Goal: Task Accomplishment & Management: Manage account settings

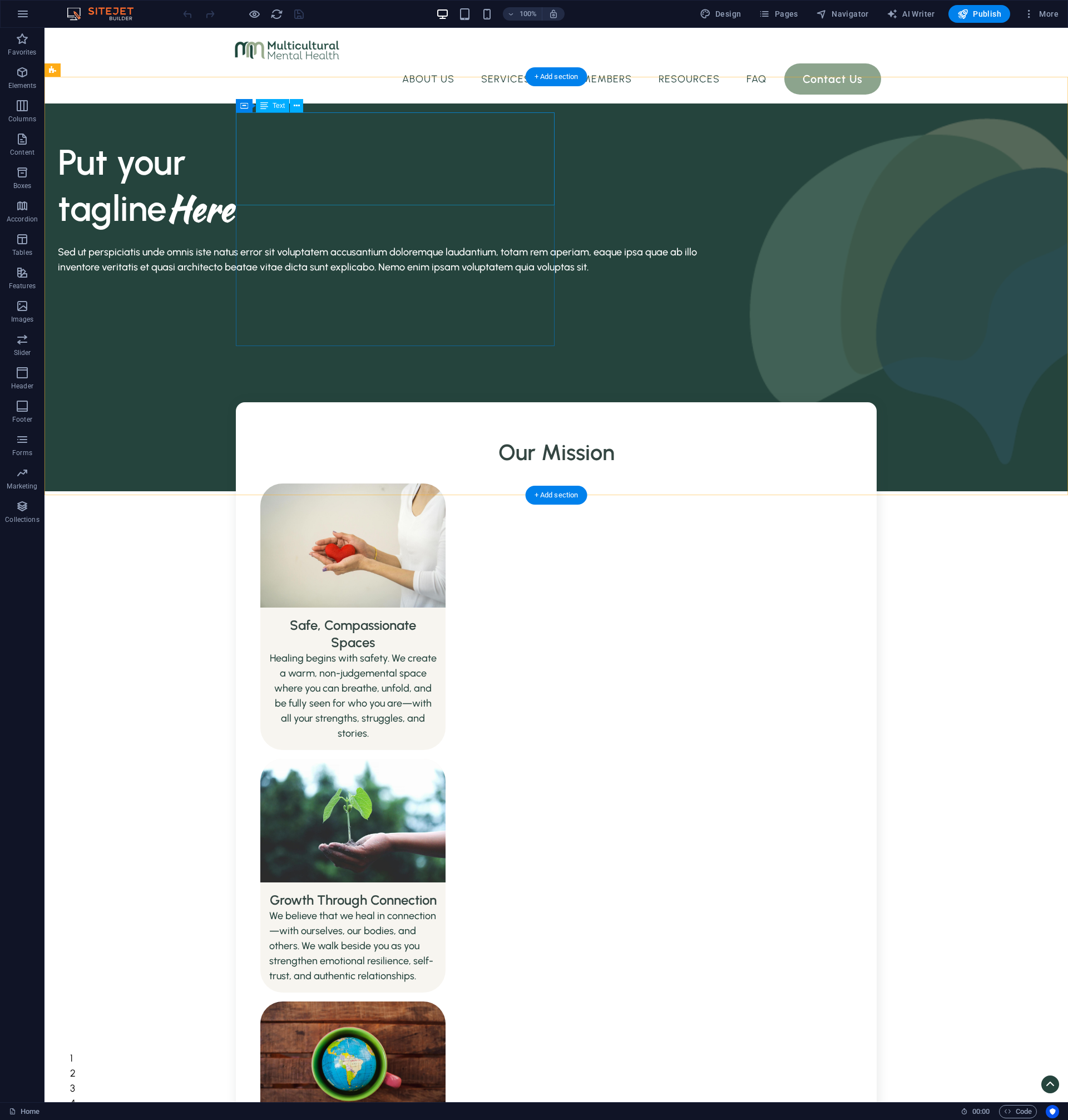
click at [315, 190] on div "Put your tagline Here" at bounding box center [378, 185] width 641 height 92
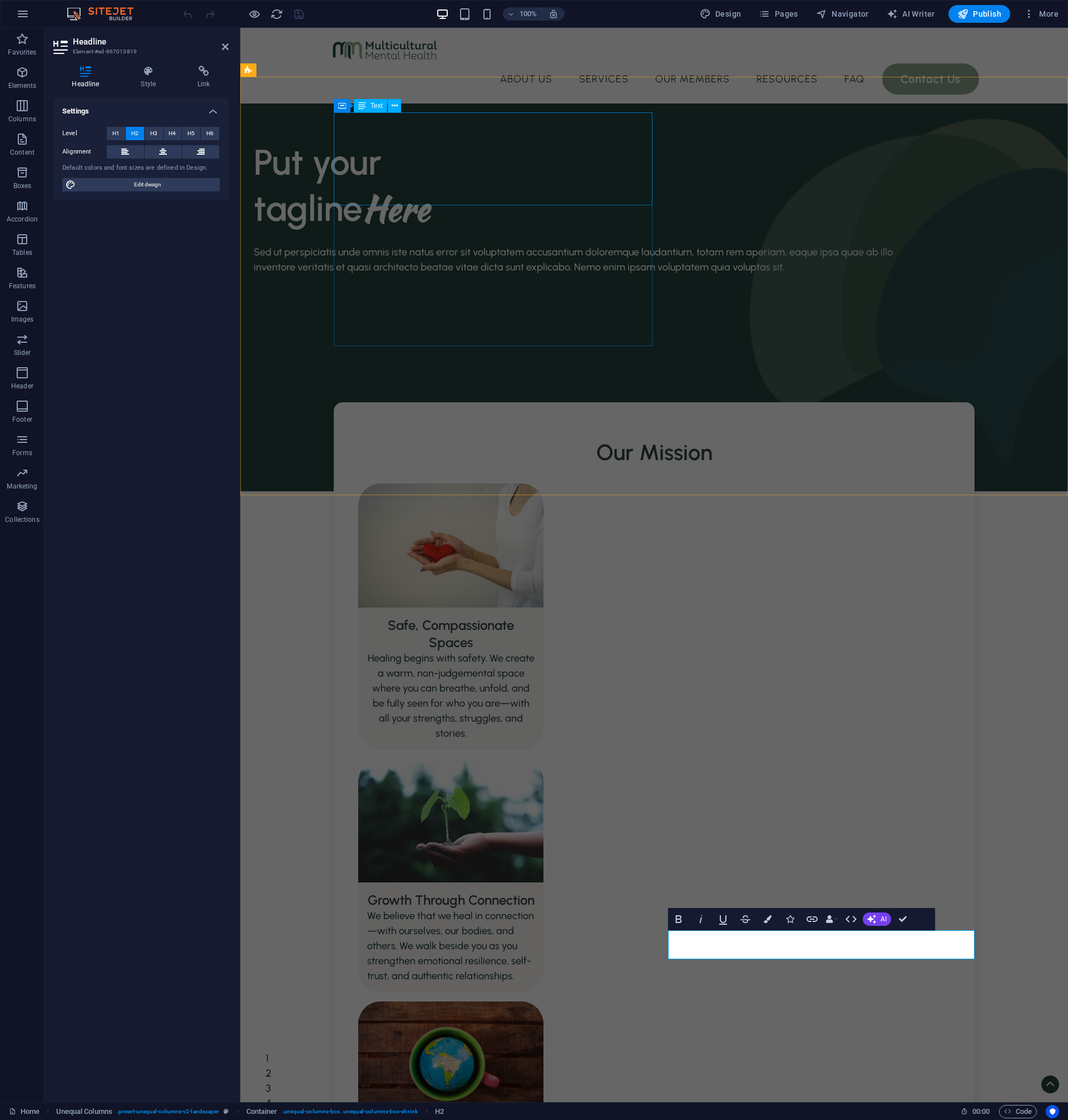
click at [437, 172] on div "Put your tagline Here" at bounding box center [574, 185] width 641 height 92
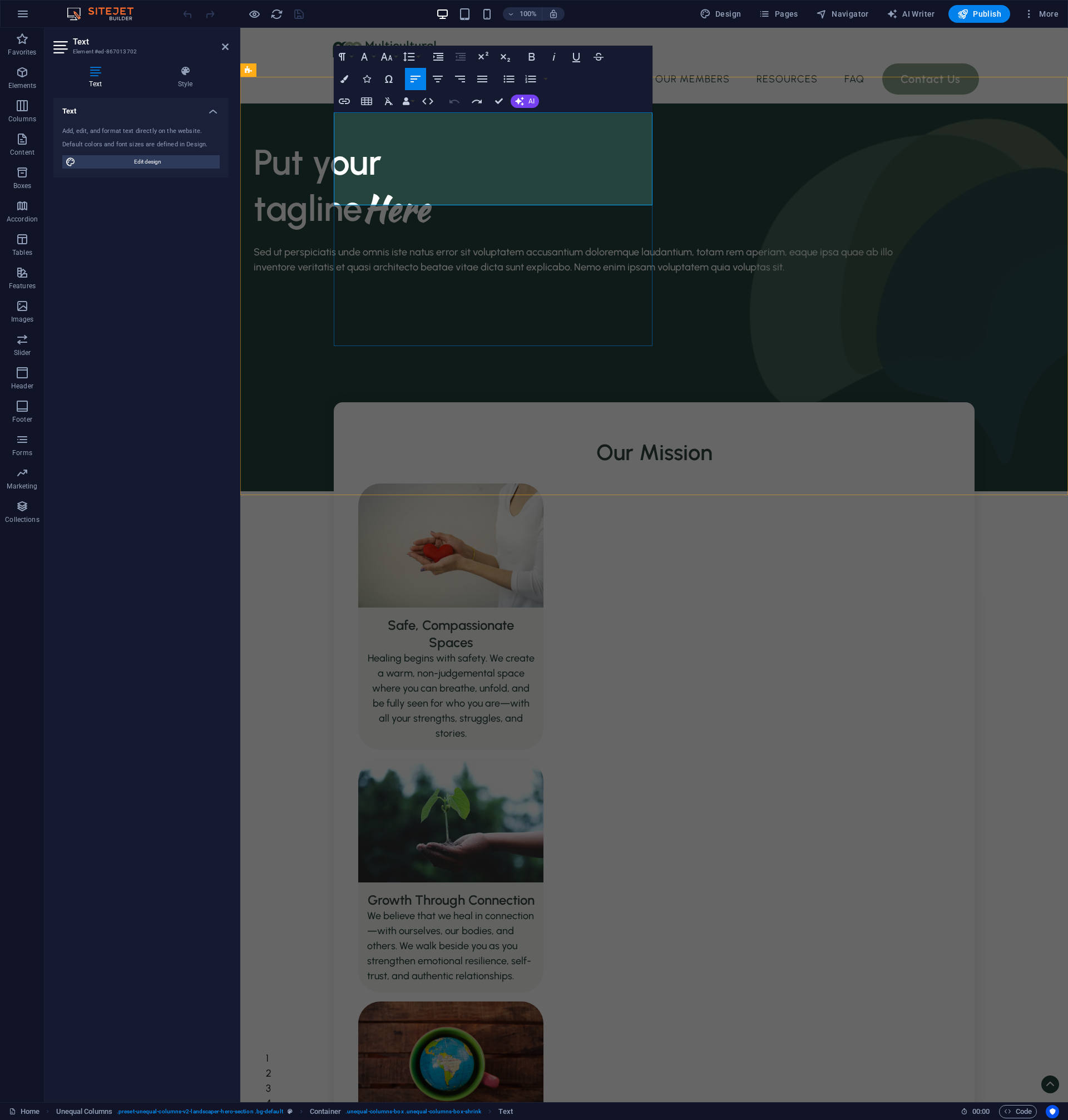
click at [533, 186] on h1 "tagline Here" at bounding box center [574, 209] width 641 height 46
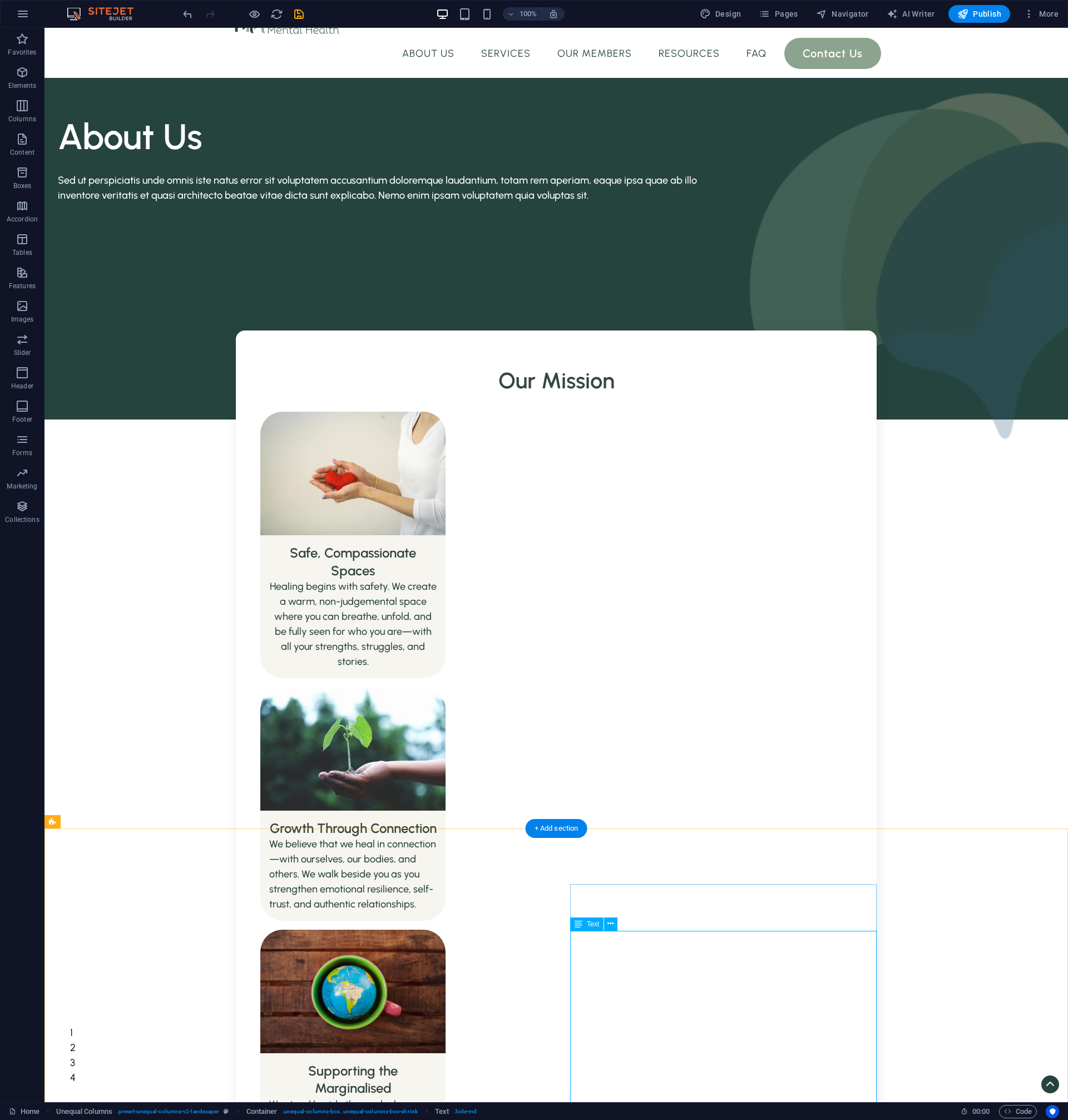
scroll to position [288, 0]
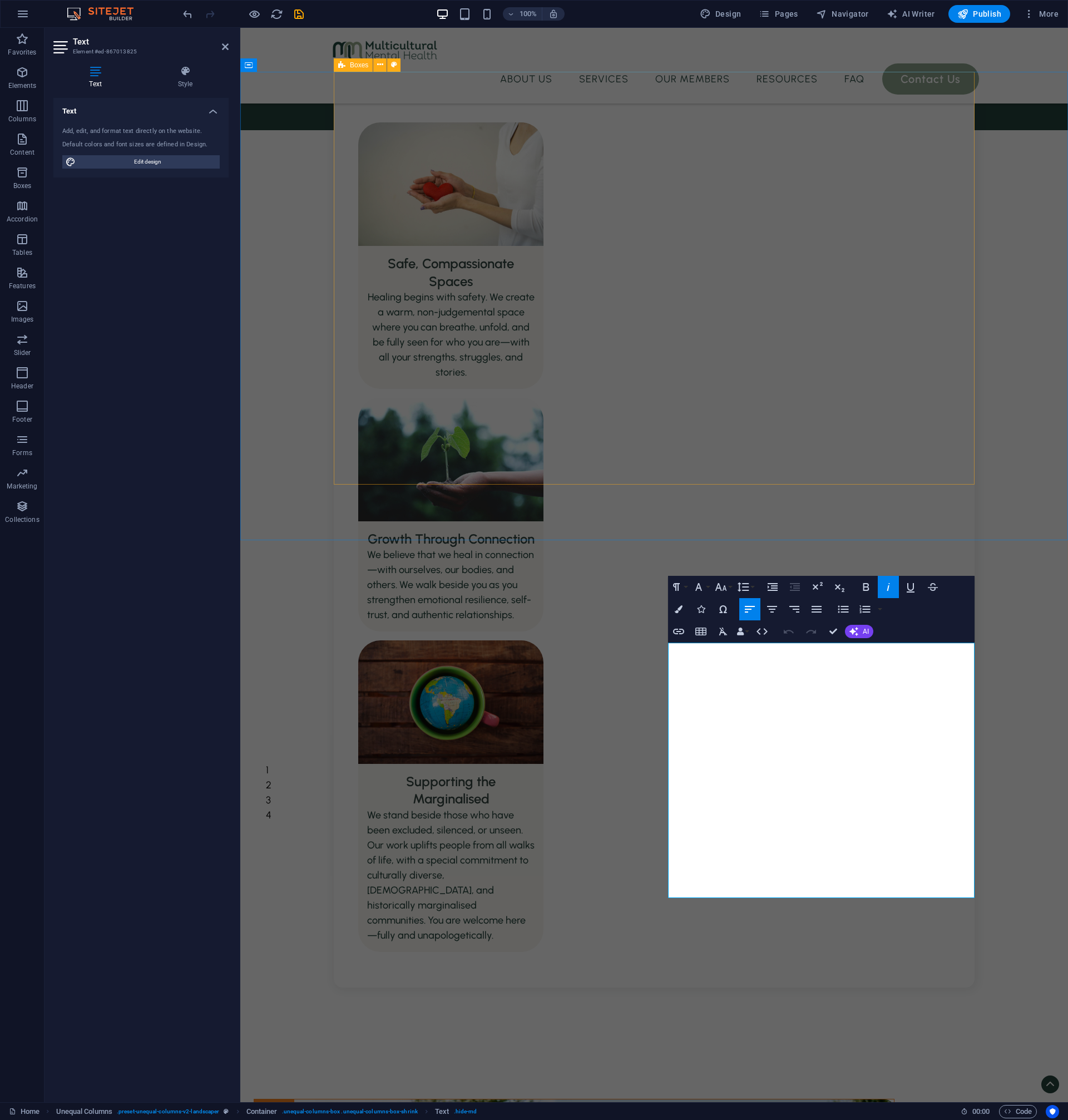
scroll to position [0, 0]
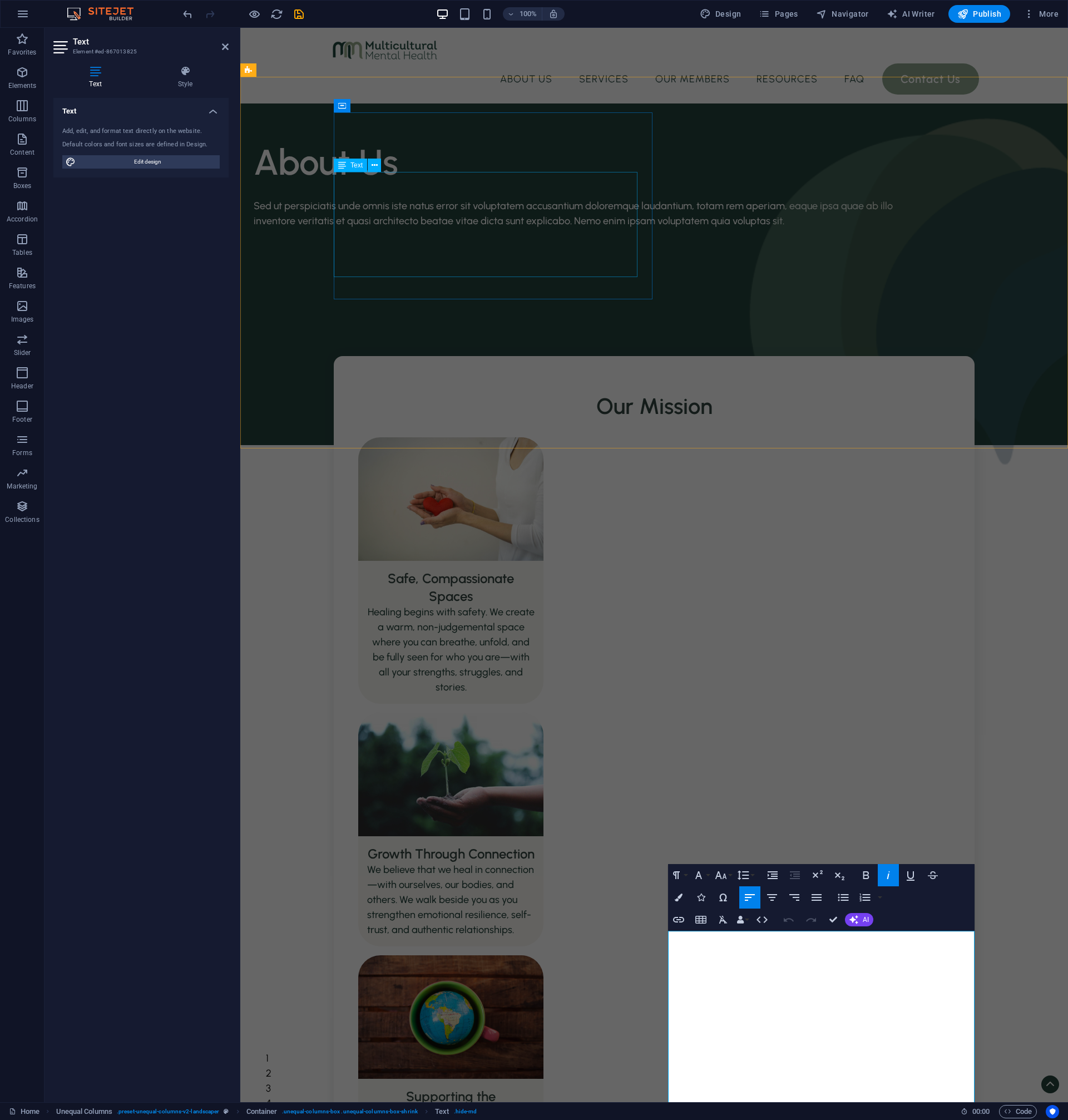
click at [552, 204] on div "Sed ut perspiciatis unde omnis iste natus error sit voluptatem accusantium dolo…" at bounding box center [574, 236] width 641 height 75
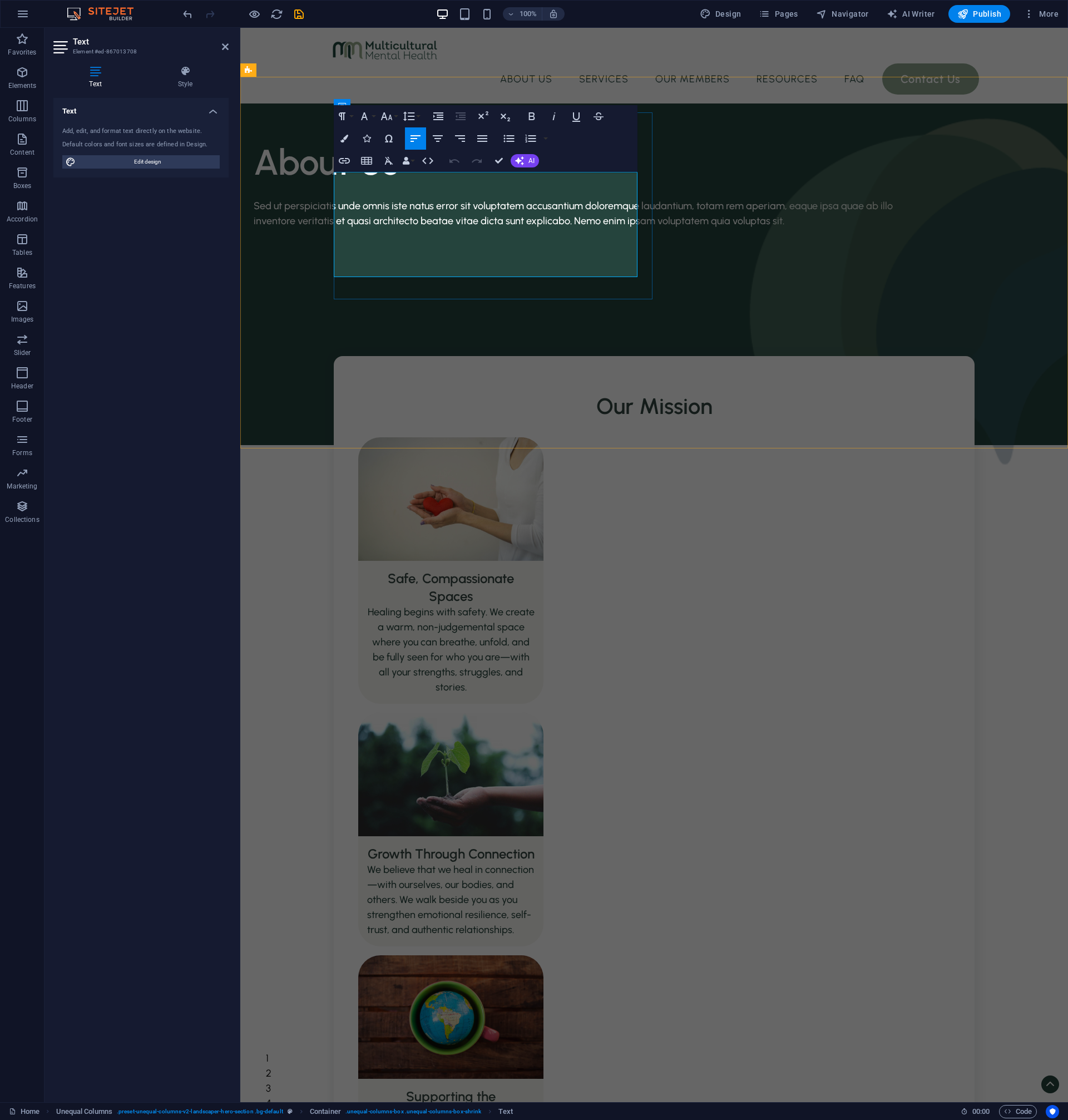
click at [554, 207] on span "Sed ut perspiciatis unde omnis iste natus error sit voluptatem accusantium dolo…" at bounding box center [573, 213] width 639 height 27
click at [606, 236] on p at bounding box center [574, 236] width 641 height 15
click at [536, 200] on span "Sed ut perspiciatis unde omnis iste natus error sit voluptatem accusantium dolo…" at bounding box center [573, 213] width 639 height 27
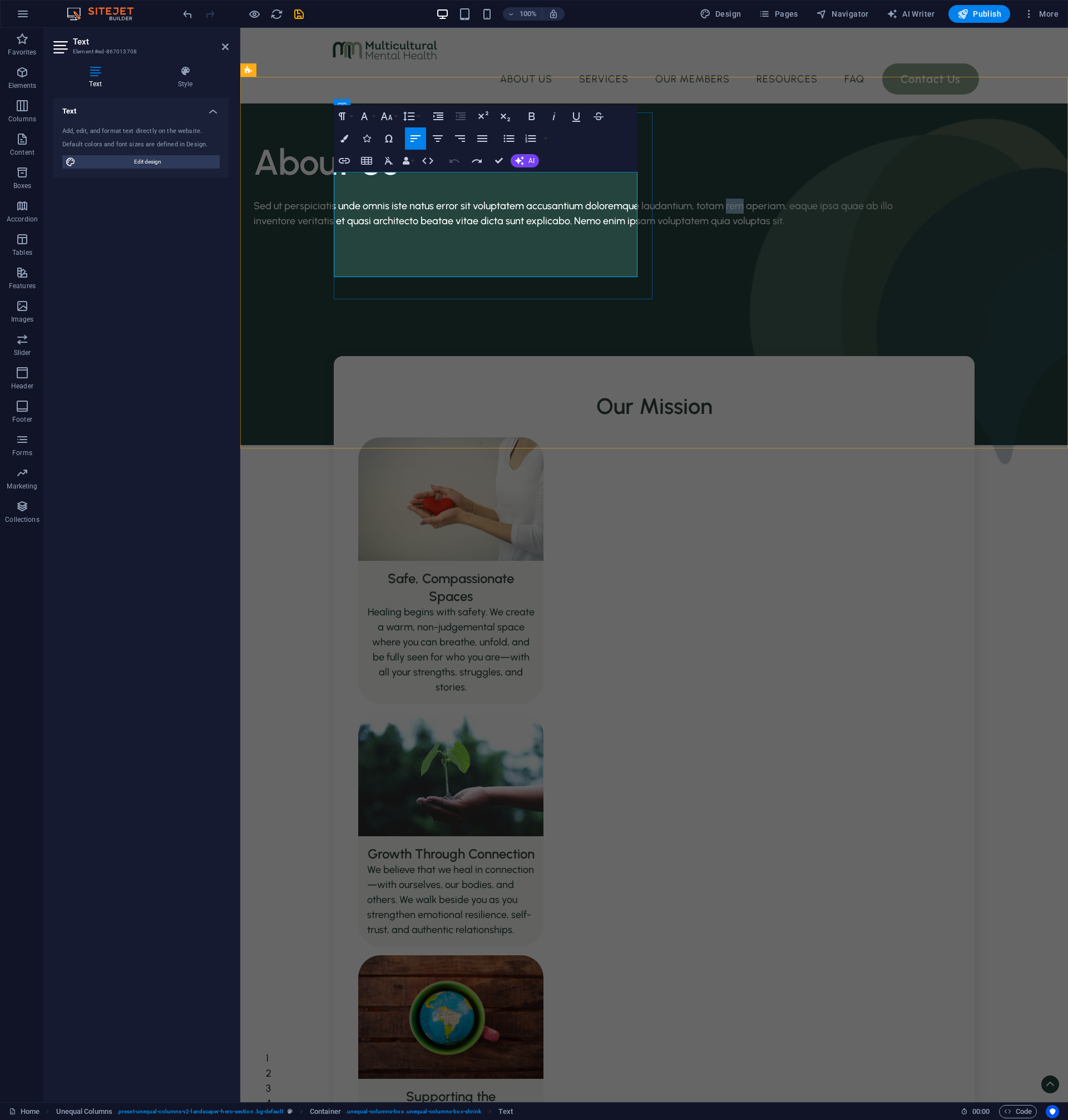
click at [536, 200] on span "Sed ut perspiciatis unde omnis iste natus error sit voluptatem accusantium dolo…" at bounding box center [573, 213] width 639 height 27
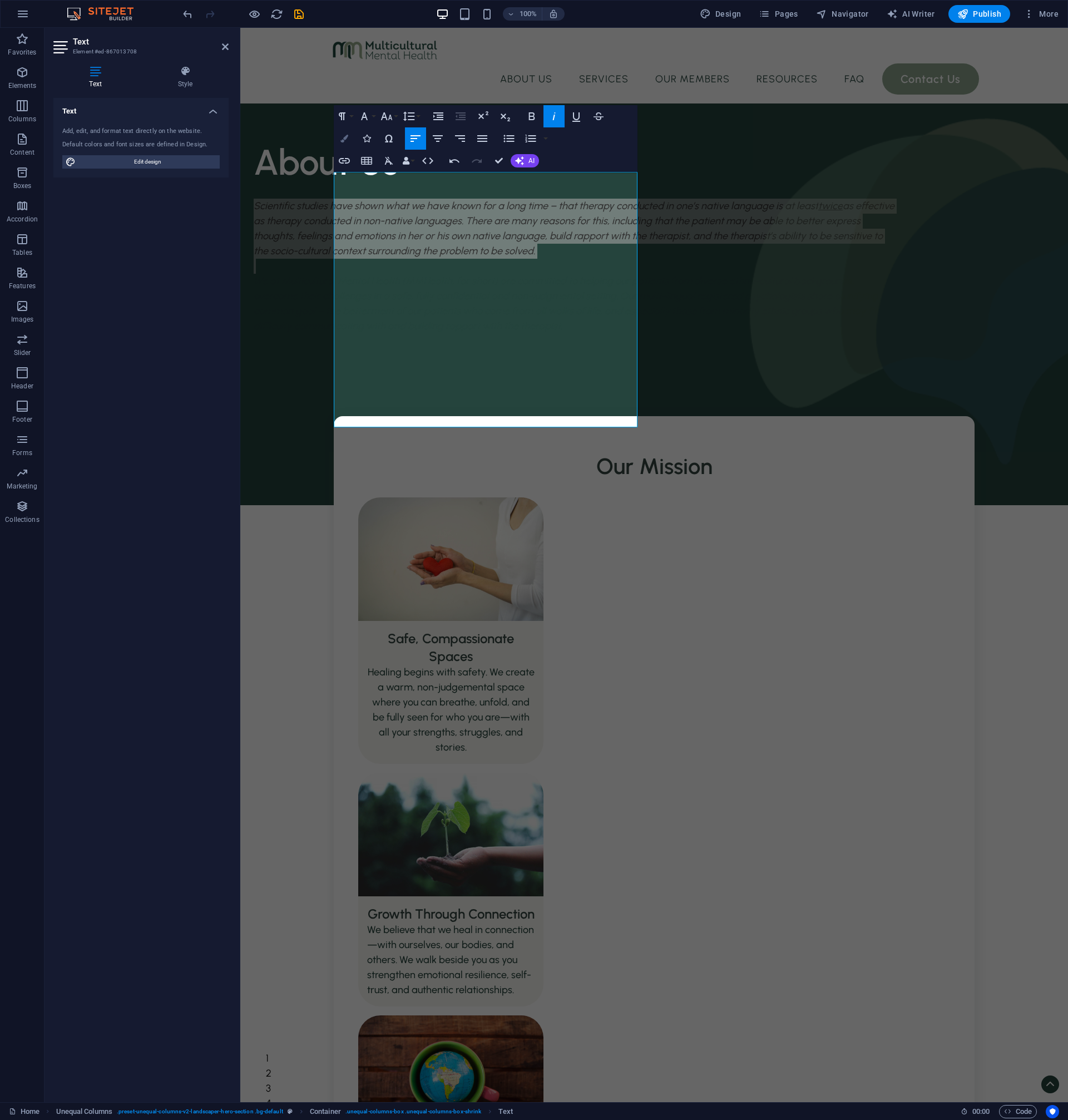
click at [340, 137] on icon "button" at bounding box center [344, 139] width 8 height 8
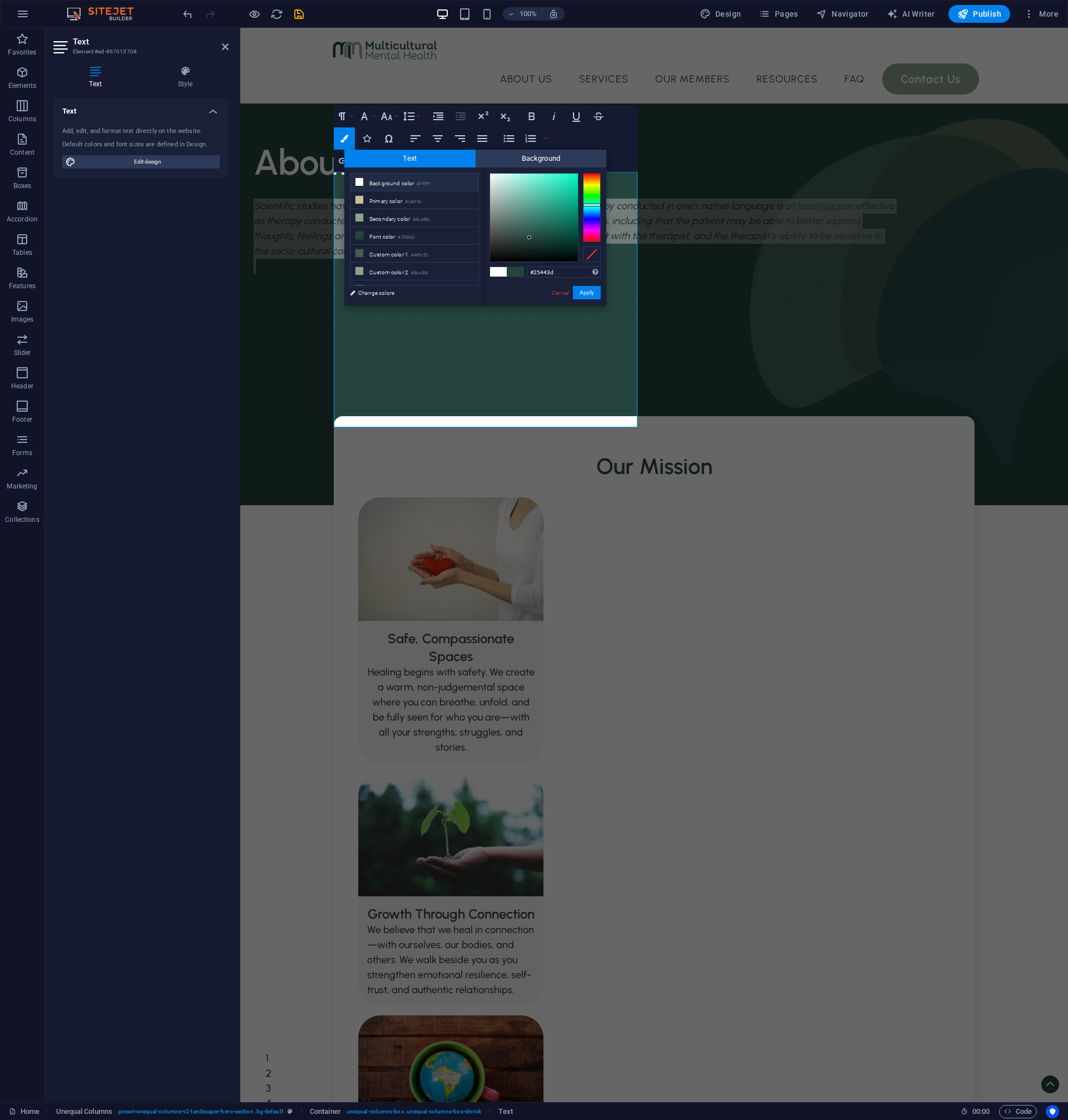
click at [384, 184] on li "Background color #ffffff" at bounding box center [414, 182] width 128 height 18
type input "#ffffff"
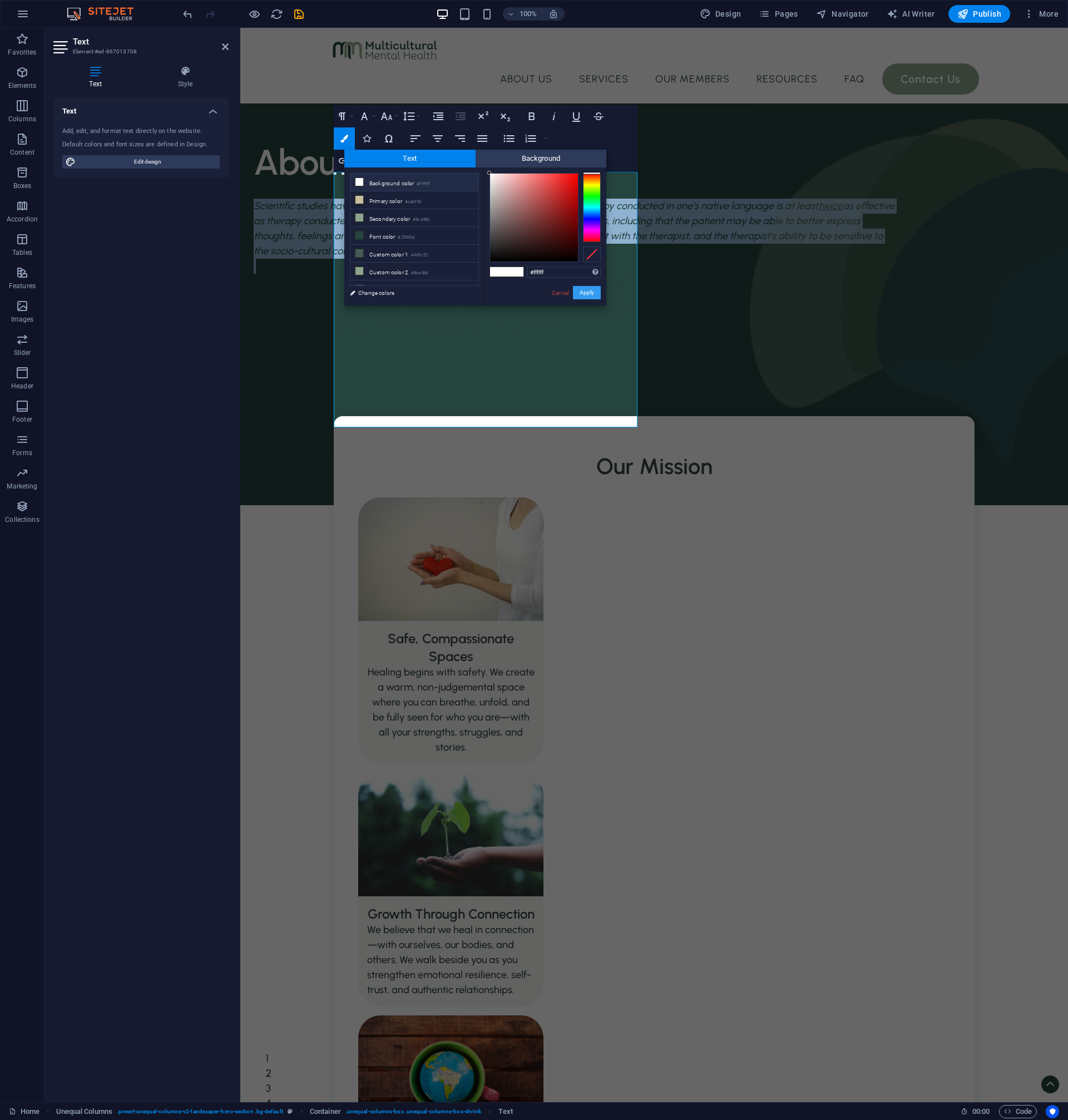
click at [591, 294] on button "Apply" at bounding box center [587, 292] width 28 height 13
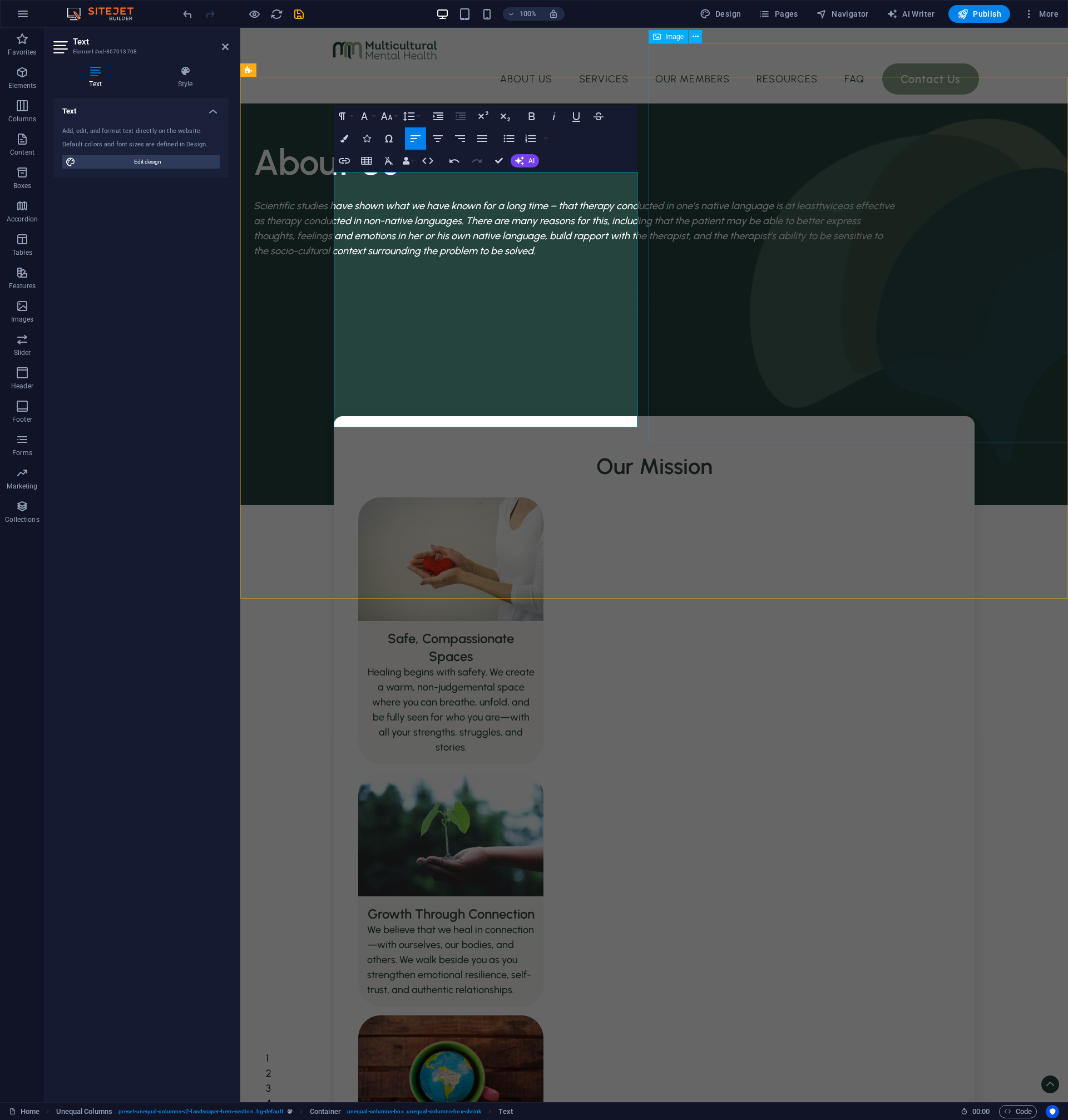
click at [753, 332] on figure at bounding box center [929, 292] width 445 height 399
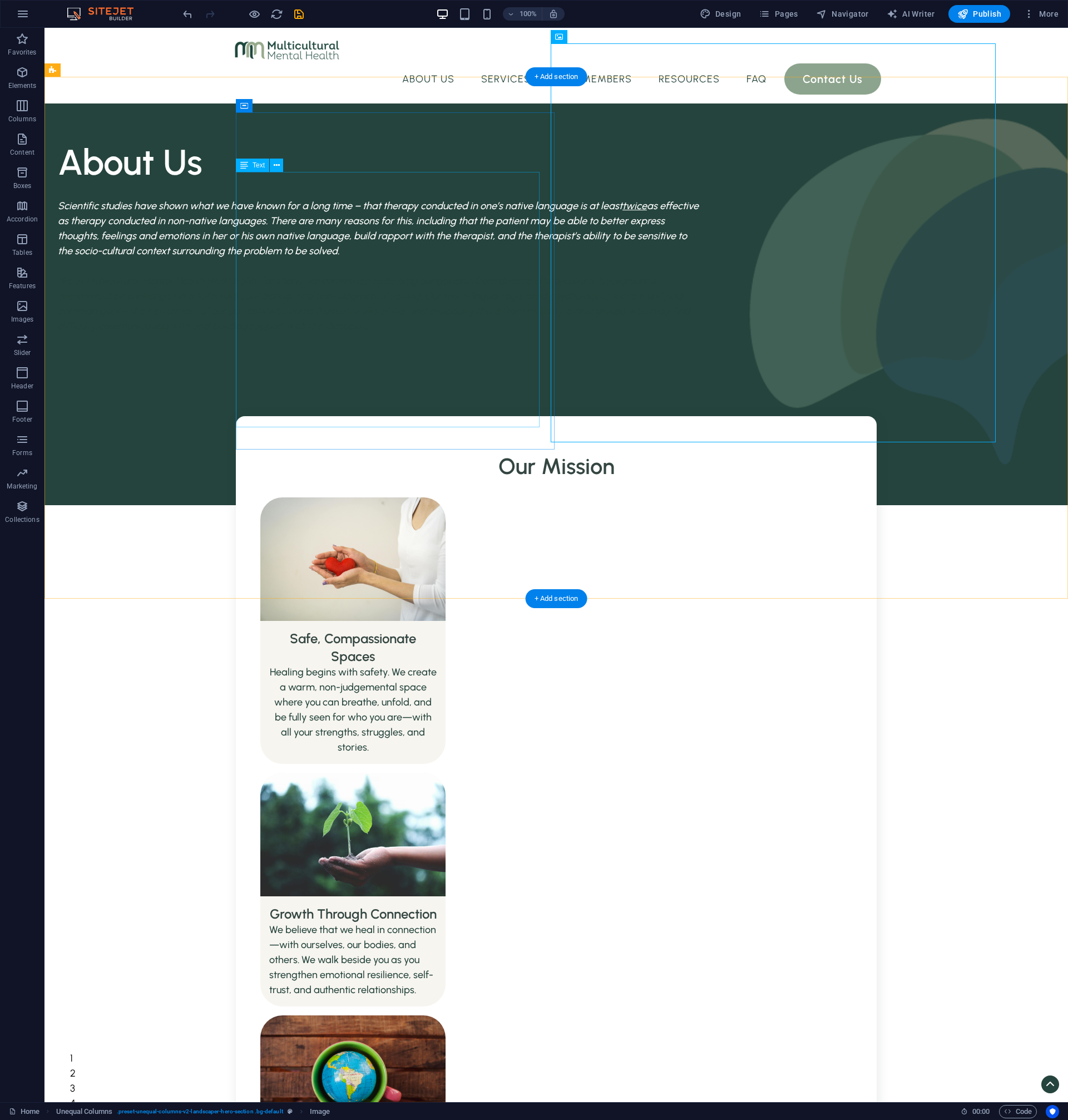
click at [521, 334] on div "Scientific studies have shown what we have known for a long time – that therapy…" at bounding box center [378, 266] width 641 height 135
click at [429, 334] on div "Scientific studies have shown what we have known for a long time – that therapy…" at bounding box center [378, 266] width 641 height 135
click at [350, 312] on div "Scientific studies have shown what we have known for a long time – that therapy…" at bounding box center [378, 266] width 641 height 135
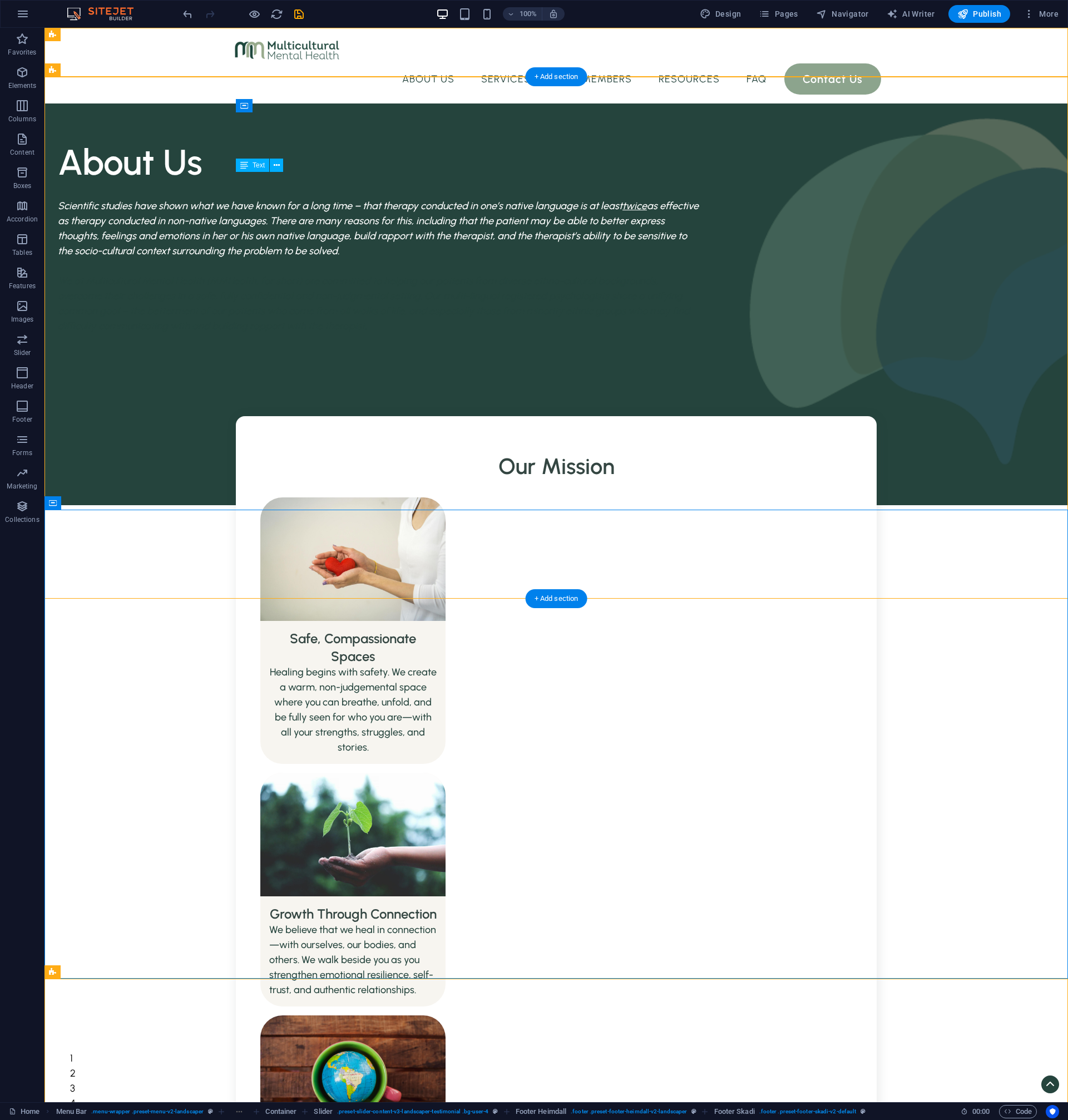
click at [316, 236] on div "Scientific studies have shown what we have known for a long time – that therapy…" at bounding box center [378, 266] width 641 height 135
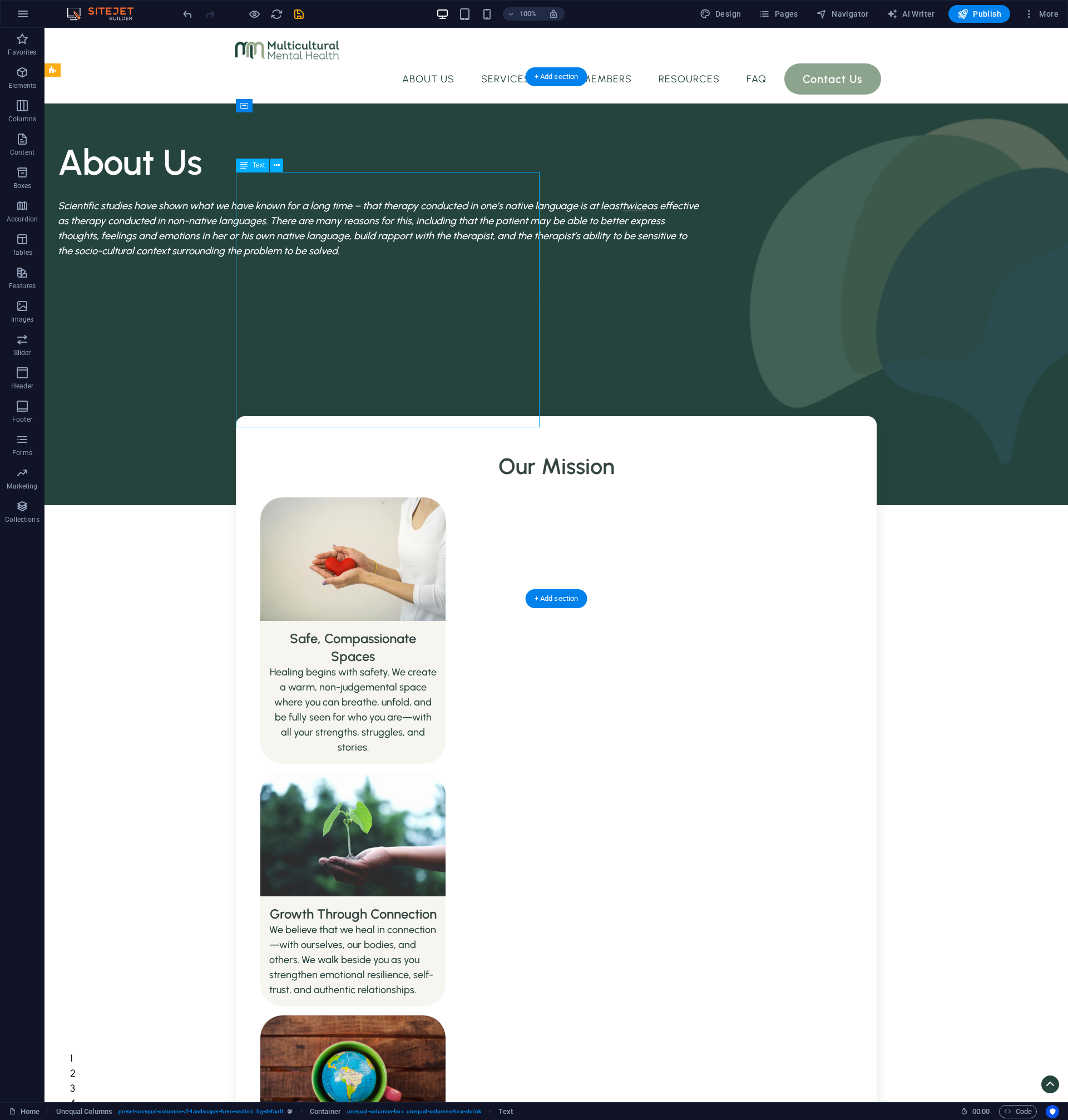
click at [316, 236] on div "Scientific studies have shown what we have known for a long time – that therapy…" at bounding box center [378, 266] width 641 height 135
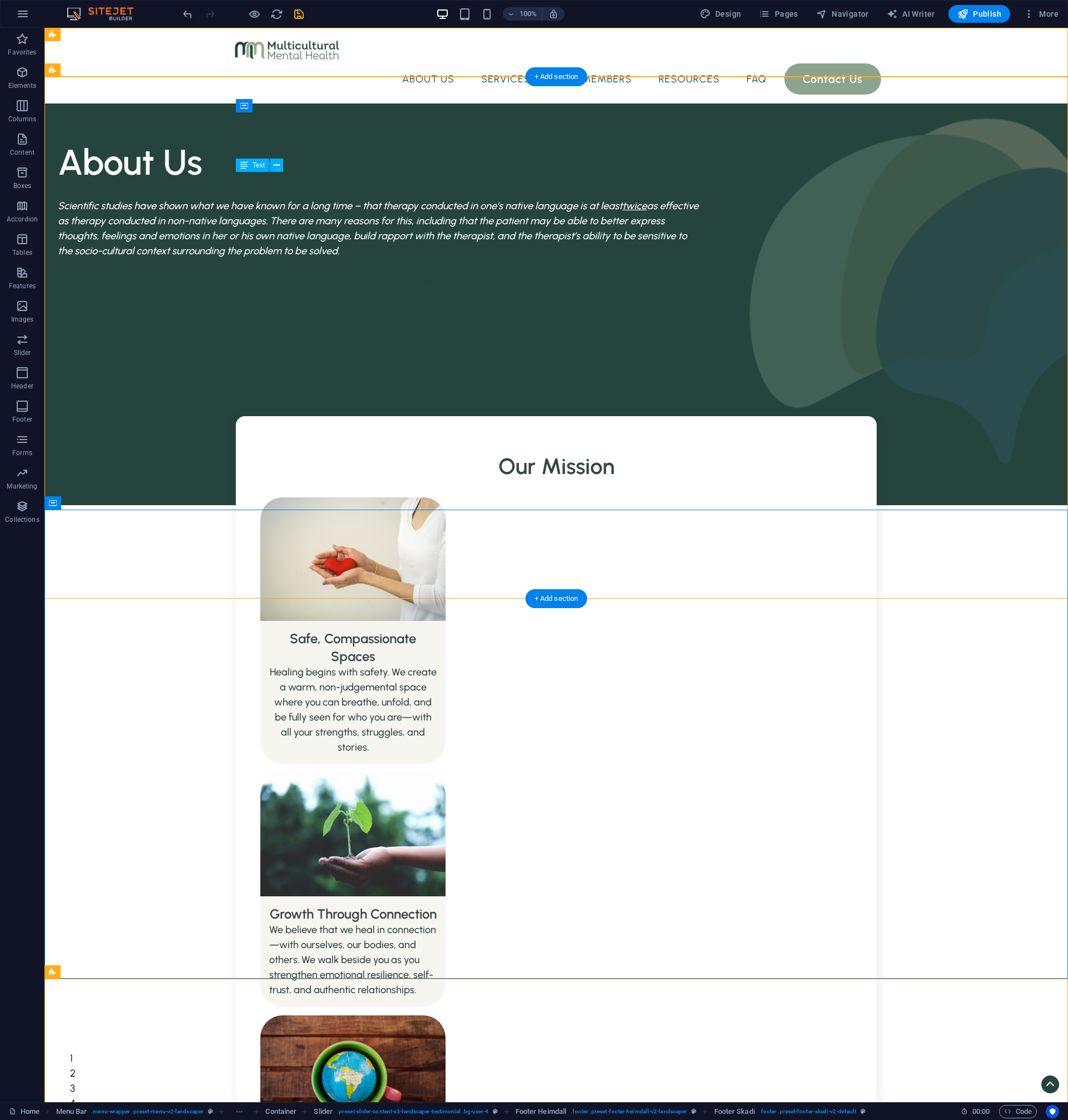
click at [319, 240] on div "Scientific studies have shown what we have known for a long time – that therapy…" at bounding box center [378, 266] width 641 height 135
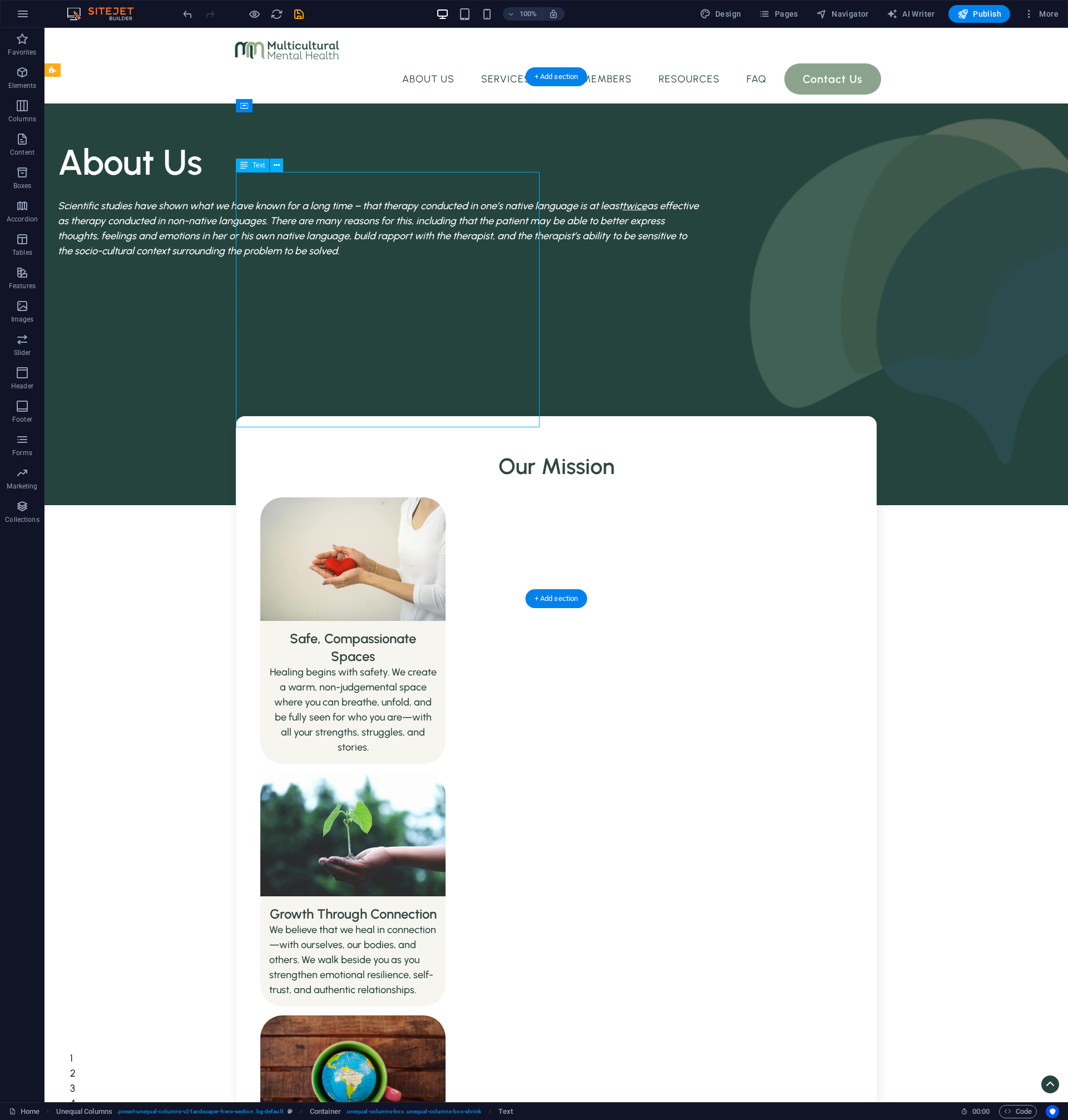
click at [320, 240] on div "Scientific studies have shown what we have known for a long time – that therapy…" at bounding box center [378, 266] width 641 height 135
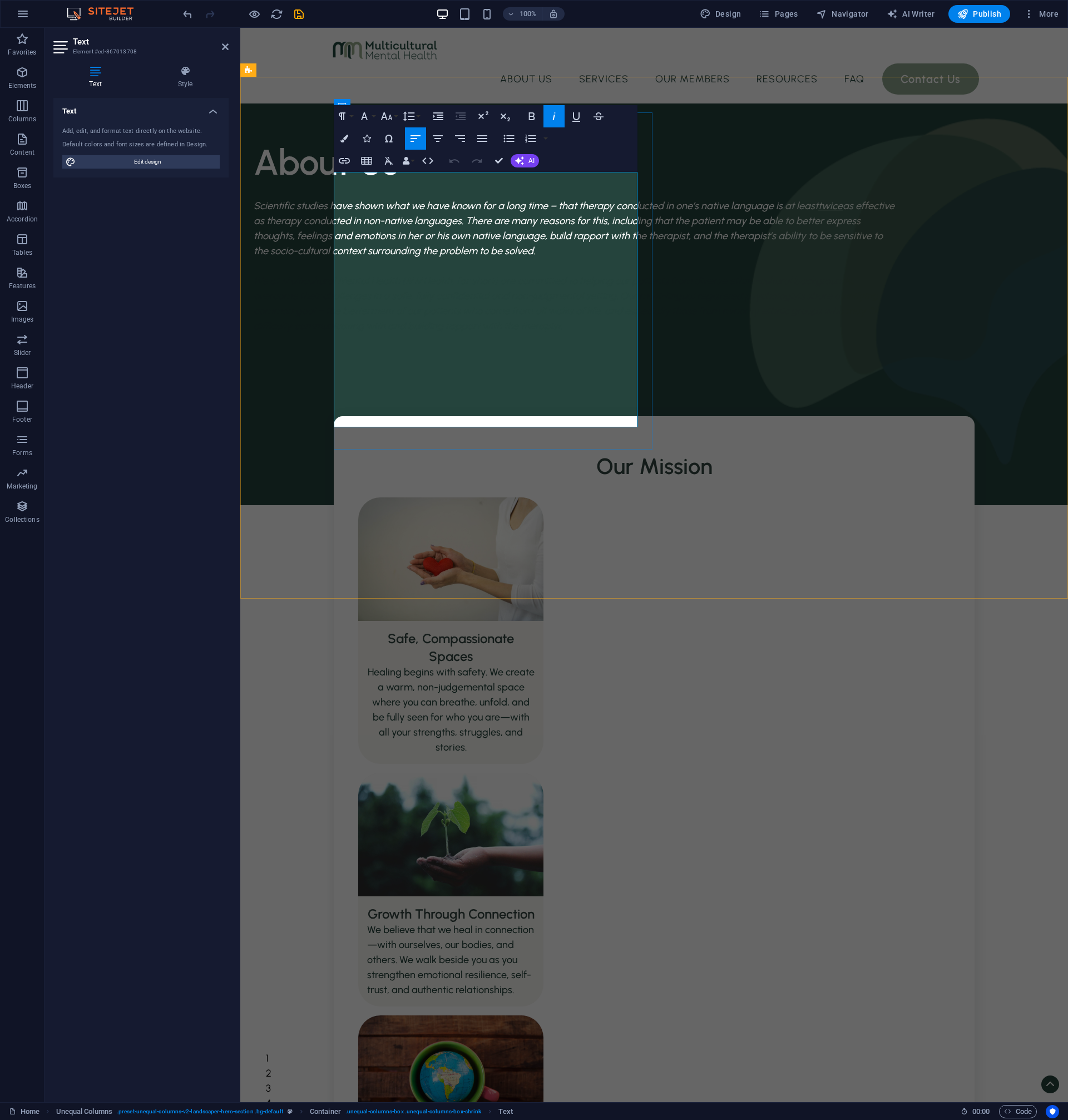
click at [432, 257] on em "Scientific studies have shown what we have known for a long time – that therapy…" at bounding box center [574, 228] width 641 height 57
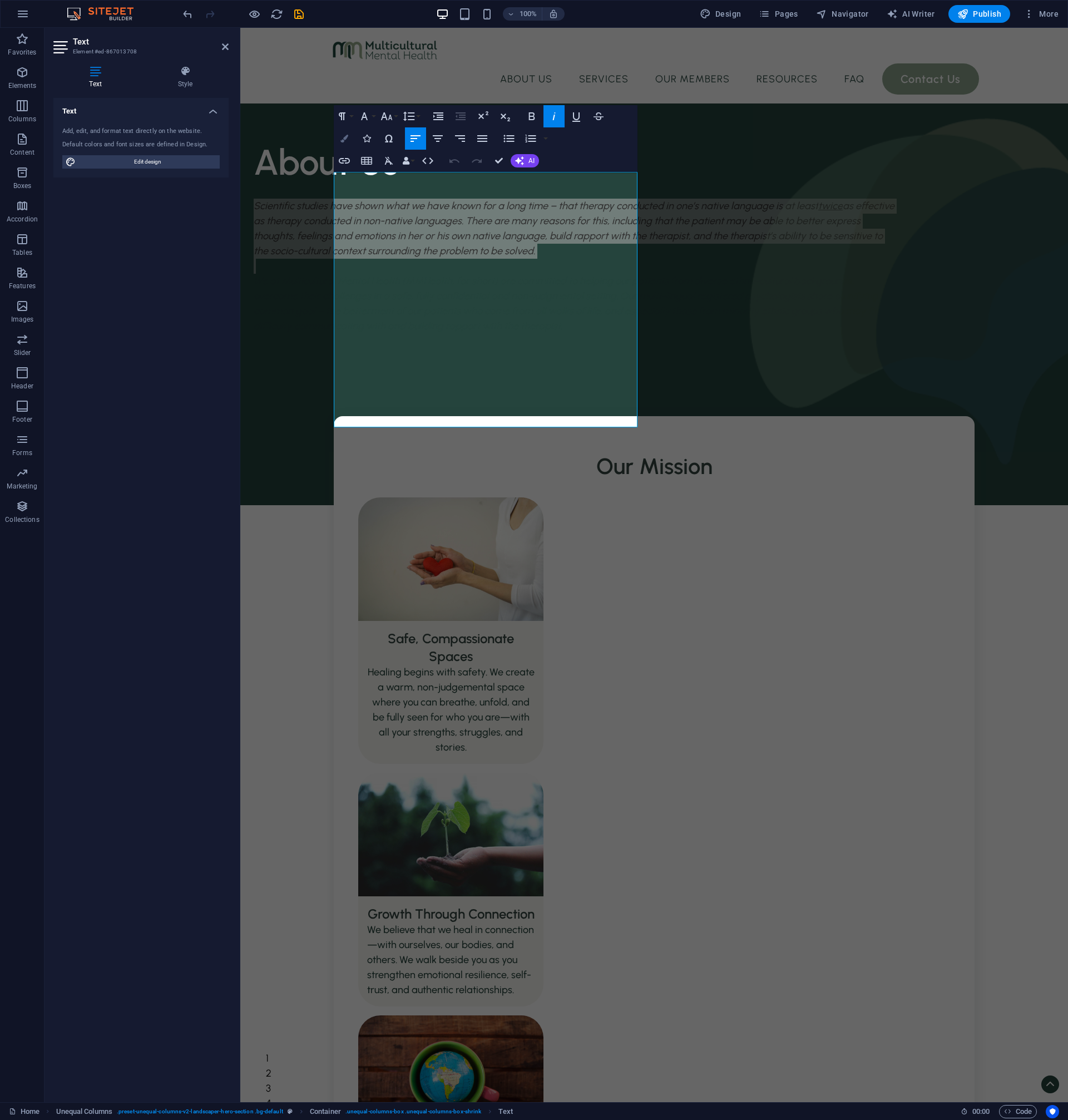
click at [346, 140] on icon "button" at bounding box center [344, 139] width 8 height 8
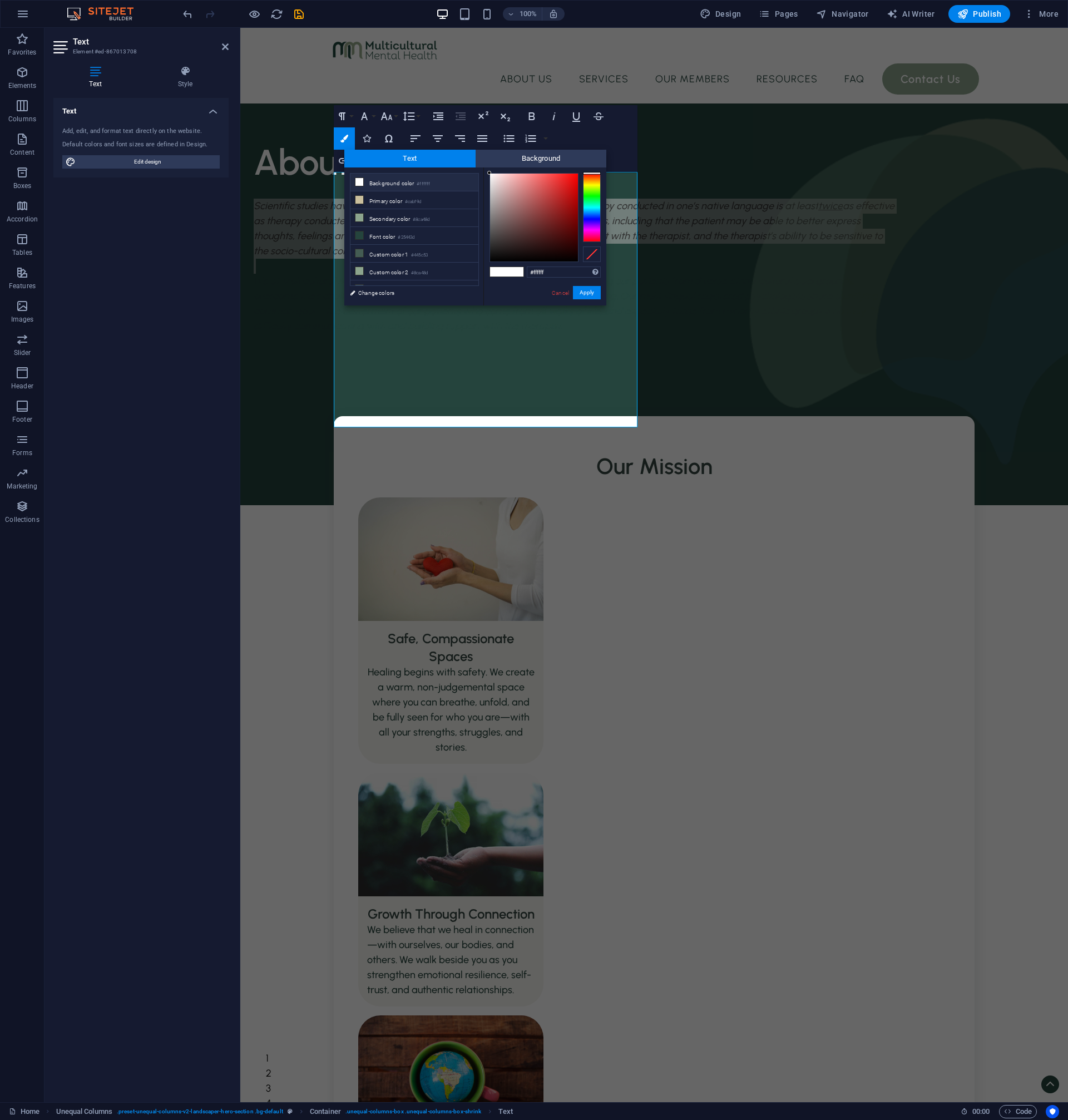
click at [375, 183] on li "Background color #ffffff" at bounding box center [414, 182] width 128 height 18
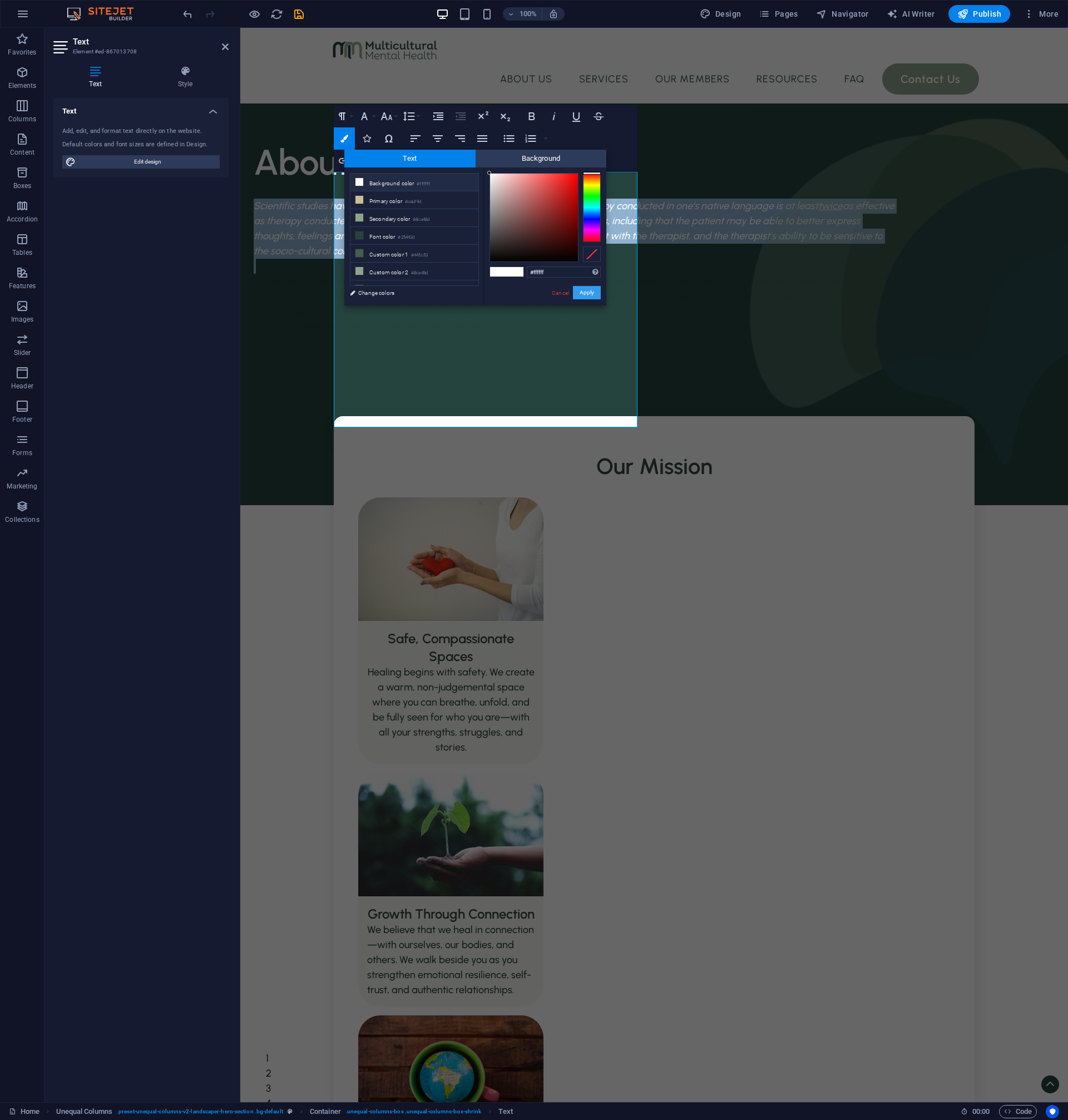
click at [577, 295] on button "Apply" at bounding box center [587, 292] width 28 height 13
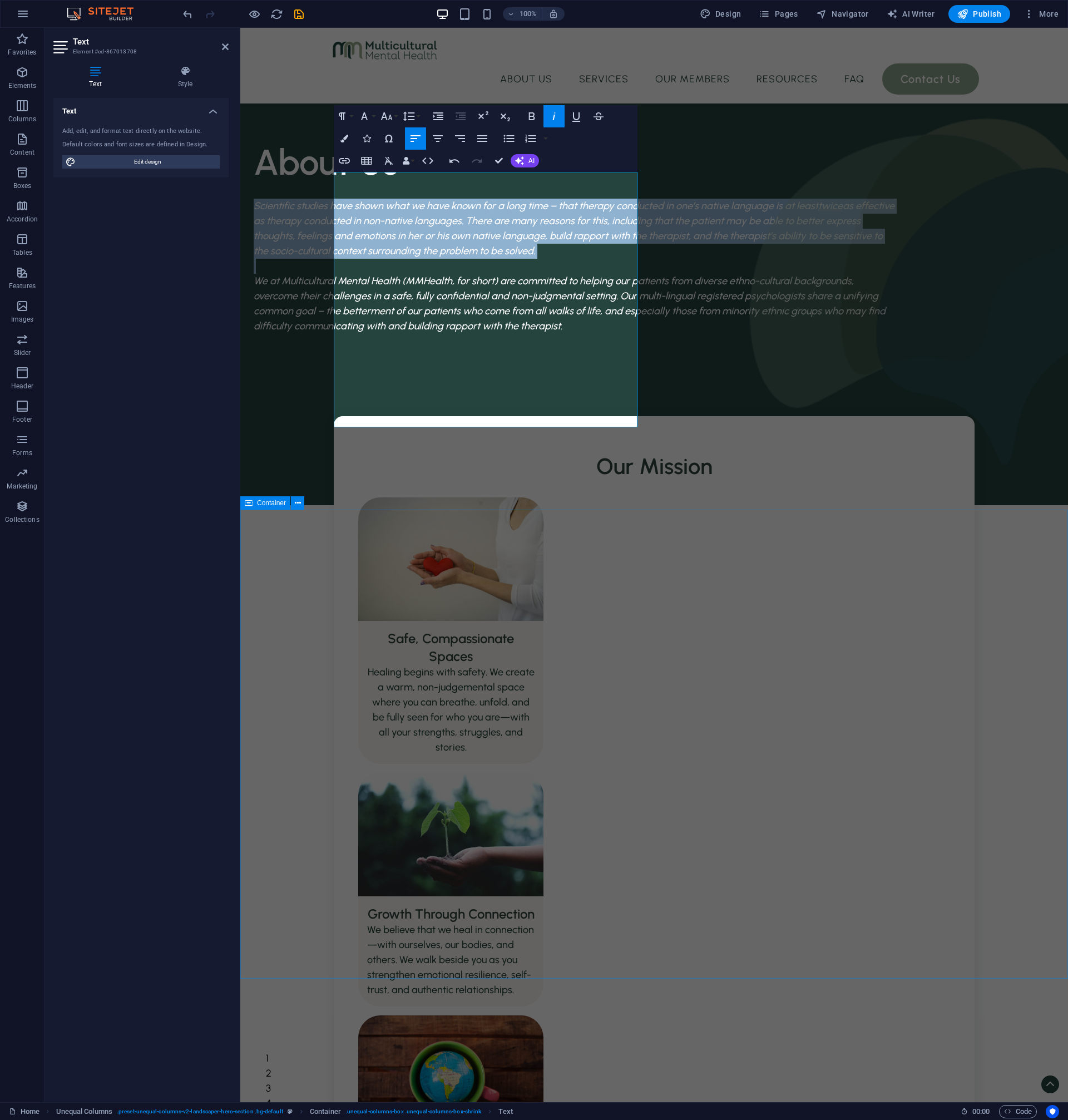
click at [616, 978] on div "Our Mission Safe, Compassionate Spaces Healing begins with safety. We create a …" at bounding box center [654, 917] width 828 height 1001
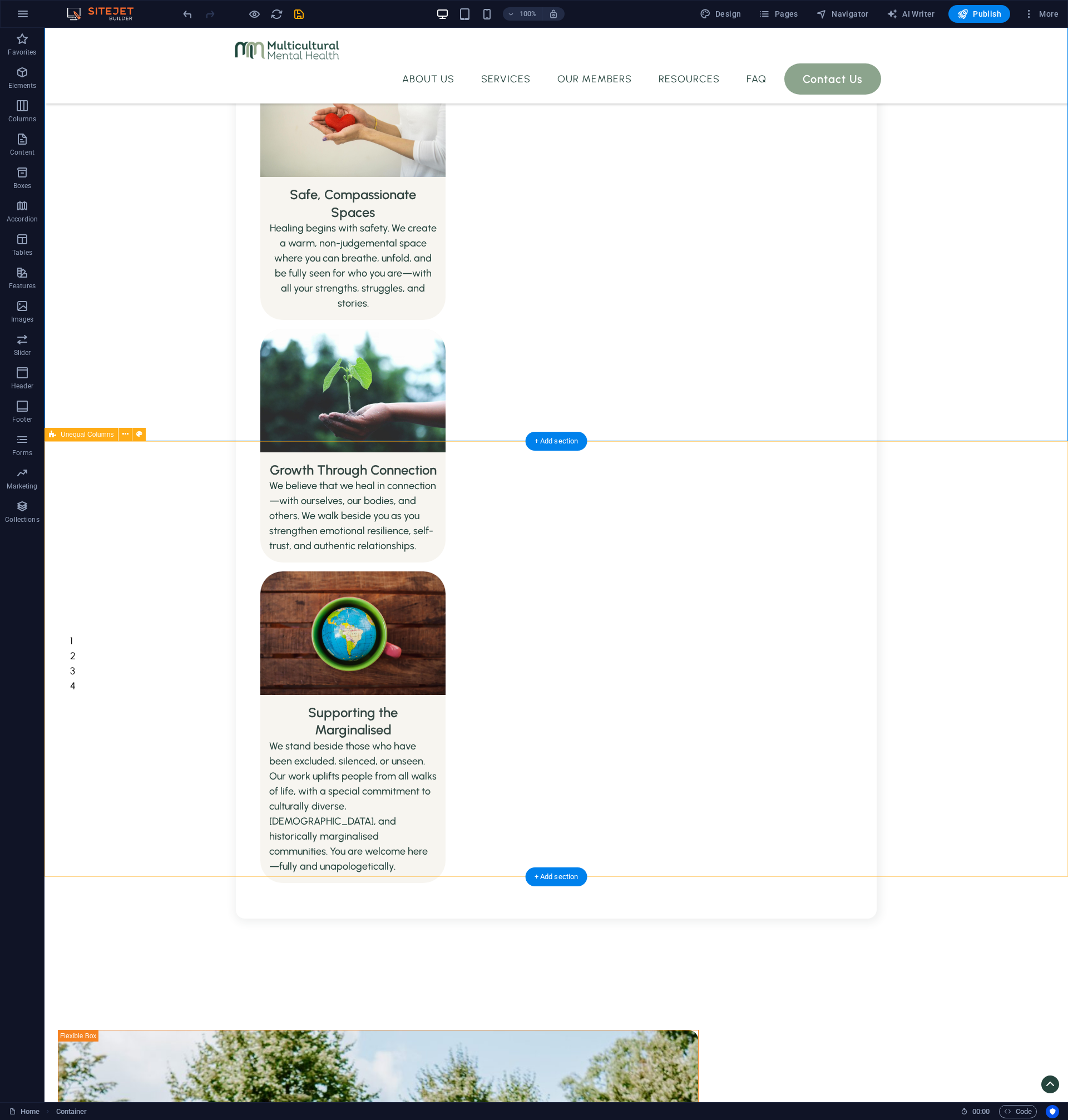
scroll to position [538, 0]
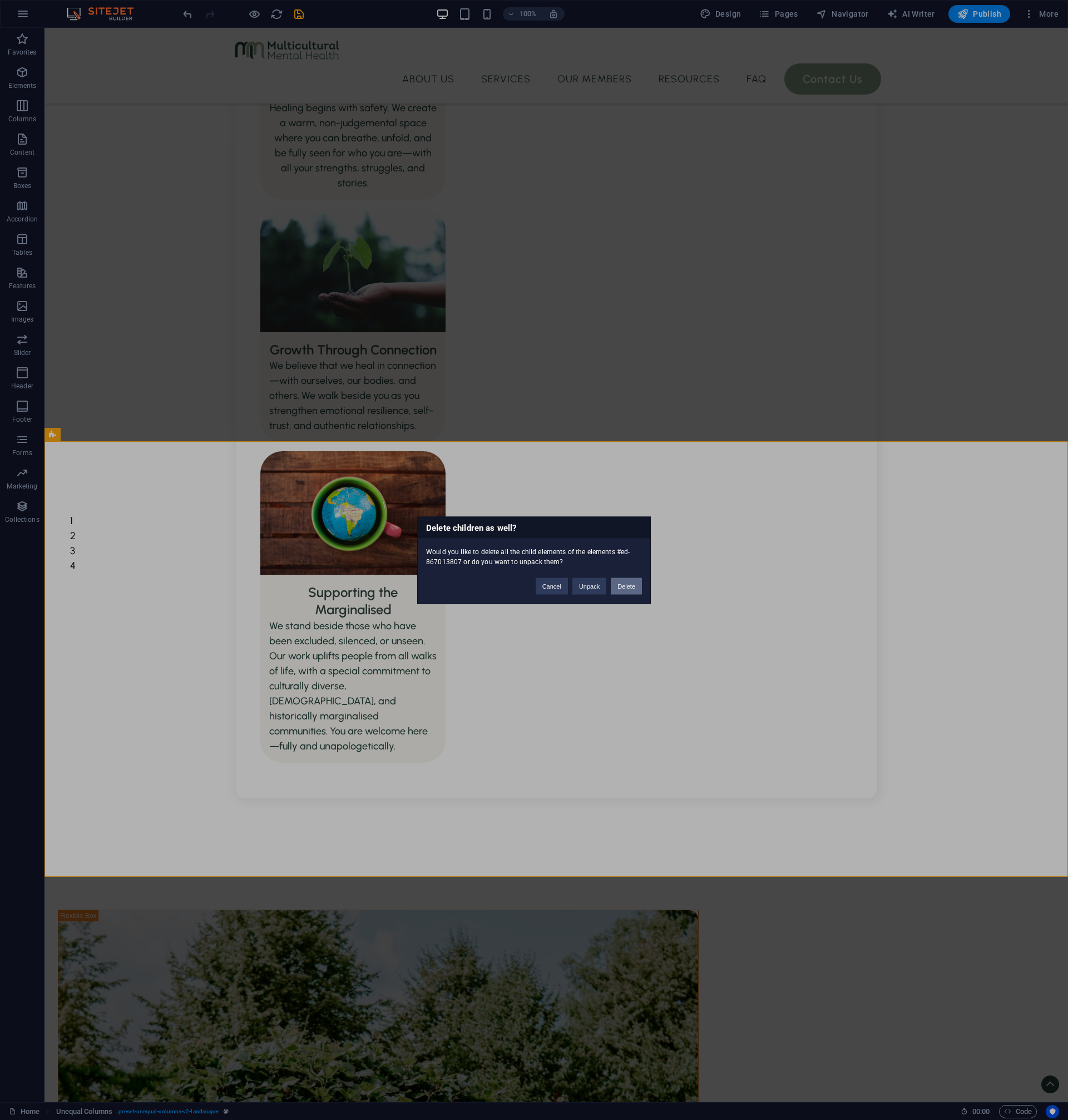
click at [634, 586] on button "Delete" at bounding box center [626, 585] width 31 height 17
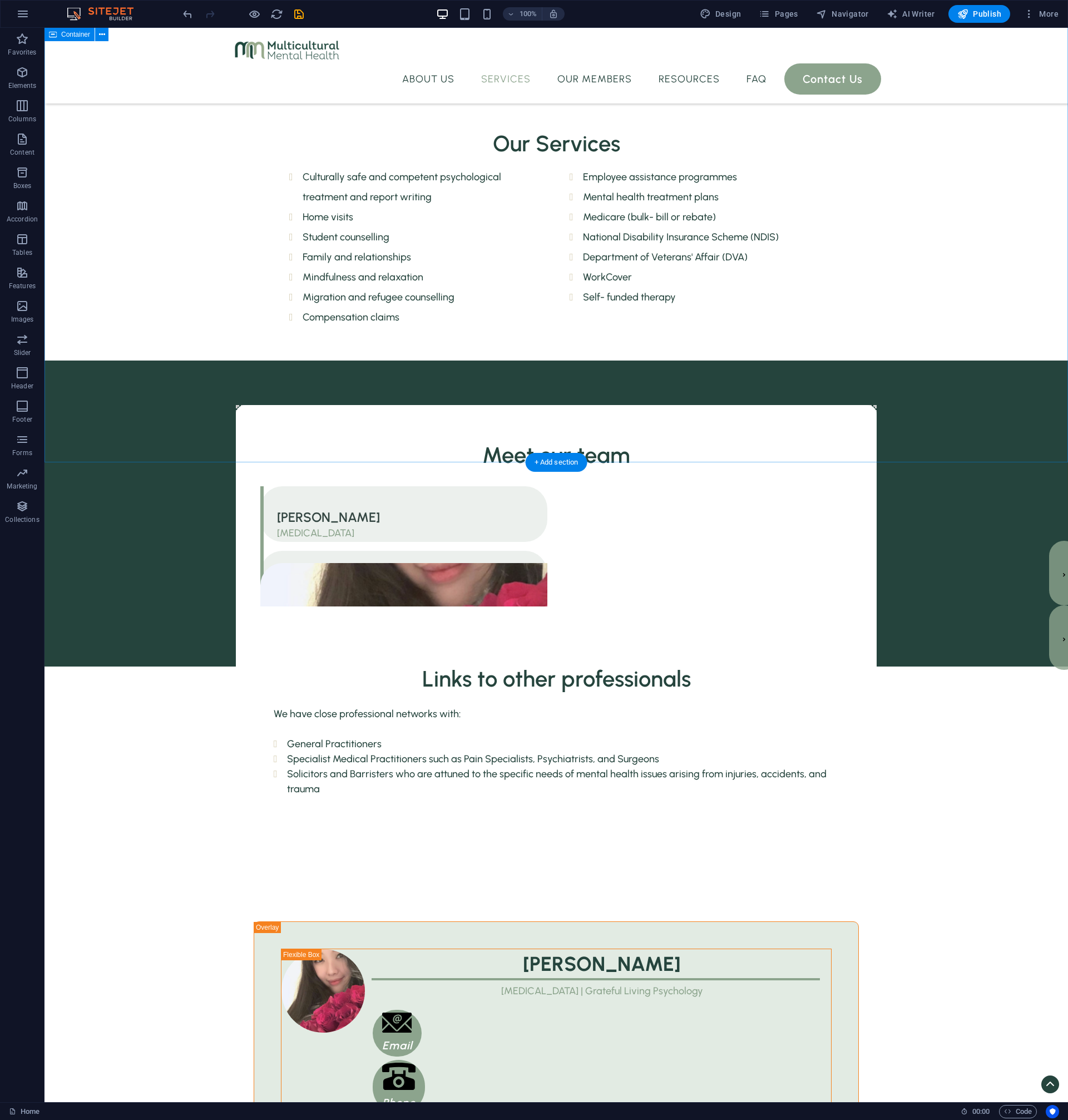
scroll to position [1046, 0]
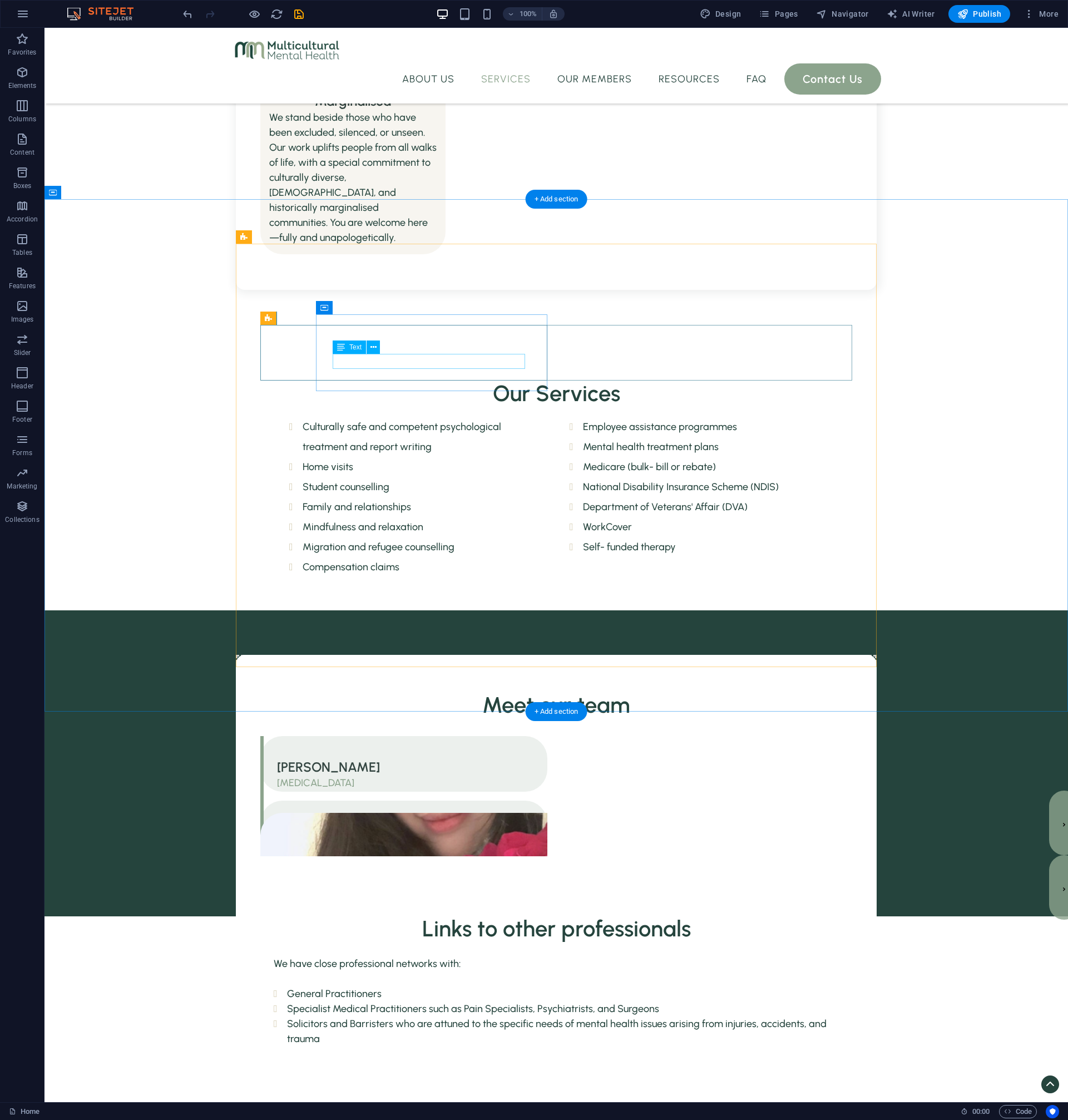
click at [355, 775] on div "[MEDICAL_DATA]" at bounding box center [401, 783] width 248 height 15
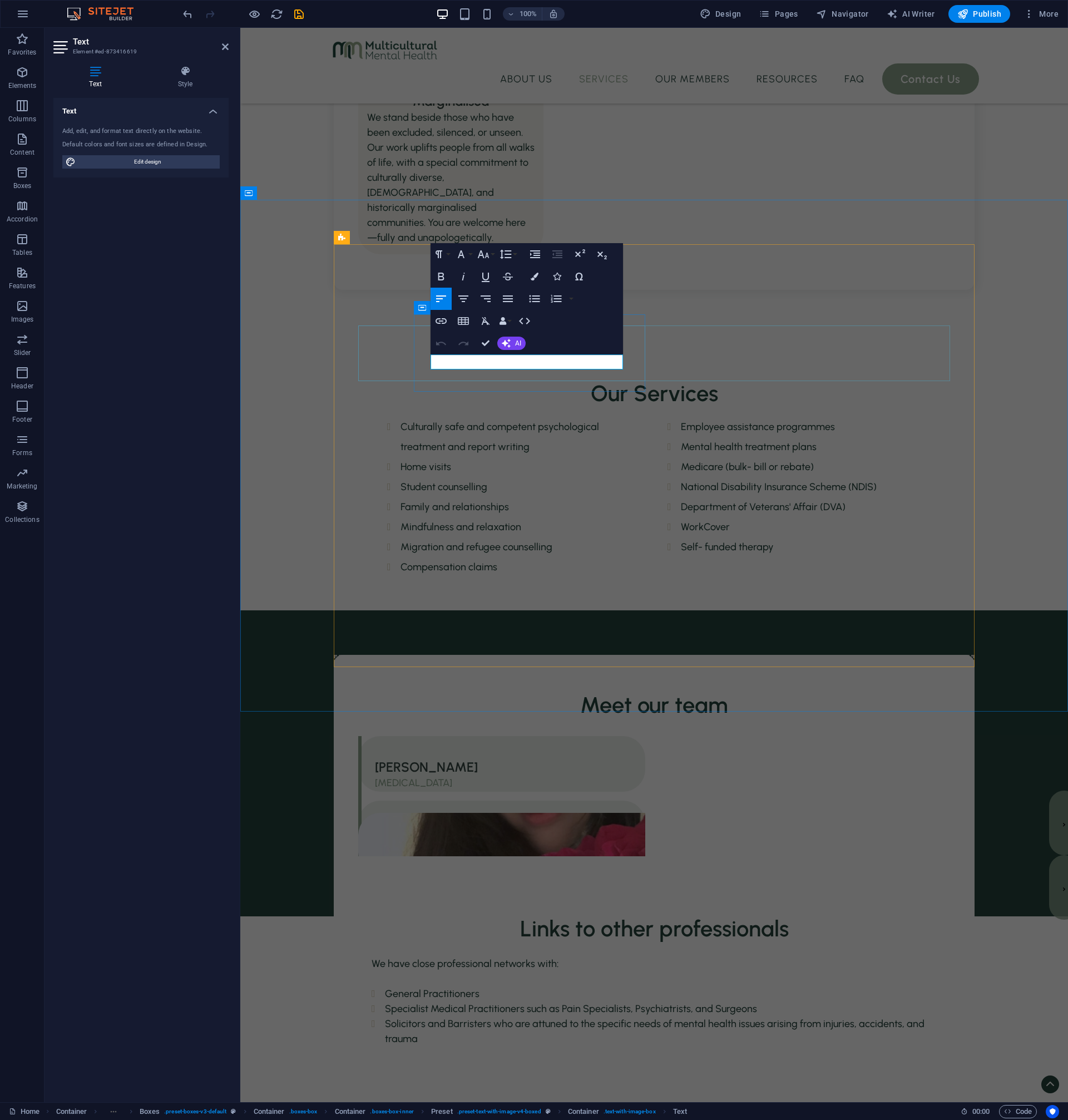
click at [497, 775] on p "[MEDICAL_DATA]" at bounding box center [499, 783] width 248 height 15
click at [623, 840] on div "[MEDICAL_DATA]" at bounding box center [499, 847] width 248 height 15
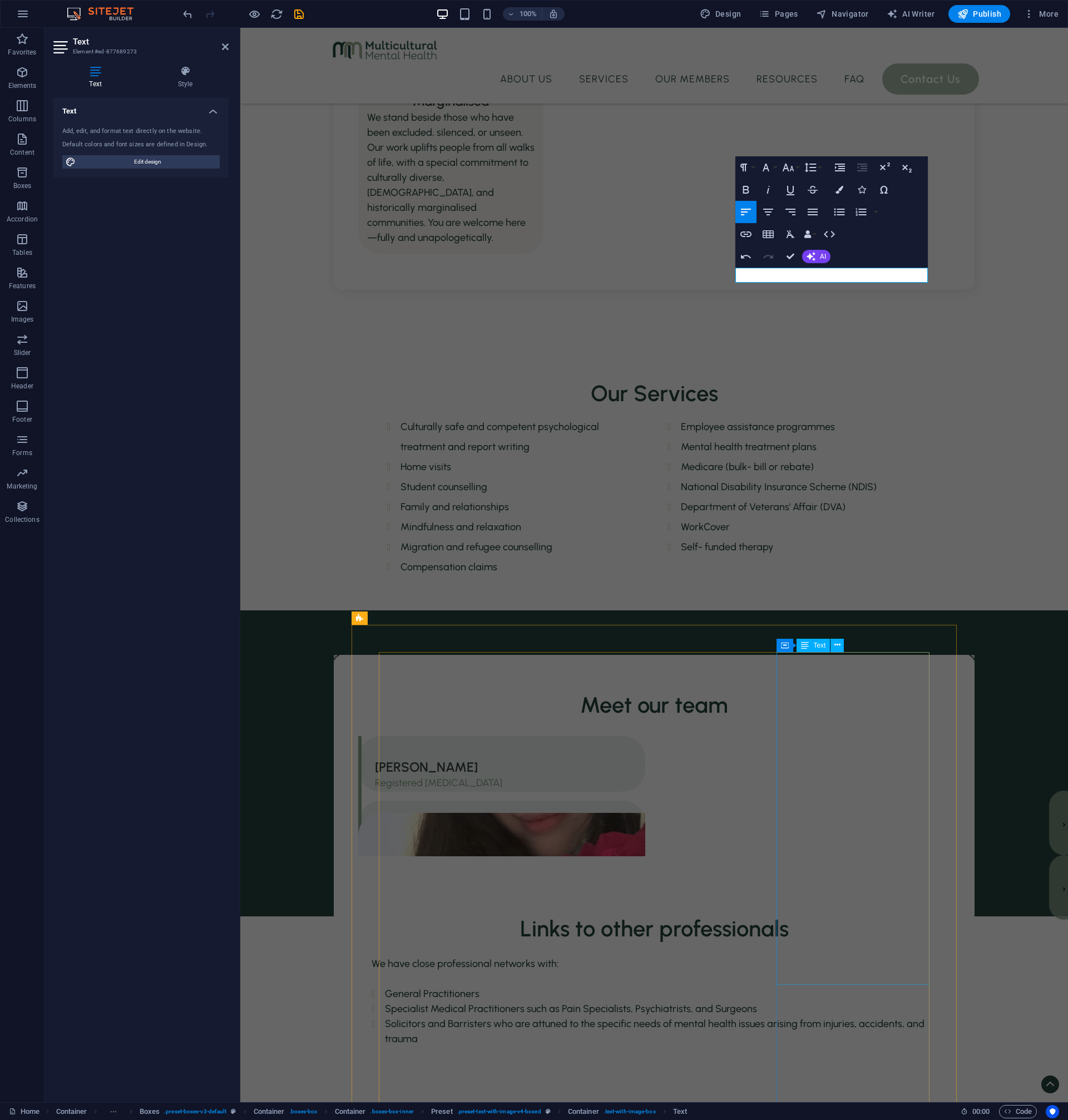
scroll to position [1209, 0]
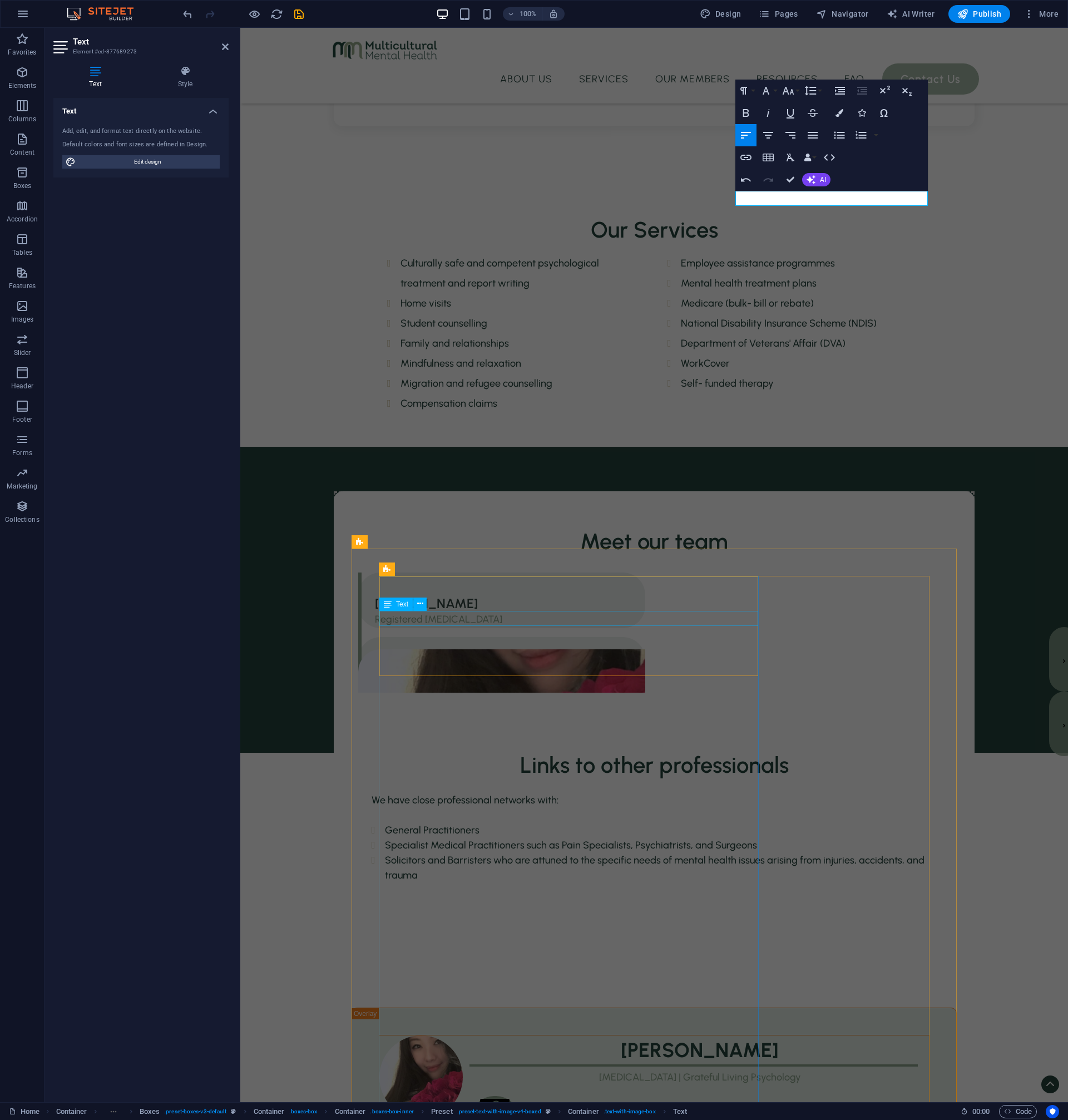
click at [553, 1070] on div "[MEDICAL_DATA] | Grateful Living Psychology" at bounding box center [654, 1077] width 550 height 15
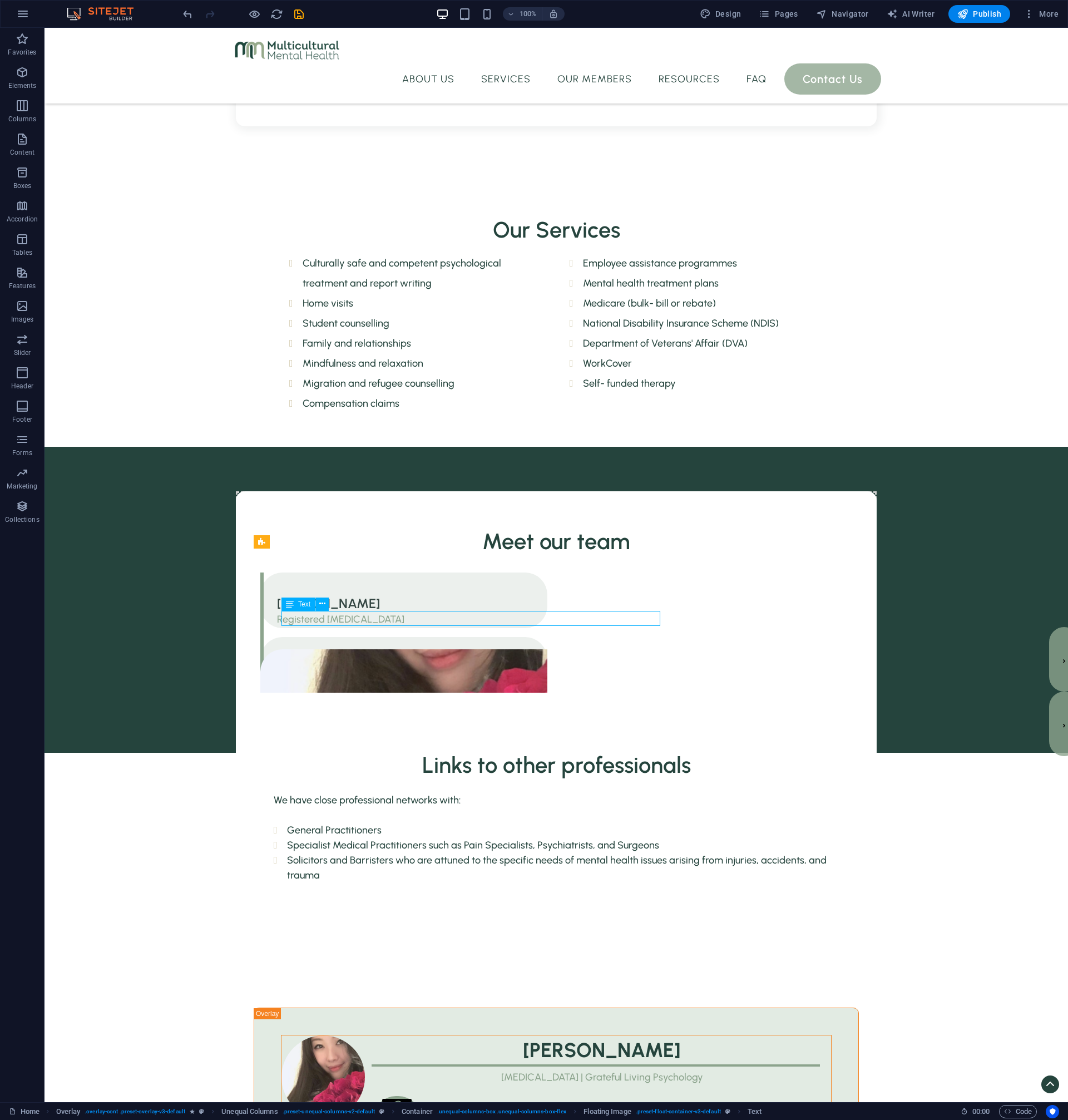
click at [422, 1070] on div "[MEDICAL_DATA] | Grateful Living Psychology" at bounding box center [556, 1077] width 550 height 15
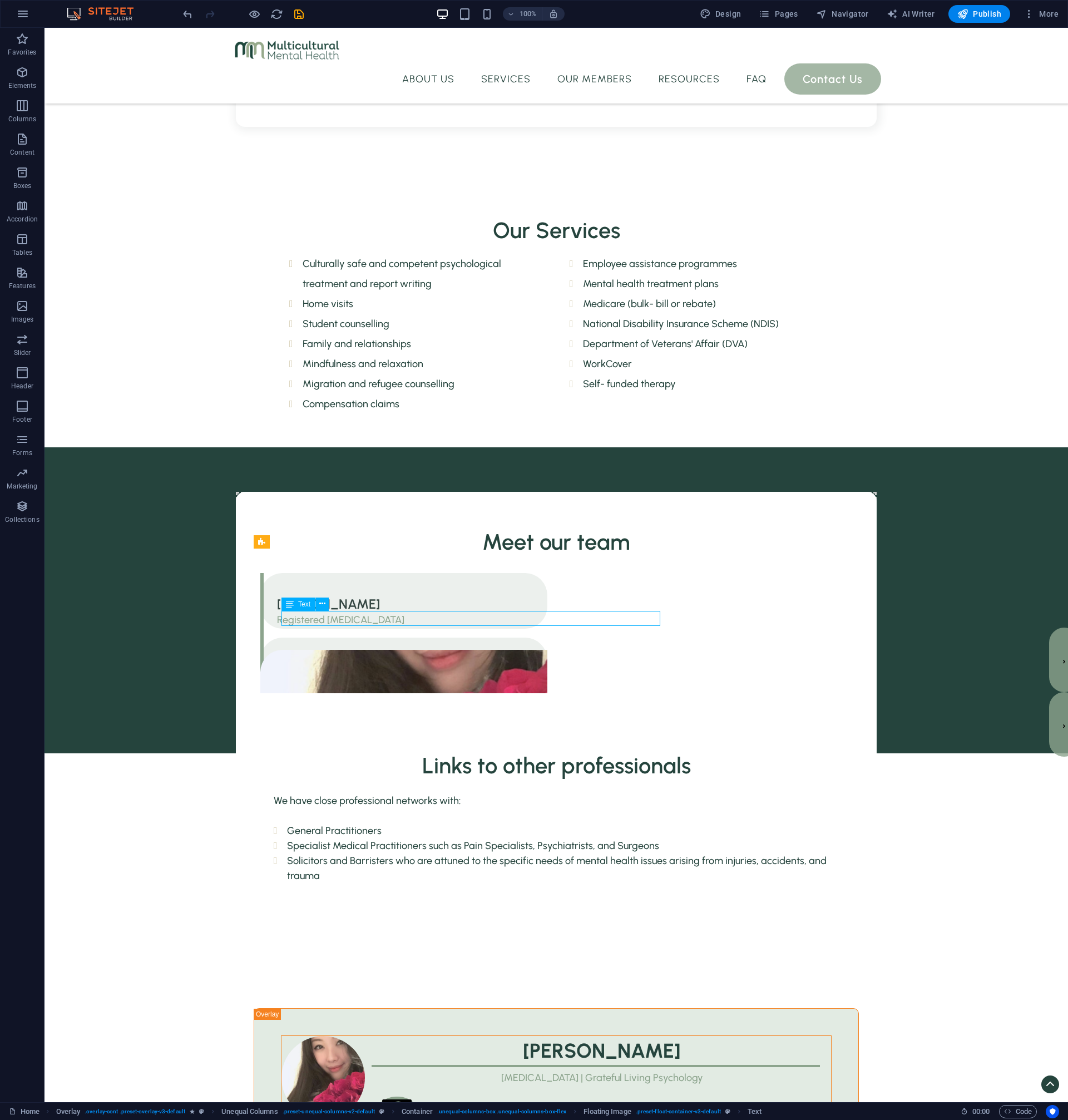
click at [422, 1070] on div "[MEDICAL_DATA] | Grateful Living Psychology" at bounding box center [556, 1078] width 550 height 15
click at [444, 1070] on div "[MEDICAL_DATA] | Grateful Living Psychology" at bounding box center [556, 1078] width 550 height 15
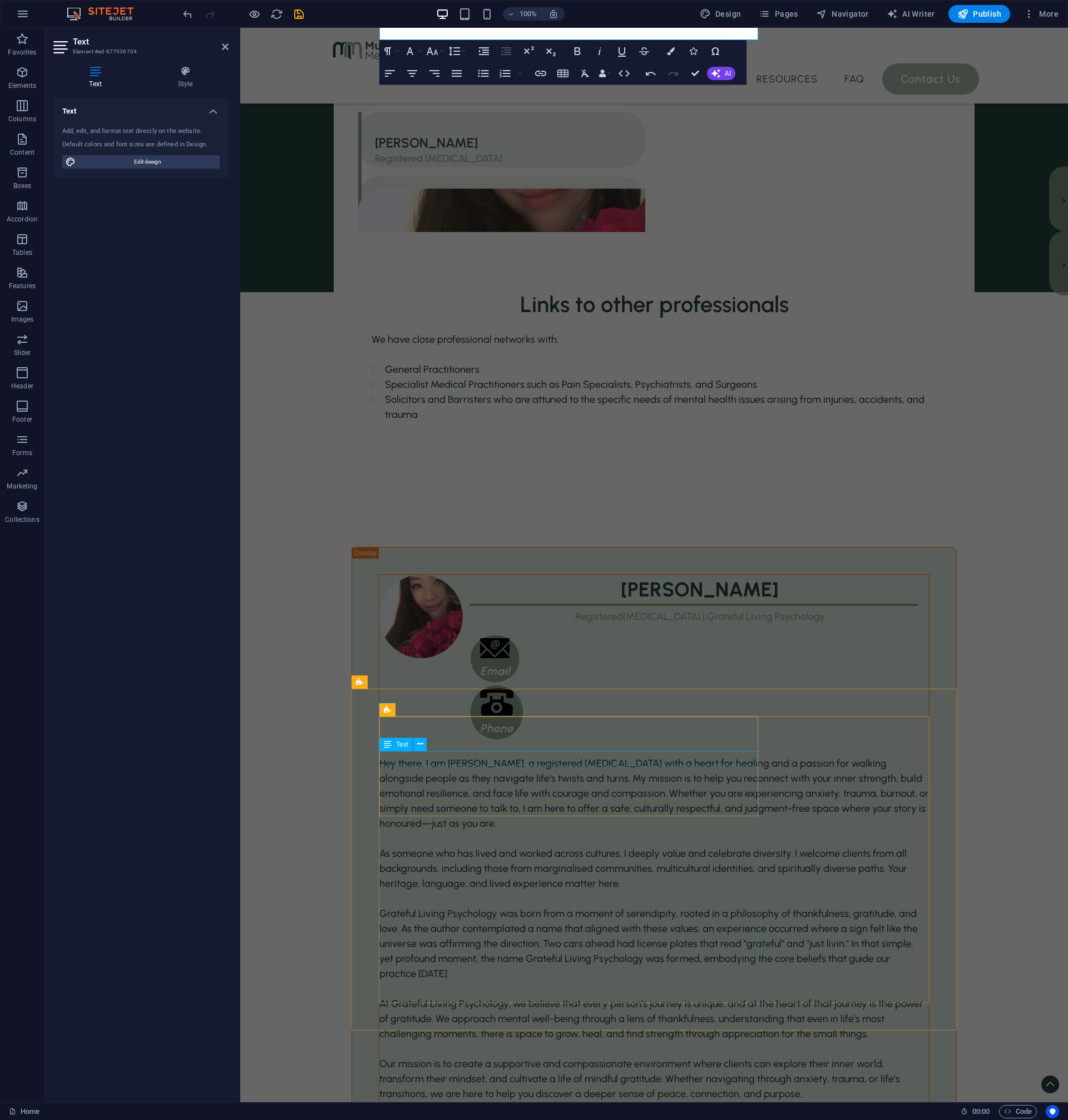
scroll to position [2064, 0]
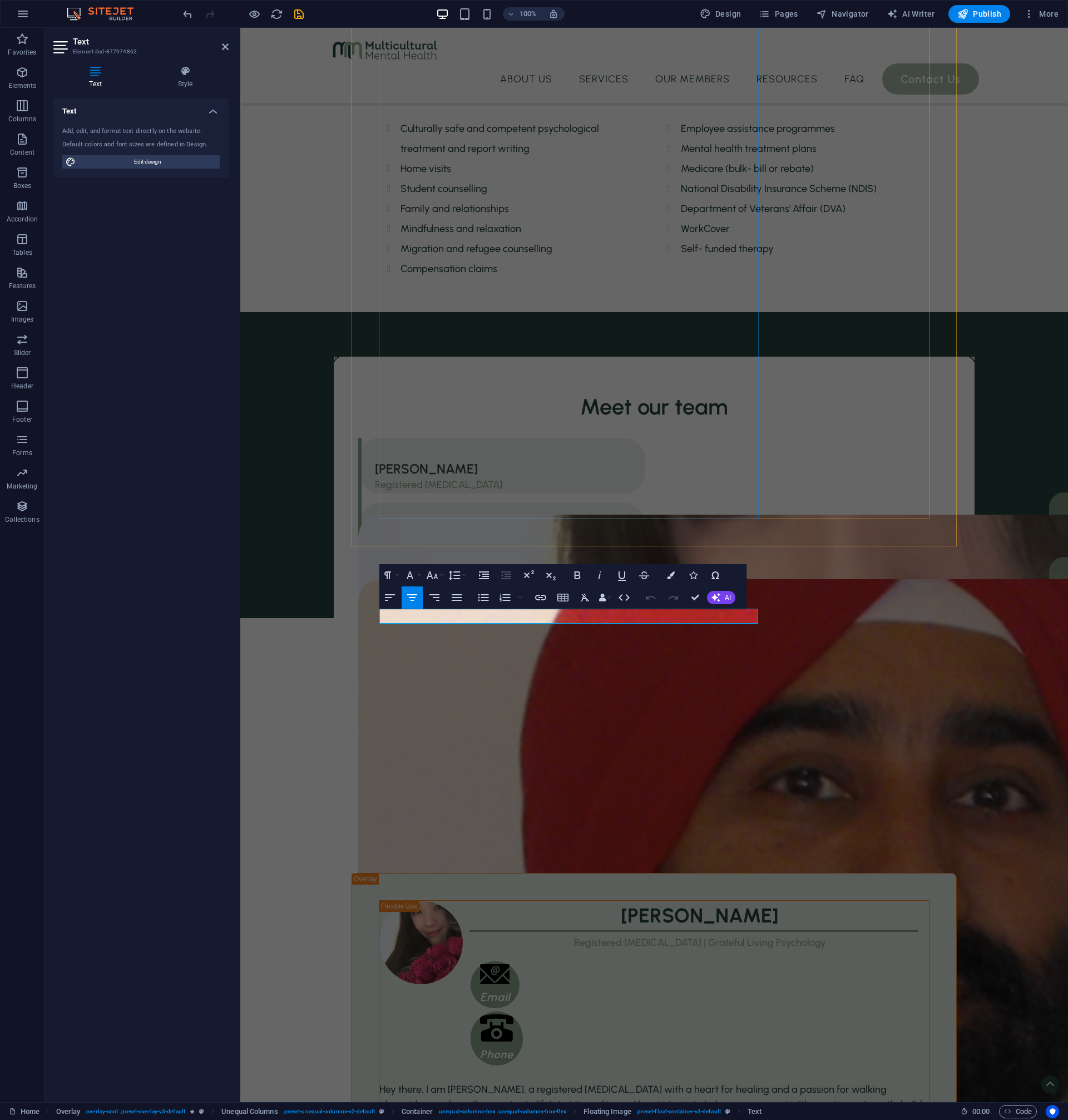
scroll to position [1988, 0]
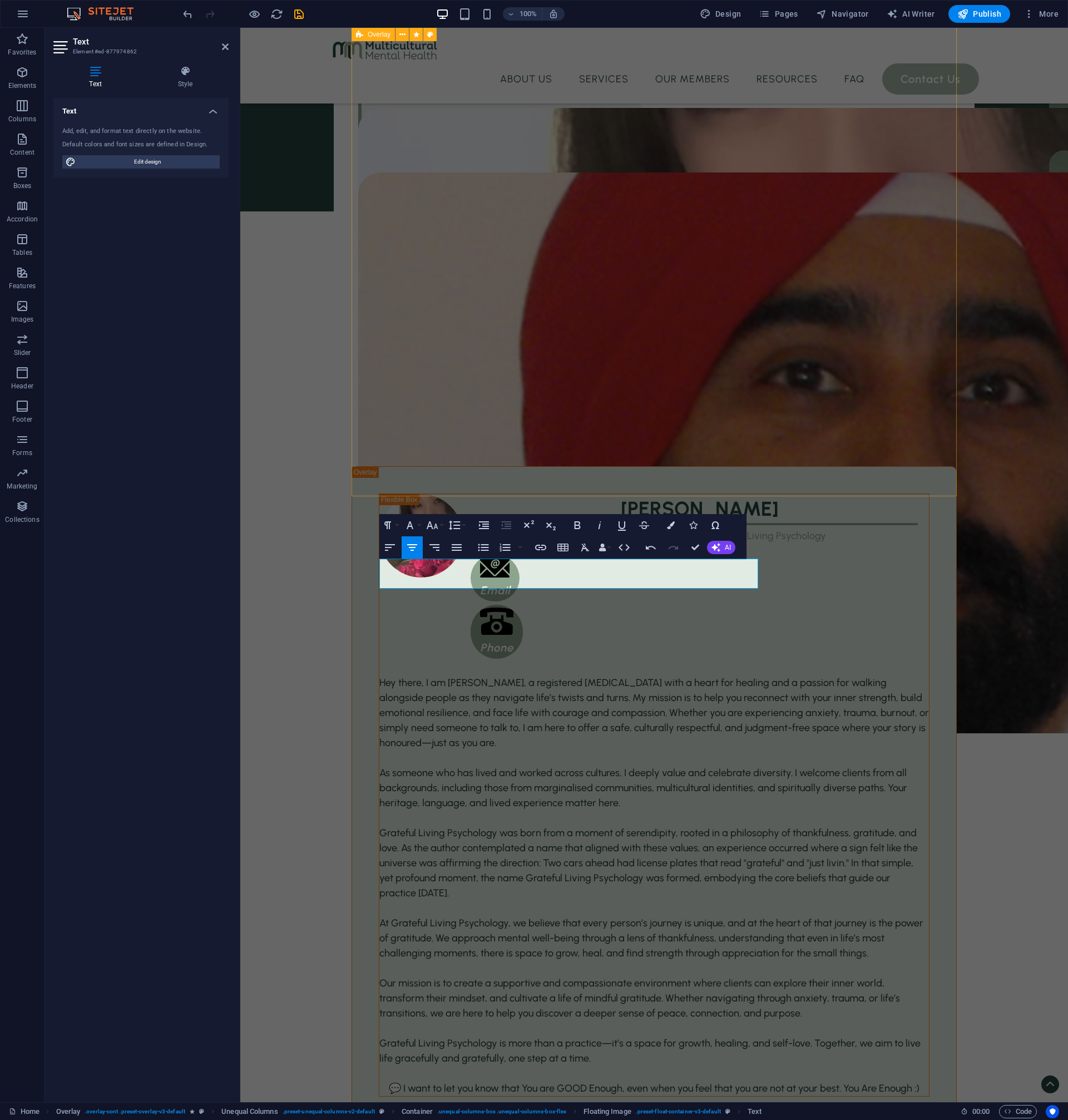
scroll to position [1595, 0]
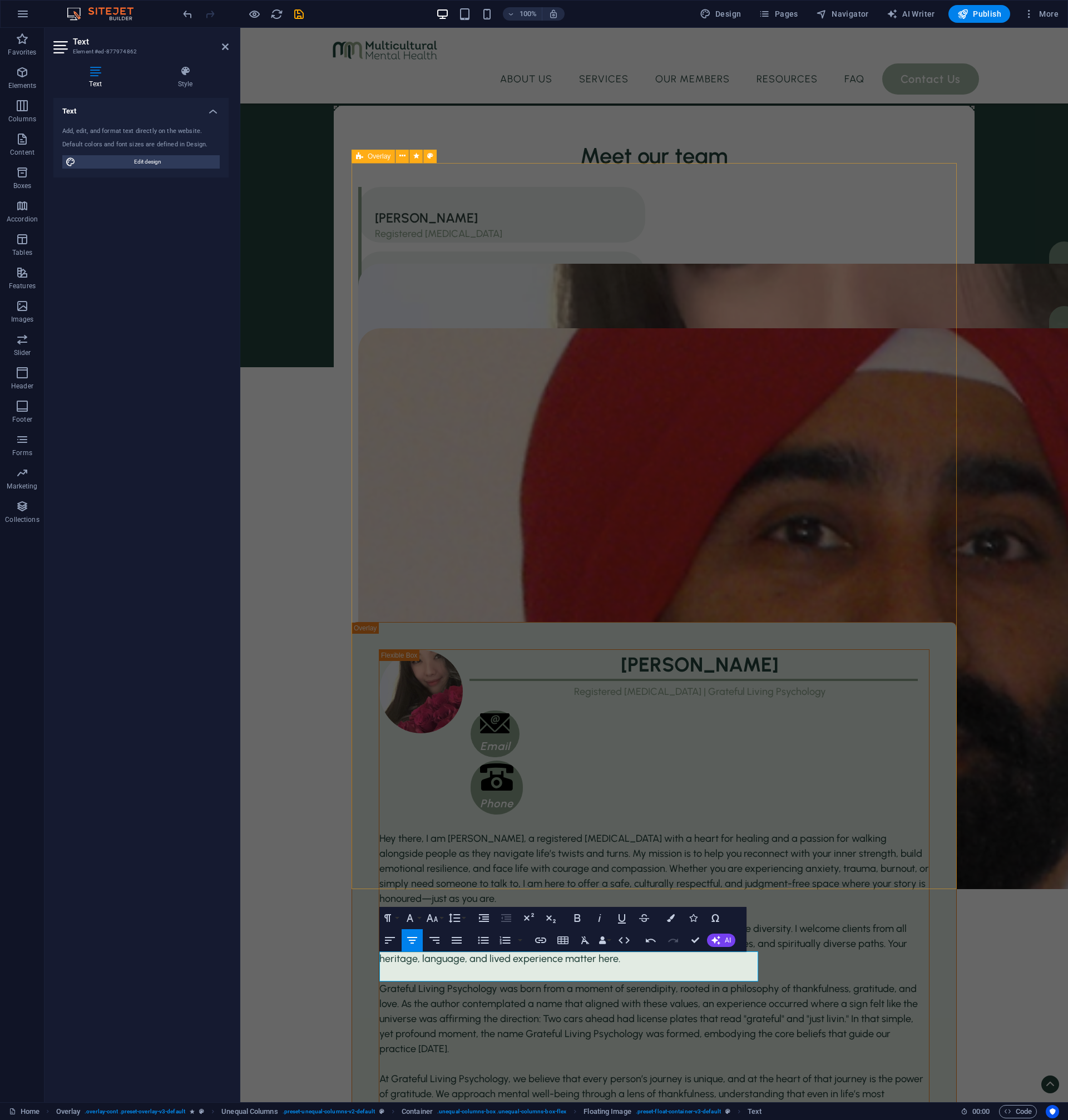
click at [930, 683] on div "[PERSON_NAME] Registered [MEDICAL_DATA] | Grateful Living Psychology Email    P…" at bounding box center [654, 1046] width 605 height 847
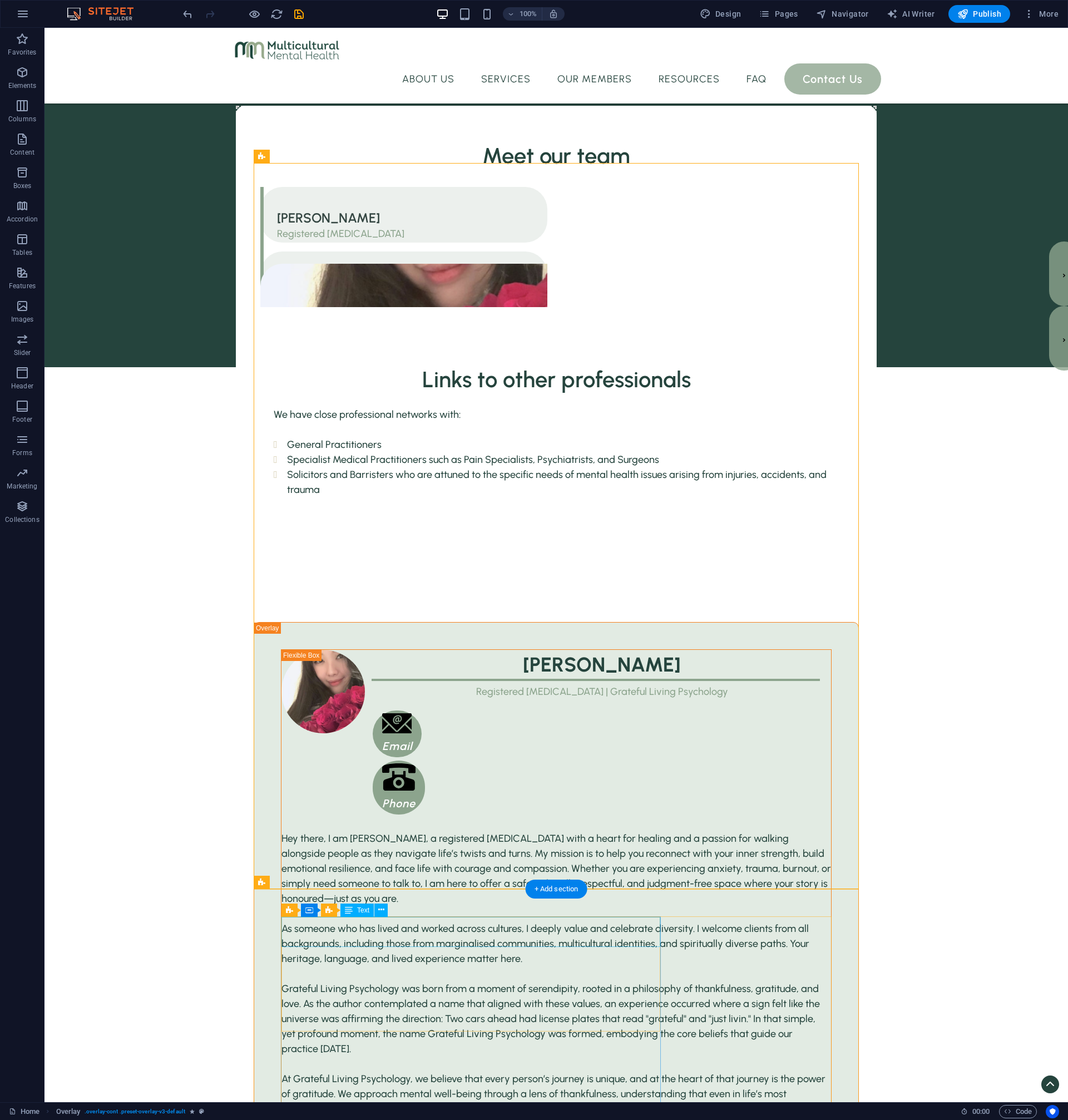
scroll to position [1691, 0]
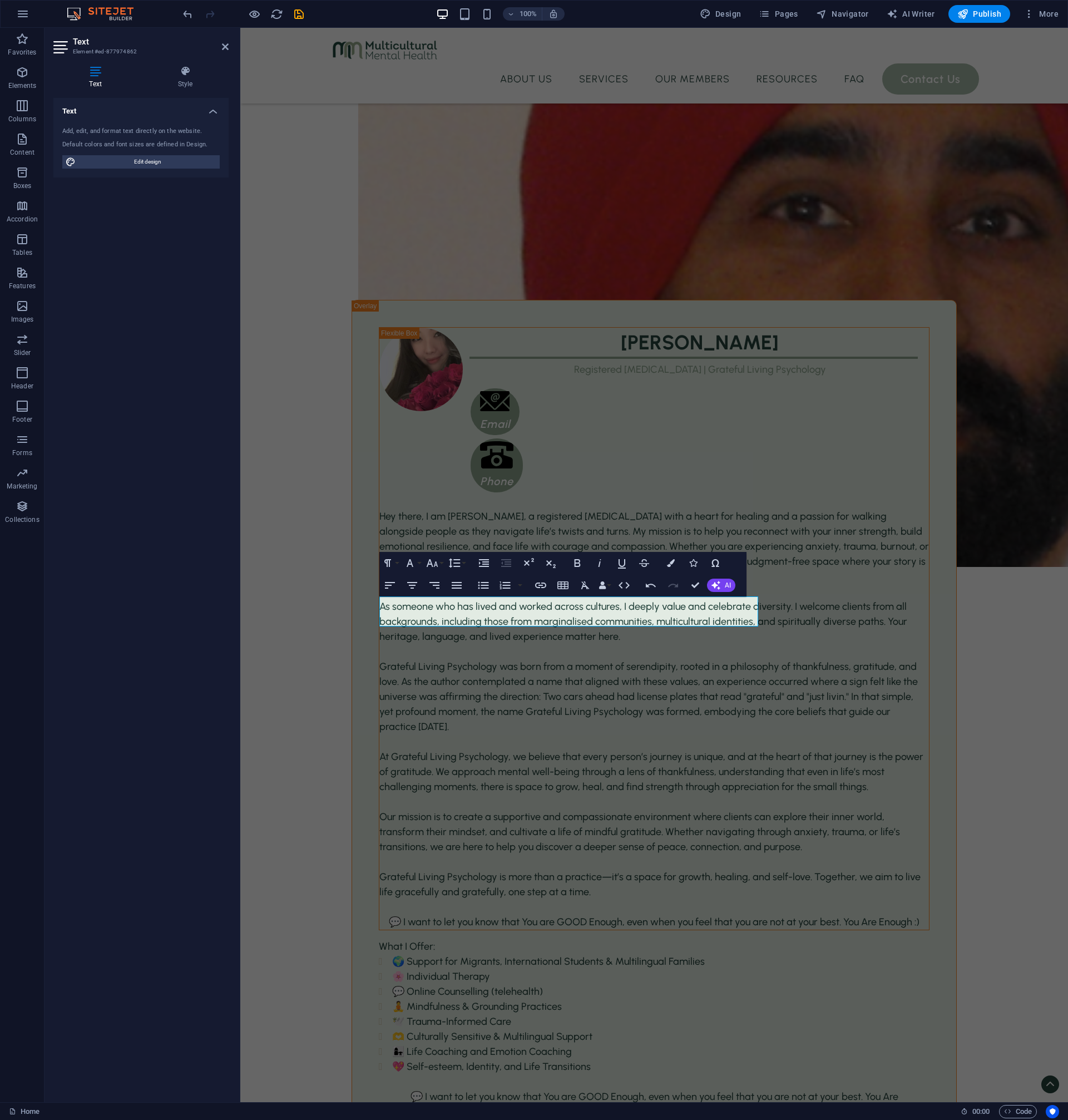
scroll to position [2008, 0]
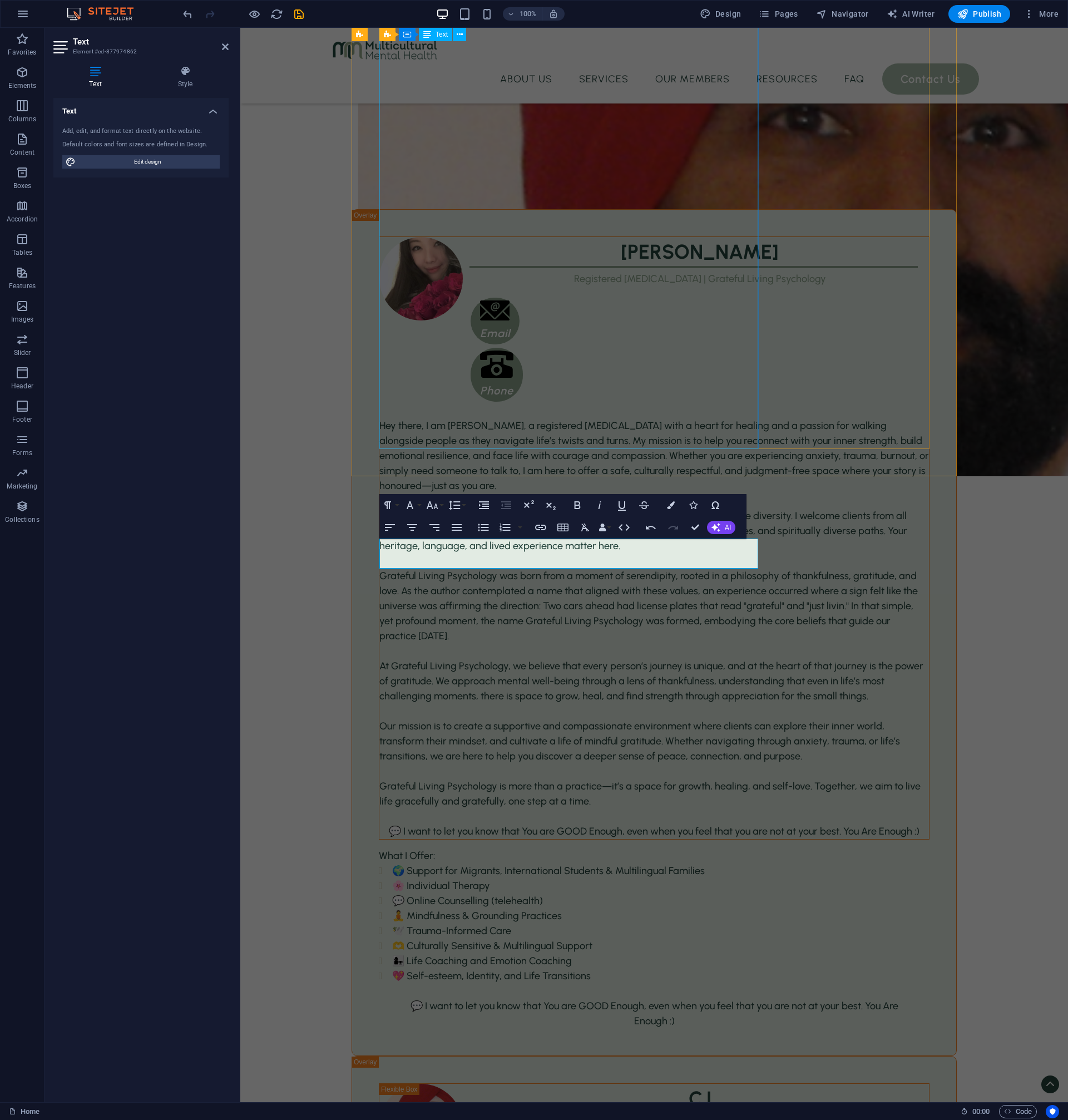
click at [639, 418] on div "Hey there, I am [PERSON_NAME], a registered [MEDICAL_DATA] with a heart for hea…" at bounding box center [654, 629] width 550 height 421
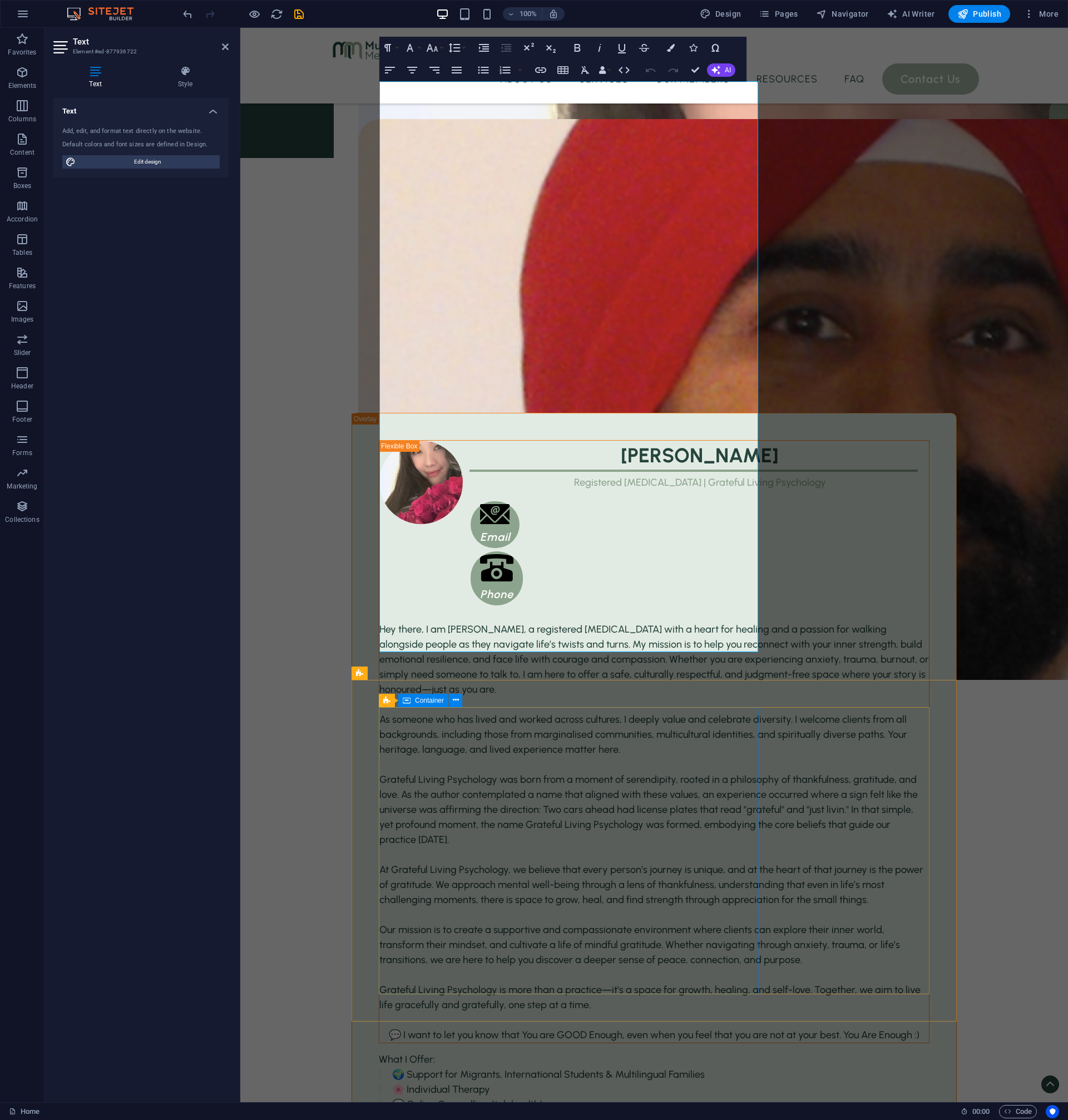
scroll to position [1954, 0]
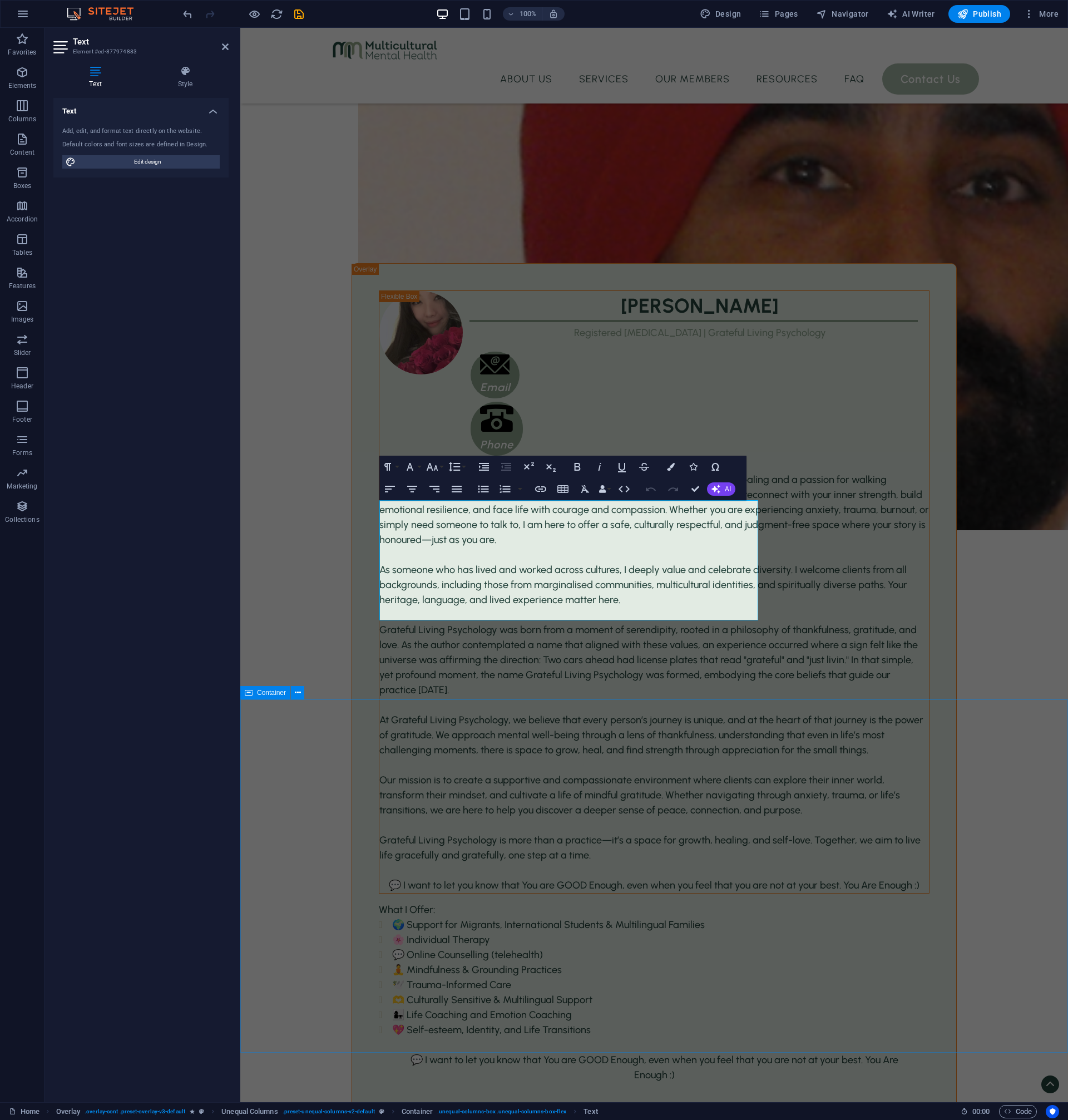
scroll to position [2184, 0]
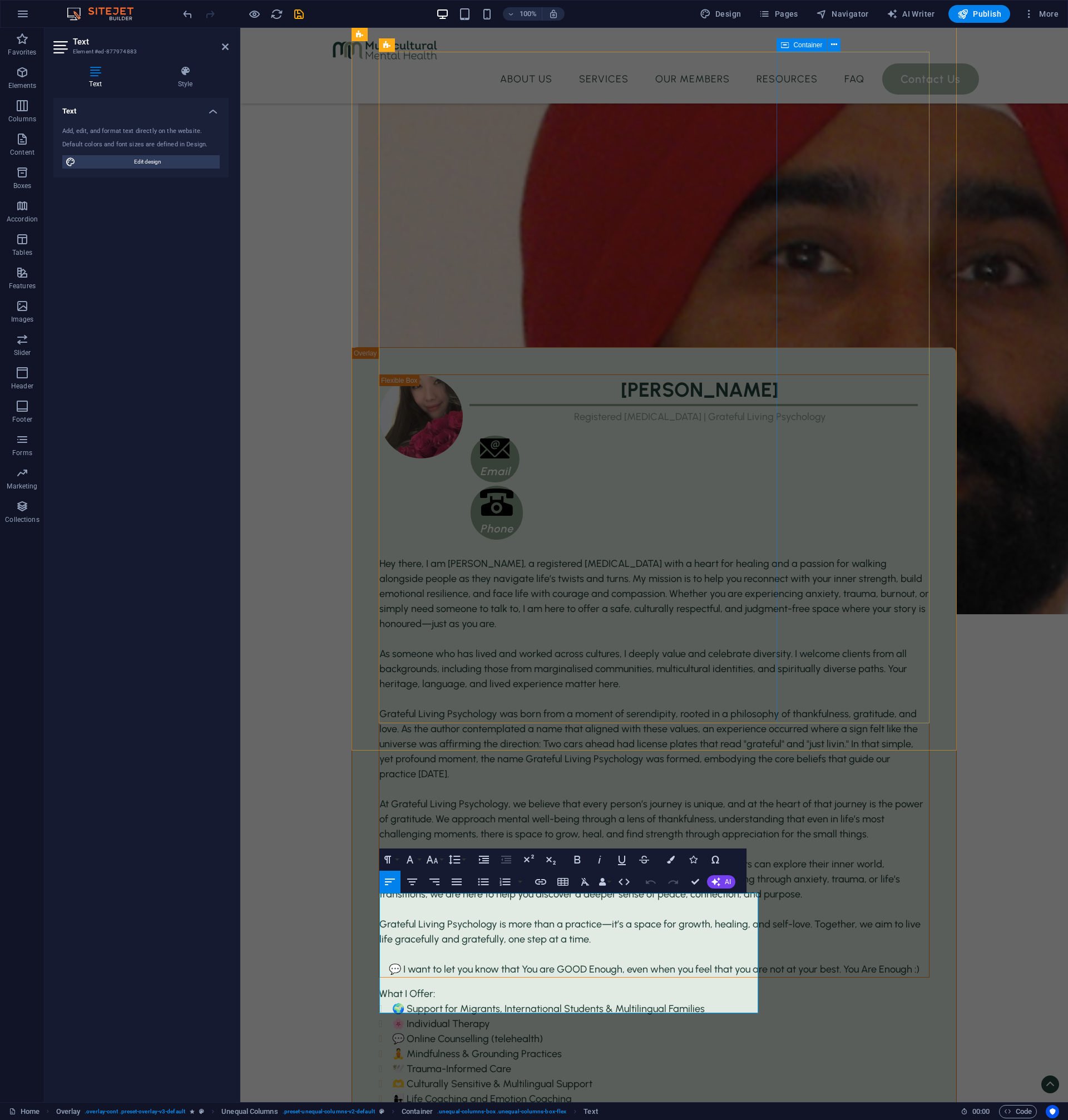
scroll to position [1916, 0]
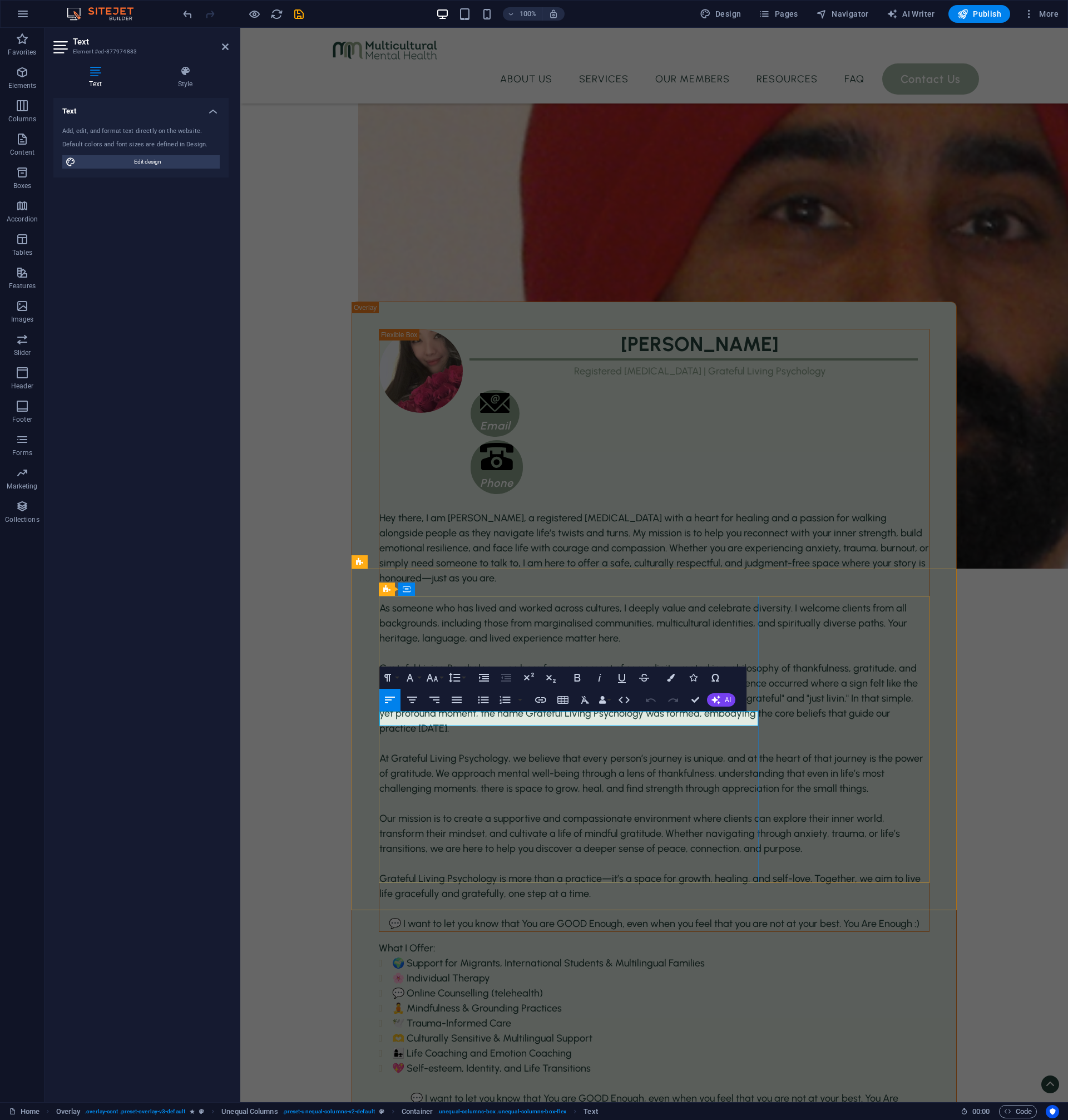
scroll to position [2199, 0]
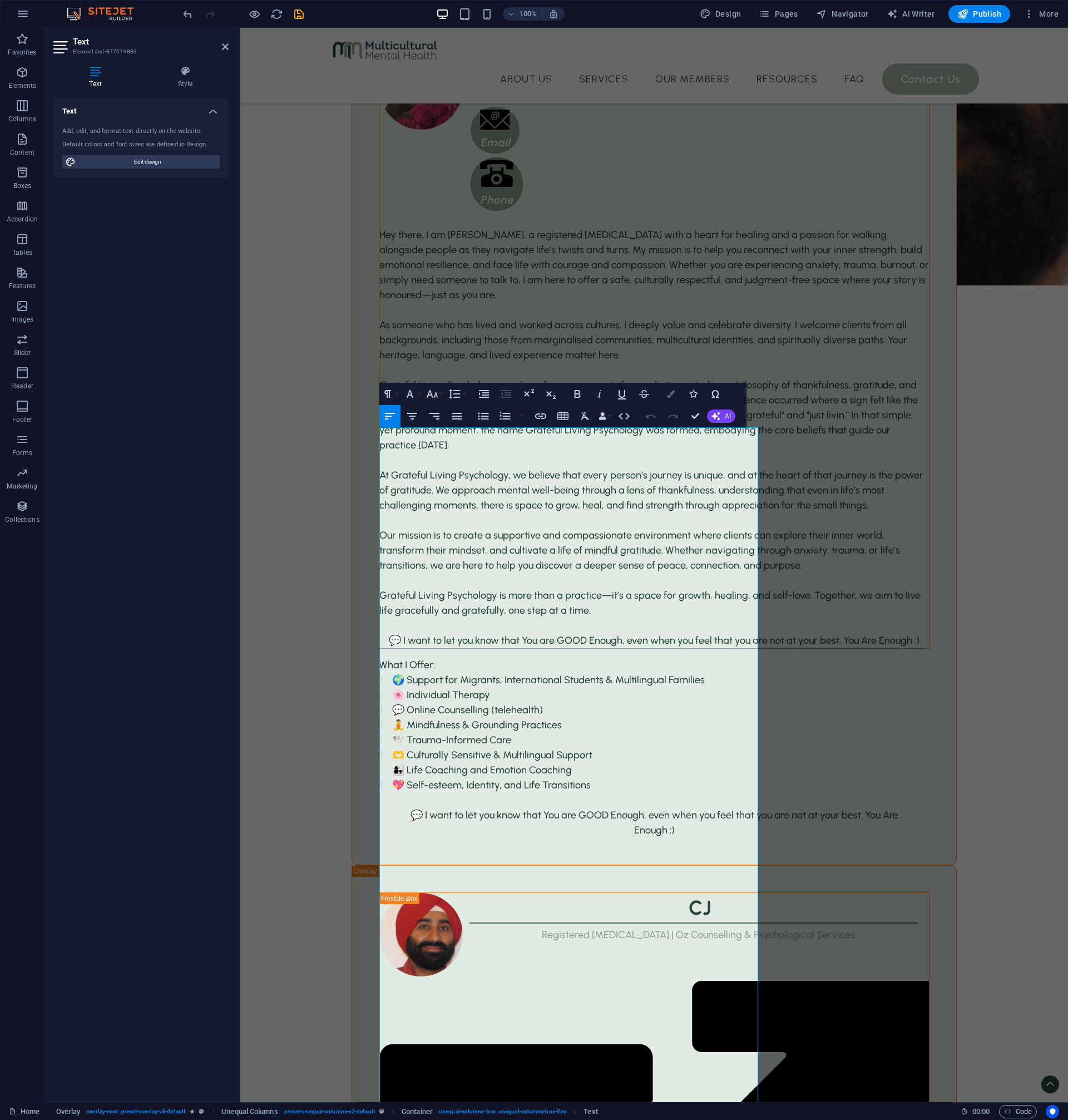
click at [671, 392] on icon "button" at bounding box center [671, 394] width 8 height 8
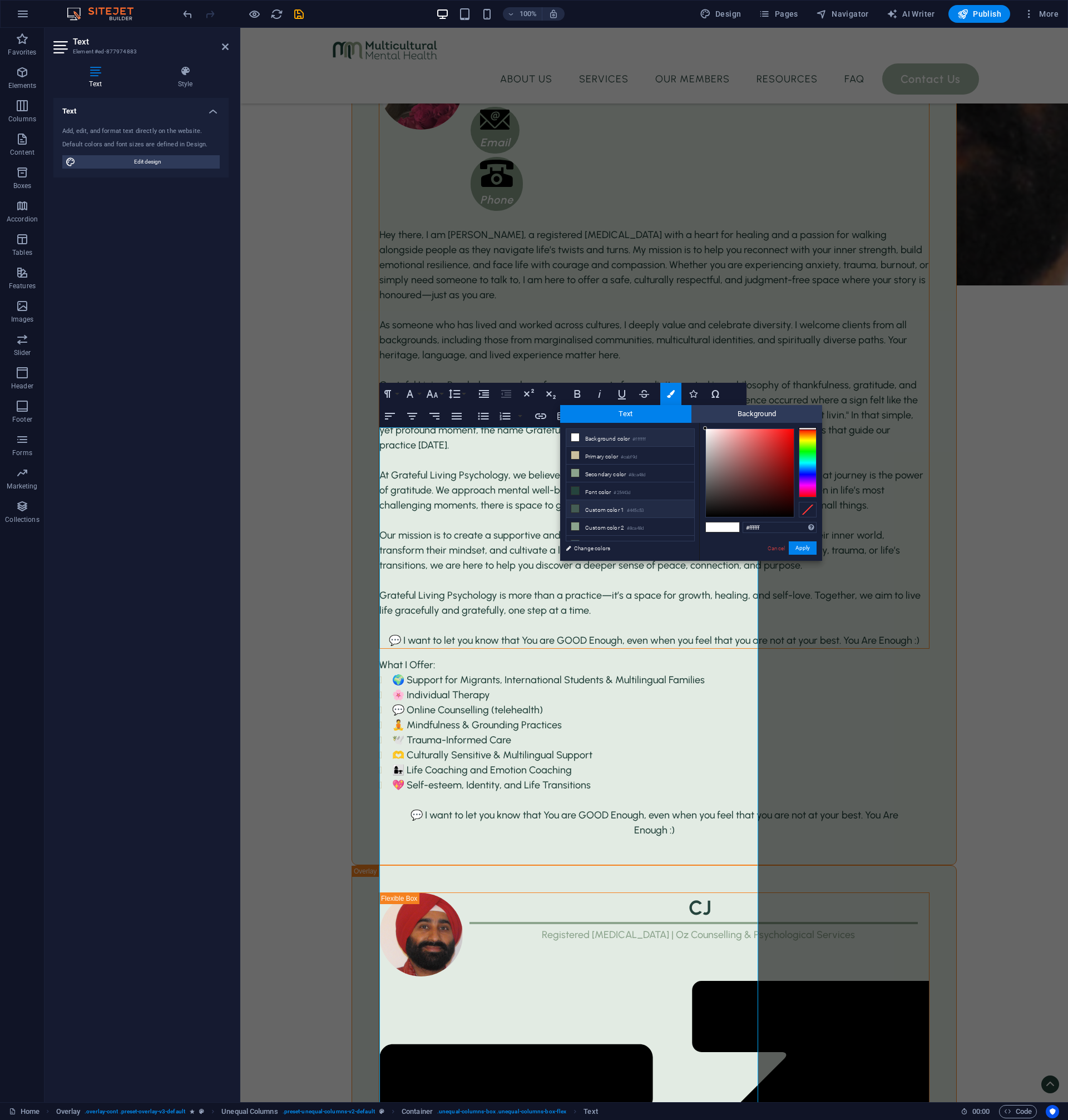
click at [620, 506] on li "Custom color 1 #445c53" at bounding box center [630, 509] width 128 height 18
type input "#445c53"
click at [797, 555] on div "Cancel Apply" at bounding box center [791, 548] width 50 height 14
drag, startPoint x: 800, startPoint y: 547, endPoint x: 556, endPoint y: 522, distance: 245.3
click at [800, 547] on button "Apply" at bounding box center [802, 548] width 28 height 13
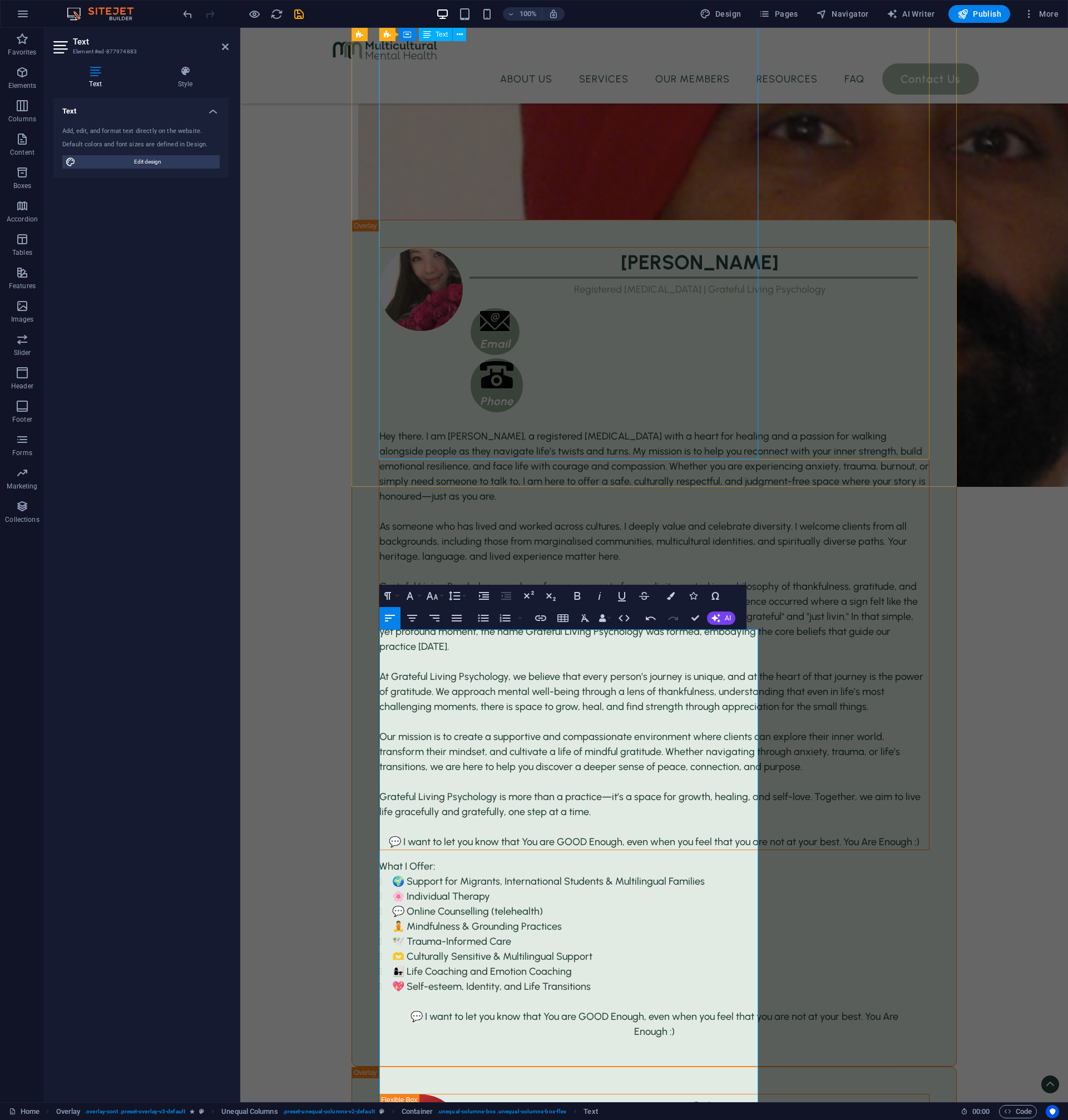
click at [672, 443] on div "Hey there, I am [PERSON_NAME], a registered [MEDICAL_DATA] with a heart for hea…" at bounding box center [654, 640] width 550 height 421
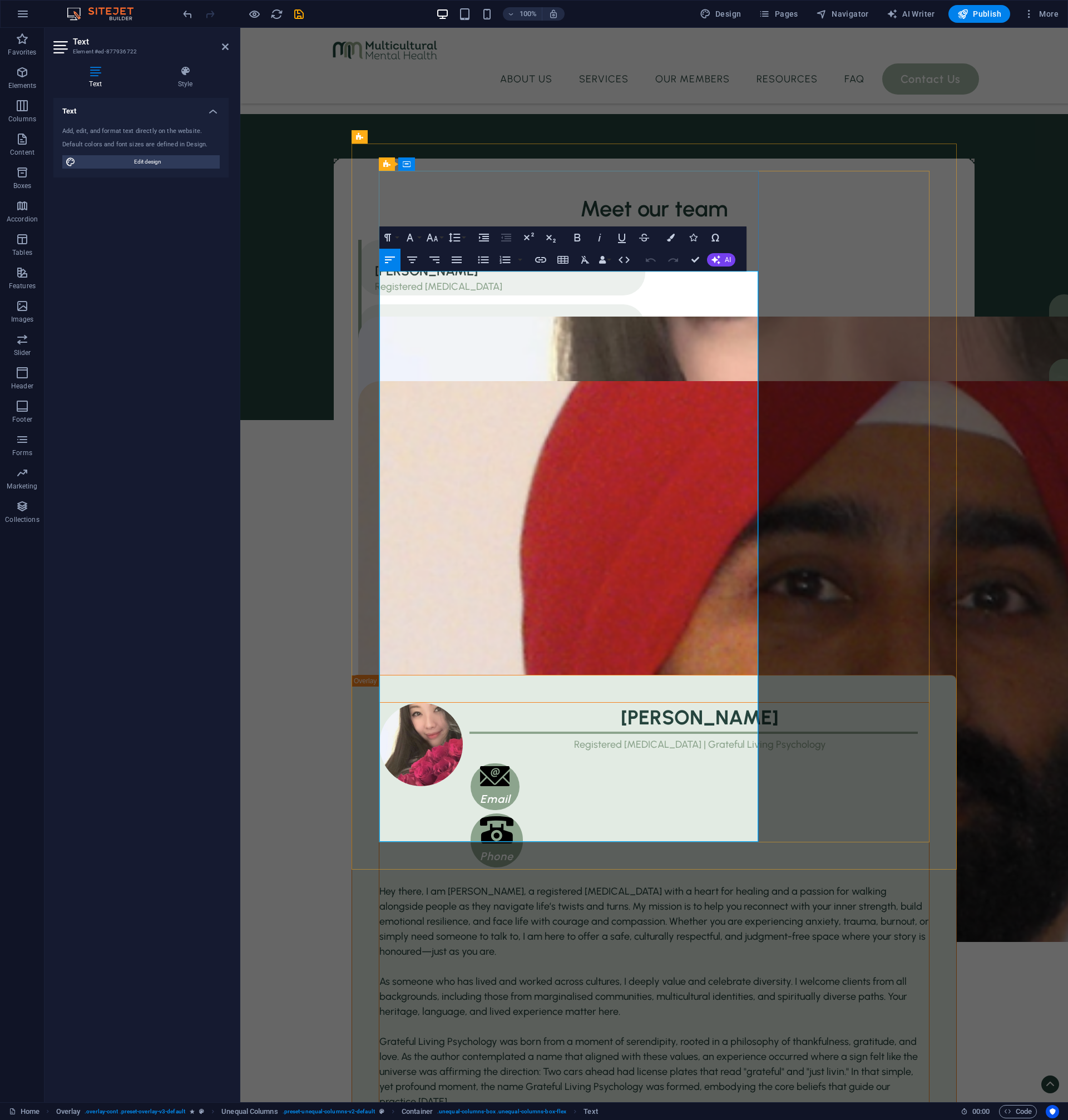
scroll to position [1522, 0]
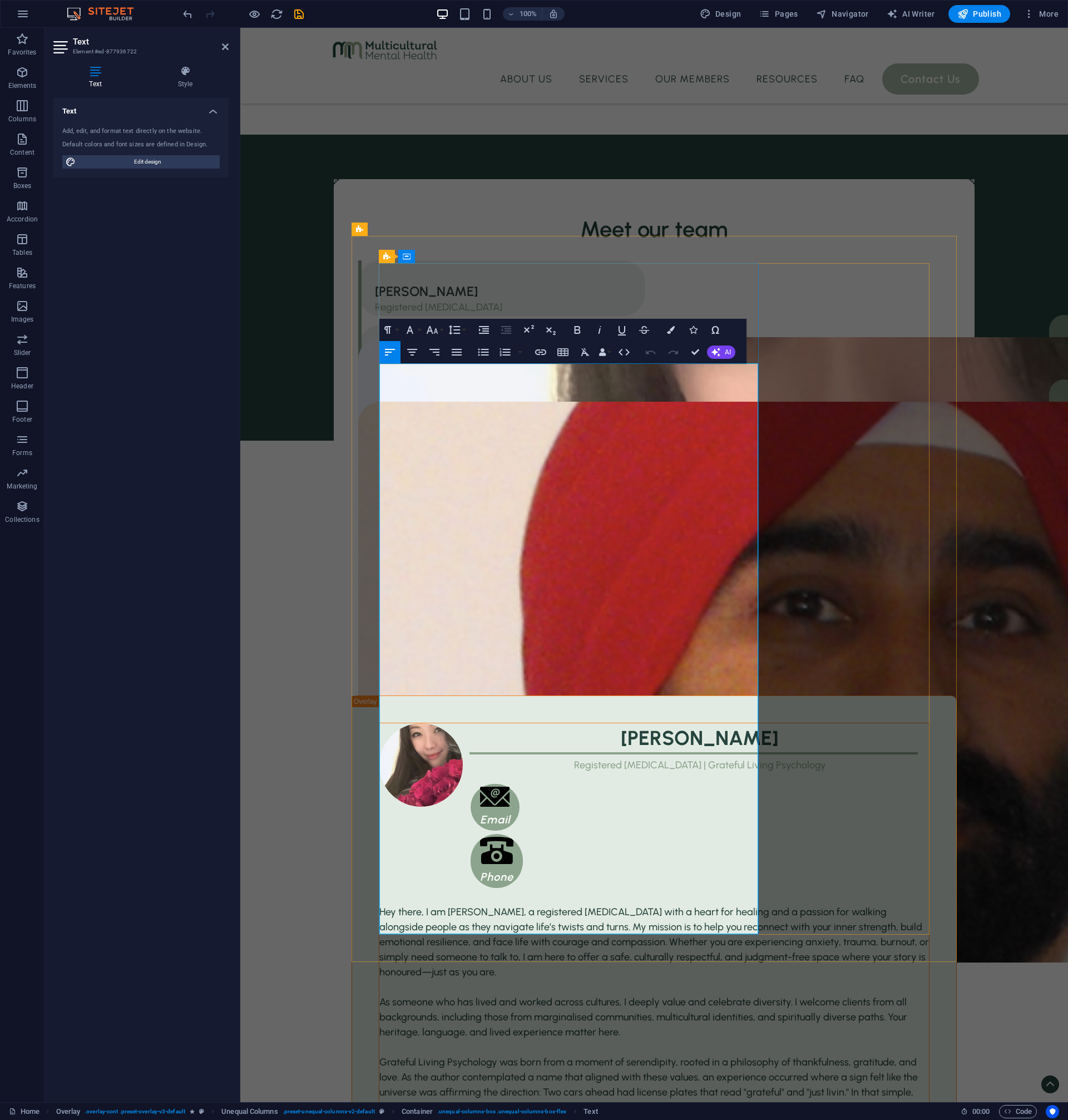
click at [543, 905] on p "Hey there, I am [PERSON_NAME], a registered [MEDICAL_DATA] with a heart for hea…" at bounding box center [654, 942] width 550 height 75
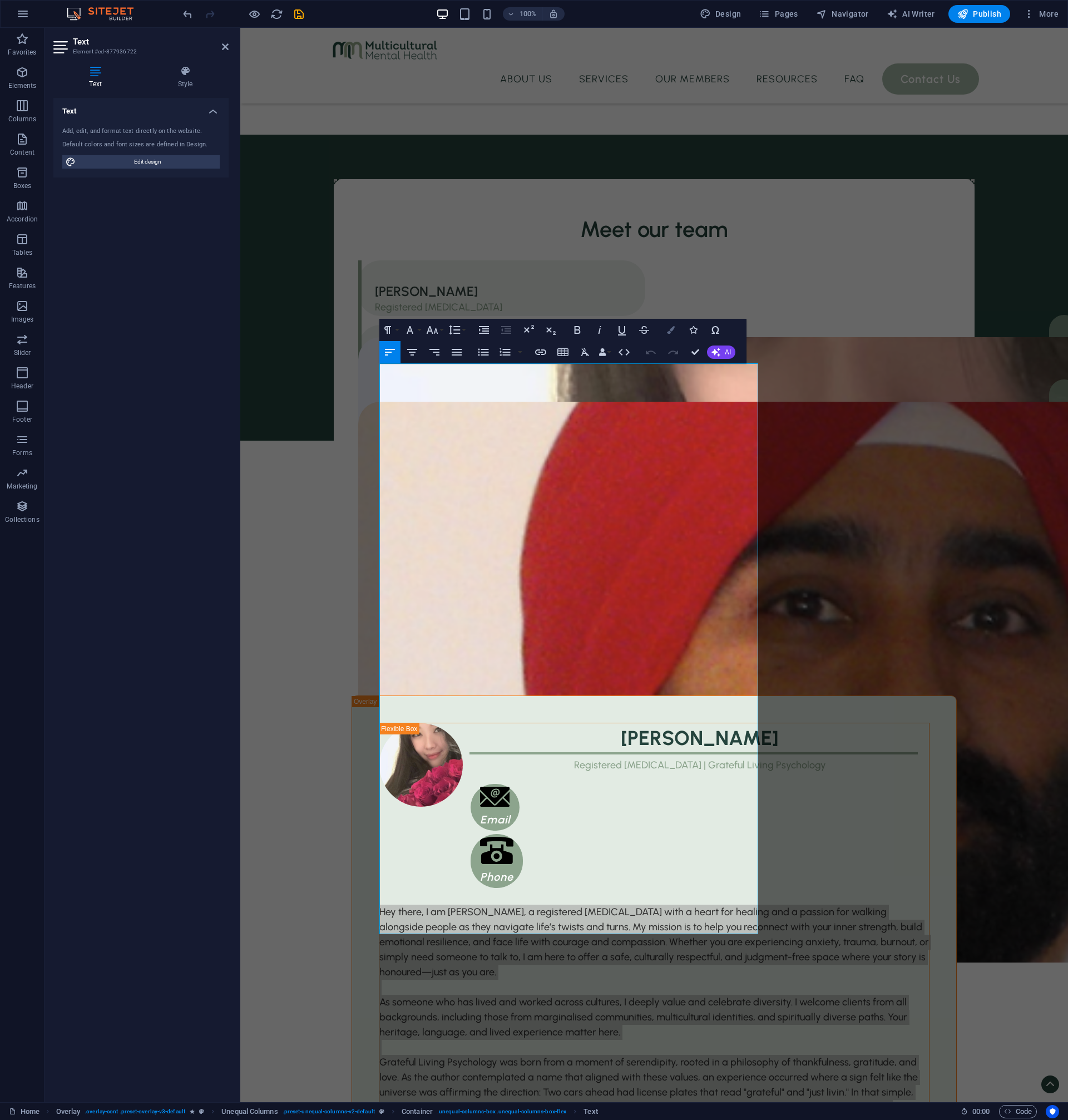
click at [667, 335] on button "Colors" at bounding box center [671, 330] width 21 height 22
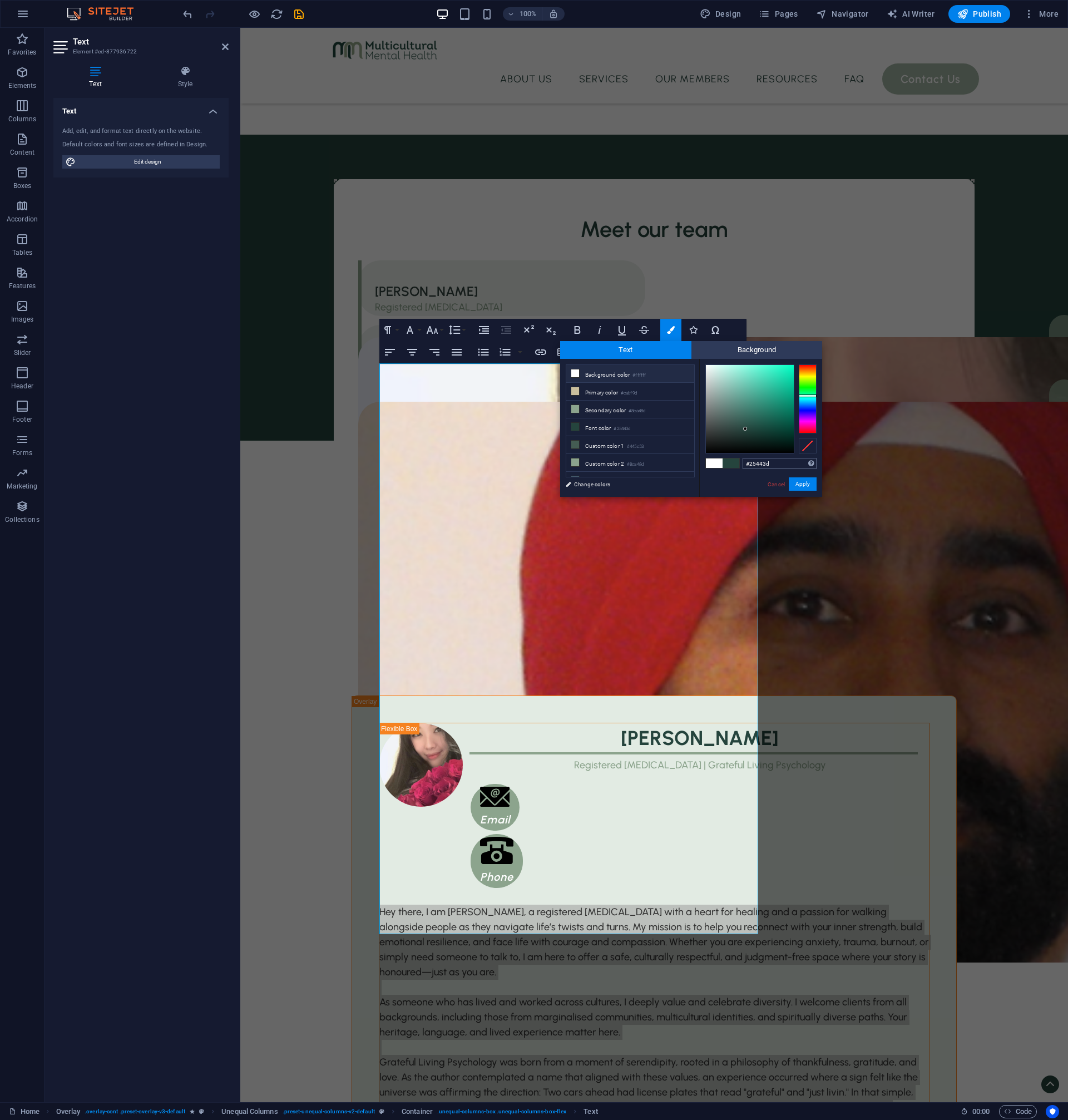
click at [766, 464] on input "#25443d" at bounding box center [779, 463] width 74 height 11
click at [778, 485] on link "Cancel" at bounding box center [777, 484] width 20 height 8
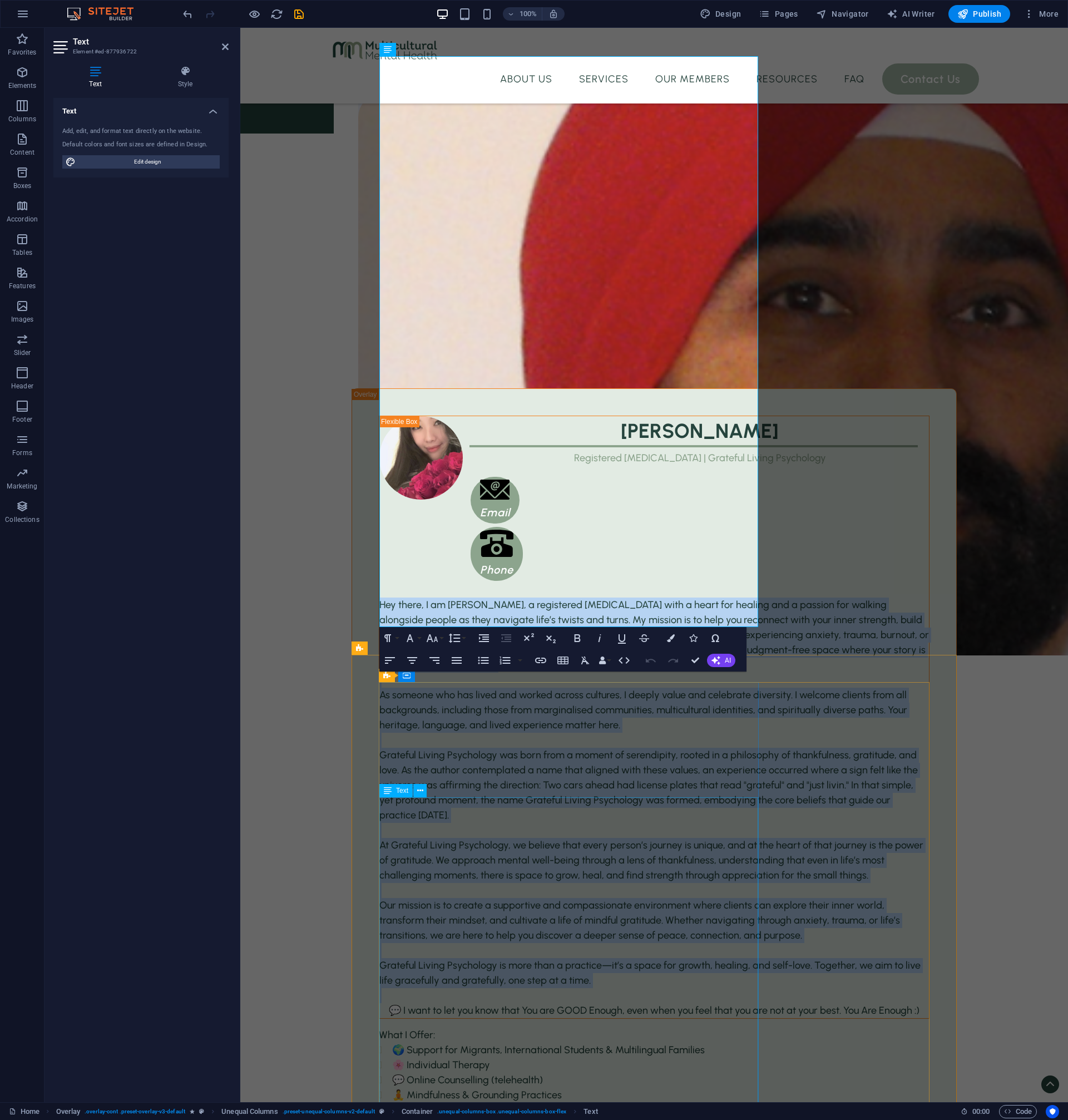
scroll to position [1819, 0]
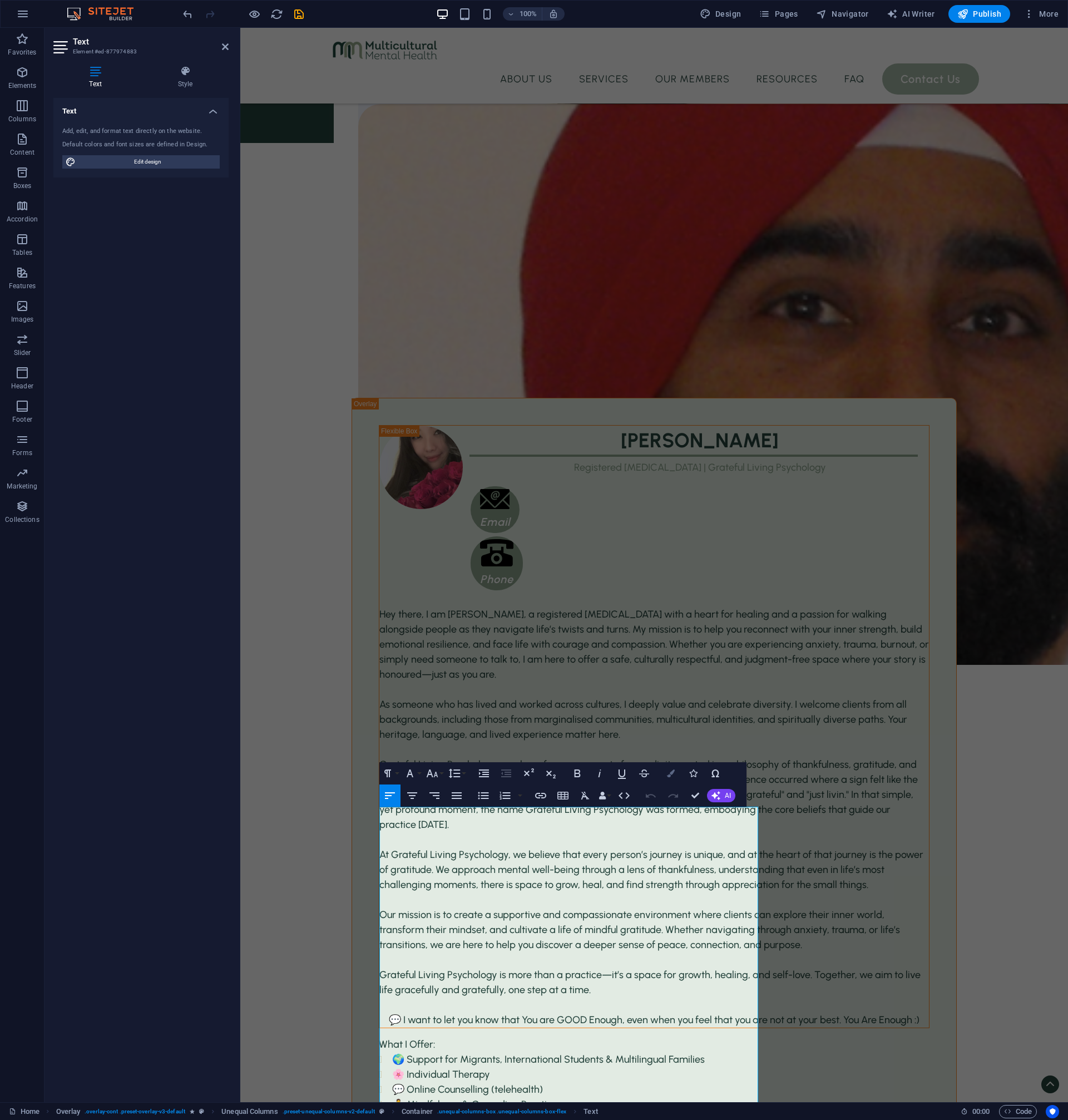
click at [673, 770] on icon "button" at bounding box center [671, 774] width 8 height 8
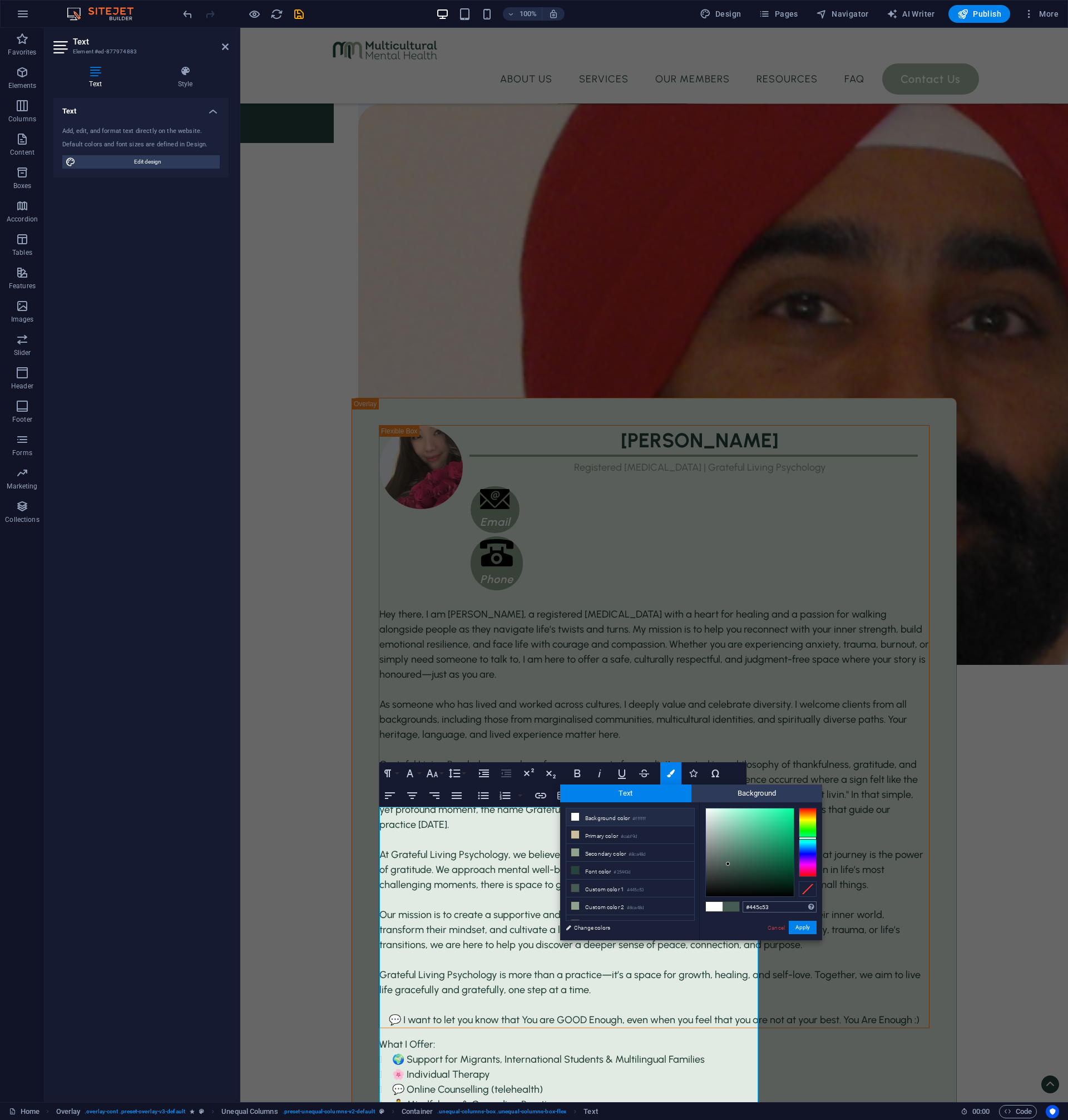
type input "#25443d"
drag, startPoint x: 809, startPoint y: 930, endPoint x: 530, endPoint y: 903, distance: 280.3
click at [809, 930] on button "Apply" at bounding box center [802, 927] width 28 height 13
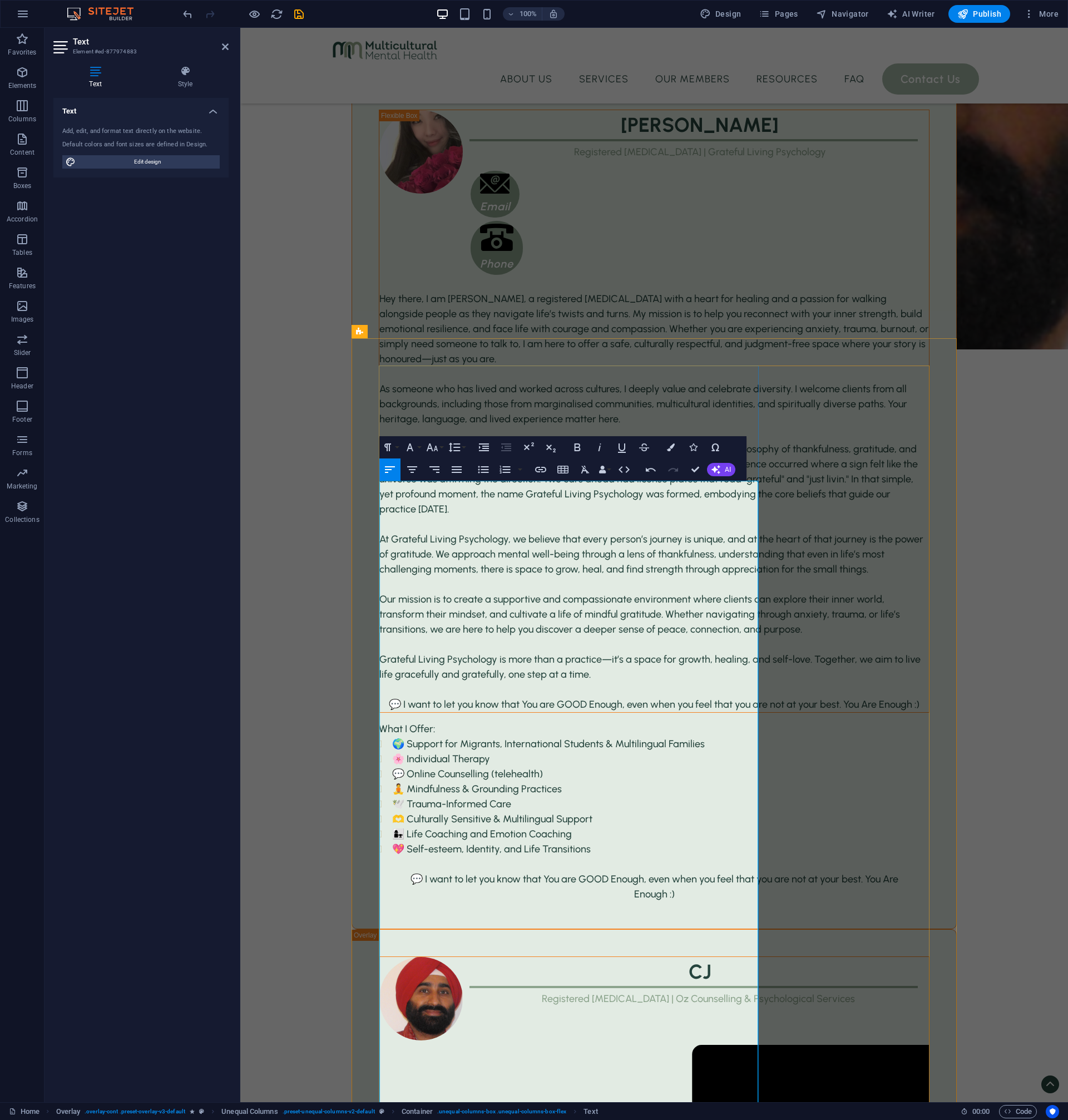
scroll to position [2146, 0]
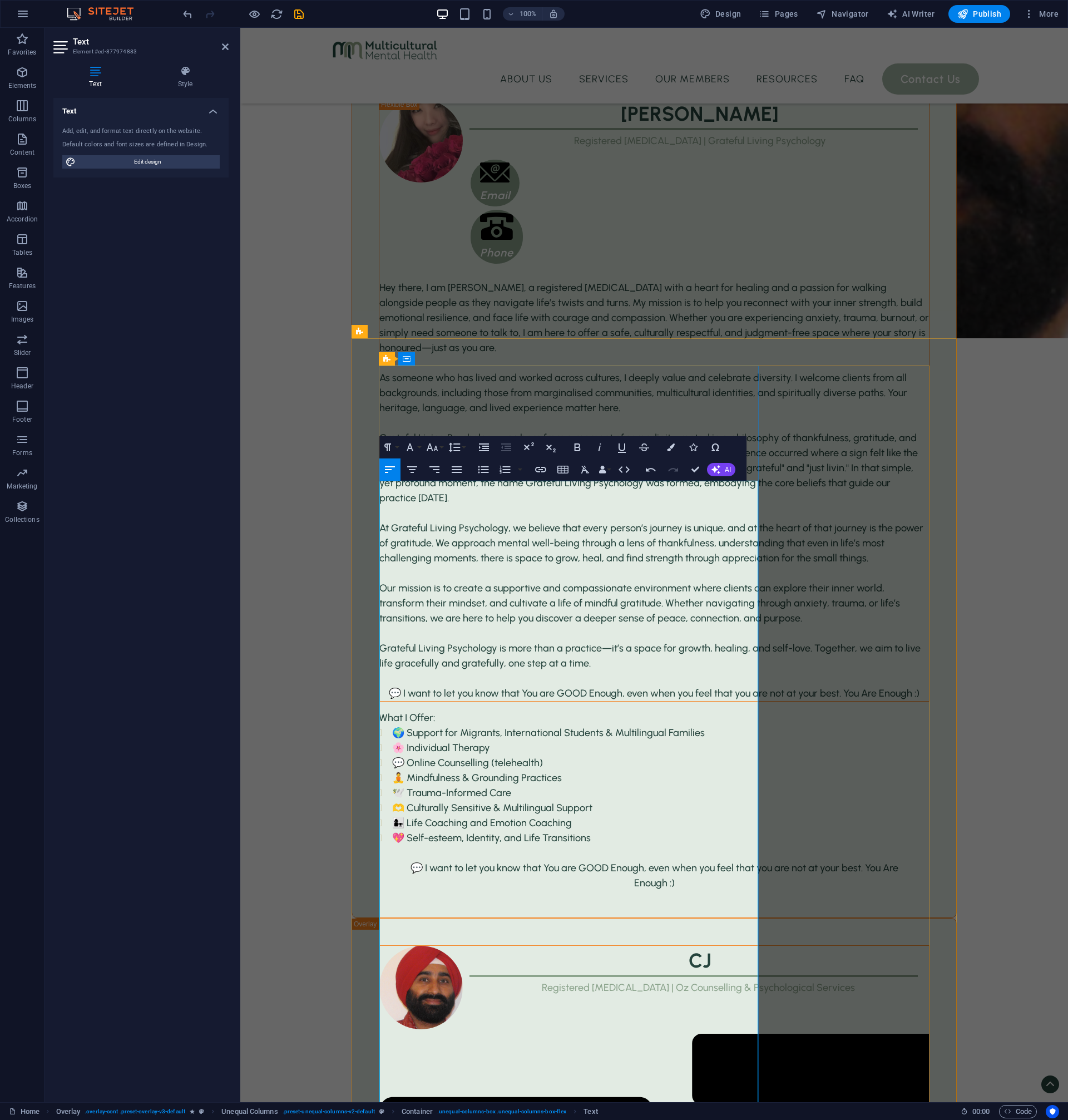
drag, startPoint x: 502, startPoint y: 781, endPoint x: 393, endPoint y: 669, distance: 156.3
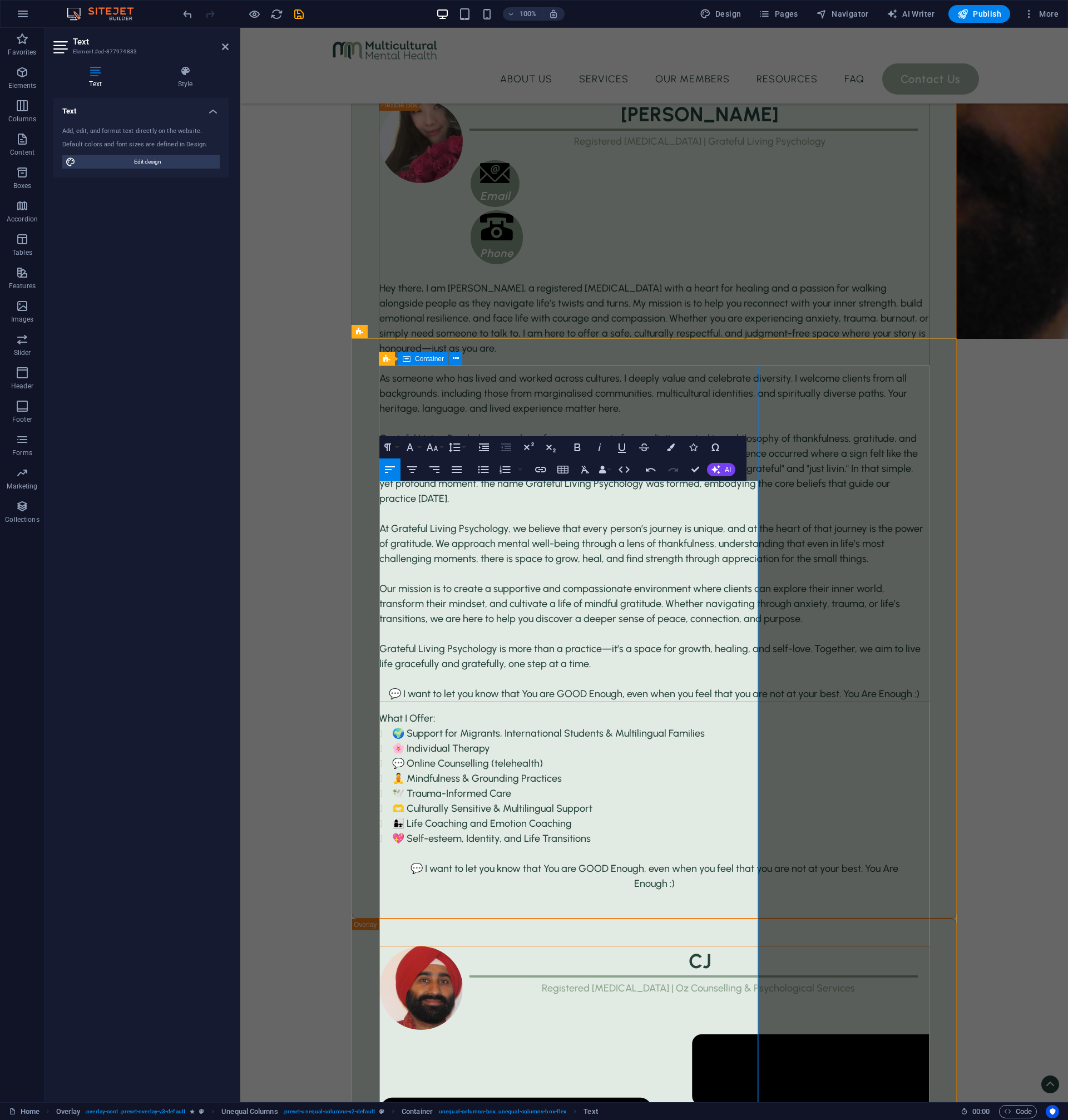
drag, startPoint x: 474, startPoint y: 762, endPoint x: 372, endPoint y: 646, distance: 154.5
drag, startPoint x: 481, startPoint y: 476, endPoint x: 244, endPoint y: 505, distance: 238.8
click at [481, 476] on button "Unordered List" at bounding box center [483, 470] width 21 height 22
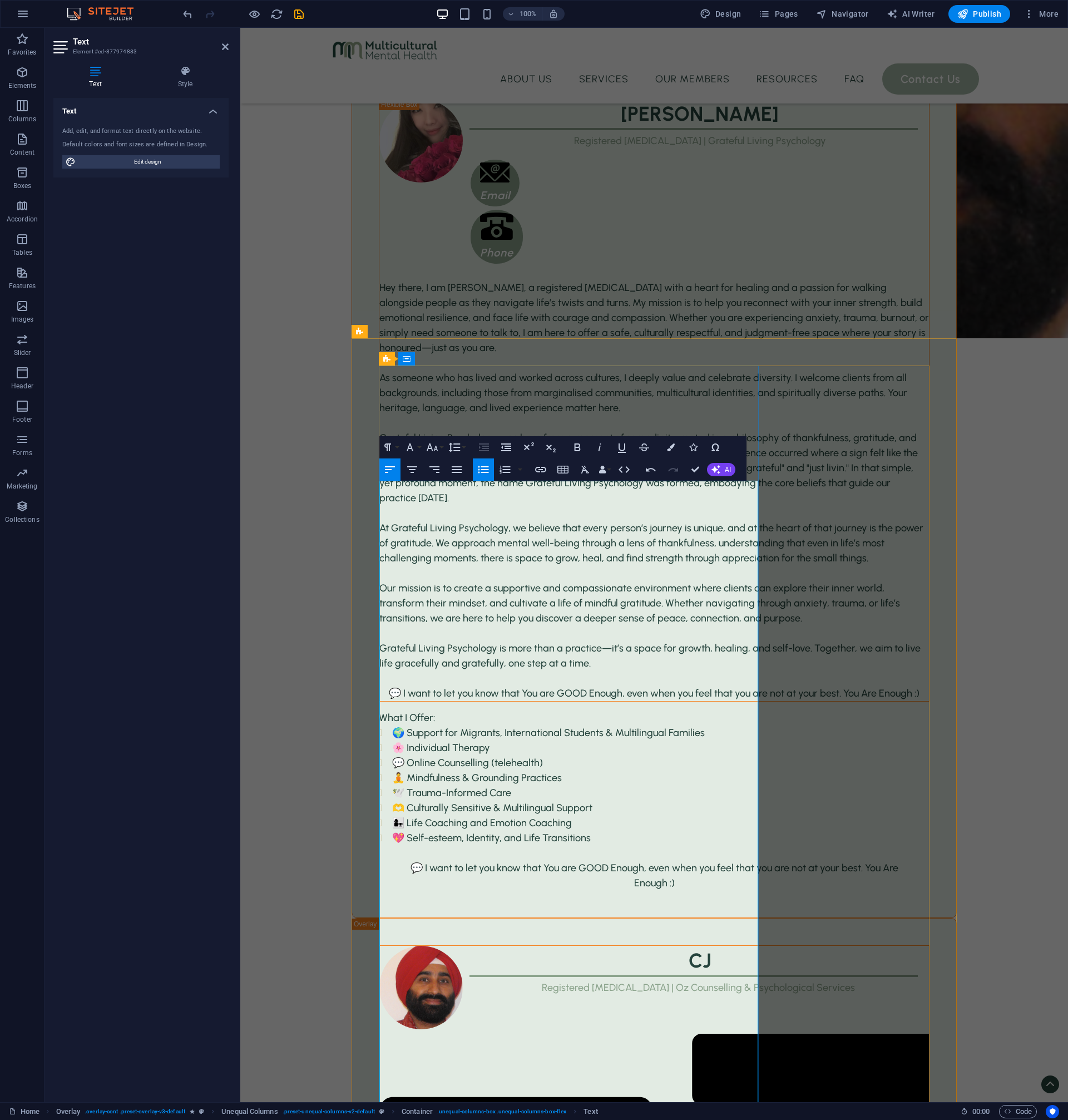
drag, startPoint x: 475, startPoint y: 762, endPoint x: 379, endPoint y: 653, distance: 145.2
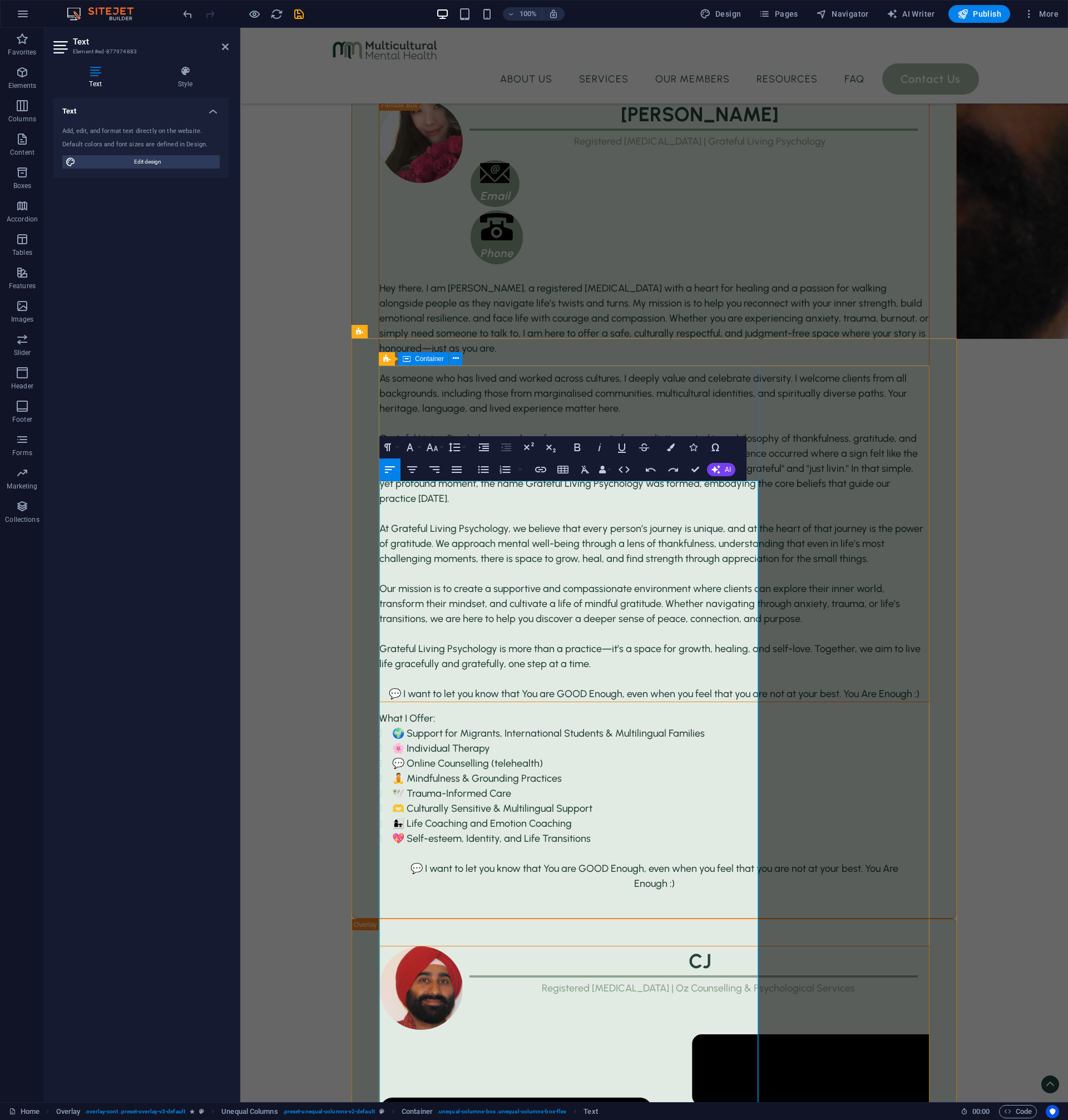
click at [486, 474] on icon "button" at bounding box center [483, 469] width 13 height 13
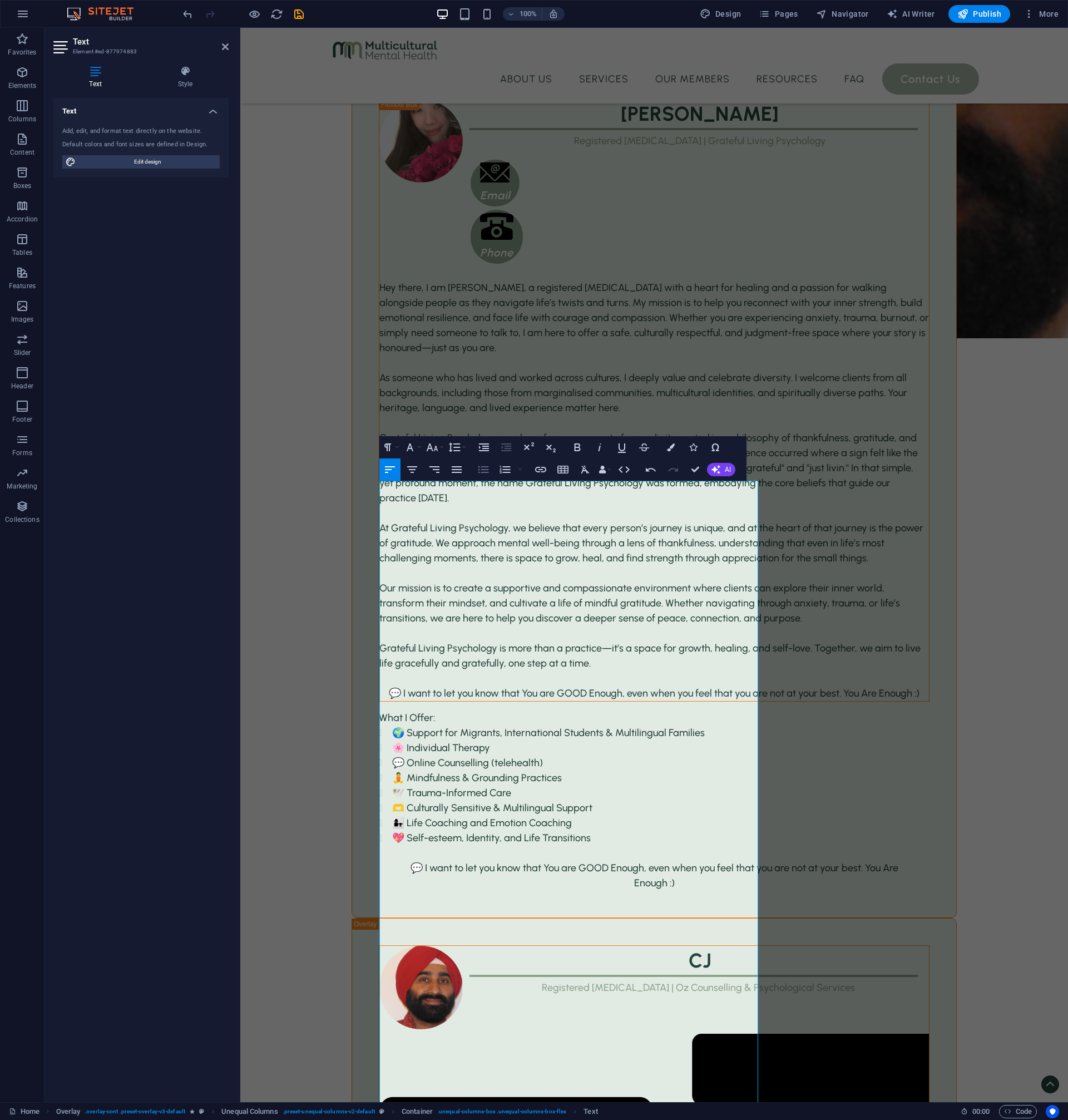
scroll to position [2146, 0]
click at [480, 473] on icon "button" at bounding box center [483, 469] width 13 height 13
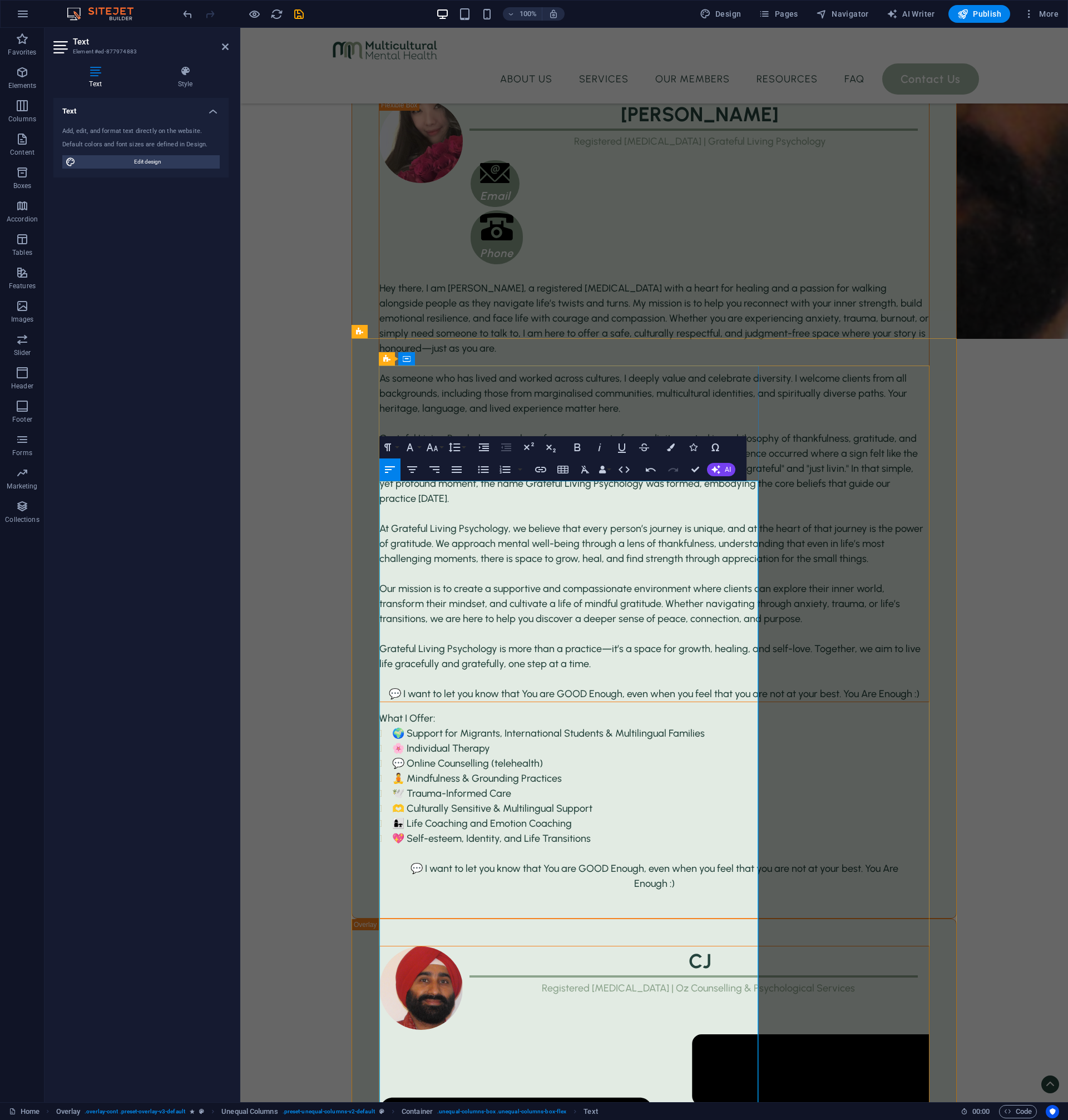
drag, startPoint x: 487, startPoint y: 760, endPoint x: 368, endPoint y: 667, distance: 151.0
click at [483, 472] on icon "button" at bounding box center [483, 469] width 10 height 7
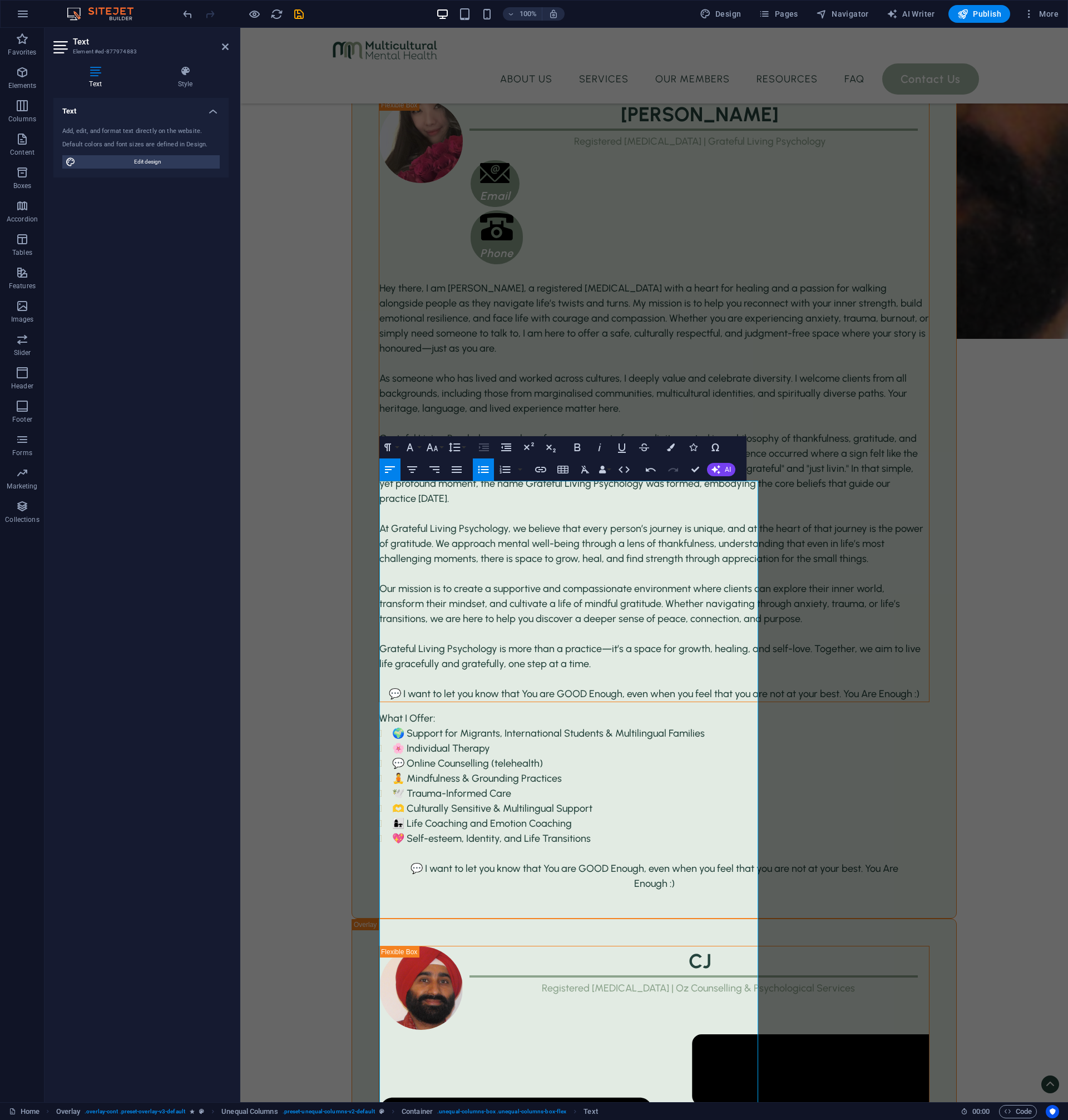
scroll to position [2146, 0]
click at [483, 472] on icon "button" at bounding box center [483, 469] width 10 height 7
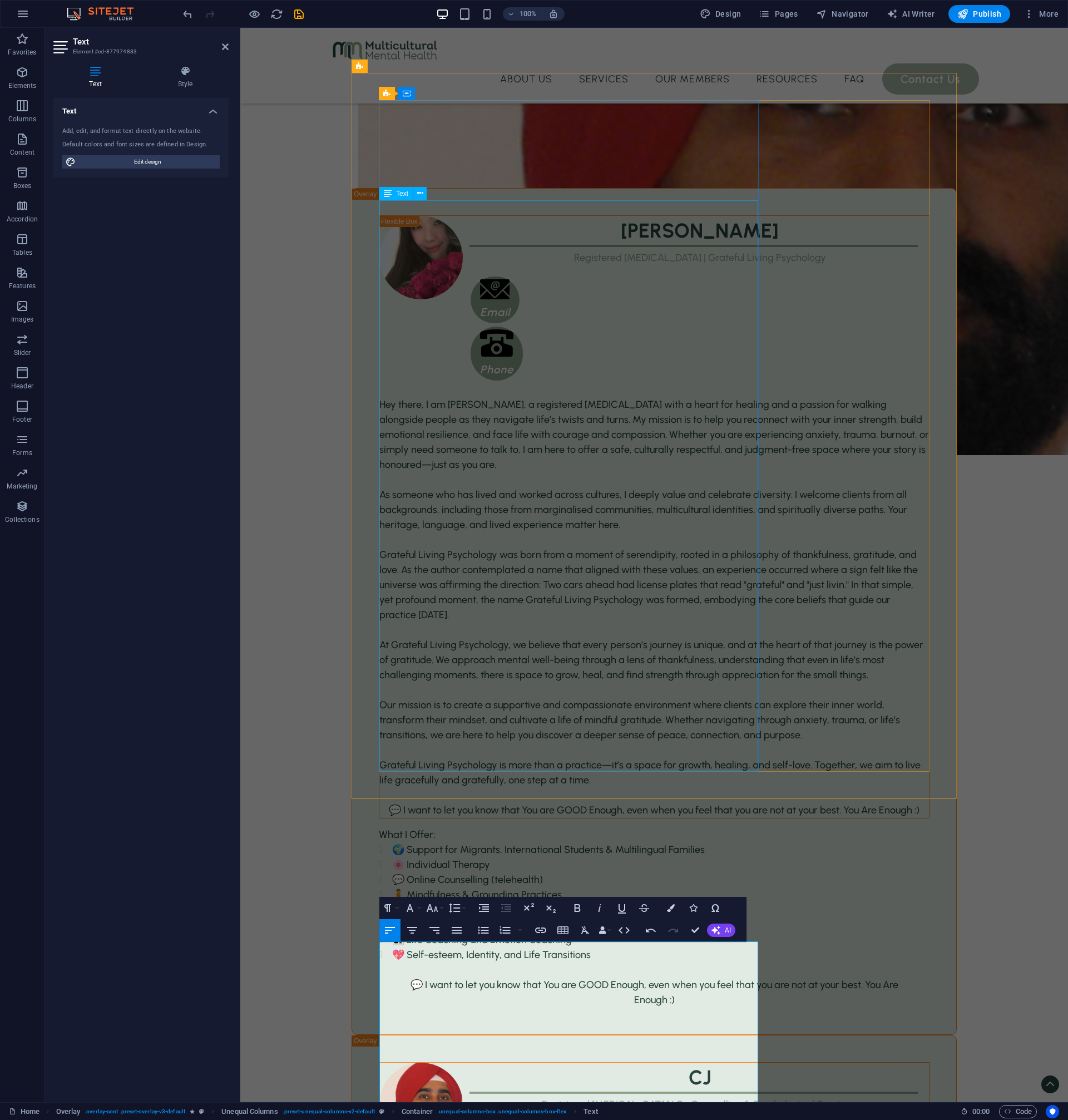
scroll to position [2069, 0]
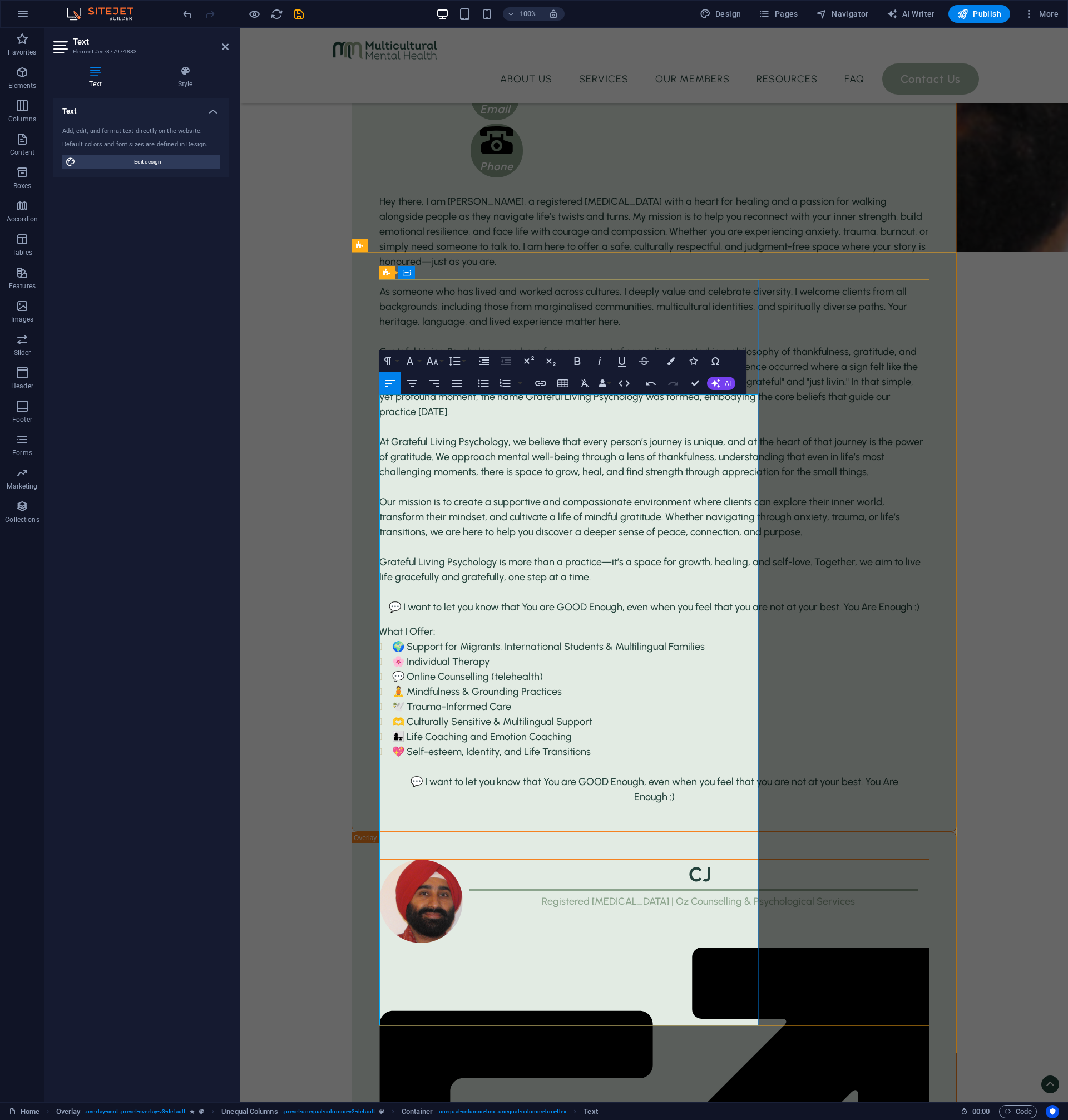
drag, startPoint x: 517, startPoint y: 688, endPoint x: 524, endPoint y: 697, distance: 11.4
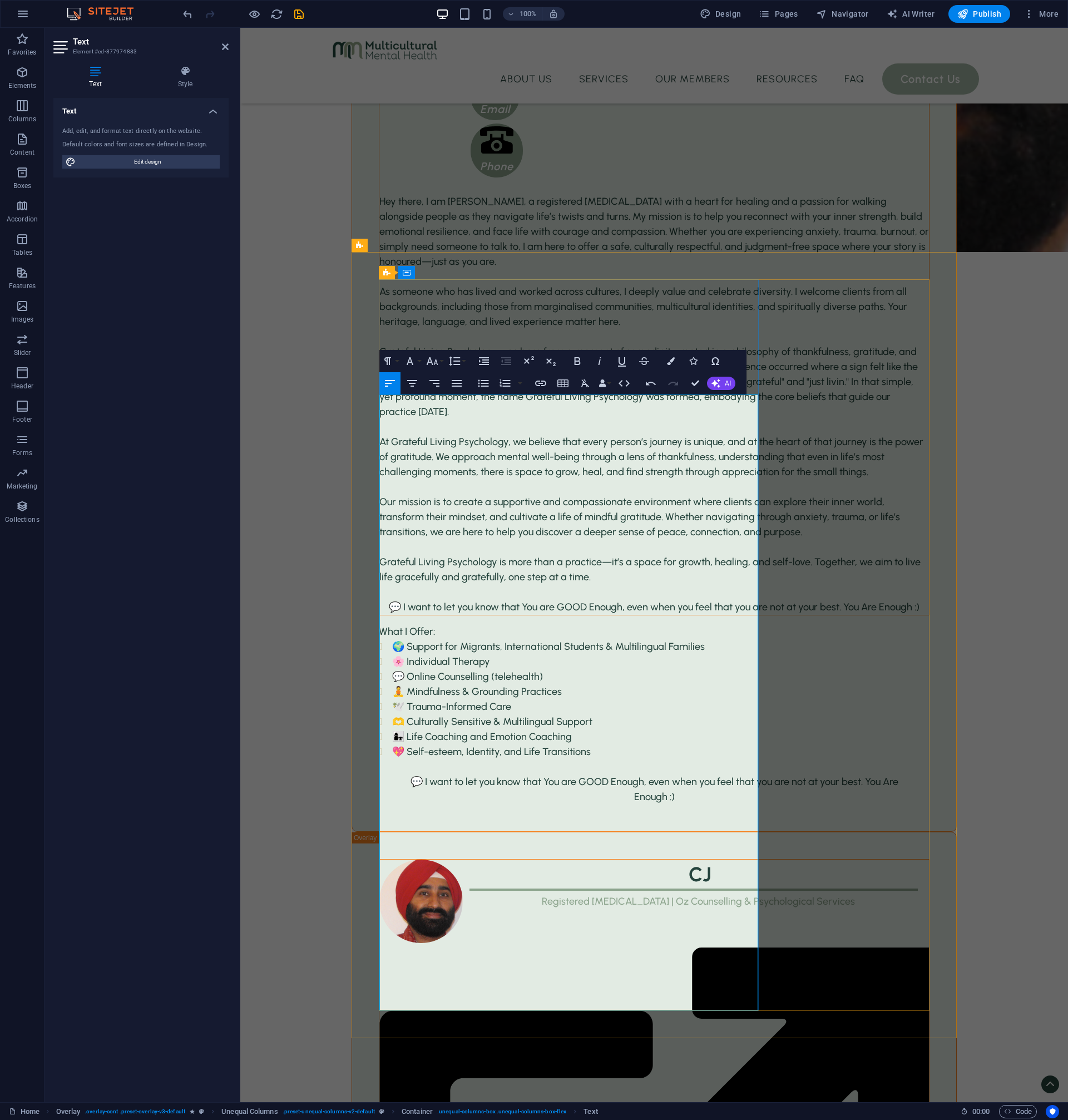
drag, startPoint x: 521, startPoint y: 702, endPoint x: 525, endPoint y: 695, distance: 8.1
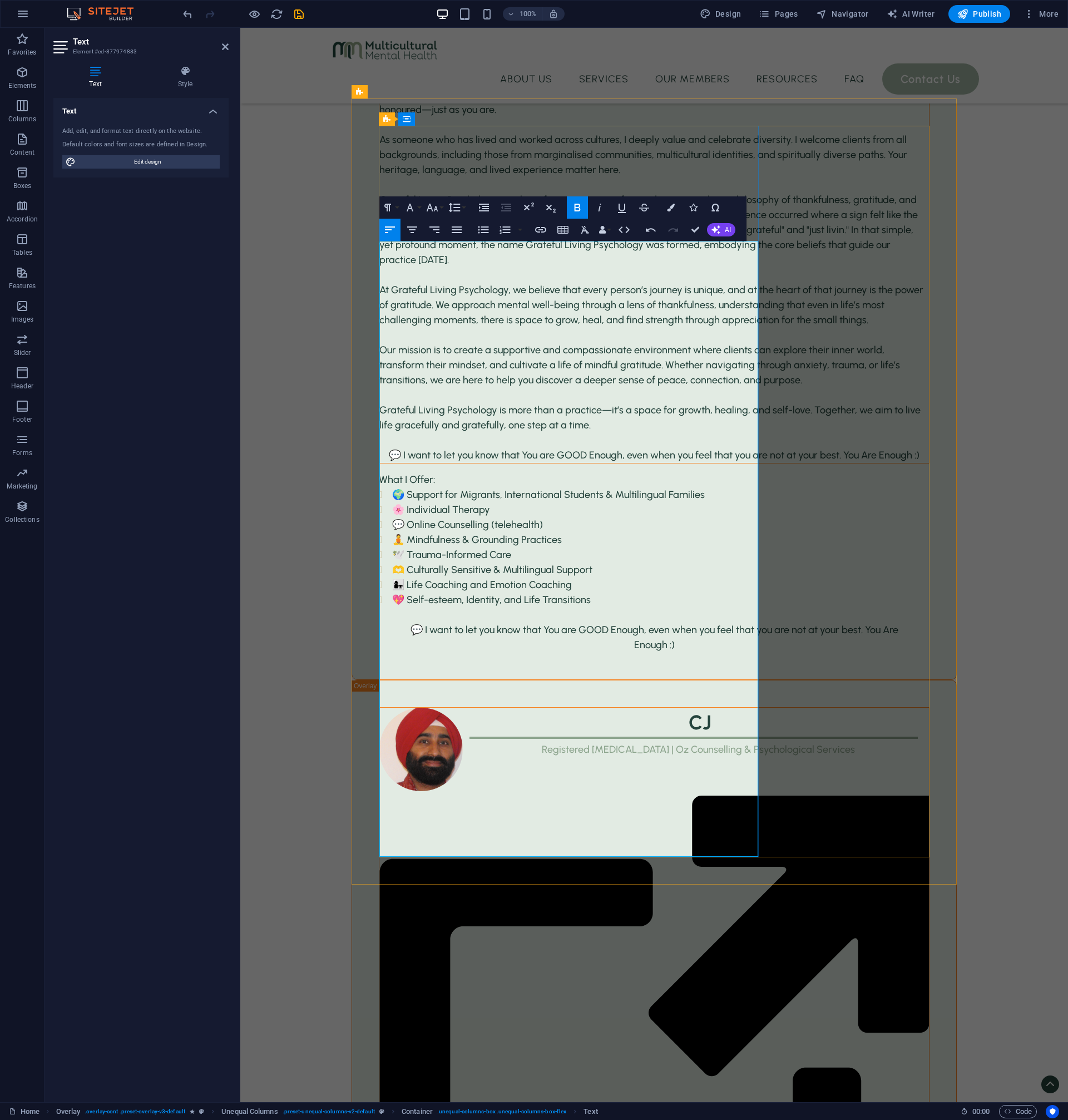
scroll to position [2386, 0]
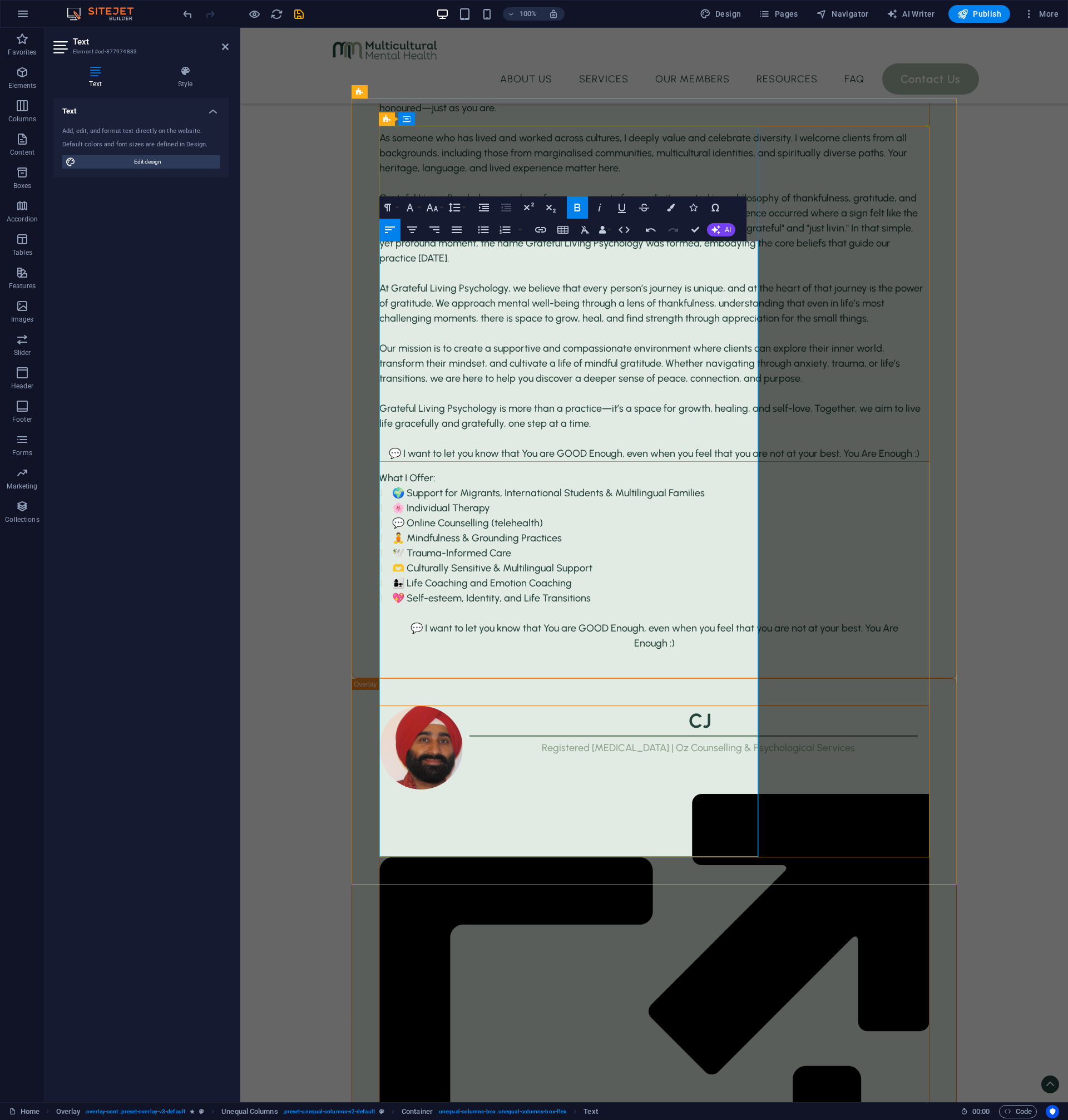
drag, startPoint x: 576, startPoint y: 712, endPoint x: 605, endPoint y: 712, distance: 29.0
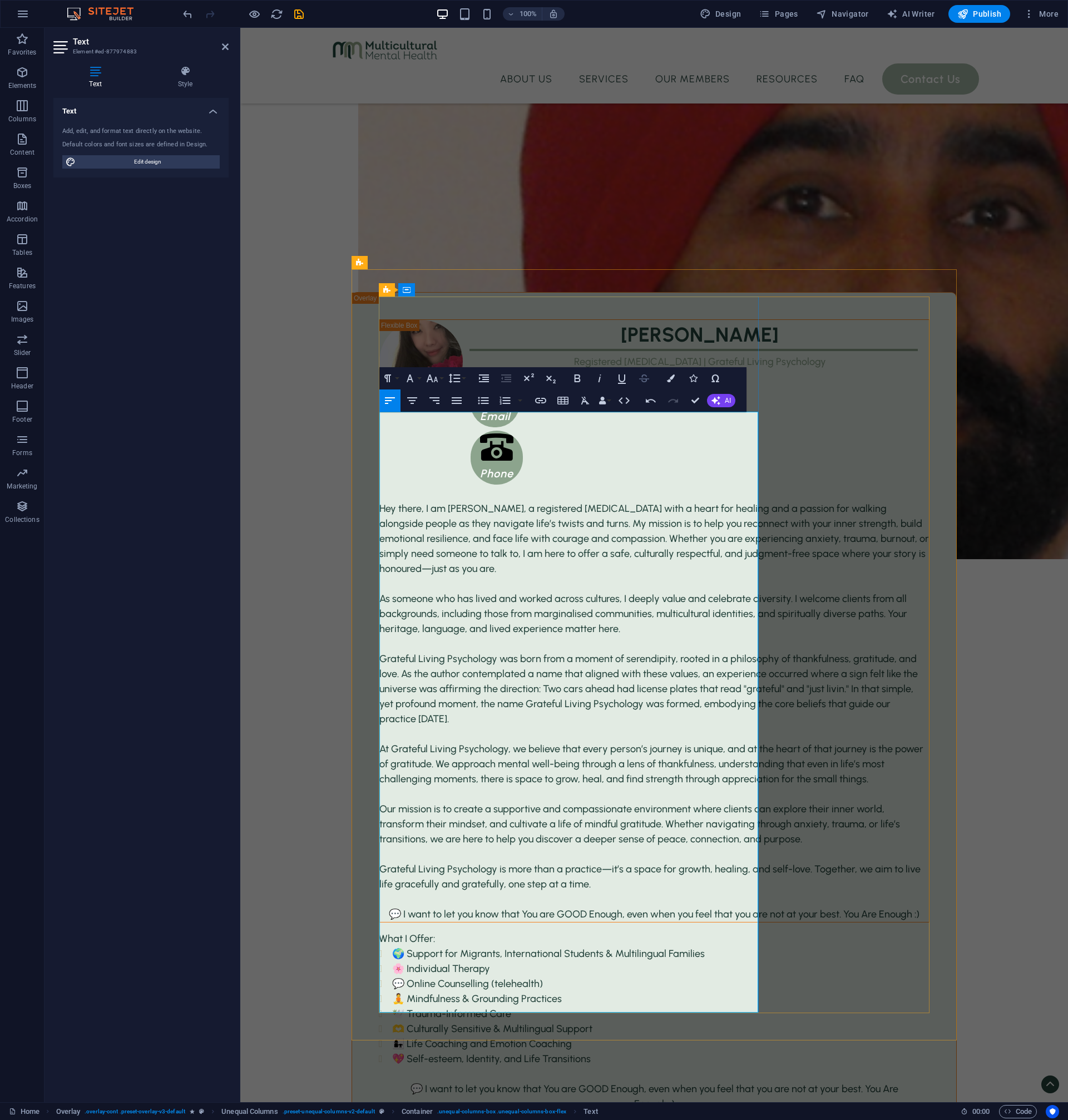
scroll to position [2309, 0]
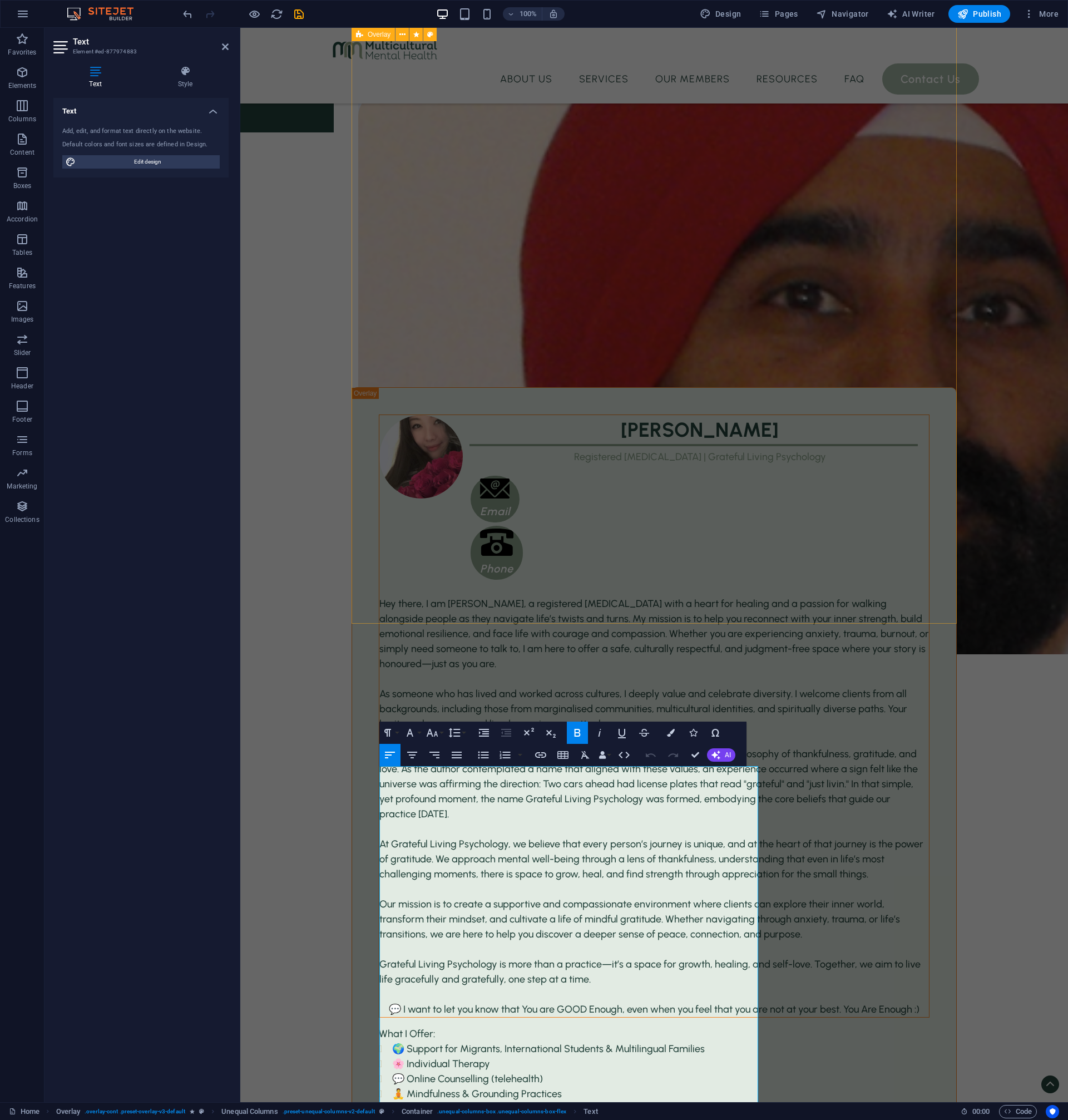
scroll to position [1829, 0]
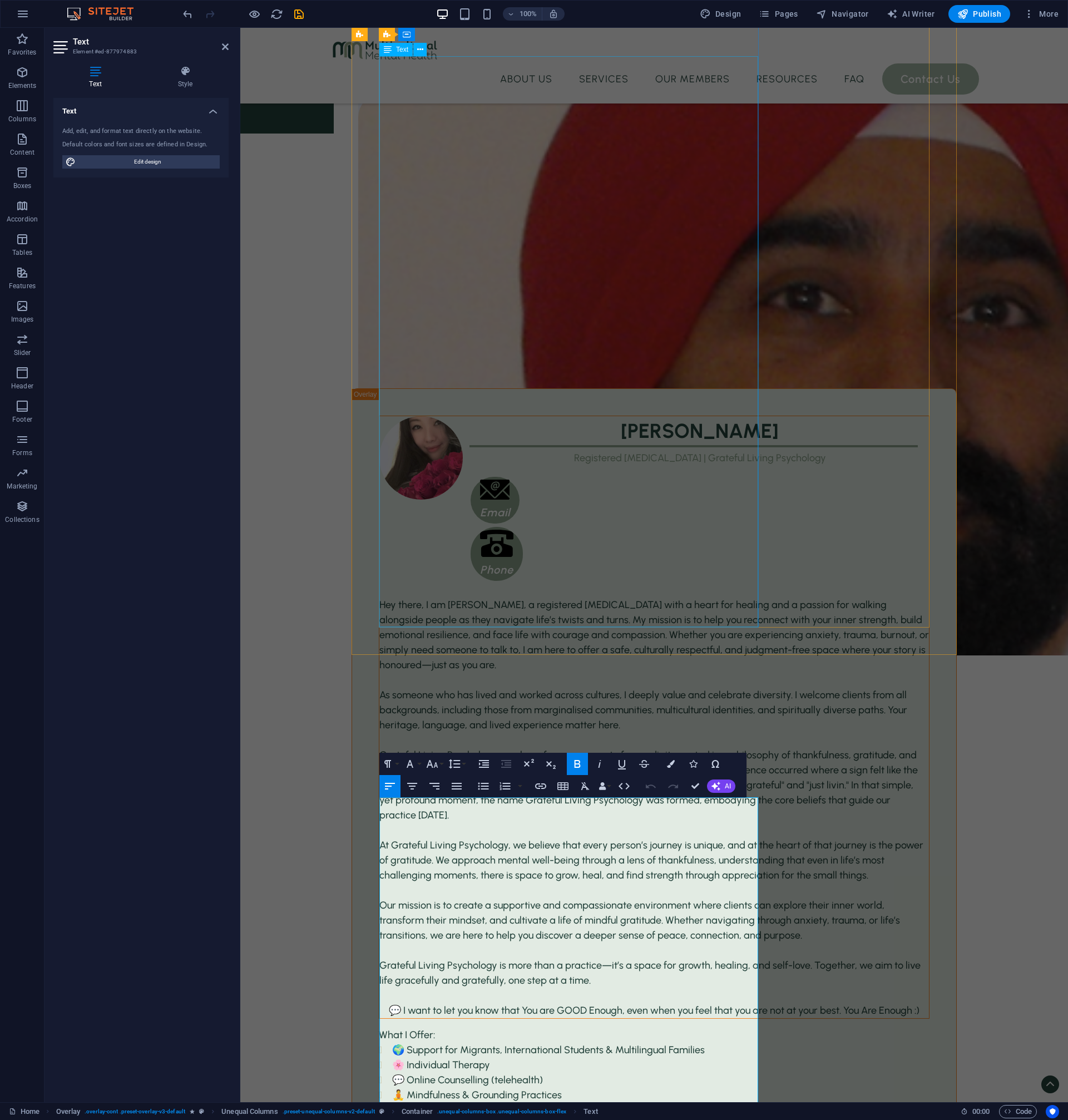
click at [410, 597] on div "Hey there, I am [PERSON_NAME], a registered [MEDICAL_DATA] with a heart for hea…" at bounding box center [654, 808] width 550 height 421
click at [608, 598] on div "Hey there, I am [PERSON_NAME], a registered [MEDICAL_DATA] with a heart for hea…" at bounding box center [654, 808] width 550 height 421
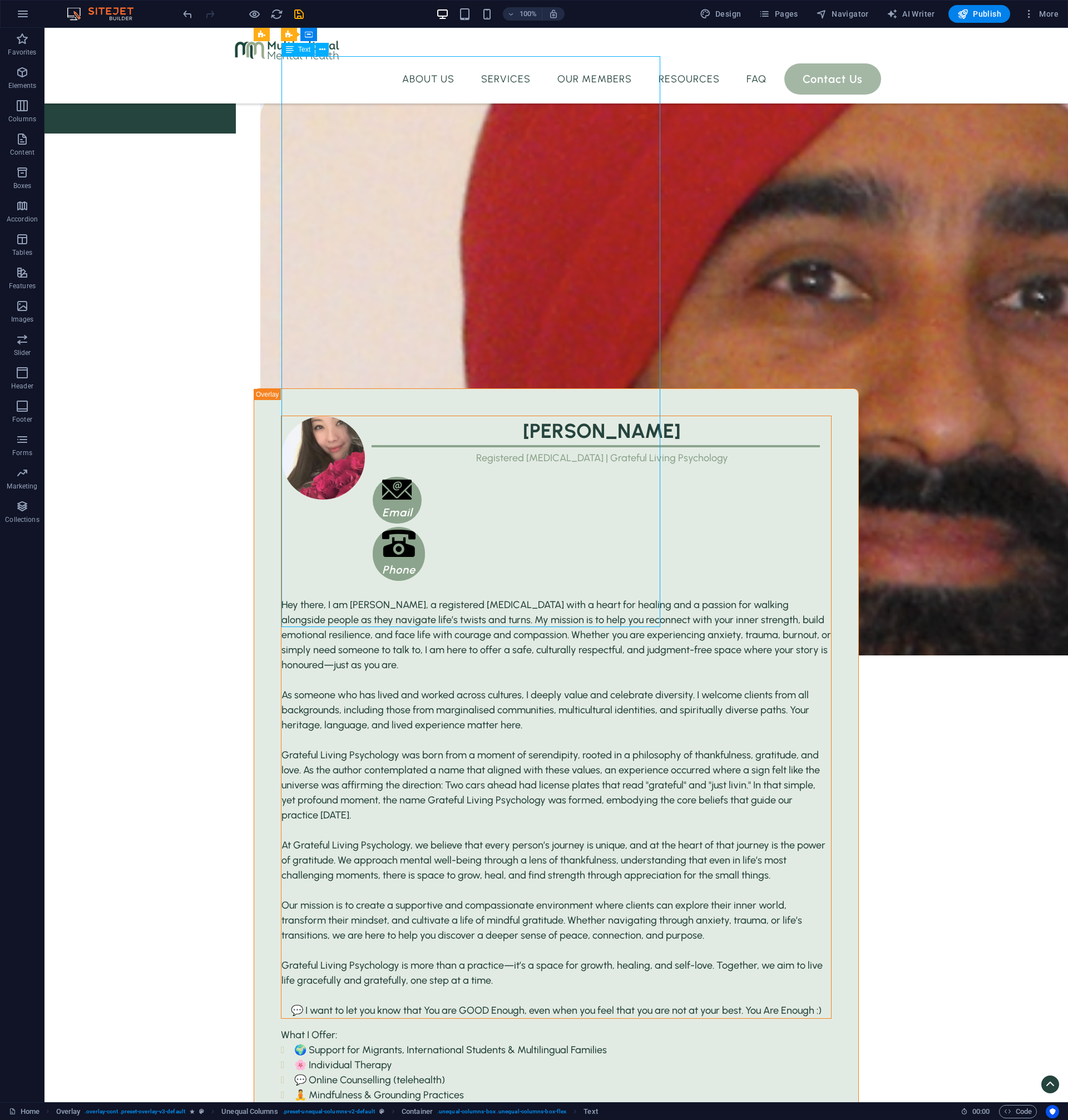
click at [412, 598] on div "Hey there, I am [PERSON_NAME], a registered [MEDICAL_DATA] with a heart for hea…" at bounding box center [556, 808] width 550 height 421
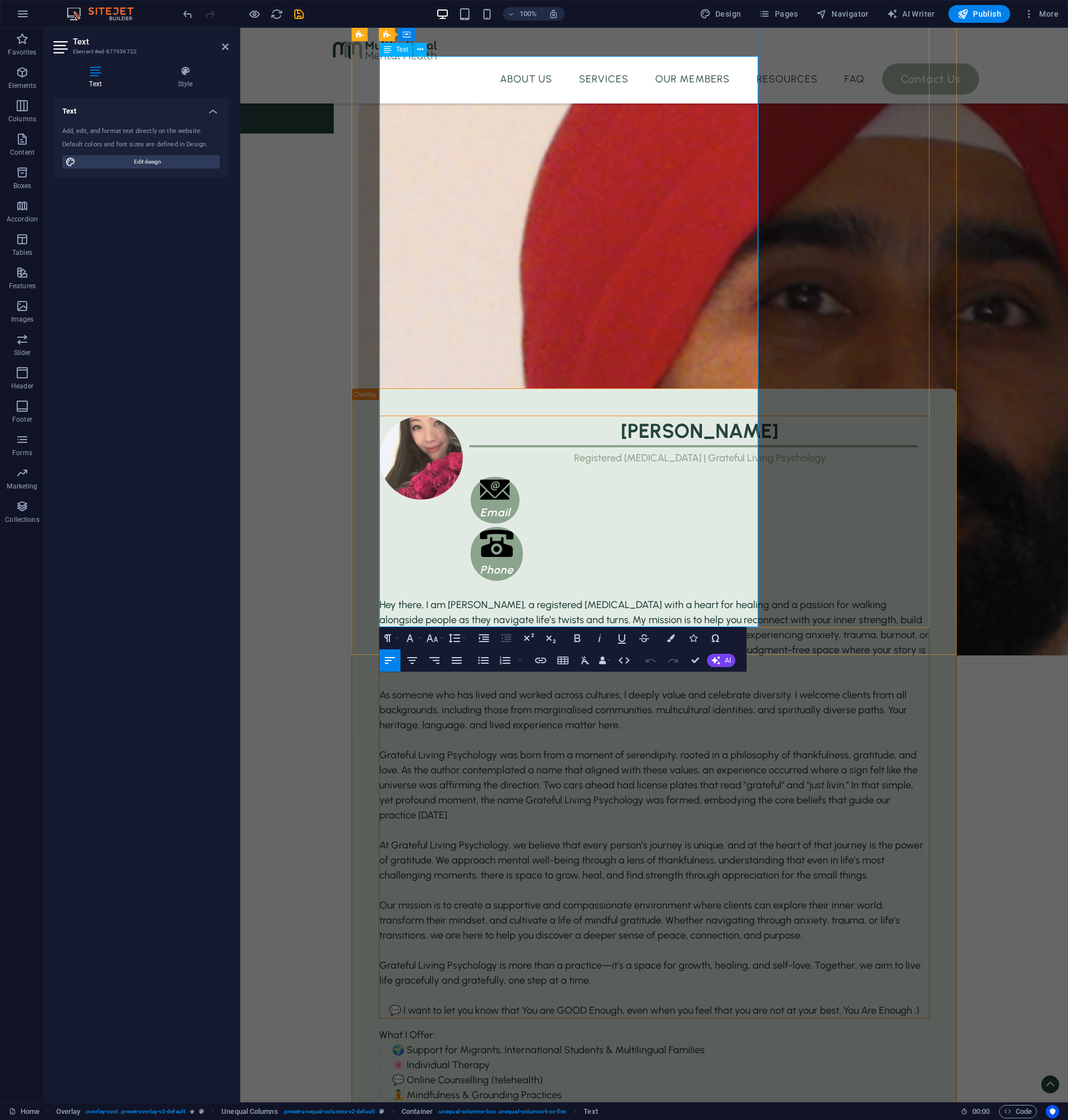
click at [400, 1004] on span "💬 I want to let you know that You are GOOD Enough, even when you feel that you …" at bounding box center [654, 1010] width 531 height 12
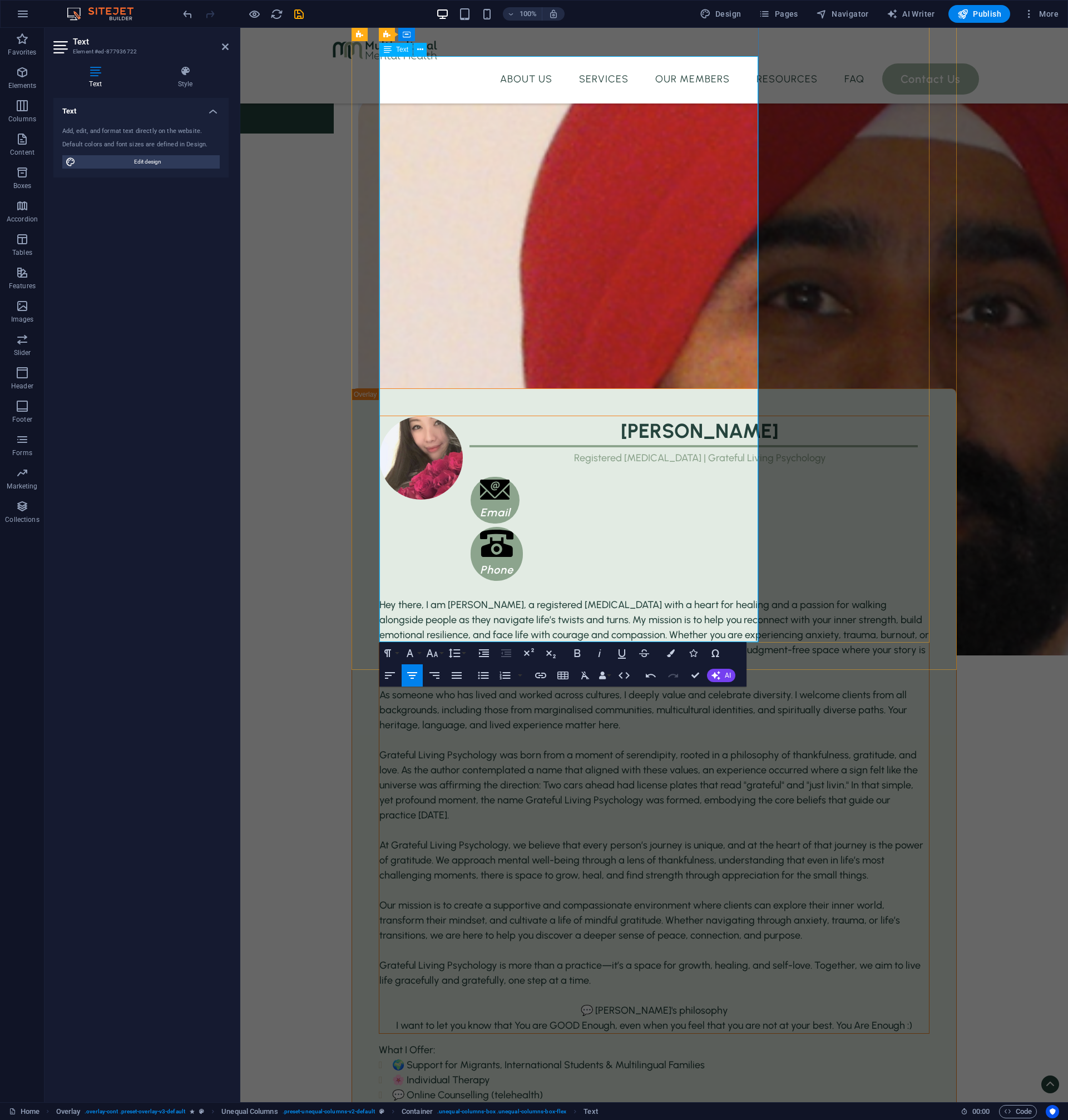
drag, startPoint x: 655, startPoint y: 634, endPoint x: 498, endPoint y: 604, distance: 159.8
click at [498, 604] on div "Hey there, I am [PERSON_NAME], a registered [MEDICAL_DATA] with a heart for hea…" at bounding box center [654, 815] width 550 height 436
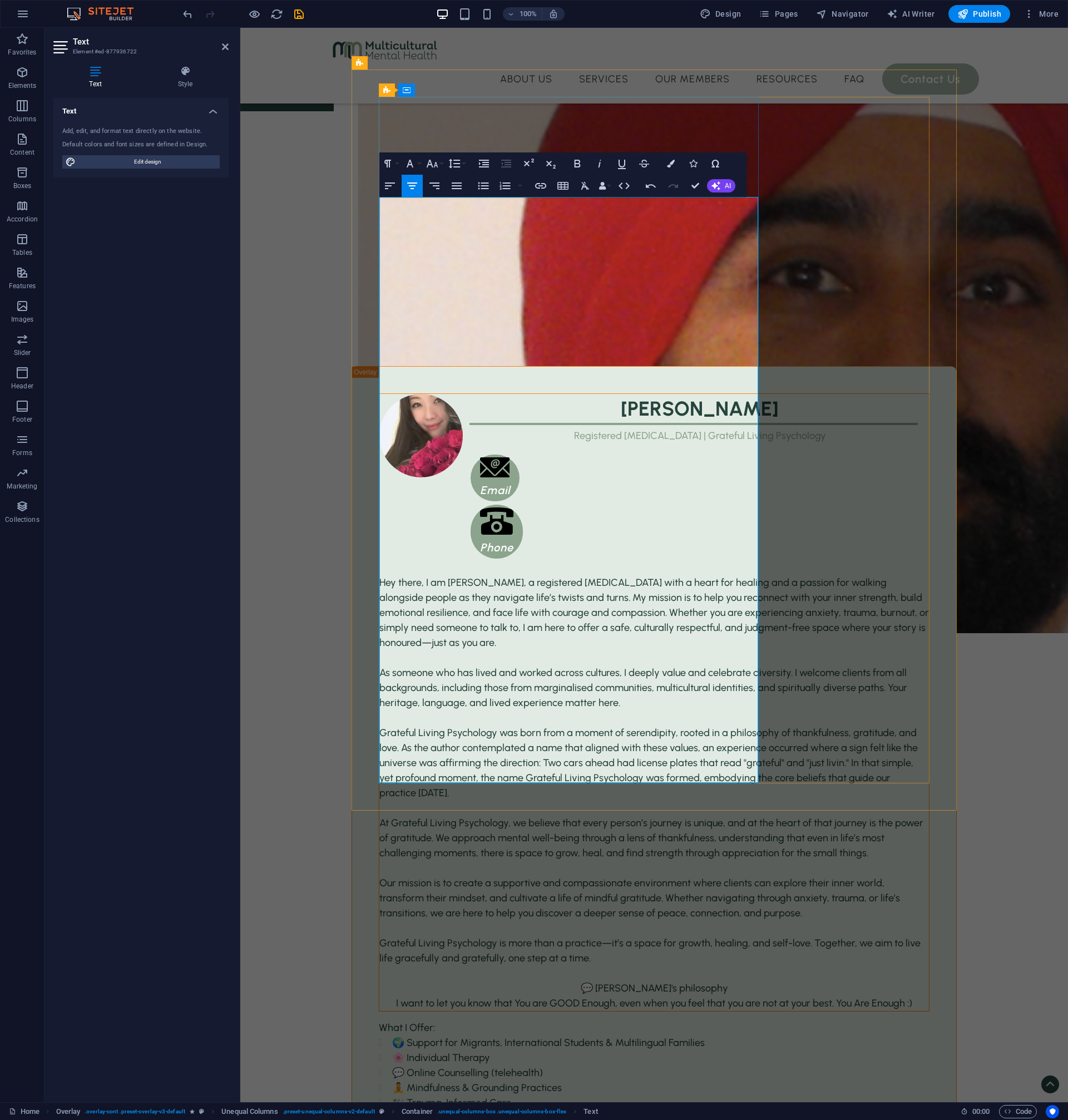
scroll to position [1916, 0]
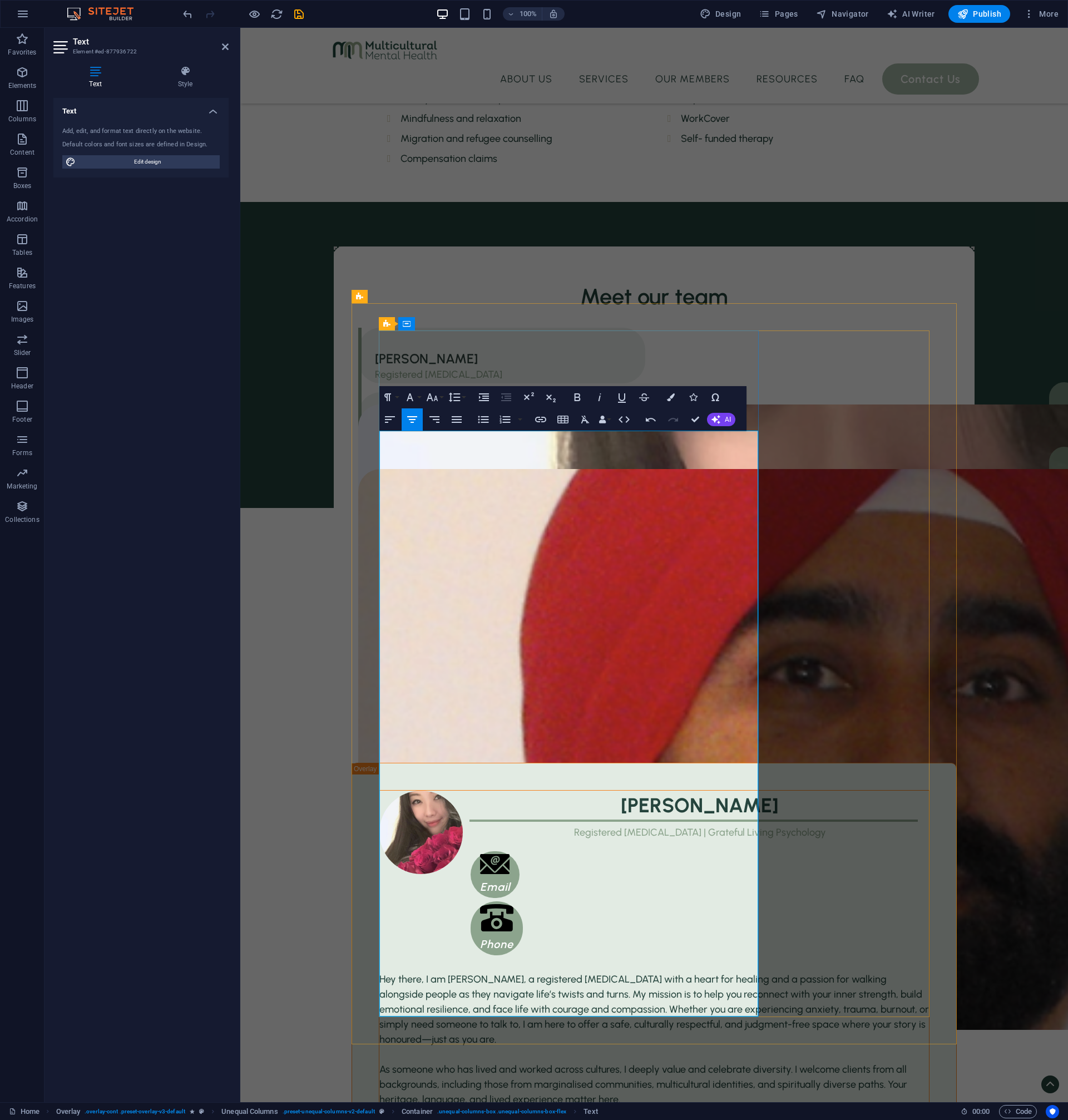
click at [580, 1107] on p at bounding box center [654, 1115] width 550 height 15
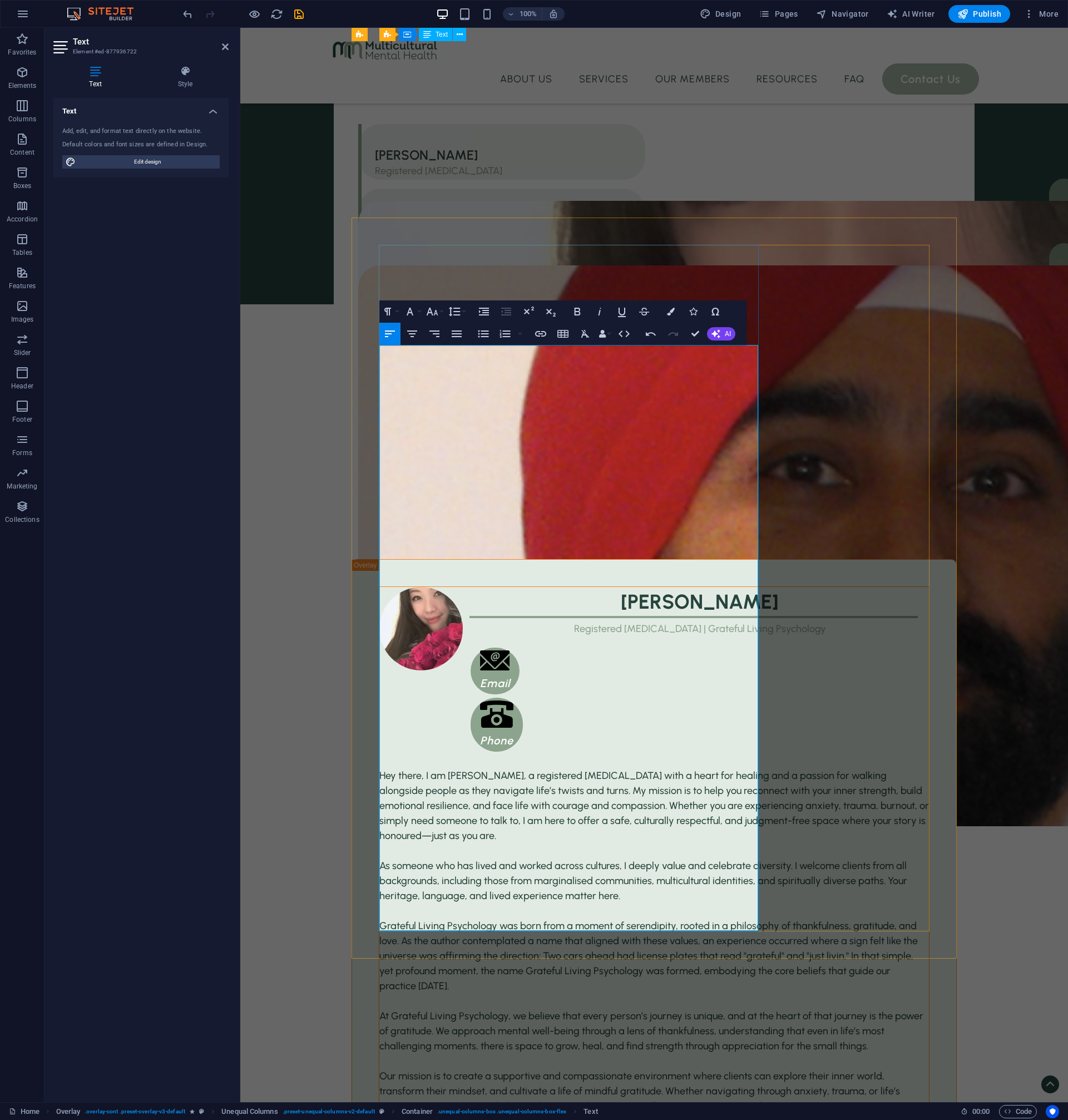
scroll to position [1531, 0]
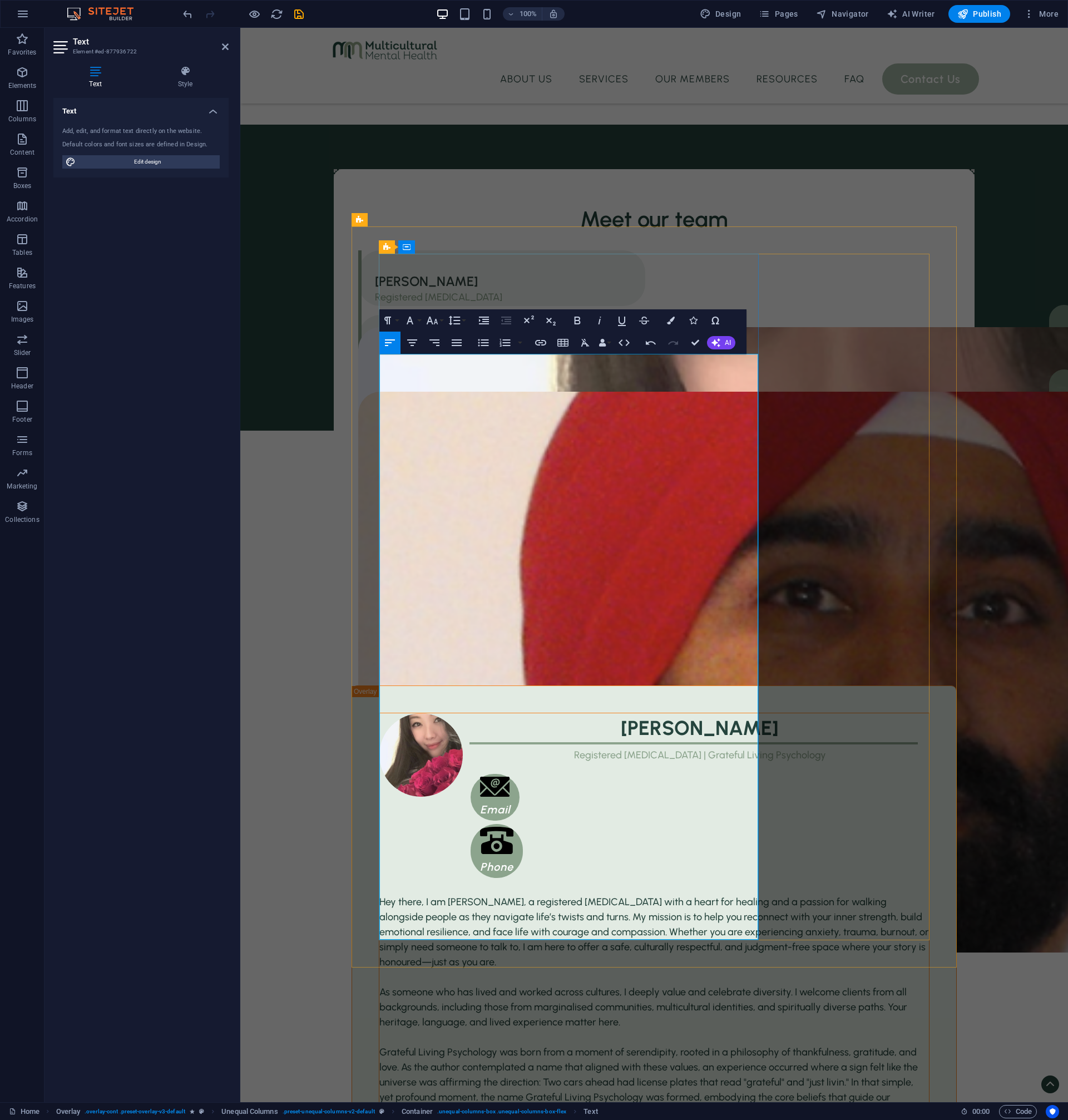
click at [543, 896] on span "Hey there, I am [PERSON_NAME], a registered [MEDICAL_DATA] with a heart for hea…" at bounding box center [654, 932] width 550 height 73
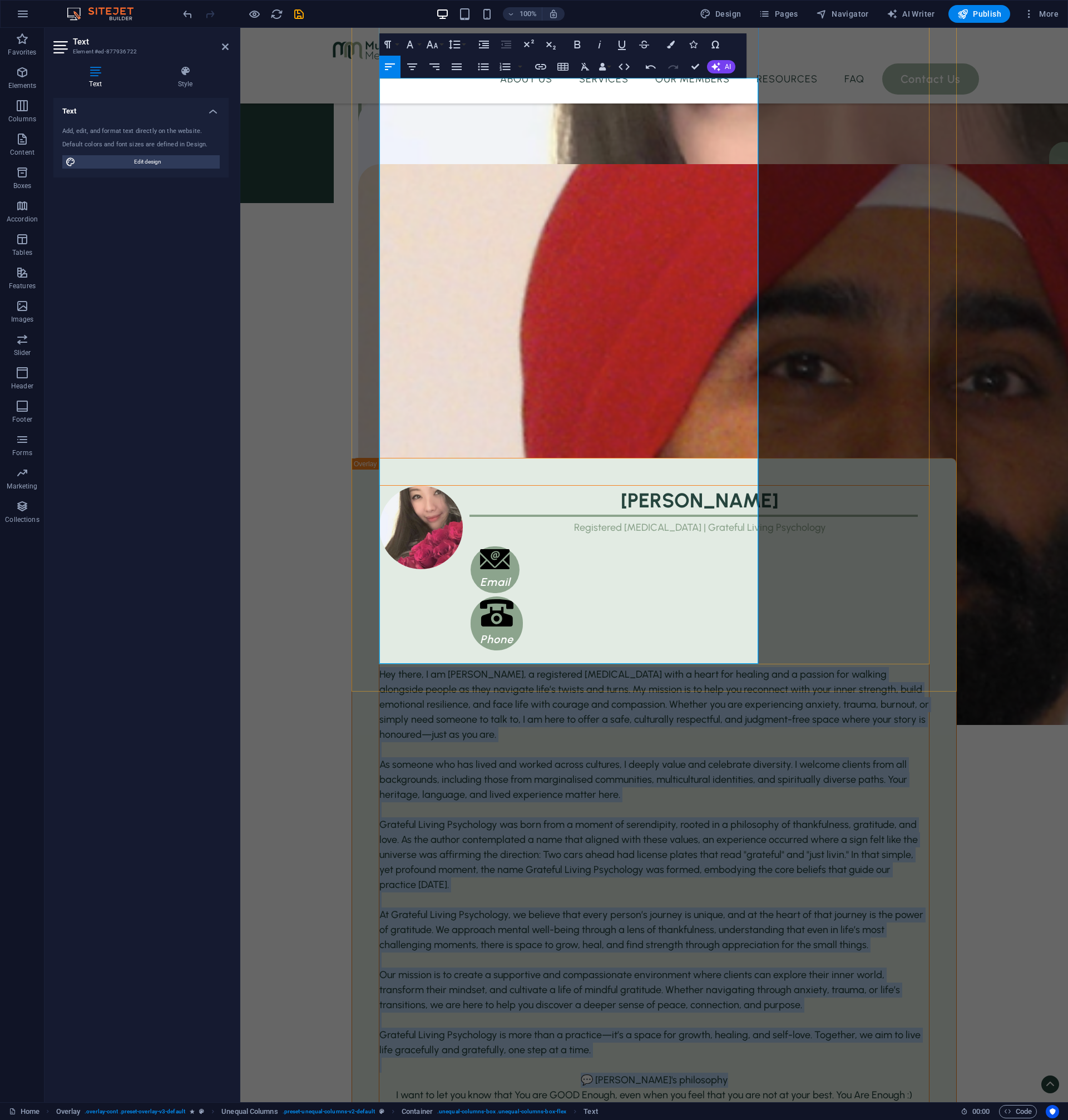
scroll to position [1838, 0]
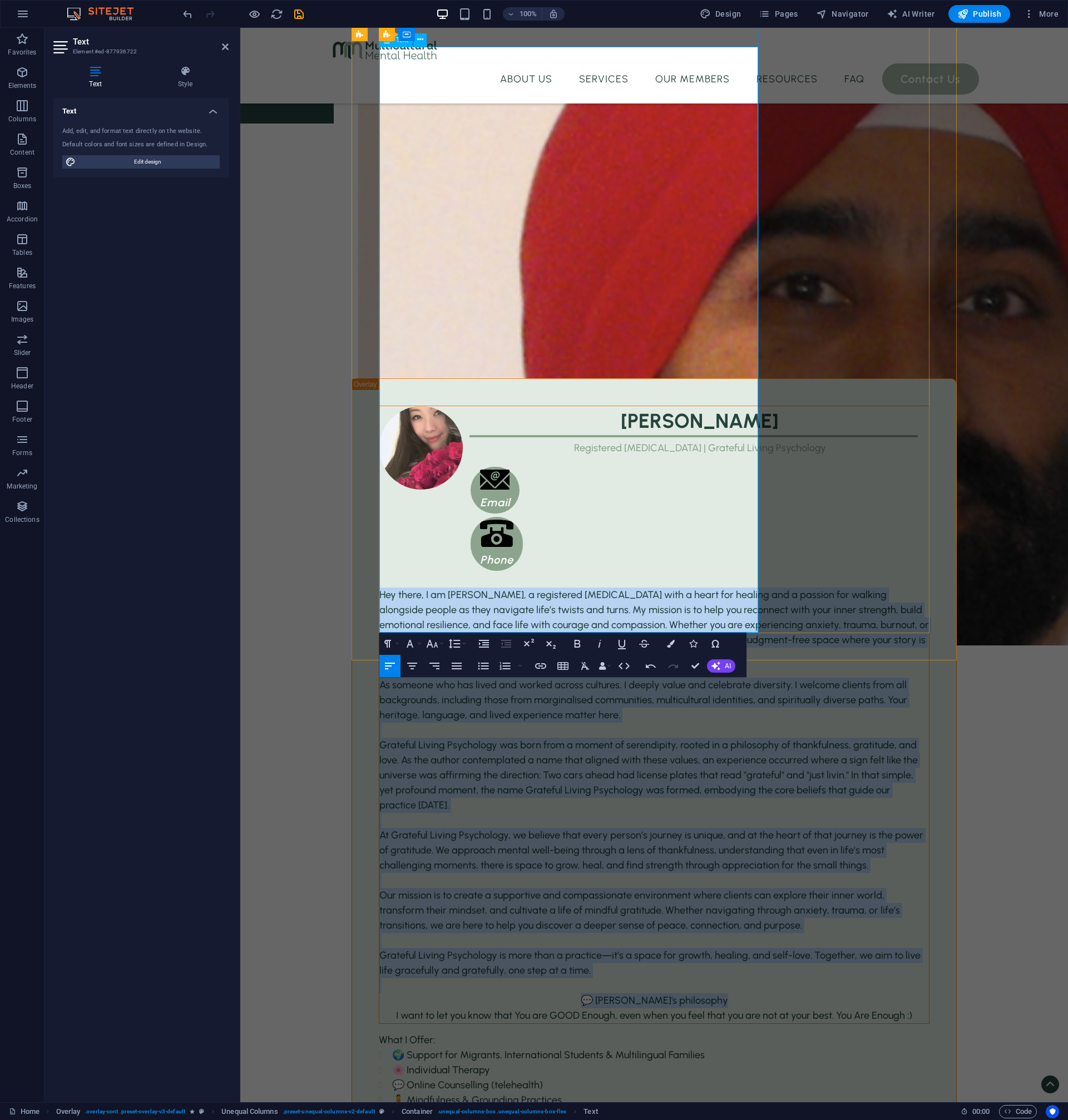
click at [603, 948] on p "Grateful Living Psychology is more than a practice—it’s a space for growth, hea…" at bounding box center [654, 963] width 550 height 30
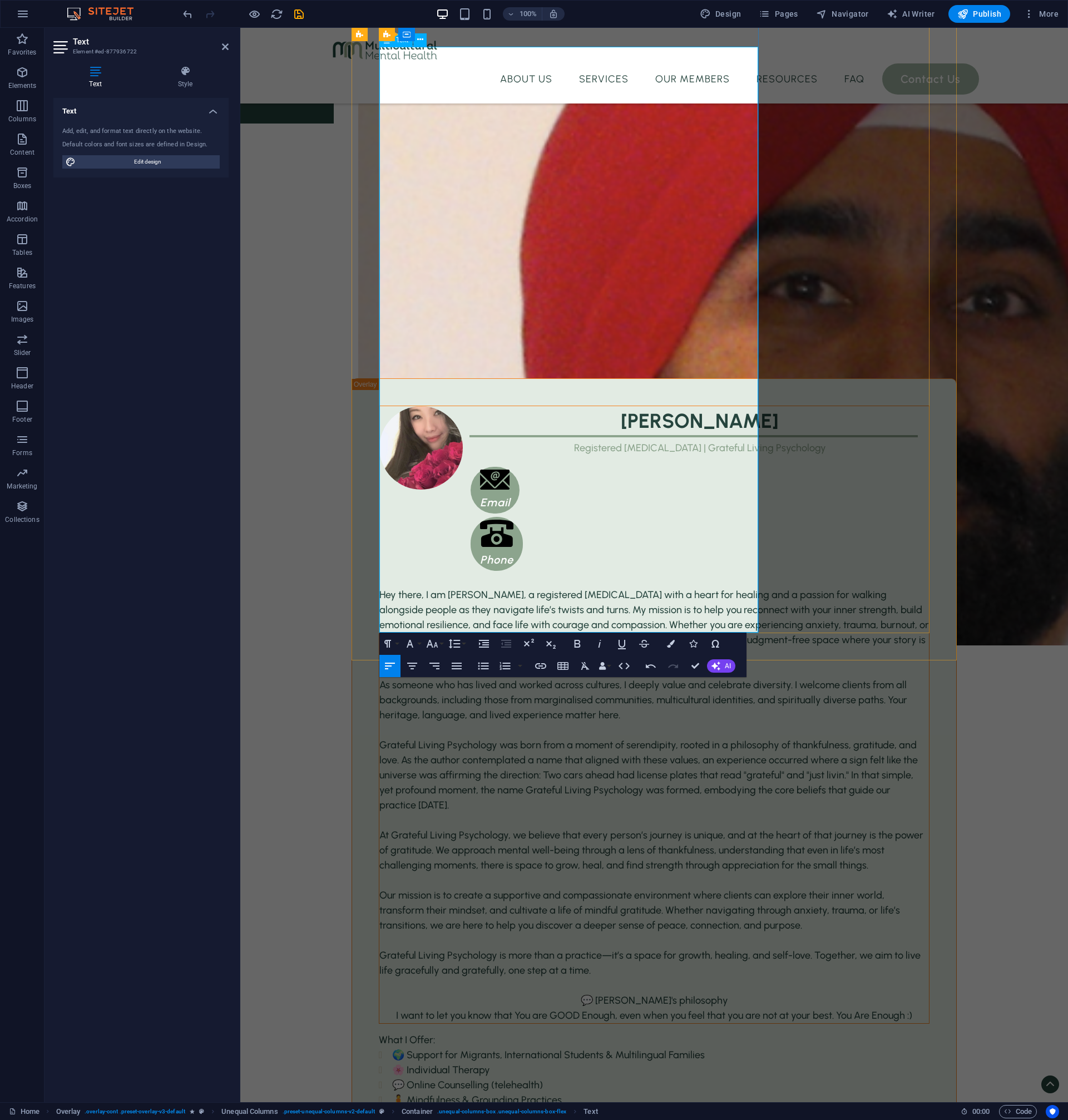
click at [601, 949] on span "Grateful Living Psychology is more than a practice—it’s a space for growth, hea…" at bounding box center [650, 962] width 541 height 27
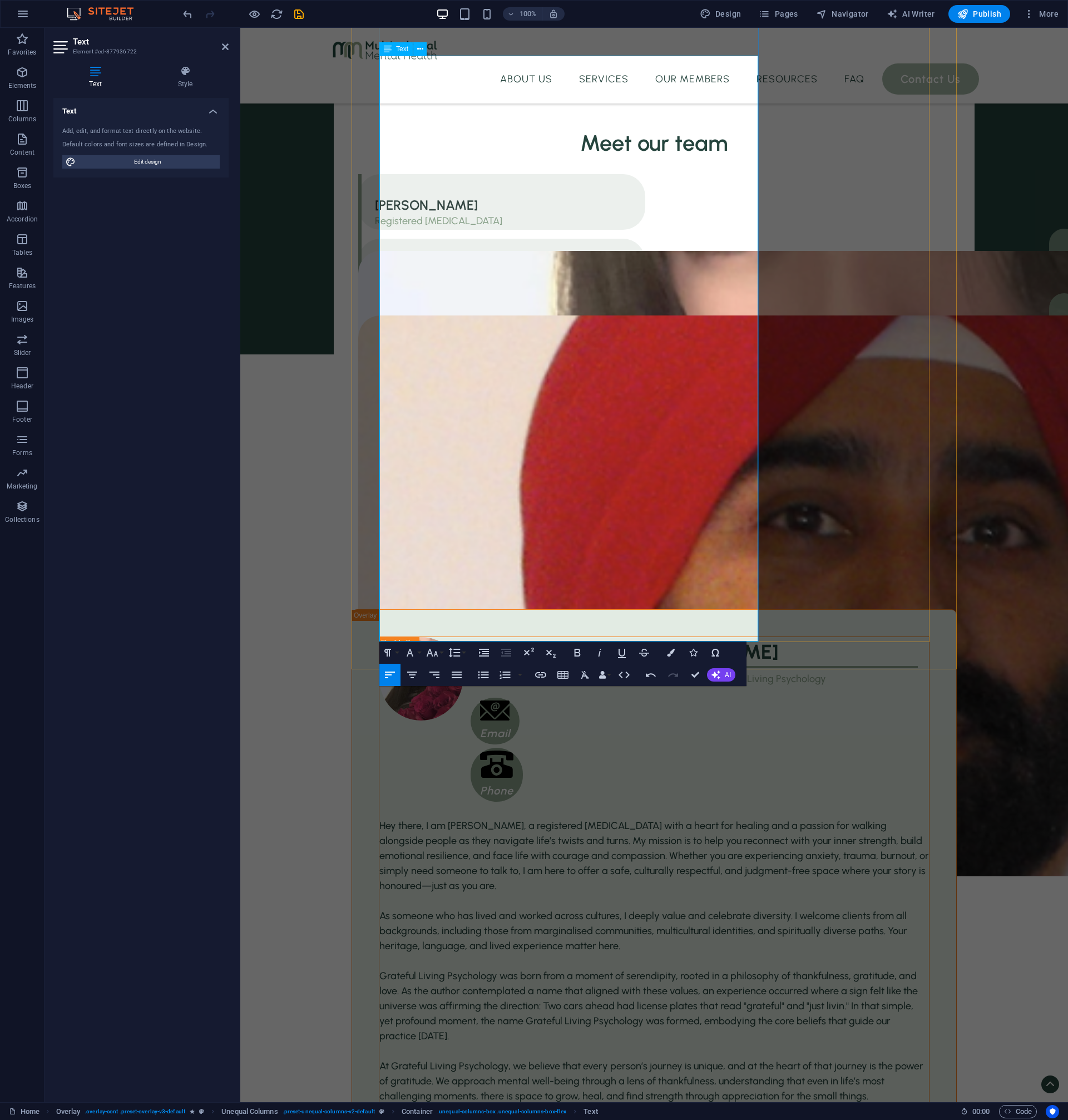
scroll to position [2079, 0]
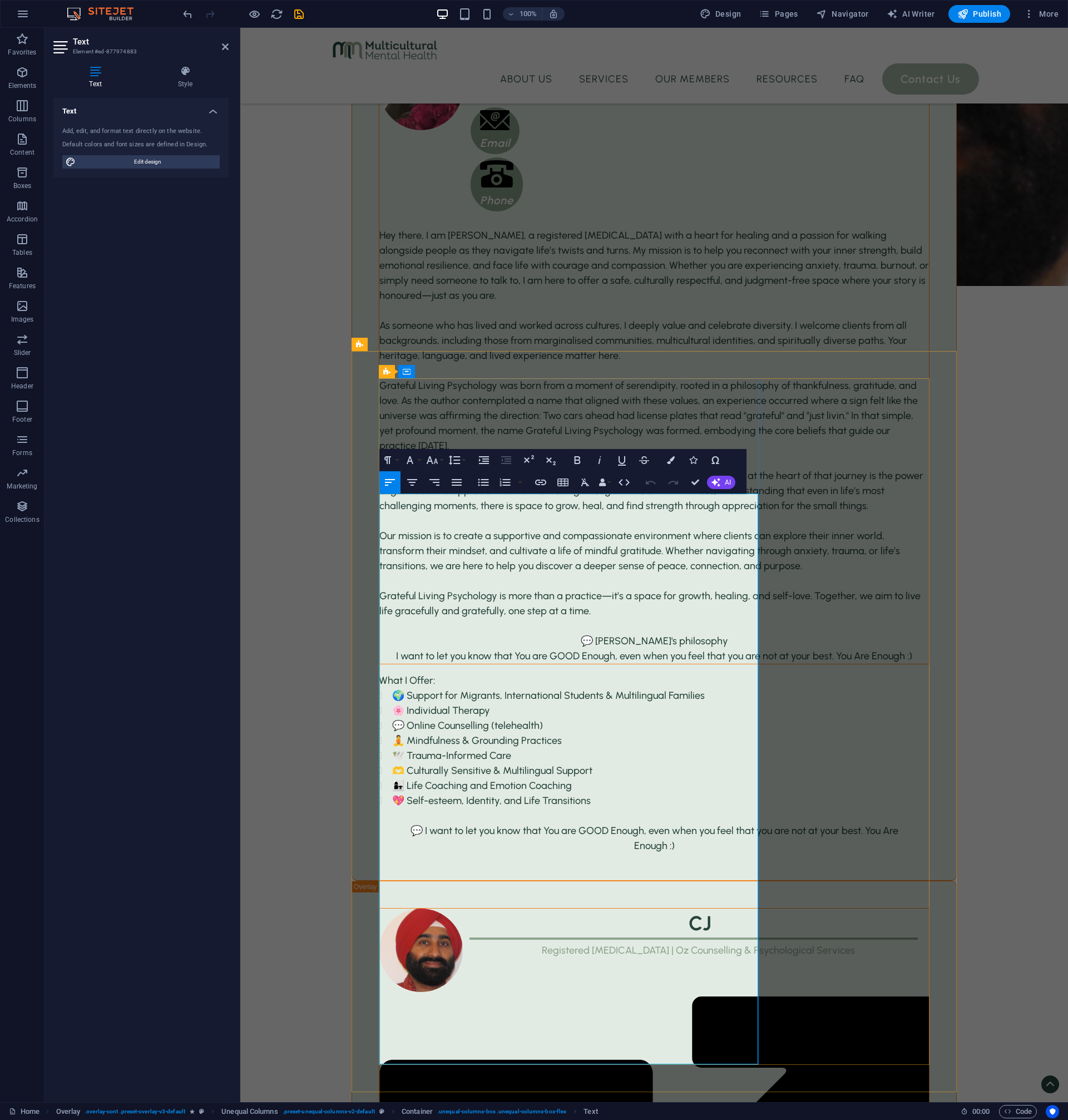
scroll to position [2232, 0]
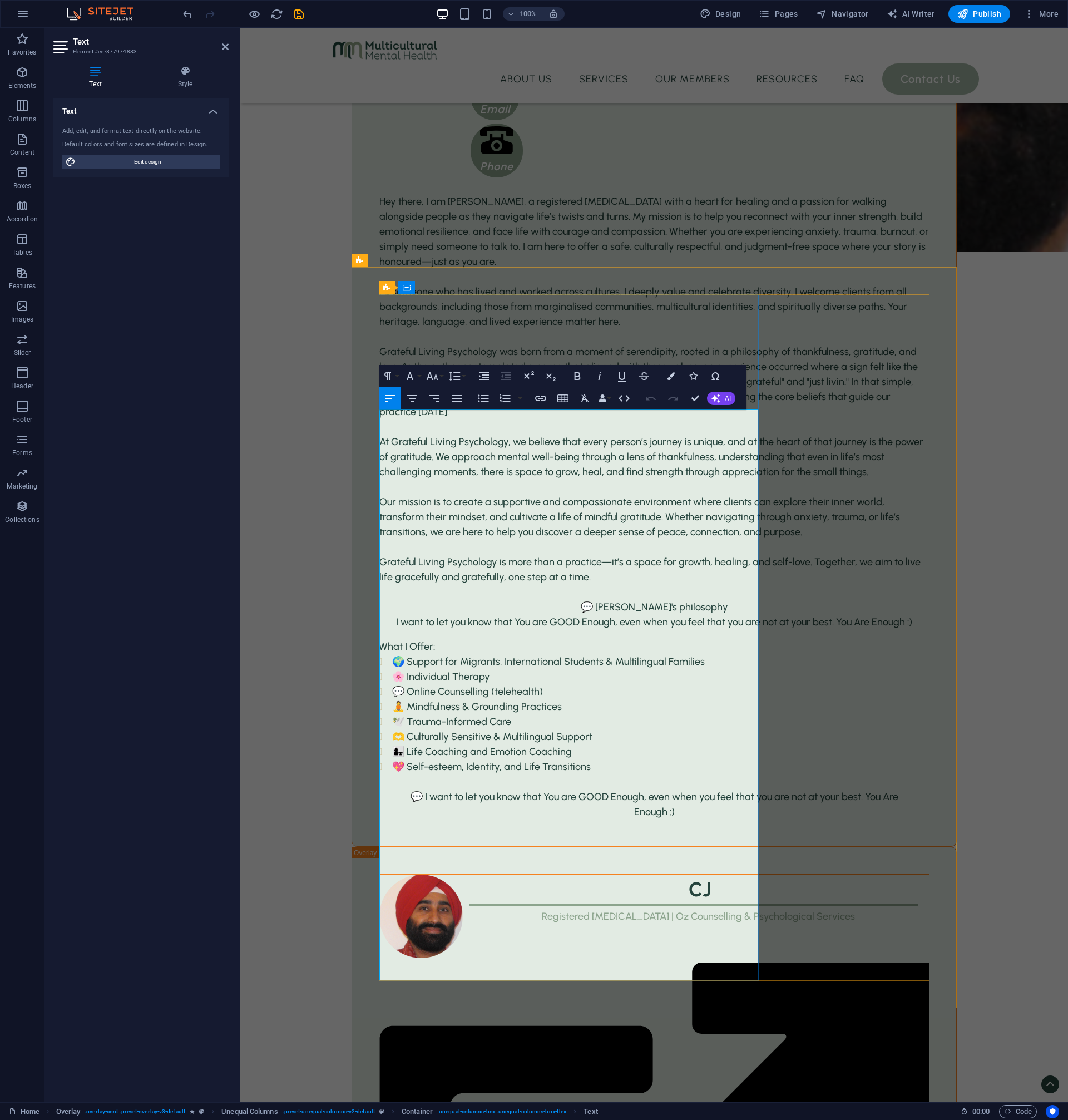
drag, startPoint x: 495, startPoint y: 971, endPoint x: 374, endPoint y: 930, distance: 127.8
click at [453, 396] on icon "button" at bounding box center [456, 399] width 10 height 7
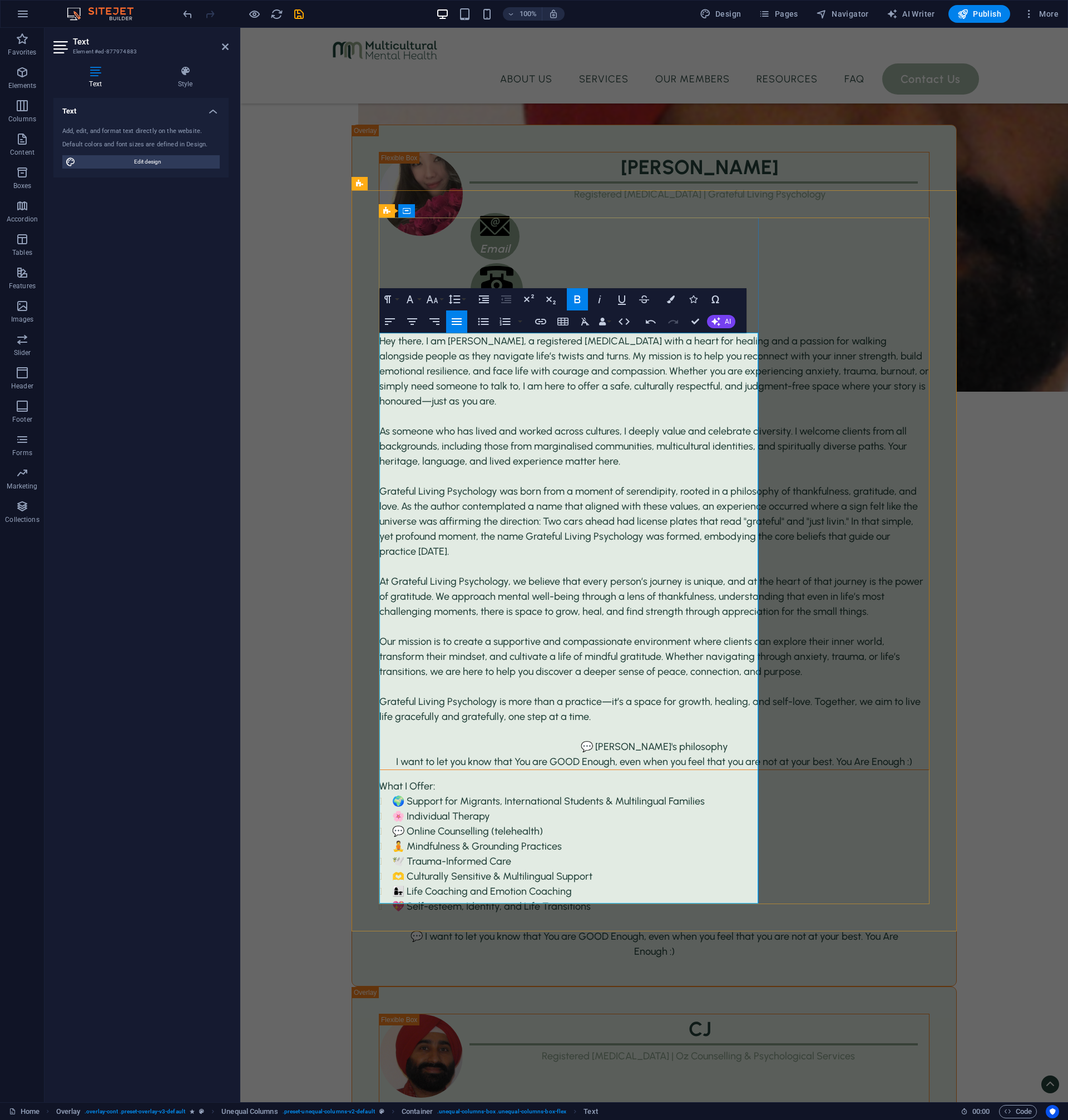
scroll to position [2001, 0]
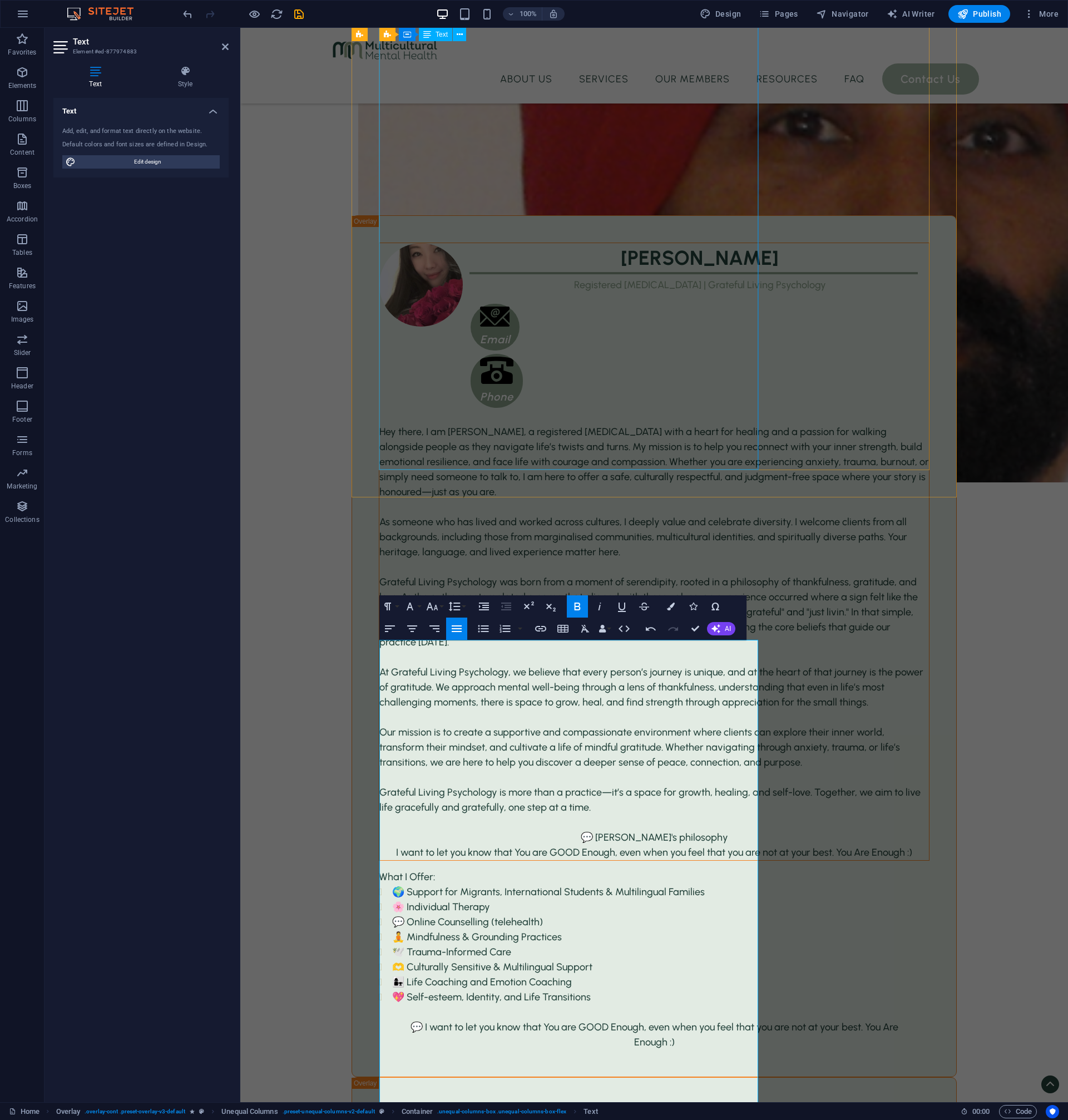
click at [604, 425] on div "Hey there, I am [PERSON_NAME], a registered [MEDICAL_DATA] with a heart for hea…" at bounding box center [654, 642] width 550 height 436
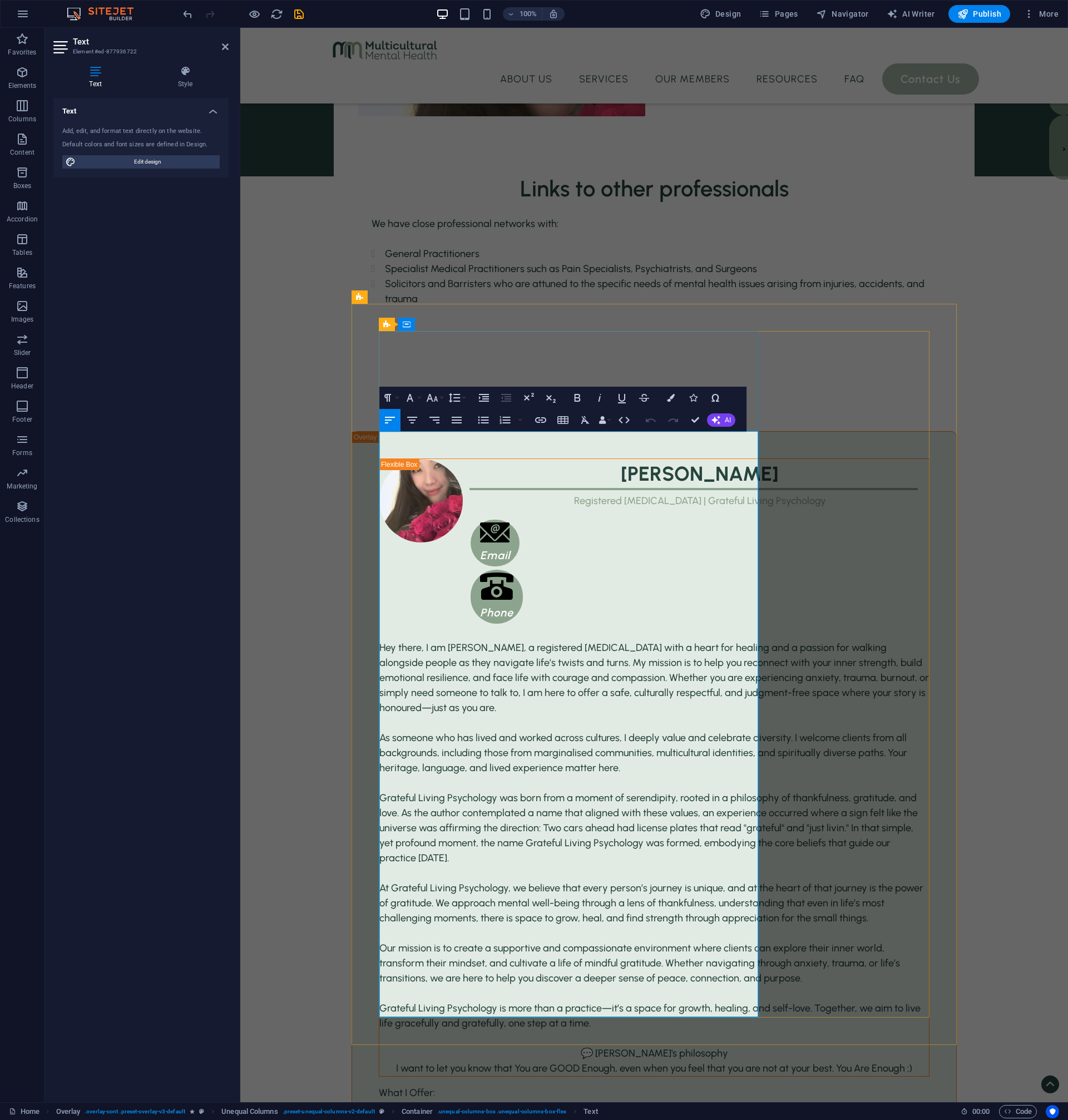
scroll to position [1800, 0]
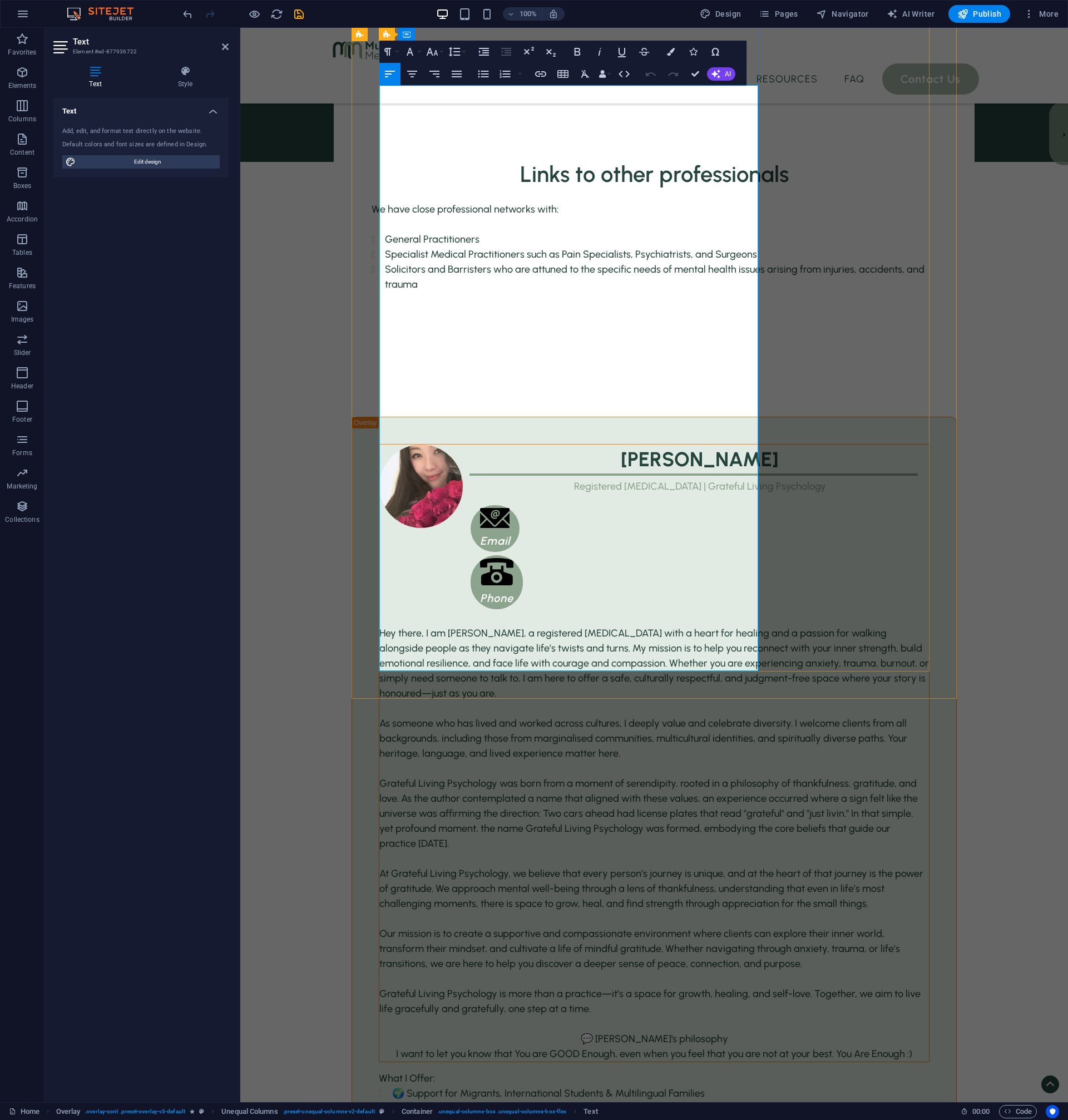
click at [581, 1032] on span "💬 [PERSON_NAME]'s philosophy" at bounding box center [654, 1038] width 147 height 12
drag, startPoint x: 534, startPoint y: 633, endPoint x: 696, endPoint y: 633, distance: 162.0
click at [696, 1031] on p "💬 [PERSON_NAME]'s philosophy" at bounding box center [654, 1039] width 550 height 15
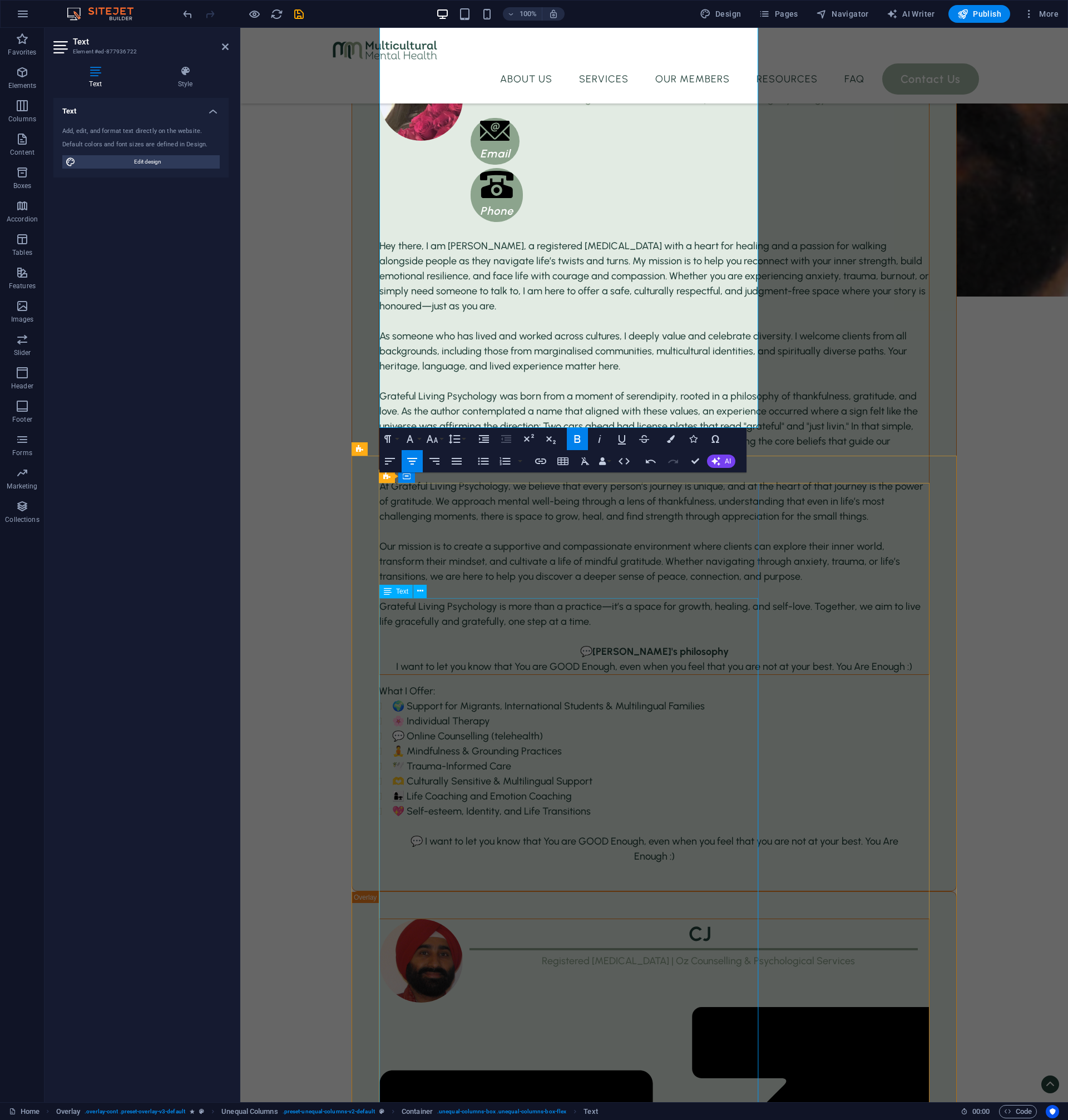
scroll to position [2212, 0]
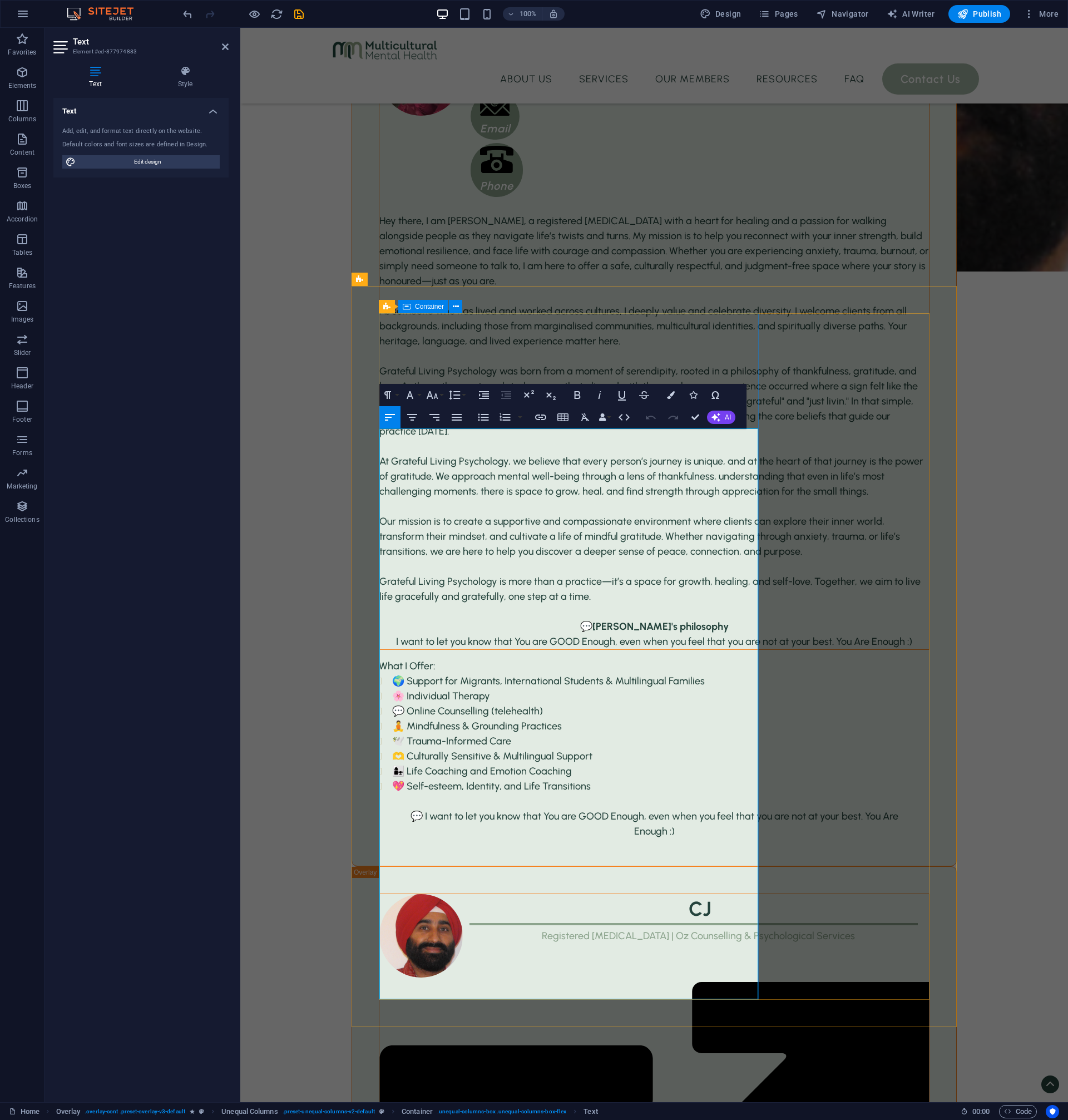
drag, startPoint x: 465, startPoint y: 707, endPoint x: 378, endPoint y: 615, distance: 126.6
click at [486, 421] on icon "button" at bounding box center [483, 417] width 13 height 13
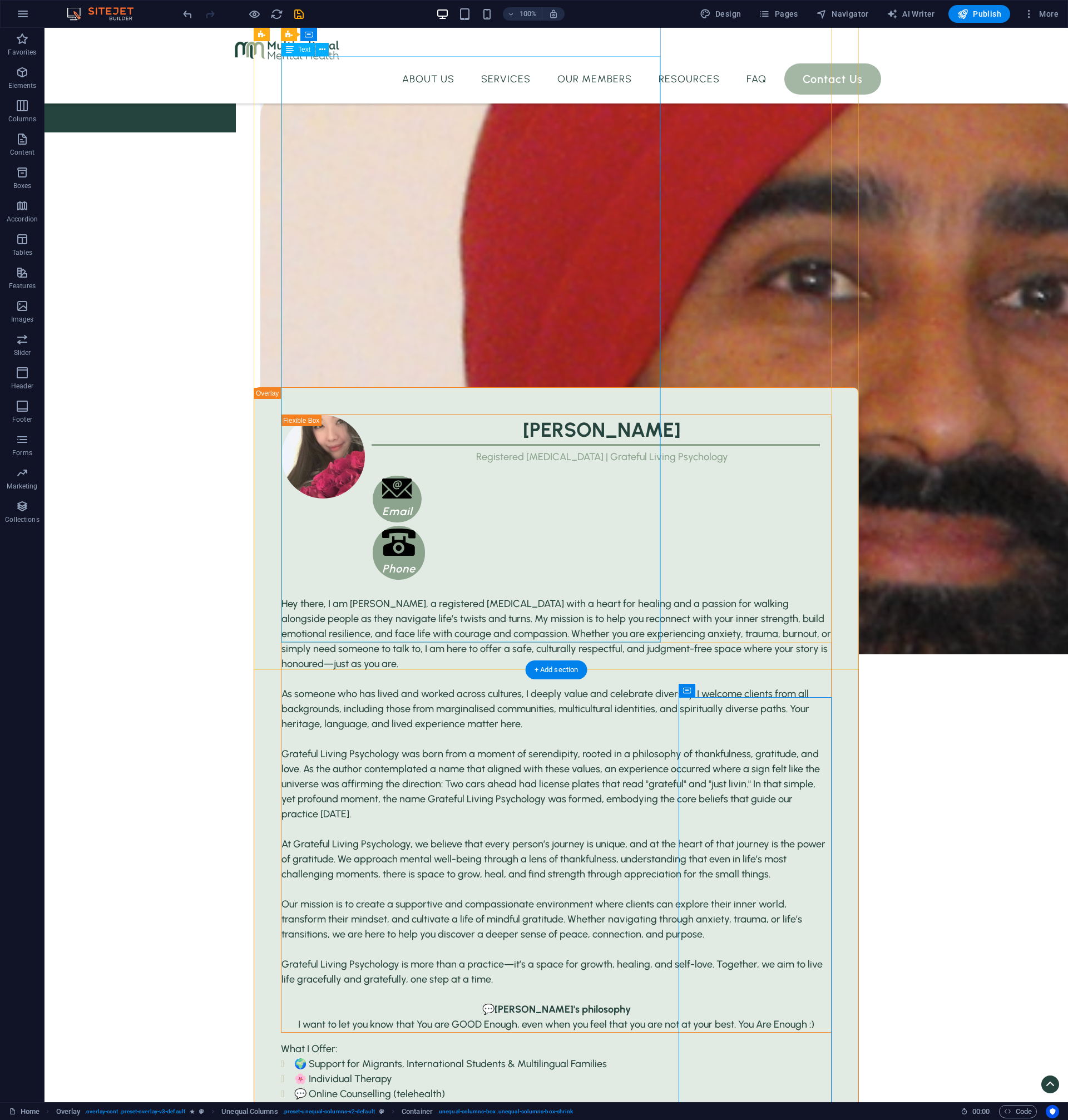
scroll to position [1829, 0]
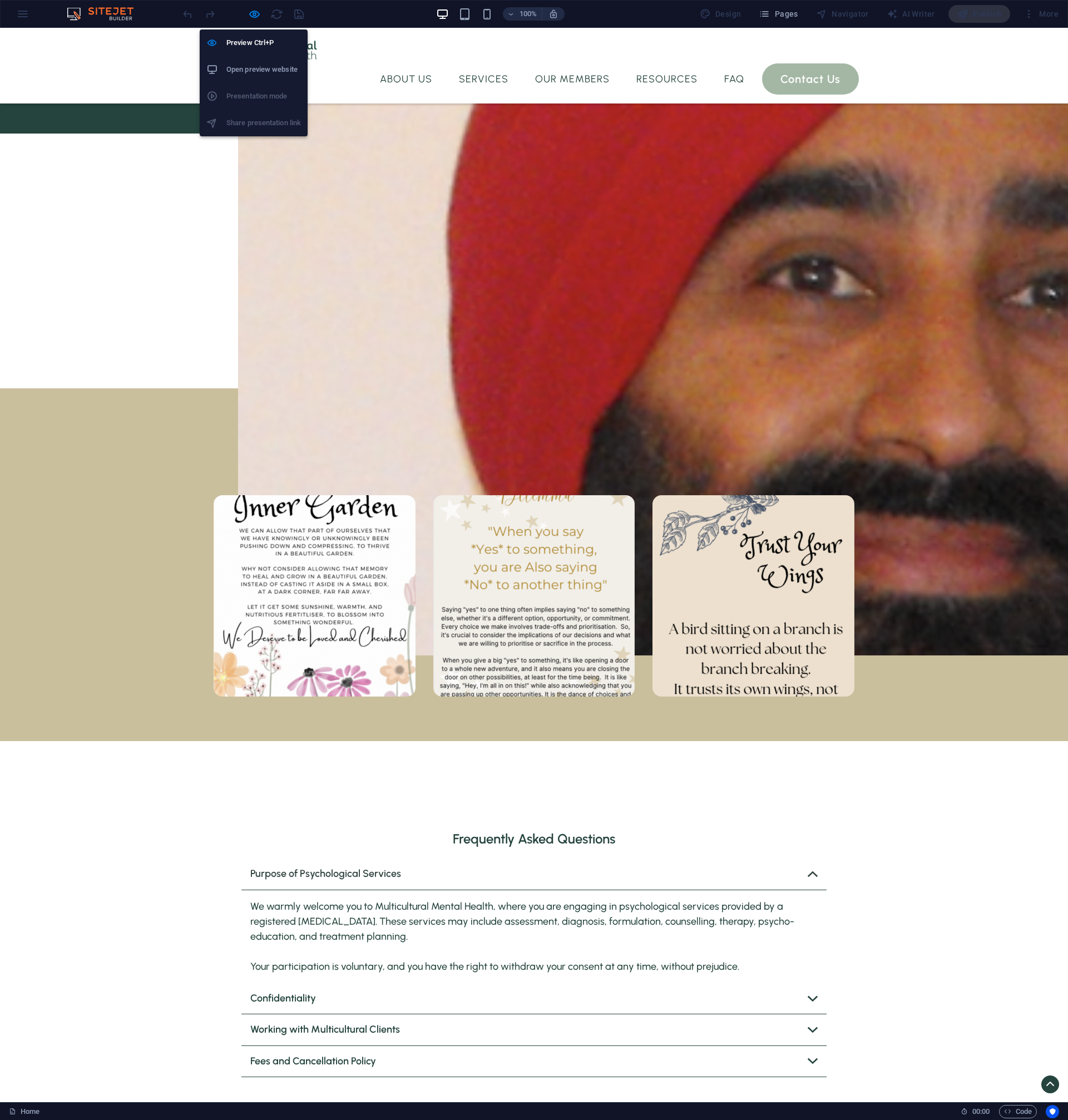
click at [250, 68] on h6 "Open preview website" at bounding box center [263, 69] width 74 height 13
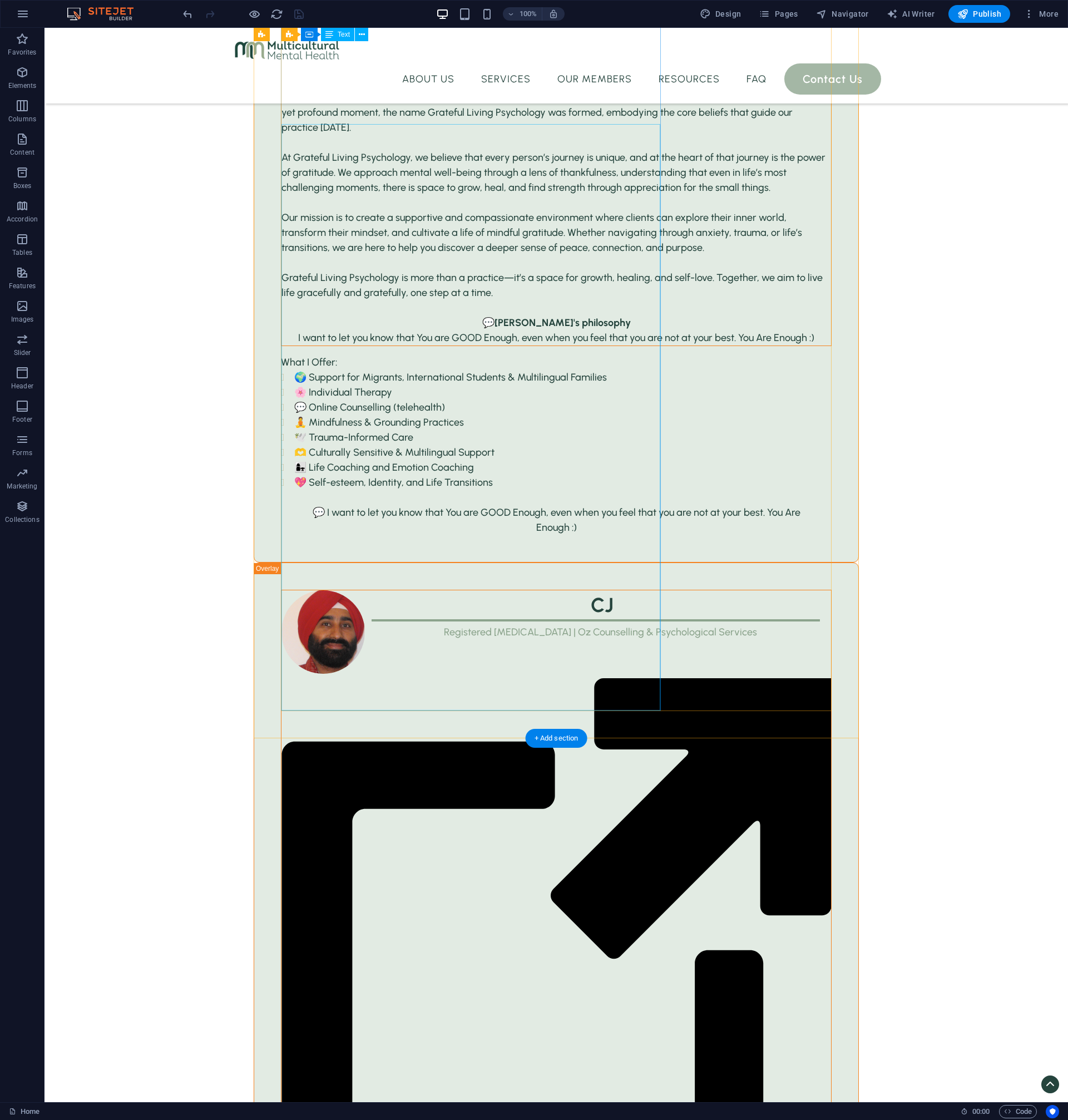
scroll to position [2472, 0]
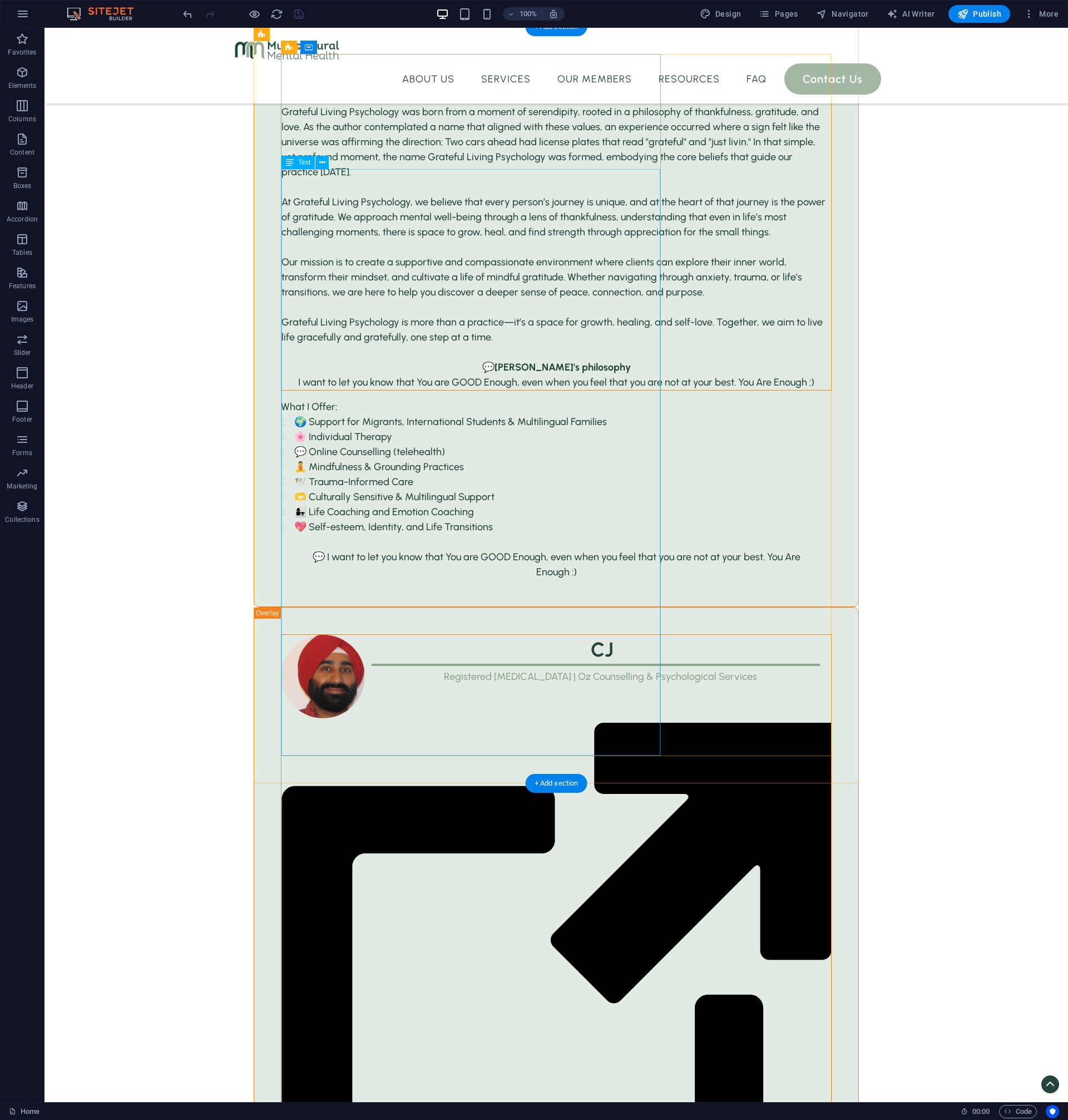
drag, startPoint x: 379, startPoint y: 462, endPoint x: 350, endPoint y: 451, distance: 31.0
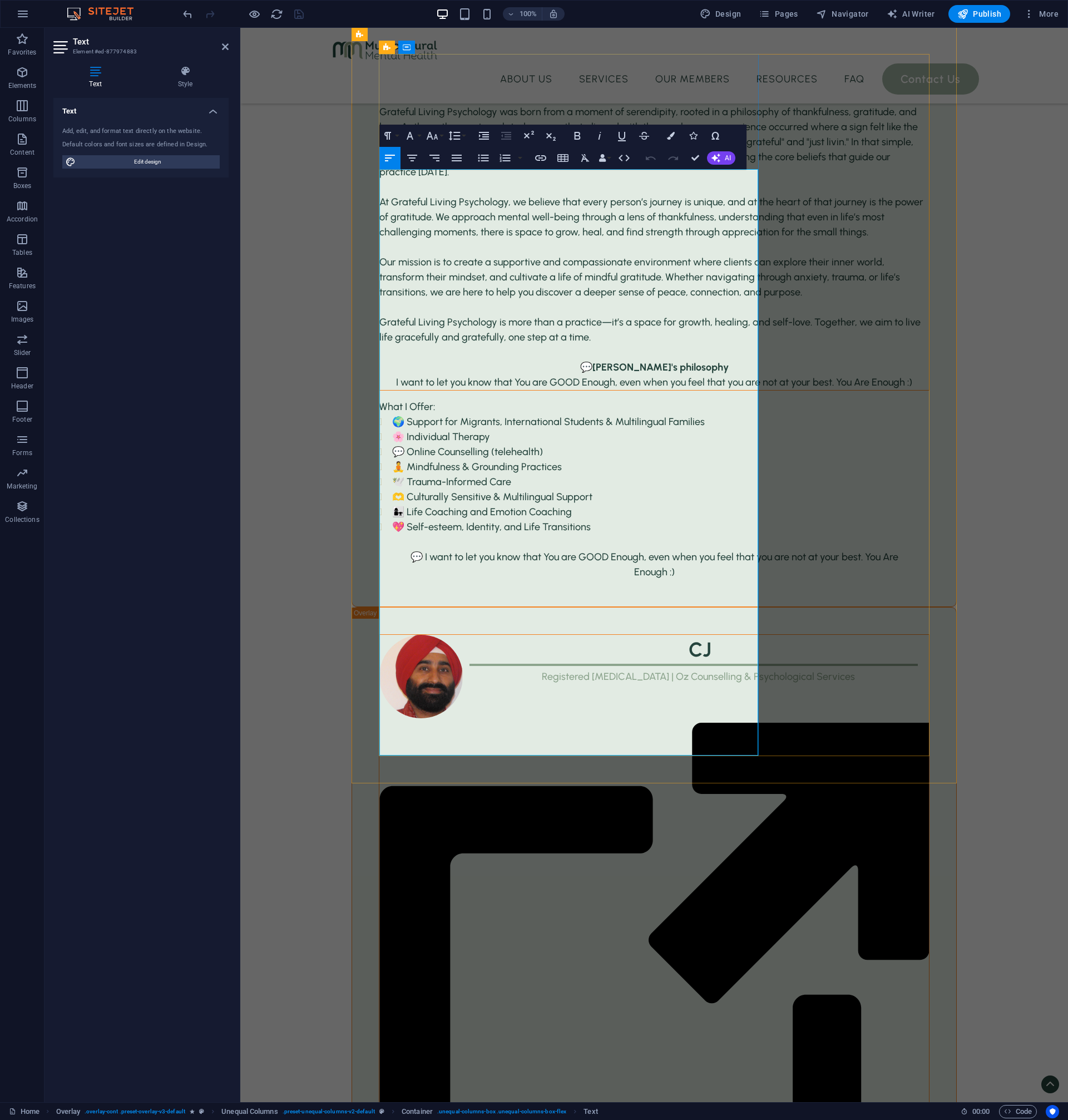
drag, startPoint x: 487, startPoint y: 464, endPoint x: 388, endPoint y: 339, distance: 159.5
click at [485, 159] on icon "button" at bounding box center [483, 158] width 13 height 13
click at [414, 161] on icon "button" at bounding box center [412, 158] width 13 height 13
click at [388, 161] on icon "button" at bounding box center [389, 158] width 10 height 7
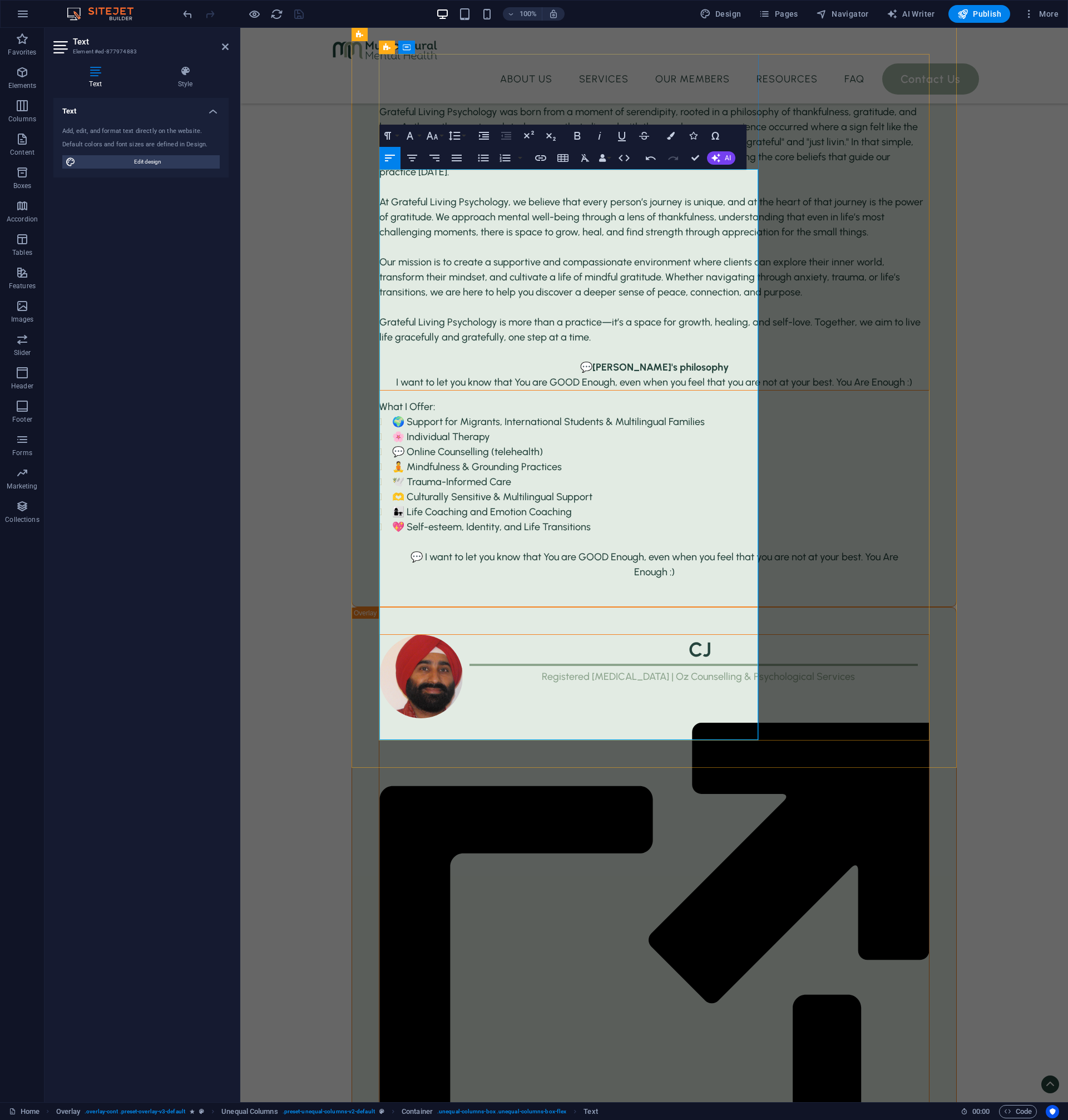
drag, startPoint x: 478, startPoint y: 447, endPoint x: 370, endPoint y: 362, distance: 137.4
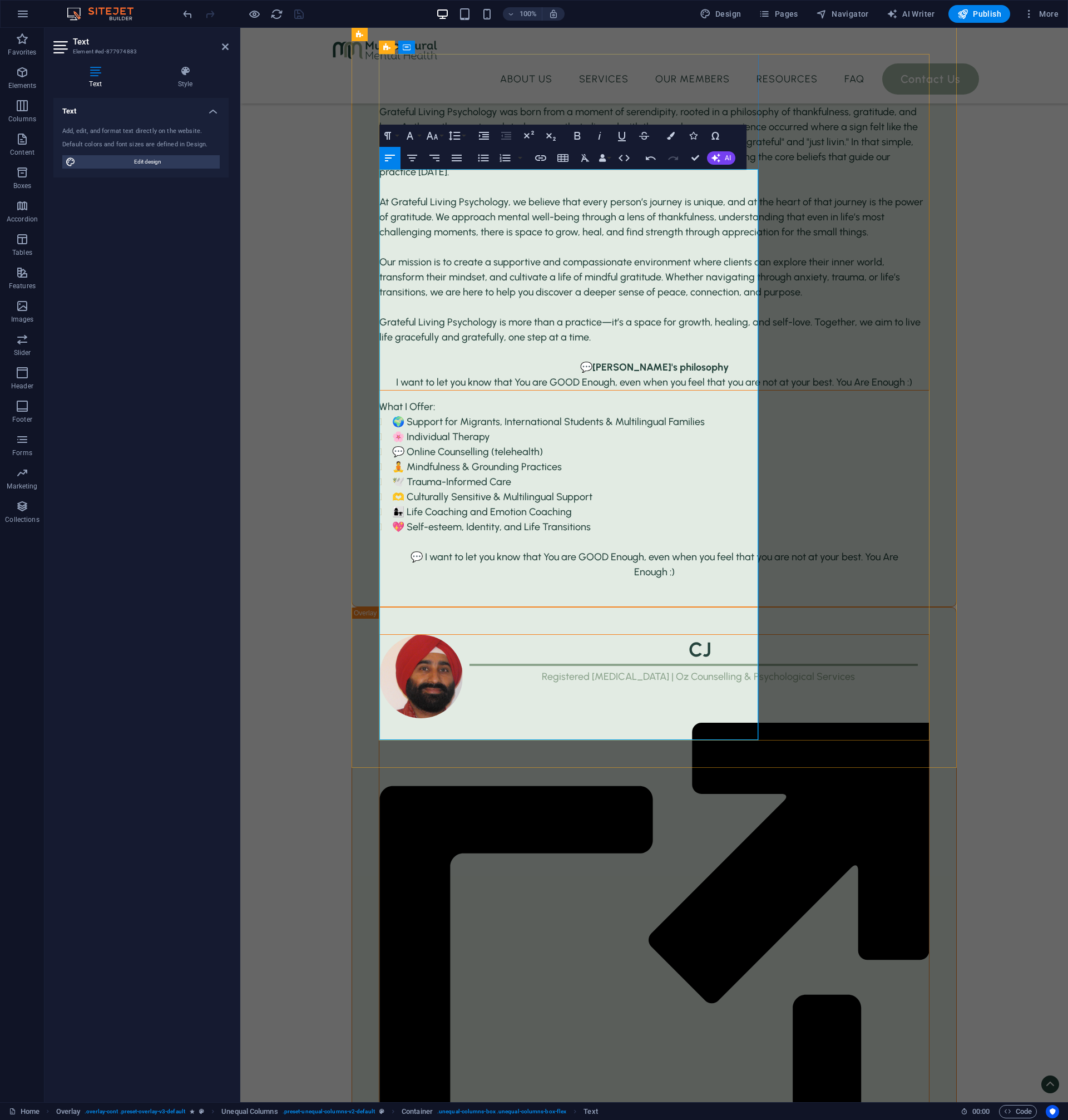
drag, startPoint x: 474, startPoint y: 445, endPoint x: 376, endPoint y: 358, distance: 131.0
click at [484, 162] on icon "button" at bounding box center [483, 158] width 13 height 13
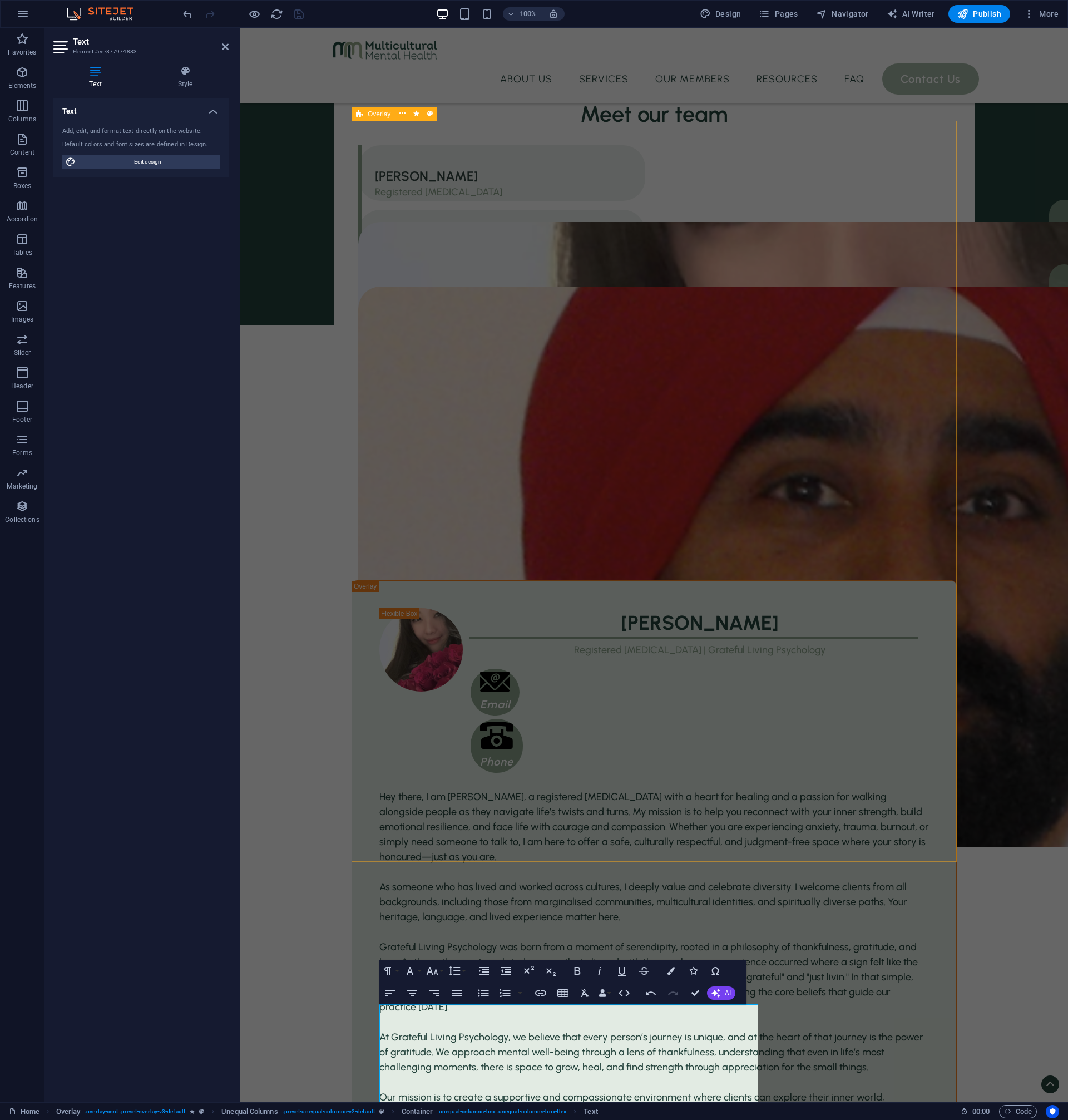
scroll to position [1713, 0]
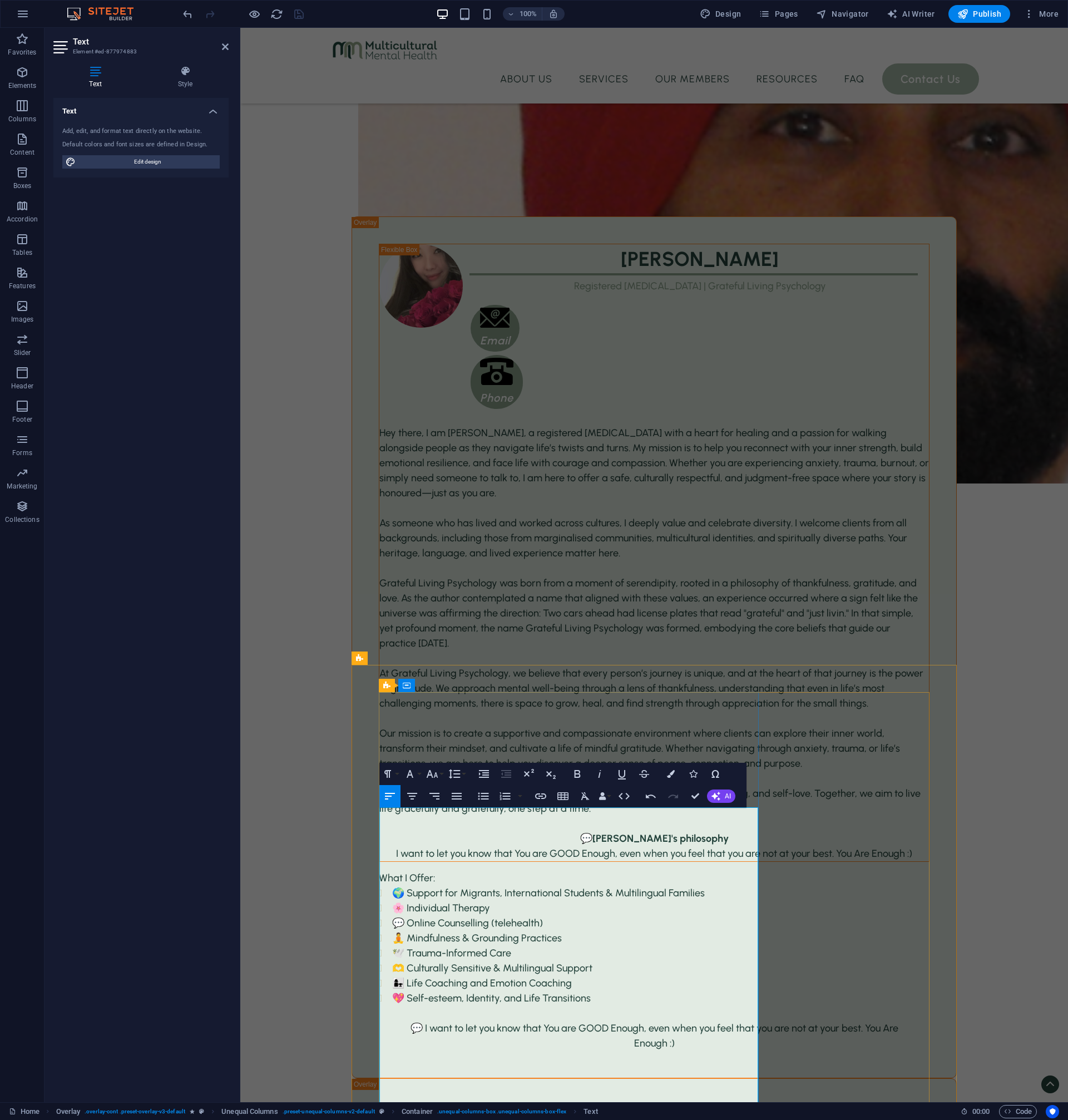
scroll to position [2020, 0]
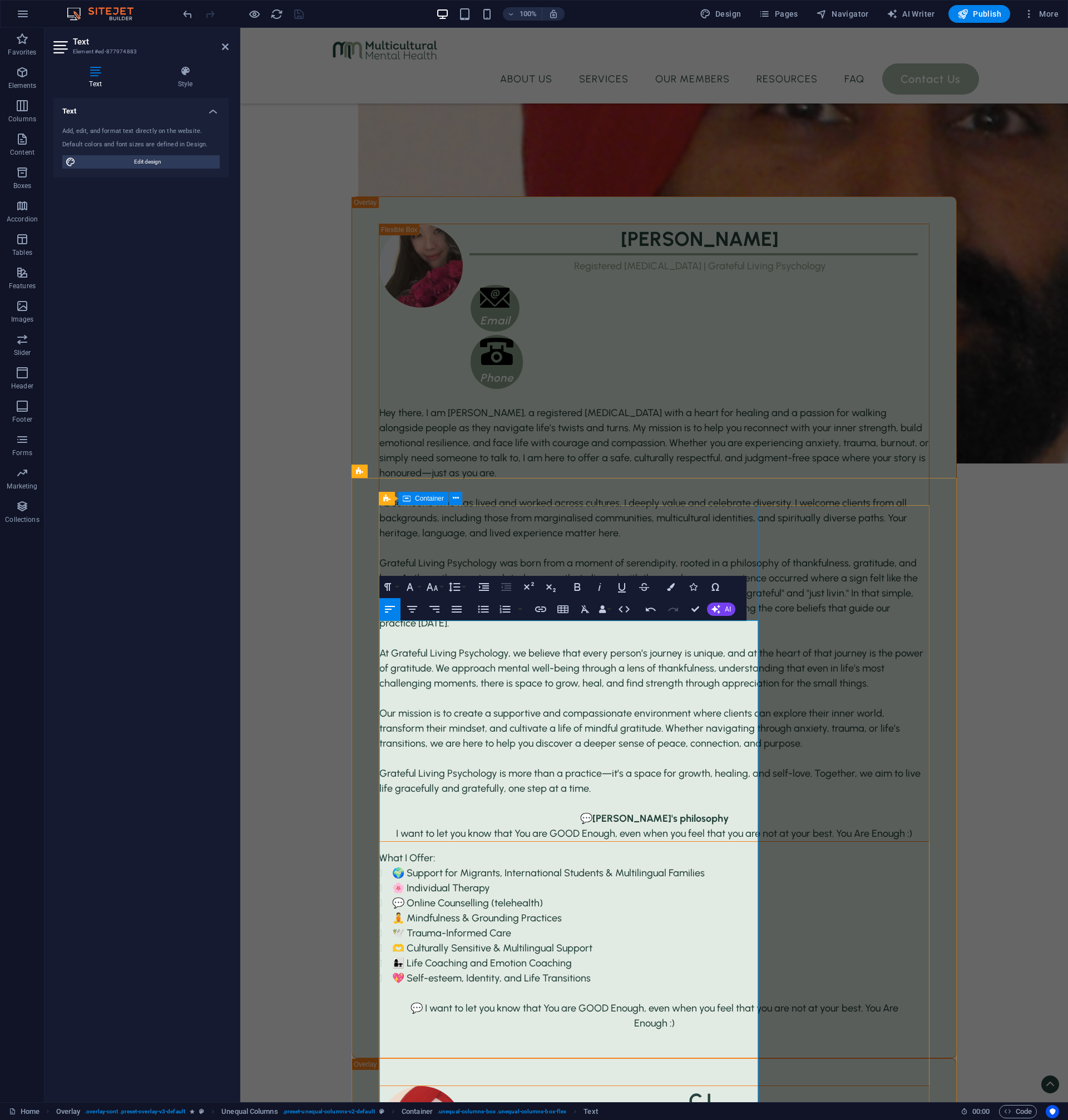
drag, startPoint x: 419, startPoint y: 641, endPoint x: 377, endPoint y: 633, distance: 42.8
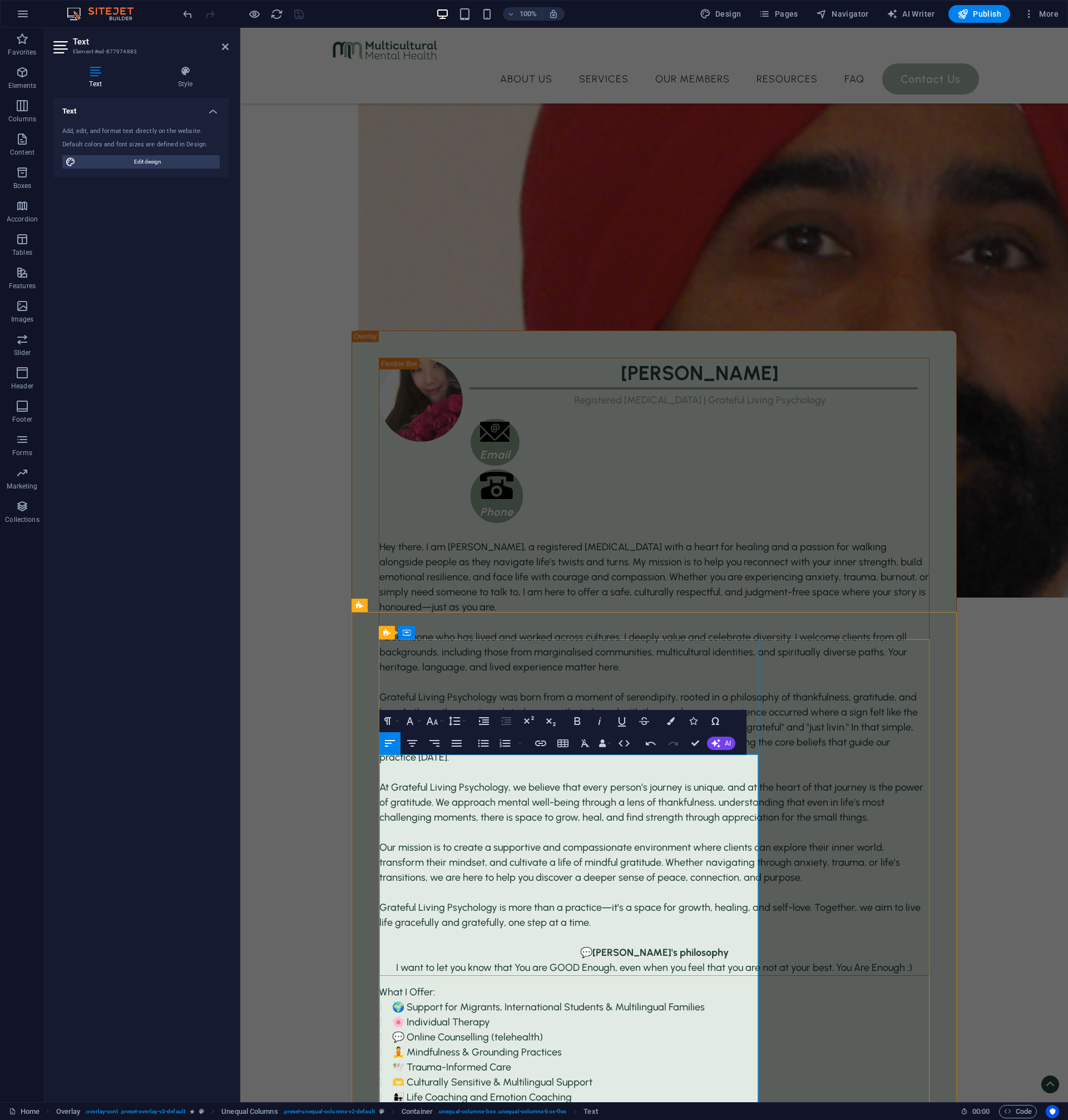
click at [671, 721] on icon "button" at bounding box center [671, 721] width 8 height 8
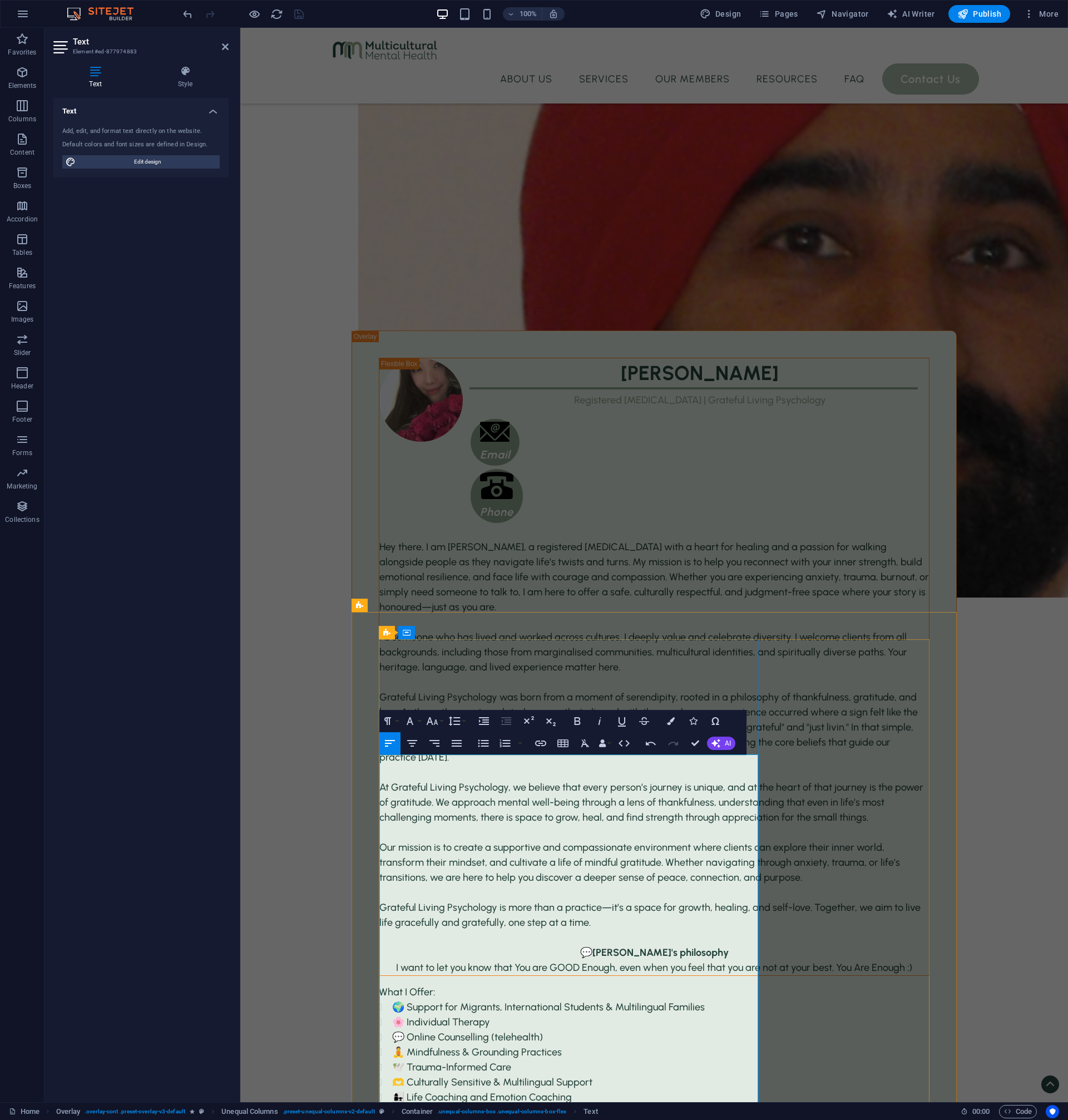
click at [676, 721] on button "Colors" at bounding box center [671, 721] width 21 height 22
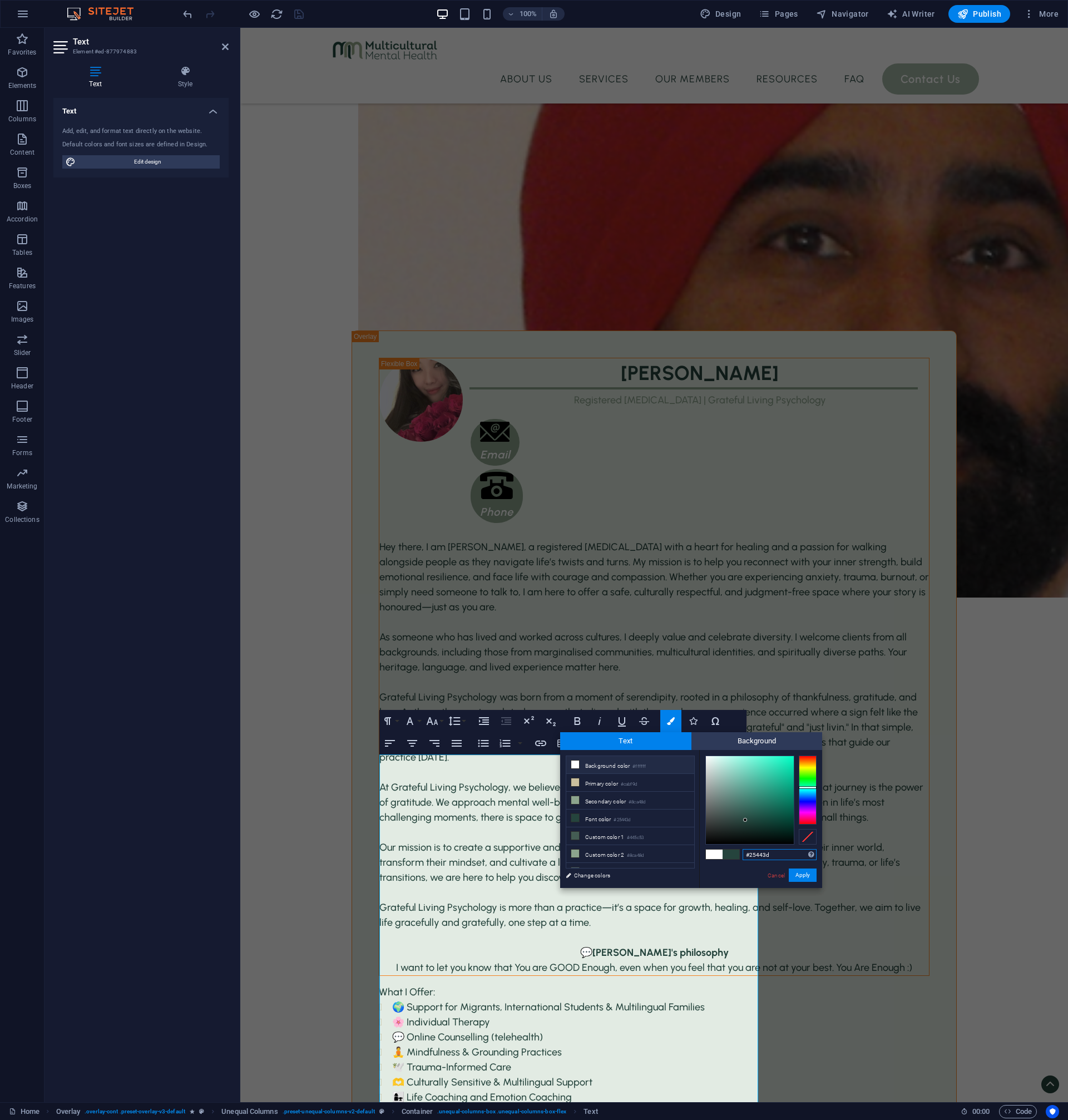
click at [772, 857] on input "#25443d" at bounding box center [779, 854] width 74 height 11
copy span "CJ is a warm, compassionate, and highly experienced [MEDICAL_DATA] who has been…"
click at [769, 876] on link "Cancel" at bounding box center [777, 875] width 20 height 8
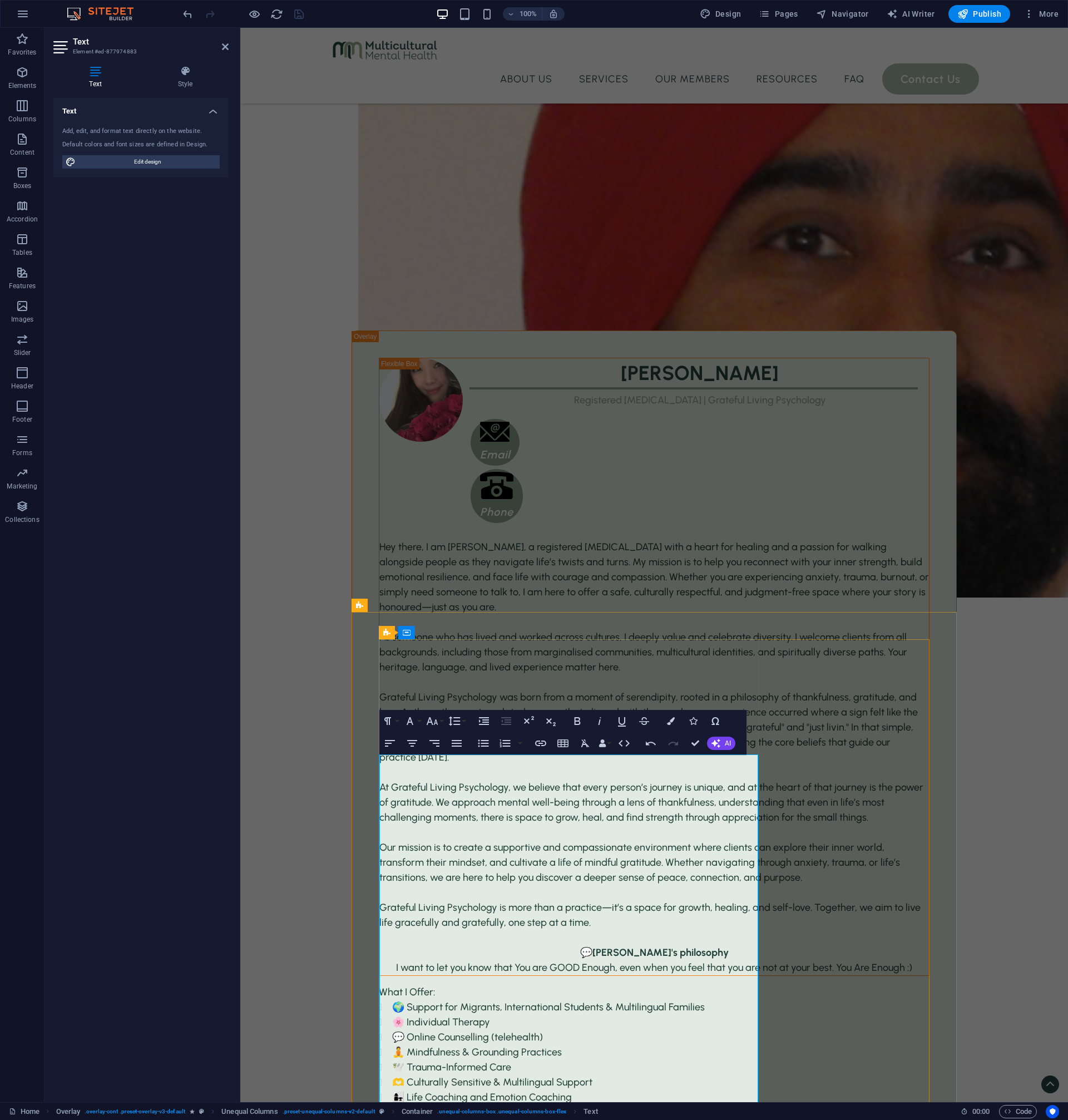
click at [667, 726] on button "Colors" at bounding box center [671, 721] width 21 height 22
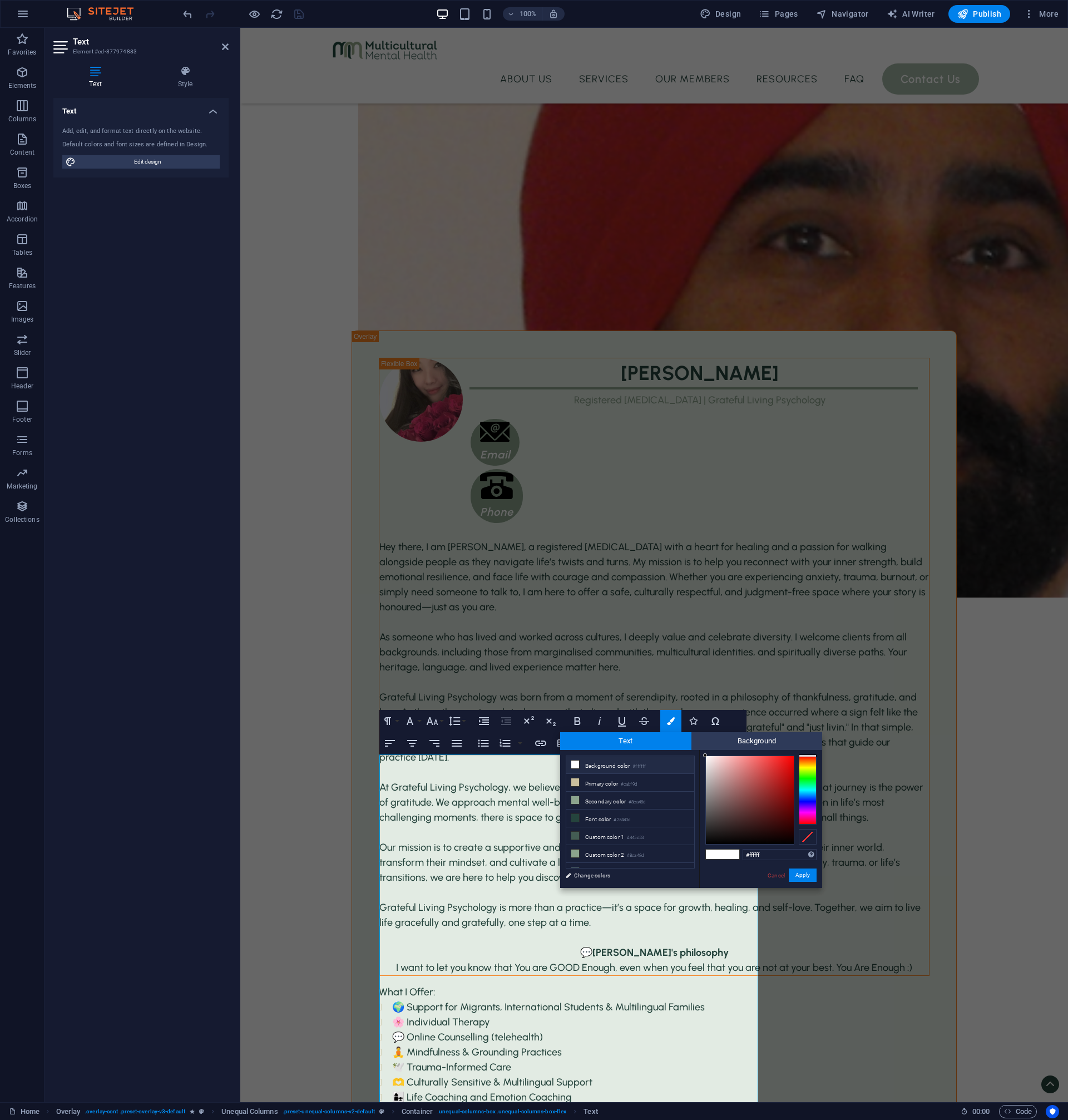
drag, startPoint x: 597, startPoint y: 816, endPoint x: 705, endPoint y: 838, distance: 110.2
click at [597, 816] on li "Font color #25443d" at bounding box center [630, 818] width 128 height 18
type input "#25443d"
click at [802, 876] on button "Apply" at bounding box center [802, 875] width 28 height 13
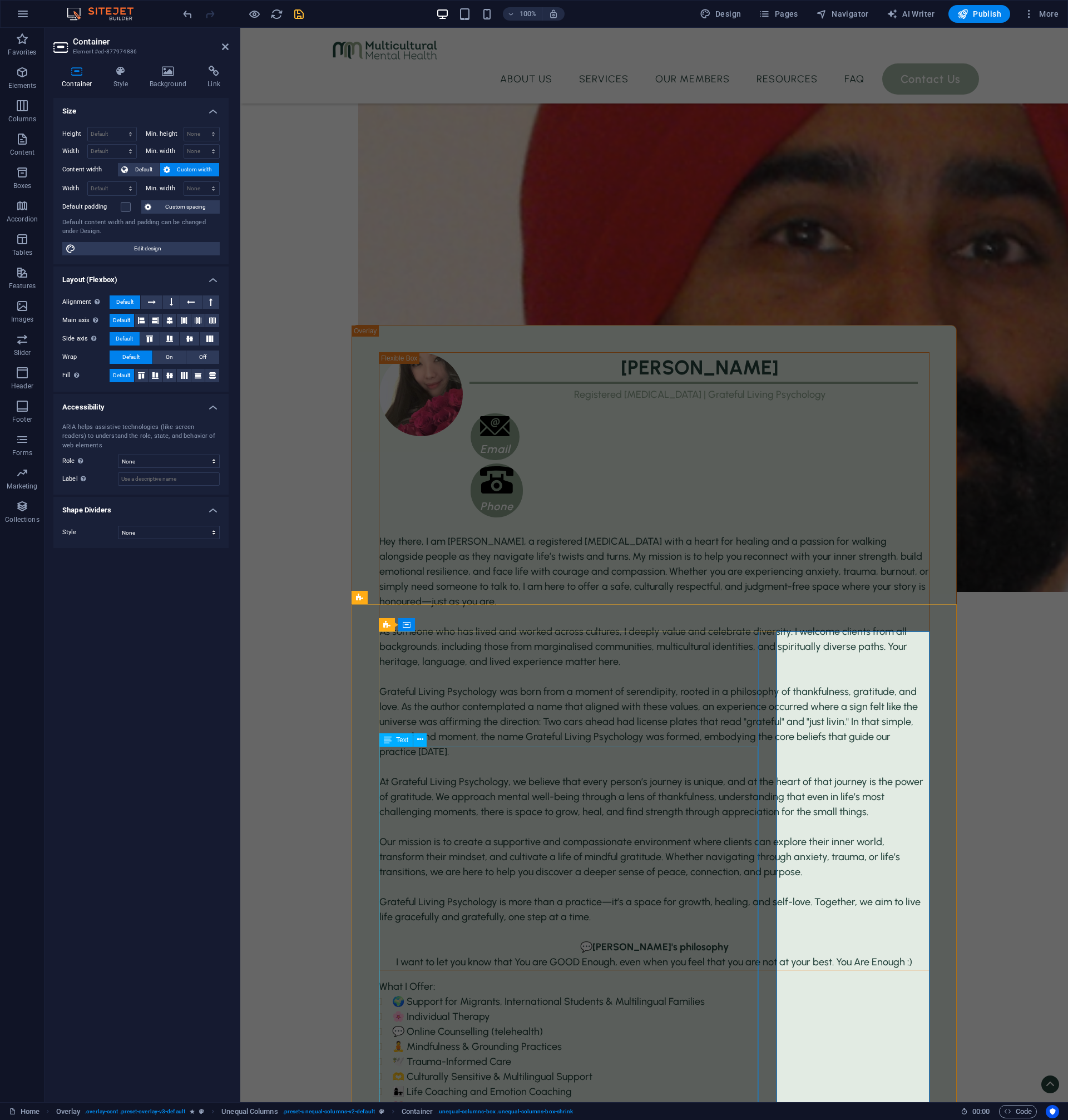
scroll to position [1896, 0]
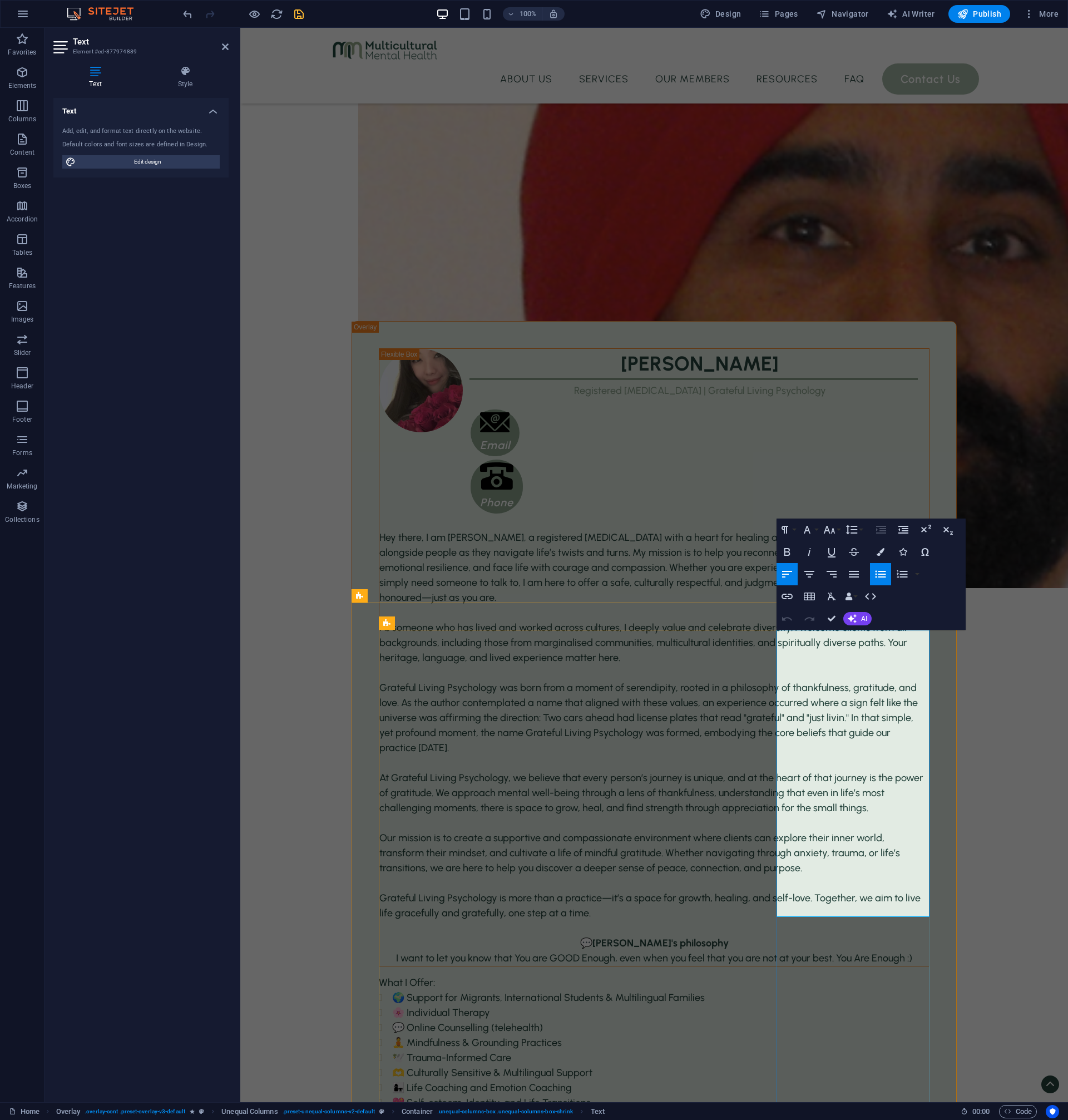
drag, startPoint x: 834, startPoint y: 877, endPoint x: 786, endPoint y: 845, distance: 57.7
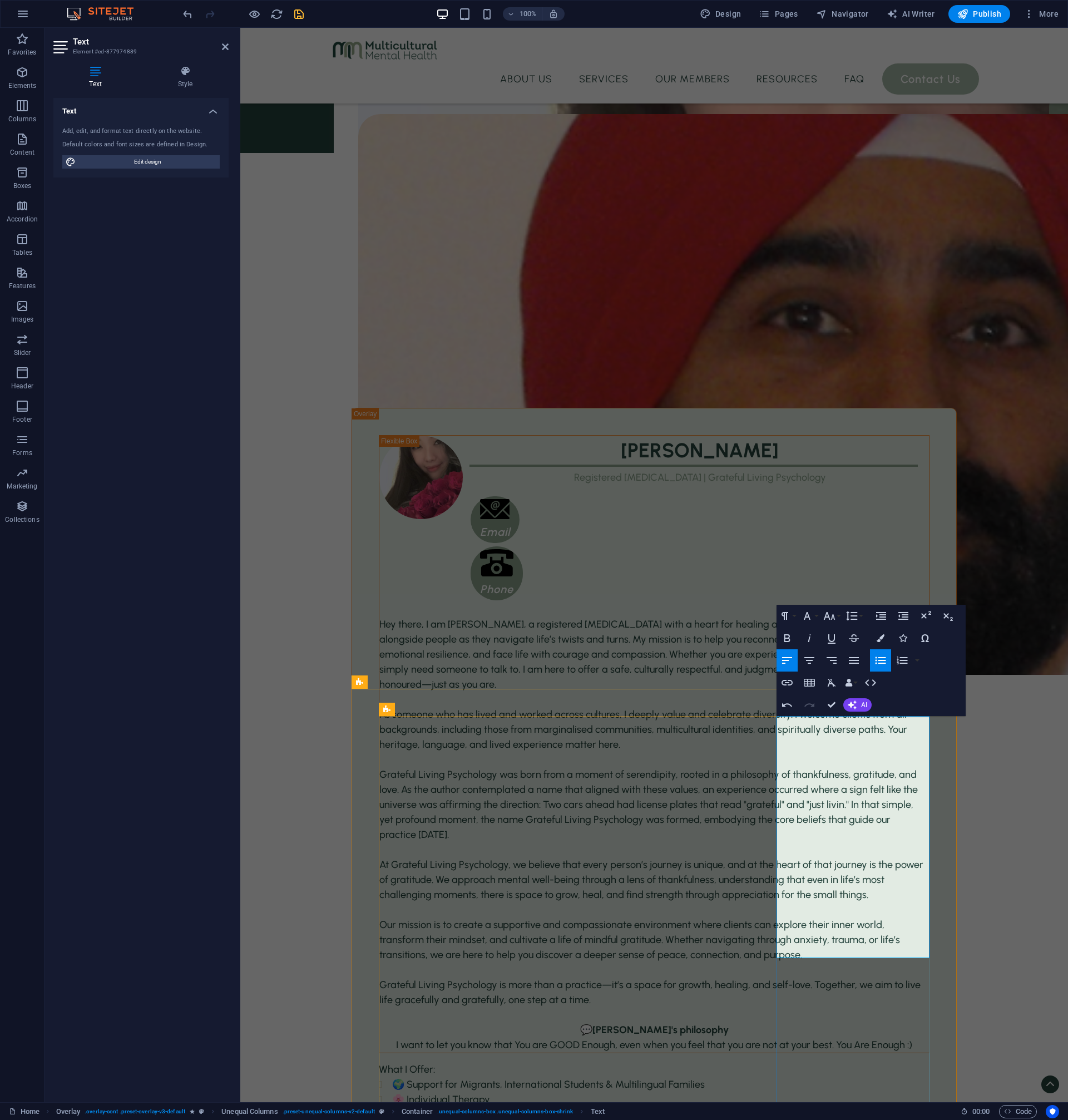
drag, startPoint x: 639, startPoint y: 833, endPoint x: 831, endPoint y: 837, distance: 192.0
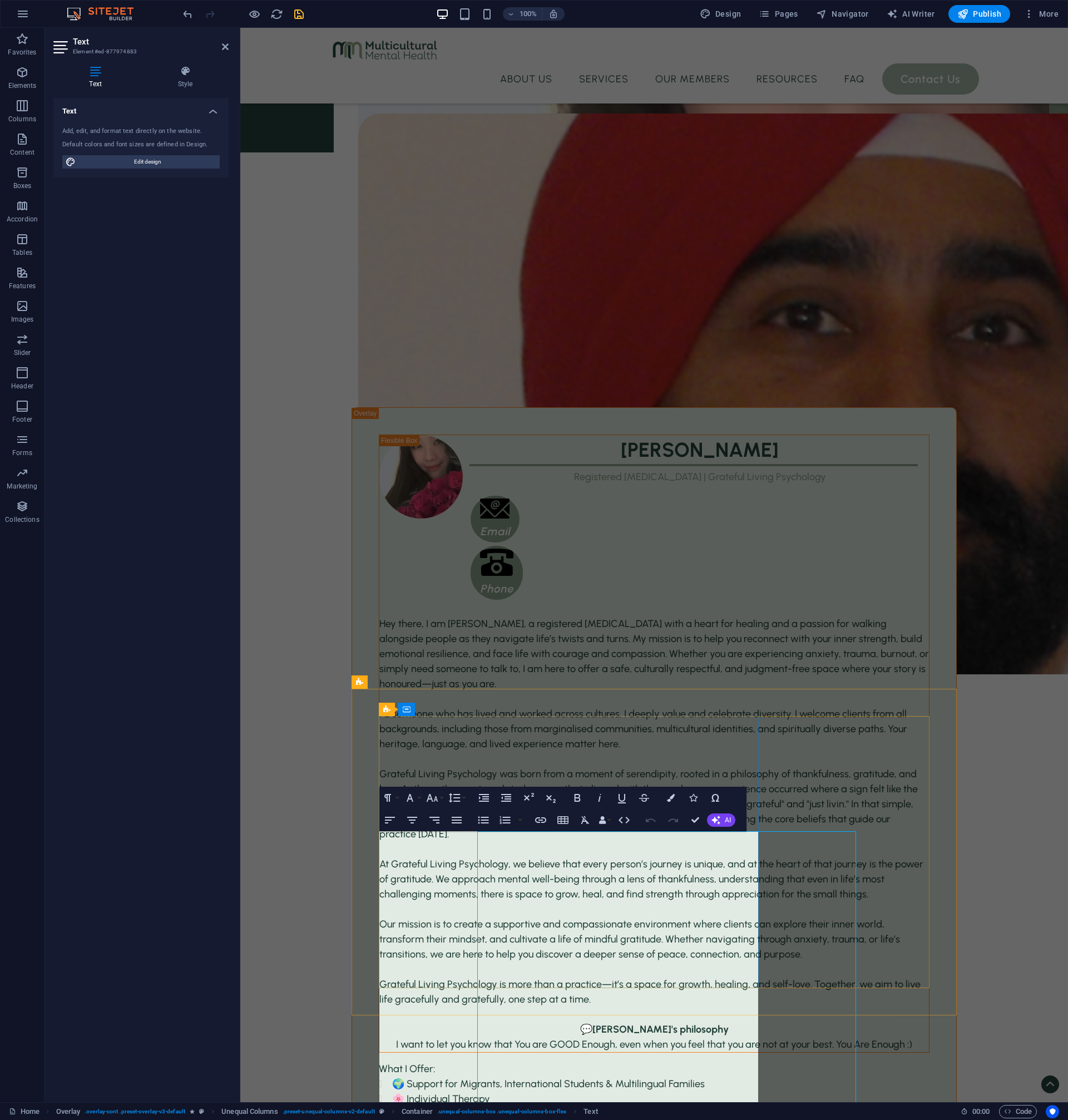
scroll to position [1809, 0]
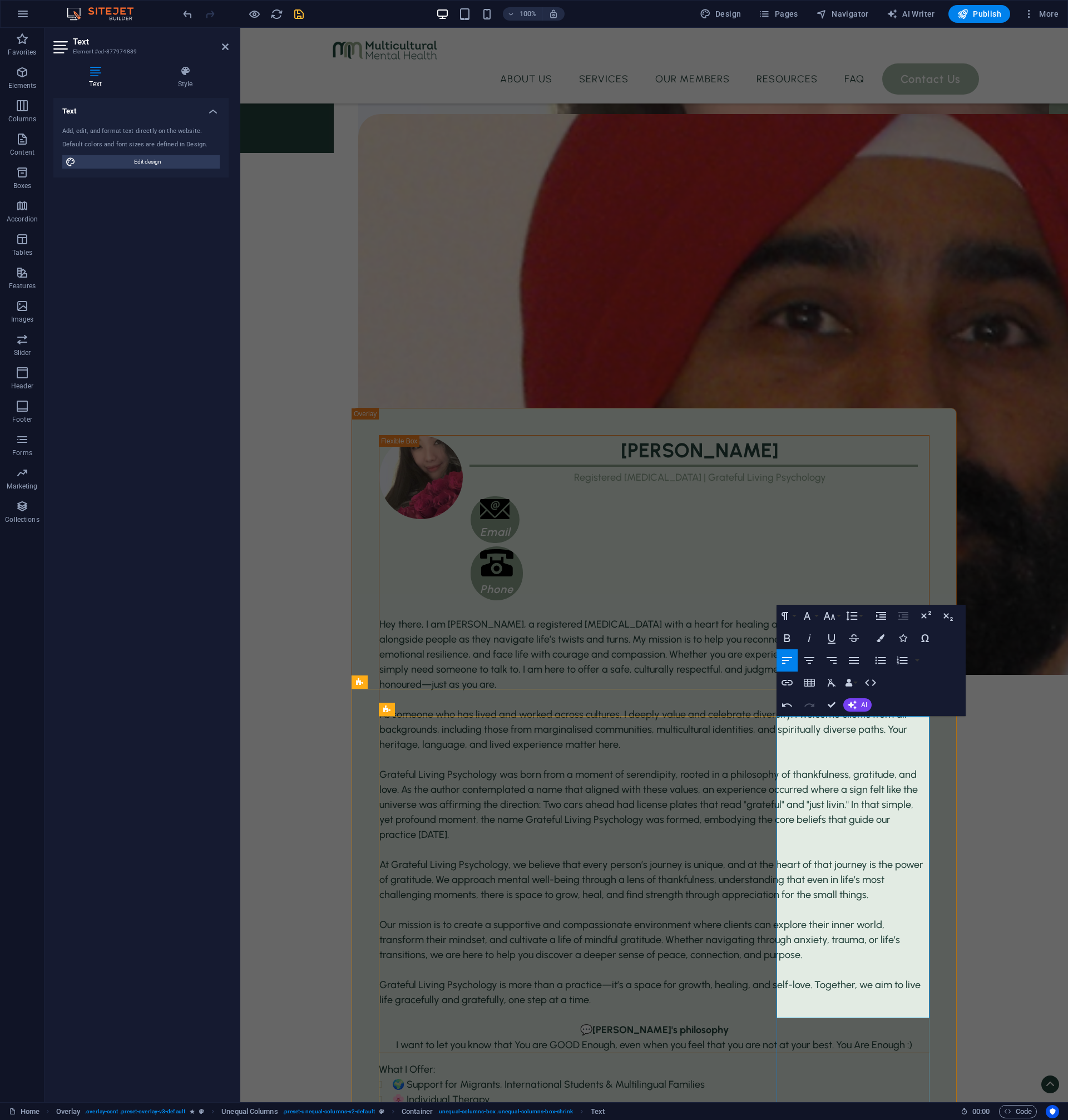
click at [778, 635] on button "Bold" at bounding box center [787, 638] width 21 height 22
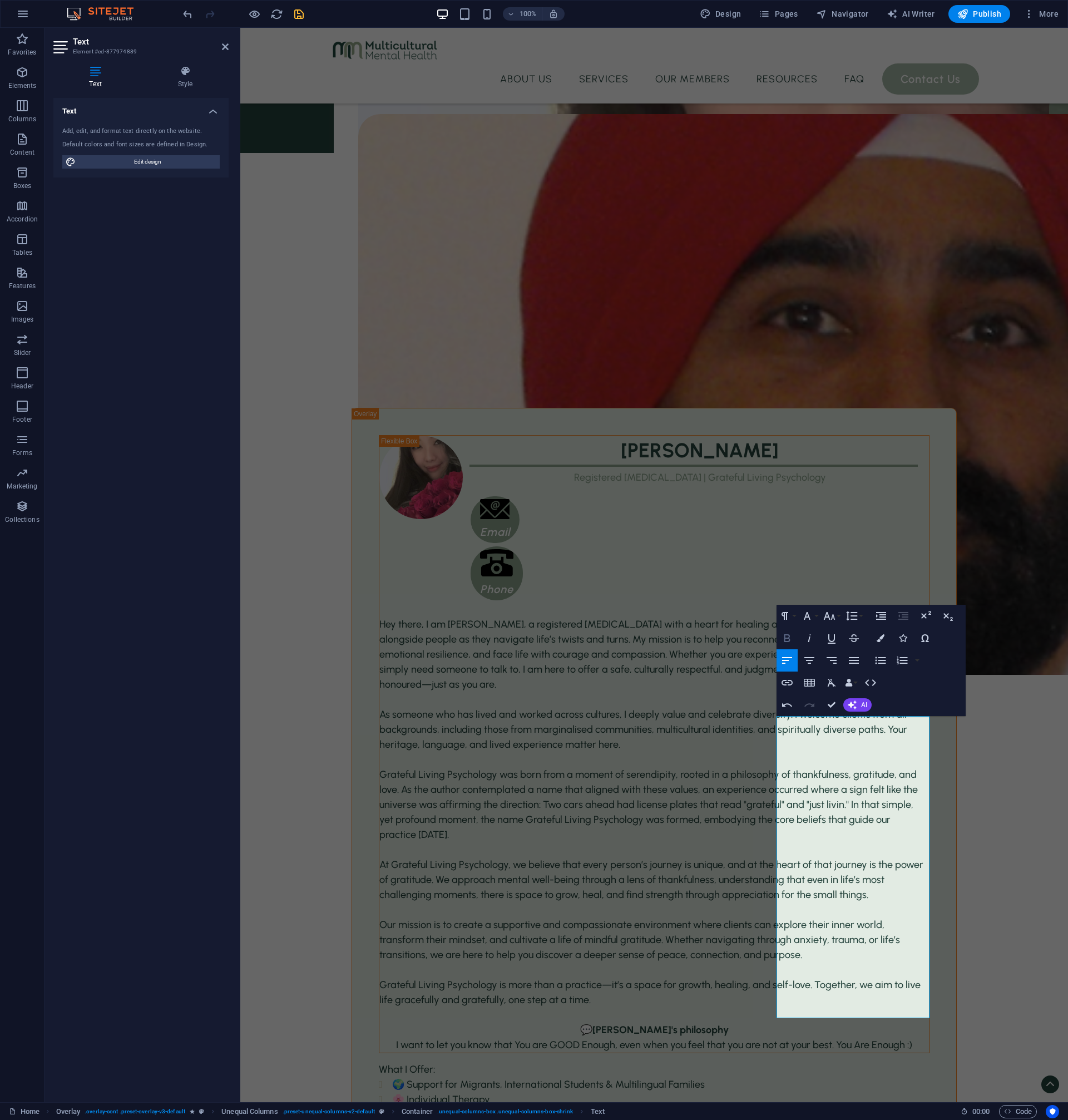
click at [782, 639] on icon "button" at bounding box center [787, 638] width 13 height 13
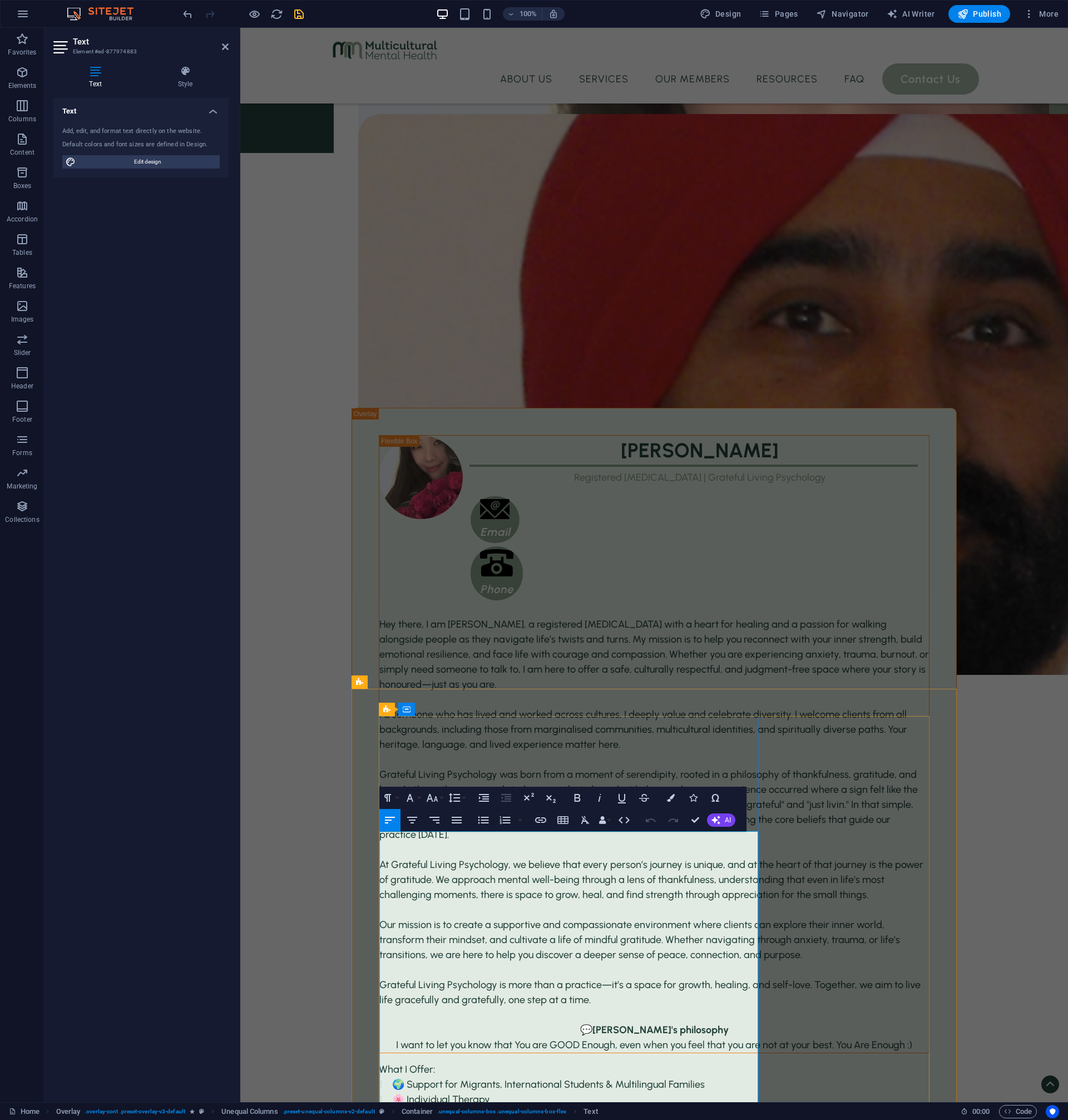
scroll to position [1810, 0]
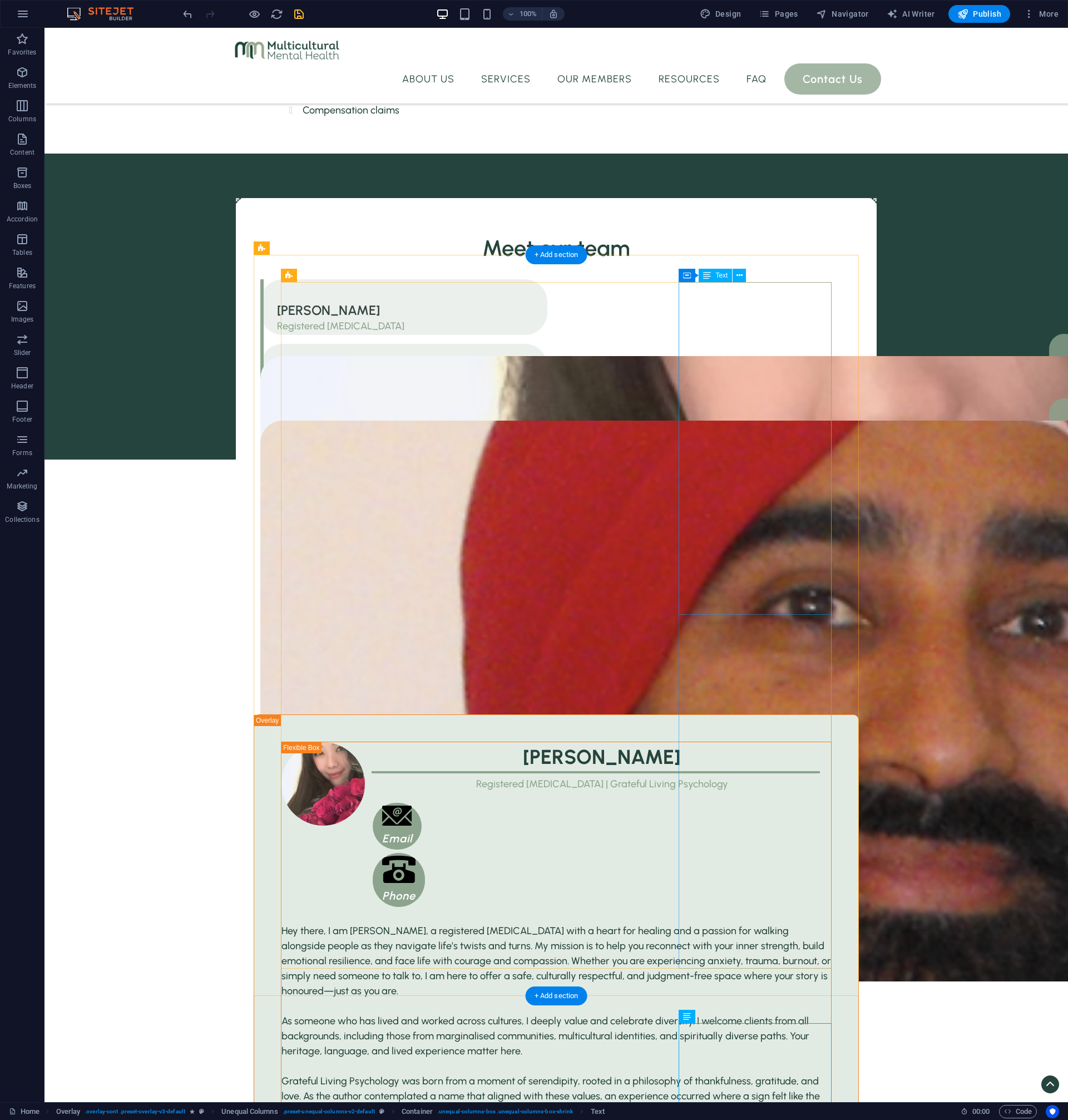
scroll to position [1742, 0]
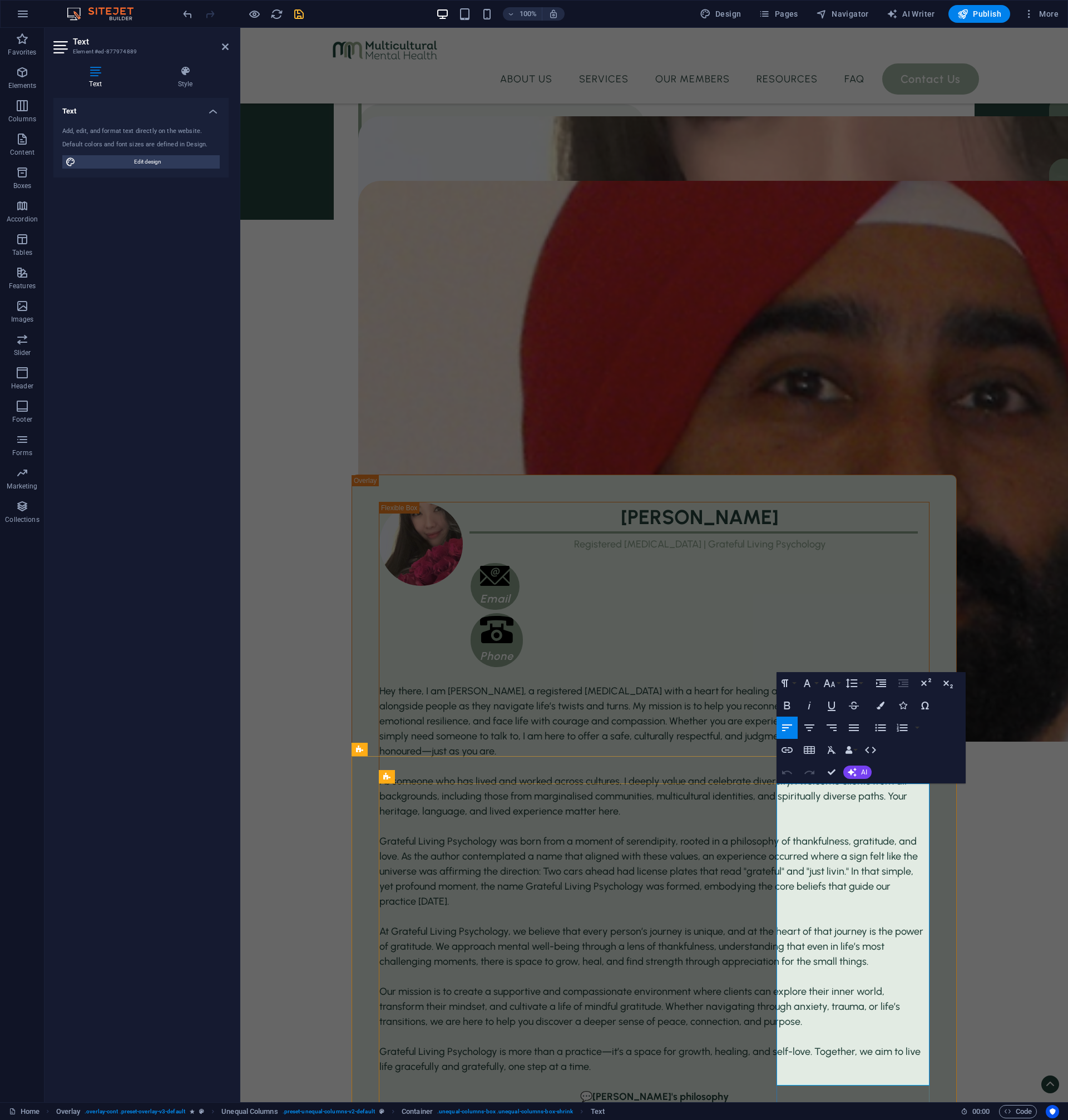
drag, startPoint x: 781, startPoint y: 805, endPoint x: 832, endPoint y: 834, distance: 58.7
click at [878, 729] on icon "button" at bounding box center [880, 727] width 13 height 13
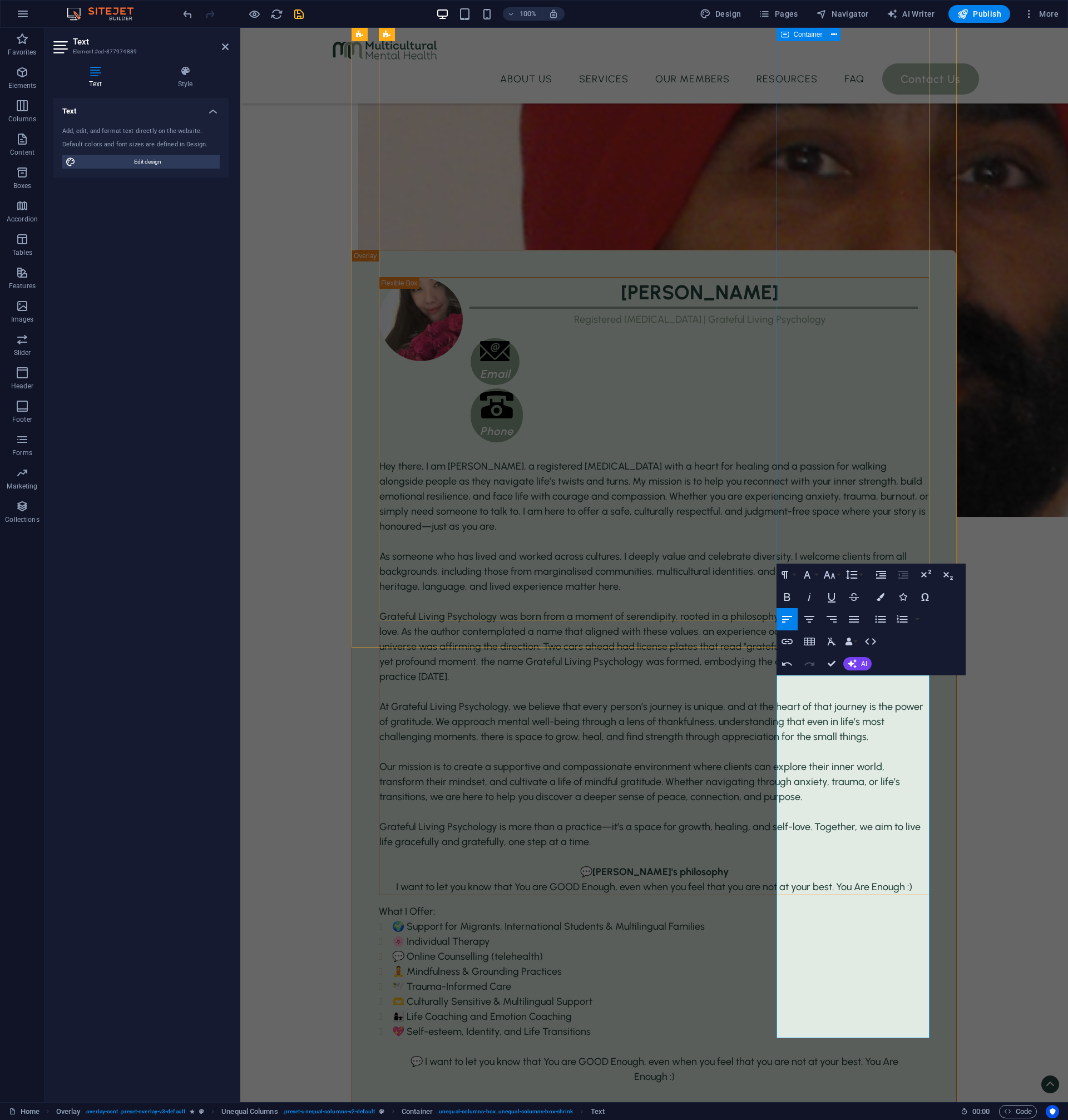
scroll to position [1761, 0]
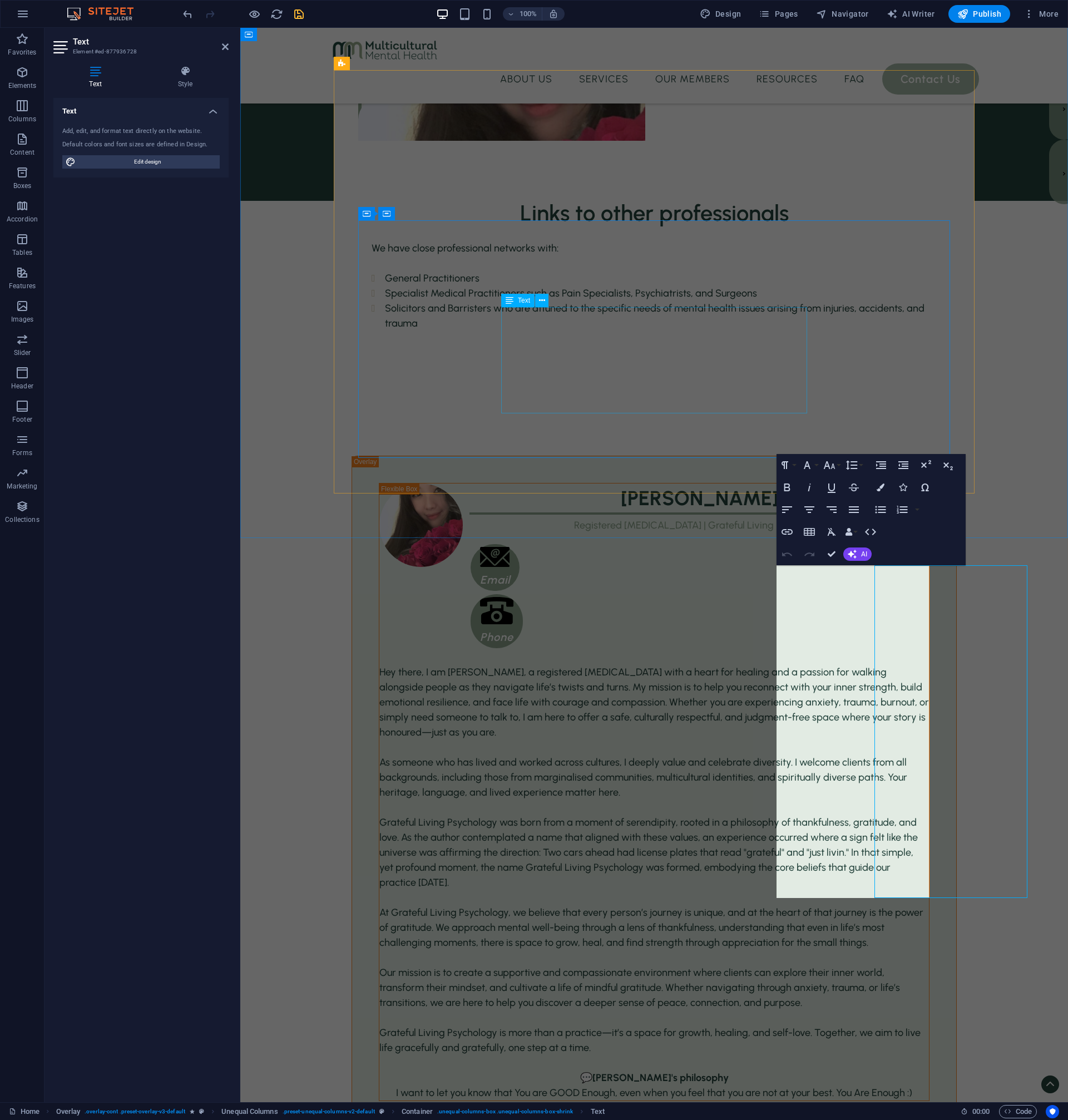
scroll to position [1220, 0]
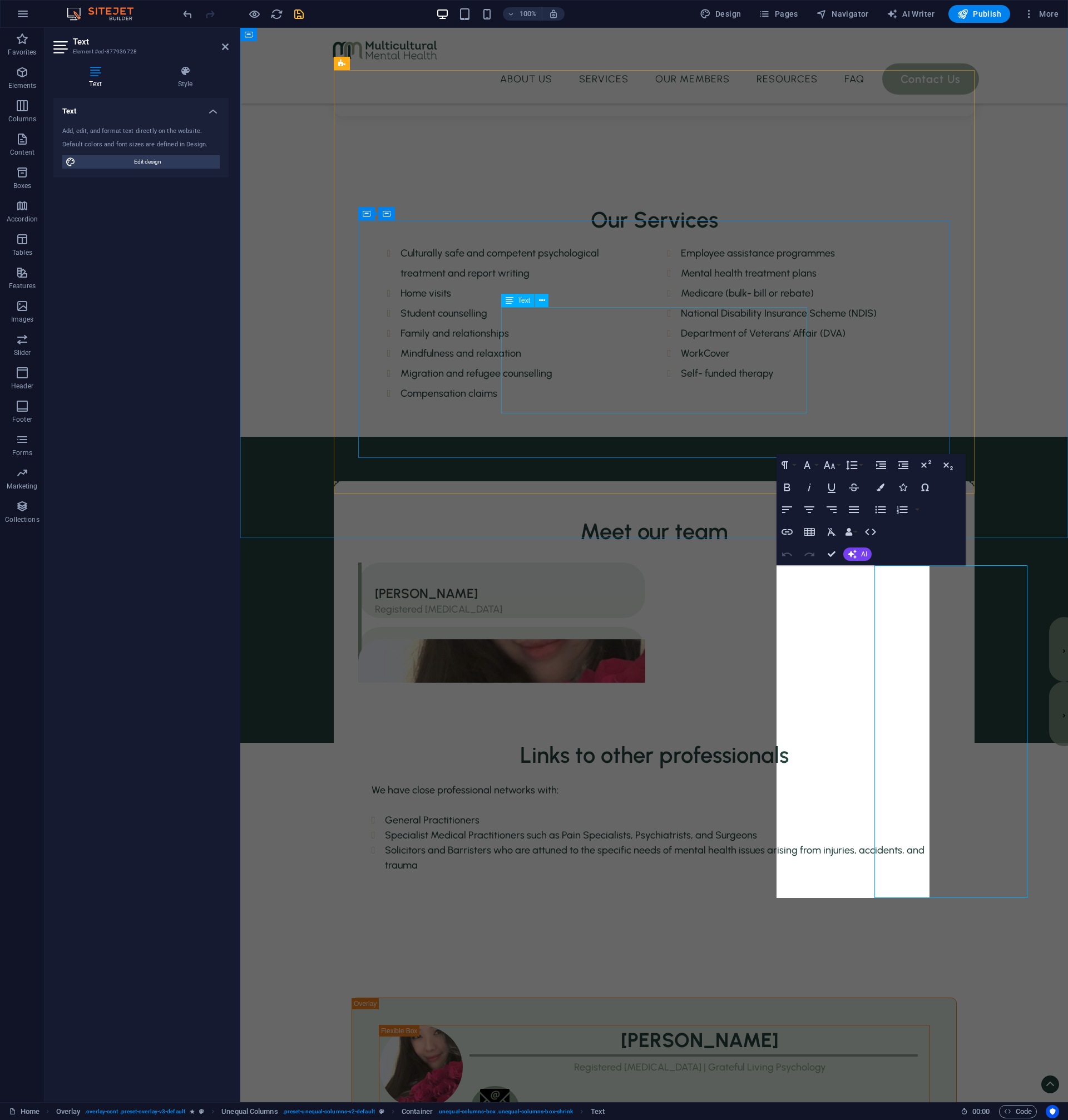
click at [771, 783] on div "We have close professional networks with: General Practitioners Specialist Medi…" at bounding box center [654, 828] width 565 height 90
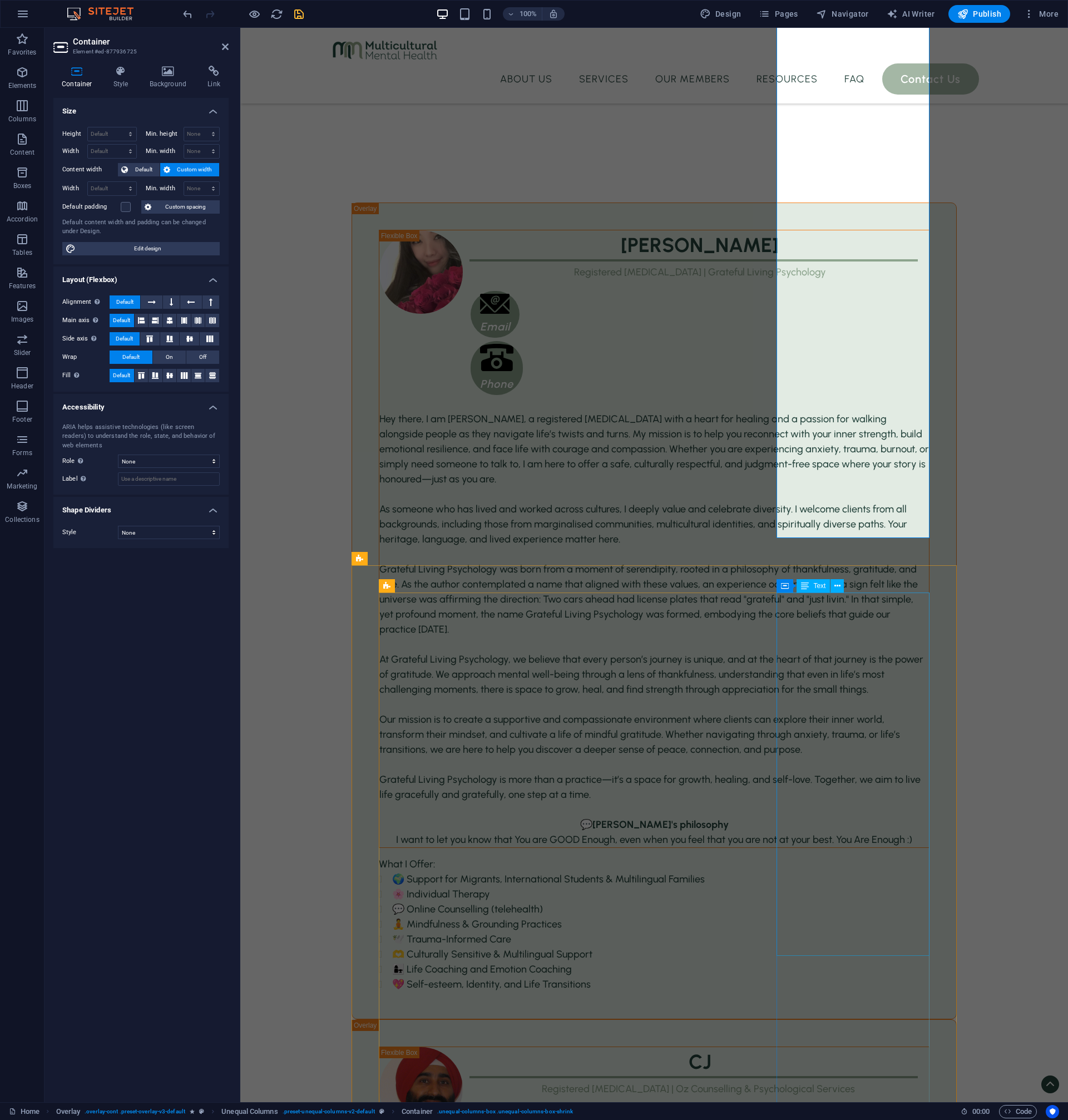
scroll to position [2016, 0]
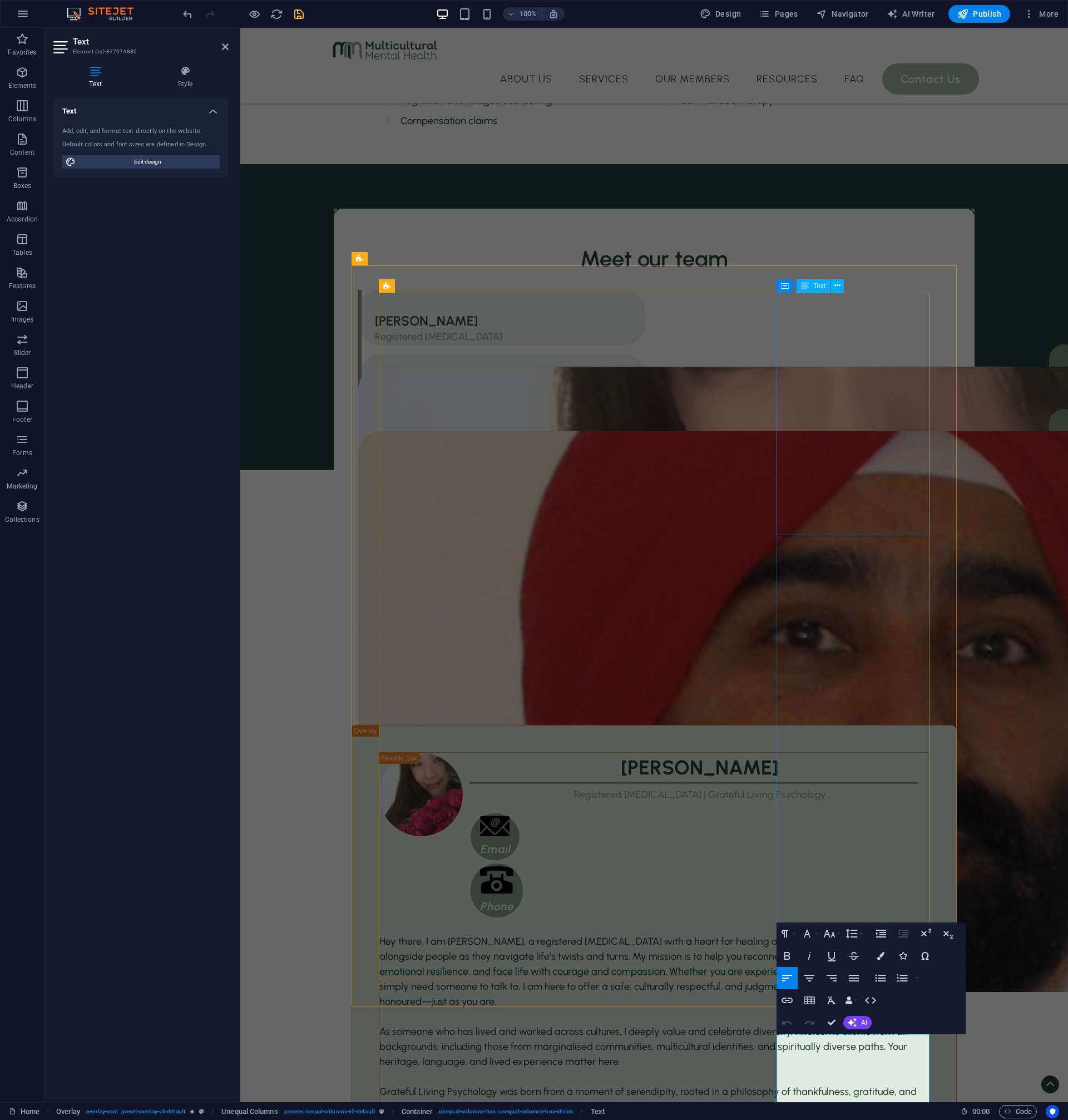
scroll to position [1469, 0]
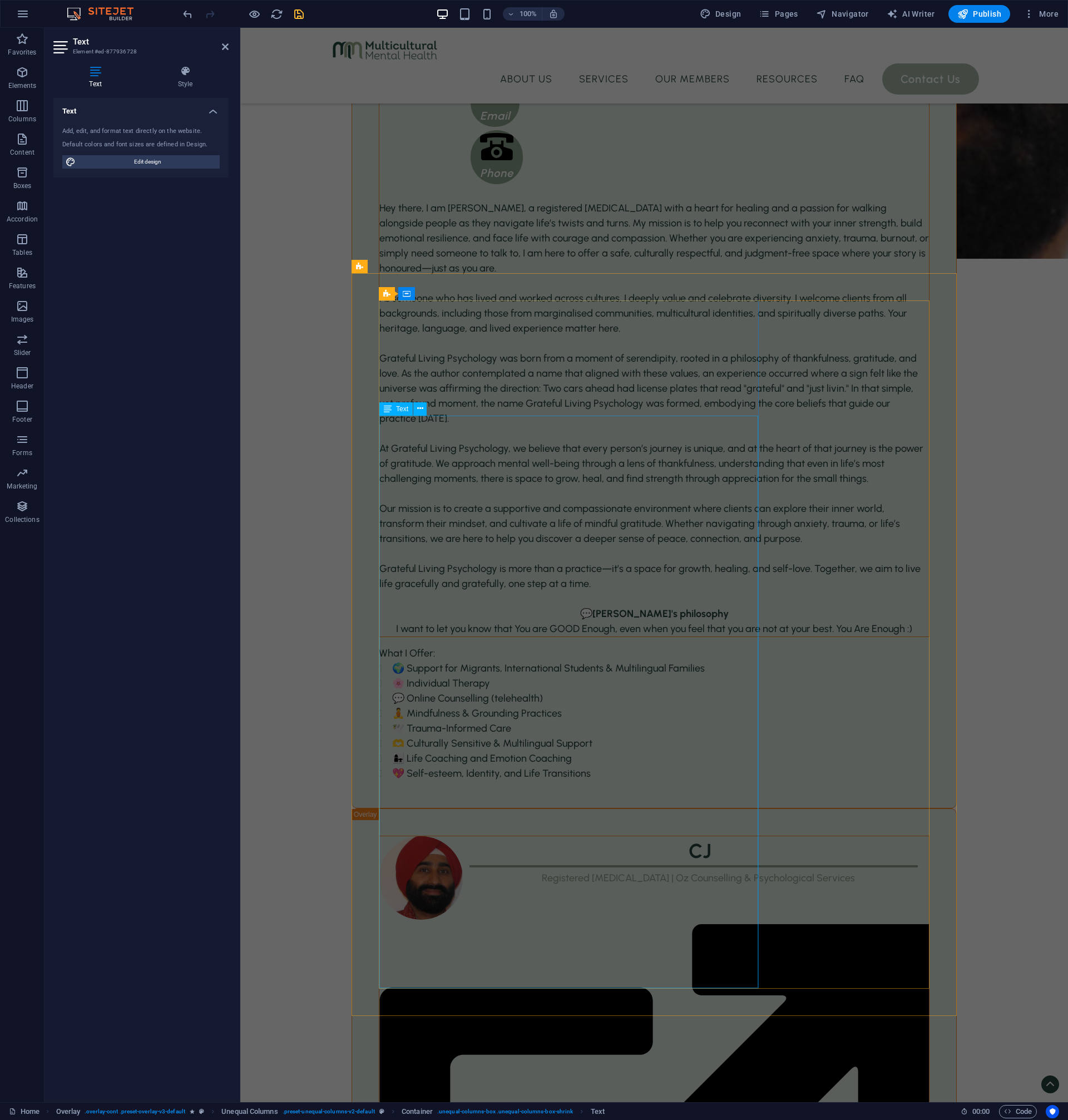
scroll to position [2237, 0]
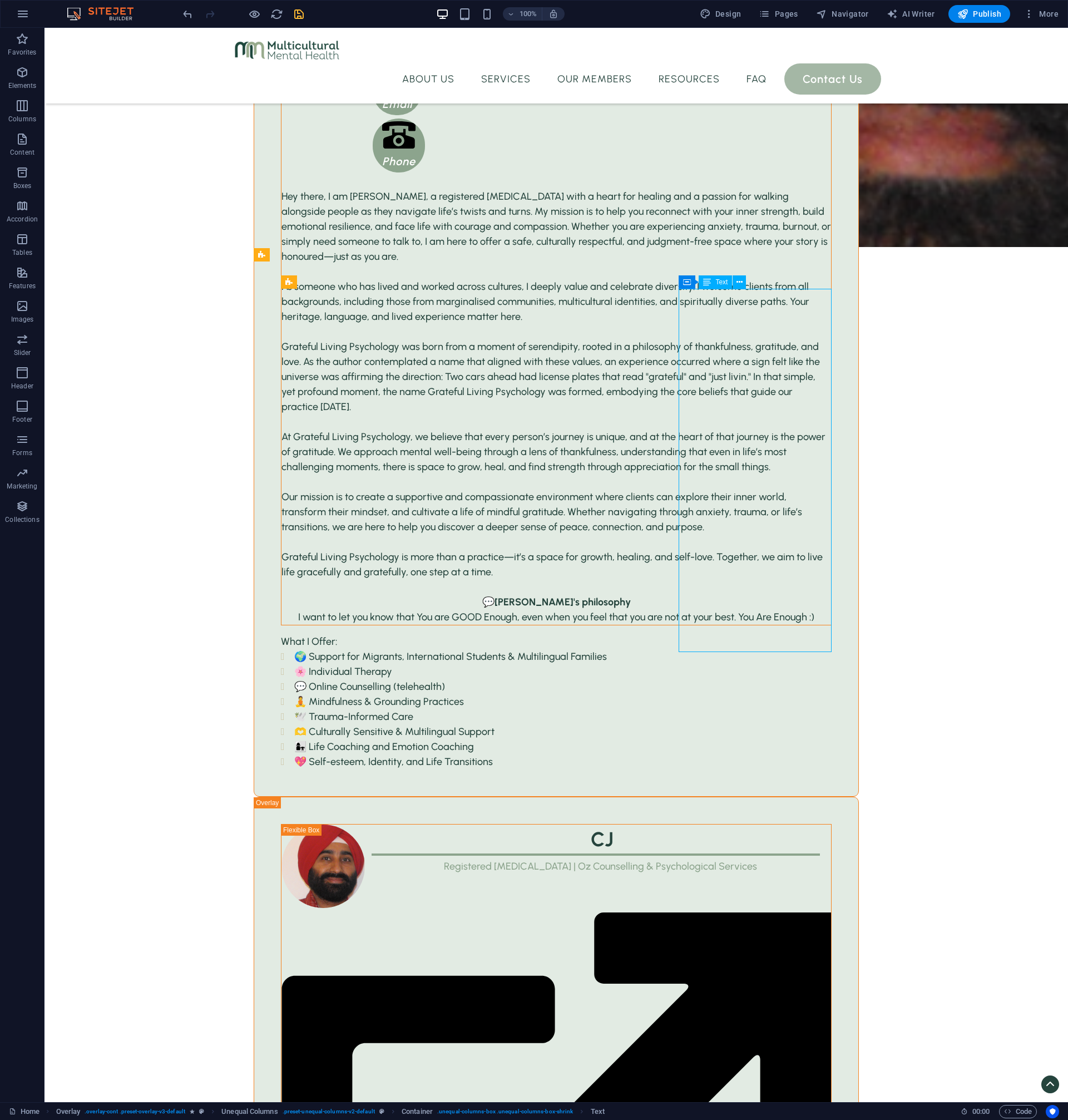
scroll to position [2237, 0]
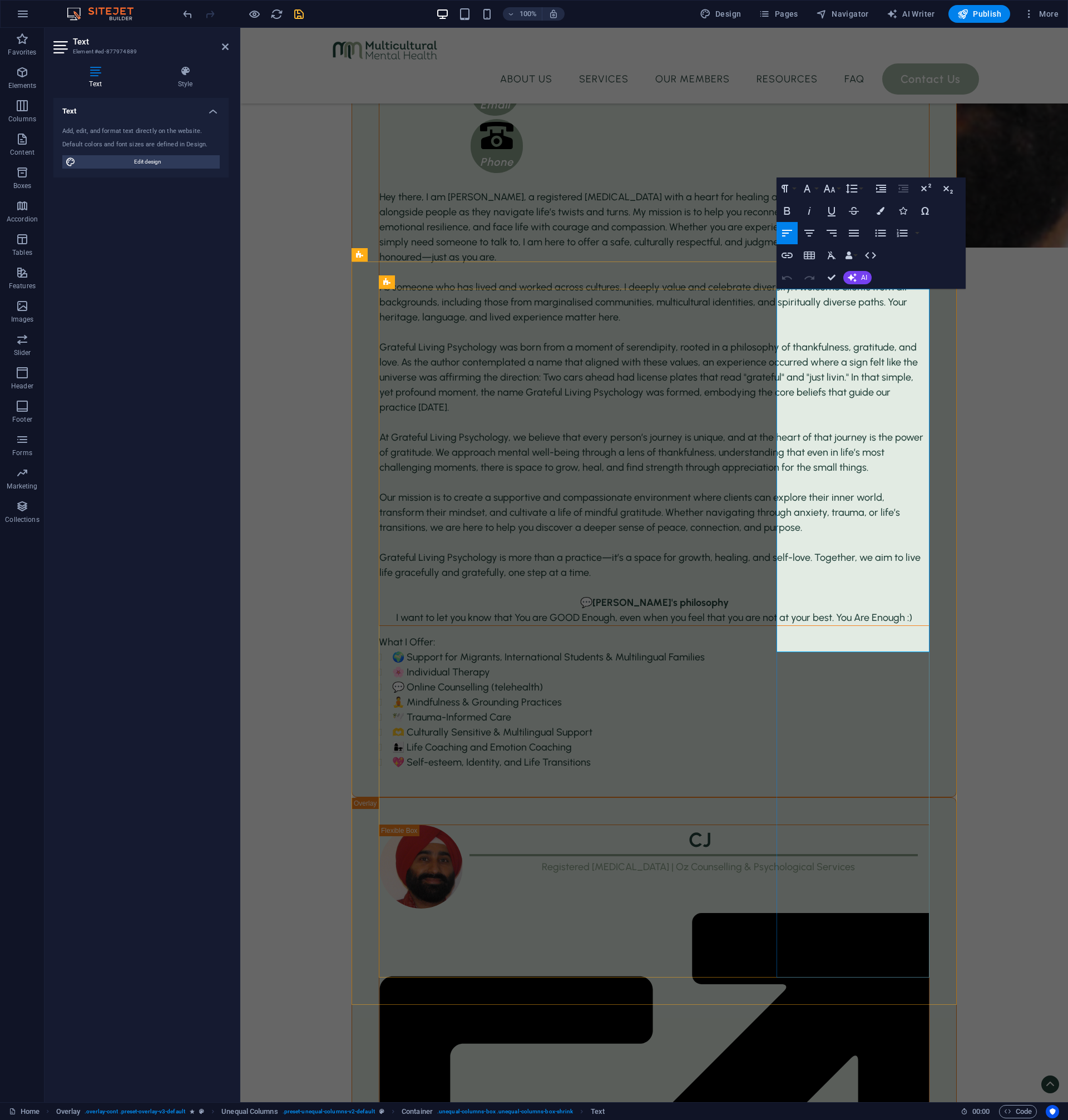
scroll to position [2237, 0]
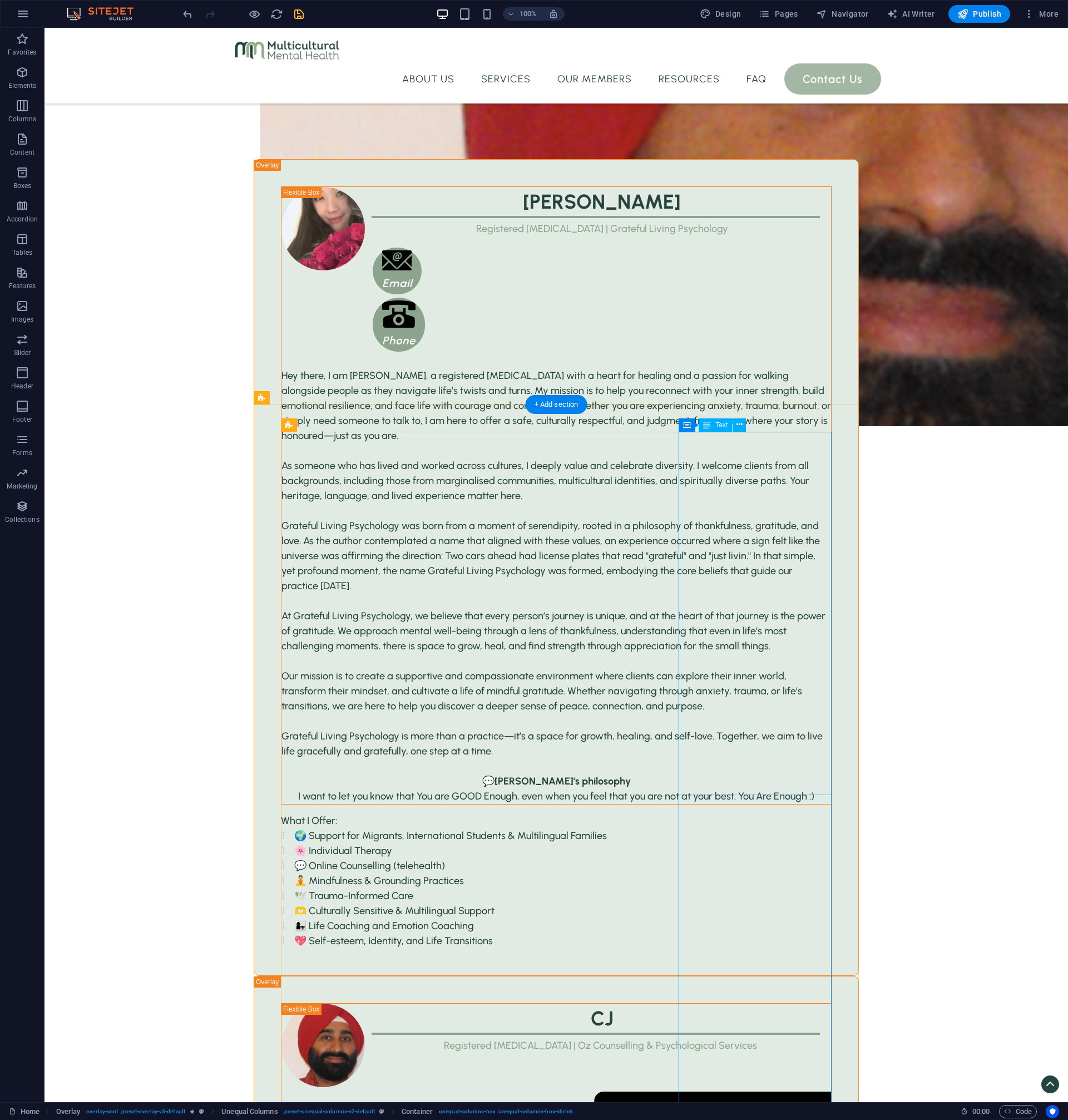
scroll to position [2035, 0]
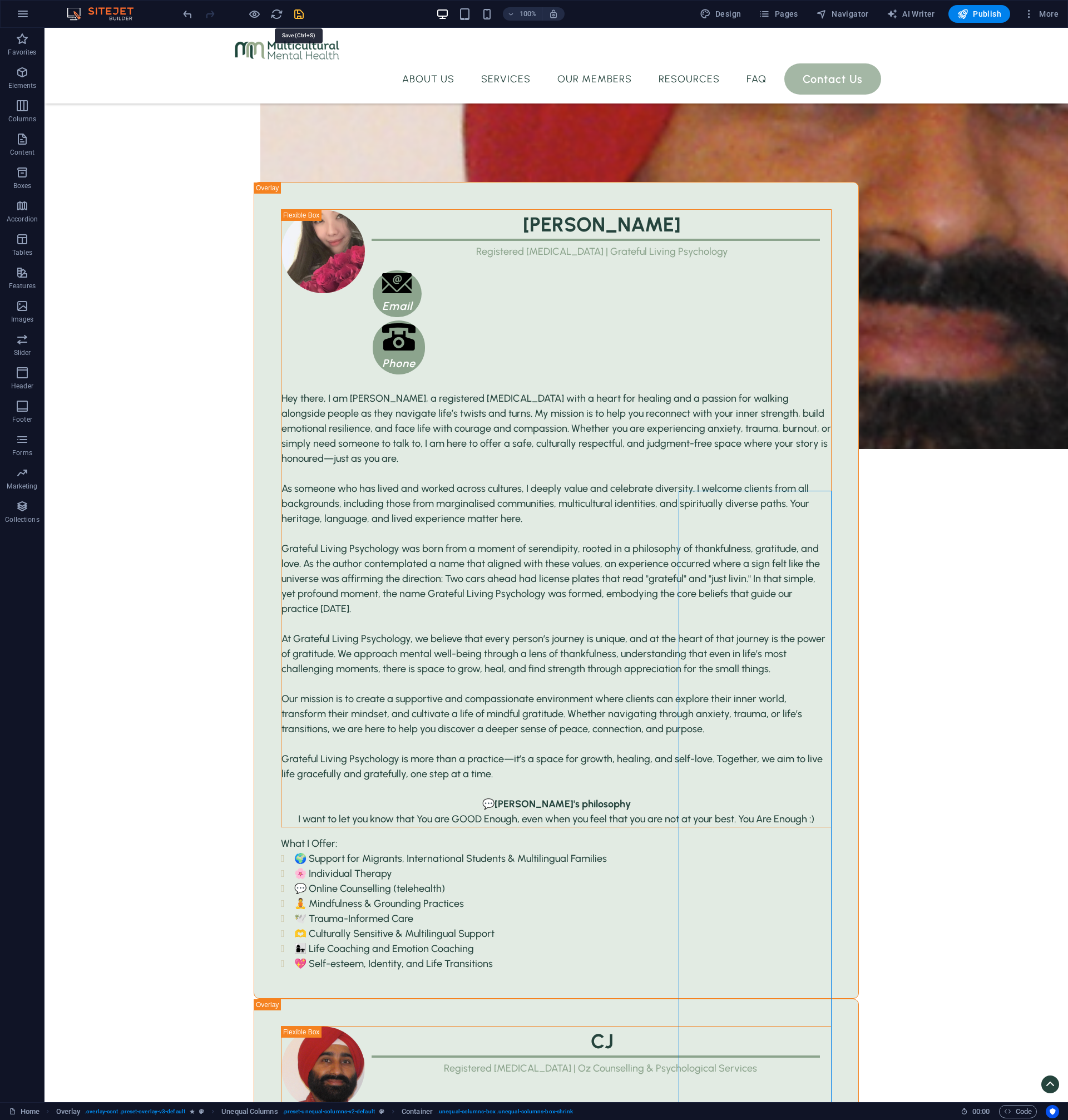
click at [300, 17] on icon "save" at bounding box center [299, 14] width 13 height 13
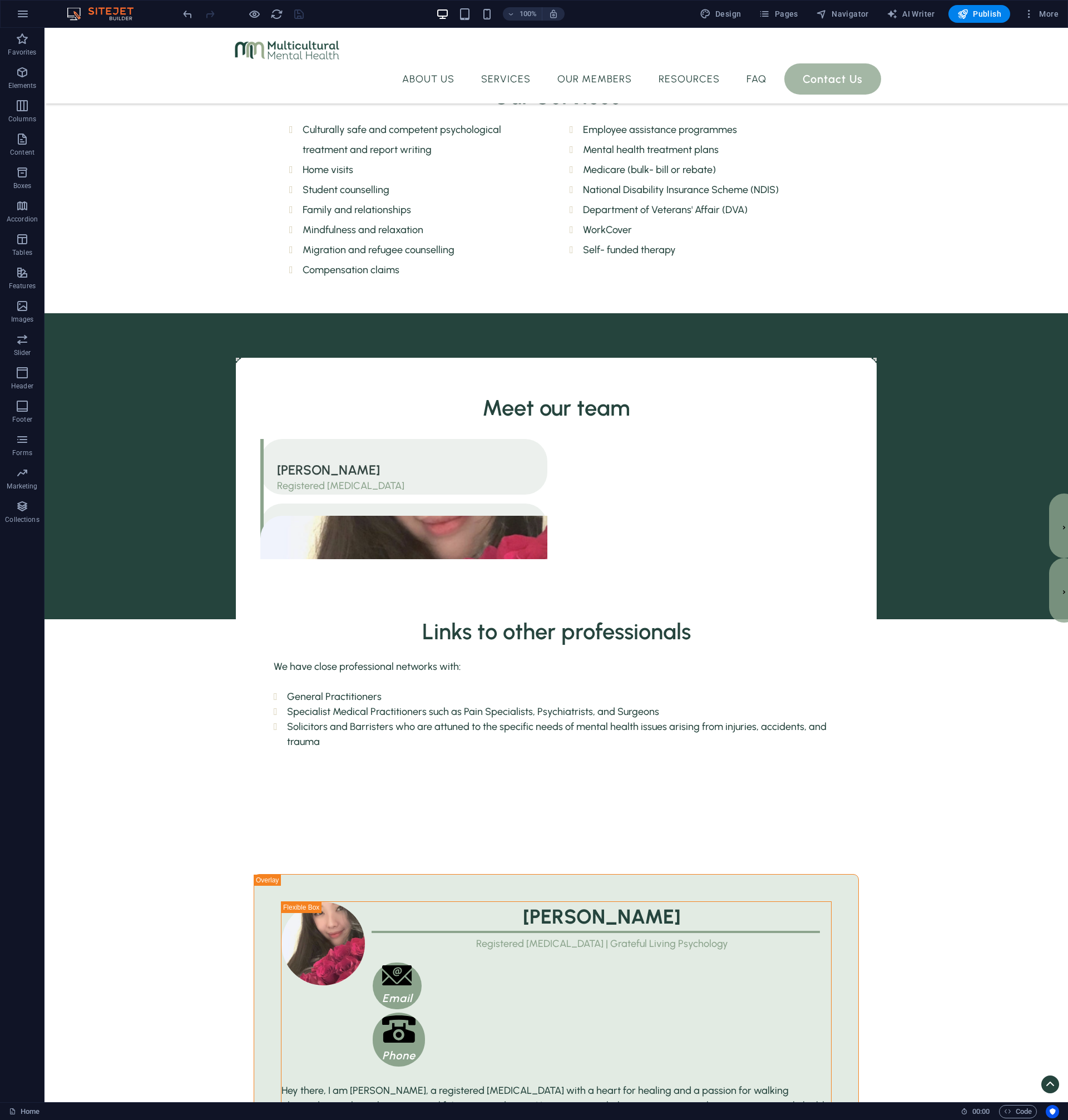
scroll to position [1184, 0]
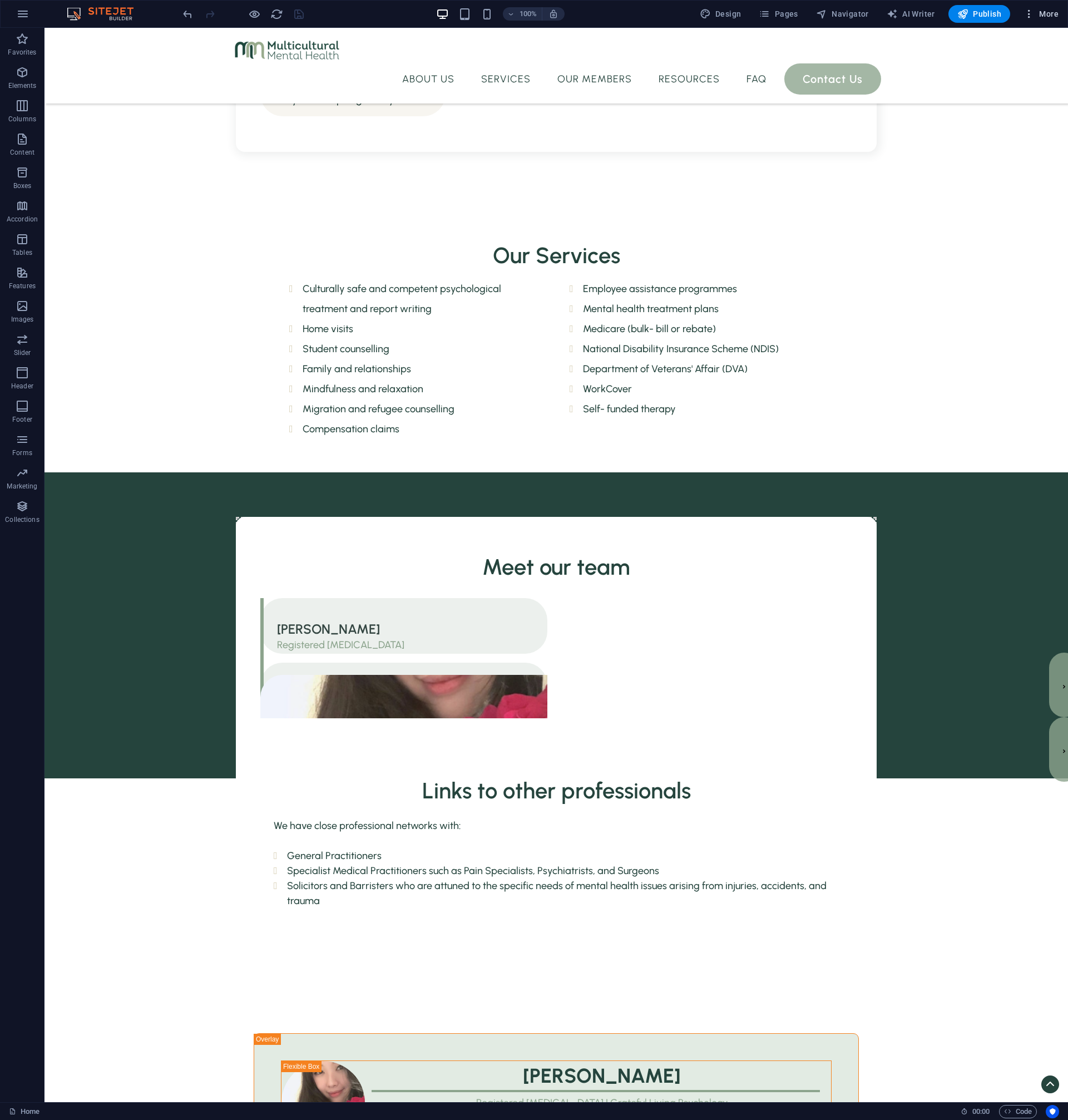
click at [1035, 18] on span "More" at bounding box center [1041, 13] width 35 height 11
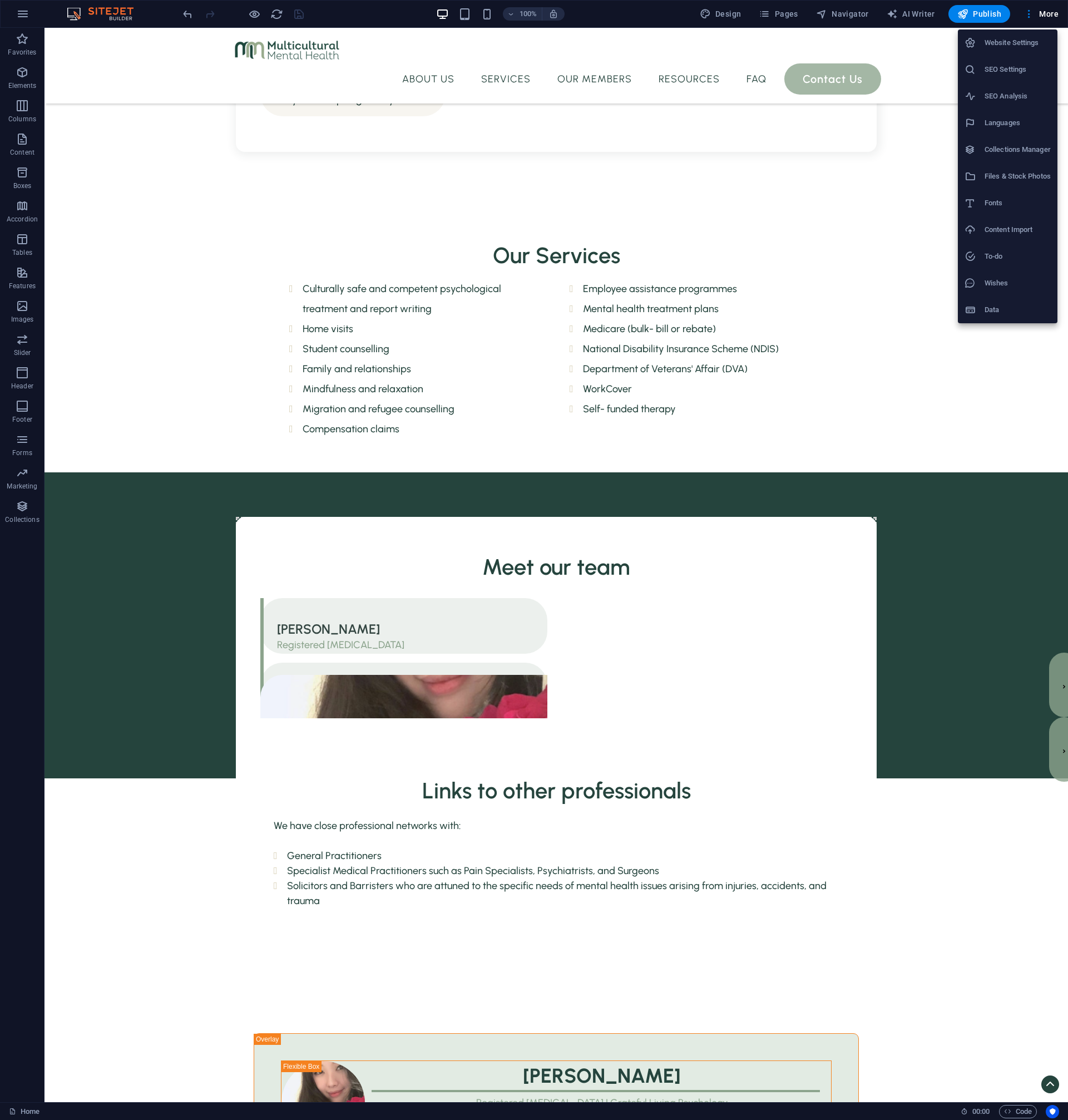
click at [998, 131] on li "Languages" at bounding box center [1008, 123] width 100 height 27
select select "41"
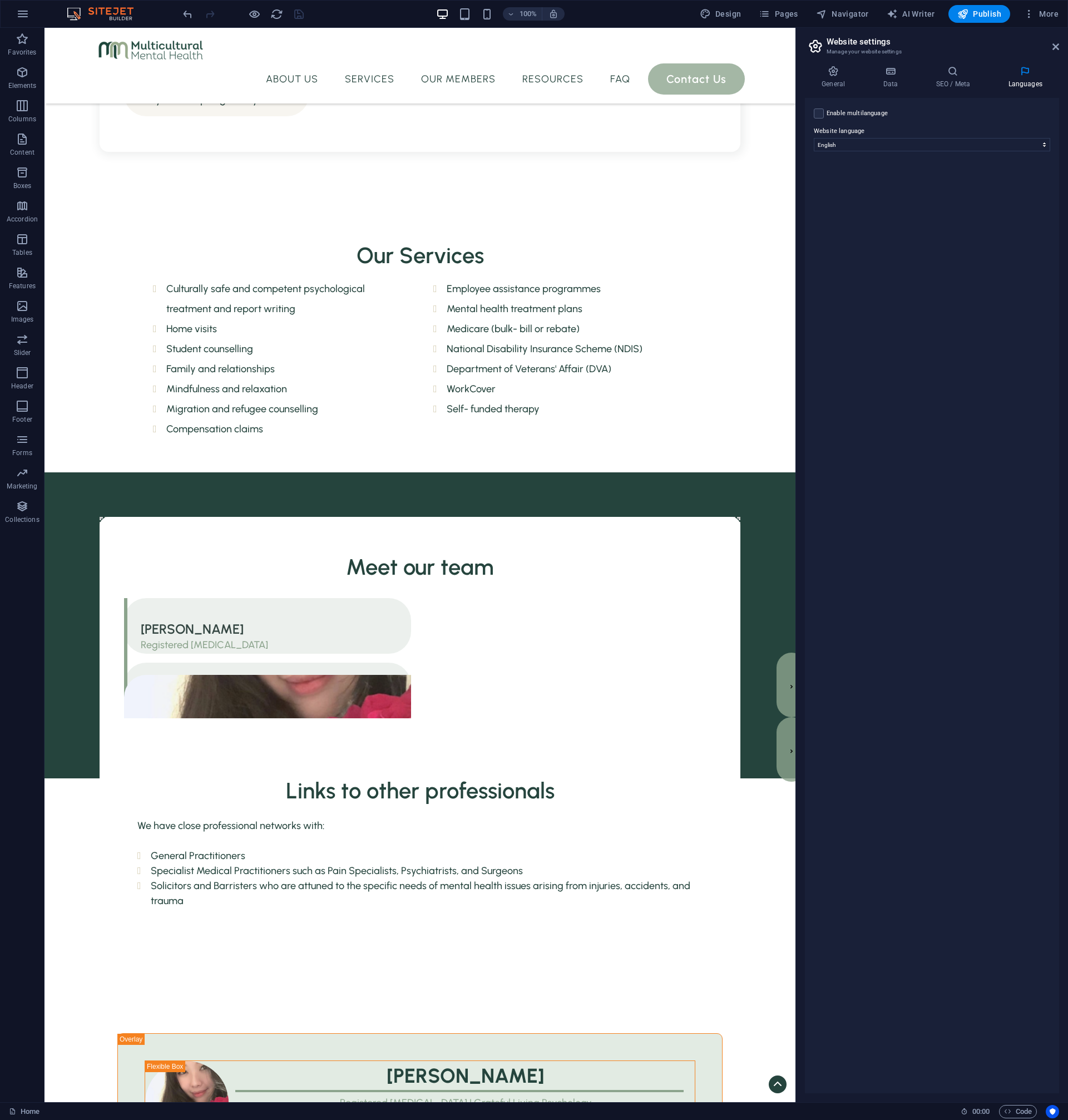
click at [850, 116] on label "Enable multilanguage To disable multilanguage delete all languages until only o…" at bounding box center [857, 113] width 61 height 13
click at [0, 0] on input "Enable multilanguage To disable multilanguage delete all languages until only o…" at bounding box center [0, 0] width 0 height 0
click at [839, 192] on select "Abkhazian Afar Afrikaans Akan Albanian Amharic Arabic Aragonese Armenian Assame…" at bounding box center [932, 198] width 185 height 13
select select "30"
click option "Chinese" at bounding box center [0, 0] width 0 height 0
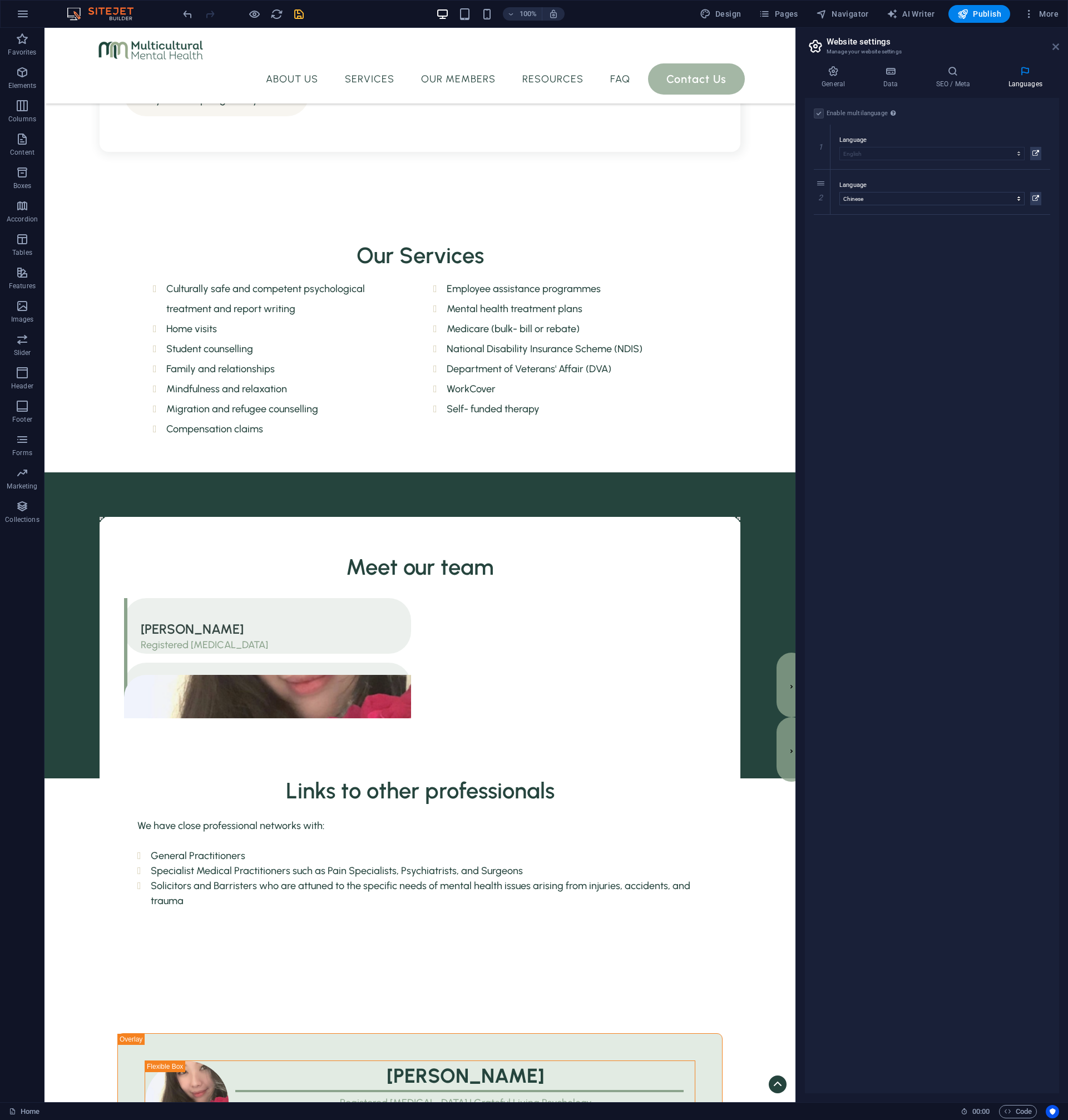
click at [1054, 47] on icon at bounding box center [1056, 46] width 7 height 9
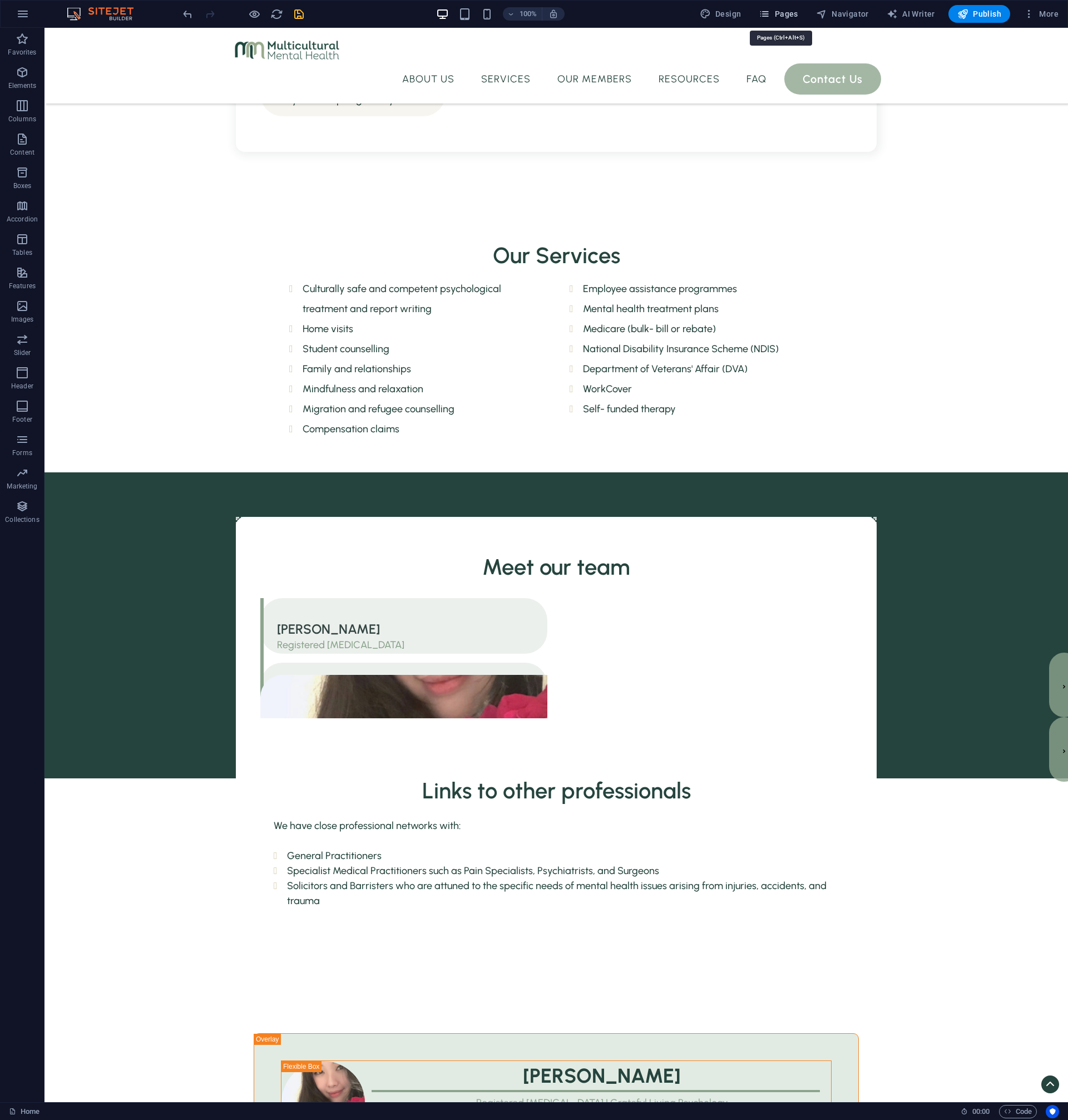
click at [503, 724] on span "Pages" at bounding box center [359, 727] width 287 height 6
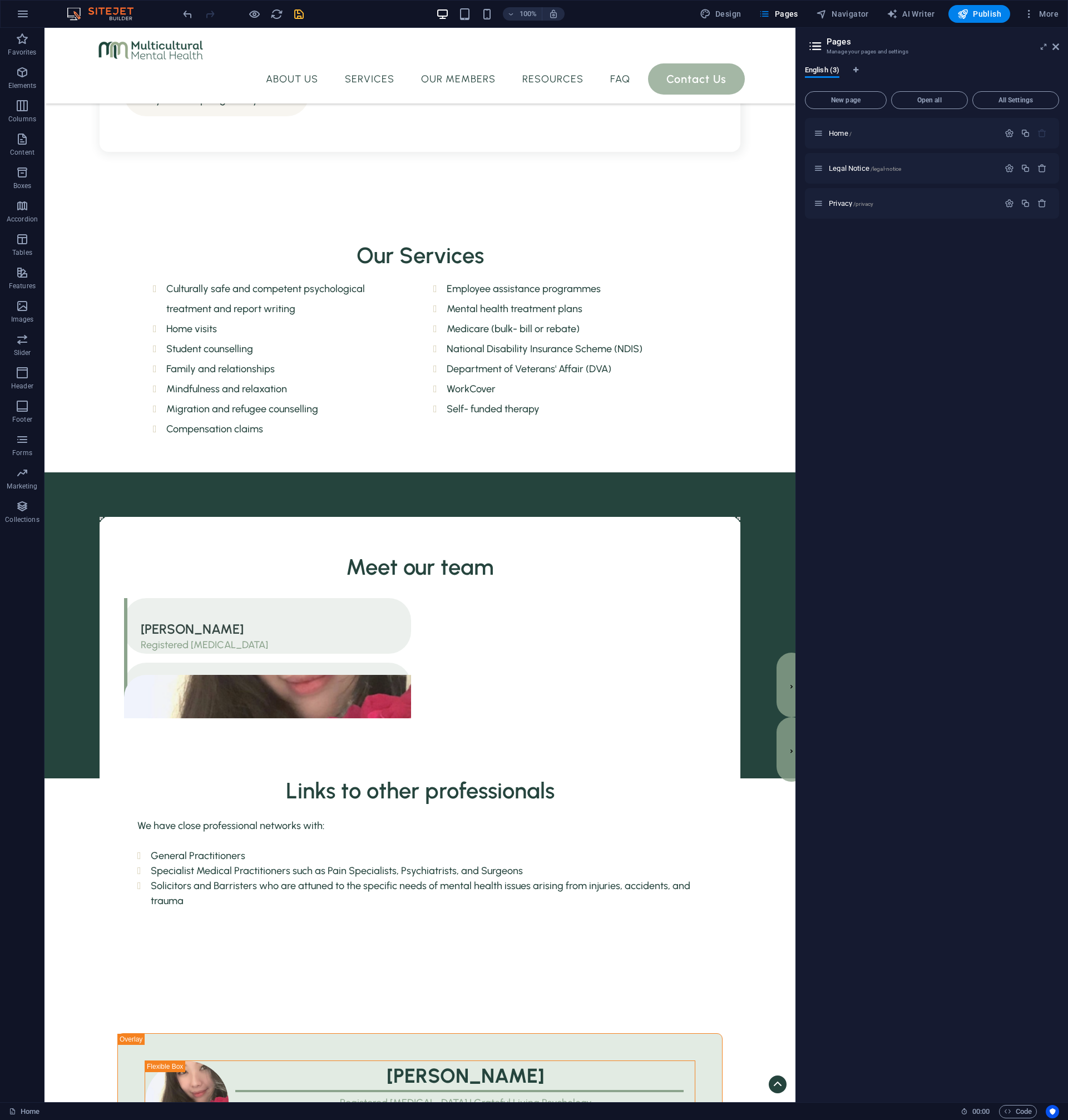
click at [861, 73] on div "English (3)" at bounding box center [931, 76] width 254 height 21
click at [858, 71] on icon "Language Tabs" at bounding box center [855, 70] width 5 height 7
select select "41"
select select "30"
click at [891, 251] on div "Enable multilanguage To disable multilanguage delete all languages until only o…" at bounding box center [931, 596] width 254 height 996
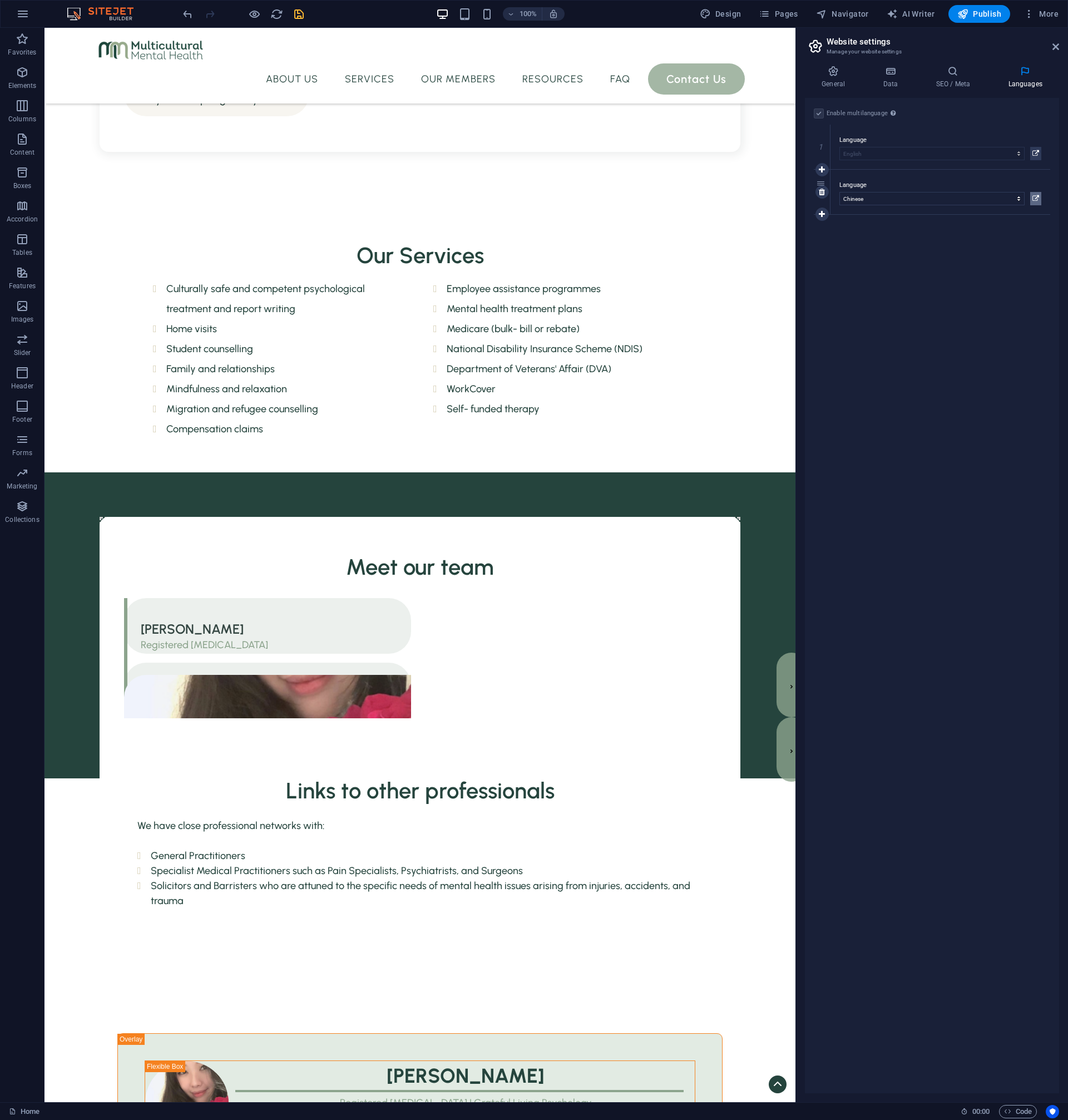
click at [1038, 202] on icon at bounding box center [1036, 198] width 7 height 13
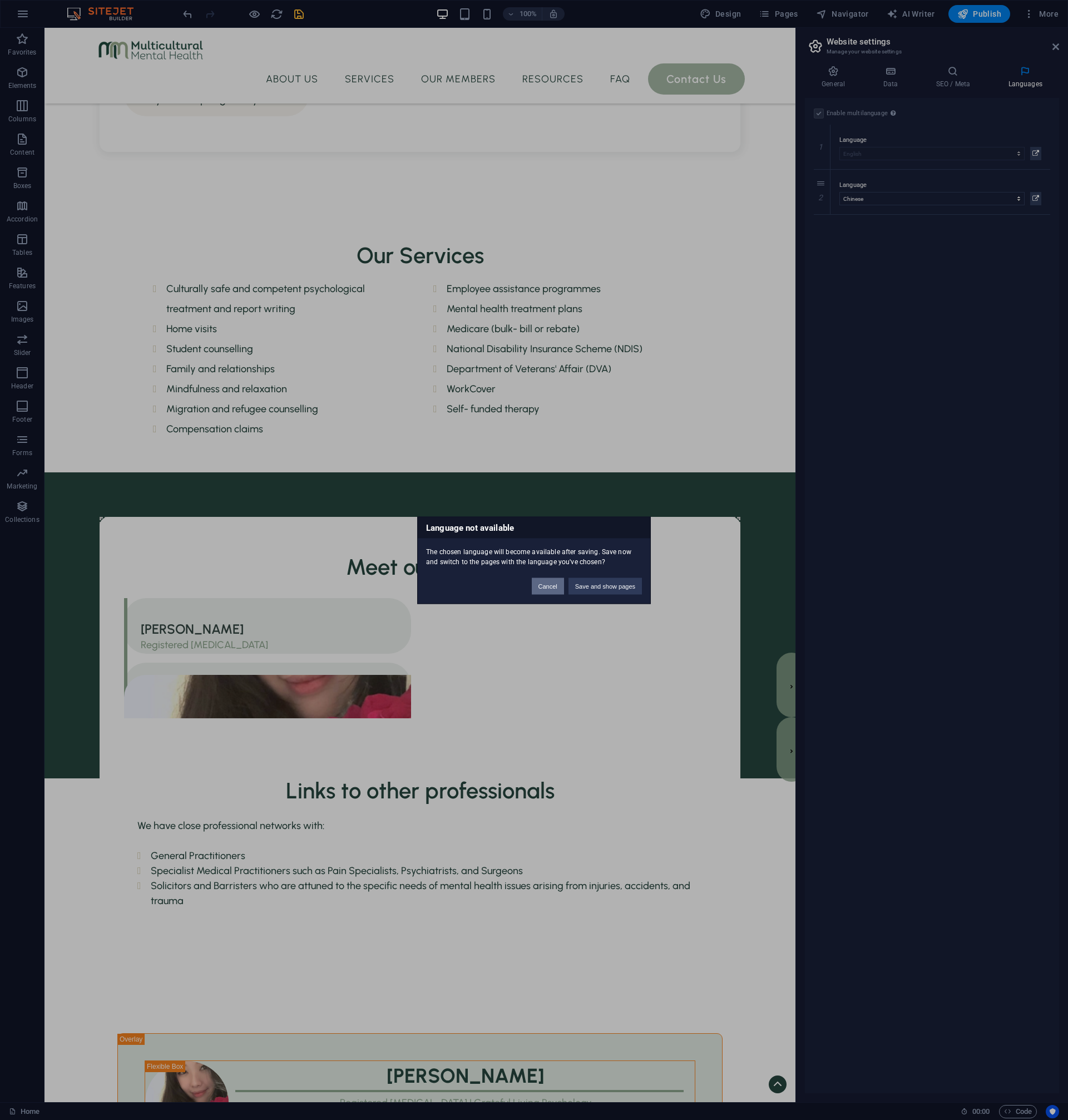
drag, startPoint x: 546, startPoint y: 592, endPoint x: 480, endPoint y: 523, distance: 95.5
click at [546, 592] on button "Cancel" at bounding box center [548, 585] width 32 height 17
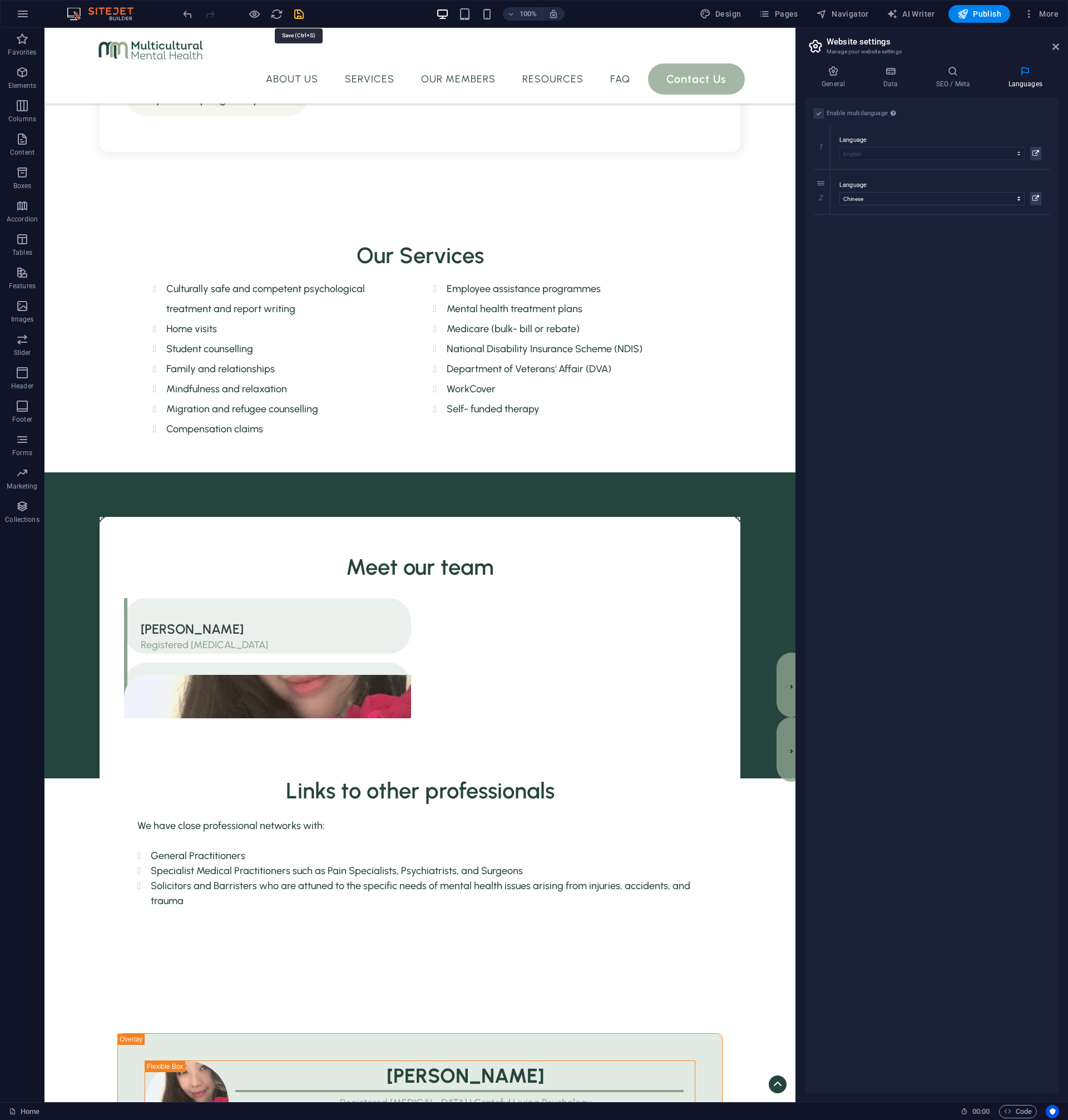
click at [301, 15] on icon "save" at bounding box center [299, 14] width 13 height 13
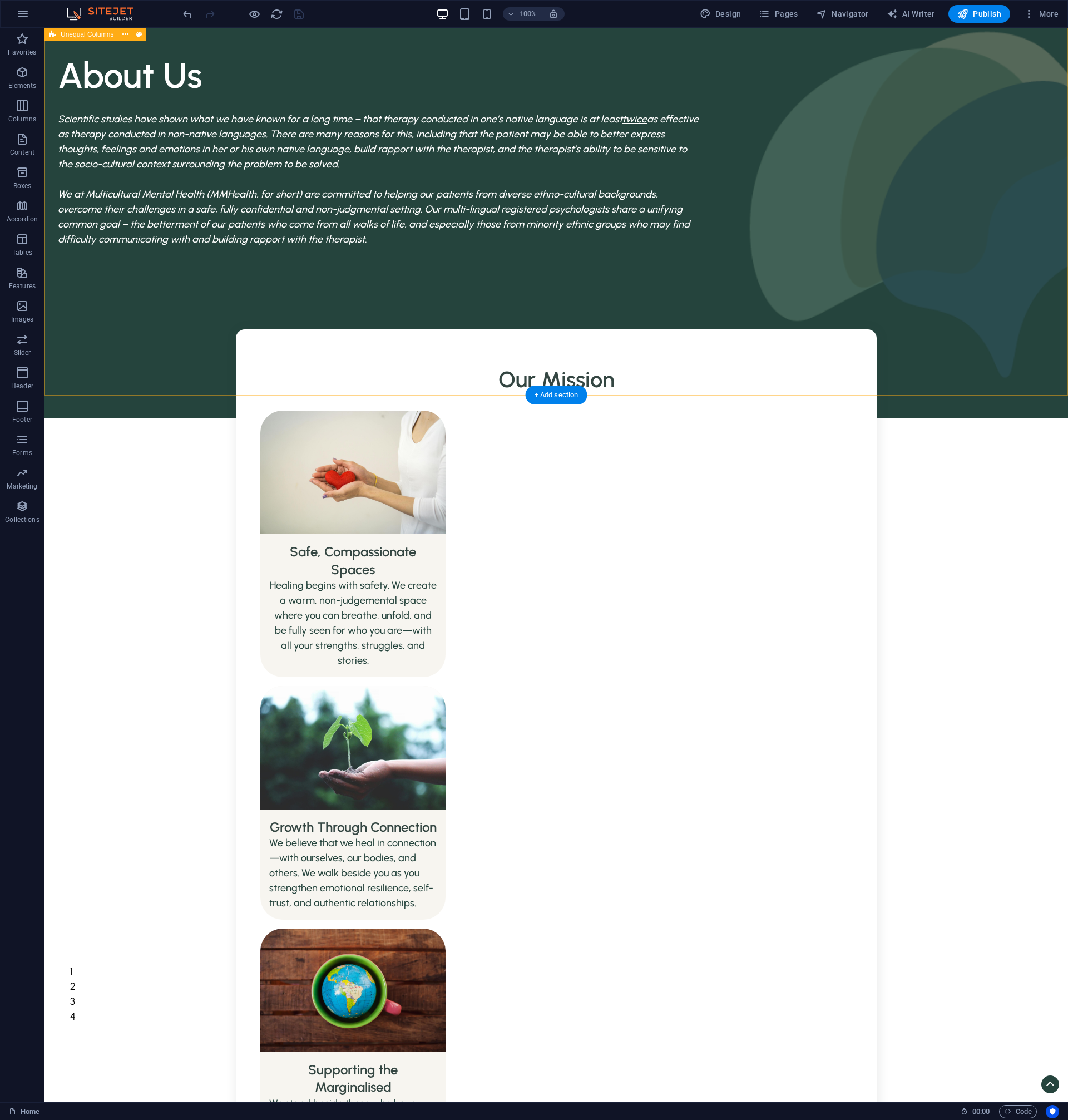
scroll to position [0, 0]
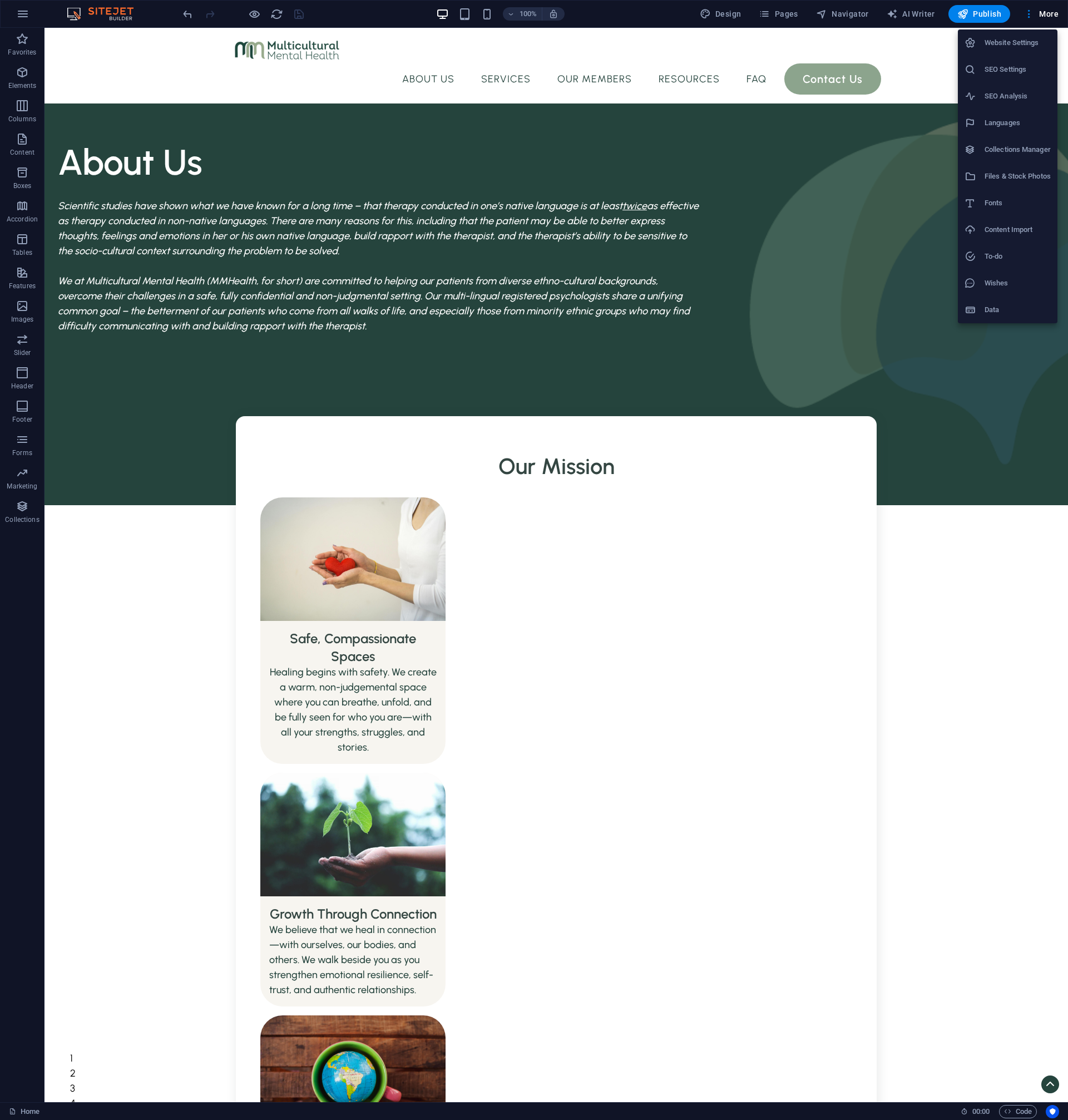
click at [1021, 135] on li "Languages" at bounding box center [1008, 123] width 100 height 27
select select "41"
select select "30"
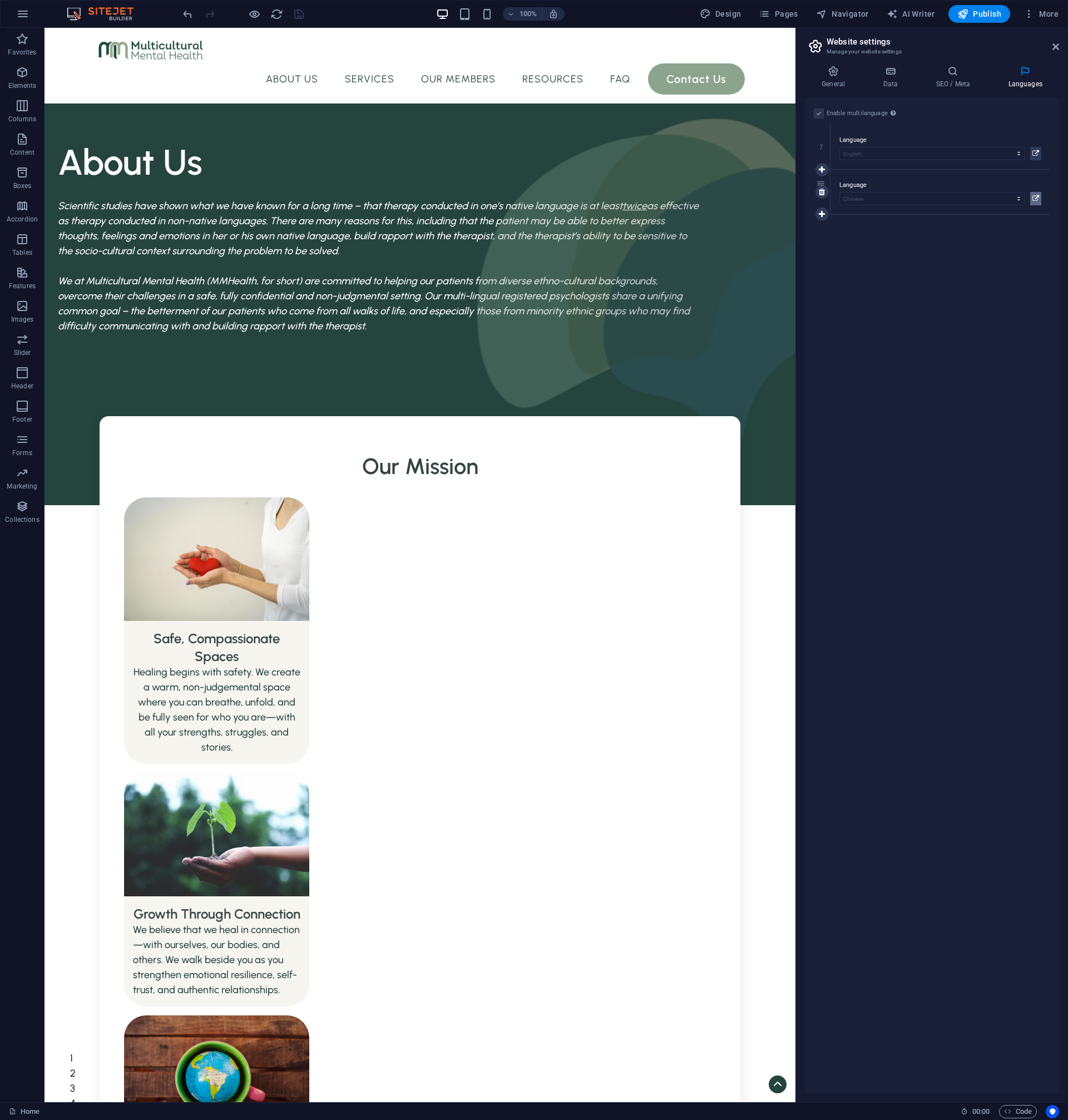
click at [1036, 200] on icon at bounding box center [1036, 198] width 7 height 13
click at [861, 126] on div "Home /" at bounding box center [931, 133] width 254 height 31
click at [847, 137] on span "Home /" at bounding box center [840, 133] width 23 height 8
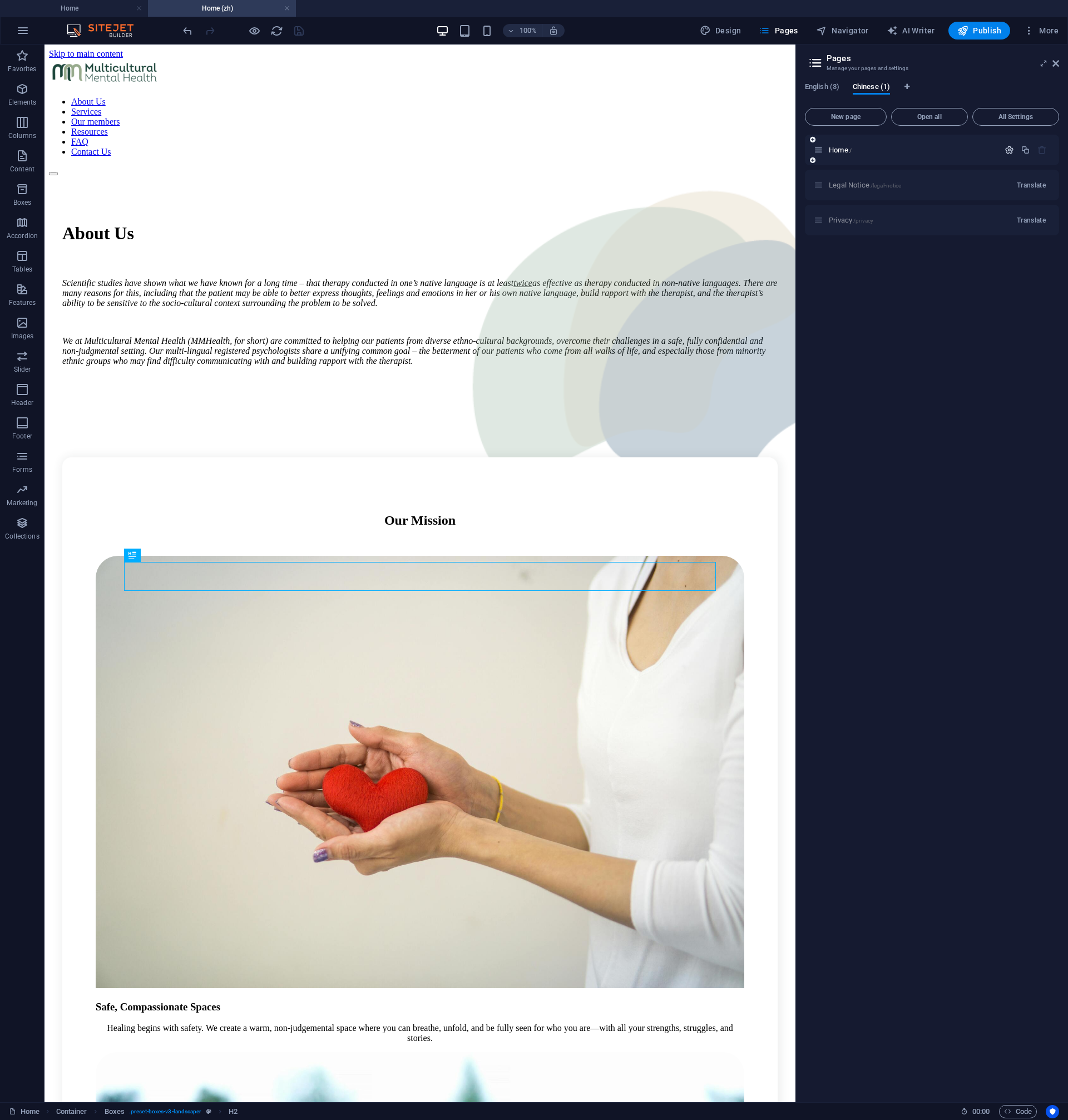
click at [1011, 153] on icon "button" at bounding box center [1009, 150] width 9 height 9
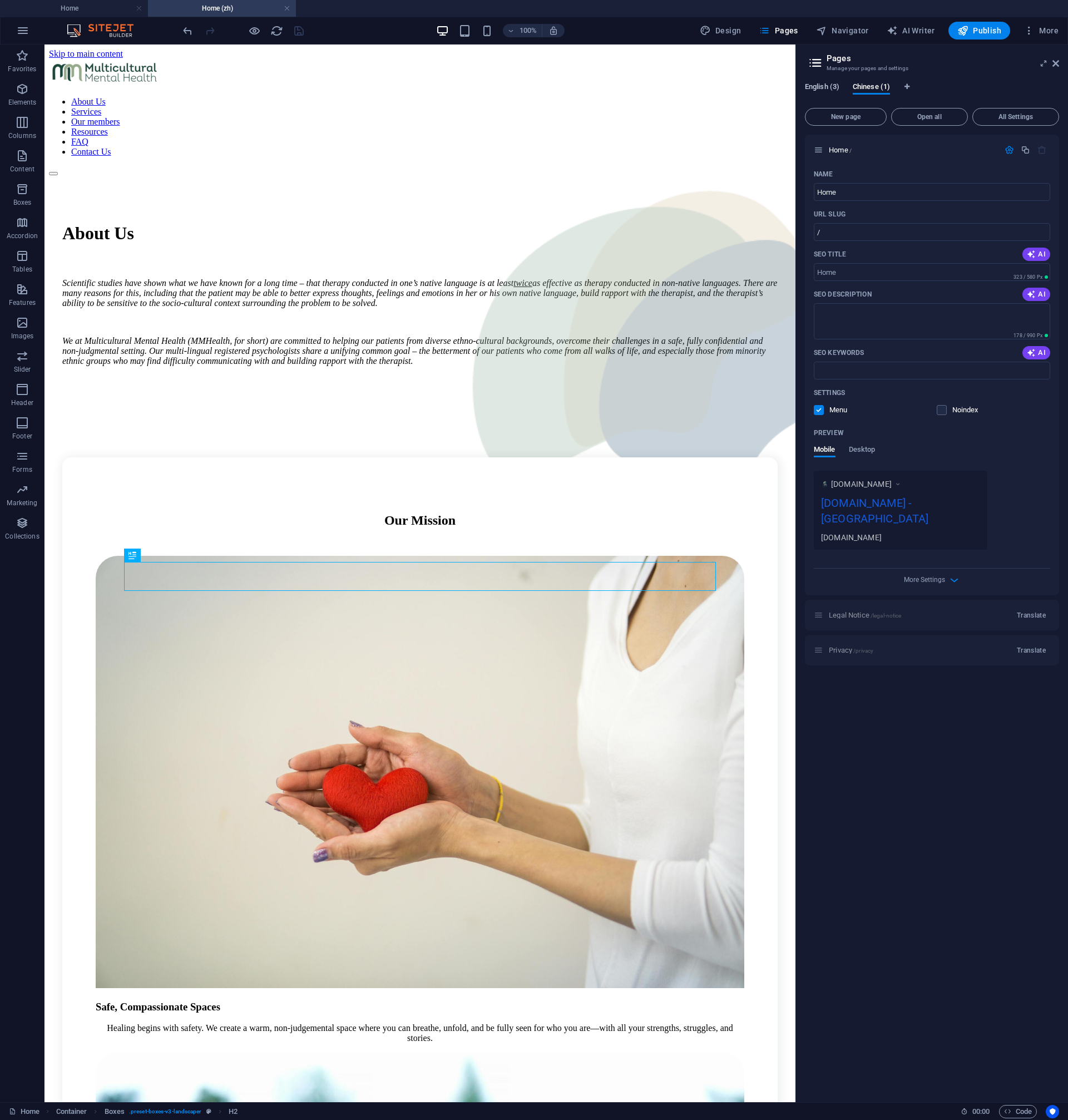
click at [811, 91] on span "English (3)" at bounding box center [822, 88] width 35 height 16
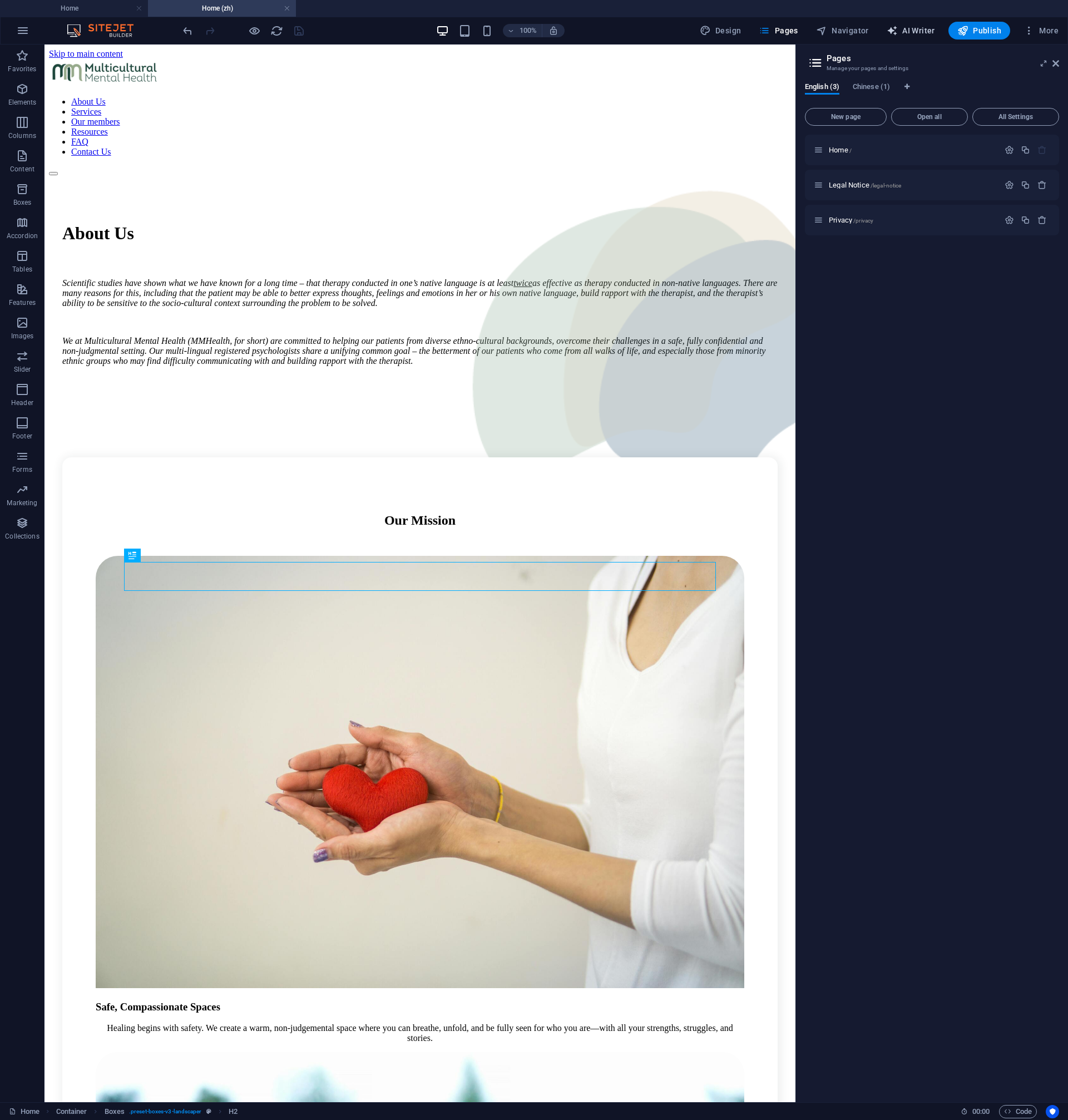
click at [919, 34] on span "AI Writer" at bounding box center [911, 30] width 48 height 11
select select "English"
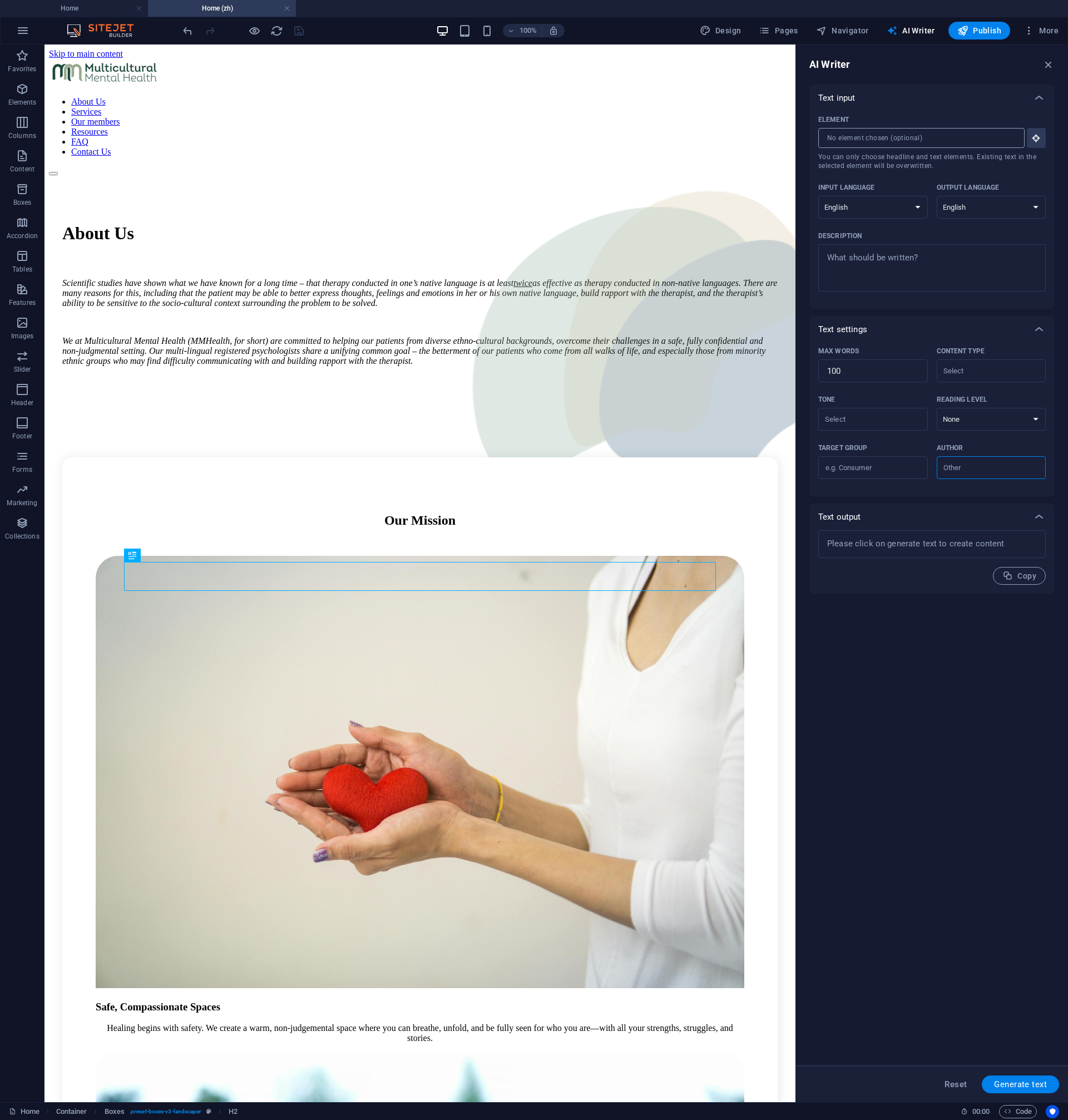
click at [967, 137] on input "Element ​ You can only choose headline and text elements. Existing text in the …" at bounding box center [917, 138] width 199 height 20
click at [937, 196] on select "Albanian Arabic Armenian Awadhi Azerbaijani Bashkir Basque Belarusian Bengali B…" at bounding box center [991, 207] width 109 height 23
select select "Chinese"
click option "Chinese" at bounding box center [0, 0] width 0 height 0
click at [333, 278] on div "Scientific studies have shown what we have known for a long time – that therapy…" at bounding box center [420, 322] width 715 height 88
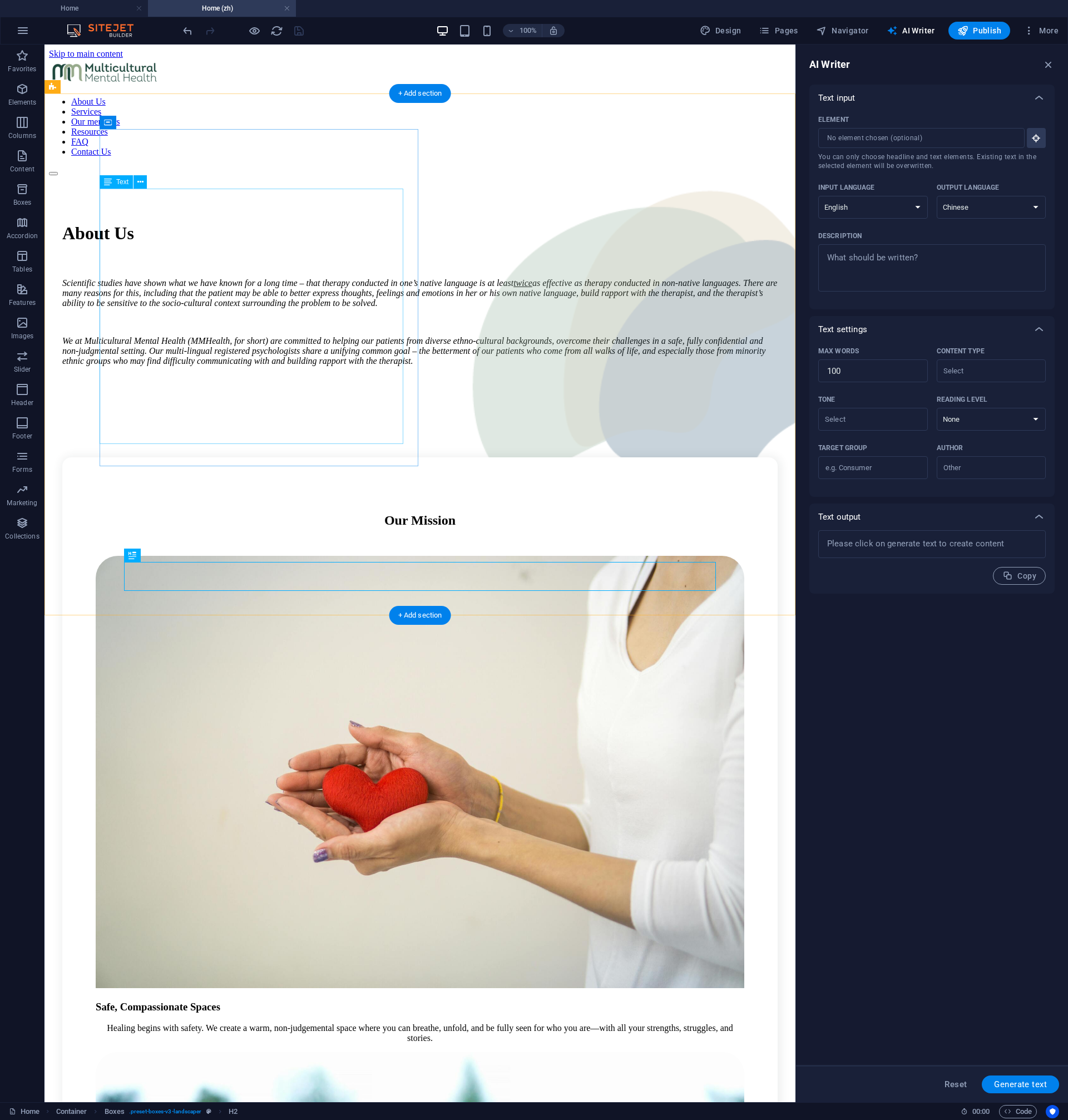
click at [333, 278] on div "Scientific studies have shown what we have known for a long time – that therapy…" at bounding box center [420, 322] width 715 height 88
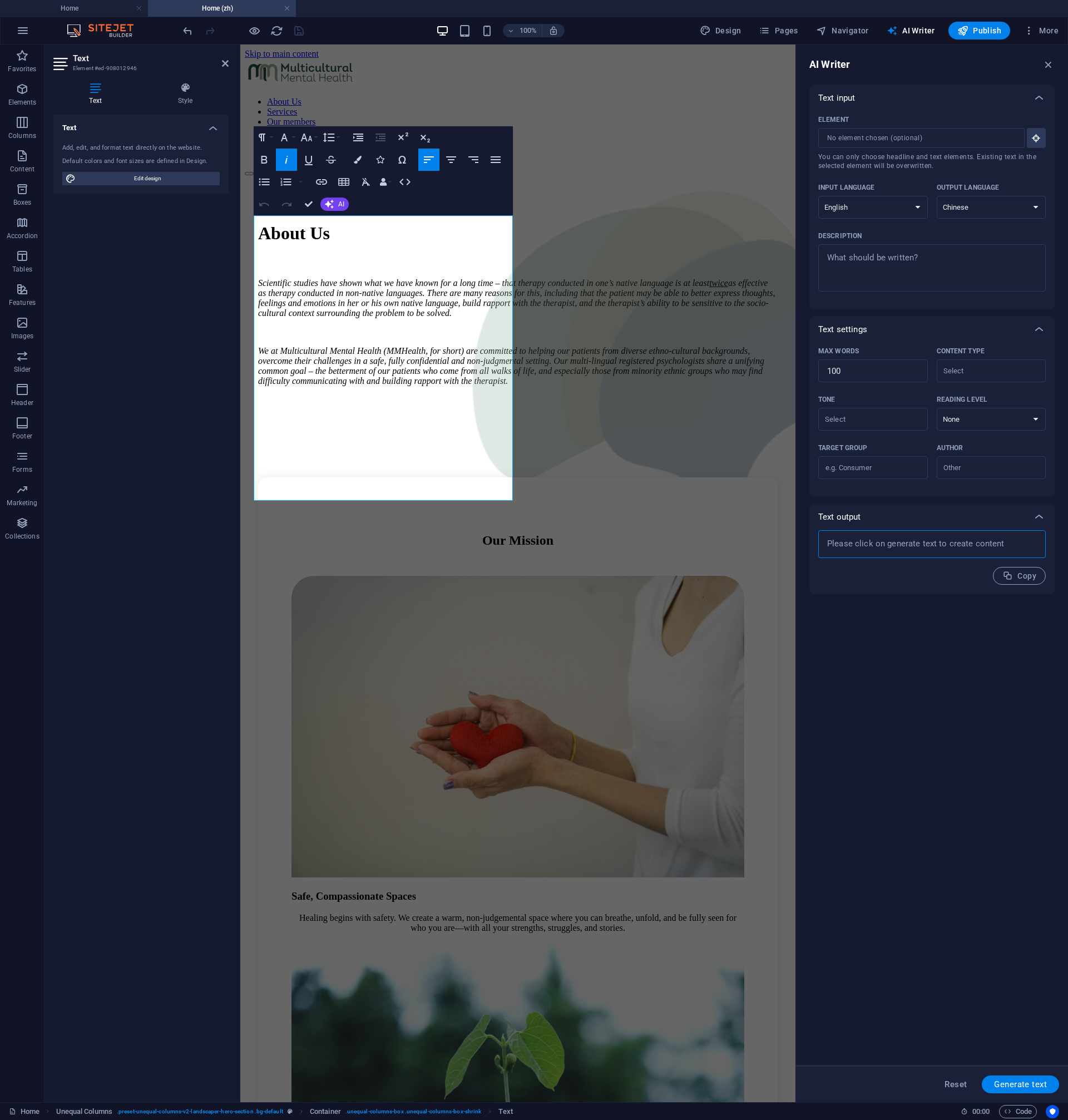
click at [964, 553] on textarea at bounding box center [932, 544] width 217 height 17
type textarea "x"
click at [874, 374] on input "100" at bounding box center [873, 371] width 109 height 22
type textarea "x"
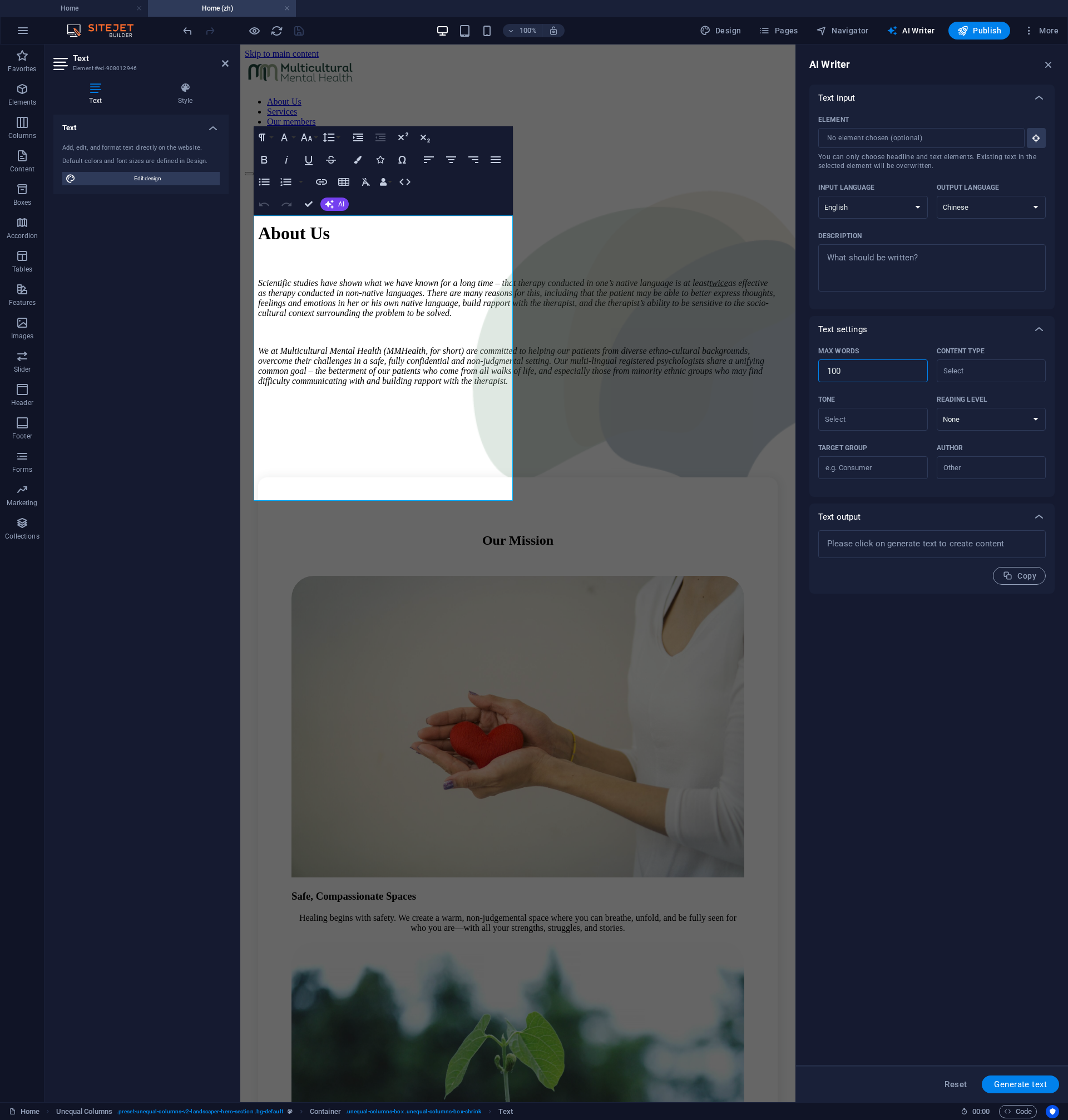
type textarea "x"
click at [899, 602] on div "Text input Element ​ You can only choose headline and text elements. Existing t…" at bounding box center [932, 569] width 245 height 969
click at [1010, 365] on input "Content type ​" at bounding box center [982, 371] width 85 height 16
click at [925, 660] on div "Text input Element ​ You can only choose headline and text elements. Existing t…" at bounding box center [932, 569] width 245 height 969
type textarea "x"
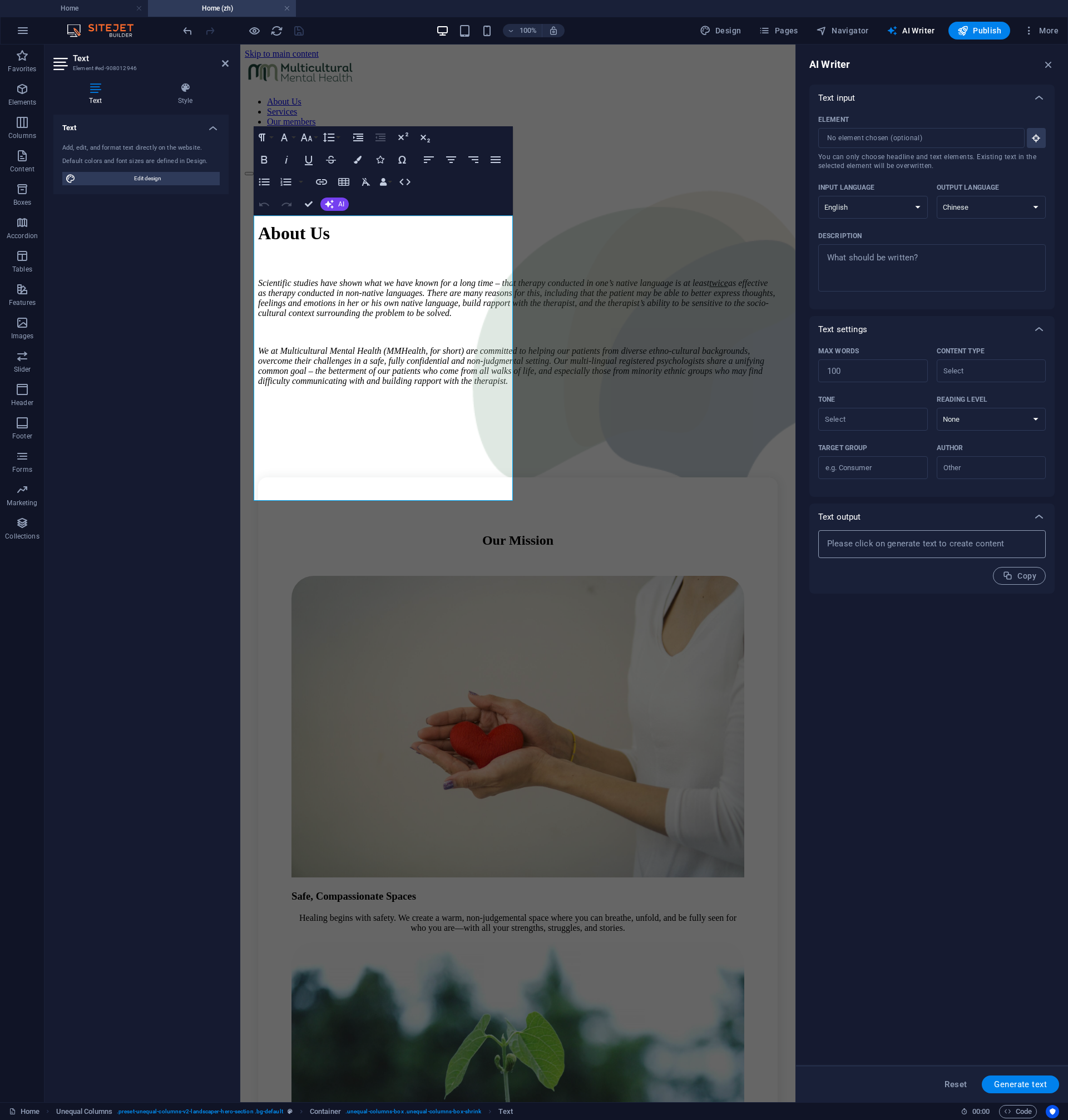
click at [882, 550] on textarea at bounding box center [932, 544] width 217 height 17
type textarea "x"
click at [883, 252] on textarea "Description x ​" at bounding box center [932, 268] width 217 height 36
click at [421, 301] on em "Scientific studies have shown what we have known for a long time – that therapy…" at bounding box center [516, 298] width 517 height 40
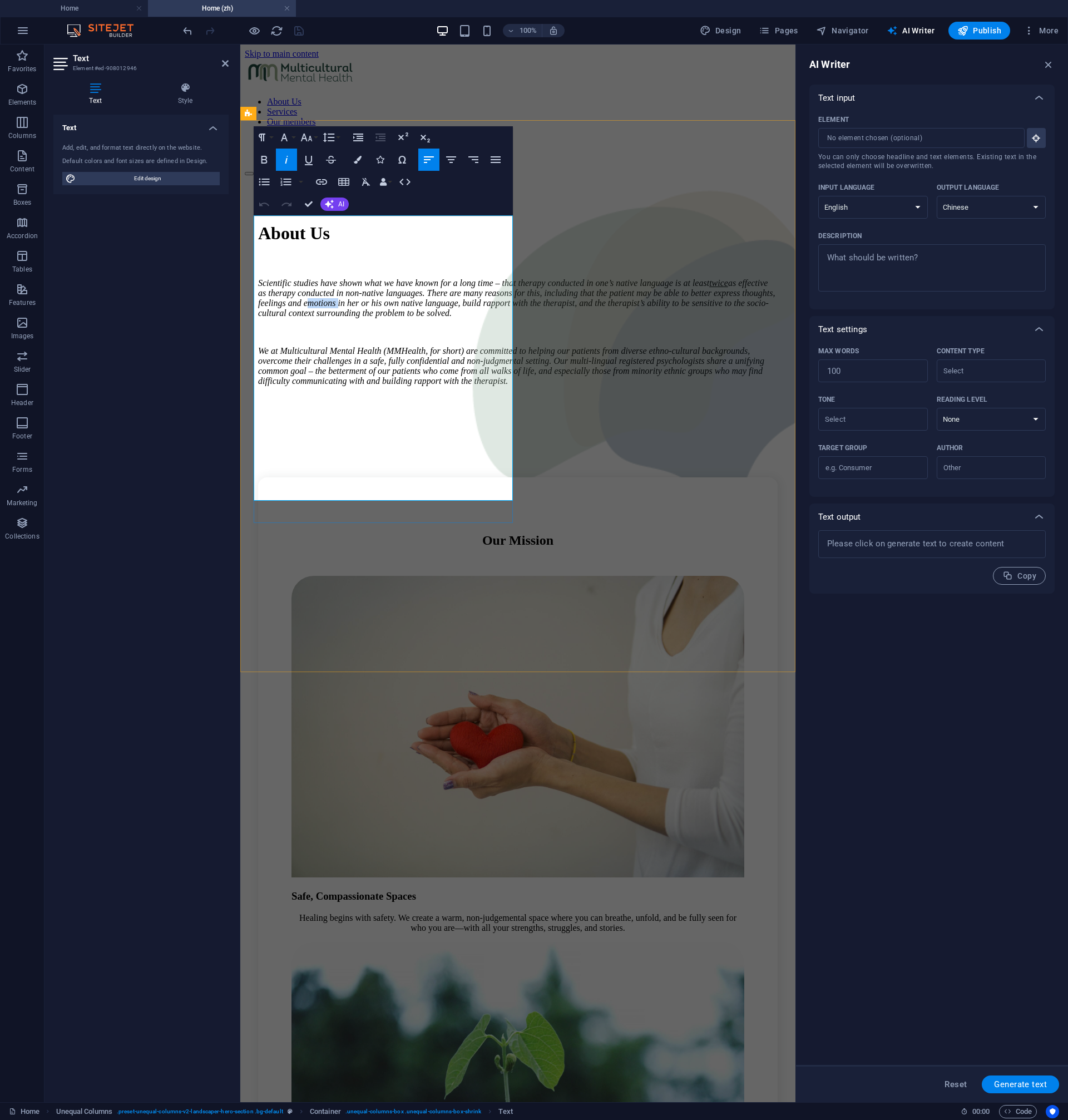
click at [421, 301] on em "Scientific studies have shown what we have known for a long time – that therapy…" at bounding box center [516, 298] width 517 height 40
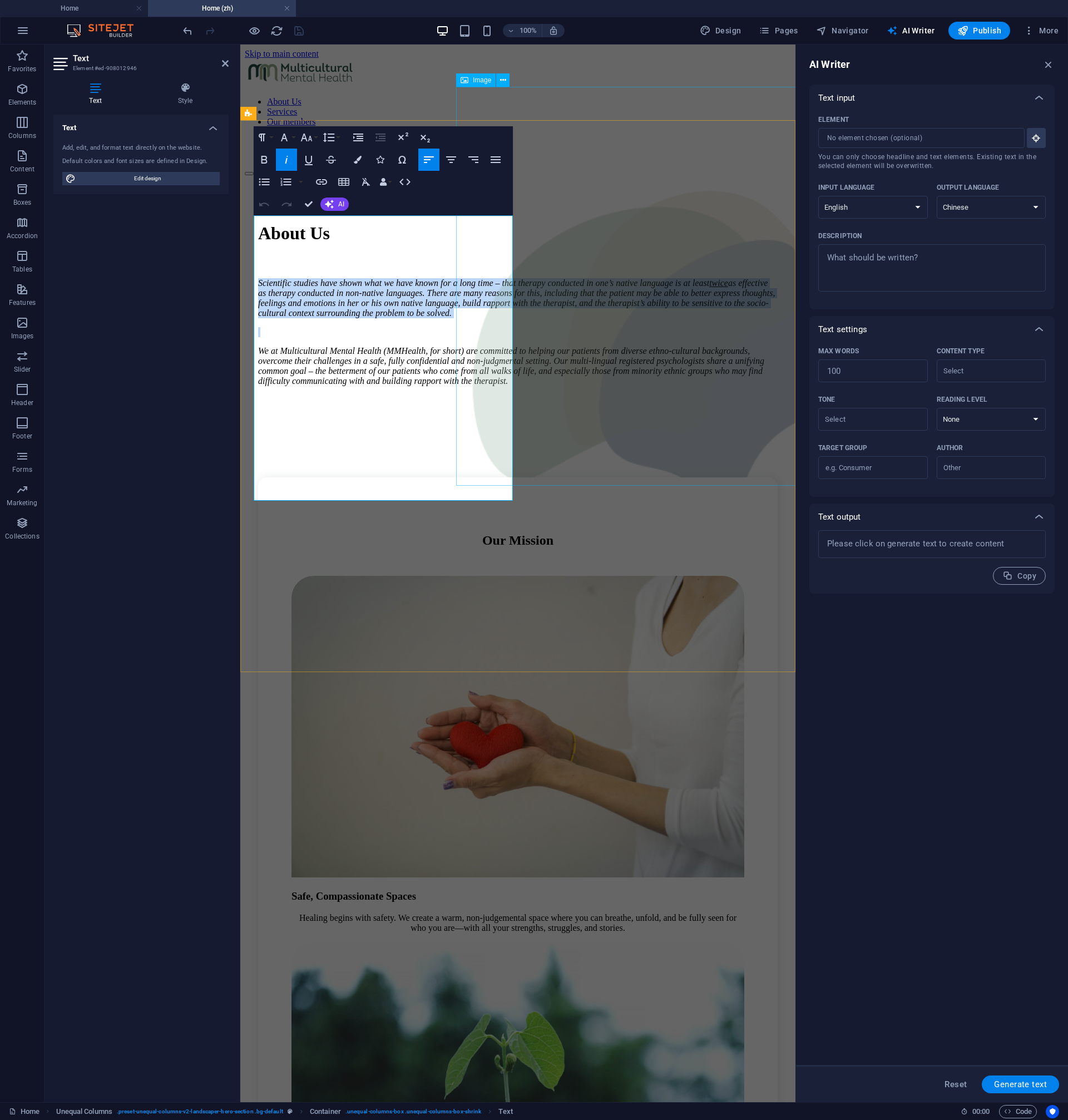
copy div "Scientific studies have shown what we have known for a long time – that therapy…"
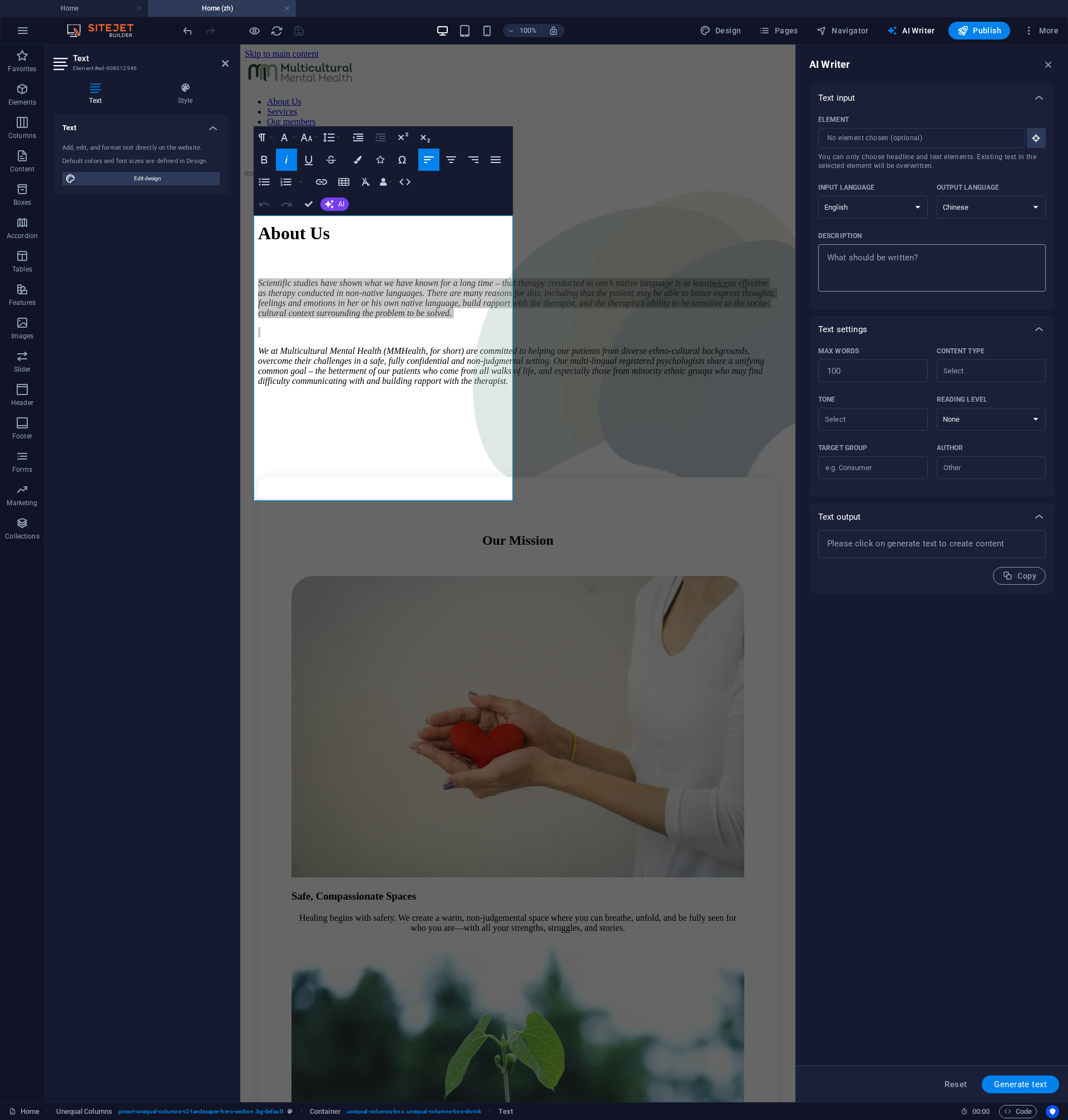
type textarea "x"
click at [955, 274] on textarea "Description x ​" at bounding box center [932, 268] width 217 height 36
type textarea "Scientific studies have shown what we have known for a long time – that therapy…"
type textarea "x"
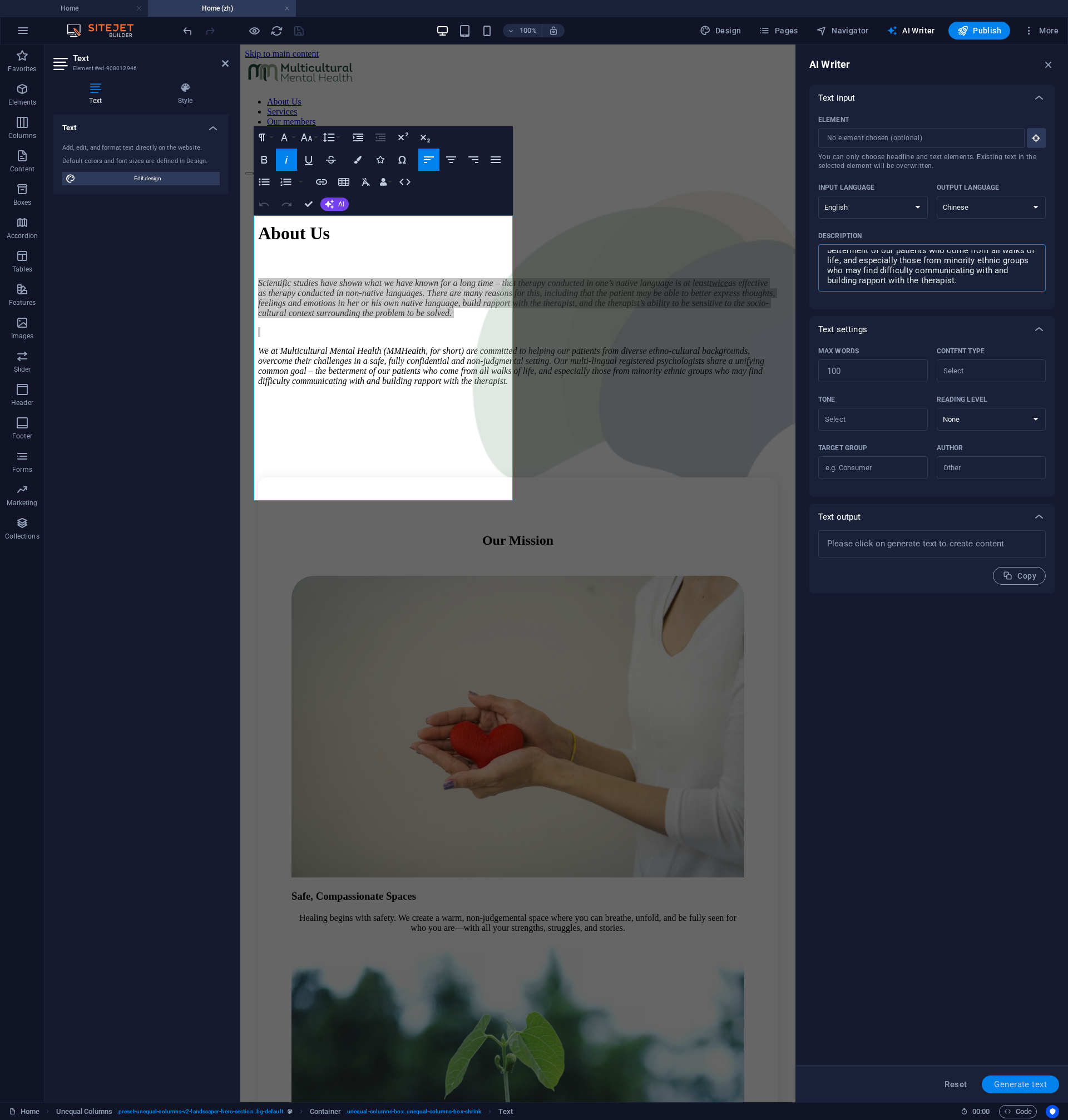
type textarea "Scientific studies have shown what we have known for a long time – that therapy…"
click at [1021, 1080] on span "Generate text" at bounding box center [1021, 1084] width 53 height 9
type textarea "x"
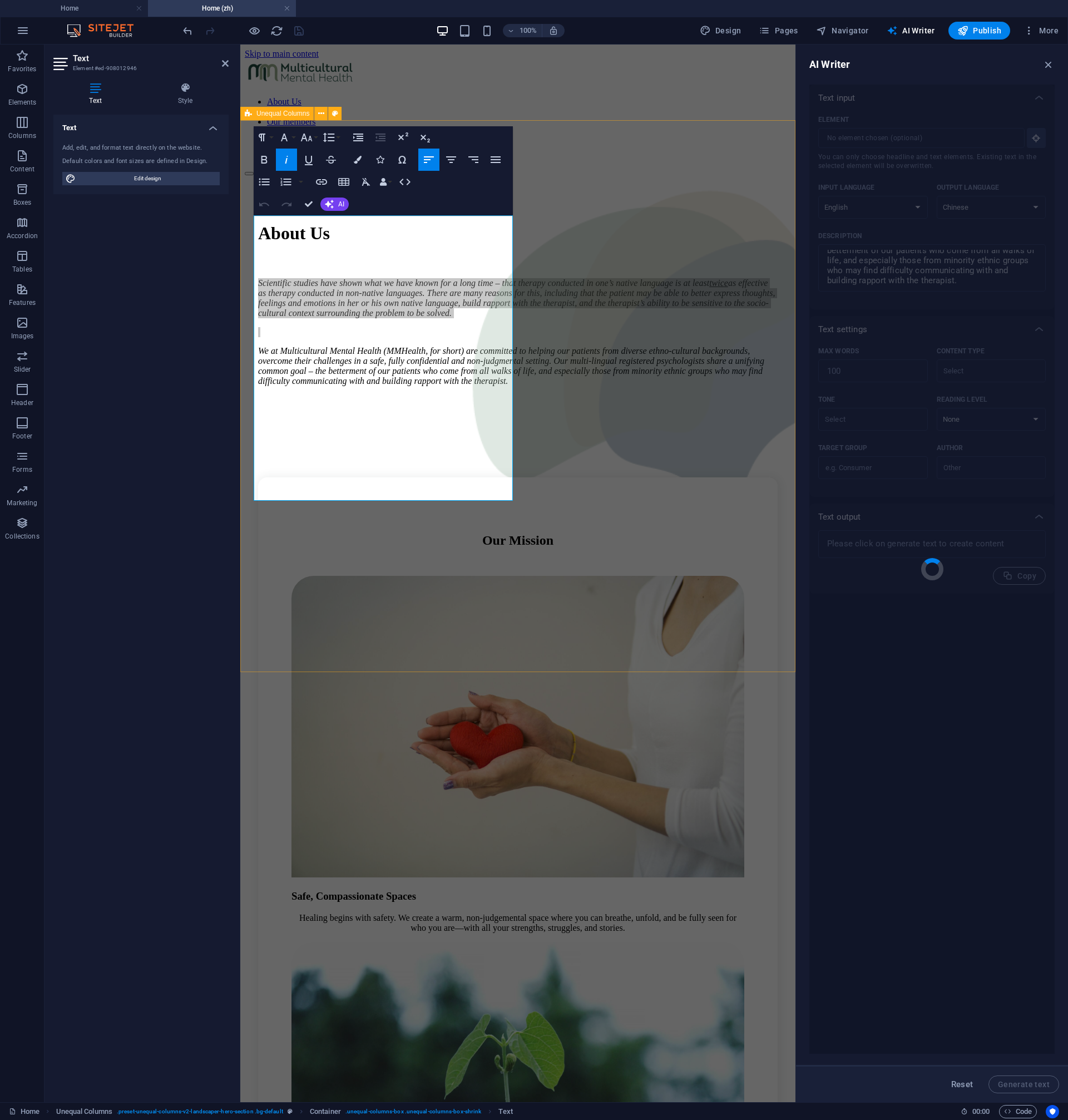
type textarea "x"
type textarea "科学研究表明，使用母语进行的治疗效果至少是使用非母语进行的治疗的两倍。这一发现与我们长期以来的认识相符。患者能够用母语更好地表达思想、感受和情绪，同时与治疗师…"
type textarea "x"
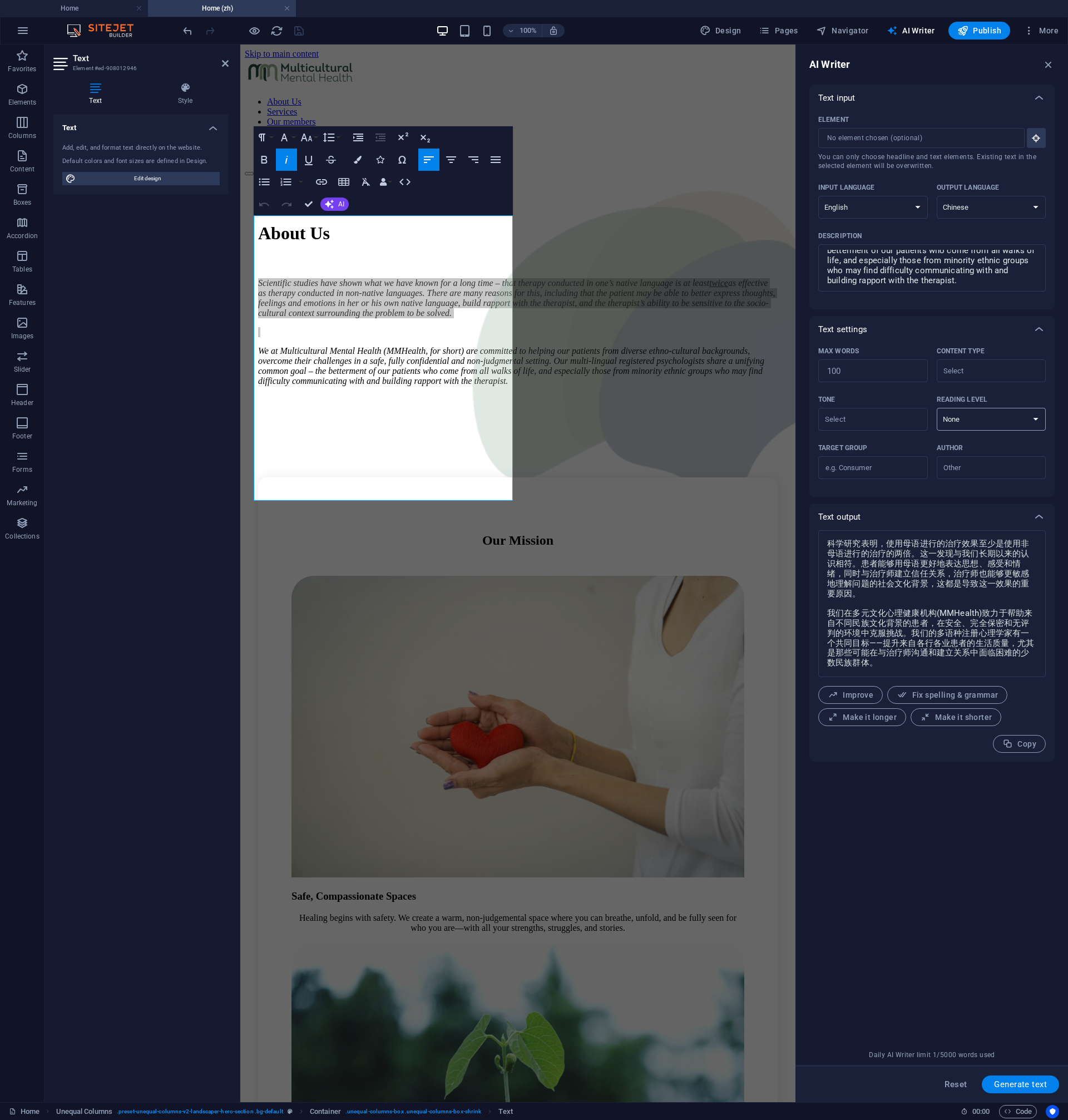
click at [937, 408] on select "None Academic Adult Teen Child" at bounding box center [991, 419] width 109 height 23
click at [1008, 427] on select "None Academic Adult Teen Child" at bounding box center [991, 419] width 109 height 23
click at [961, 952] on div "Text input Element ​ You can only choose headline and text elements. Existing t…" at bounding box center [932, 565] width 245 height 960
drag, startPoint x: 977, startPoint y: 944, endPoint x: 995, endPoint y: 815, distance: 130.2
click at [977, 943] on div "Text input Element ​ You can only choose headline and text elements. Existing t…" at bounding box center [932, 565] width 245 height 960
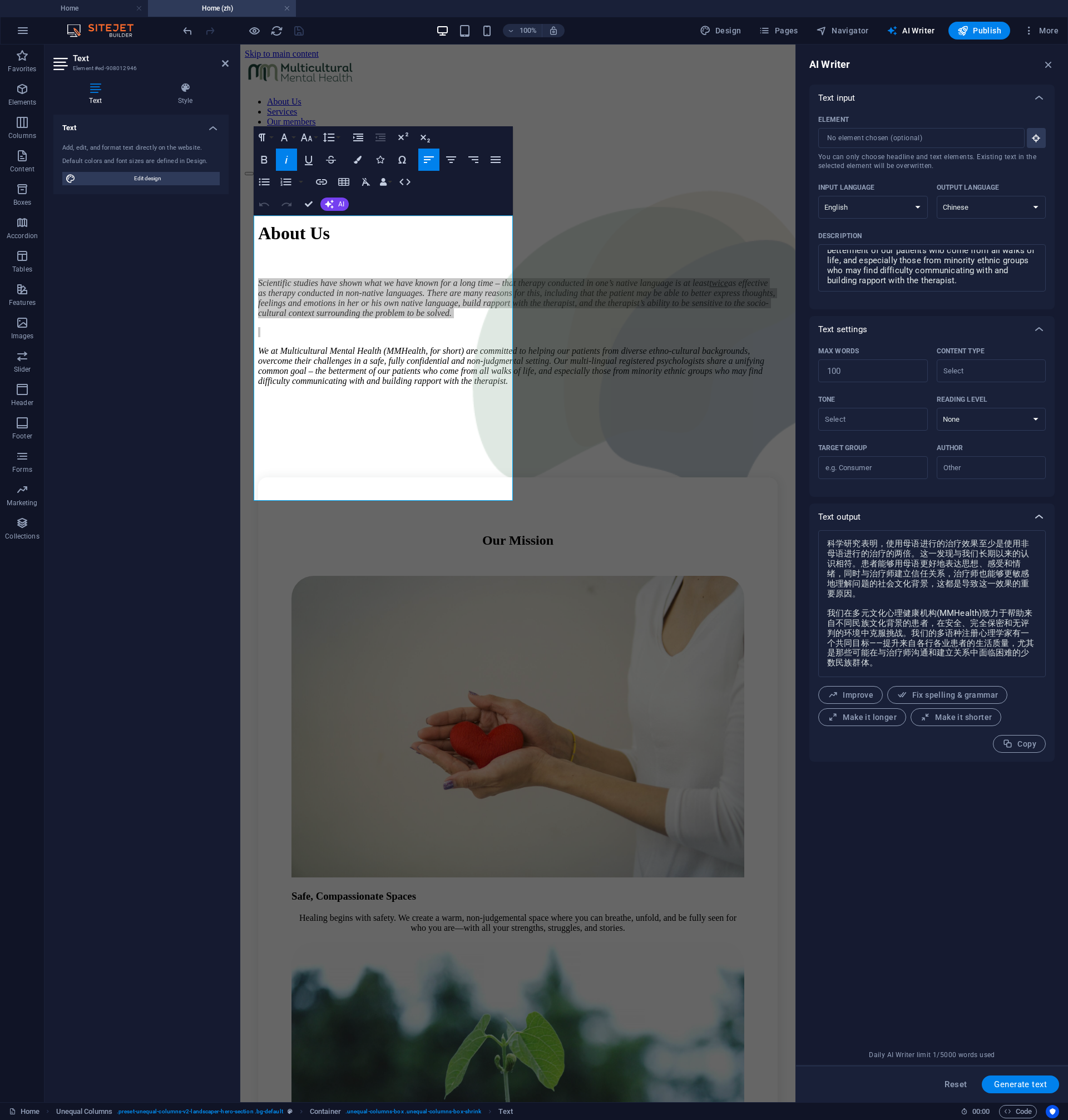
click at [1037, 520] on icon at bounding box center [1039, 517] width 13 height 13
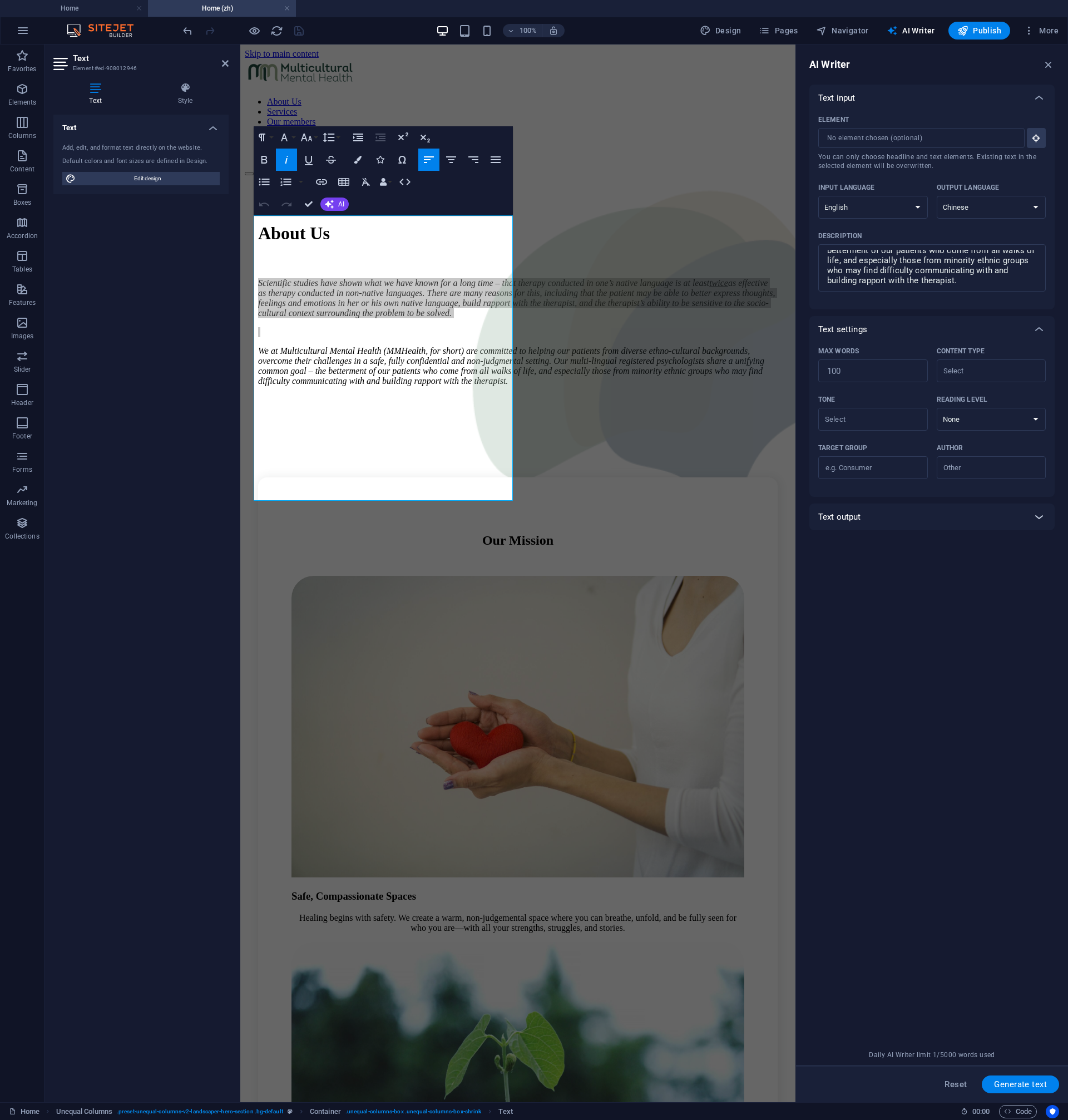
click at [1037, 519] on icon at bounding box center [1039, 517] width 13 height 13
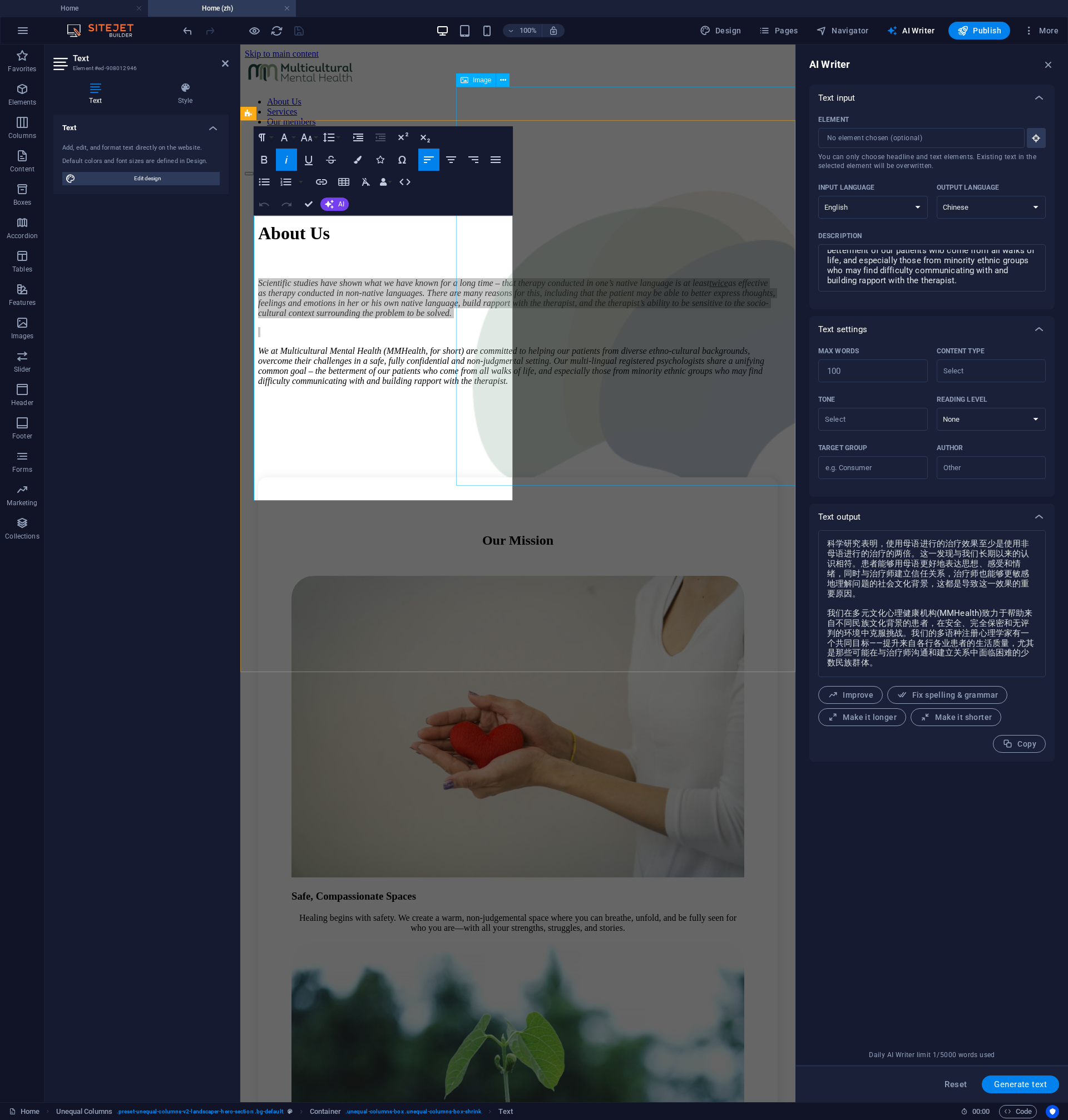
click at [478, 421] on figure at bounding box center [652, 365] width 445 height 401
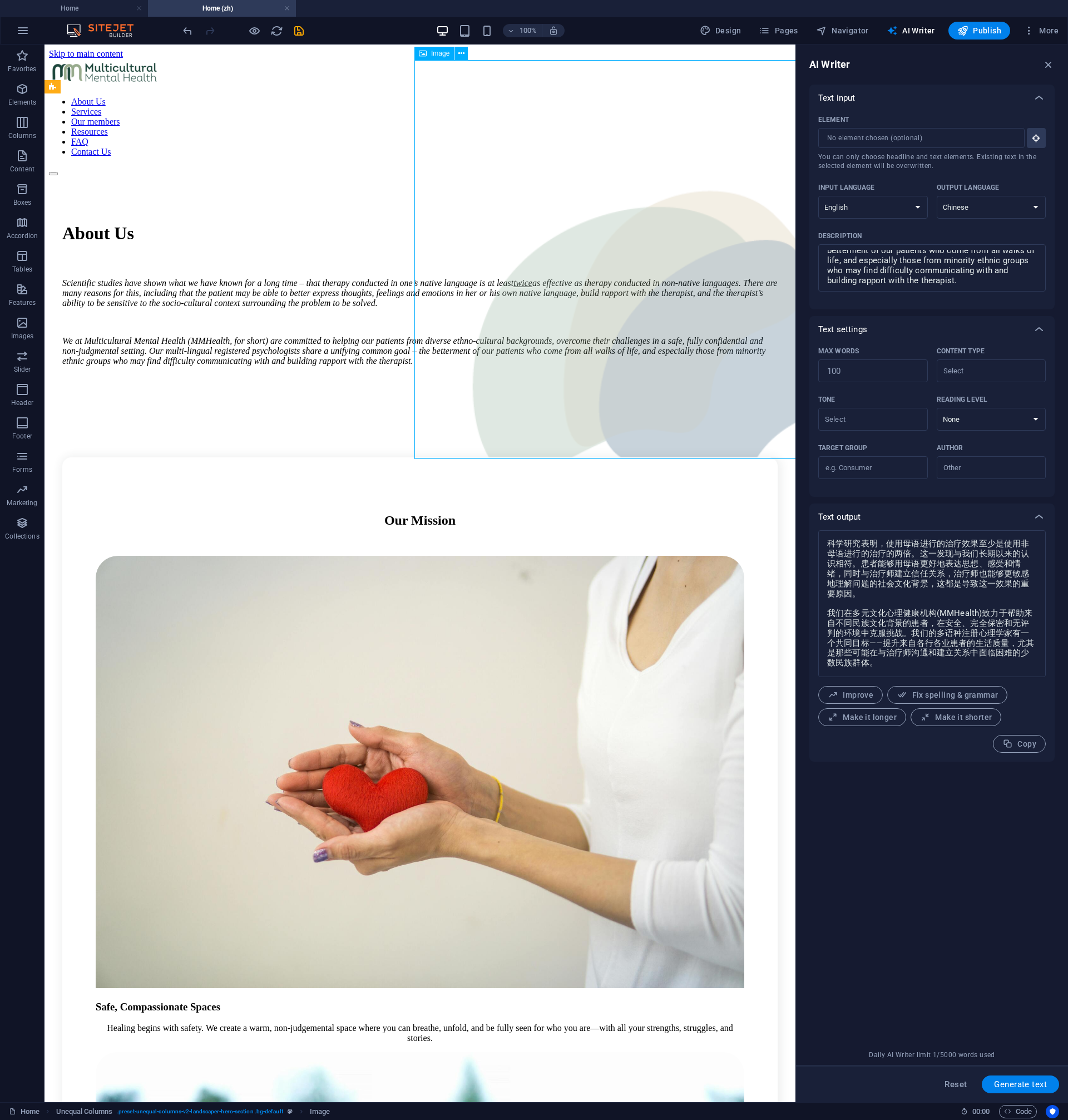
click at [386, 366] on div "Scientific studies have shown what we have known for a long time – that therapy…" at bounding box center [420, 322] width 715 height 88
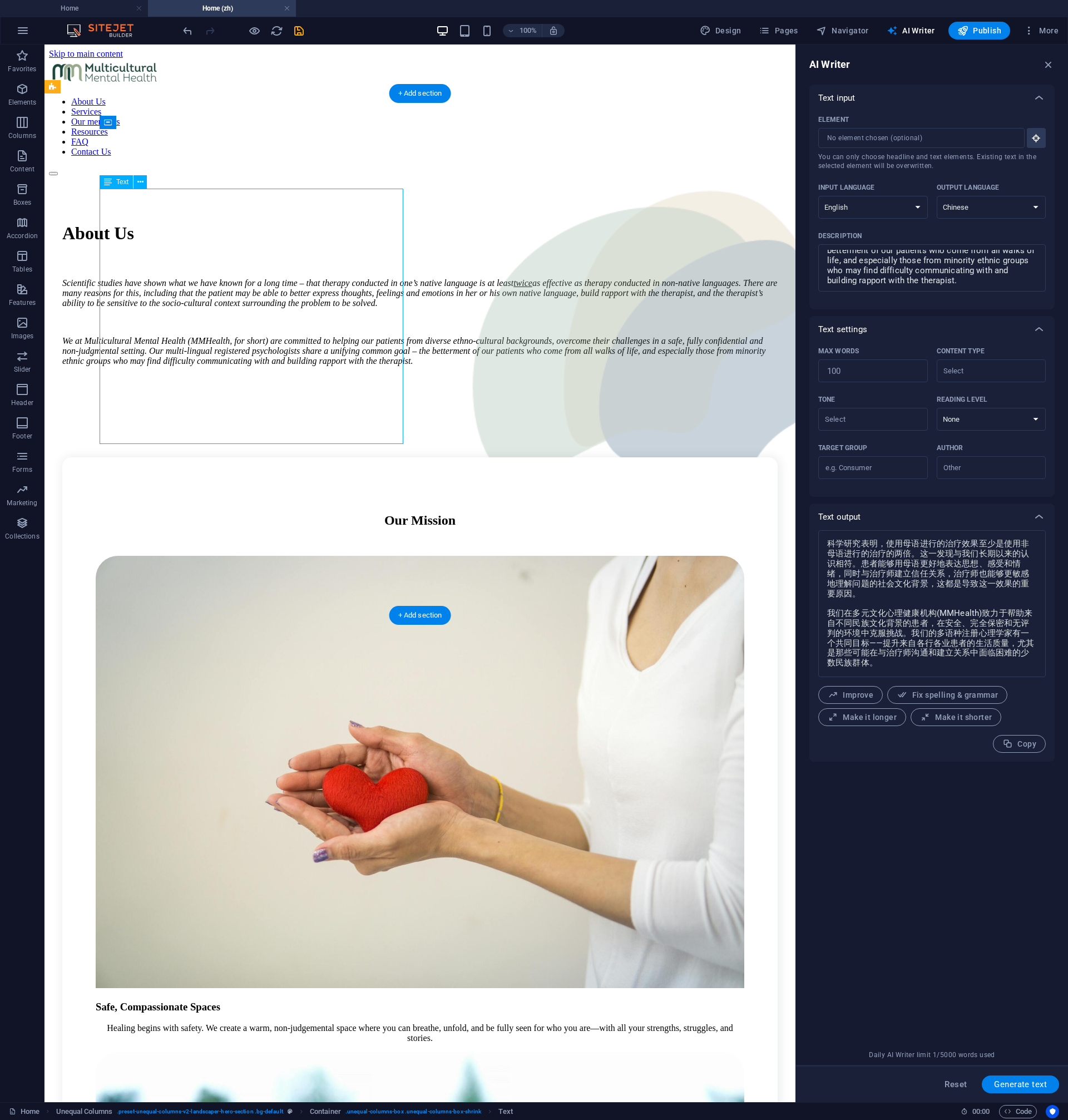
click at [290, 366] on div "Scientific studies have shown what we have known for a long time – that therapy…" at bounding box center [420, 322] width 715 height 88
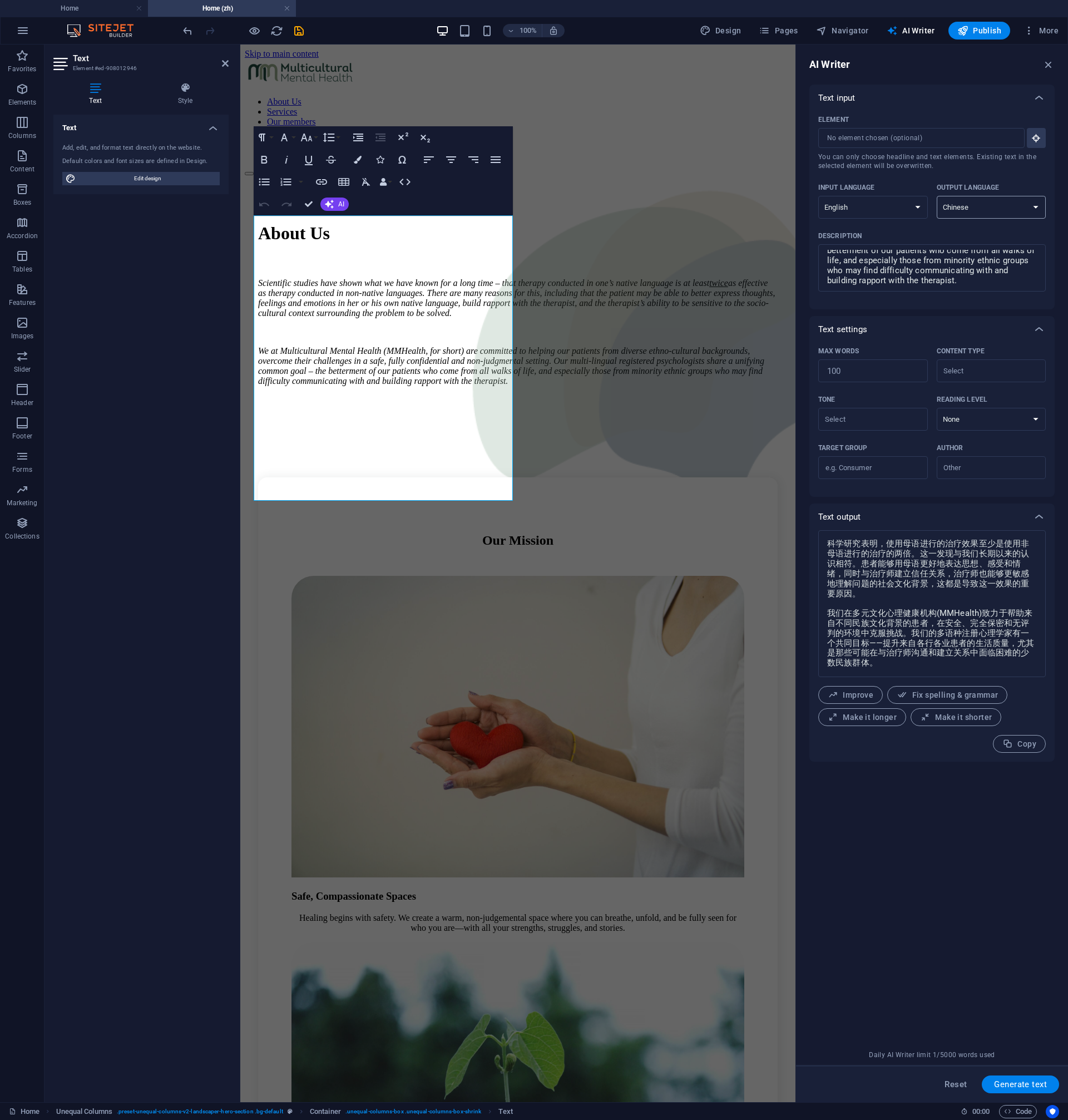
click at [937, 196] on select "Albanian Arabic Armenian Awadhi Azerbaijani Bashkir Basque Belarusian Bengali B…" at bounding box center [991, 207] width 109 height 23
click at [840, 852] on div "Text input Element ​ You can only choose headline and text elements. Existing t…" at bounding box center [932, 565] width 245 height 960
click at [838, 33] on span "Navigator" at bounding box center [843, 30] width 53 height 11
select select "16514233-zh"
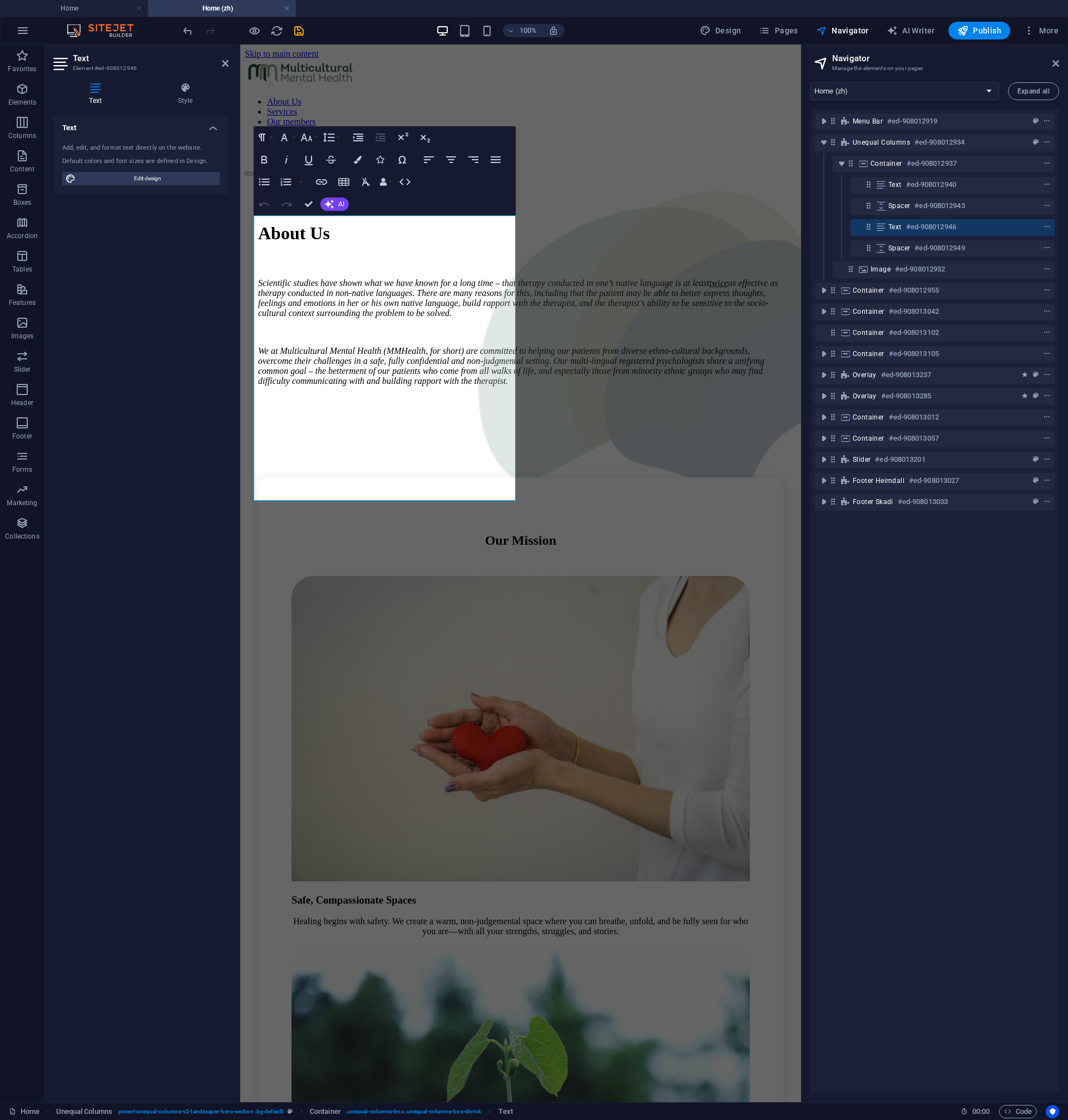
click at [846, 612] on div "Menu Bar #ed-908012919 Unequal Columns #ed-908012934 Container #ed-908012937 Te…" at bounding box center [935, 601] width 249 height 984
click at [743, 286] on figure at bounding box center [657, 365] width 445 height 401
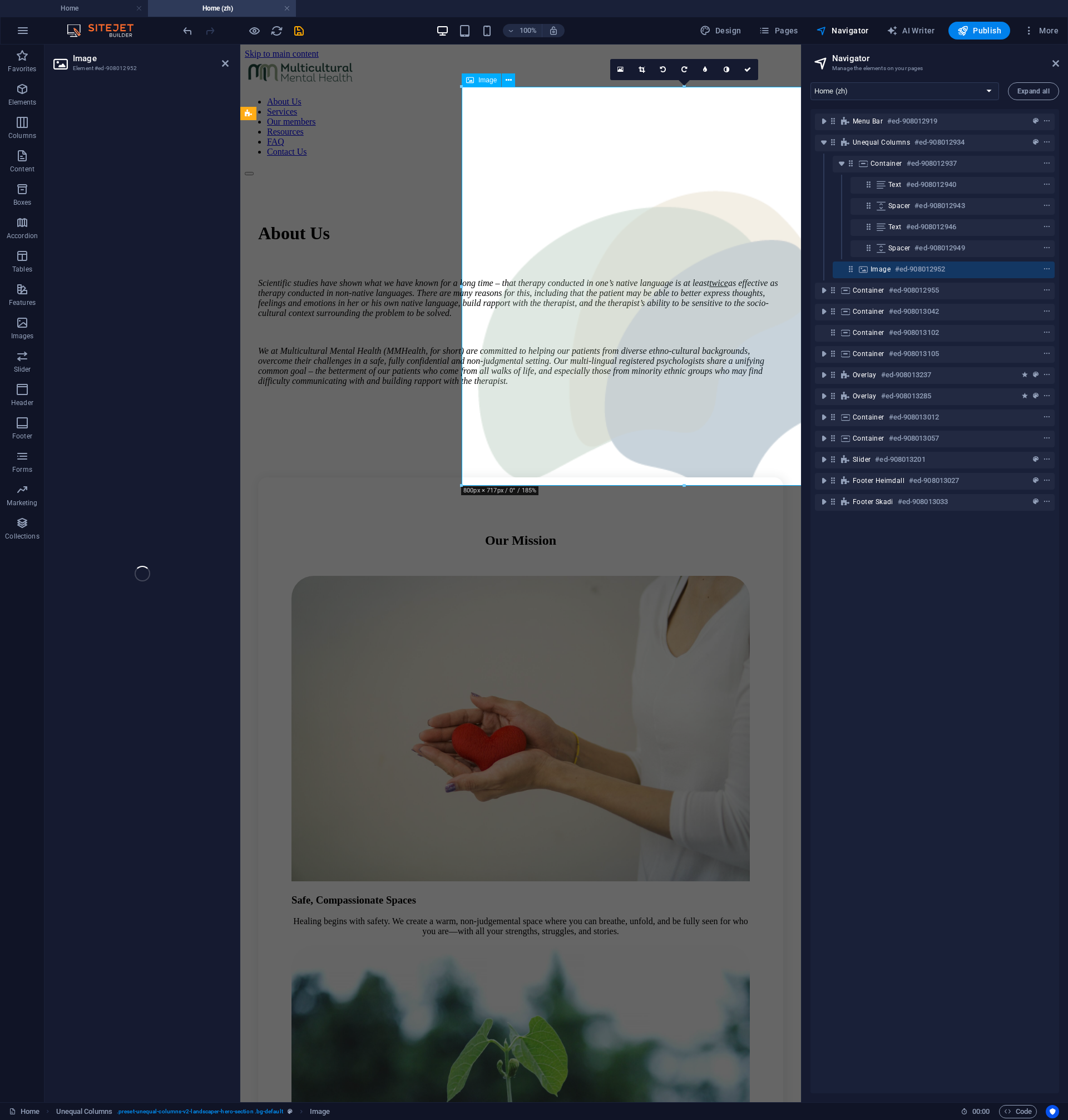
select select "px"
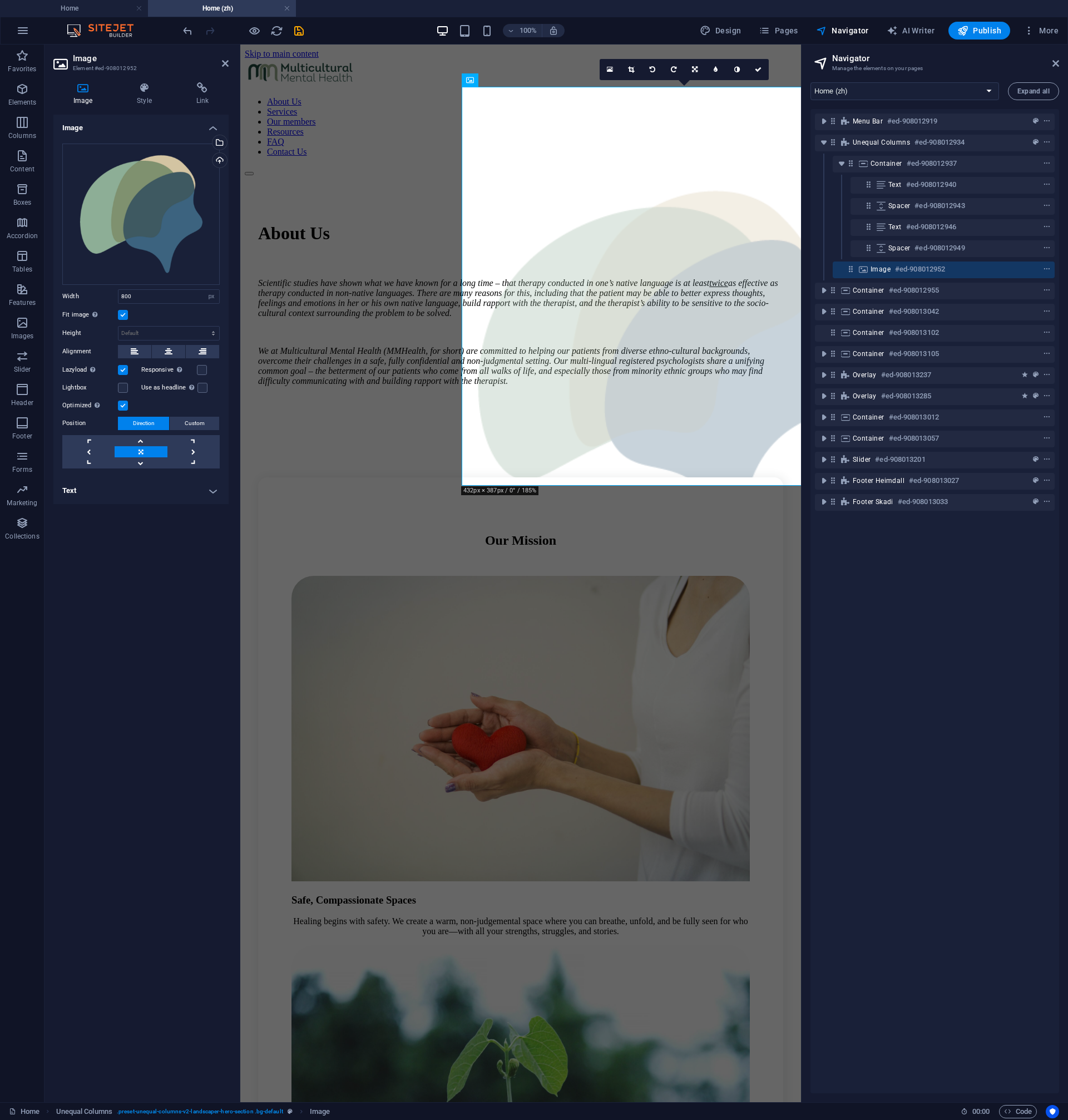
click at [860, 638] on div "Menu Bar #ed-908012919 Unequal Columns #ed-908012934 Container #ed-908012937 Te…" at bounding box center [935, 601] width 249 height 984
click at [664, 543] on div "About Us Scientific studies have shown what we have known for a long time – tha…" at bounding box center [521, 371] width 552 height 391
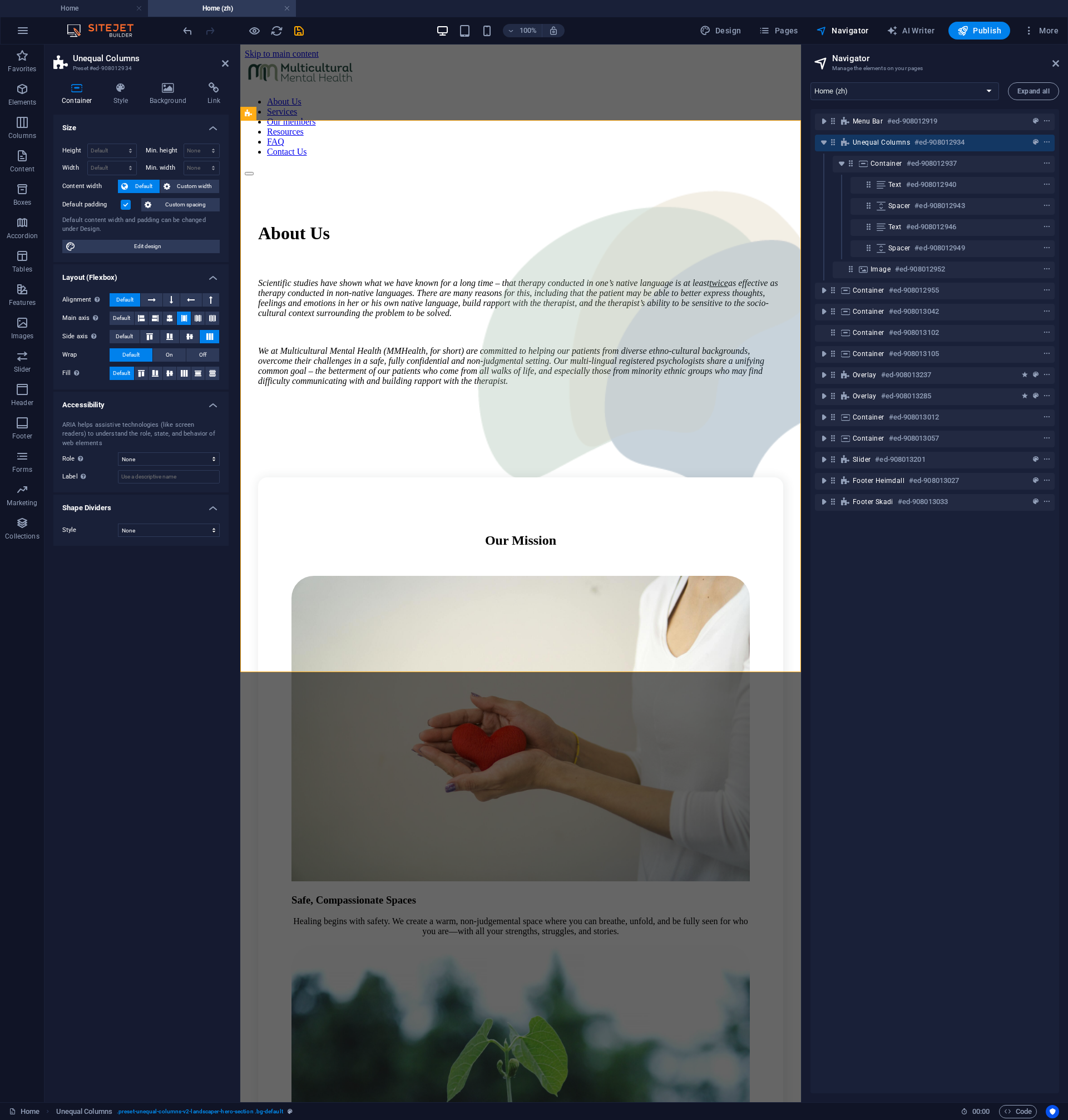
click at [978, 619] on div "Menu Bar #ed-908012919 Unequal Columns #ed-908012934 Container #ed-908012937 Te…" at bounding box center [935, 601] width 249 height 984
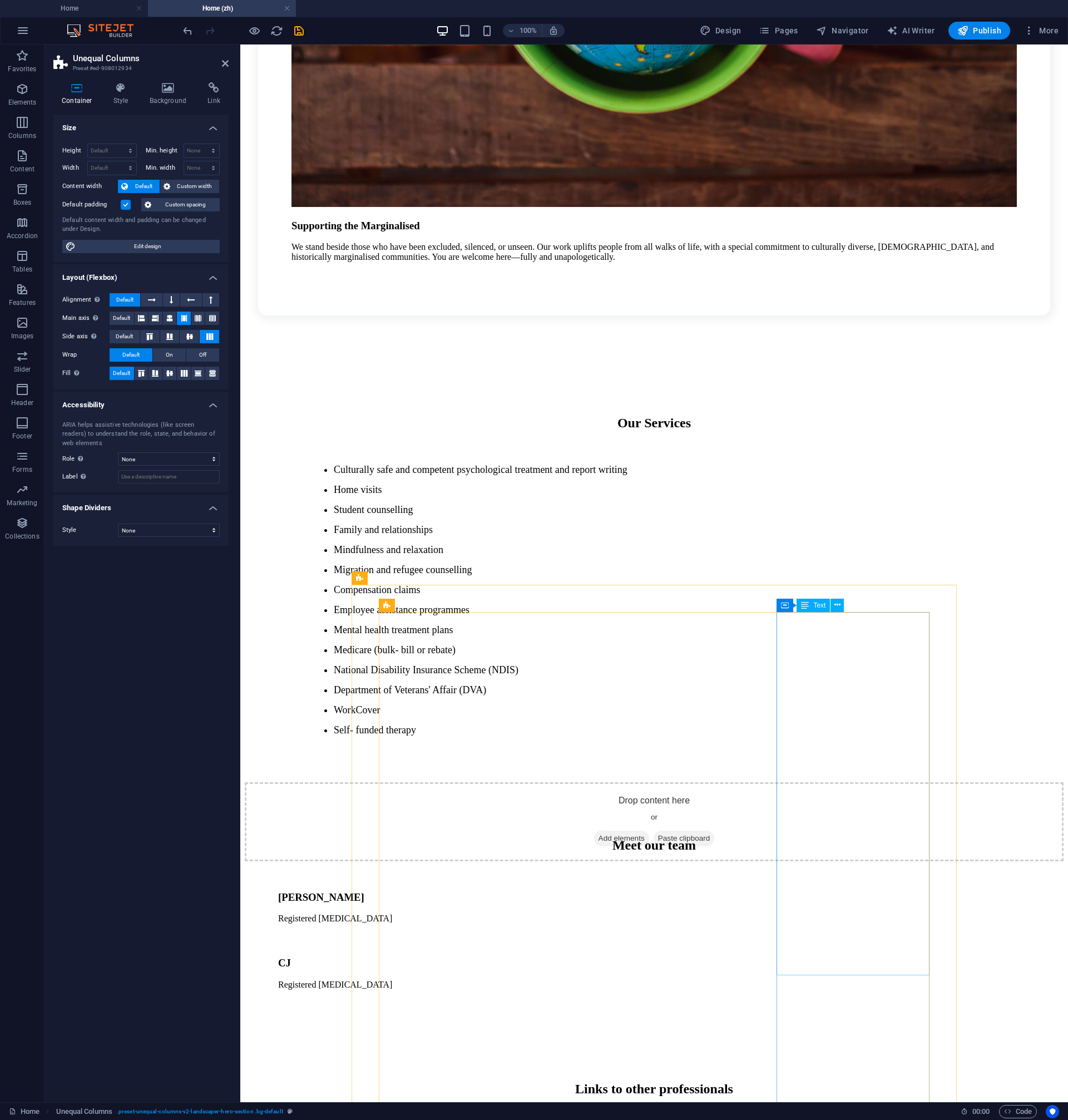
scroll to position [1890, 0]
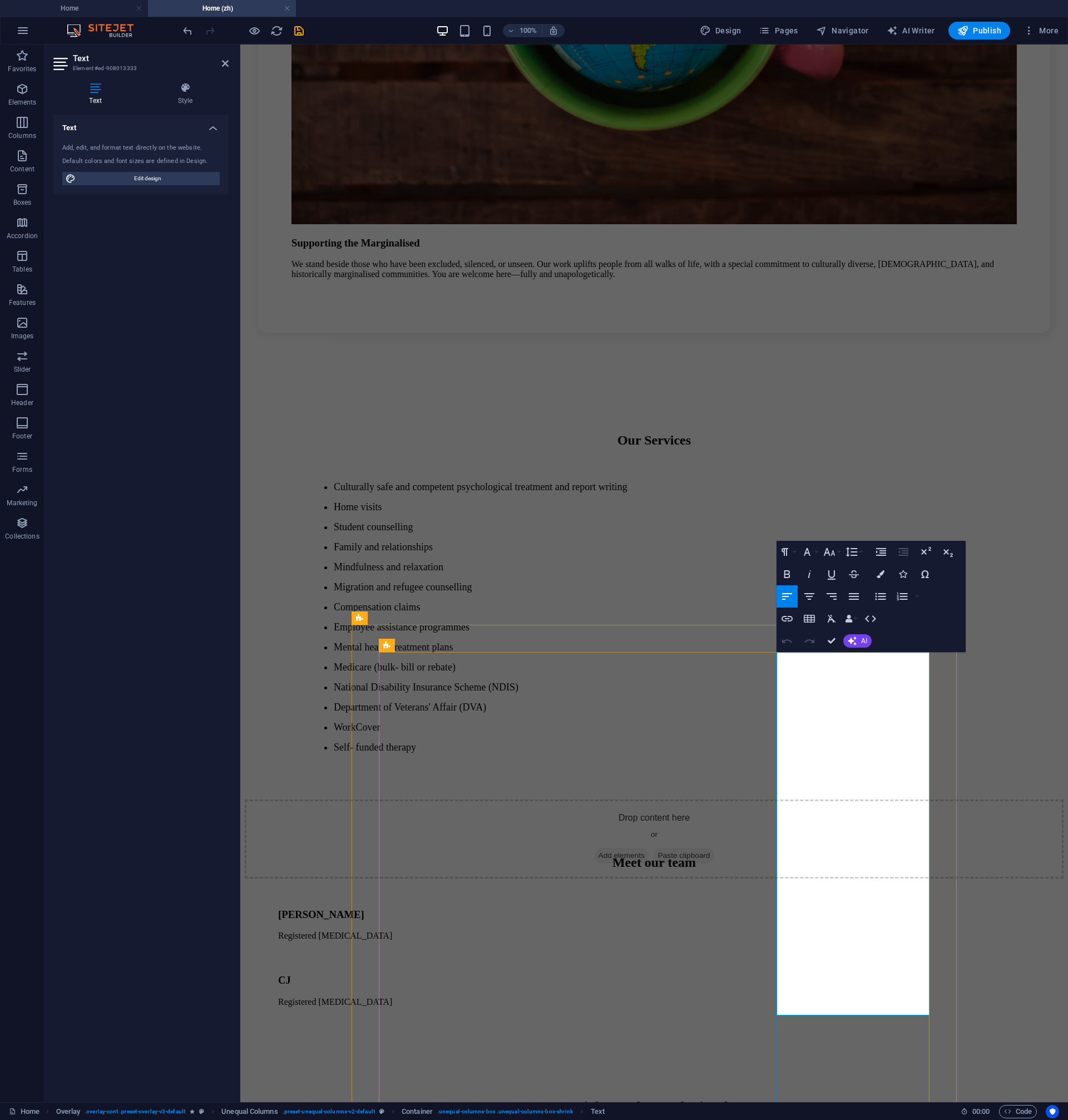
click at [791, 573] on icon "button" at bounding box center [787, 574] width 13 height 13
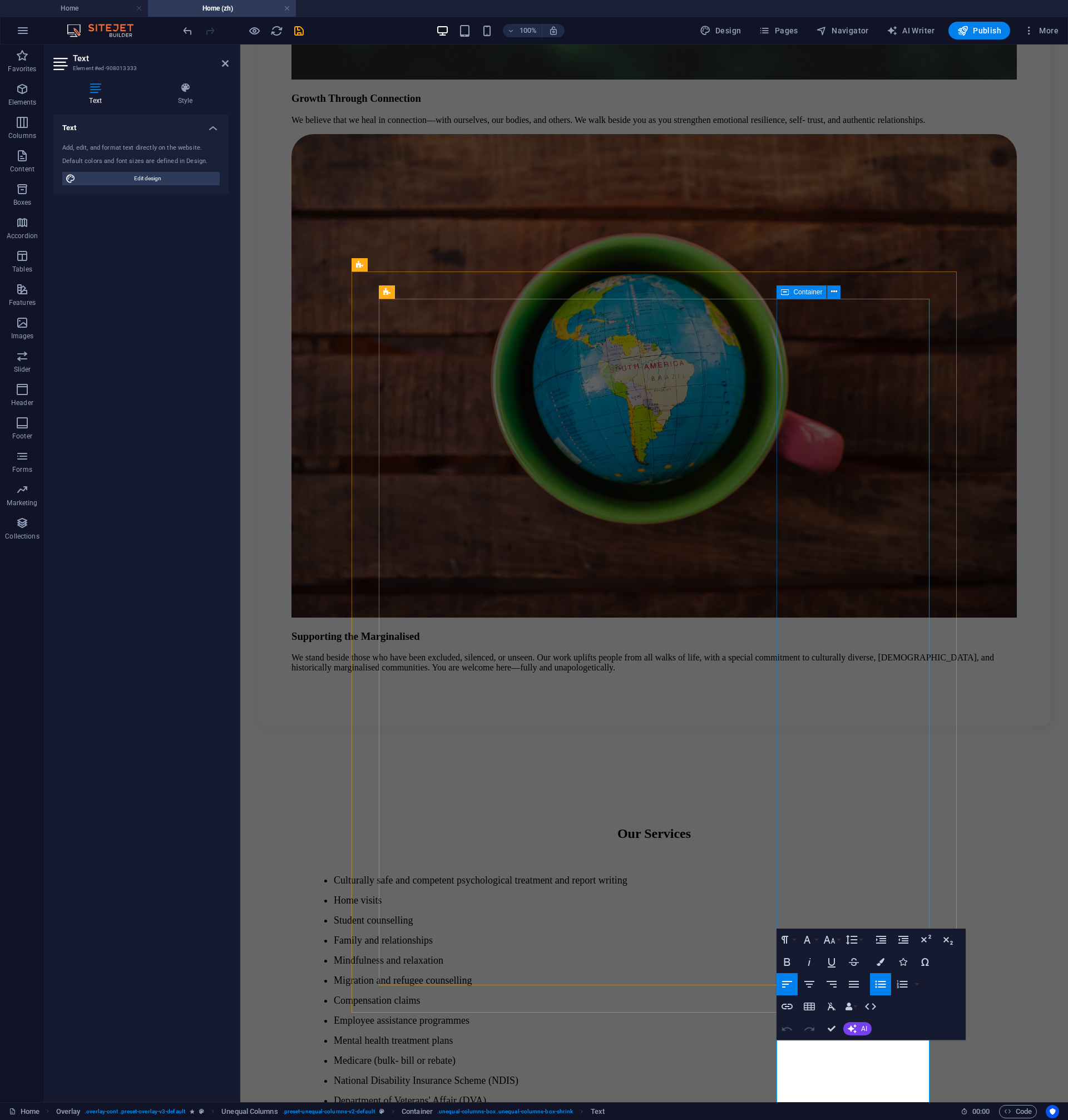
scroll to position [1430, 0]
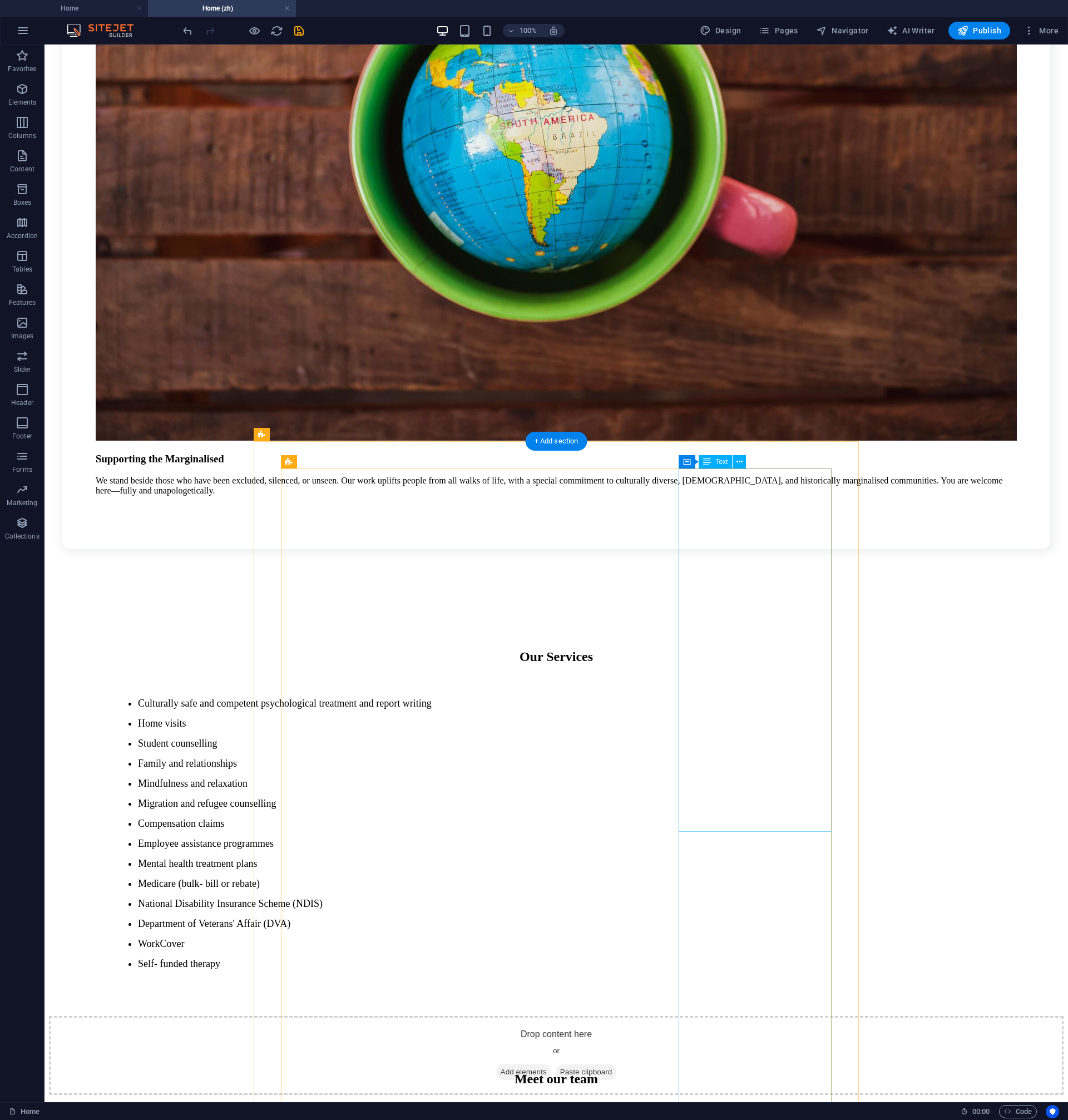
scroll to position [2074, 0]
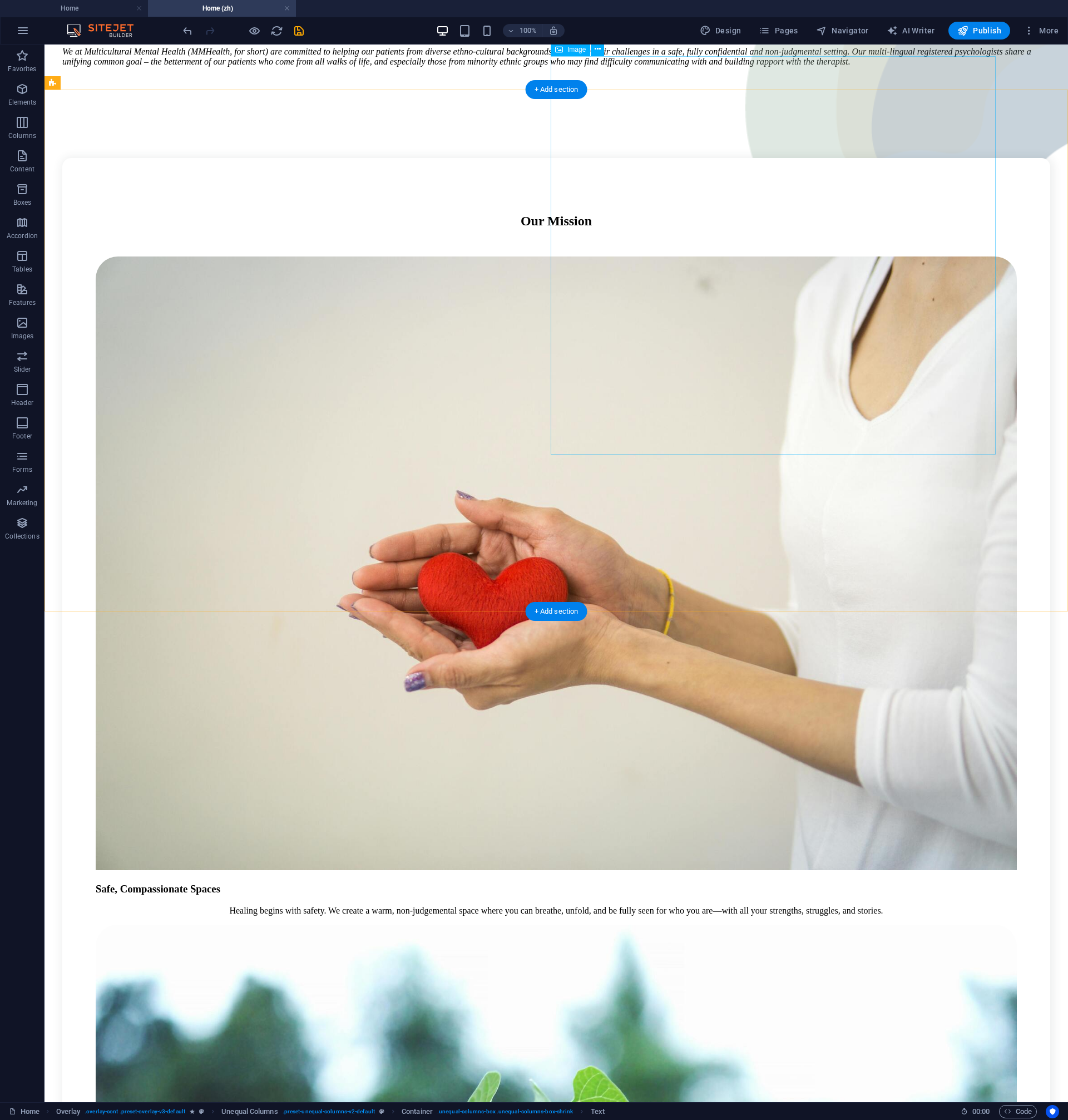
scroll to position [0, 0]
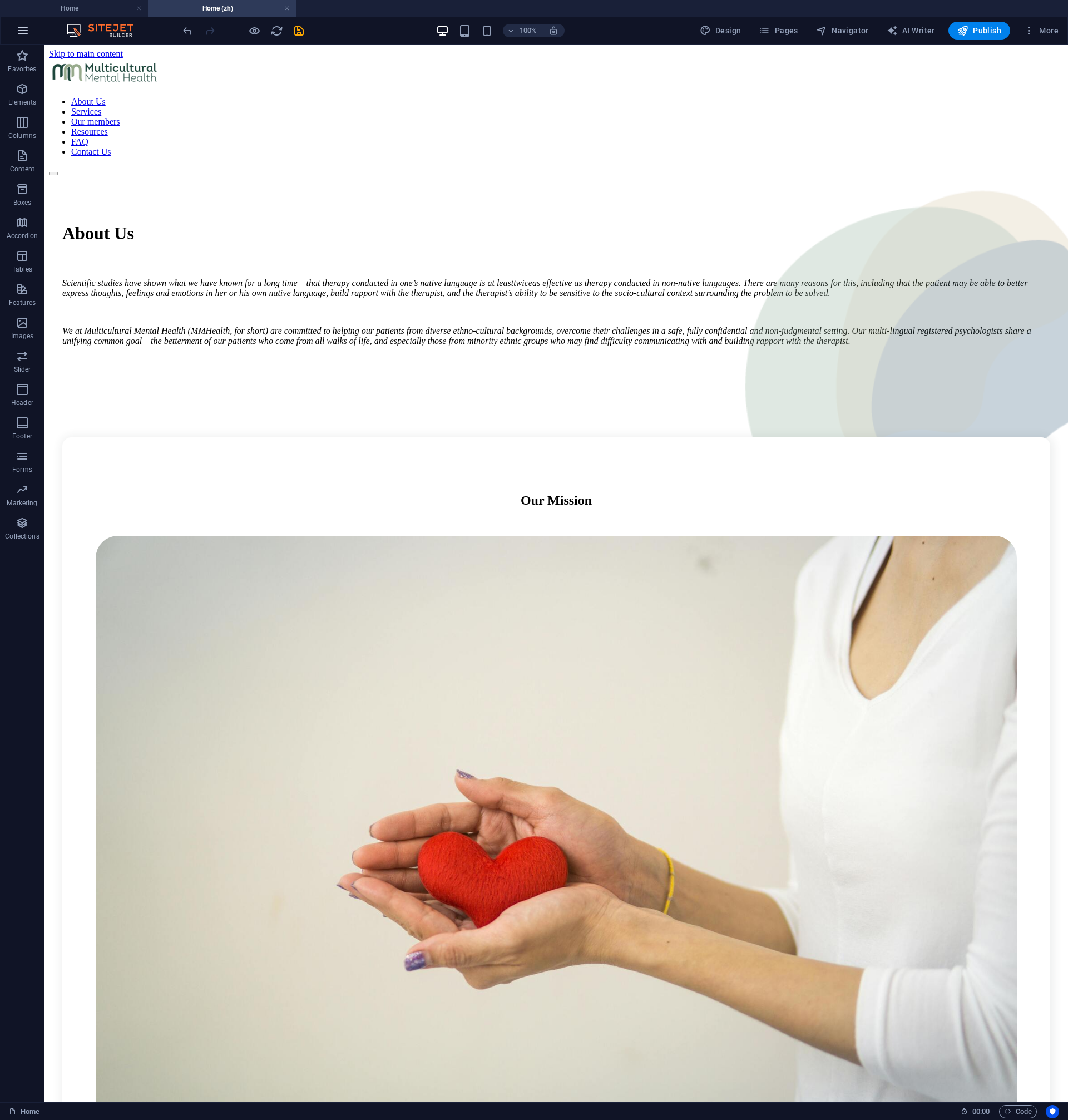
click at [35, 30] on button "button" at bounding box center [22, 31] width 26 height 27
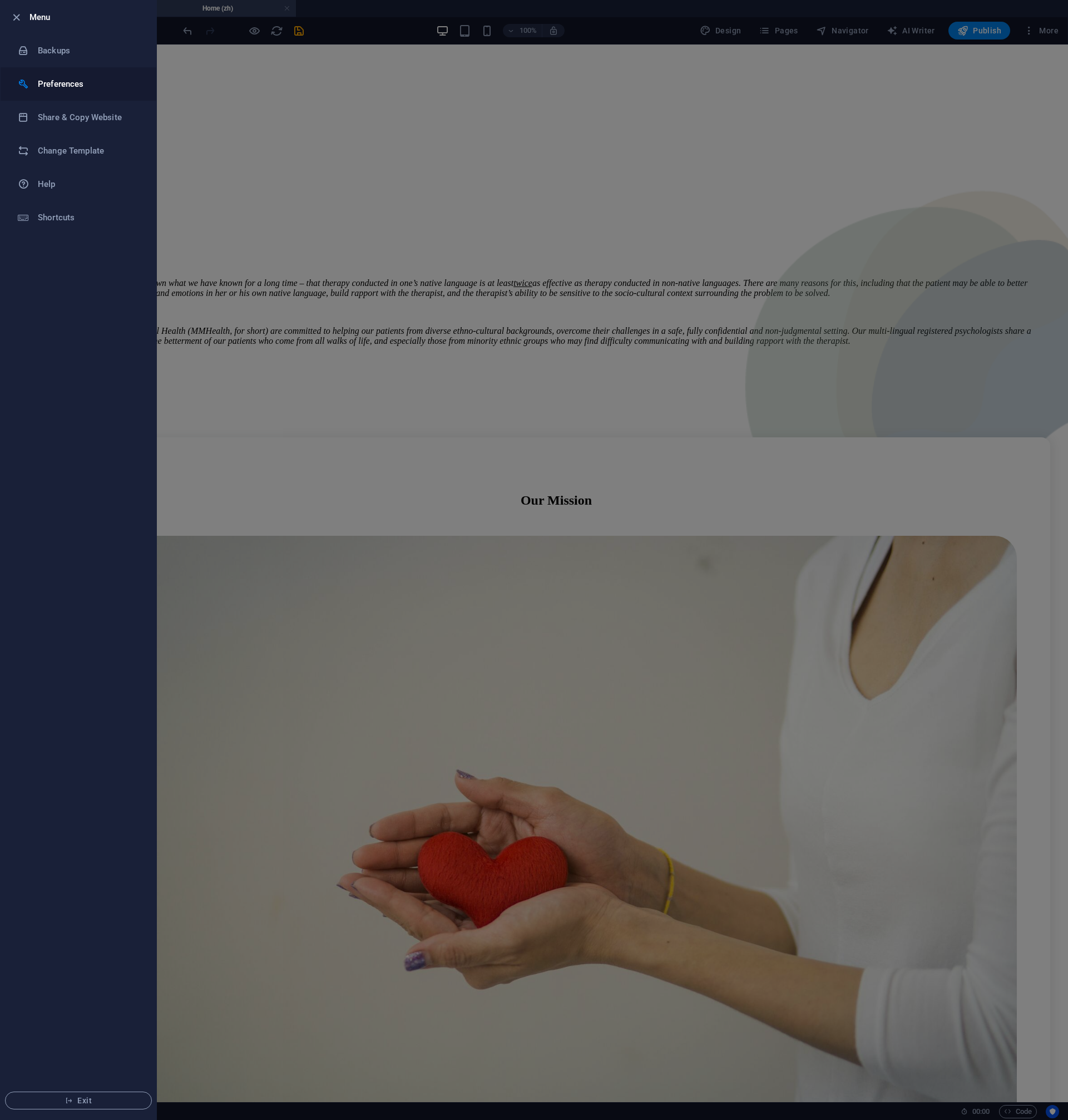
click at [66, 75] on li "Preferences" at bounding box center [78, 84] width 156 height 33
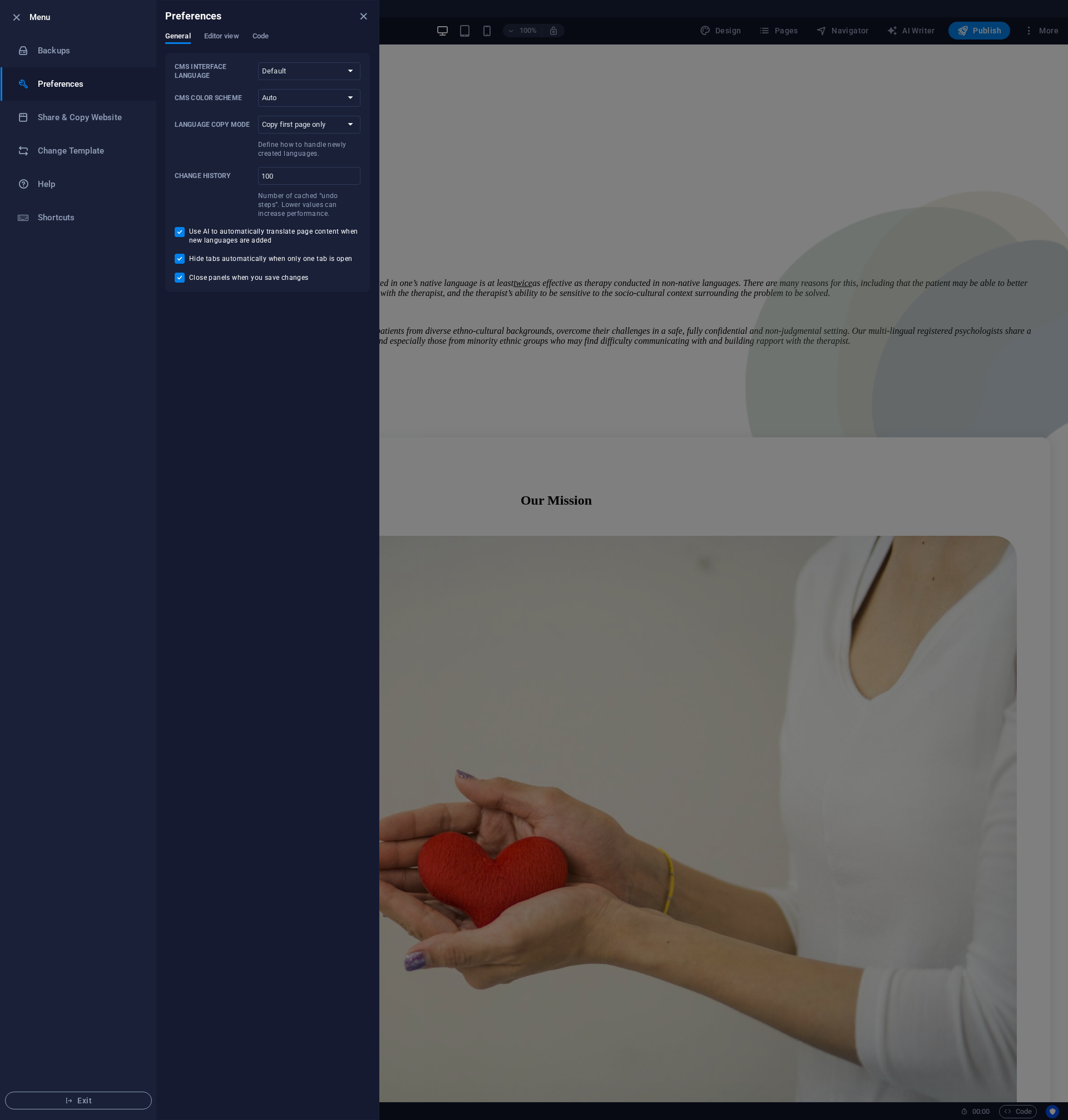
click at [671, 298] on div at bounding box center [534, 560] width 1068 height 1120
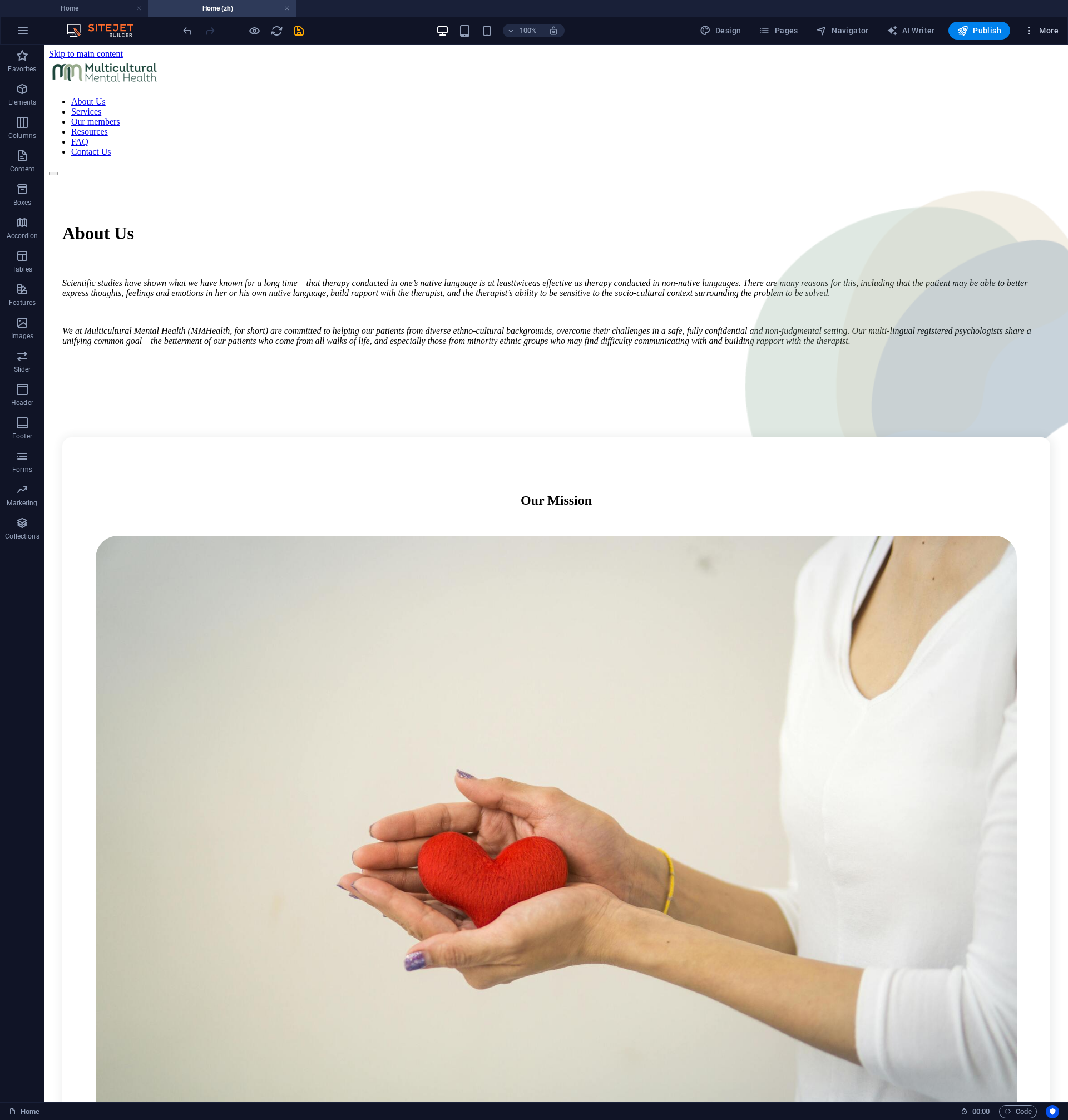
click at [1031, 34] on icon "button" at bounding box center [1029, 30] width 11 height 11
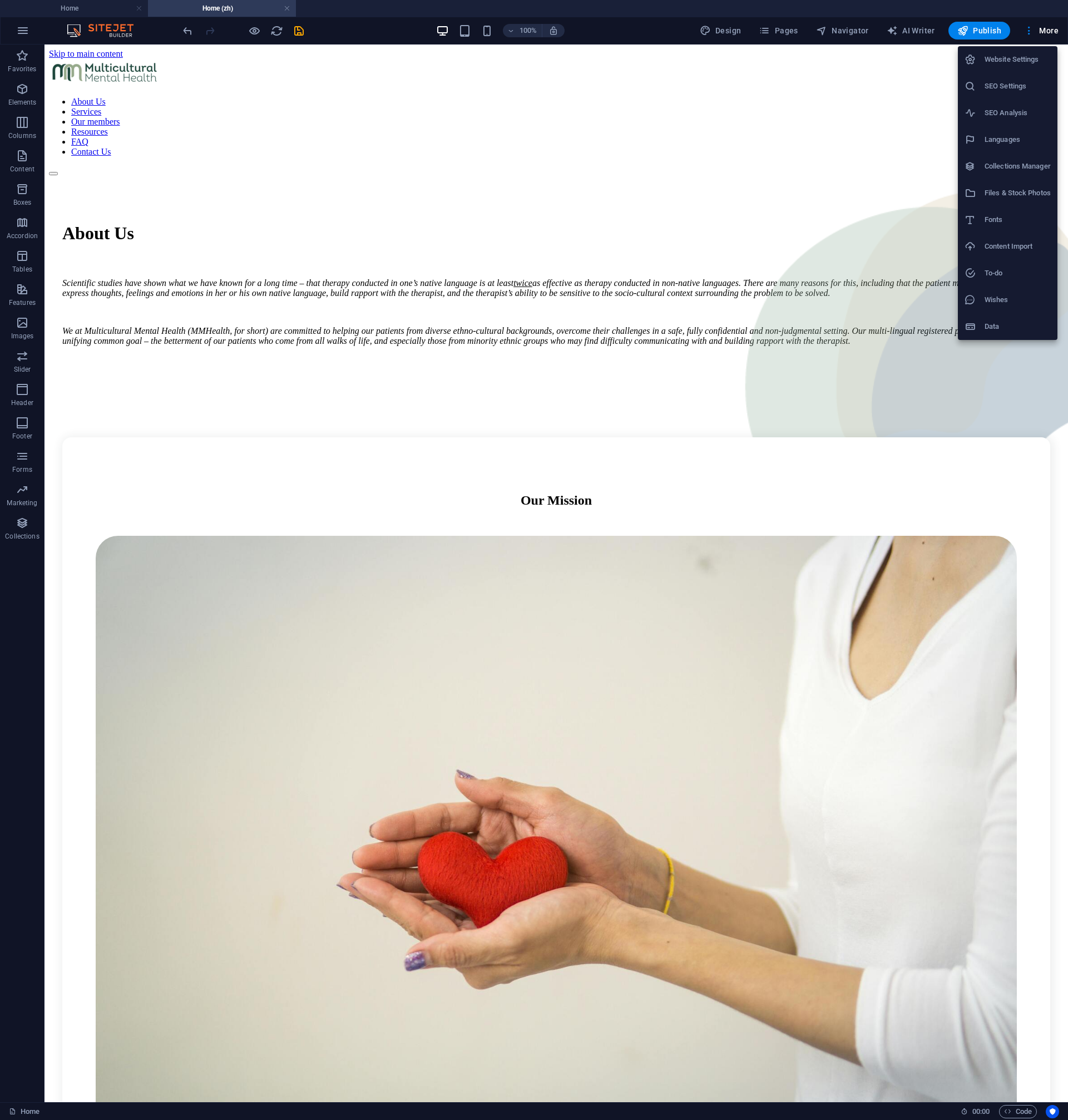
click at [809, 229] on div at bounding box center [534, 560] width 1068 height 1120
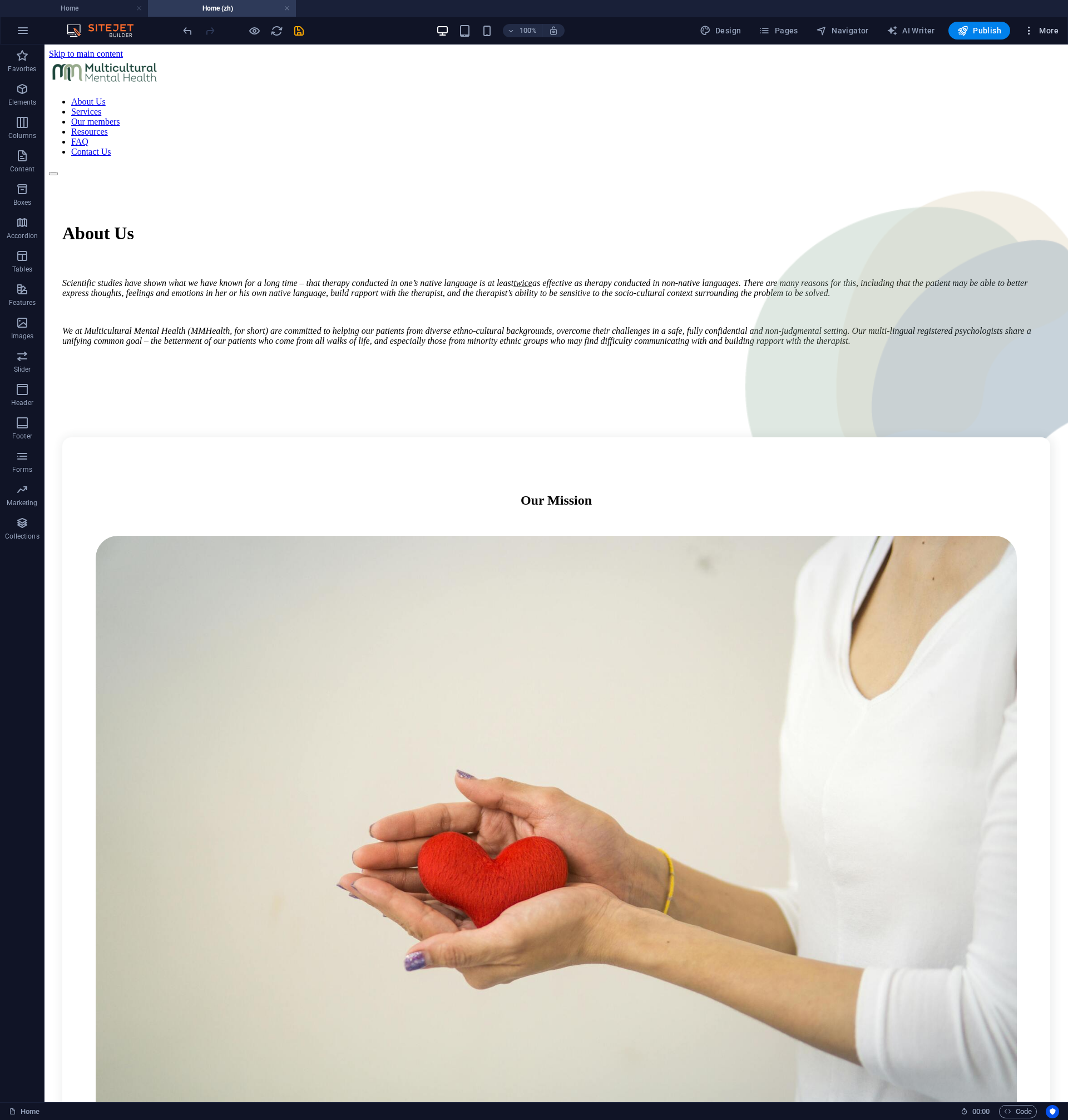
click at [1035, 32] on icon "button" at bounding box center [1029, 30] width 11 height 11
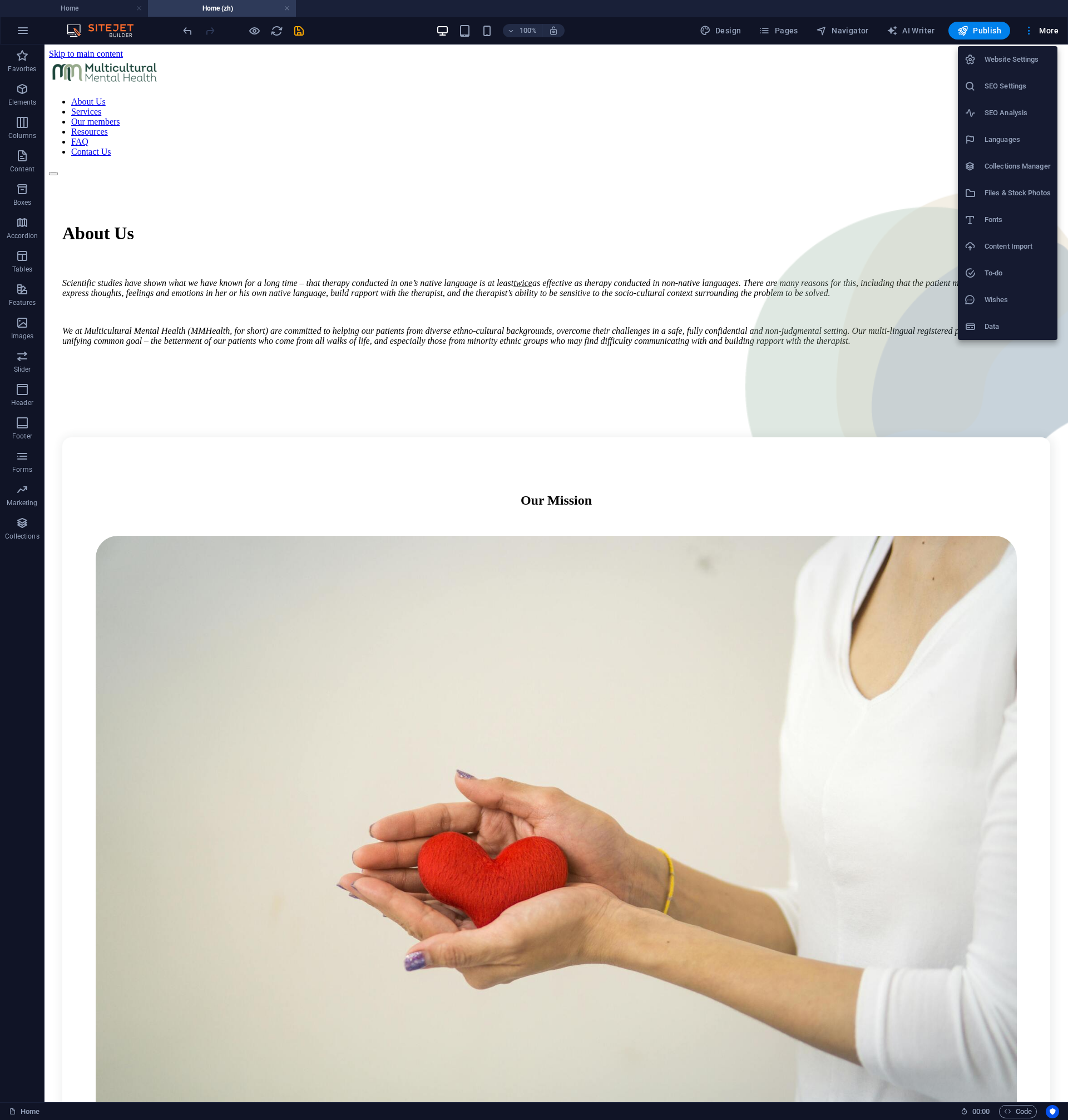
click at [1018, 143] on h6 "Languages" at bounding box center [1017, 139] width 66 height 13
select select "41"
select select "30"
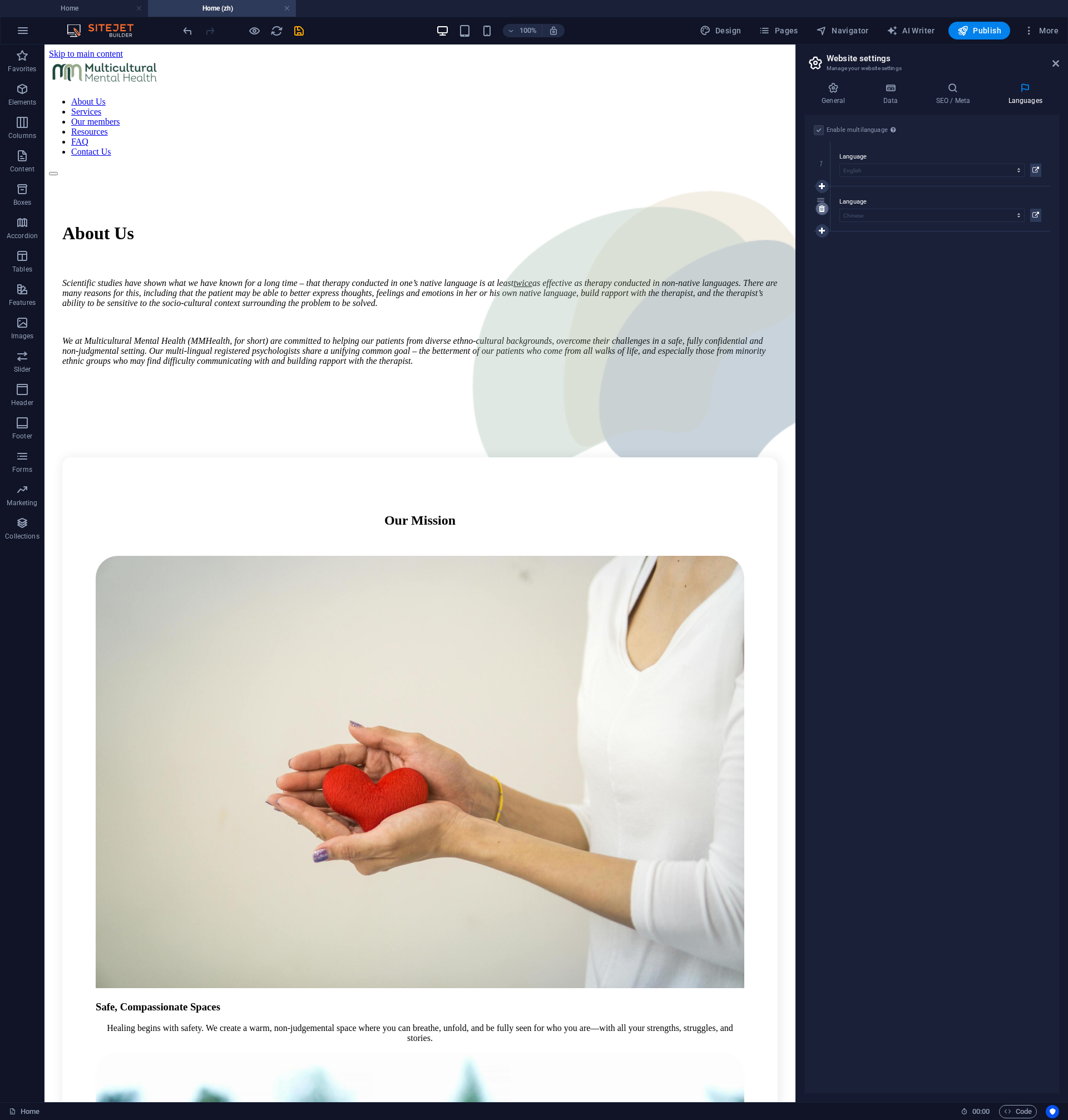
click at [819, 208] on link at bounding box center [822, 209] width 13 height 13
click at [820, 187] on icon at bounding box center [821, 186] width 6 height 8
click at [839, 209] on select "Abkhazian Afar Afrikaans Akan Albanian Amharic Arabic Aragonese Armenian Assame…" at bounding box center [932, 215] width 185 height 13
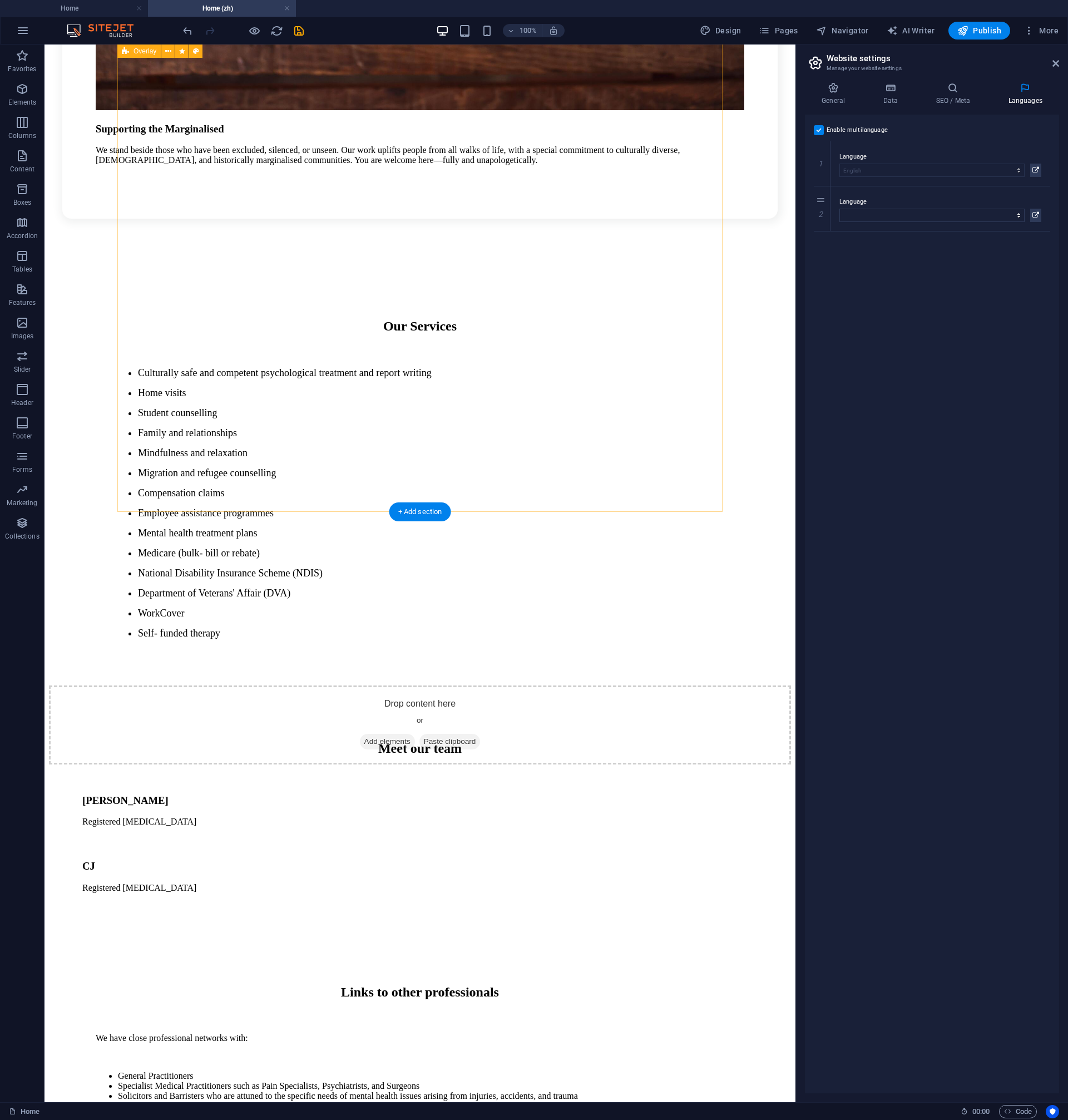
scroll to position [2025, 0]
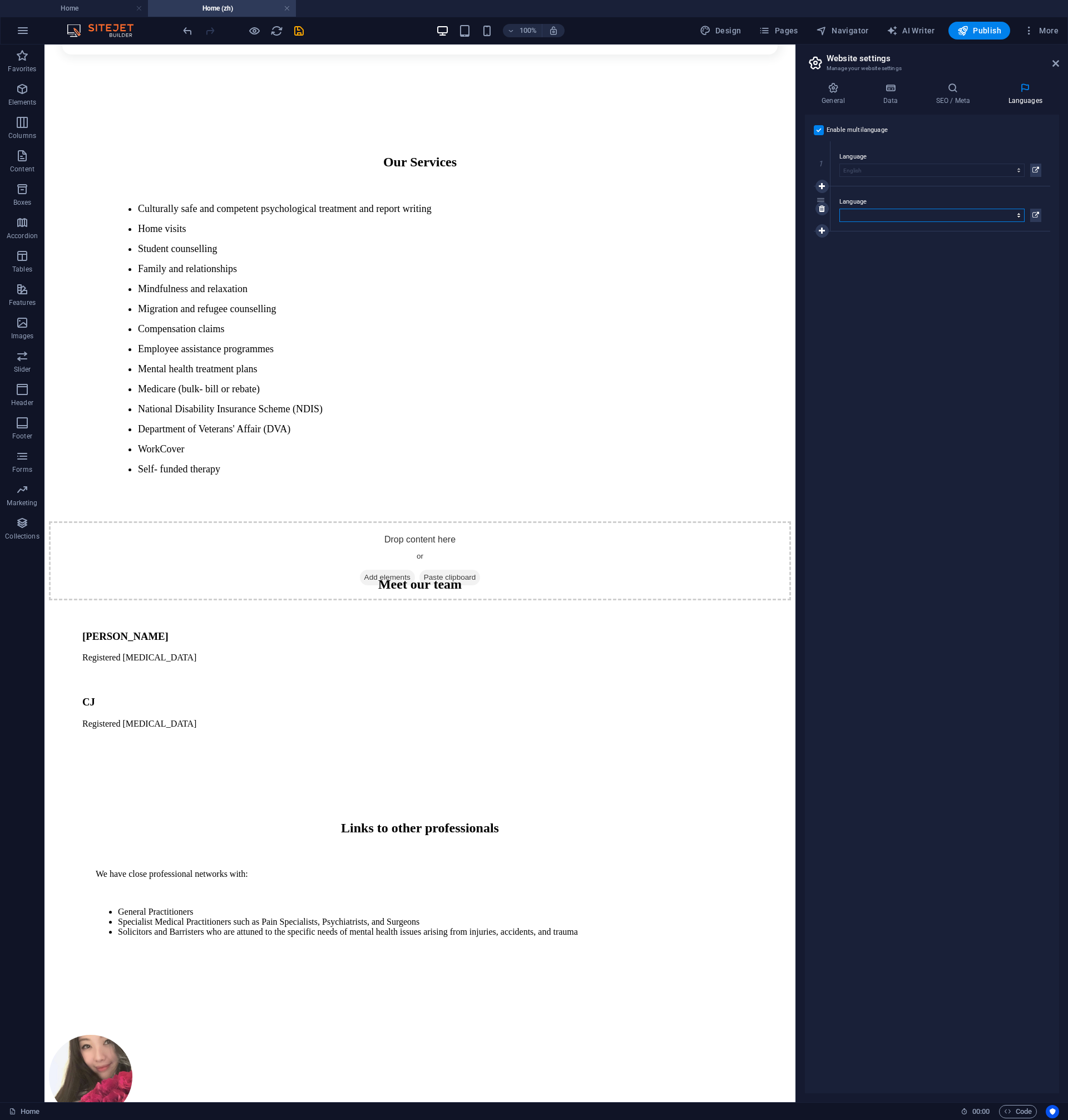
click at [839, 209] on select "Abkhazian Afar Afrikaans Akan Albanian Amharic Arabic Aragonese Armenian Assame…" at bounding box center [932, 215] width 185 height 13
select select "64"
click option "Hindi" at bounding box center [0, 0] width 0 height 0
click at [298, 32] on icon "save" at bounding box center [299, 31] width 13 height 13
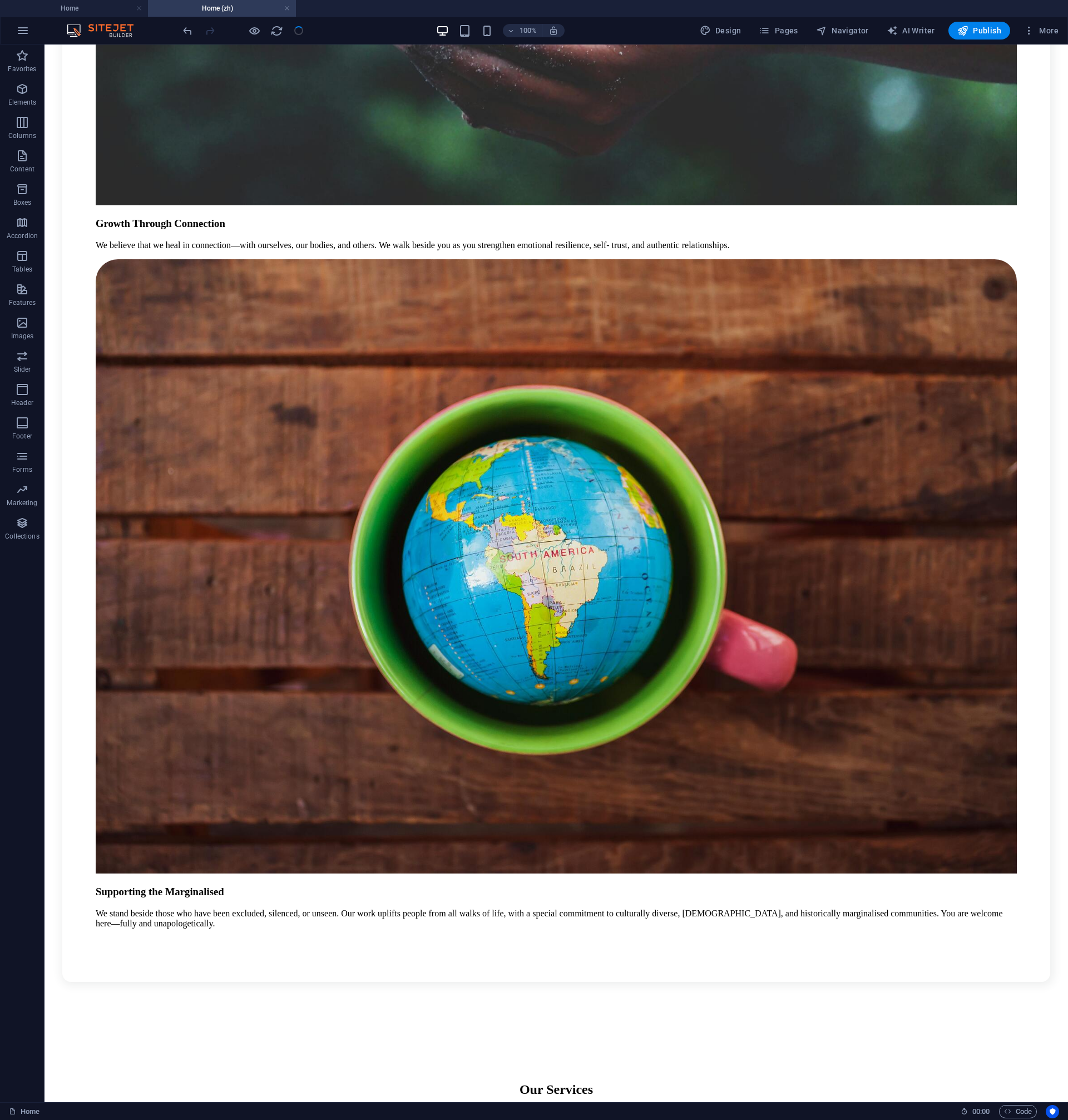
scroll to position [1651, 0]
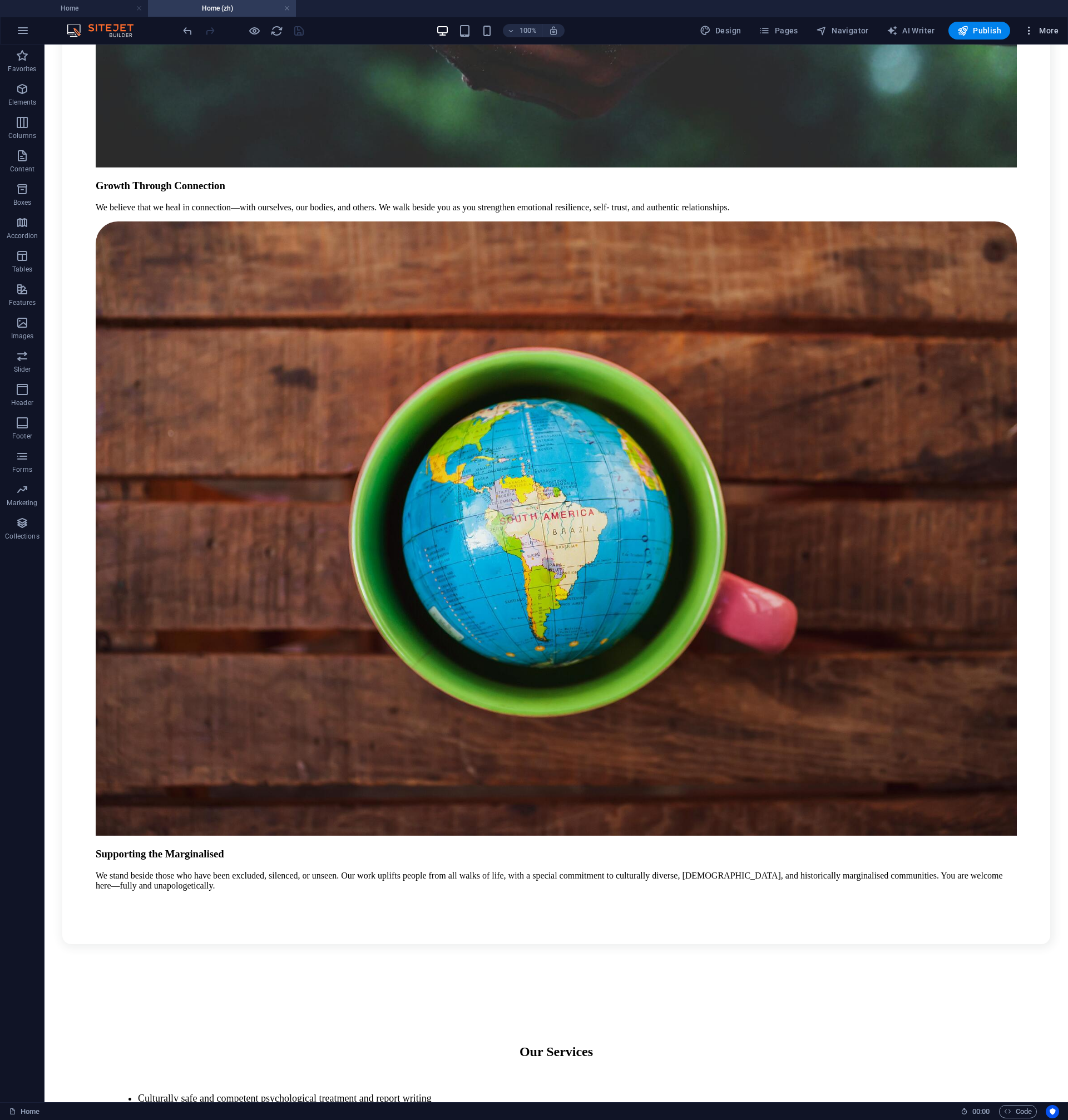
click at [1035, 27] on icon "button" at bounding box center [1029, 30] width 11 height 11
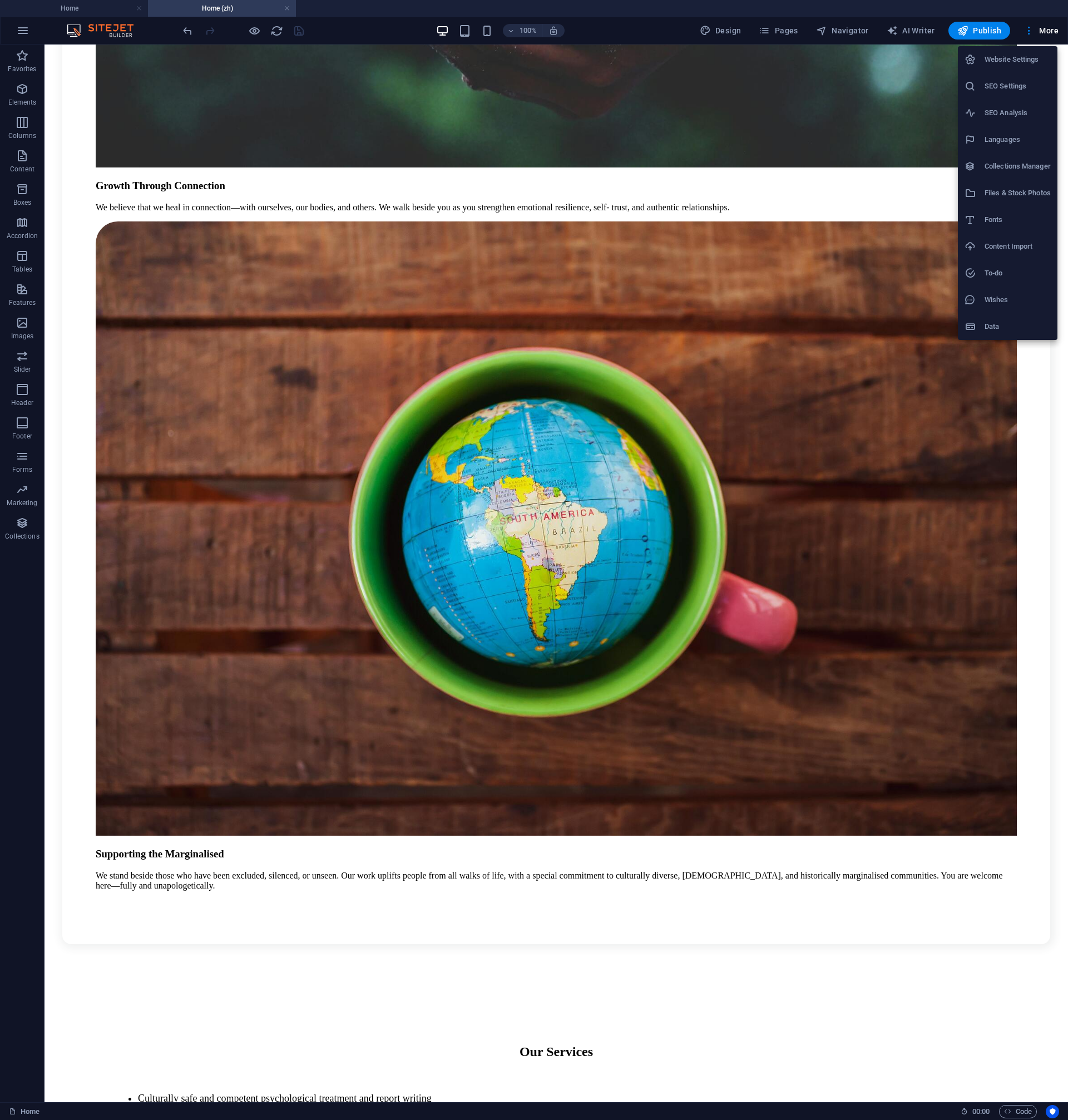
click at [1025, 147] on li "Languages" at bounding box center [1008, 139] width 100 height 27
select select "41"
select select "64"
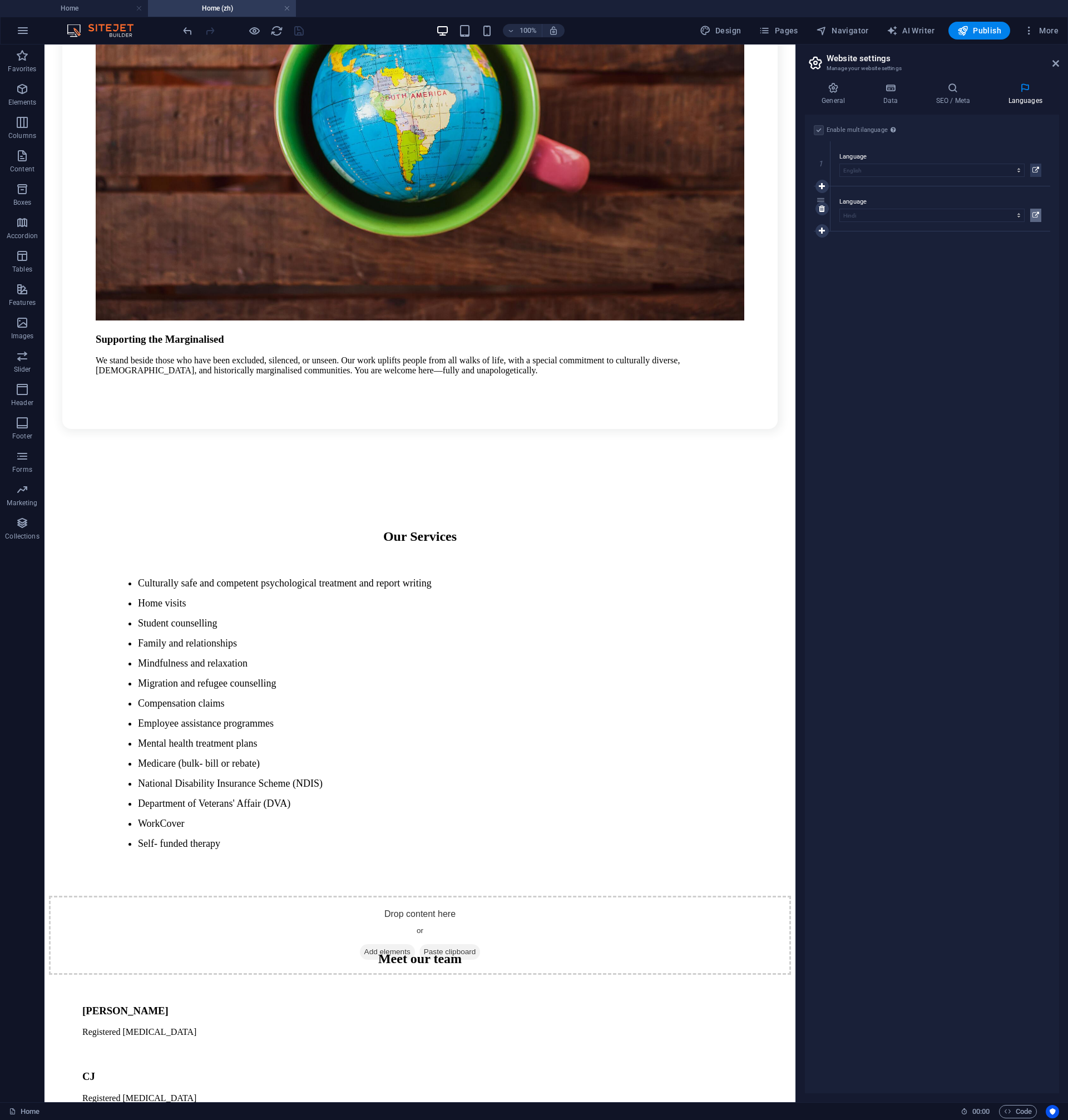
click at [1037, 210] on icon at bounding box center [1036, 215] width 7 height 13
click at [1006, 152] on icon "button" at bounding box center [1009, 150] width 9 height 9
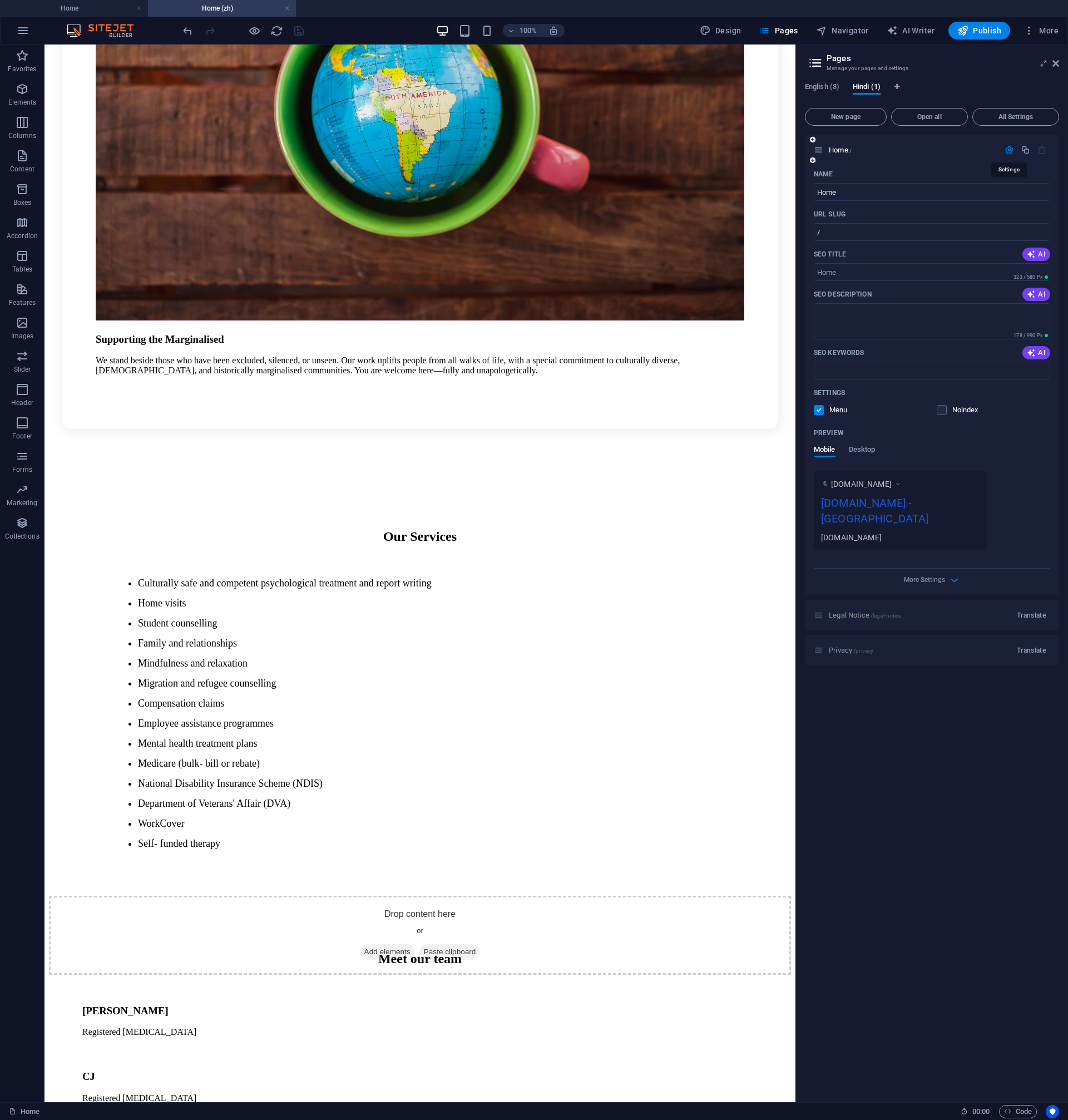
click at [1012, 147] on icon "button" at bounding box center [1009, 150] width 9 height 9
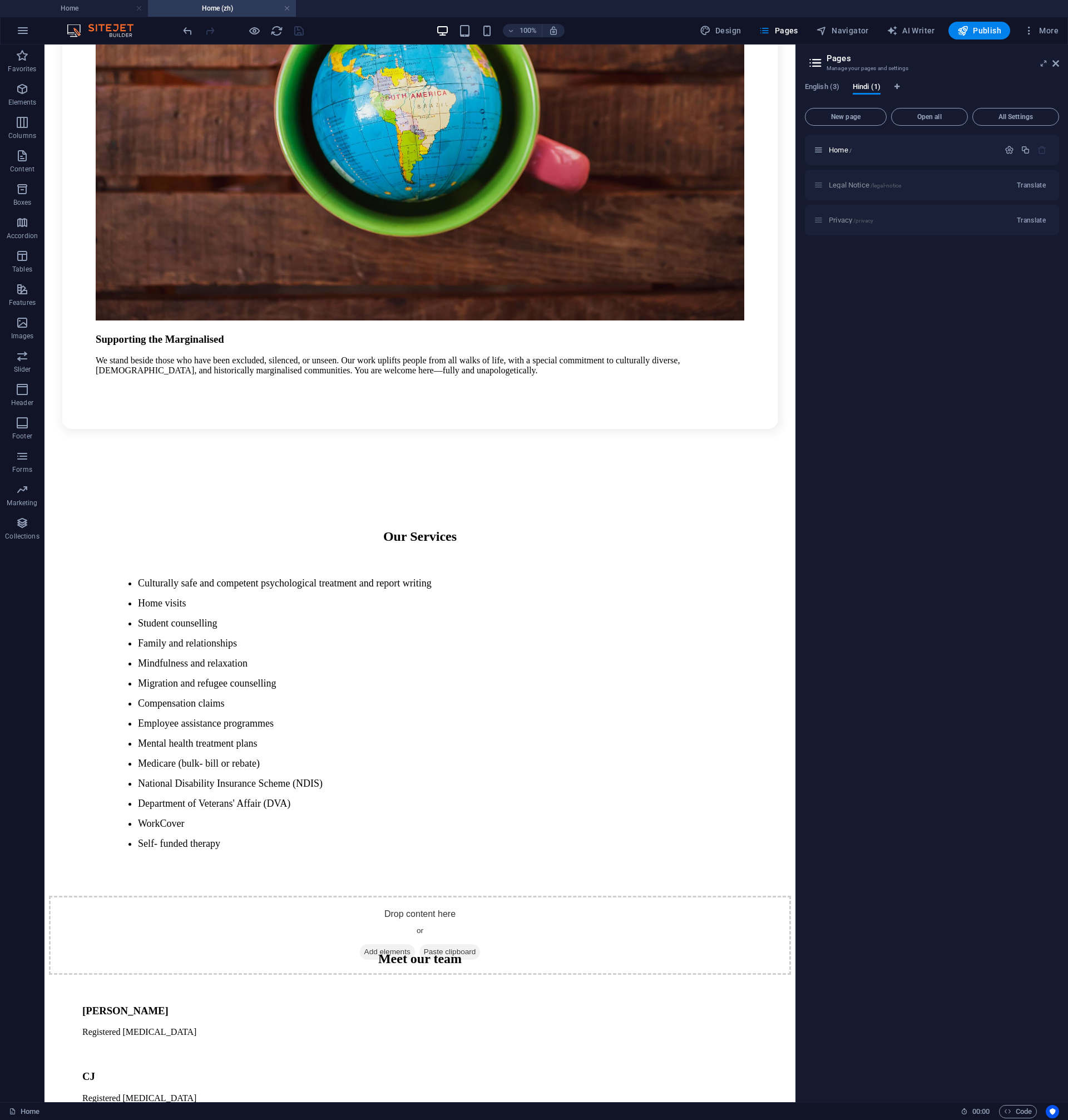
click at [960, 186] on div "Legal Notice /legal-notice Translate" at bounding box center [931, 185] width 254 height 31
click at [1024, 185] on span "Translate" at bounding box center [1031, 185] width 29 height 9
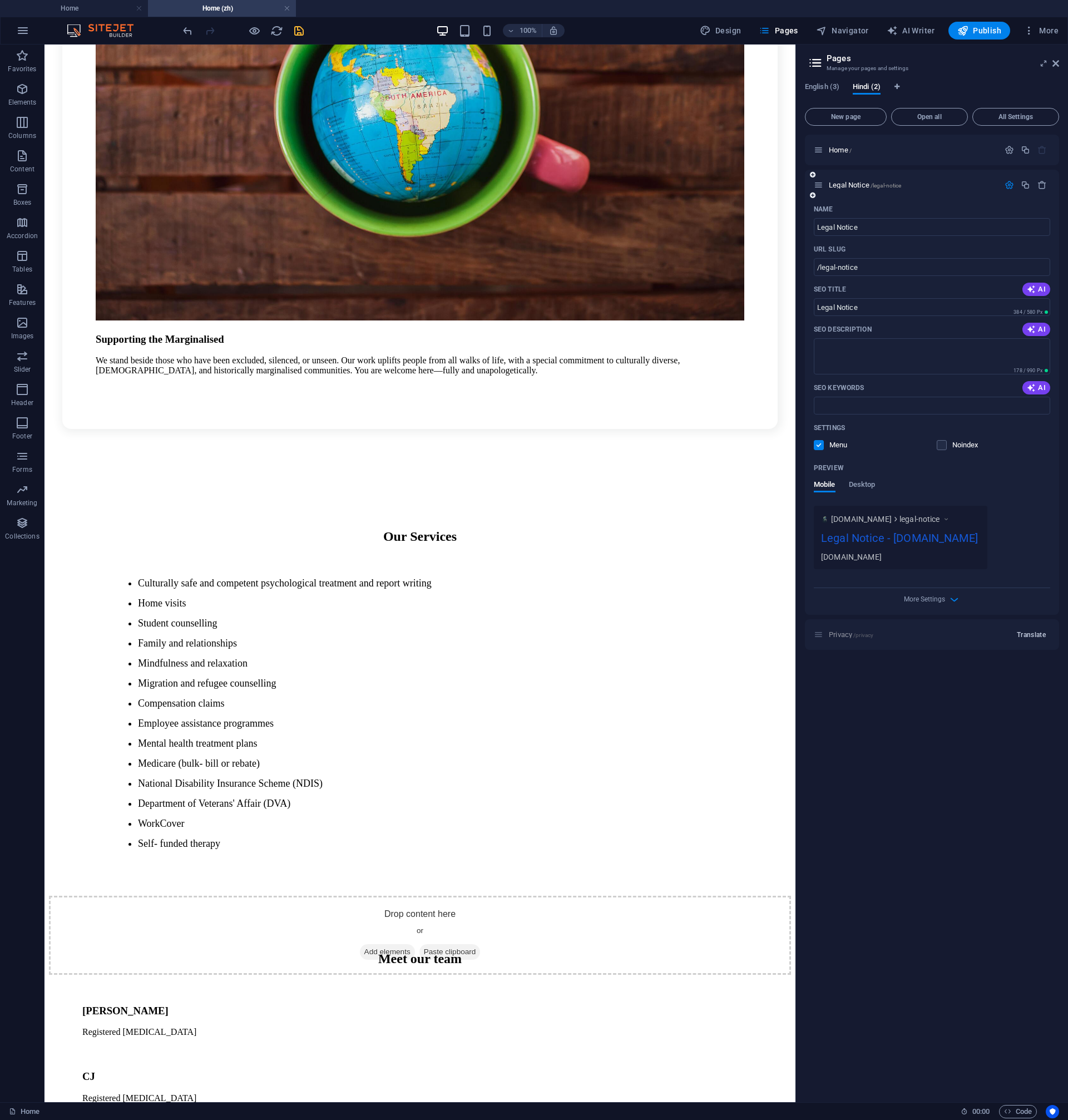
click at [1027, 640] on span "Translate" at bounding box center [1031, 634] width 29 height 9
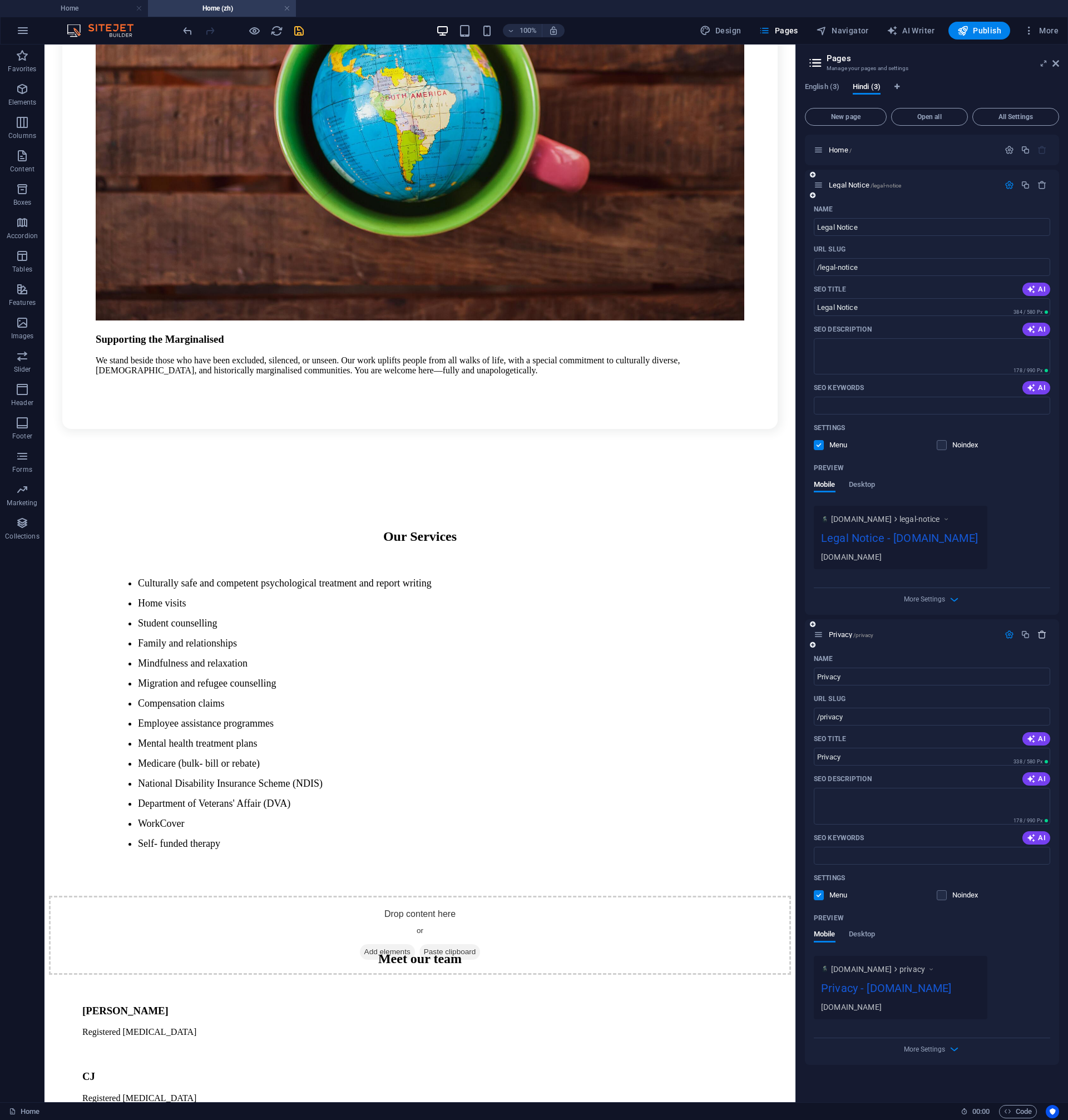
click at [1043, 640] on icon "button" at bounding box center [1042, 634] width 9 height 9
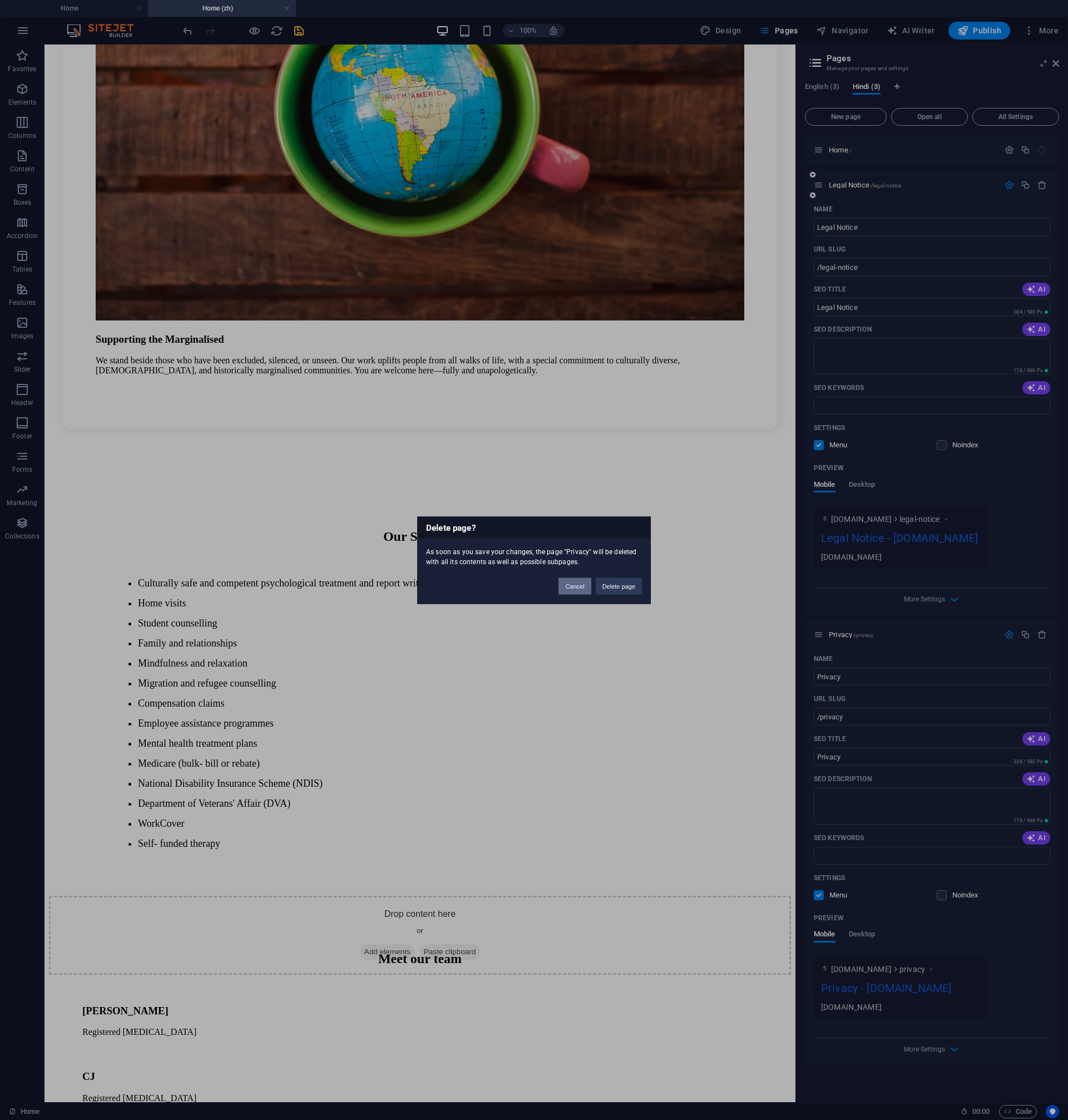
click at [578, 589] on button "Cancel" at bounding box center [575, 585] width 32 height 17
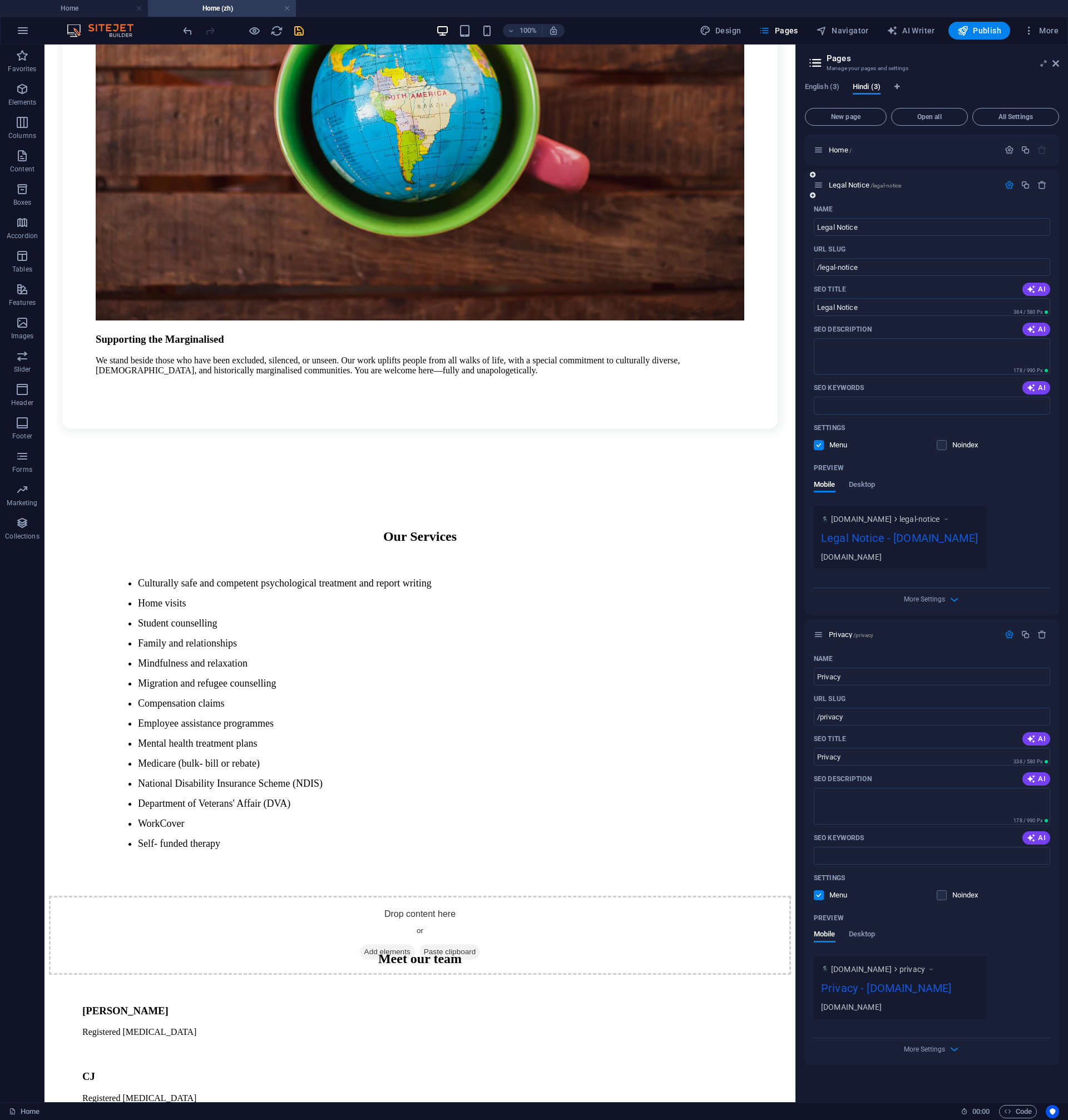
scroll to position [7, 0]
click at [914, 603] on span "More Settings" at bounding box center [924, 599] width 41 height 8
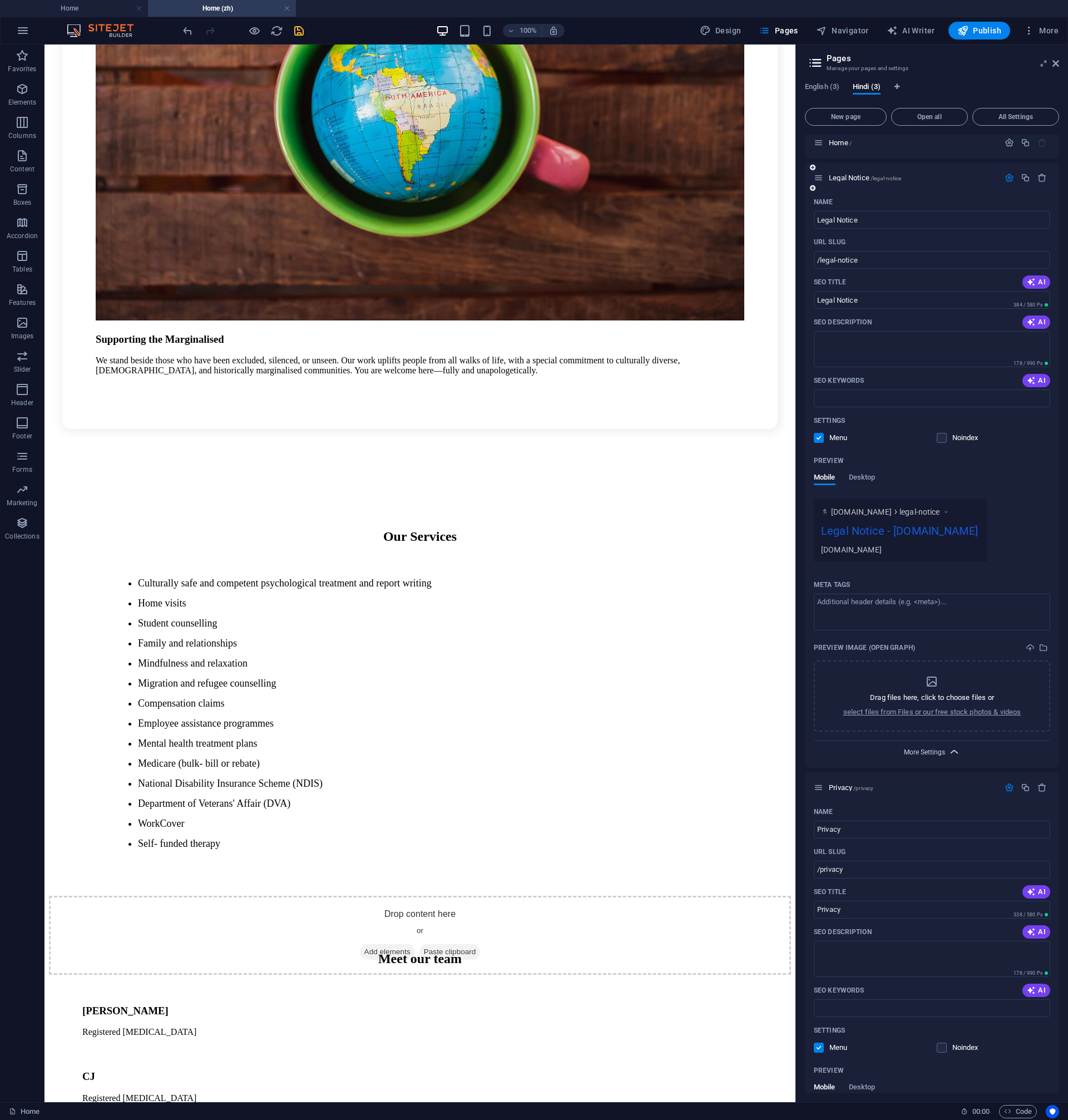
click at [937, 756] on span "More Settings" at bounding box center [924, 752] width 41 height 8
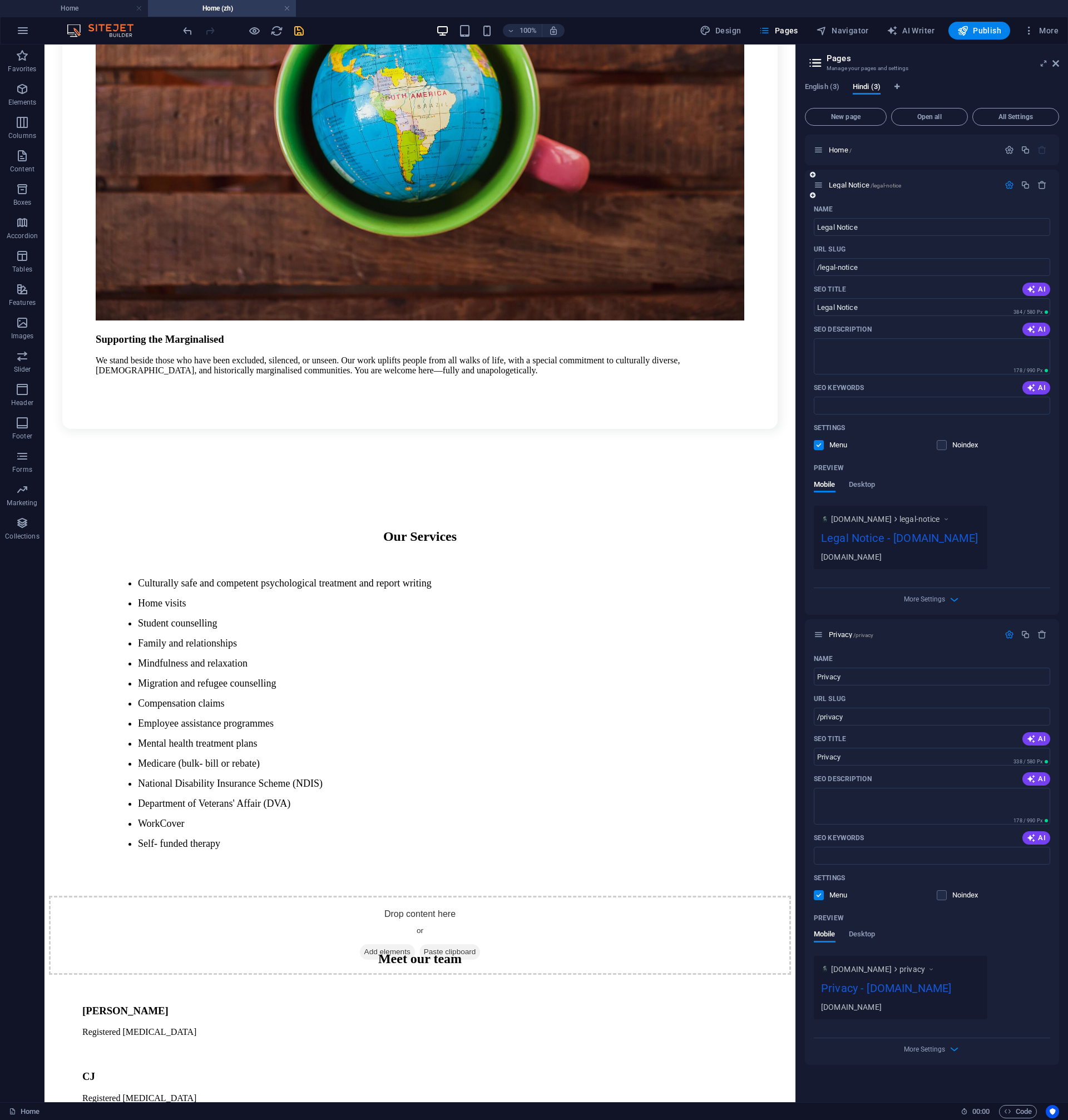
scroll to position [0, 0]
click at [861, 186] on span "Legal Notice /legal-notice" at bounding box center [865, 185] width 73 height 8
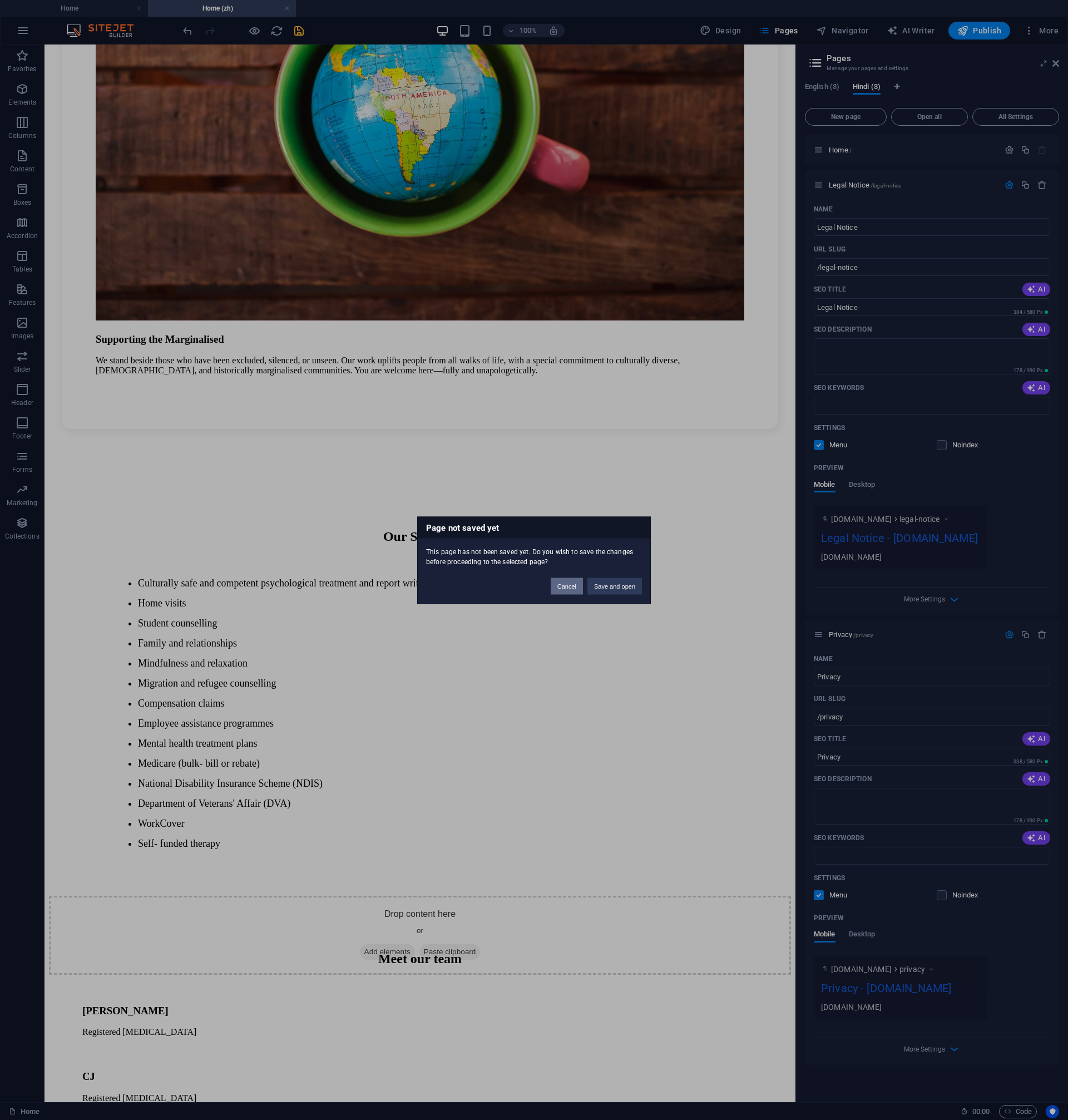
click at [573, 584] on button "Cancel" at bounding box center [567, 585] width 32 height 17
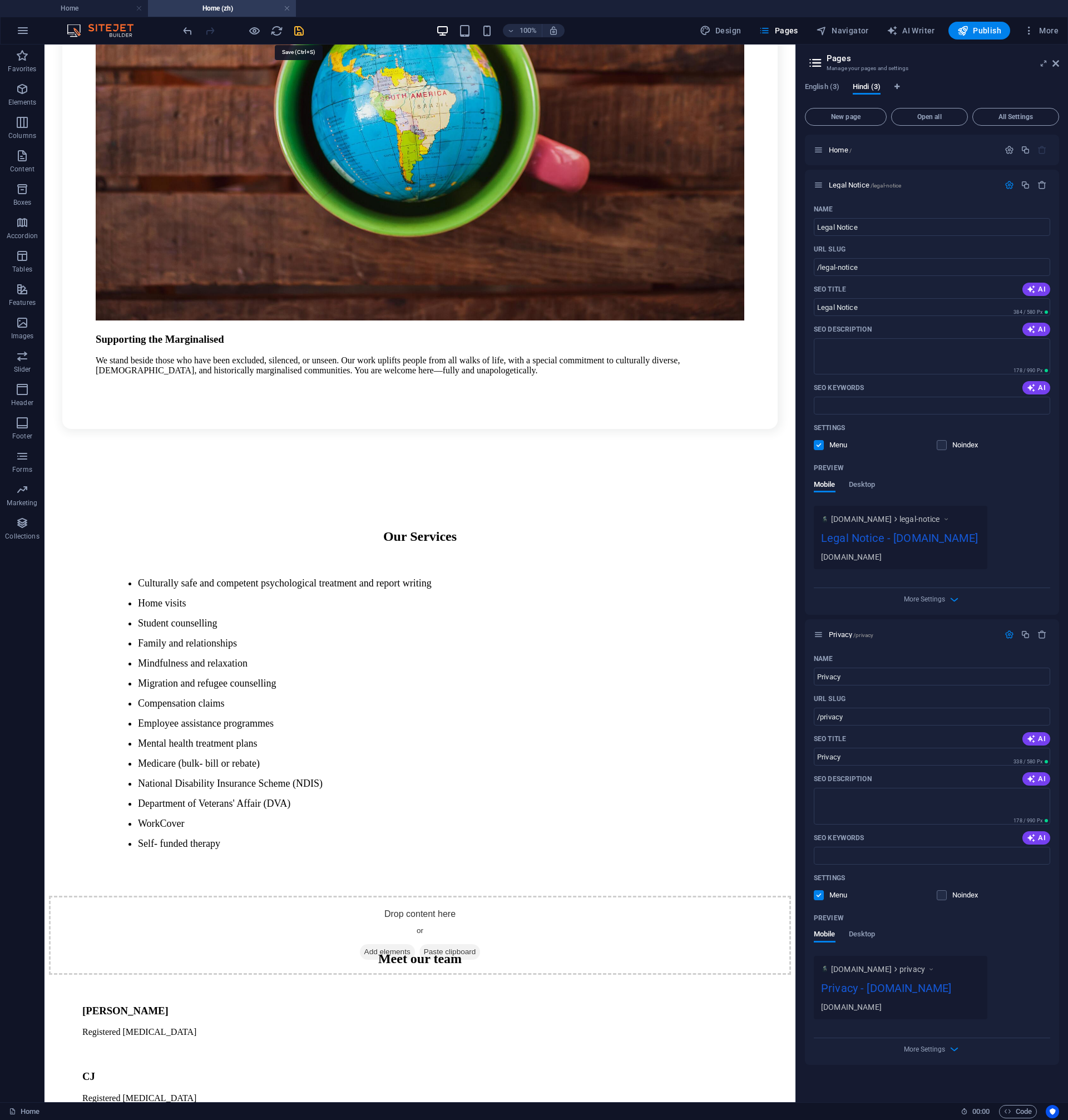
click at [300, 32] on icon "save" at bounding box center [299, 31] width 13 height 13
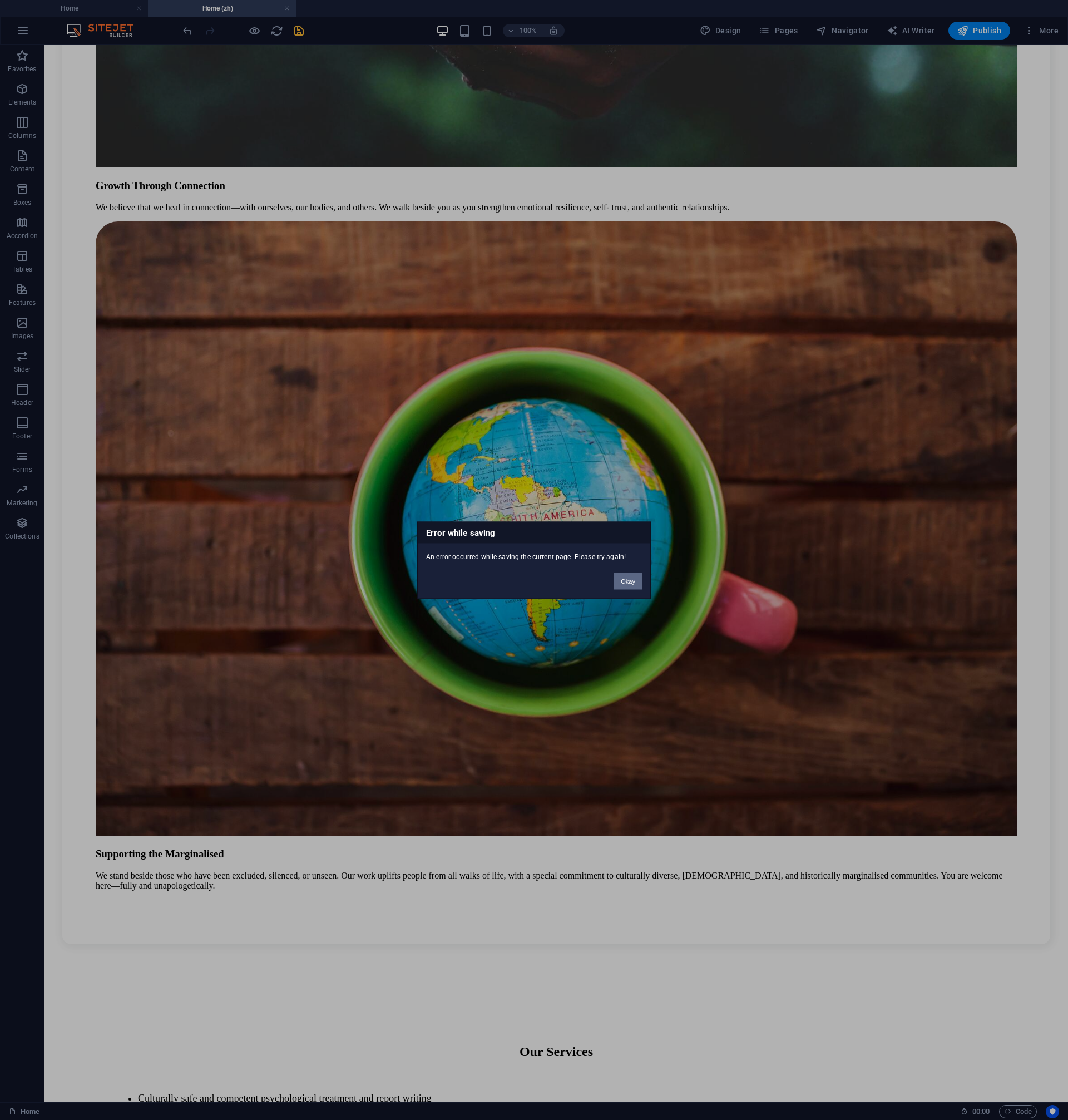
click at [620, 580] on button "Okay" at bounding box center [628, 581] width 28 height 17
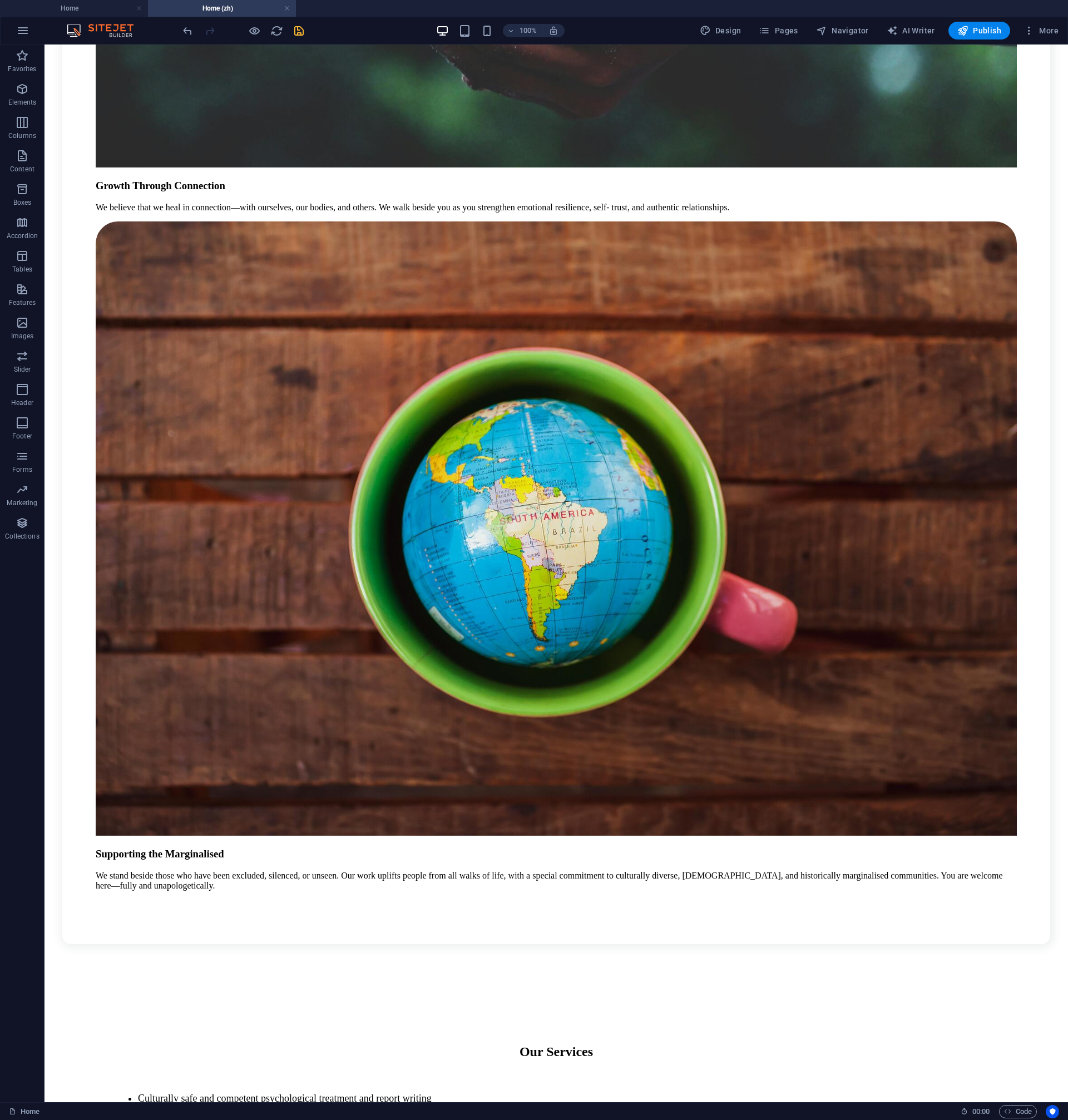
click at [290, 14] on h4 "Home (zh)" at bounding box center [222, 8] width 148 height 12
click at [285, 9] on link at bounding box center [287, 9] width 7 height 10
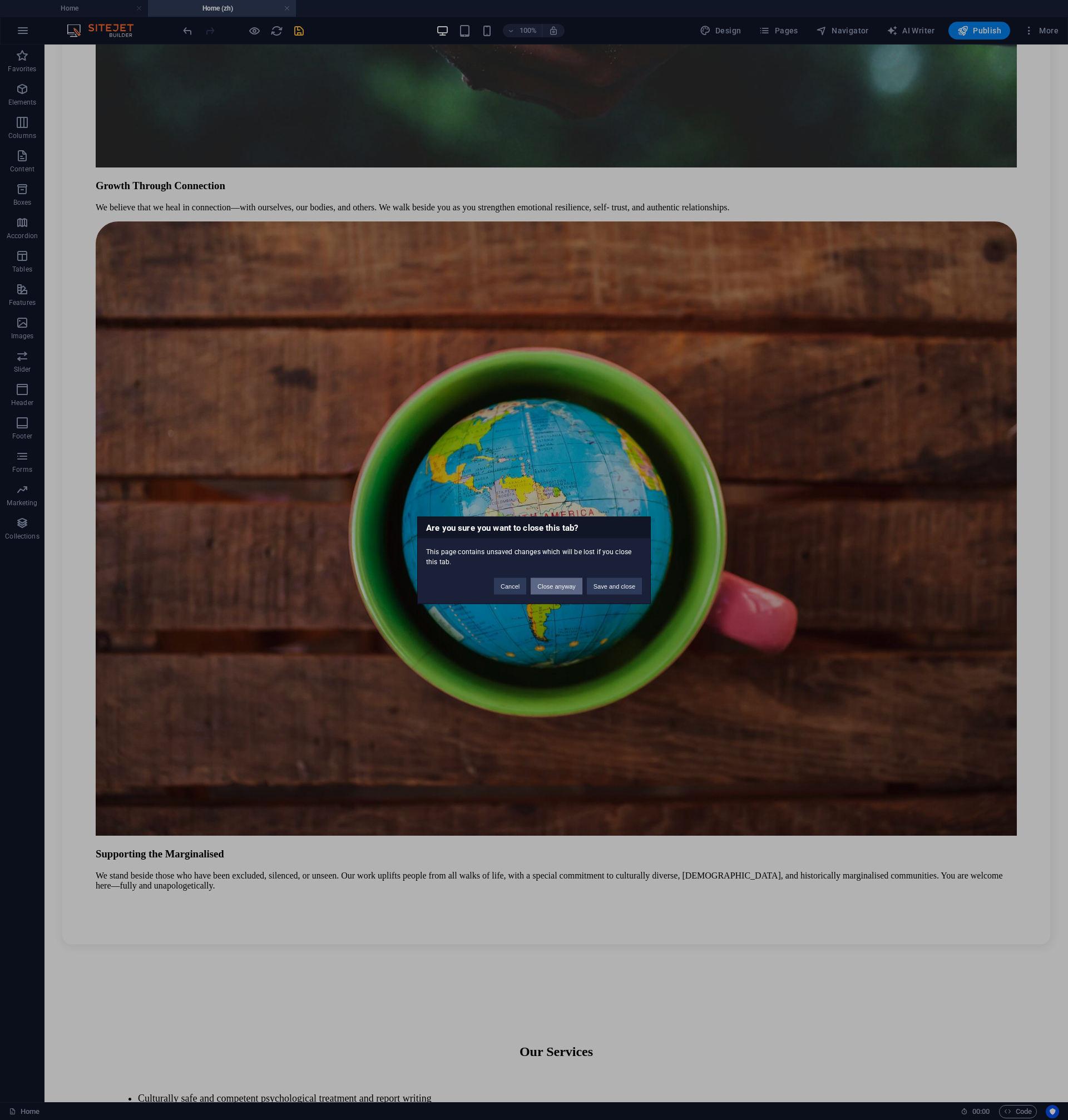
click at [546, 590] on button "Close anyway" at bounding box center [556, 585] width 51 height 17
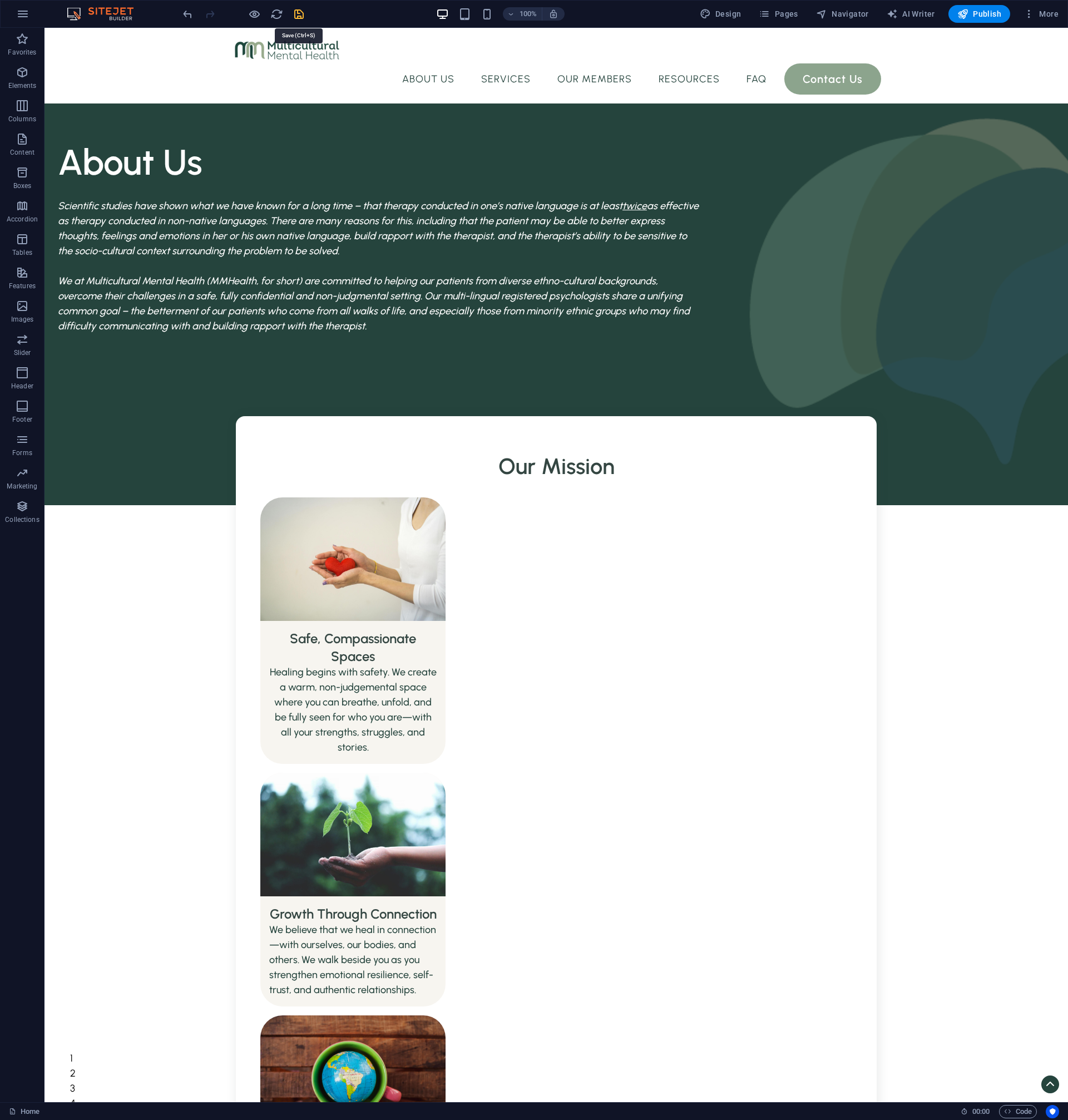
click at [296, 17] on icon "save" at bounding box center [299, 14] width 13 height 13
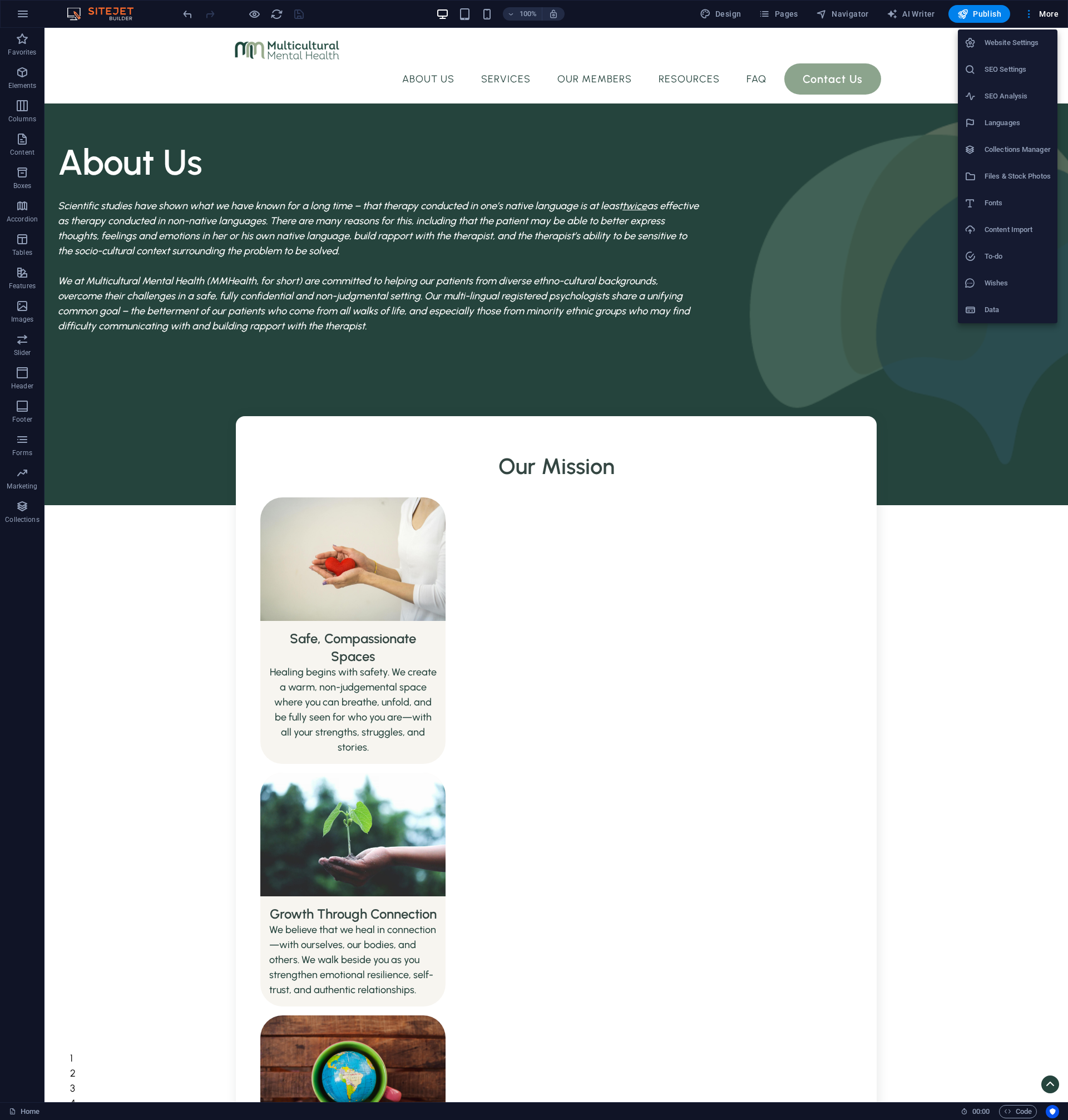
click at [1017, 131] on li "Languages" at bounding box center [1008, 123] width 100 height 27
select select "41"
select select "64"
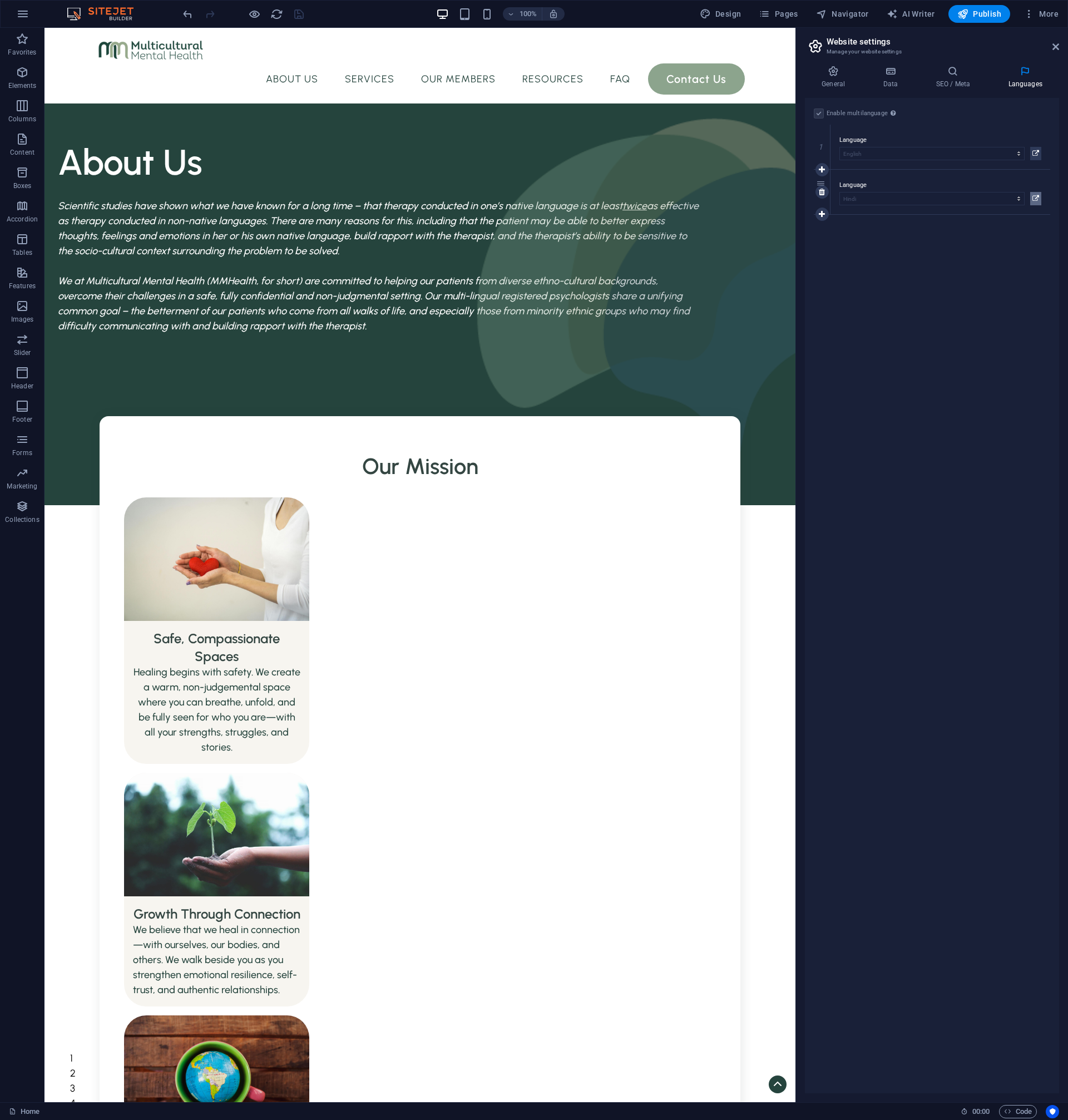
click at [1037, 198] on icon at bounding box center [1036, 198] width 7 height 13
click at [876, 135] on p "Home /" at bounding box center [912, 133] width 167 height 7
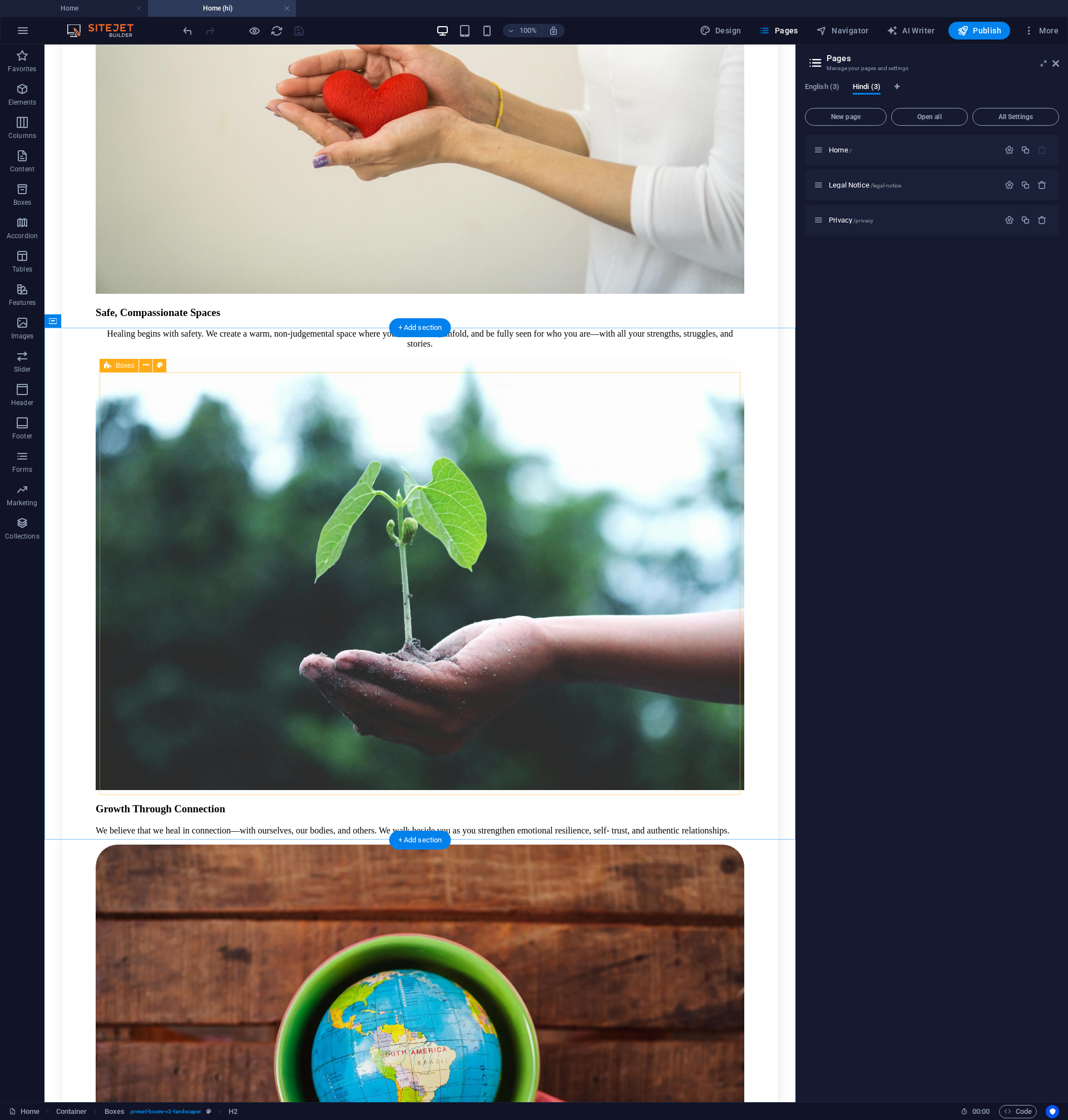
scroll to position [941, 0]
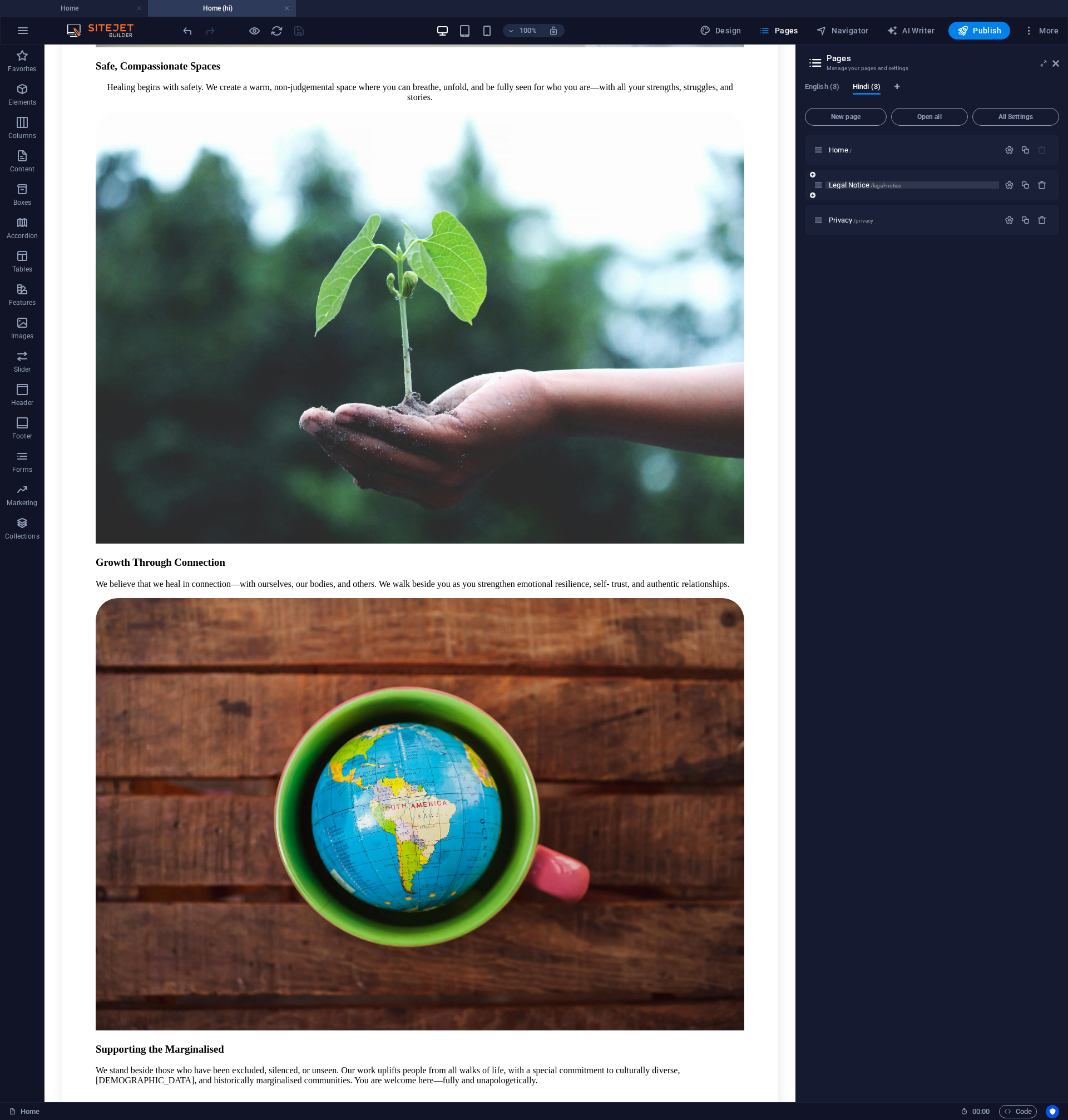
click at [856, 187] on span "Legal Notice /legal-notice" at bounding box center [865, 185] width 73 height 8
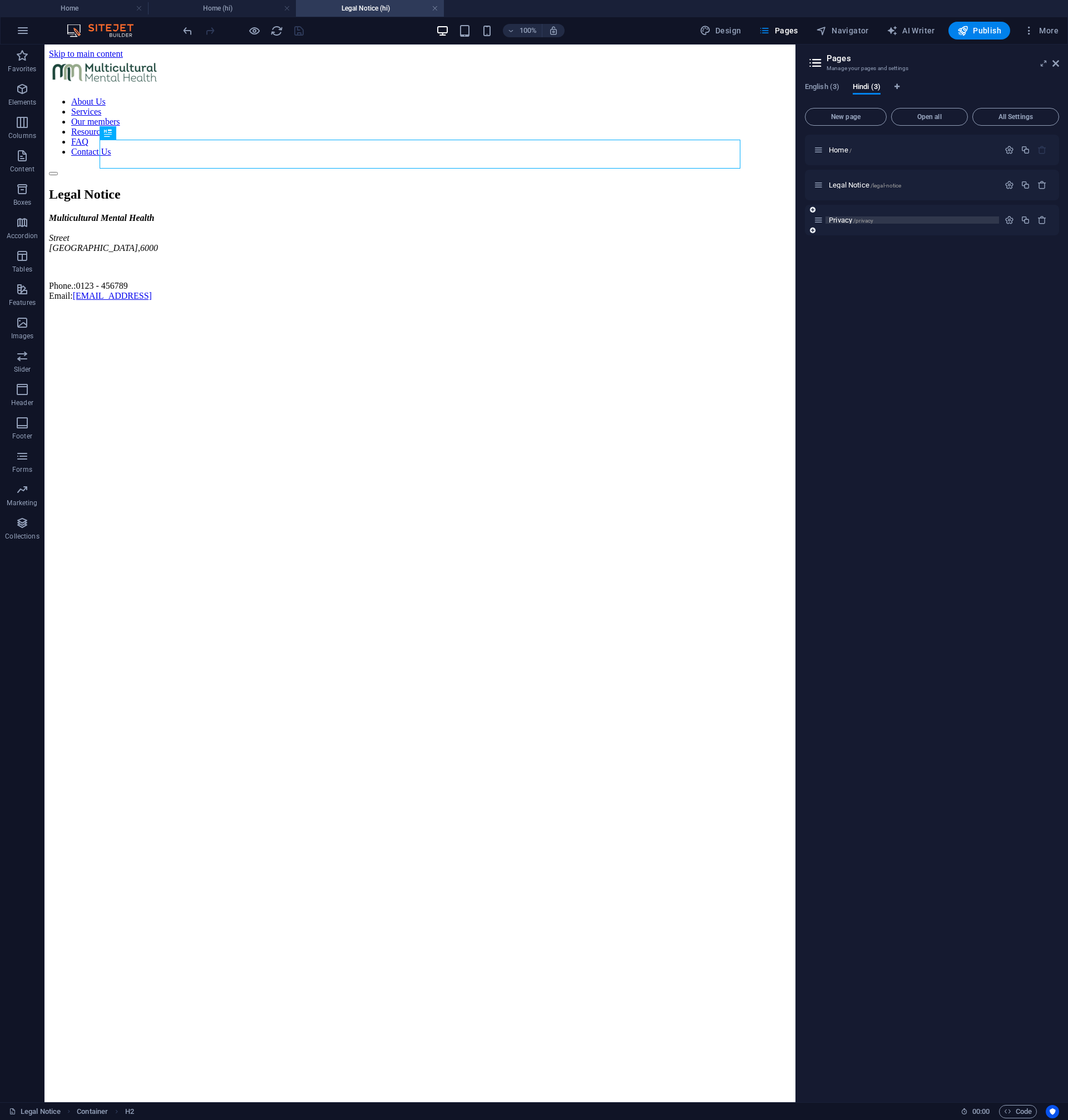
scroll to position [0, 0]
click at [855, 222] on span "/privacy" at bounding box center [863, 221] width 20 height 6
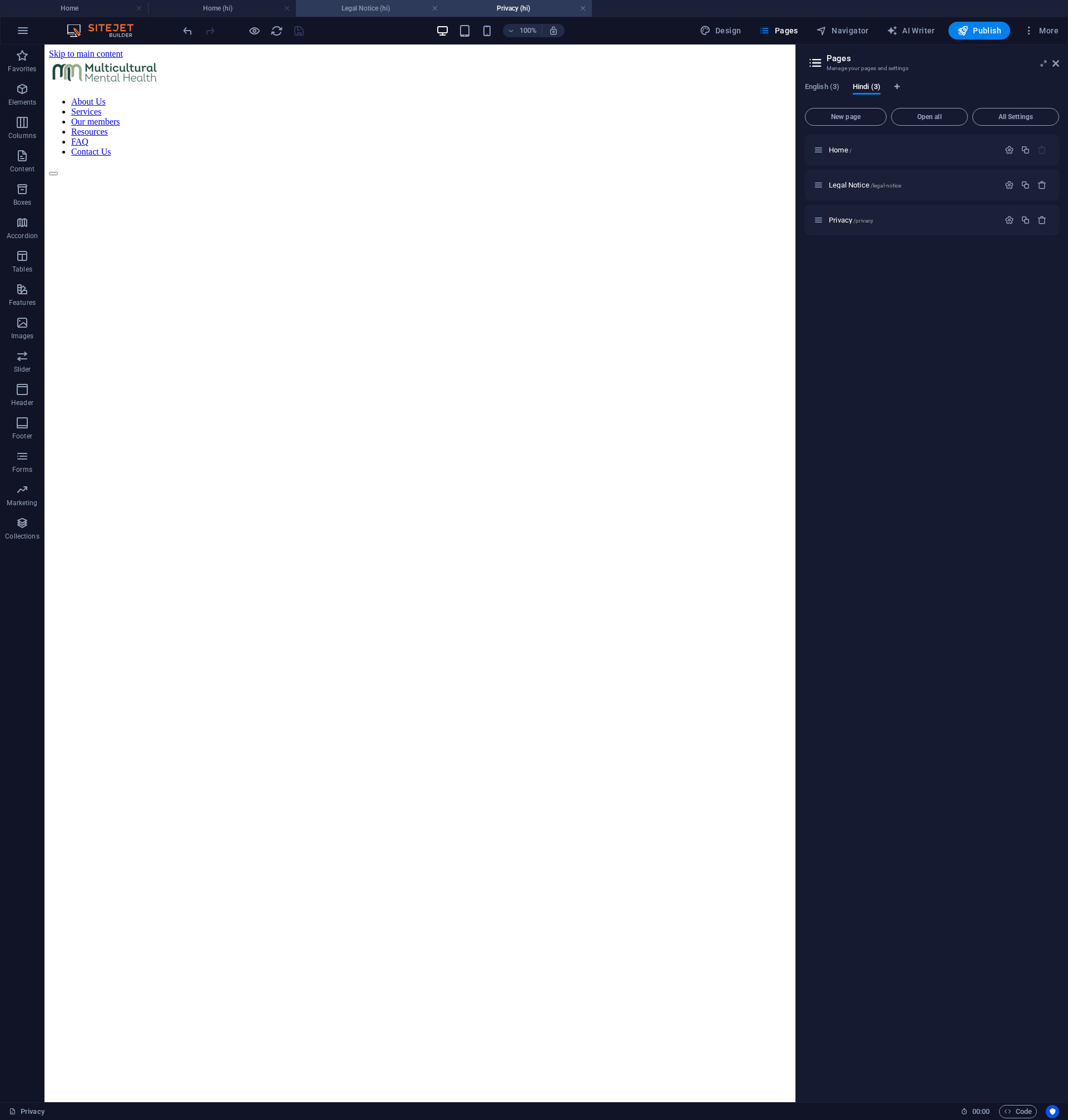
click at [384, 9] on h4 "Legal Notice (hi)" at bounding box center [370, 8] width 148 height 12
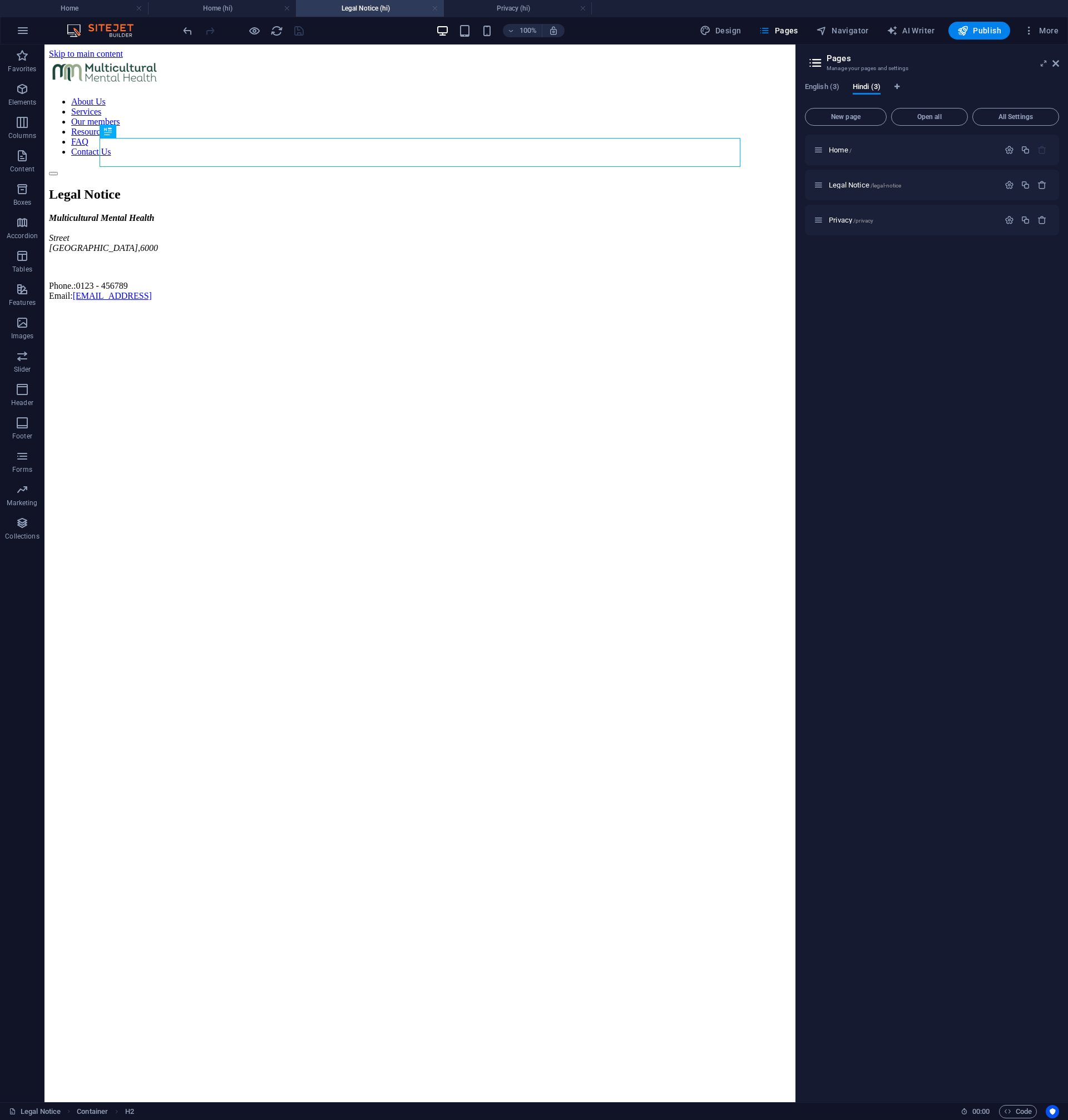
click at [431, 10] on link at bounding box center [435, 9] width 7 height 10
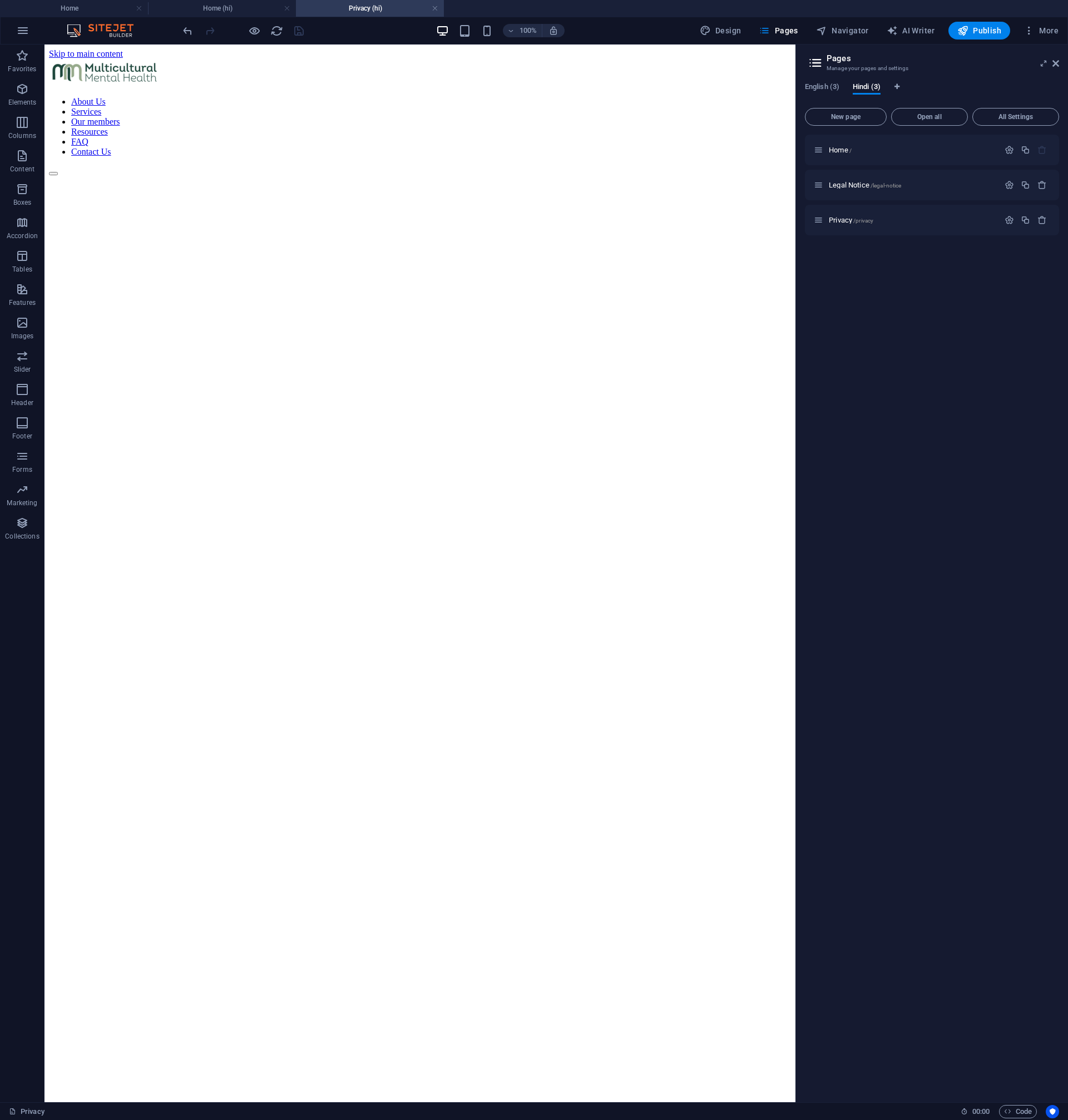
click at [431, 10] on link at bounding box center [435, 9] width 7 height 10
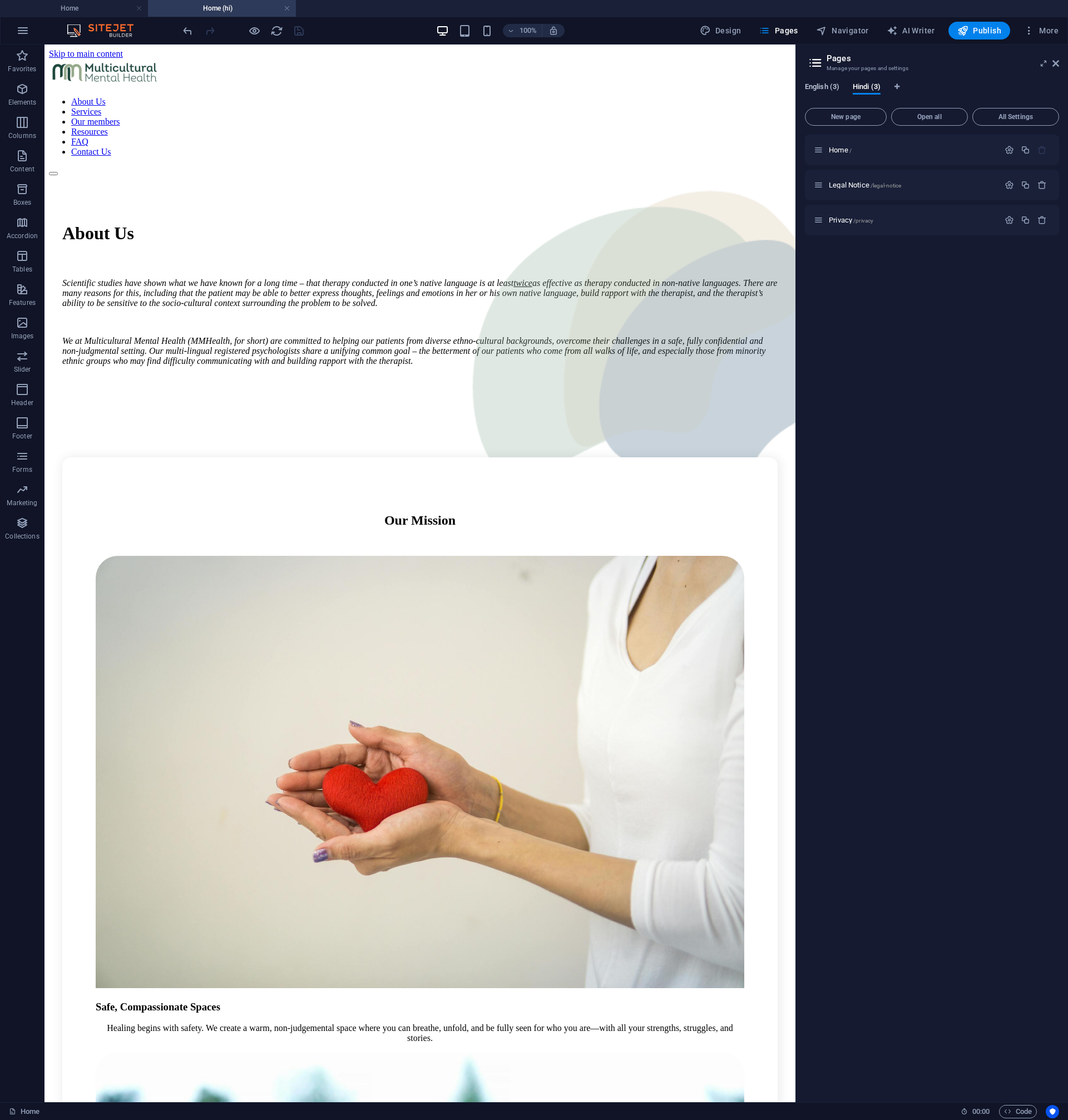
click at [828, 89] on span "English (3)" at bounding box center [822, 88] width 35 height 16
click at [868, 184] on span "Legal Notice /legal-notice" at bounding box center [865, 185] width 73 height 8
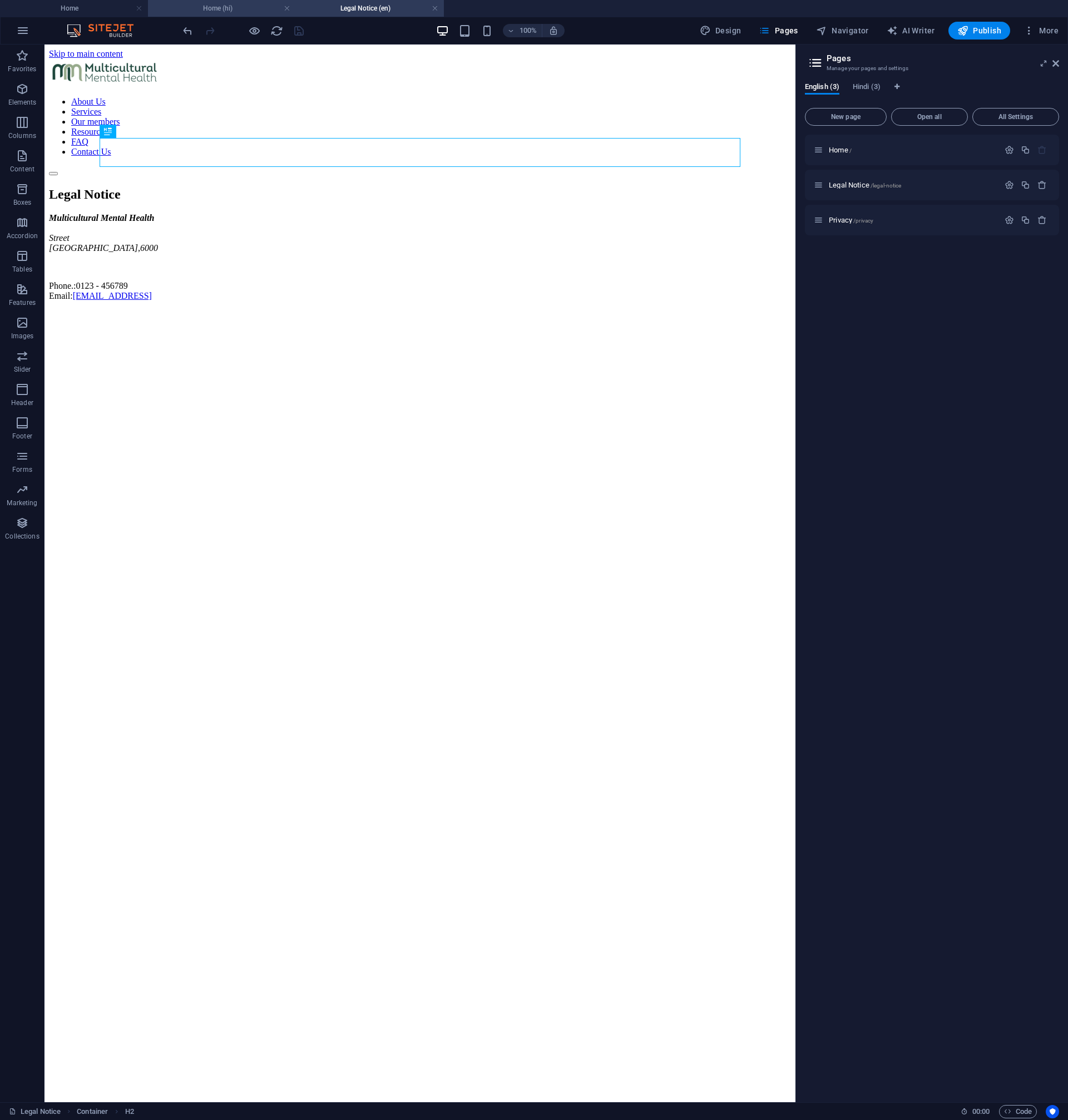
click at [283, 10] on h4 "Home (hi)" at bounding box center [222, 8] width 148 height 12
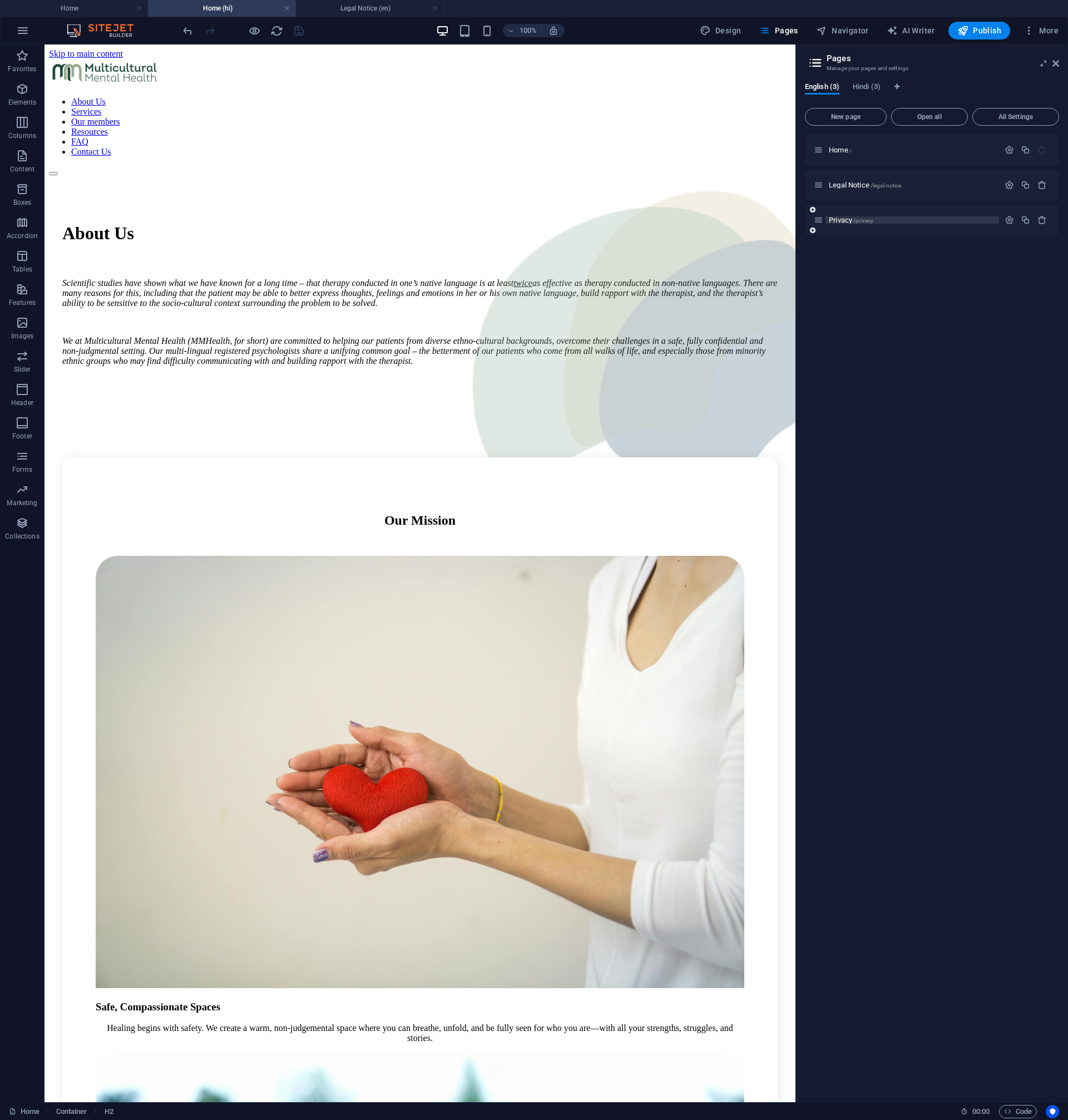
click at [853, 221] on span "Privacy /privacy" at bounding box center [851, 220] width 44 height 8
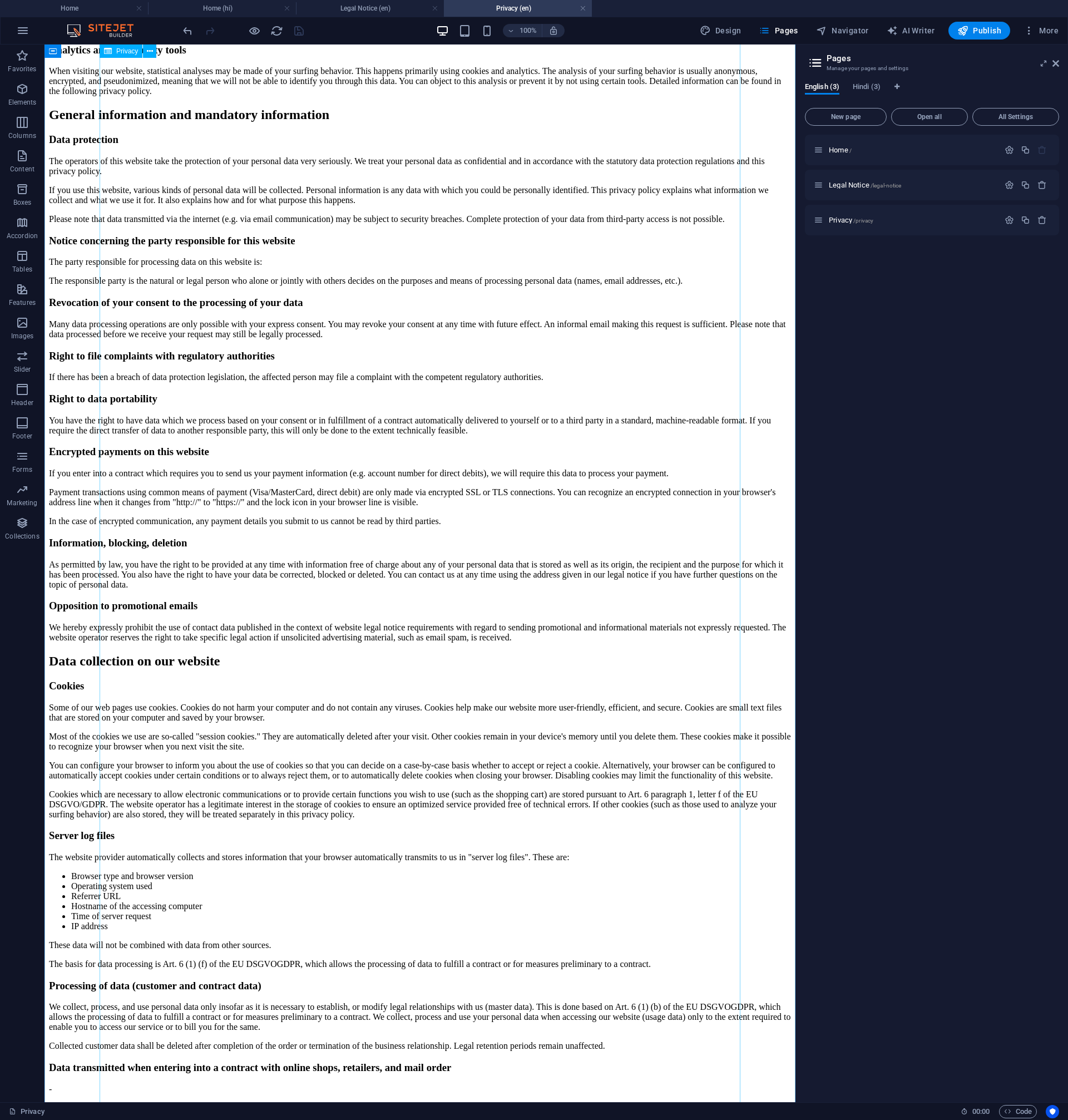
scroll to position [797, 0]
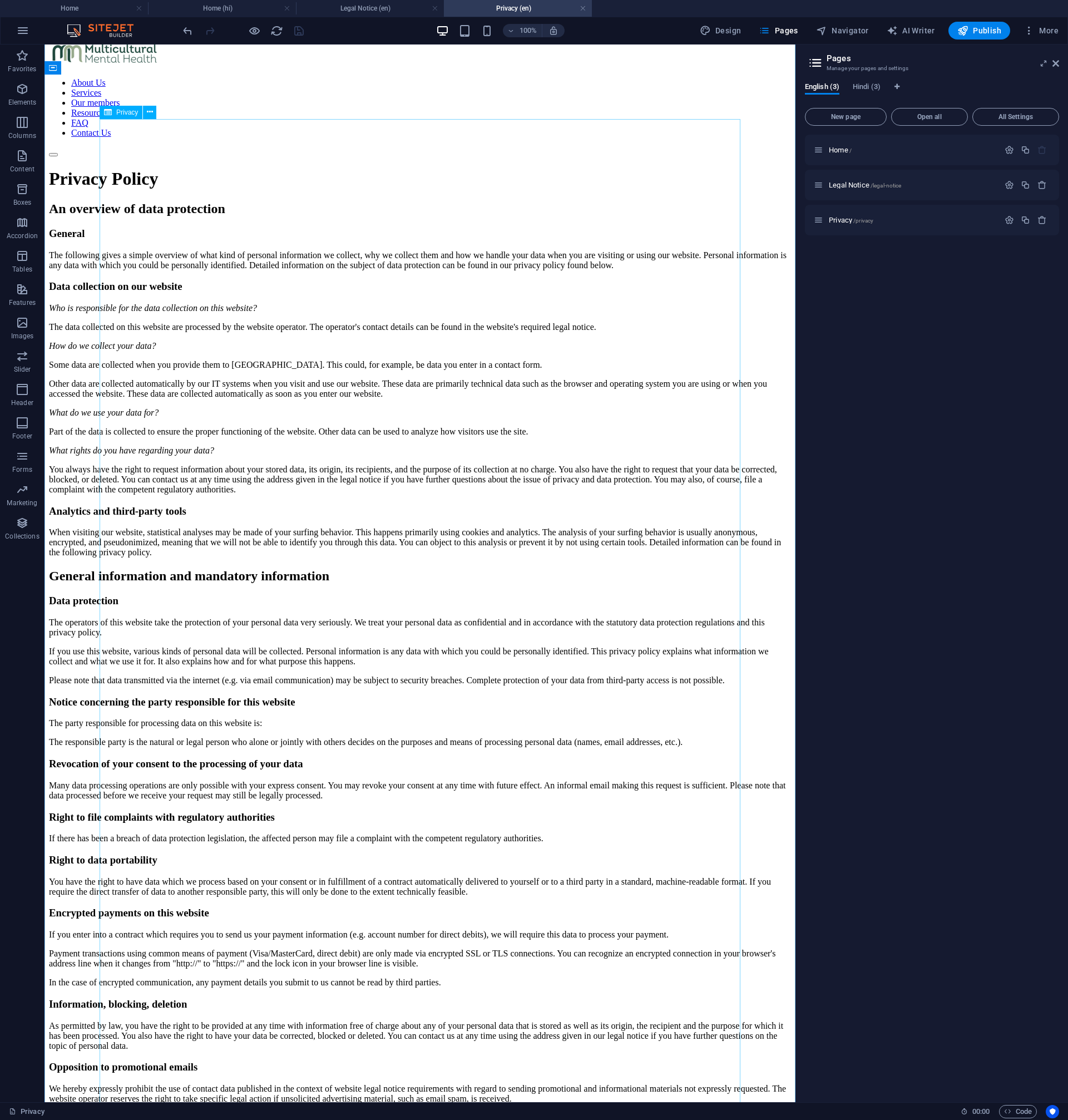
click at [319, 275] on div "Privacy Policy An overview of data protection General The following gives a sim…" at bounding box center [420, 1090] width 742 height 1843
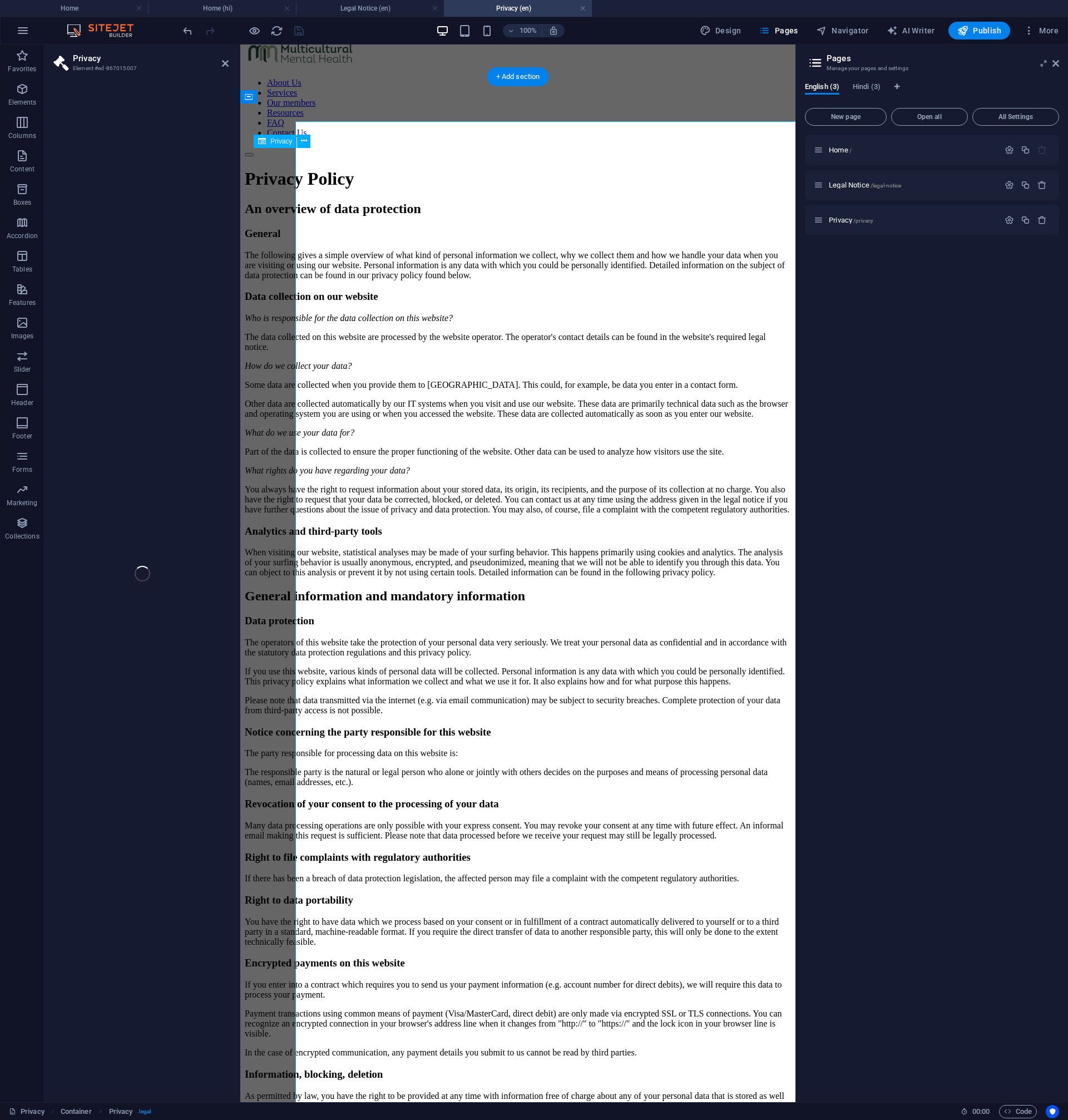
scroll to position [17, 0]
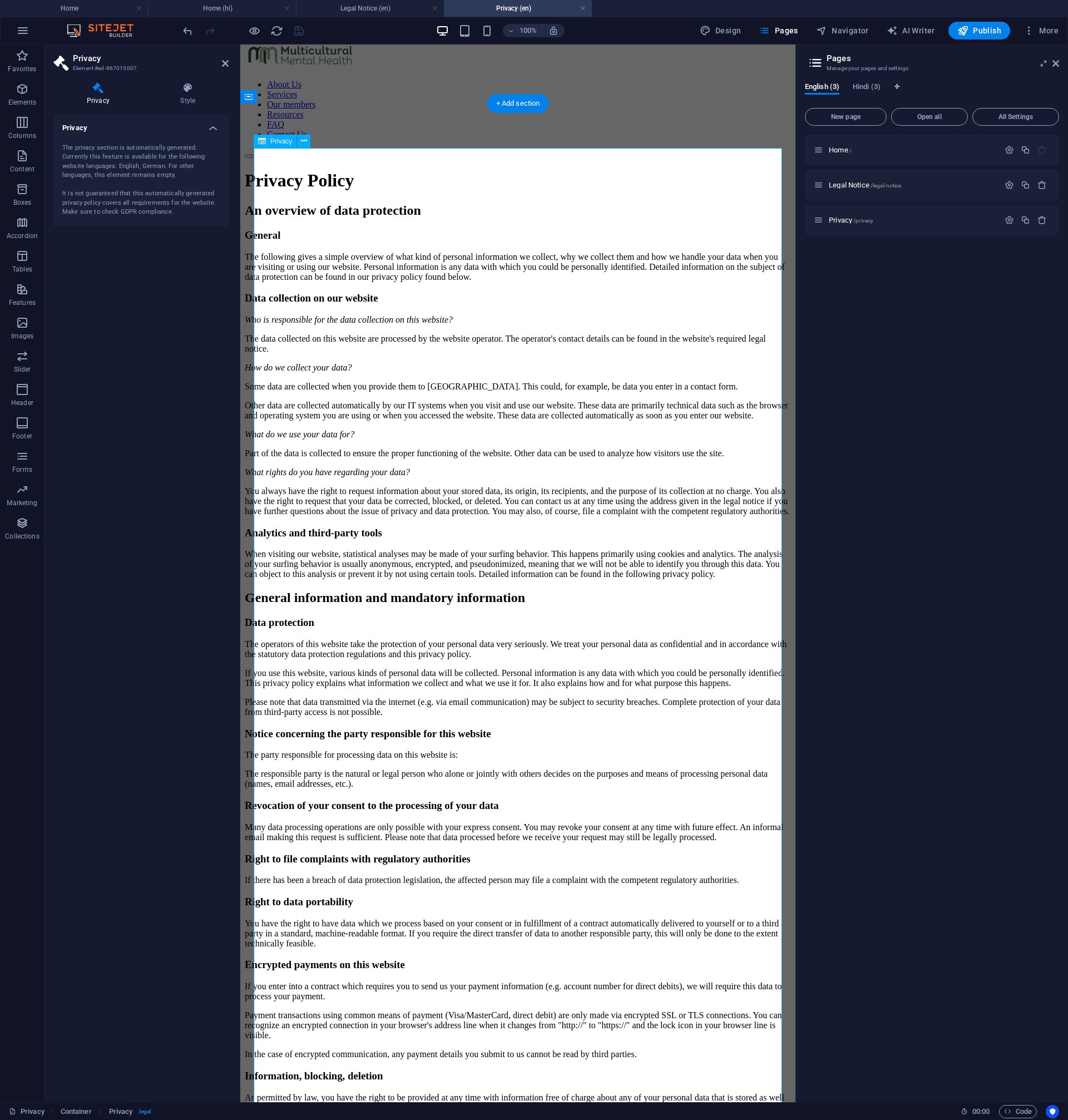
click at [190, 96] on h4 "Style" at bounding box center [188, 94] width 81 height 24
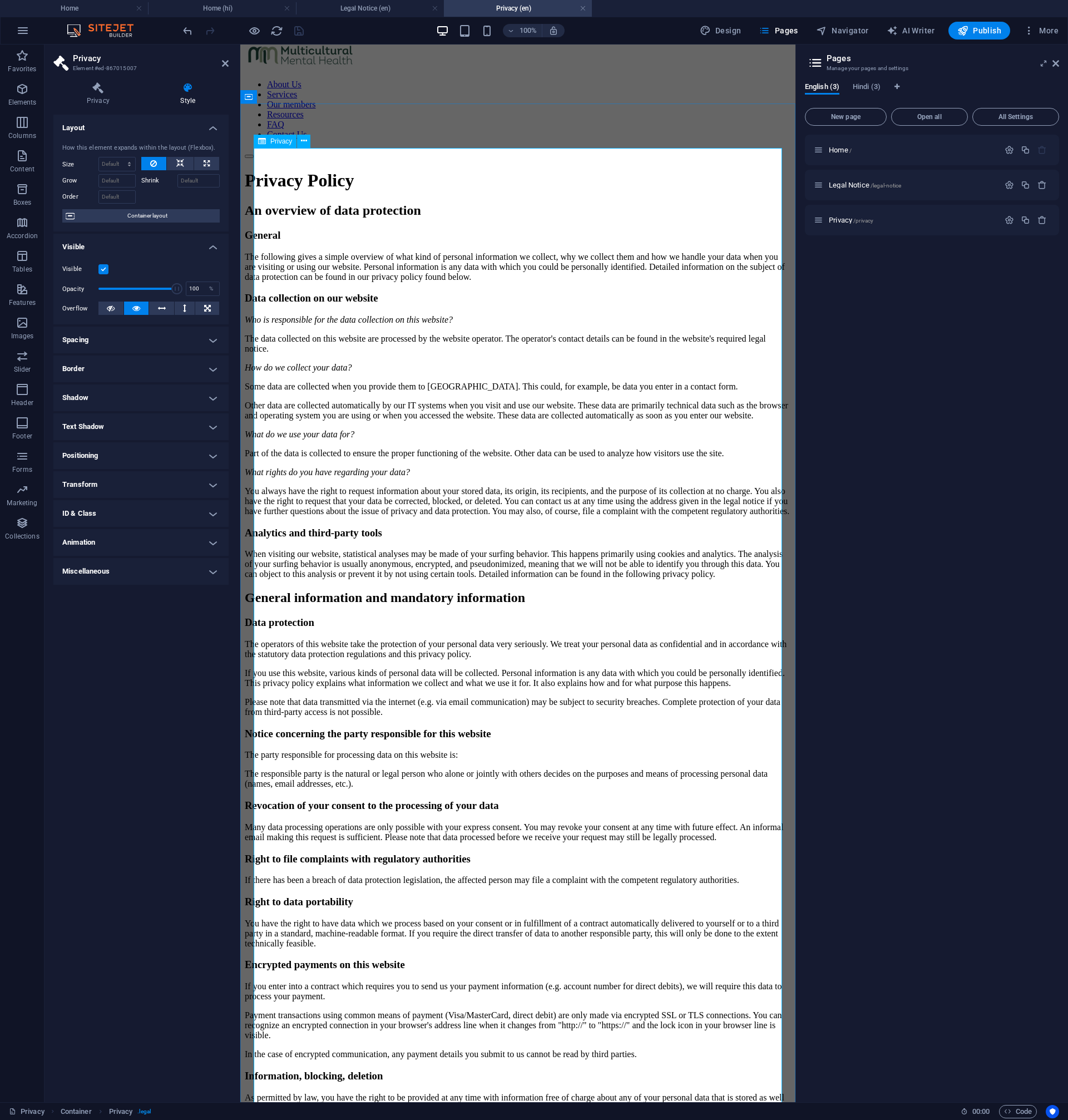
click at [735, 33] on span "Design" at bounding box center [721, 30] width 41 height 11
select select "px"
select select "500"
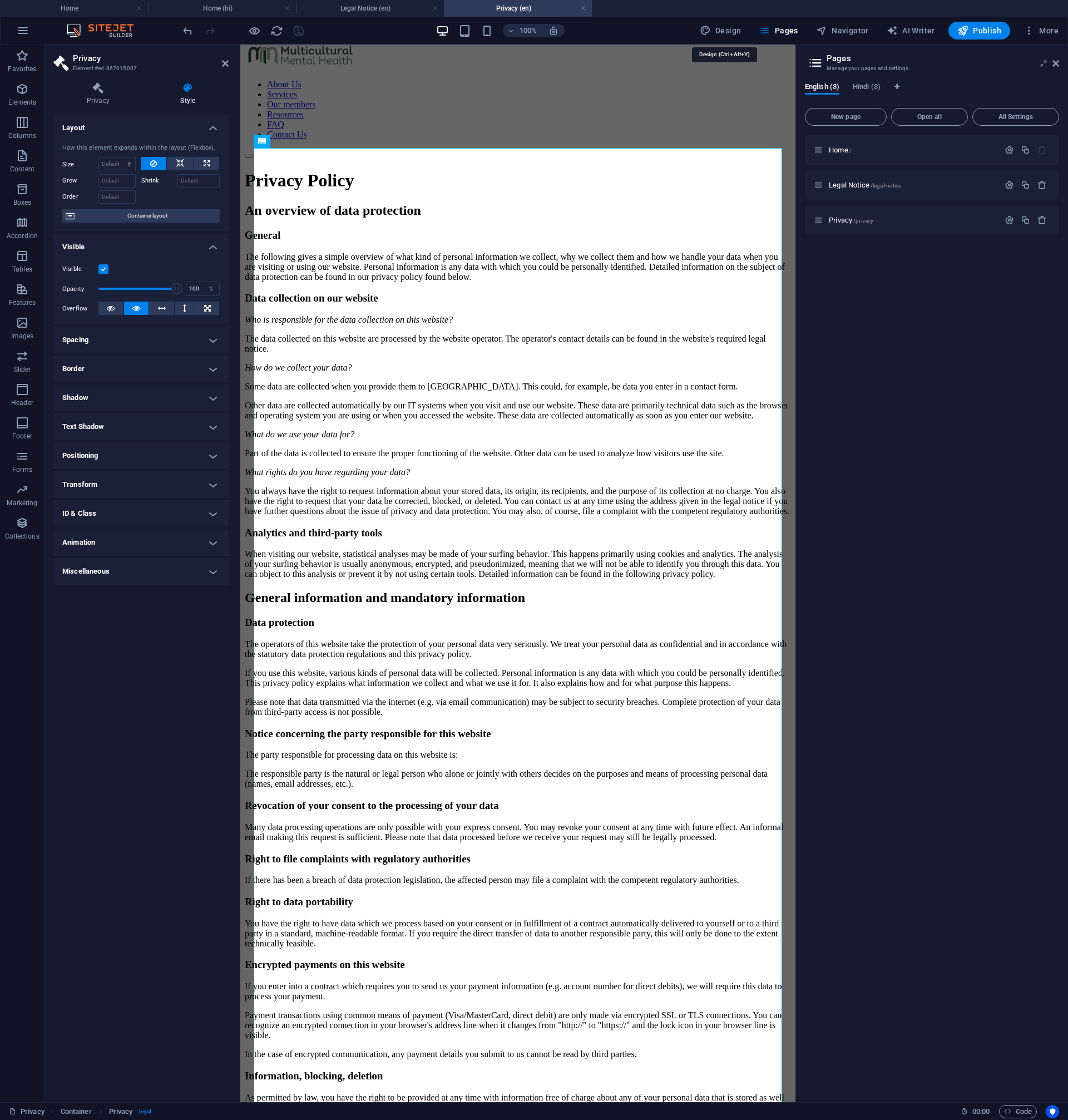
select select "px"
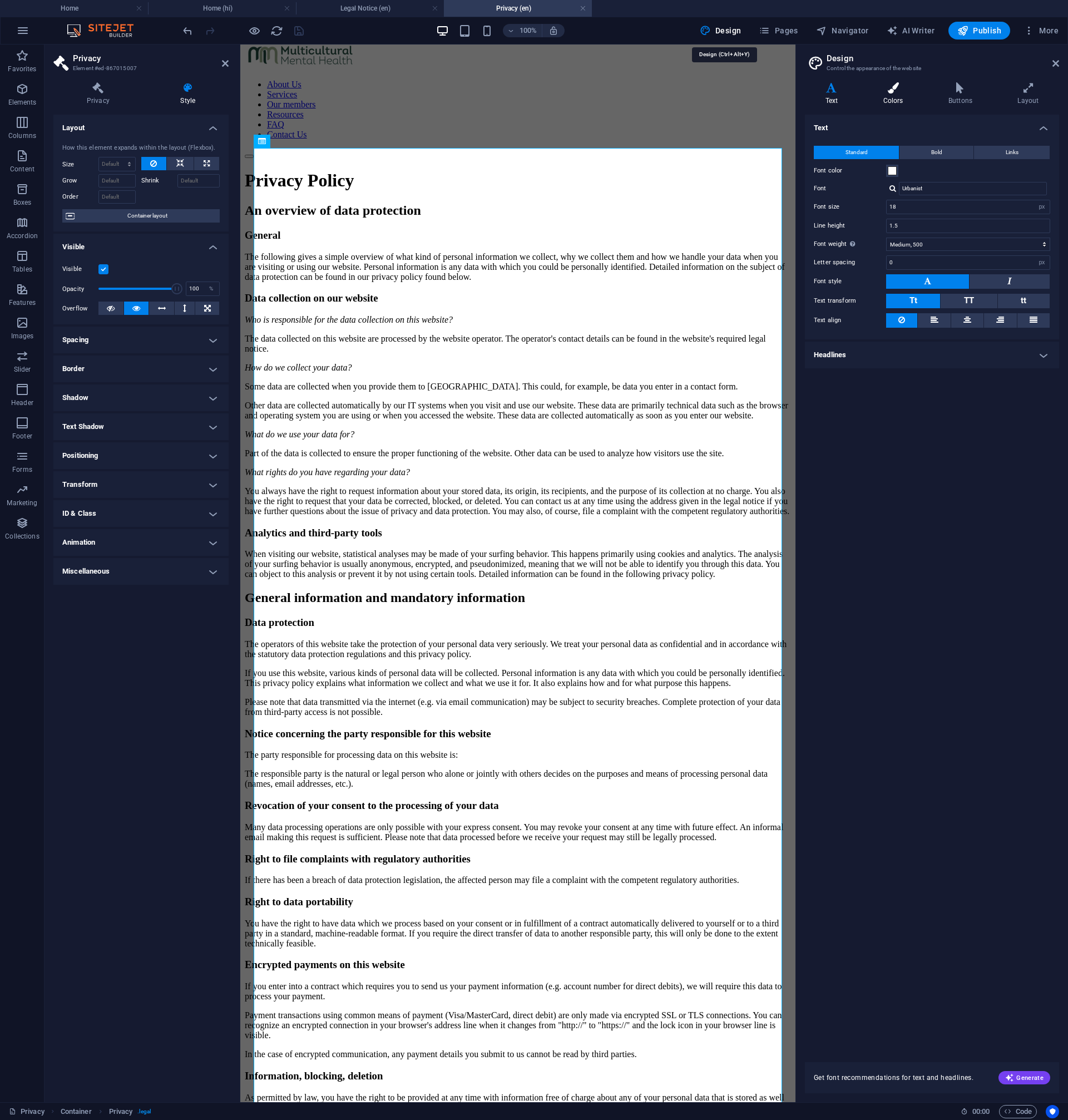
scroll to position [17, 0]
click at [894, 168] on span at bounding box center [892, 171] width 9 height 9
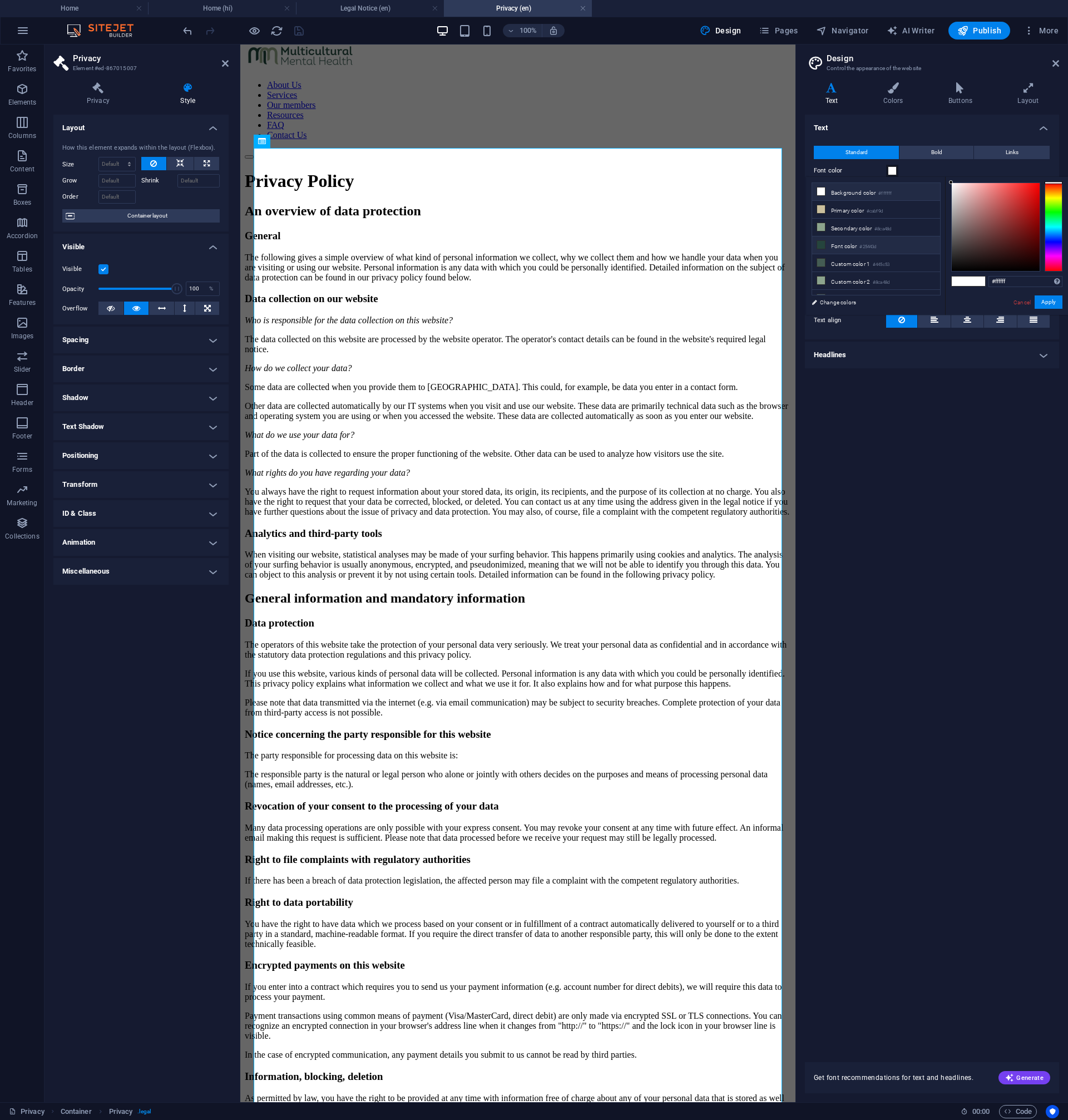
click at [854, 248] on li "Font color #25443d" at bounding box center [876, 245] width 128 height 18
type input "#25443d"
click at [1044, 300] on button "Apply" at bounding box center [1048, 302] width 28 height 13
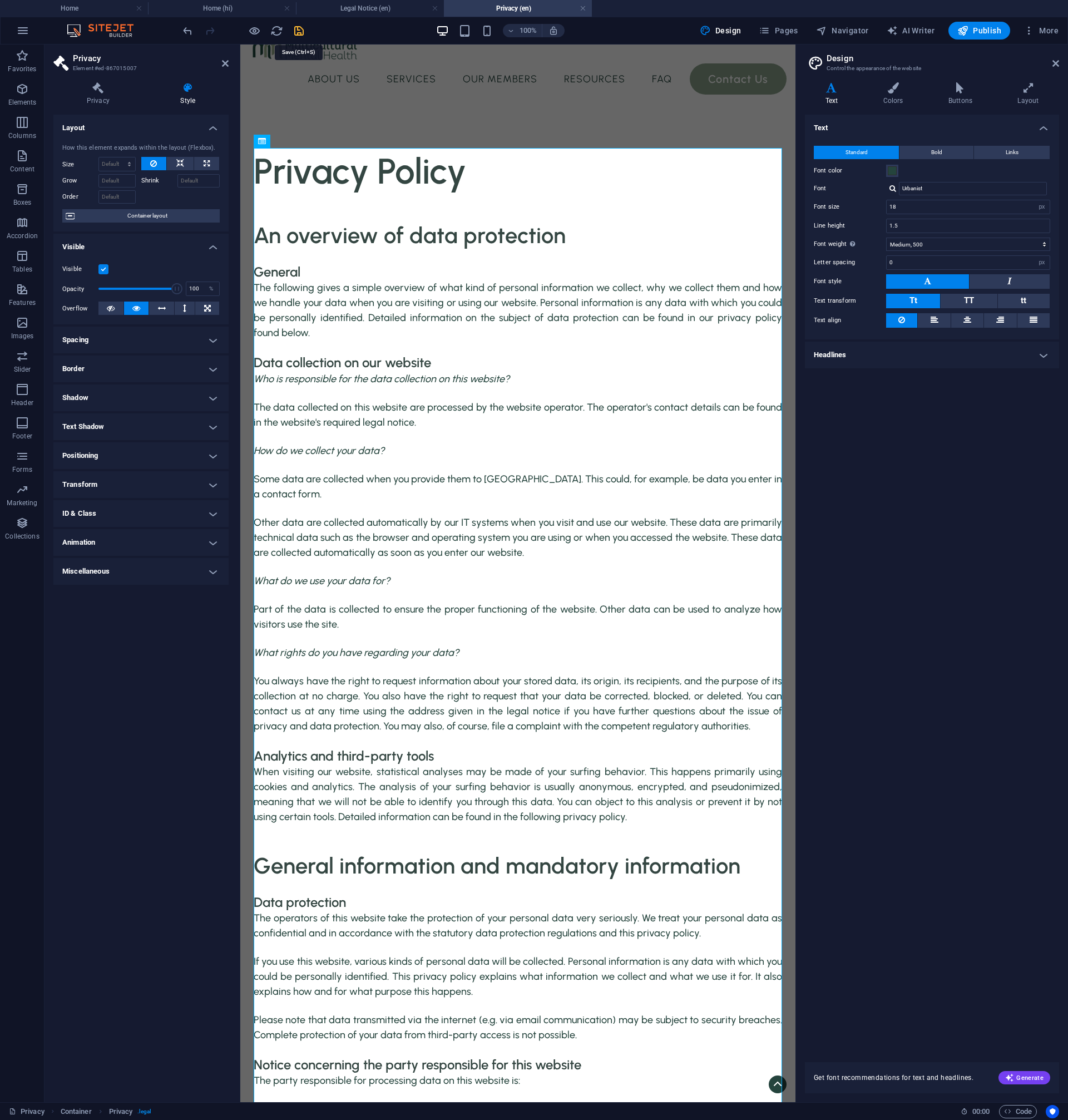
click at [296, 33] on icon "save" at bounding box center [299, 31] width 13 height 13
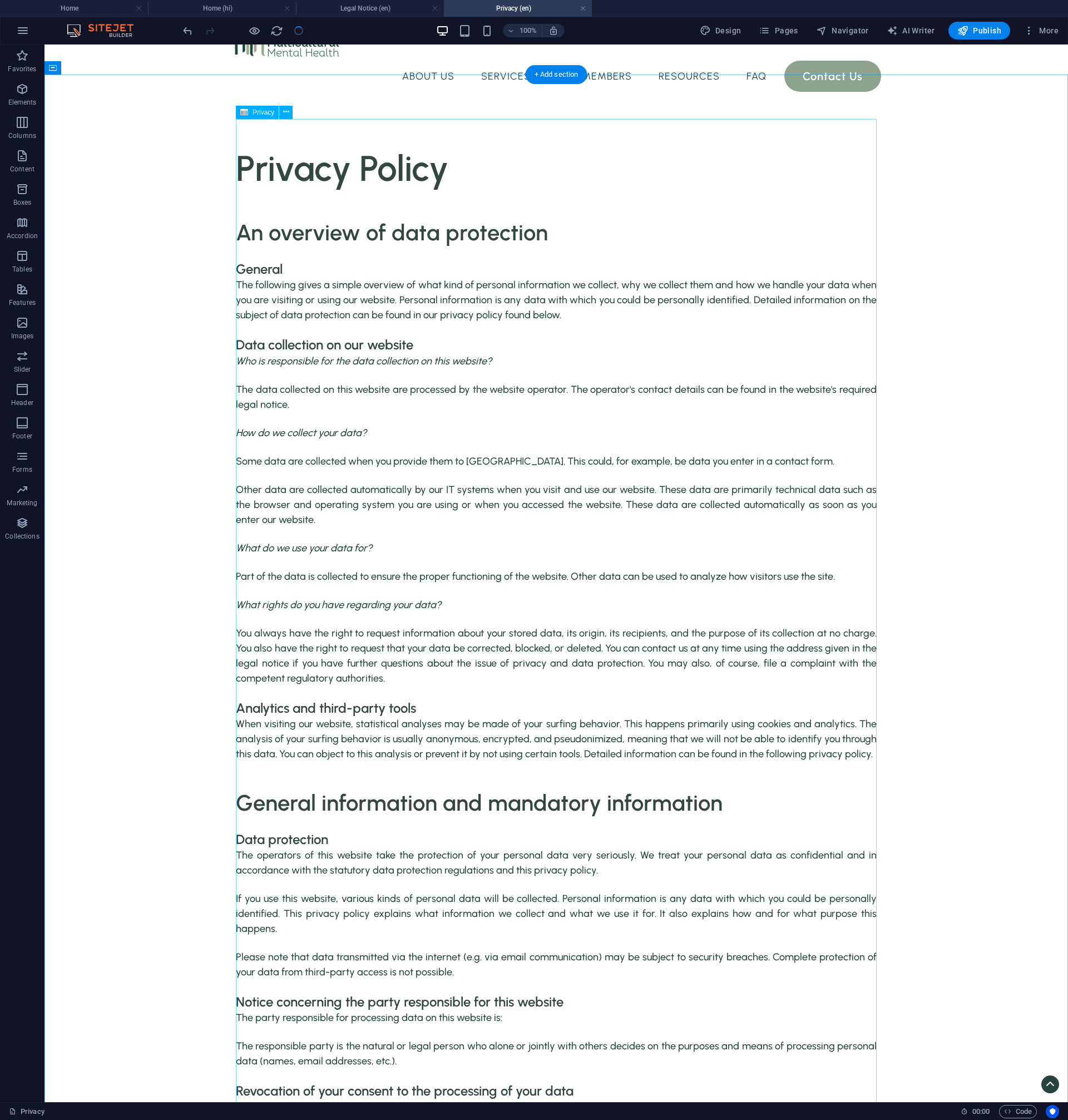
scroll to position [0, 0]
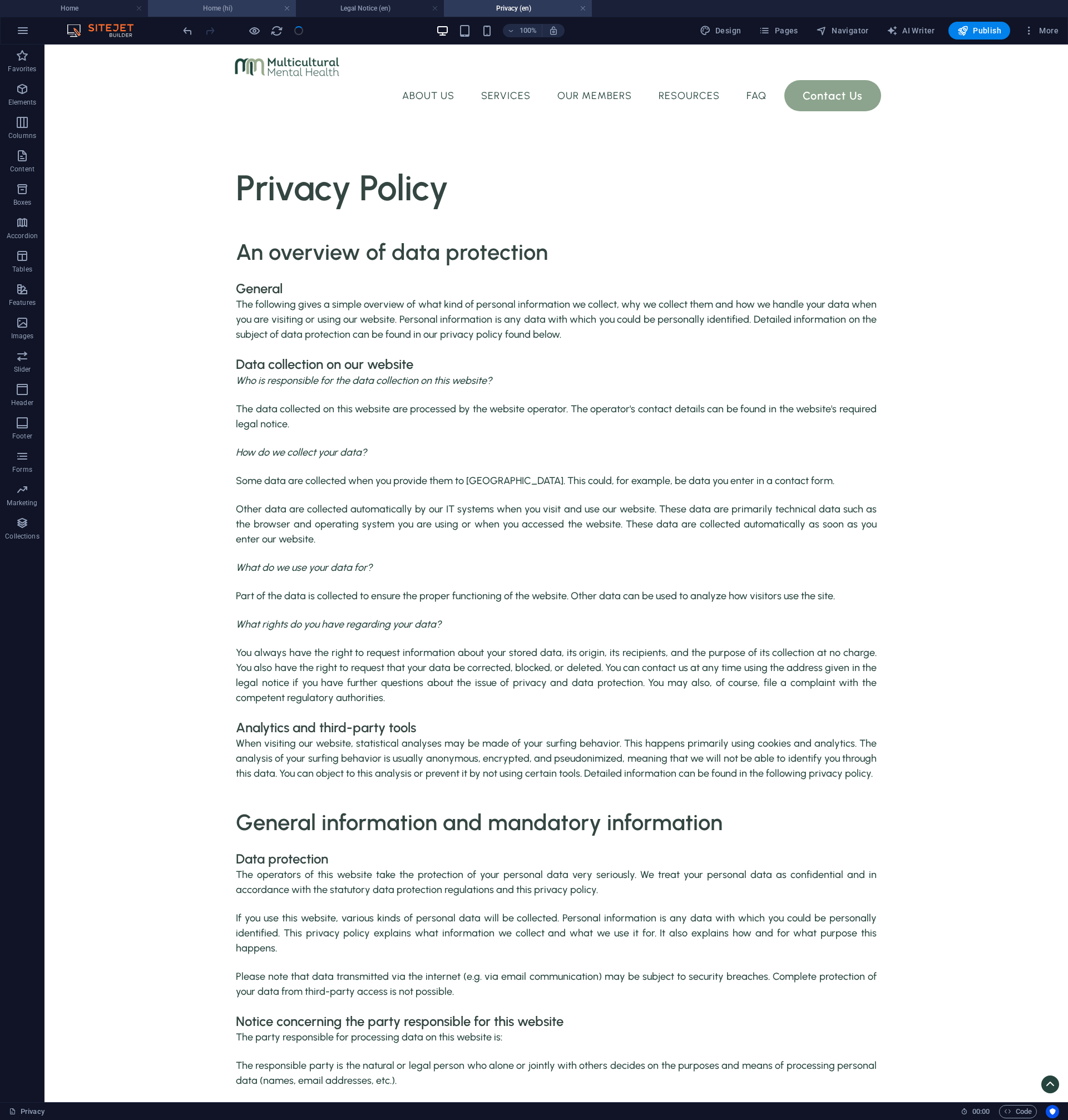
click at [267, 12] on h4 "Home (hi)" at bounding box center [222, 8] width 148 height 12
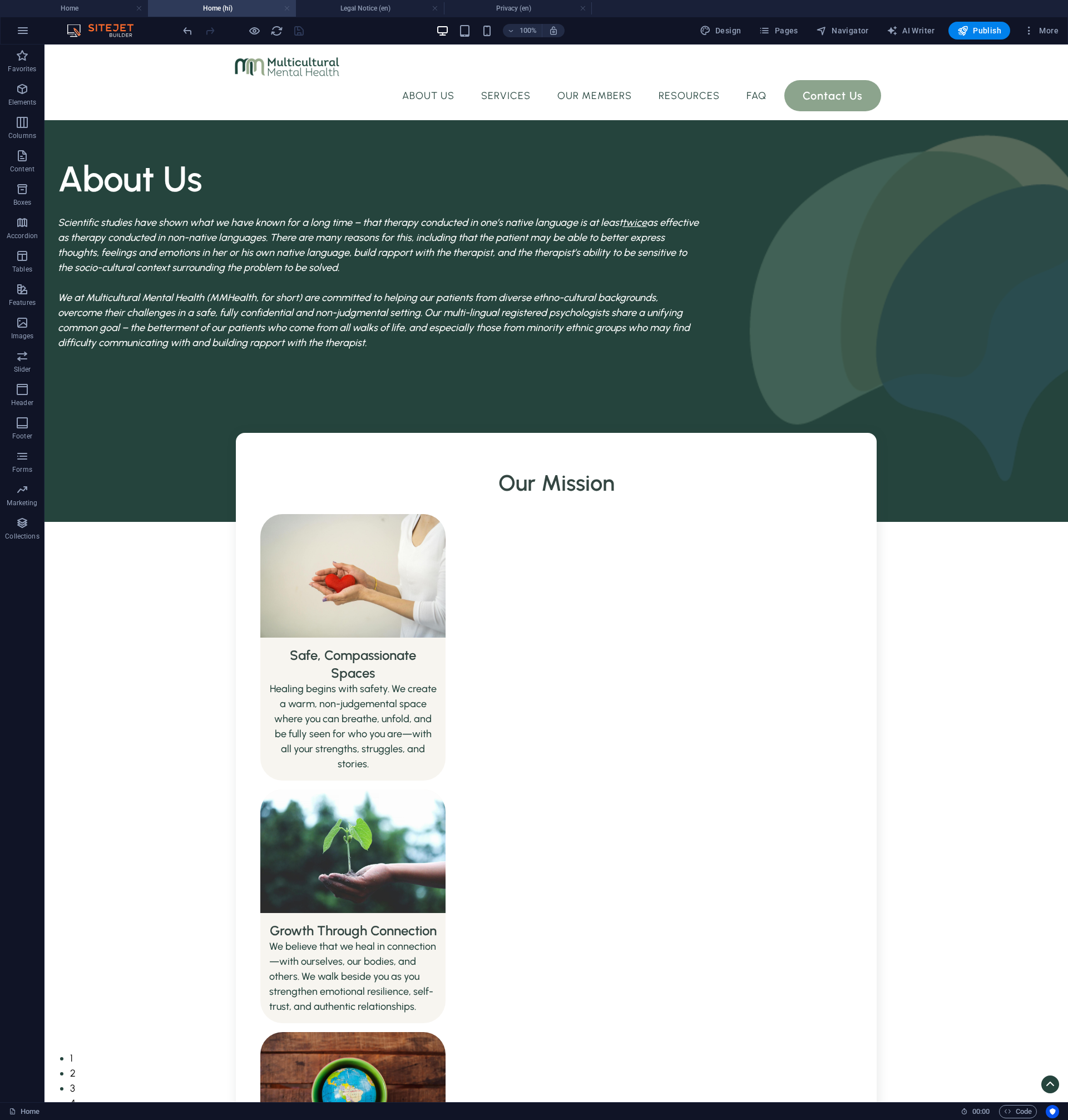
click at [287, 12] on link at bounding box center [287, 9] width 7 height 10
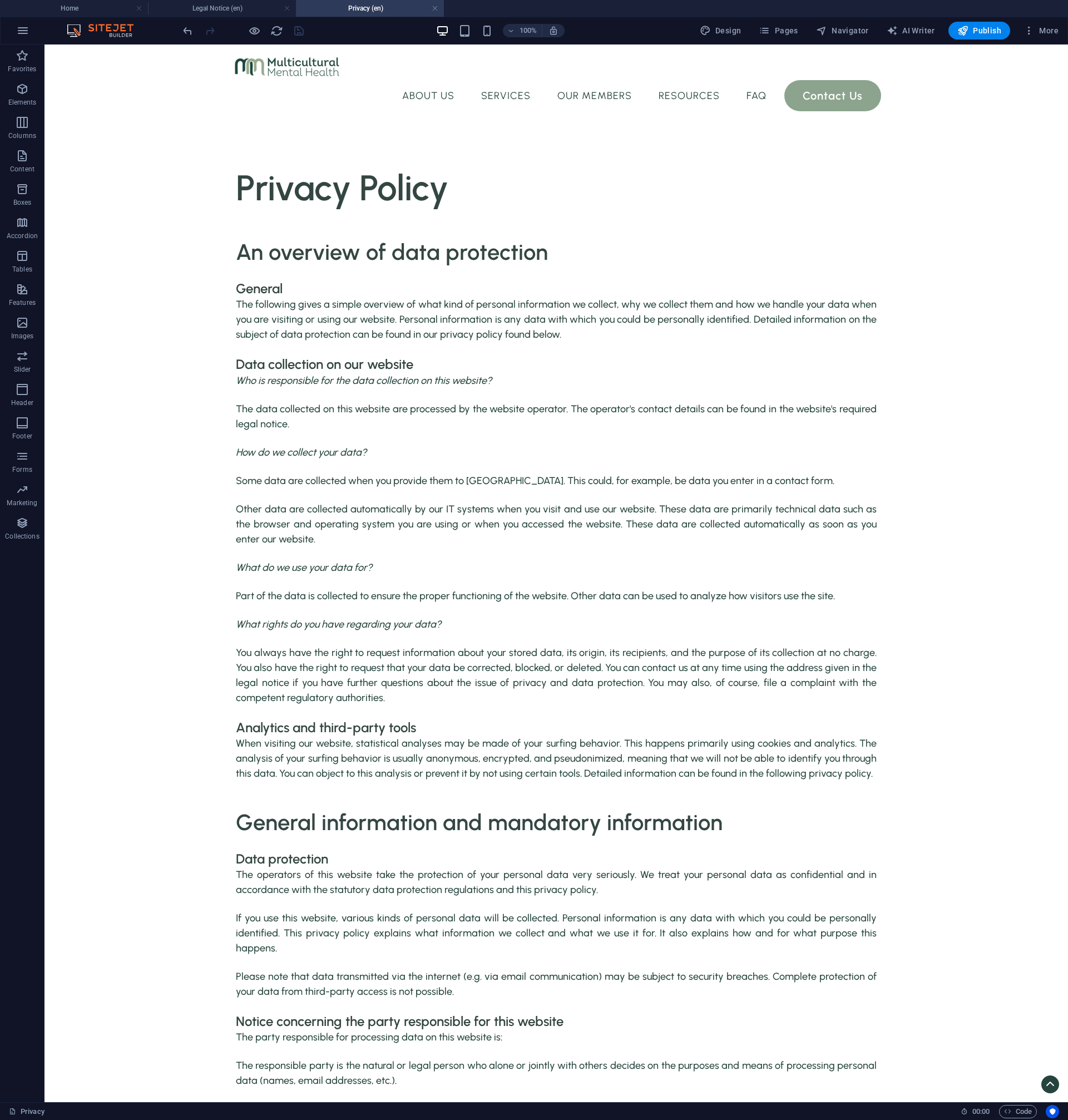
click at [287, 12] on link at bounding box center [287, 9] width 7 height 10
click at [93, 8] on h4 "Home" at bounding box center [74, 8] width 148 height 12
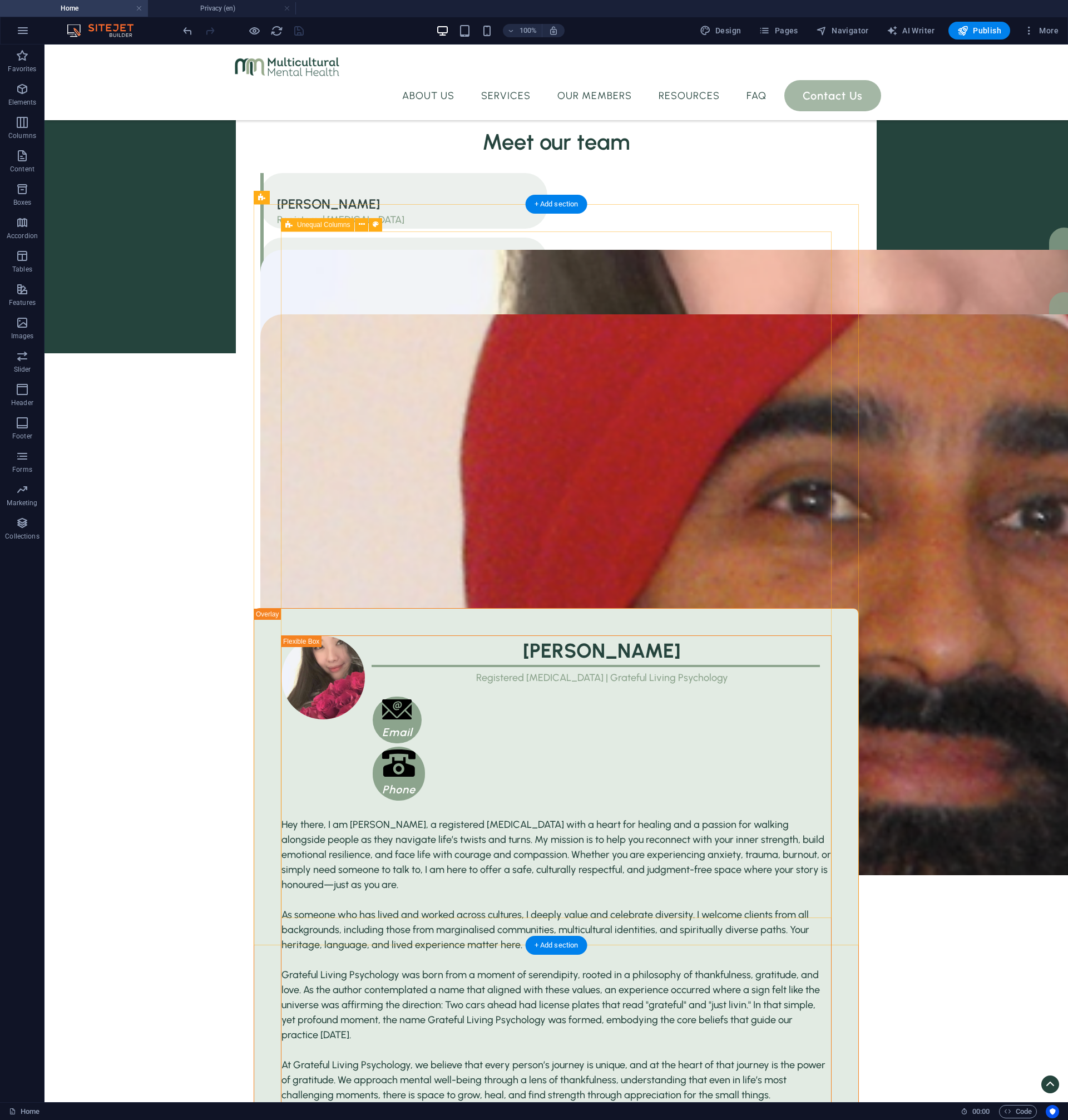
scroll to position [1565, 0]
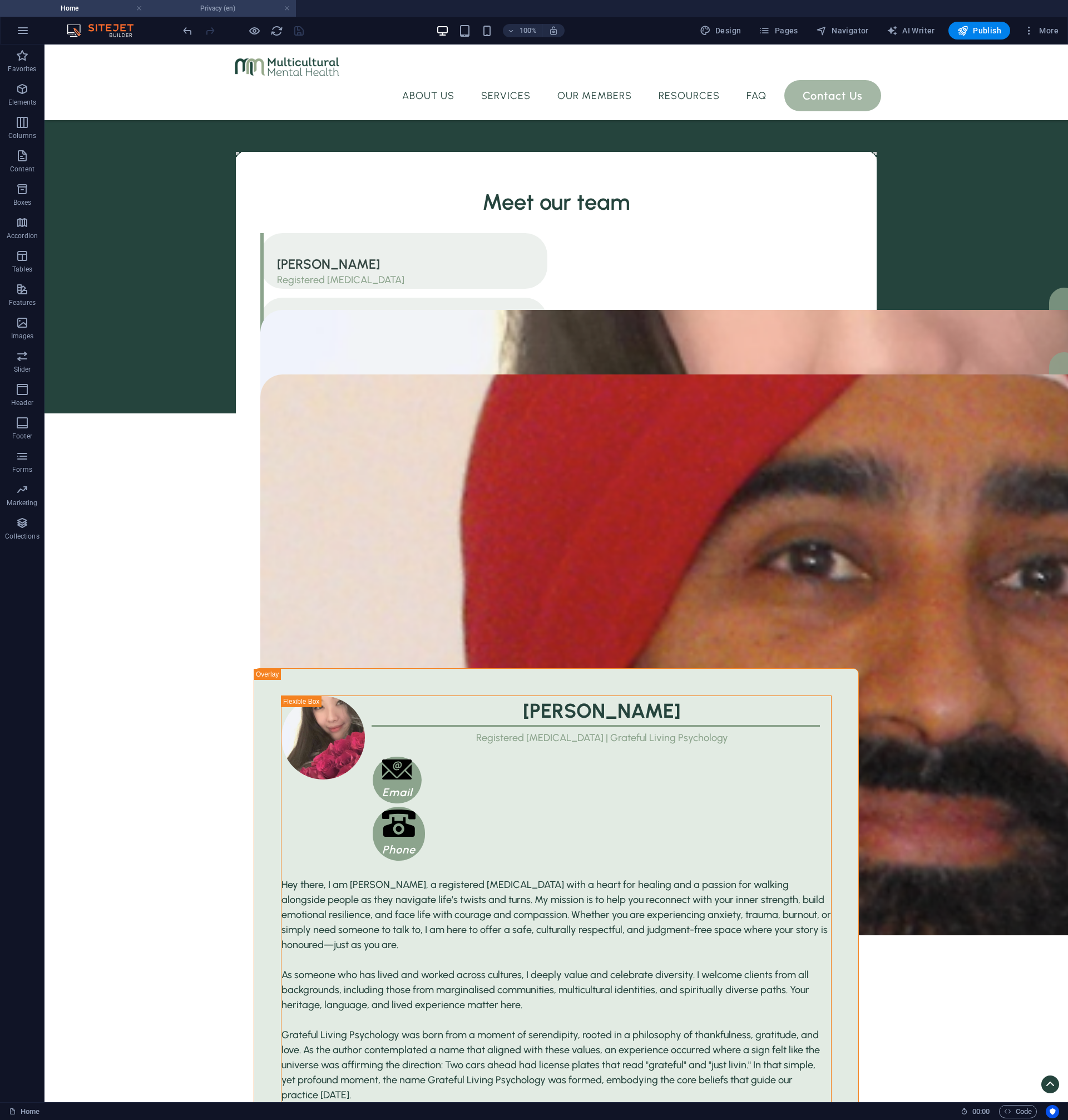
click at [283, 9] on h4 "Privacy (en)" at bounding box center [222, 8] width 148 height 12
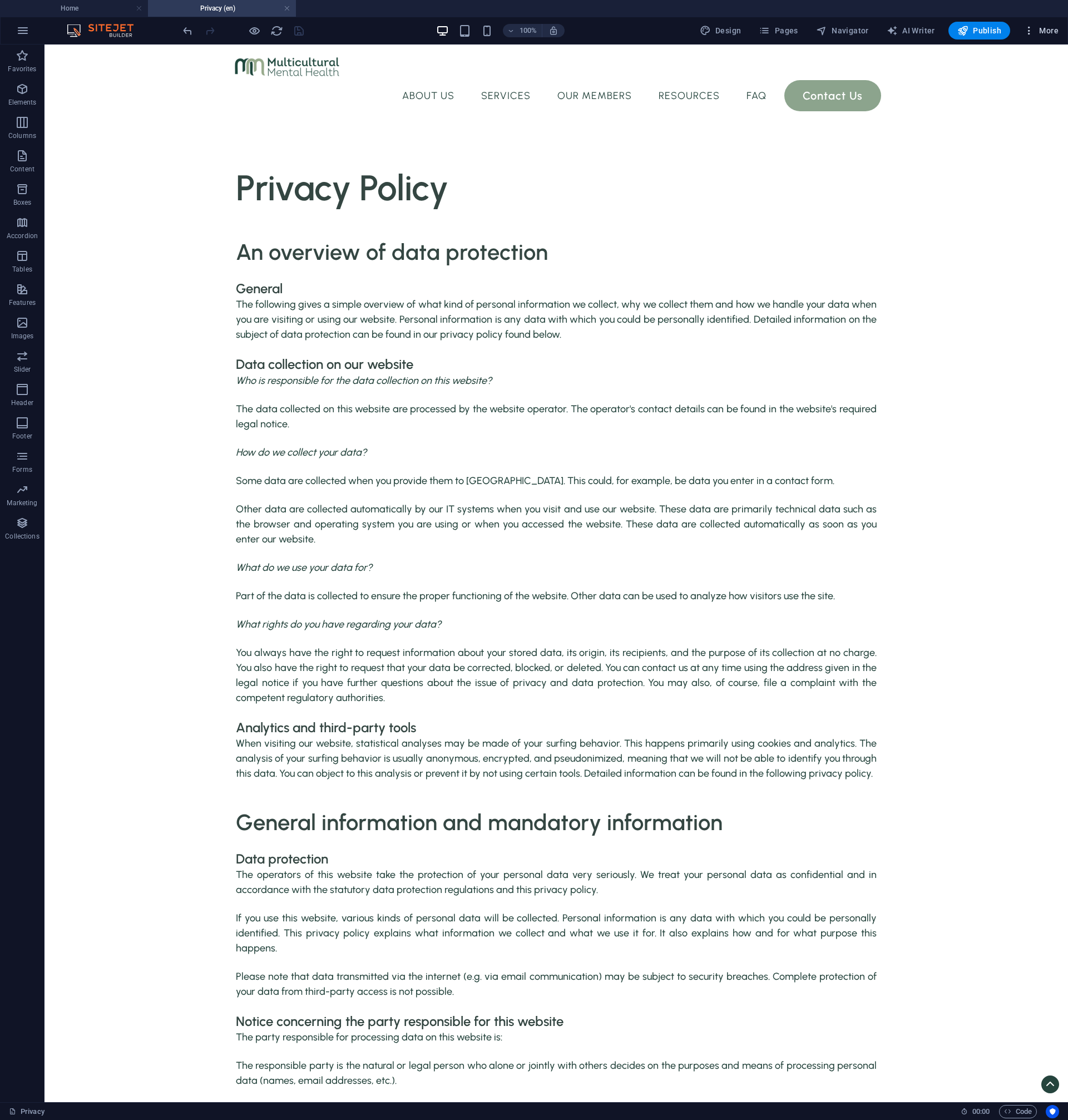
click at [1030, 31] on icon "button" at bounding box center [1029, 30] width 11 height 11
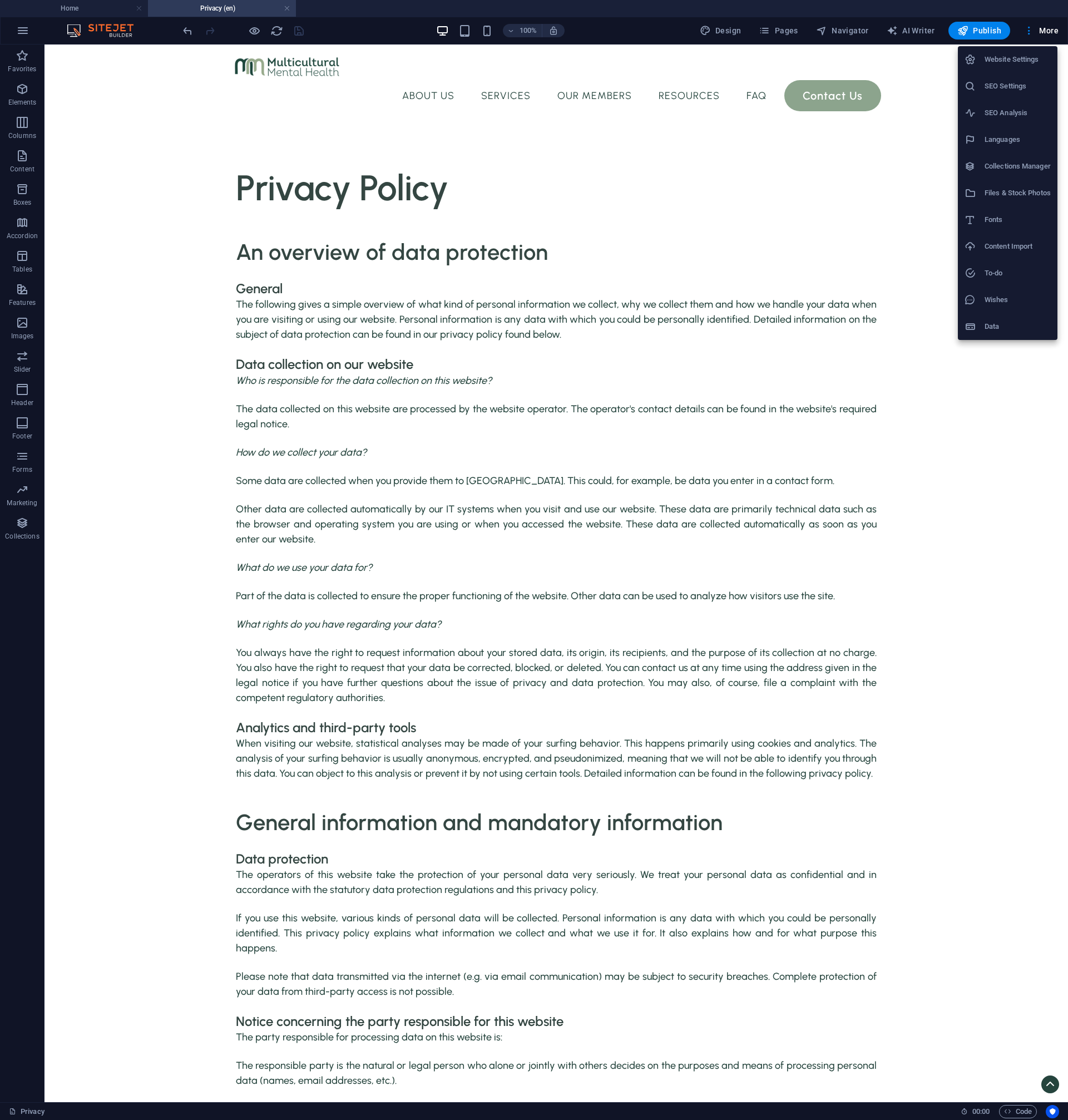
click at [289, 9] on div at bounding box center [534, 560] width 1068 height 1120
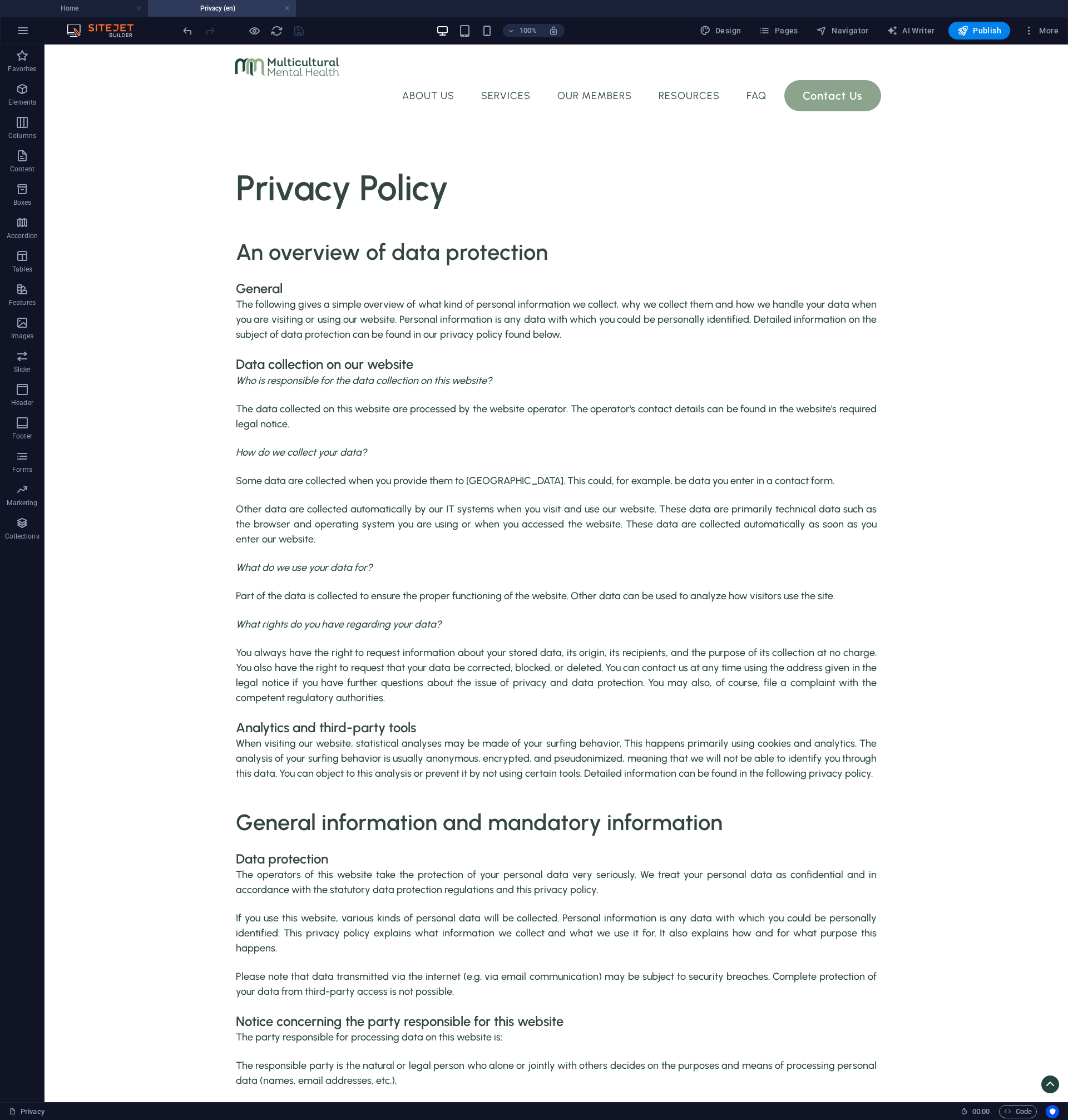
click at [287, 9] on link at bounding box center [287, 9] width 7 height 10
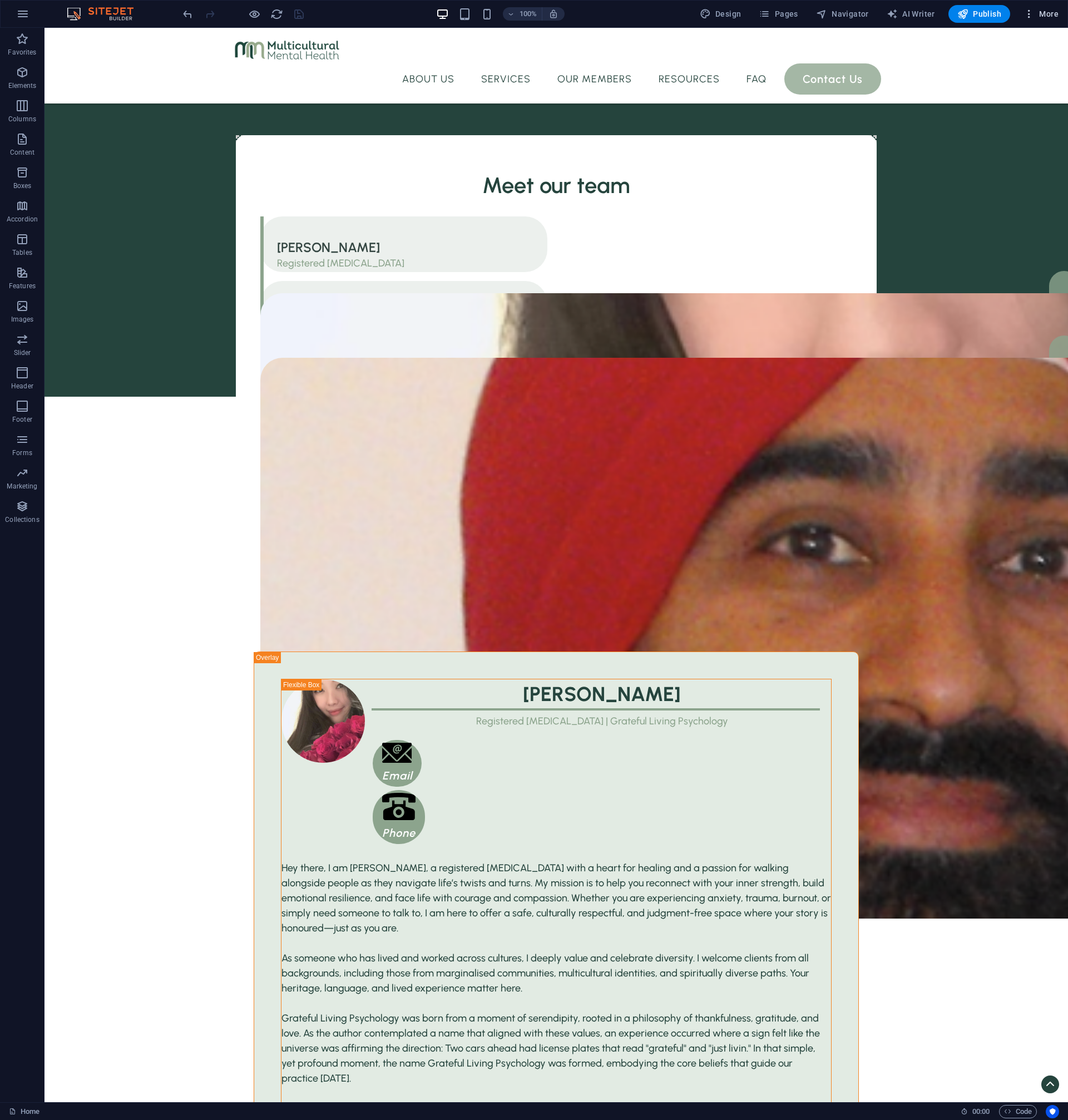
click at [1034, 20] on button "More" at bounding box center [1041, 14] width 44 height 18
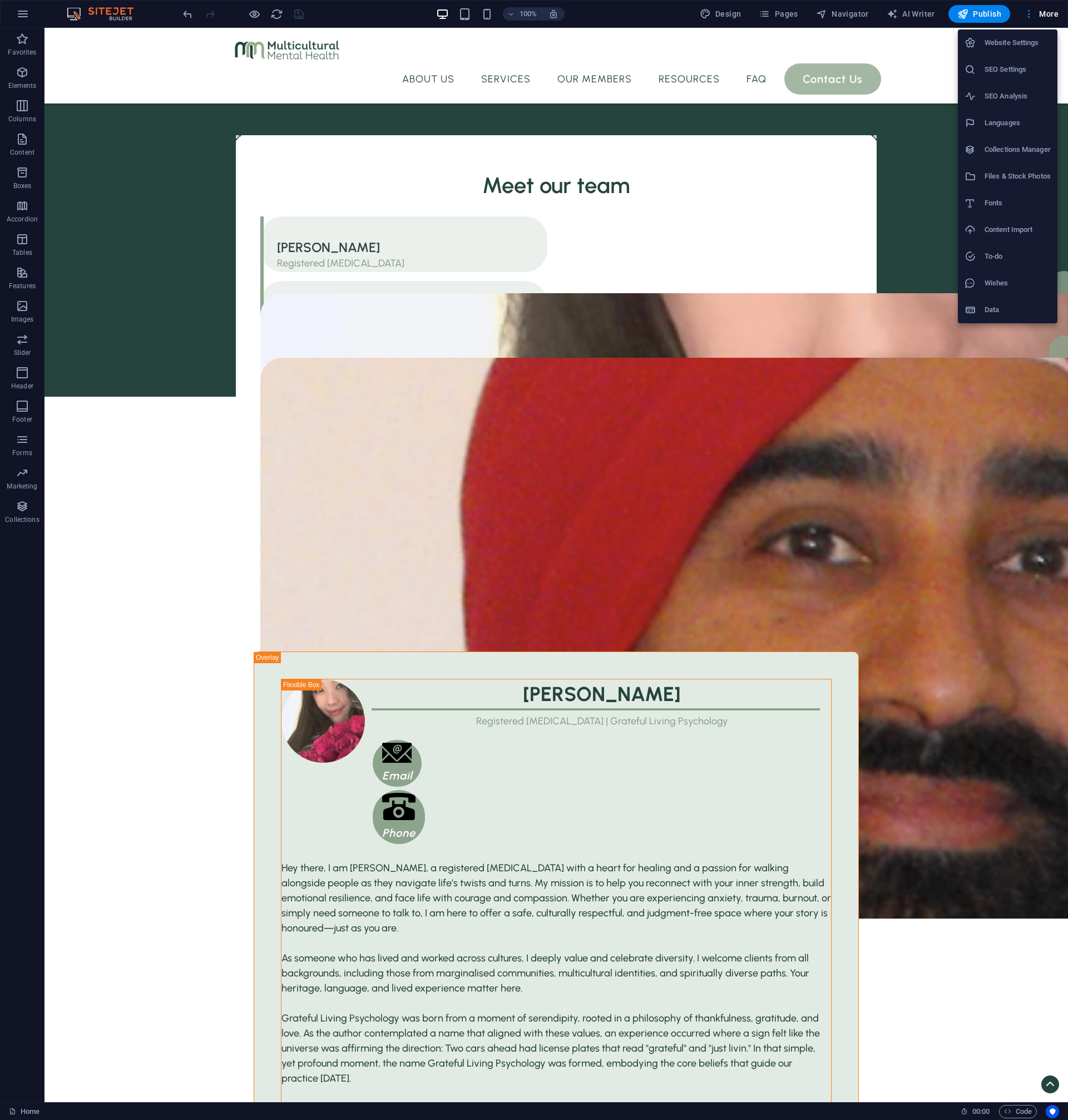
click at [1020, 128] on h6 "Languages" at bounding box center [1017, 123] width 66 height 13
select select "41"
select select "64"
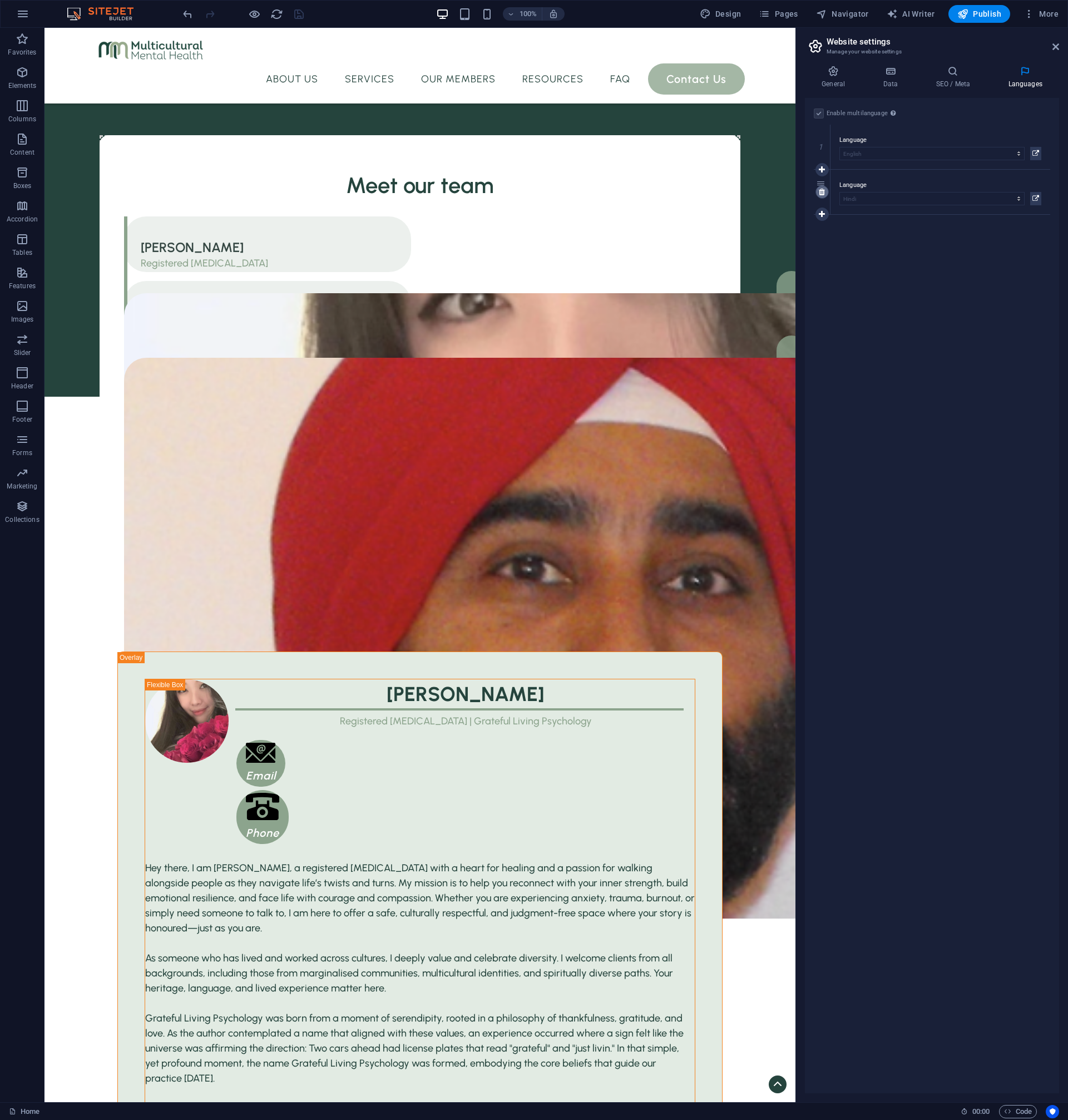
click at [821, 194] on icon at bounding box center [821, 192] width 6 height 8
click at [820, 169] on icon at bounding box center [821, 169] width 6 height 8
click at [839, 192] on select "Abkhazian Afar Afrikaans Akan Albanian Amharic Arabic Aragonese Armenian Assame…" at bounding box center [932, 198] width 185 height 13
select select "30"
click option "Chinese" at bounding box center [0, 0] width 0 height 0
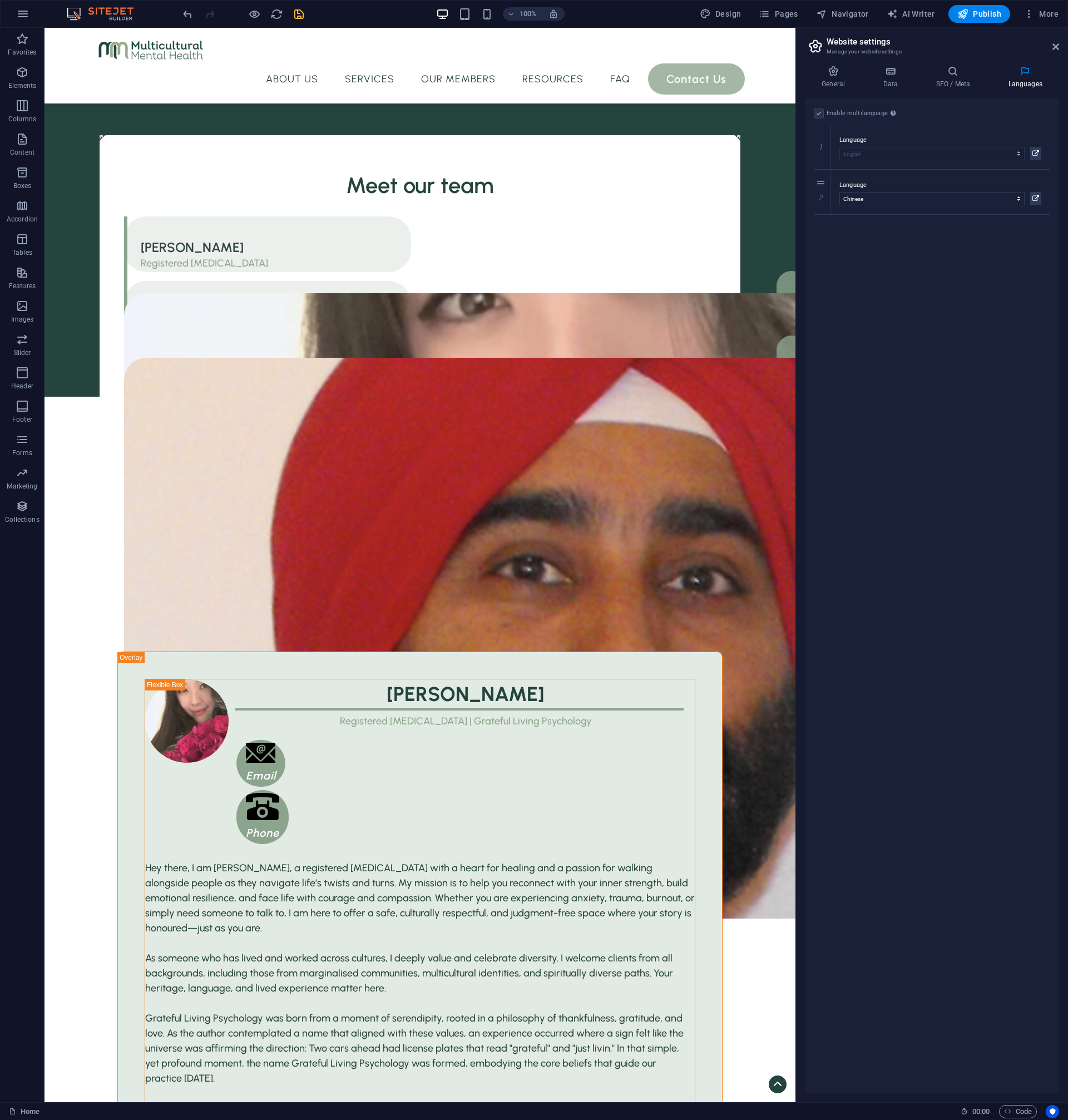
click at [301, 15] on icon "save" at bounding box center [299, 14] width 13 height 13
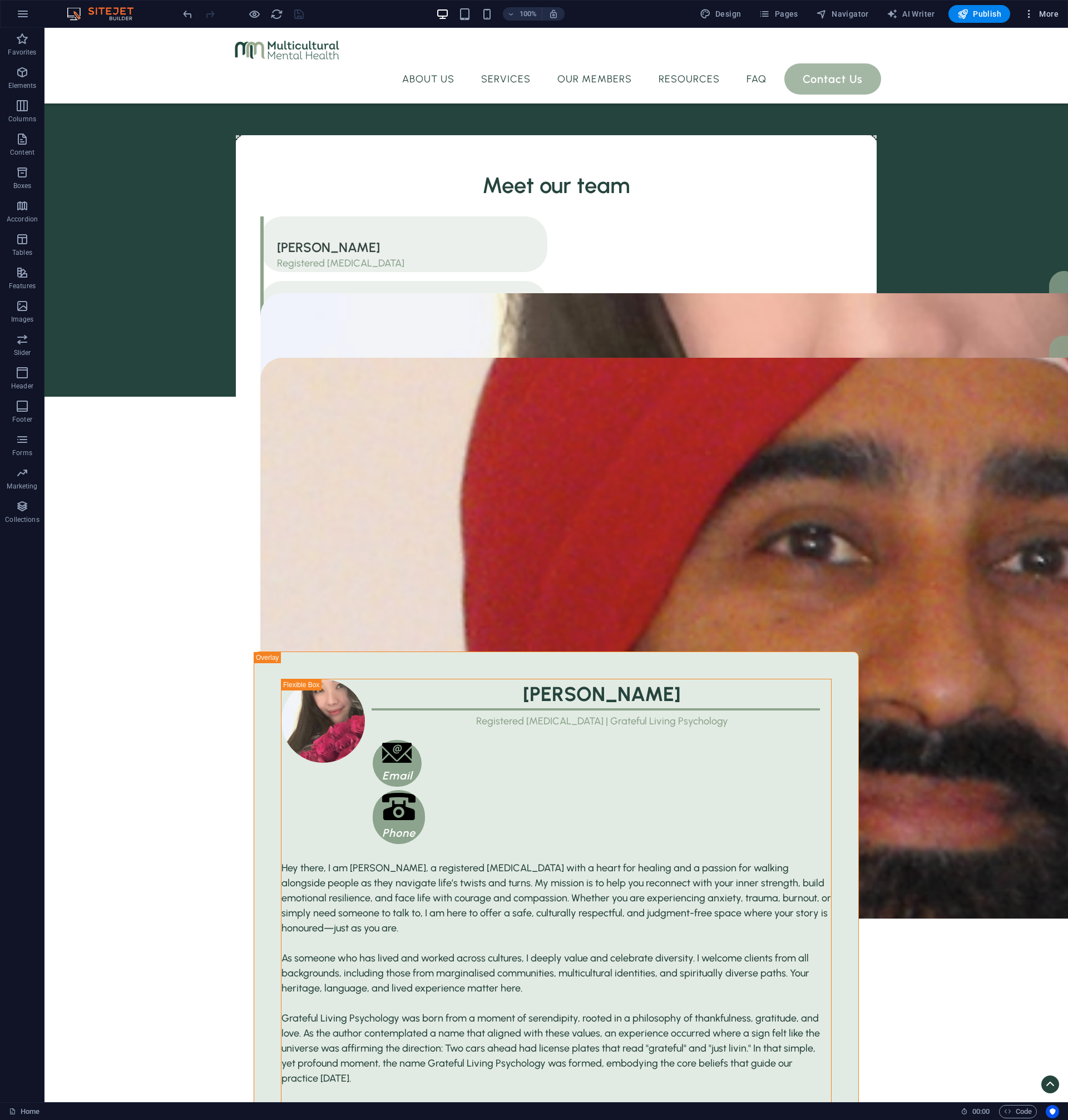
click at [1031, 308] on icon "button" at bounding box center [1020, 340] width 30 height 65
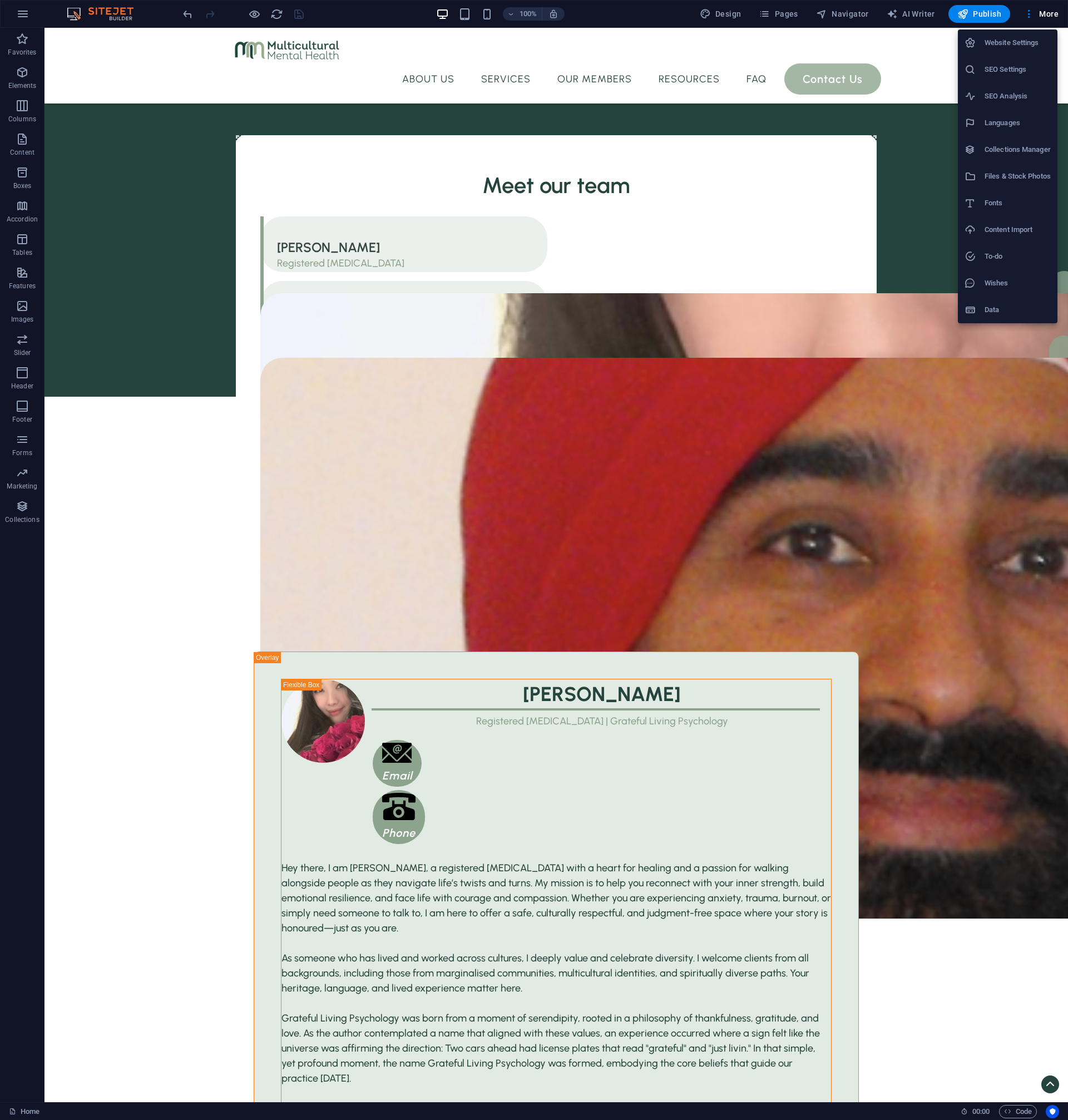
click at [1012, 121] on h6 "Languages" at bounding box center [1017, 123] width 66 height 13
select select "41"
select select "30"
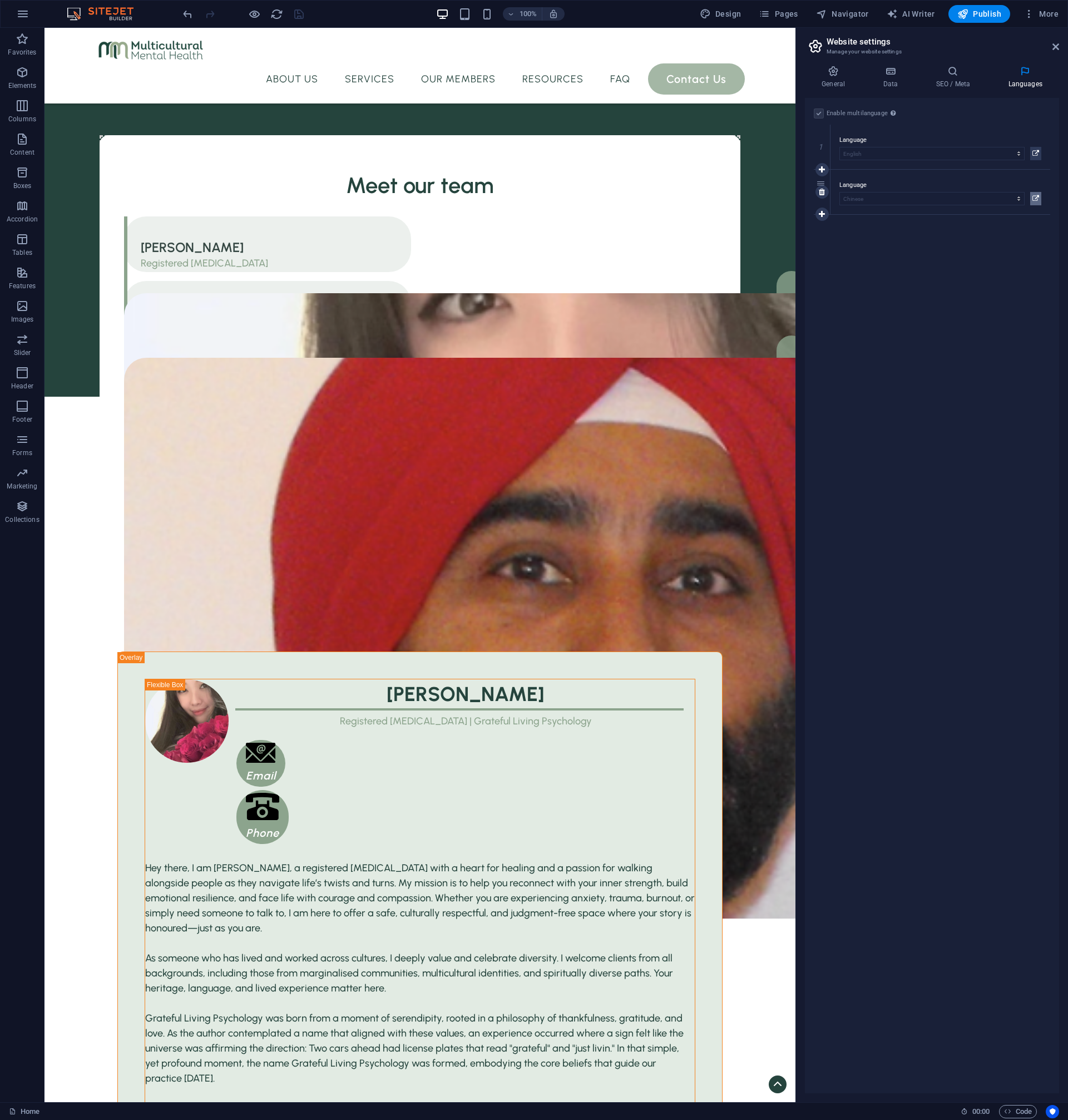
click at [1033, 198] on icon at bounding box center [1036, 198] width 7 height 13
click at [1029, 173] on button "Translate" at bounding box center [1031, 168] width 38 height 18
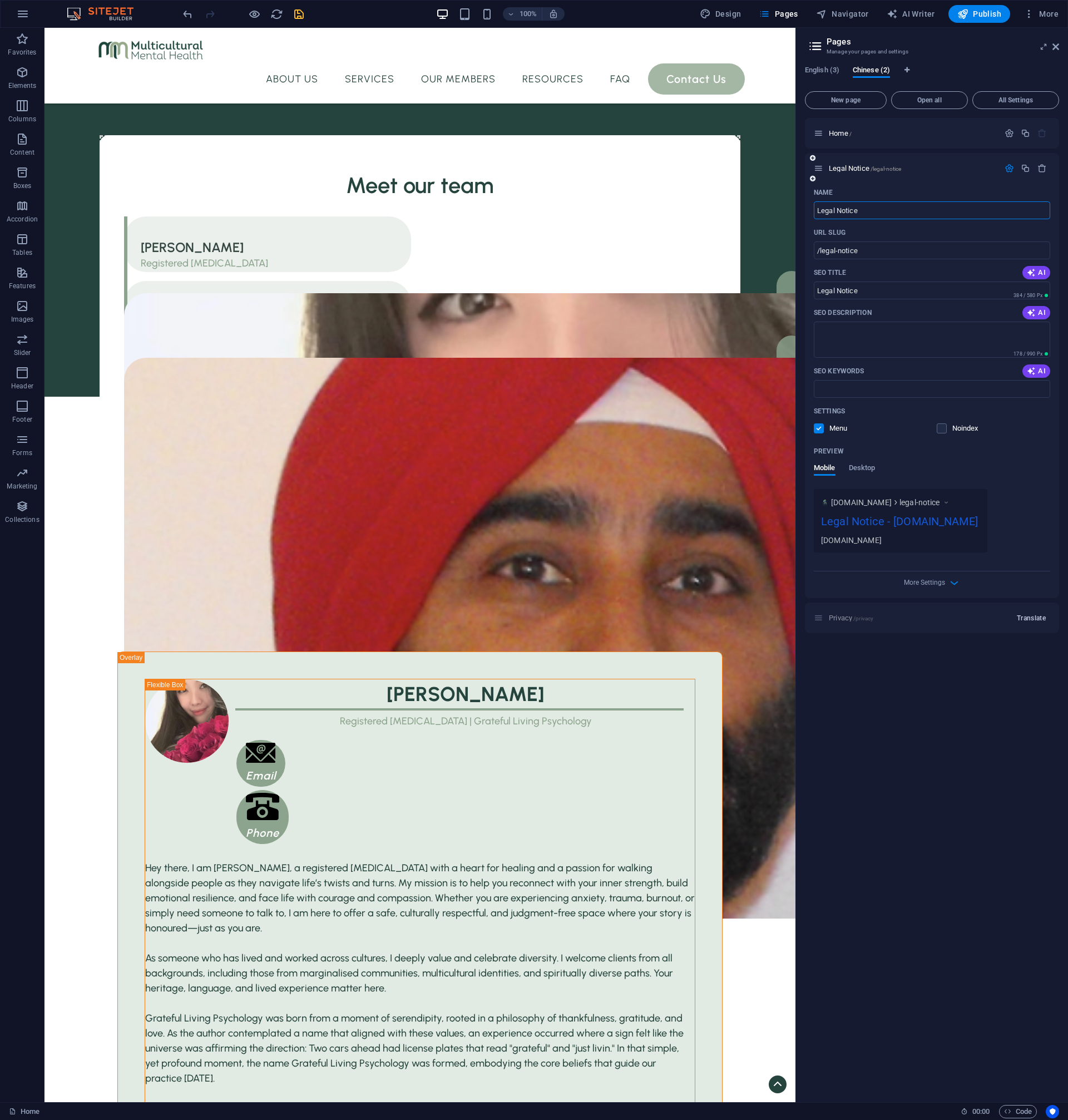
click at [1036, 623] on span "Translate" at bounding box center [1031, 618] width 29 height 9
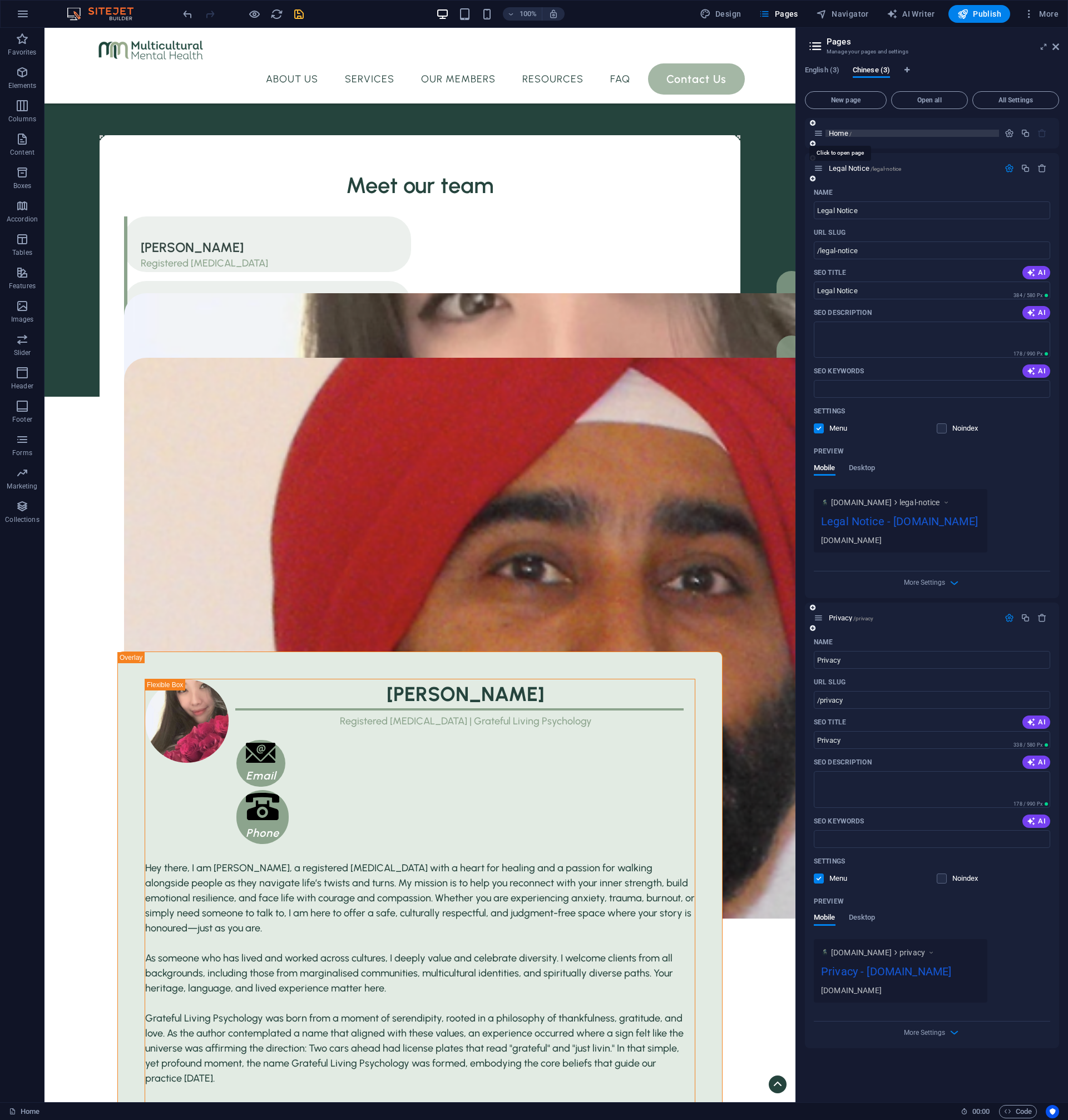
click at [835, 131] on span "Home /" at bounding box center [840, 133] width 23 height 8
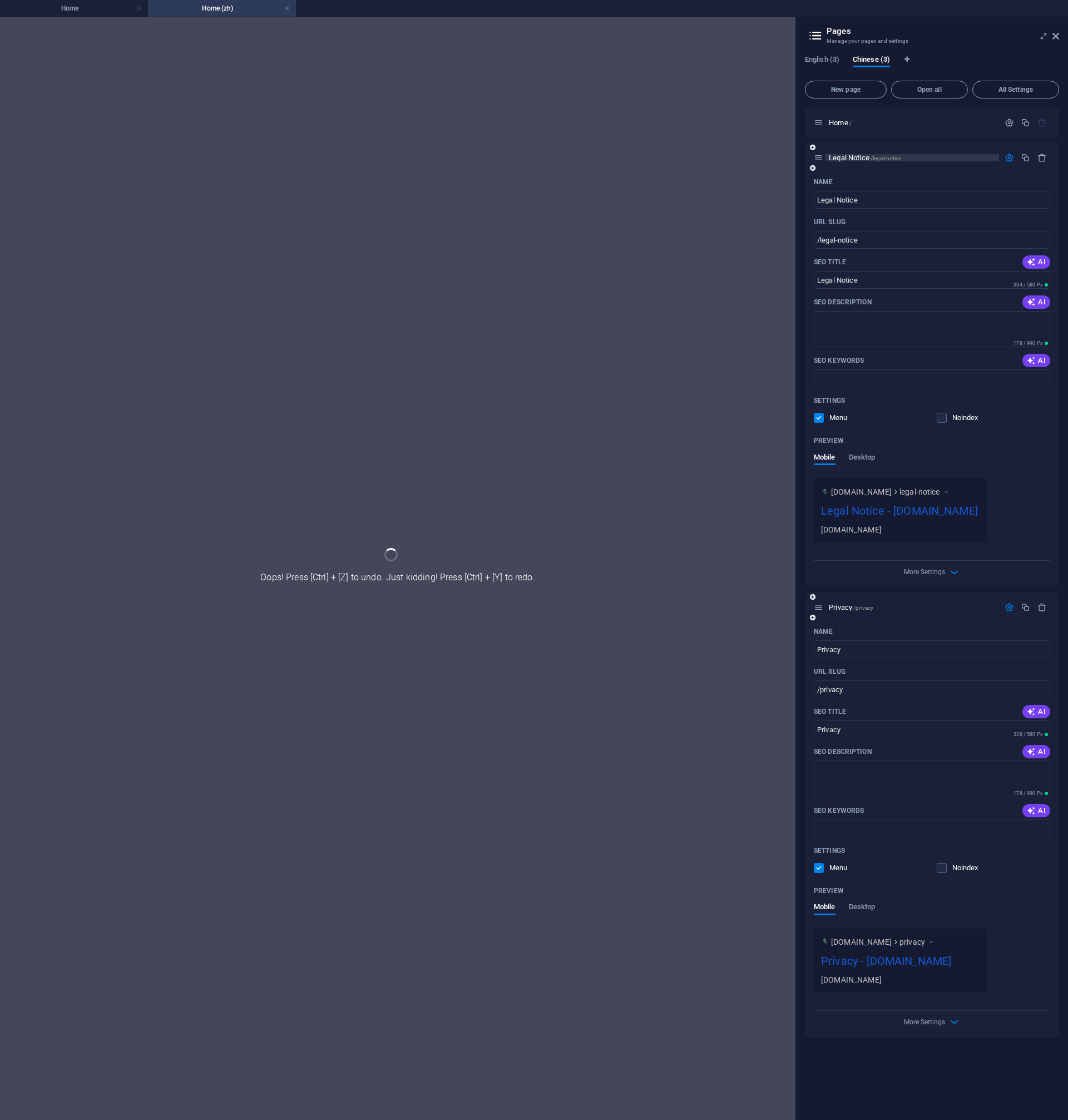
click at [854, 159] on span "Legal Notice /legal-notice" at bounding box center [865, 158] width 73 height 8
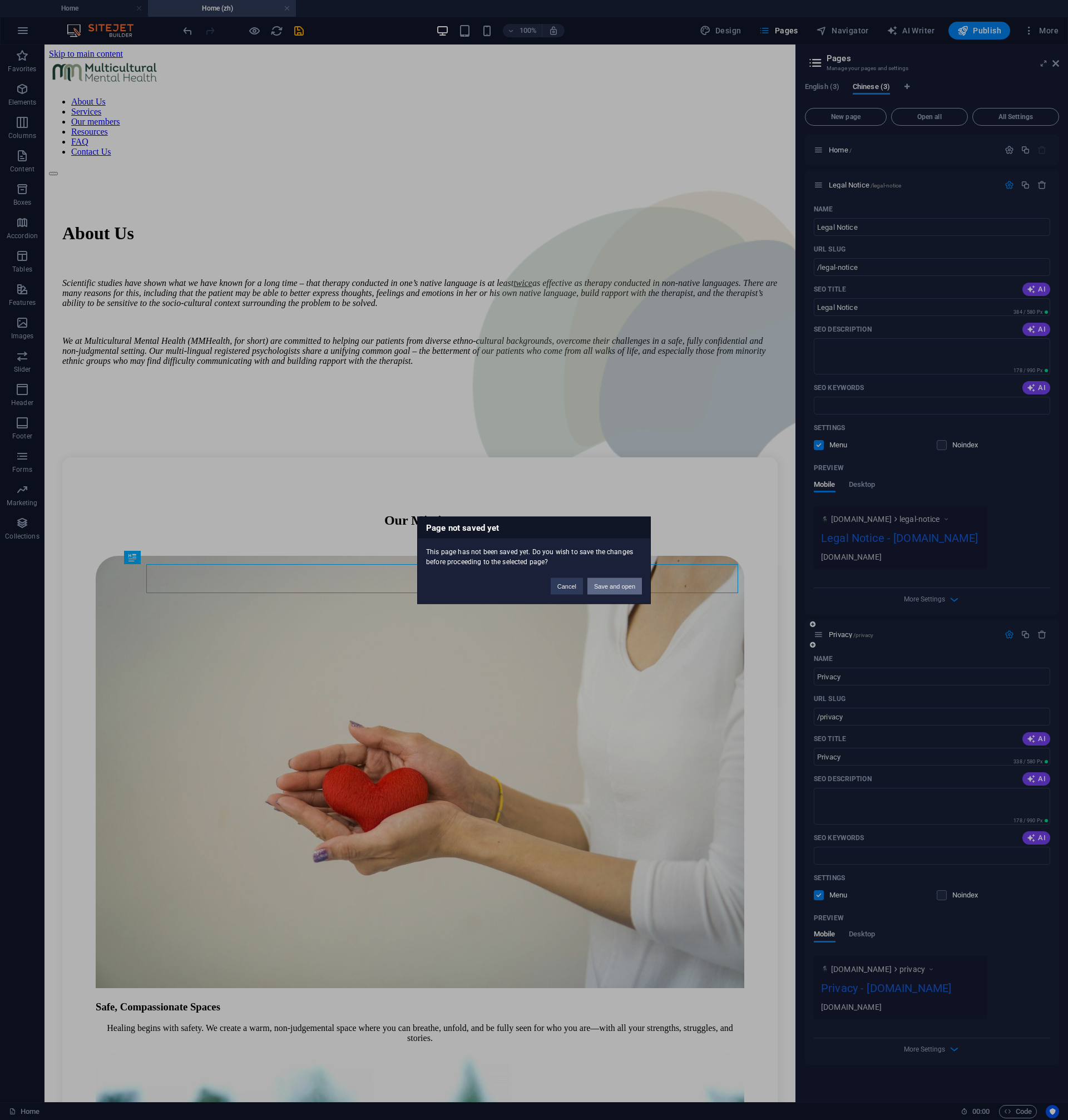
scroll to position [0, 0]
click at [300, 21] on div "Page not saved yet This page has not been saved yet. Do you wish to save the ch…" at bounding box center [534, 560] width 1068 height 1120
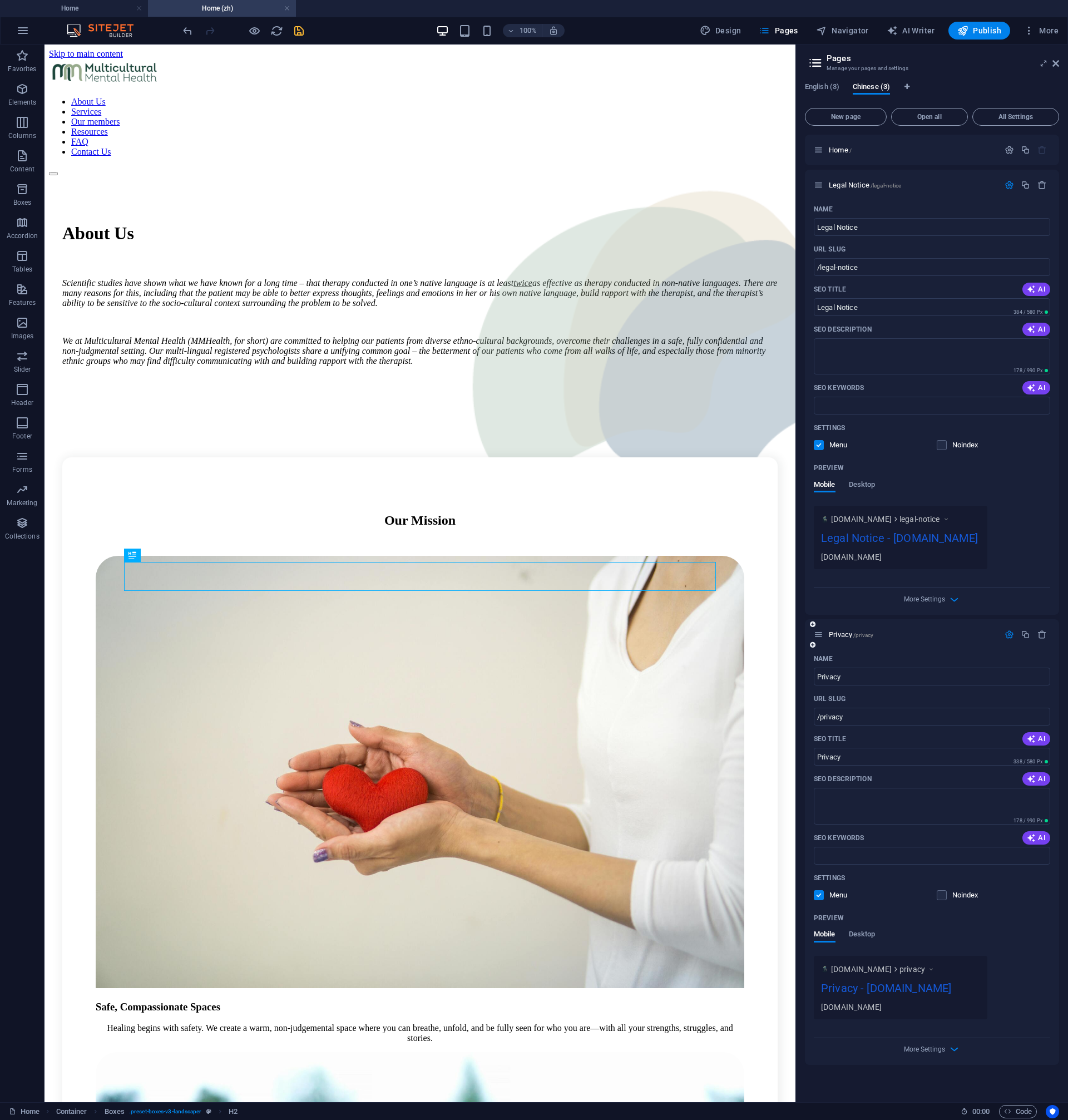
click at [300, 31] on icon "save" at bounding box center [299, 31] width 13 height 13
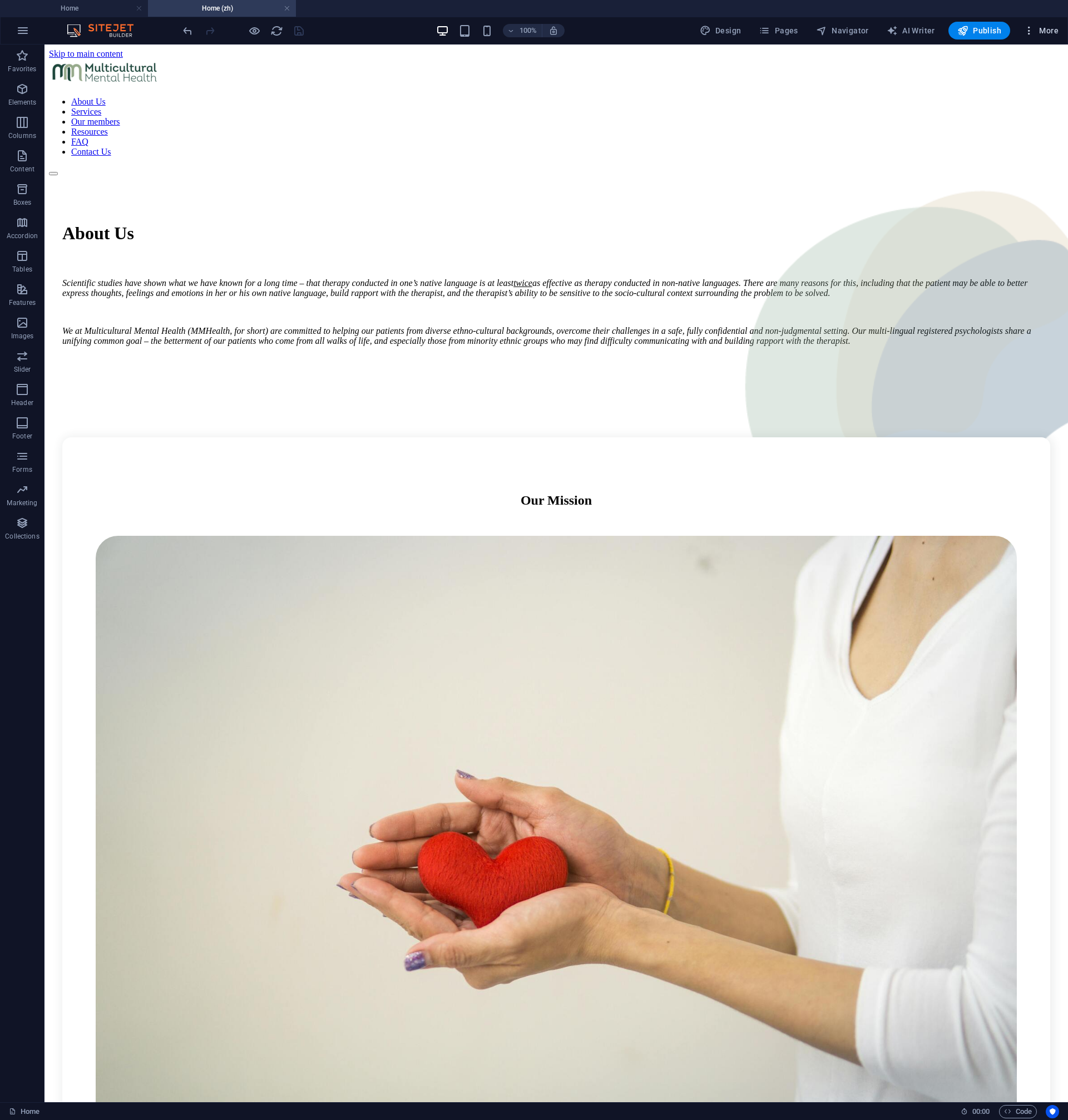
click at [1028, 32] on icon "button" at bounding box center [1029, 30] width 11 height 11
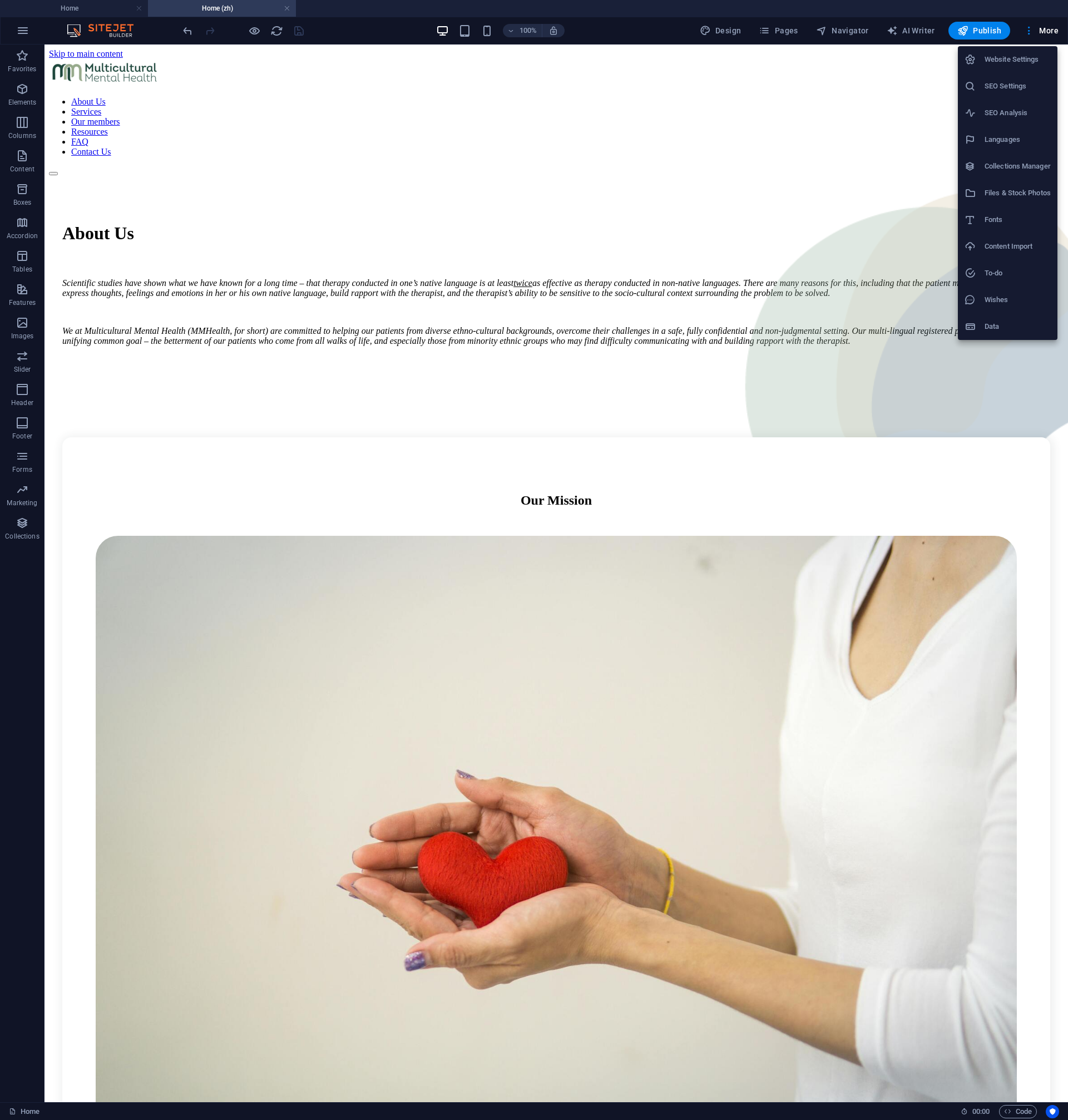
click at [1003, 141] on h6 "Languages" at bounding box center [1017, 139] width 66 height 13
select select "41"
select select "30"
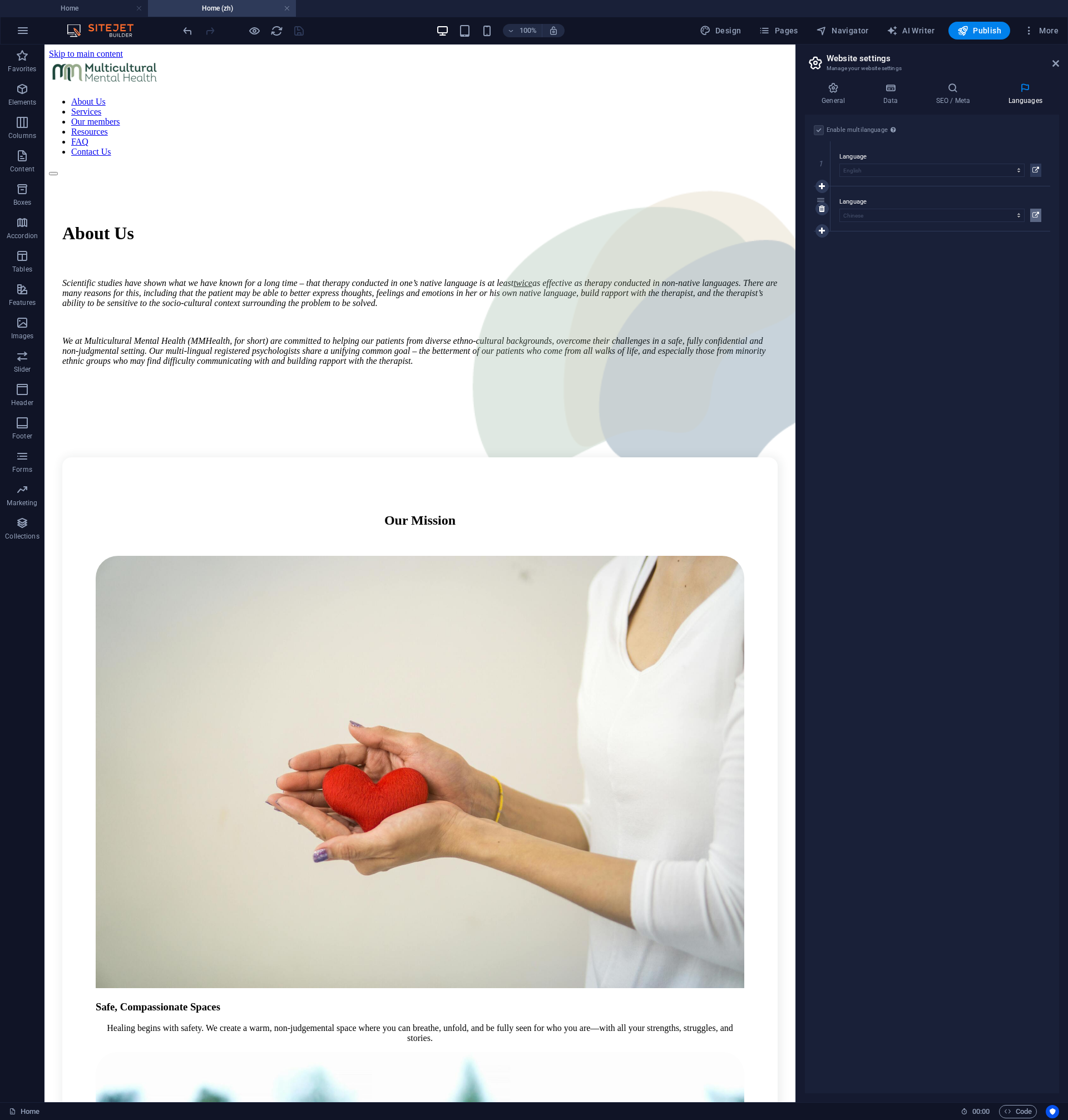
click at [1039, 214] on button at bounding box center [1035, 215] width 11 height 13
click at [850, 181] on span "Legal Notice /legal-notice" at bounding box center [865, 185] width 73 height 8
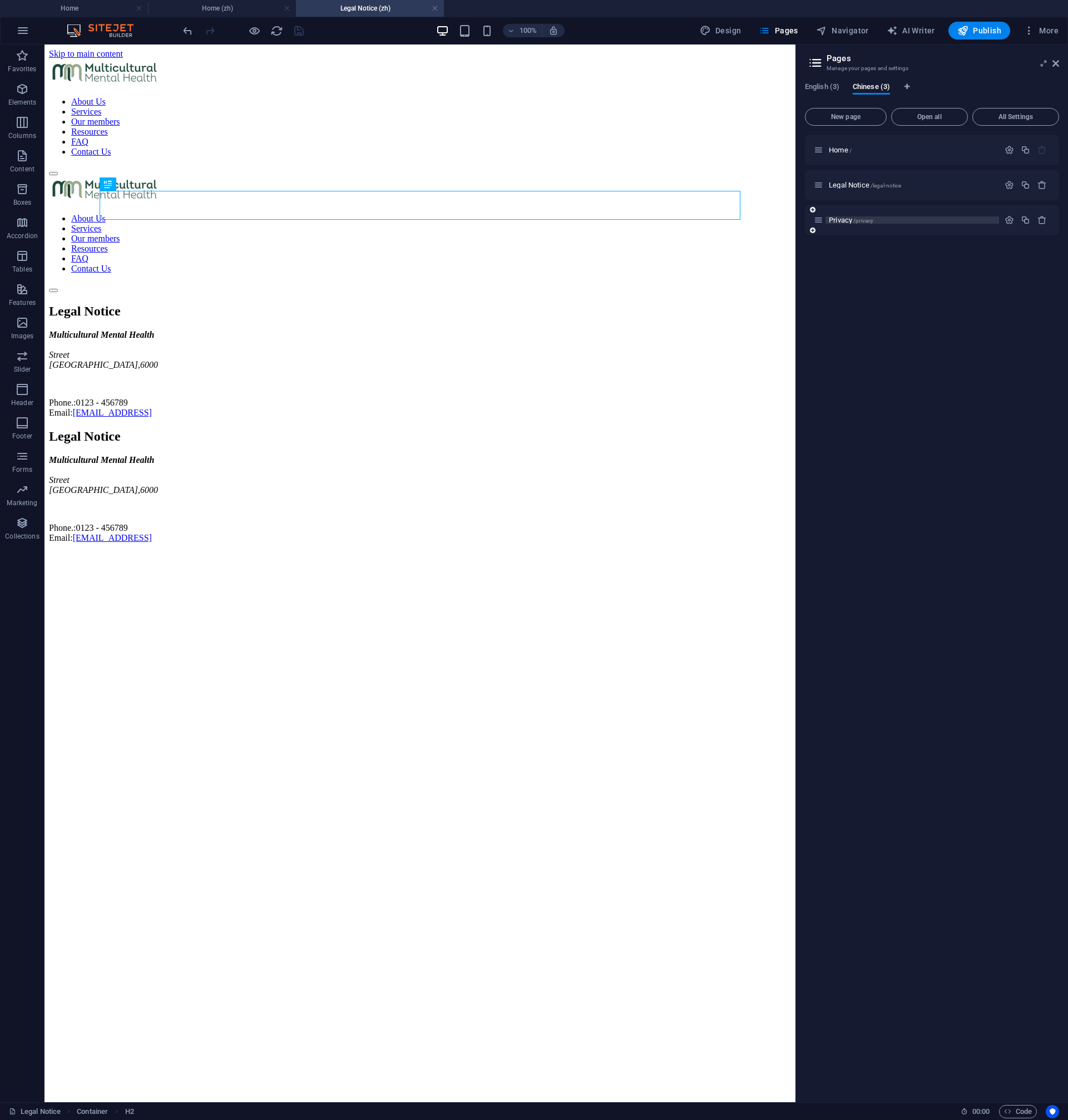
click at [850, 195] on div "Legal Notice /legal-notice" at bounding box center [931, 185] width 254 height 31
click at [844, 221] on span "Privacy /privacy" at bounding box center [851, 220] width 44 height 8
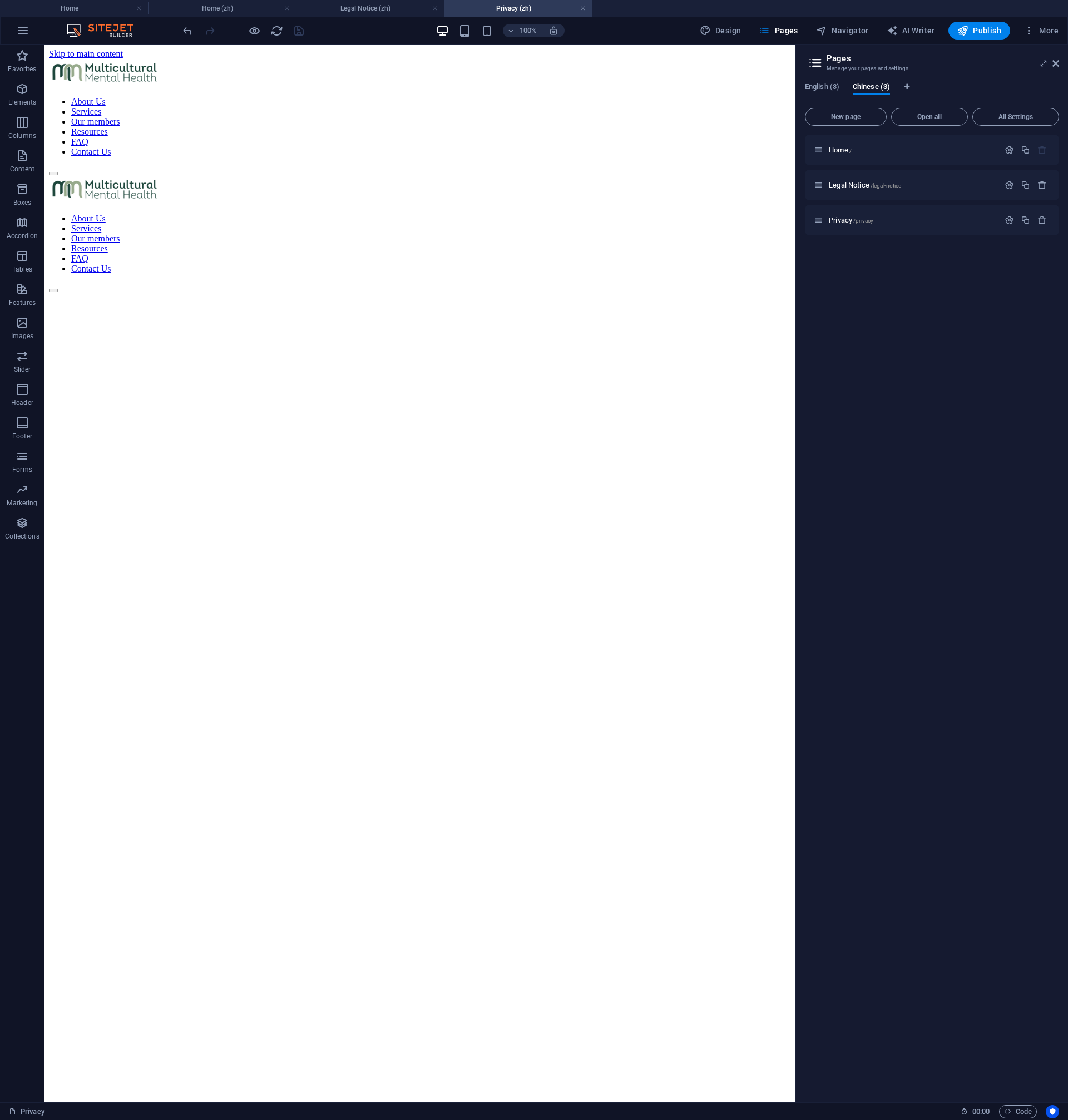
click at [292, 297] on html "Skip to main content About Us Services Our members Resources FAQ Contact Us Abo…" at bounding box center [420, 171] width 751 height 252
click at [291, 297] on html "Skip to main content About Us Services Our members Resources FAQ Contact Us Abo…" at bounding box center [420, 171] width 751 height 252
click at [372, 293] on div at bounding box center [420, 293] width 742 height 0
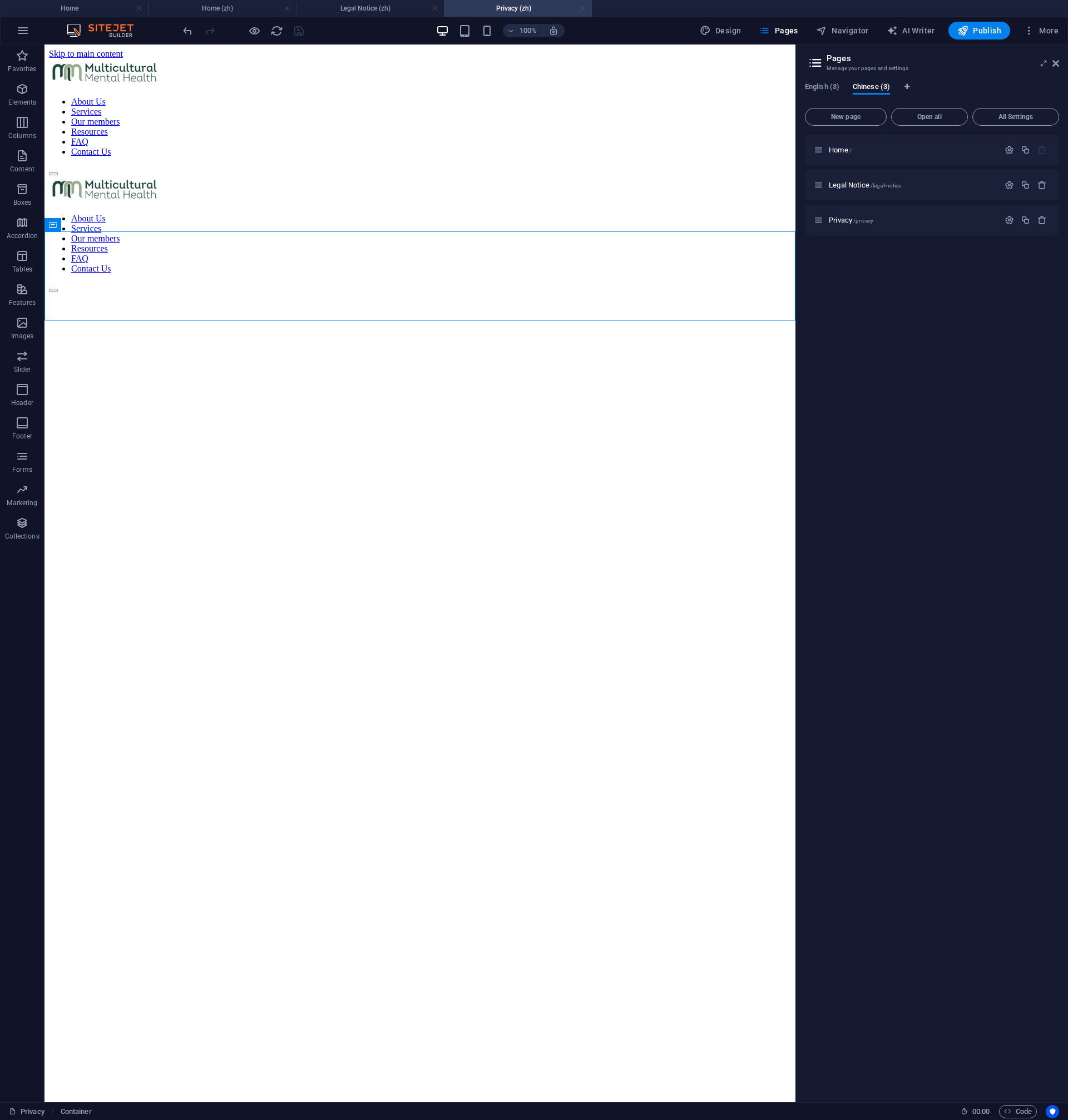
click at [585, 9] on link at bounding box center [583, 9] width 7 height 10
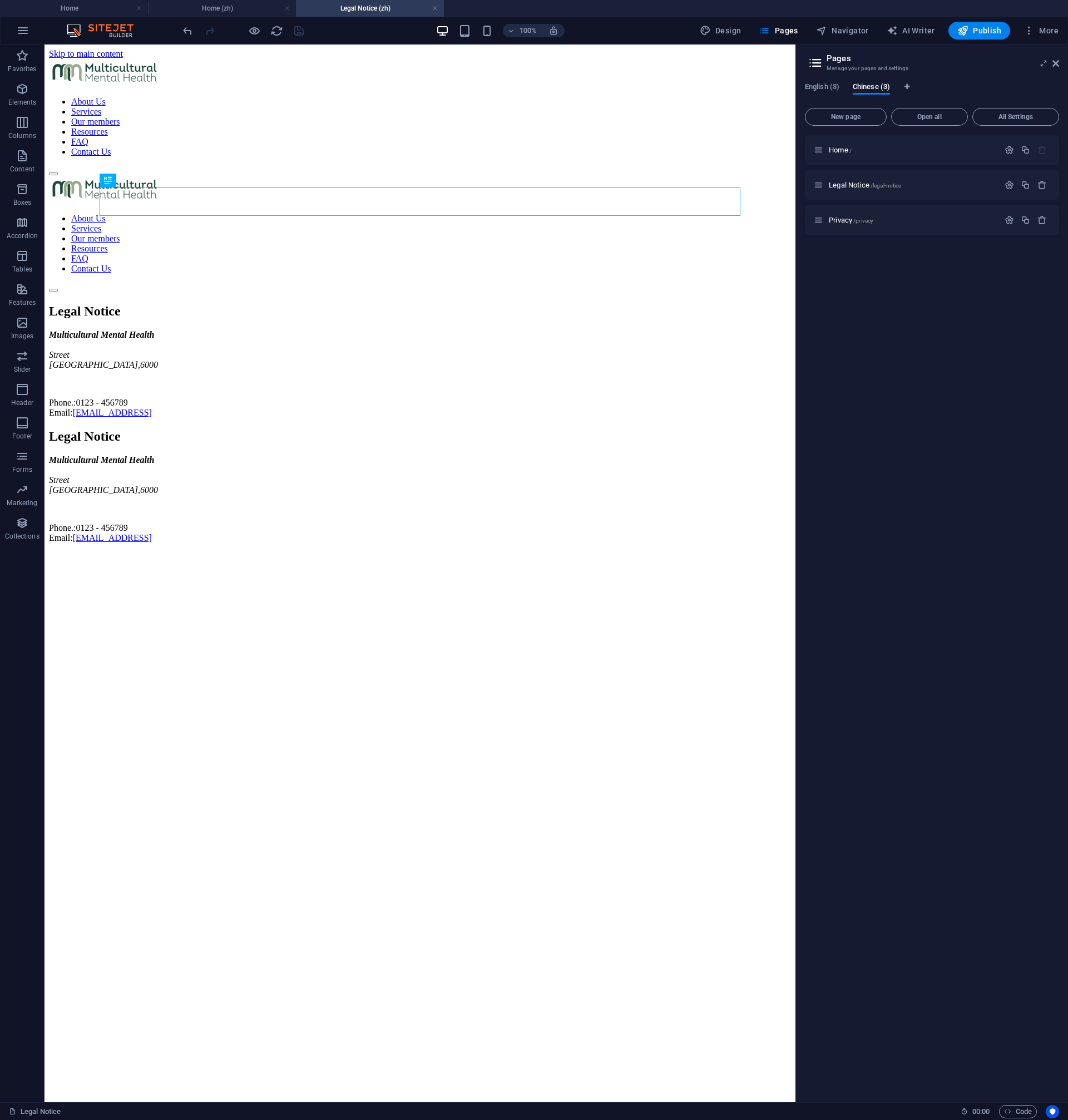
click at [440, 6] on h4 "Legal Notice (zh)" at bounding box center [370, 8] width 148 height 12
click at [431, 8] on link at bounding box center [435, 9] width 7 height 10
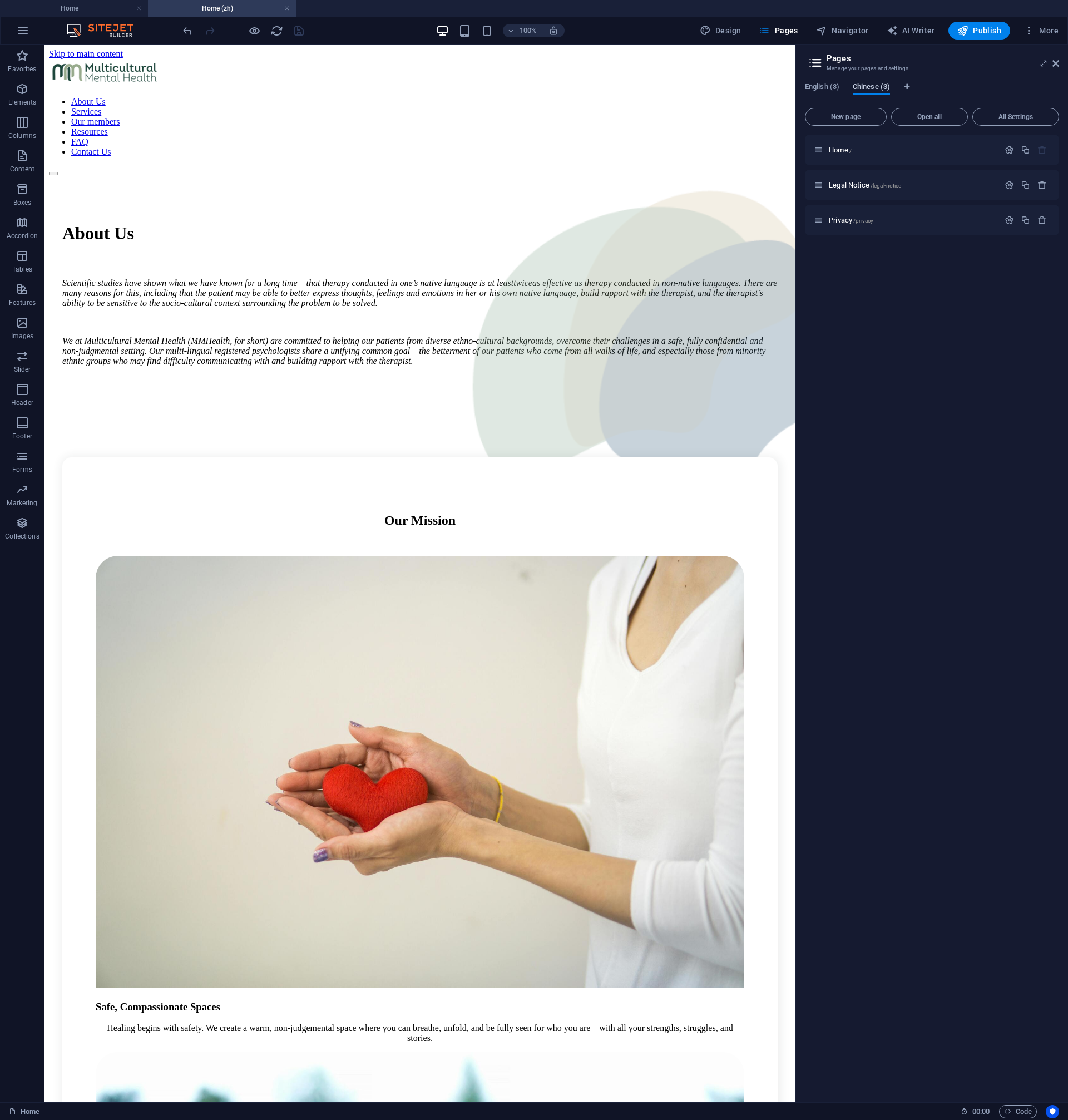
click at [885, 89] on span "Chinese (3)" at bounding box center [871, 88] width 37 height 16
click at [820, 89] on span "English (3)" at bounding box center [822, 88] width 35 height 16
click at [860, 87] on span "Chinese (3)" at bounding box center [871, 88] width 37 height 16
click at [1033, 32] on icon "button" at bounding box center [1029, 30] width 11 height 11
click at [1020, 132] on li "Languages" at bounding box center [1008, 139] width 100 height 27
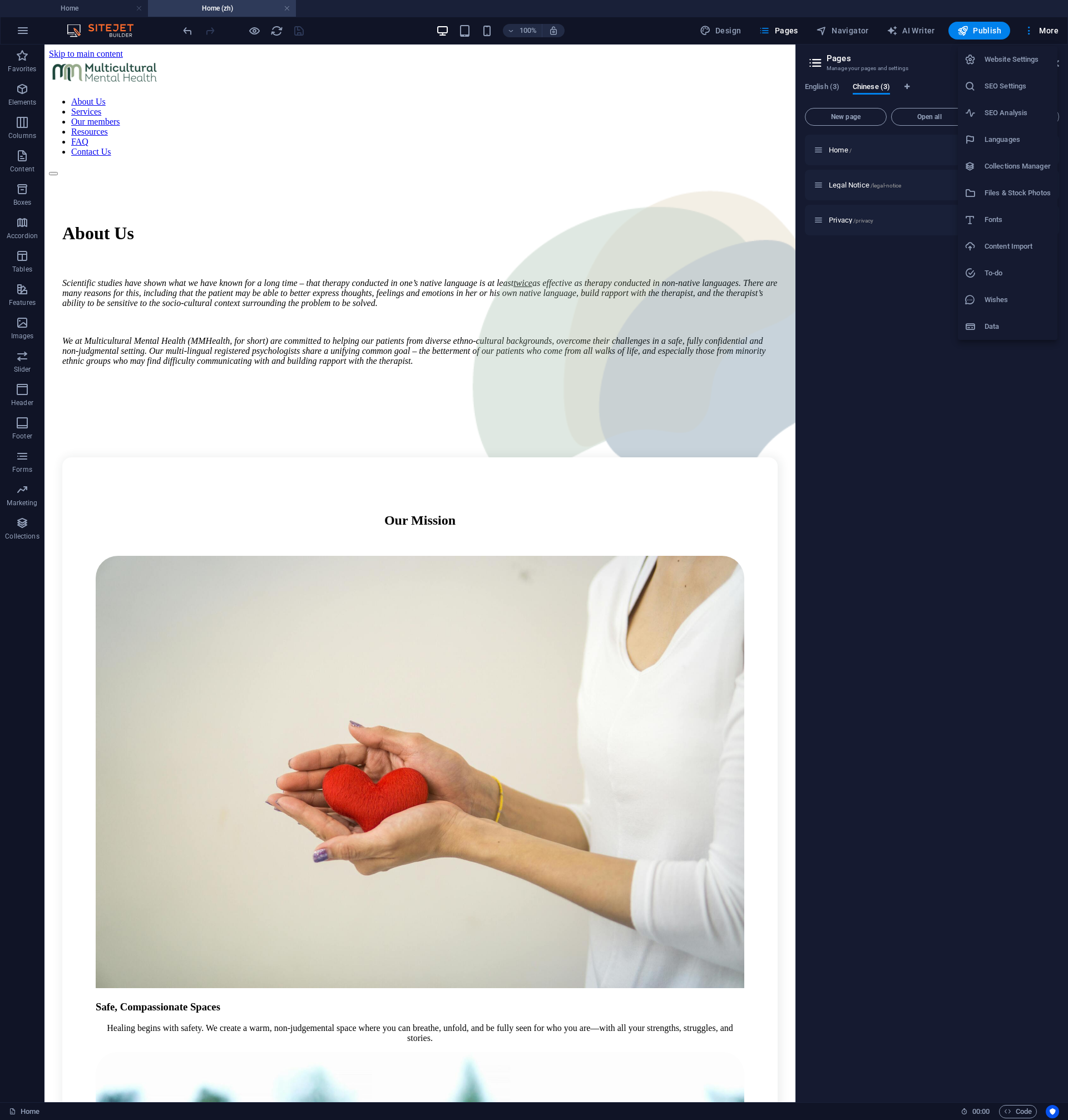
select select "41"
select select "30"
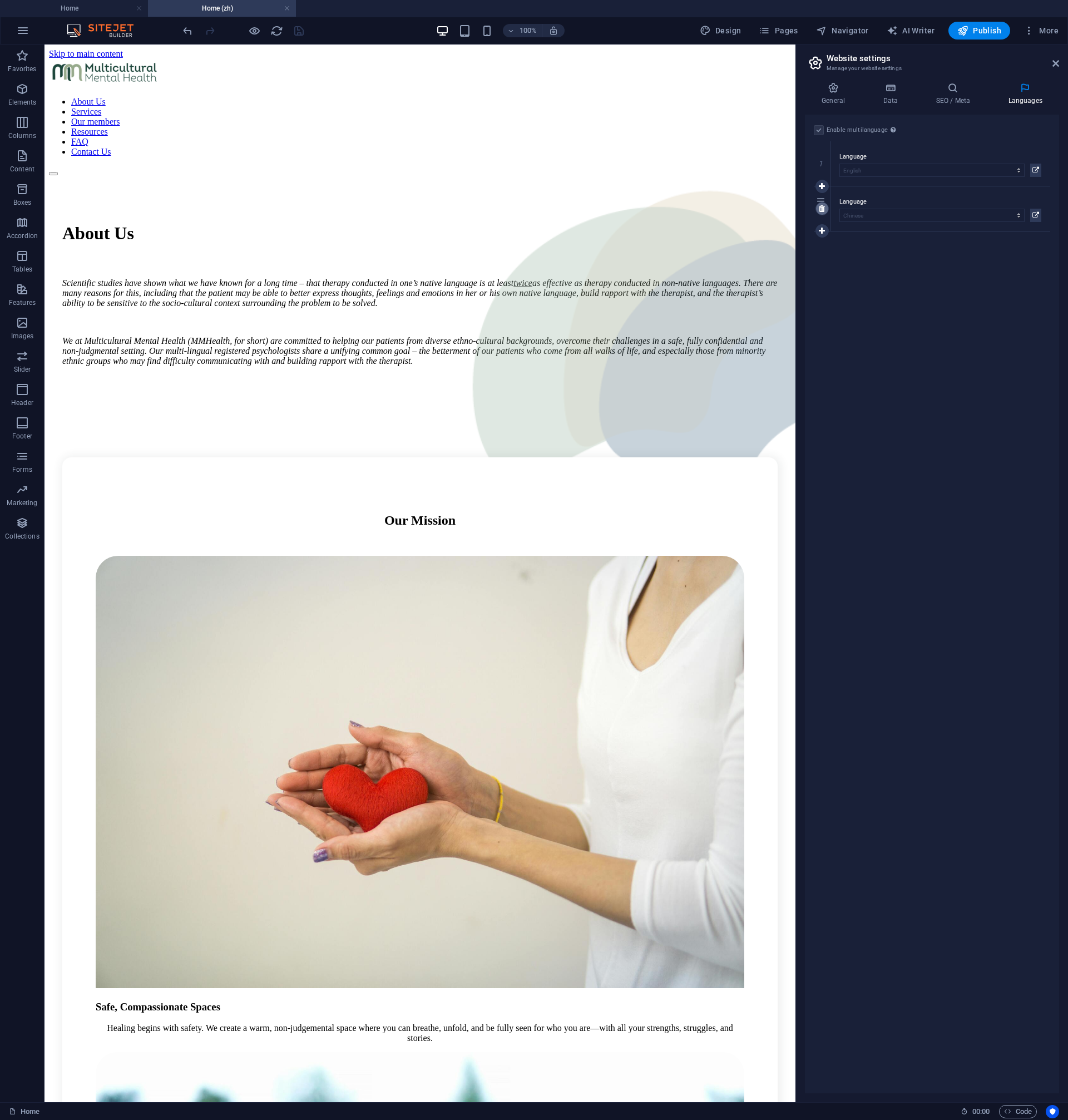
click at [823, 212] on icon at bounding box center [821, 209] width 6 height 8
click at [300, 33] on icon "save" at bounding box center [299, 31] width 13 height 13
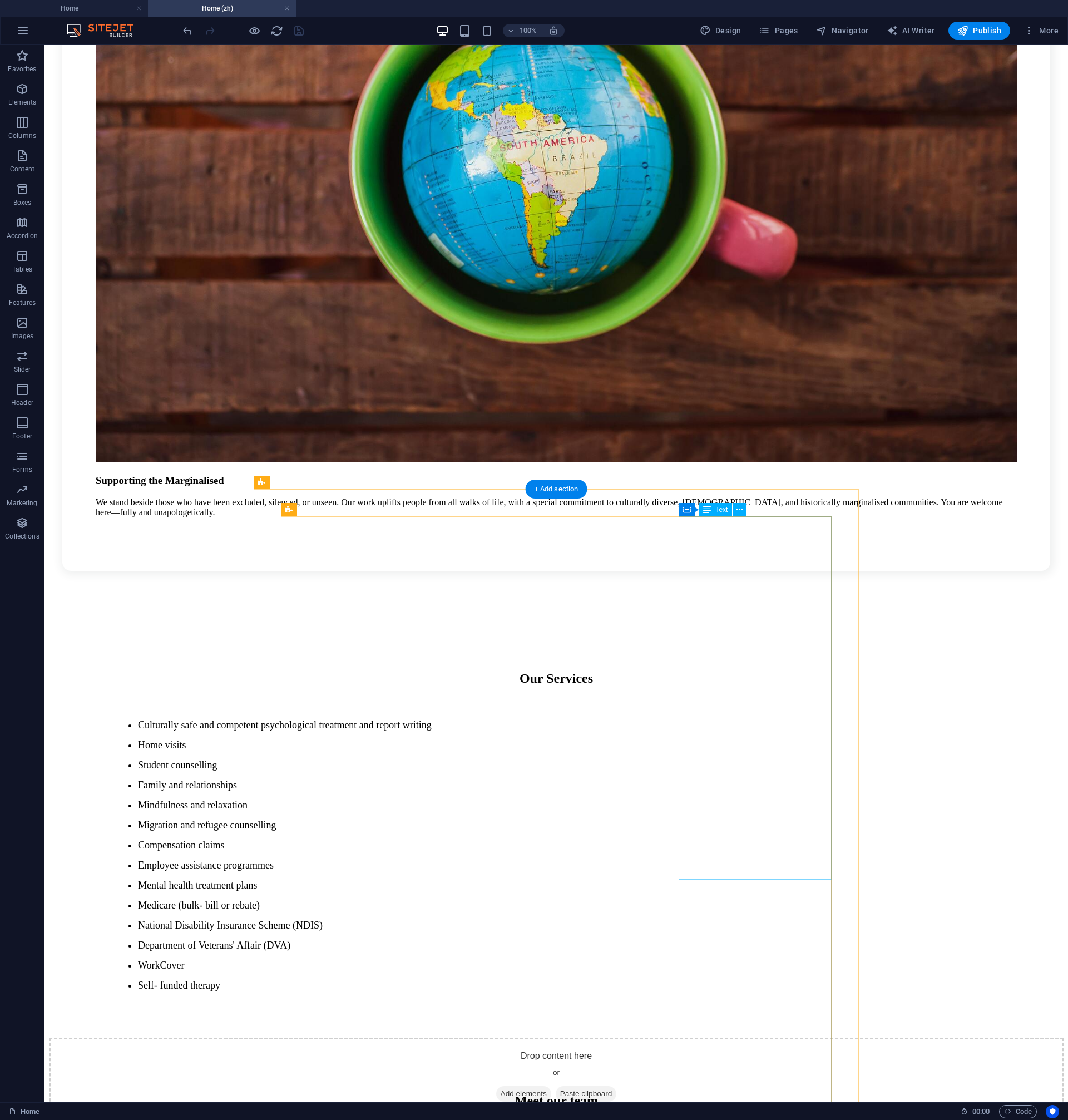
scroll to position [2026, 0]
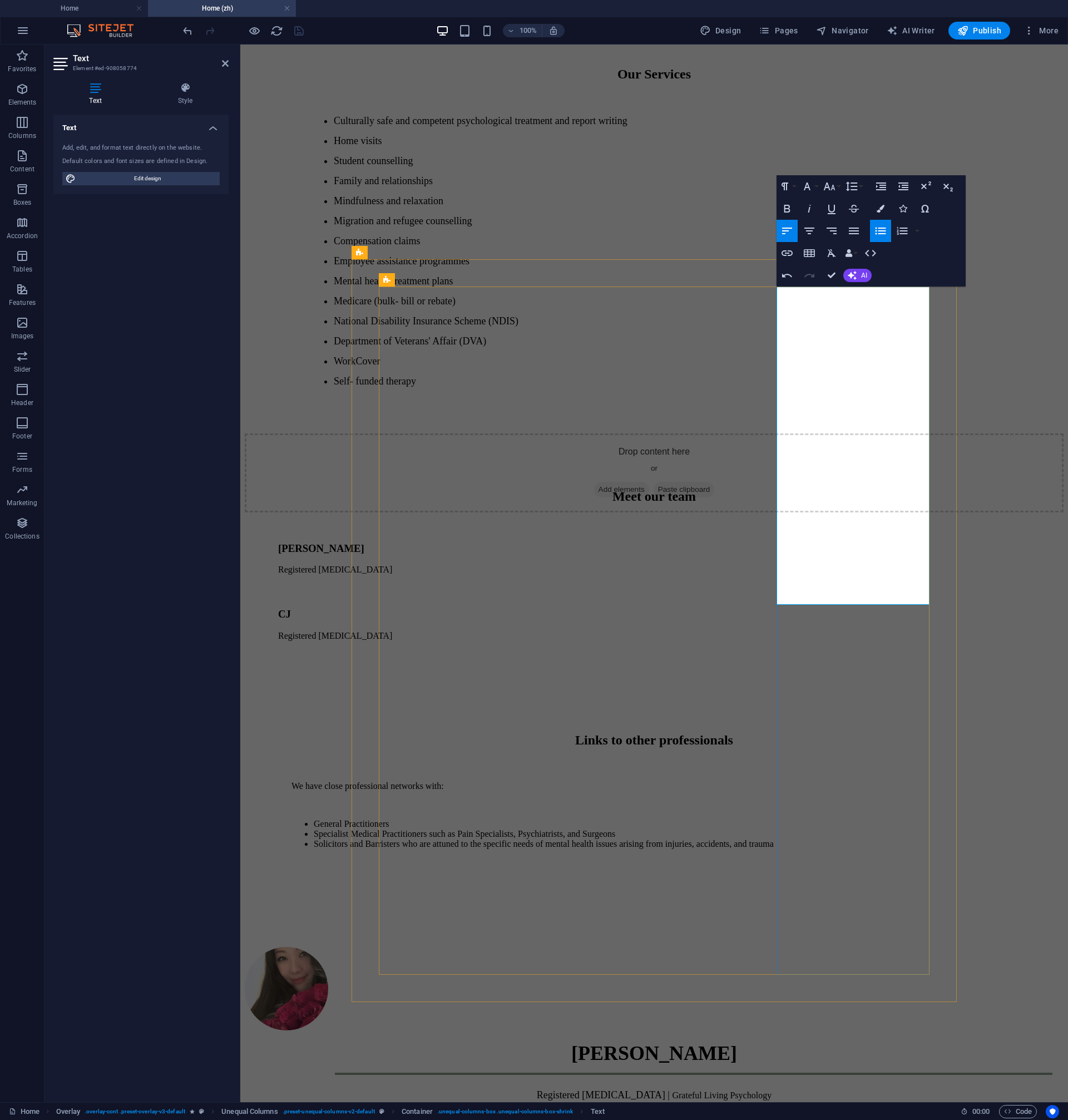
drag, startPoint x: 917, startPoint y: 597, endPoint x: 793, endPoint y: 484, distance: 167.8
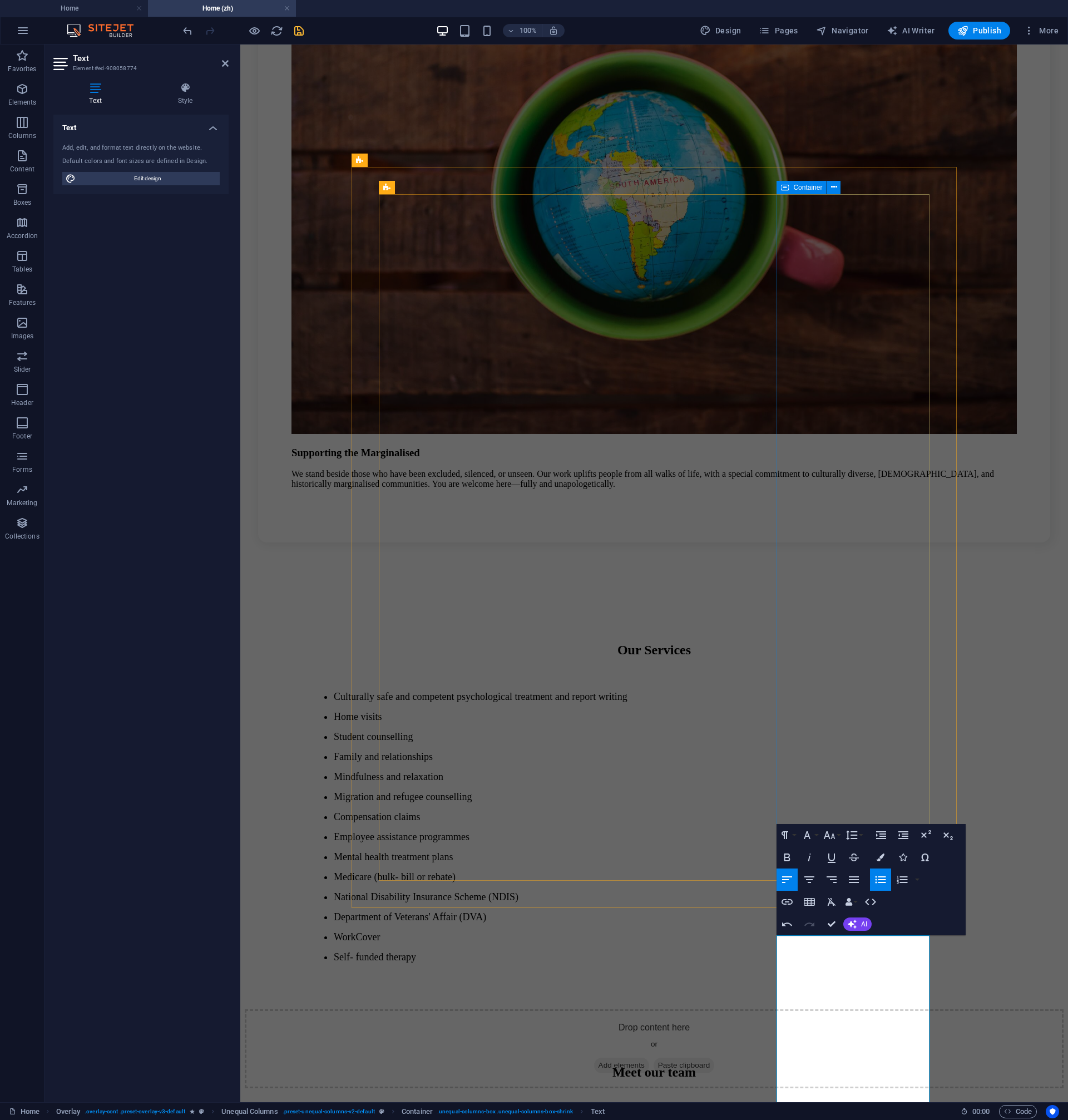
scroll to position [1527, 0]
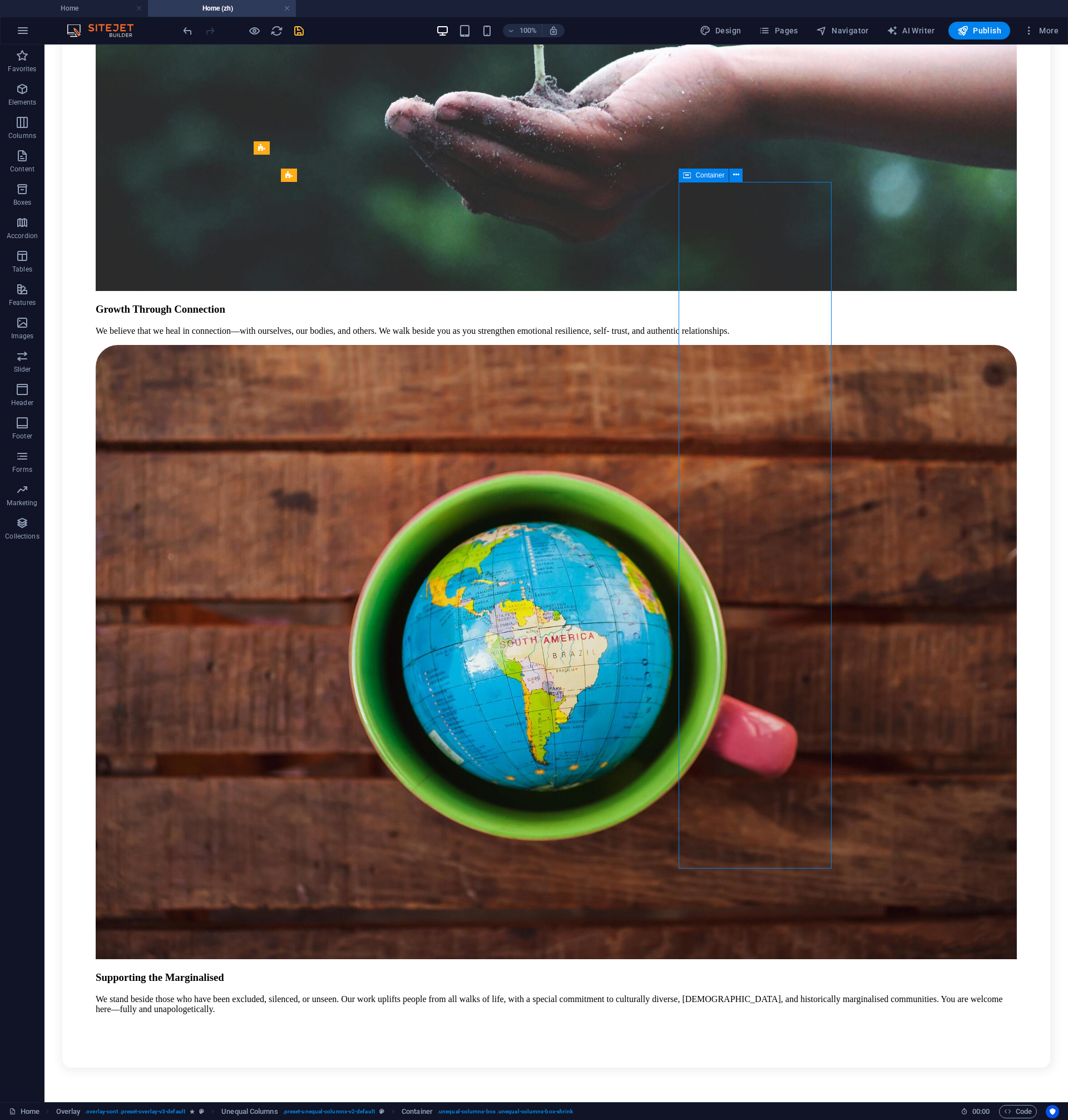
scroll to position [1988, 0]
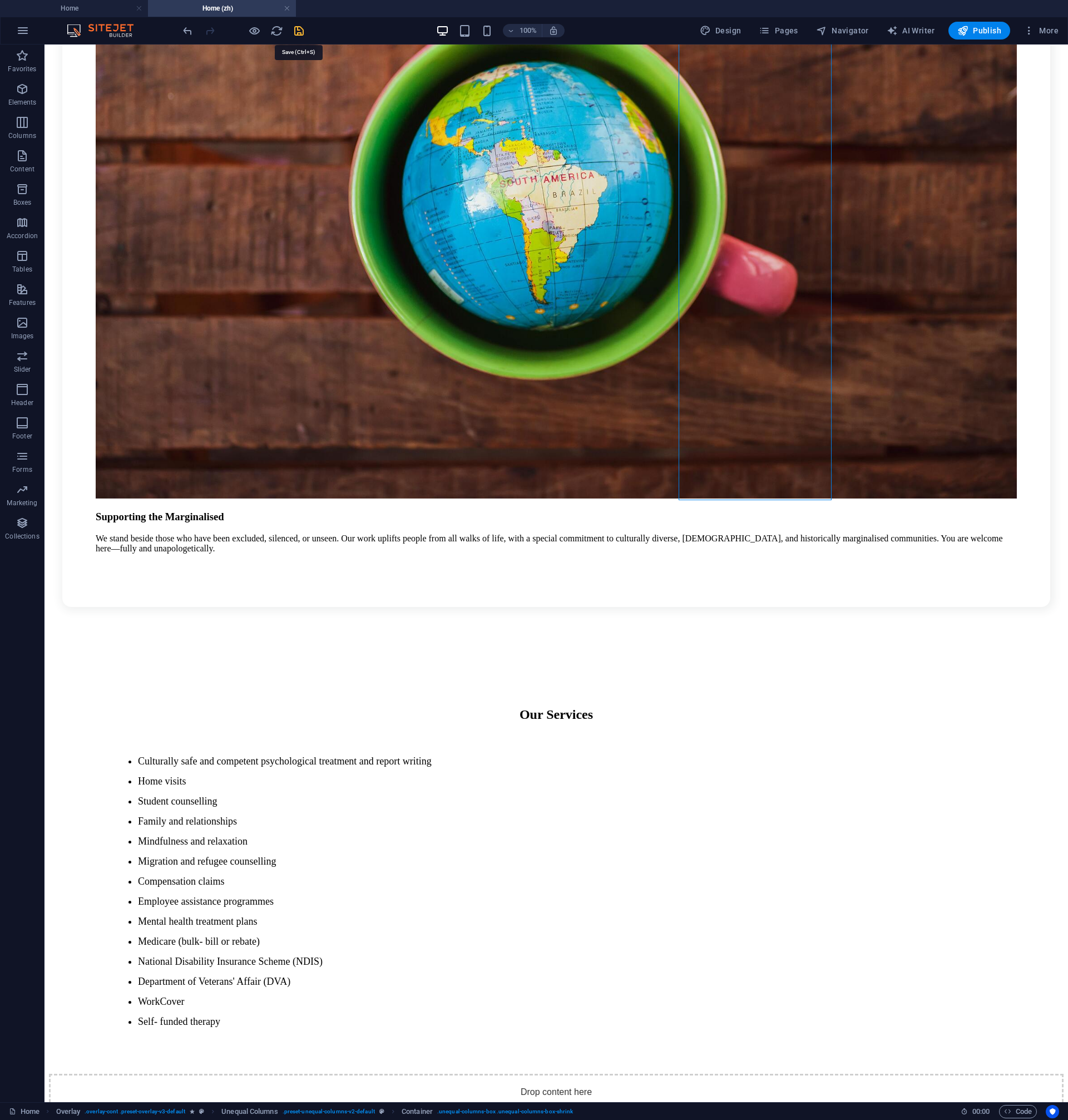
click at [294, 31] on icon "save" at bounding box center [299, 31] width 13 height 13
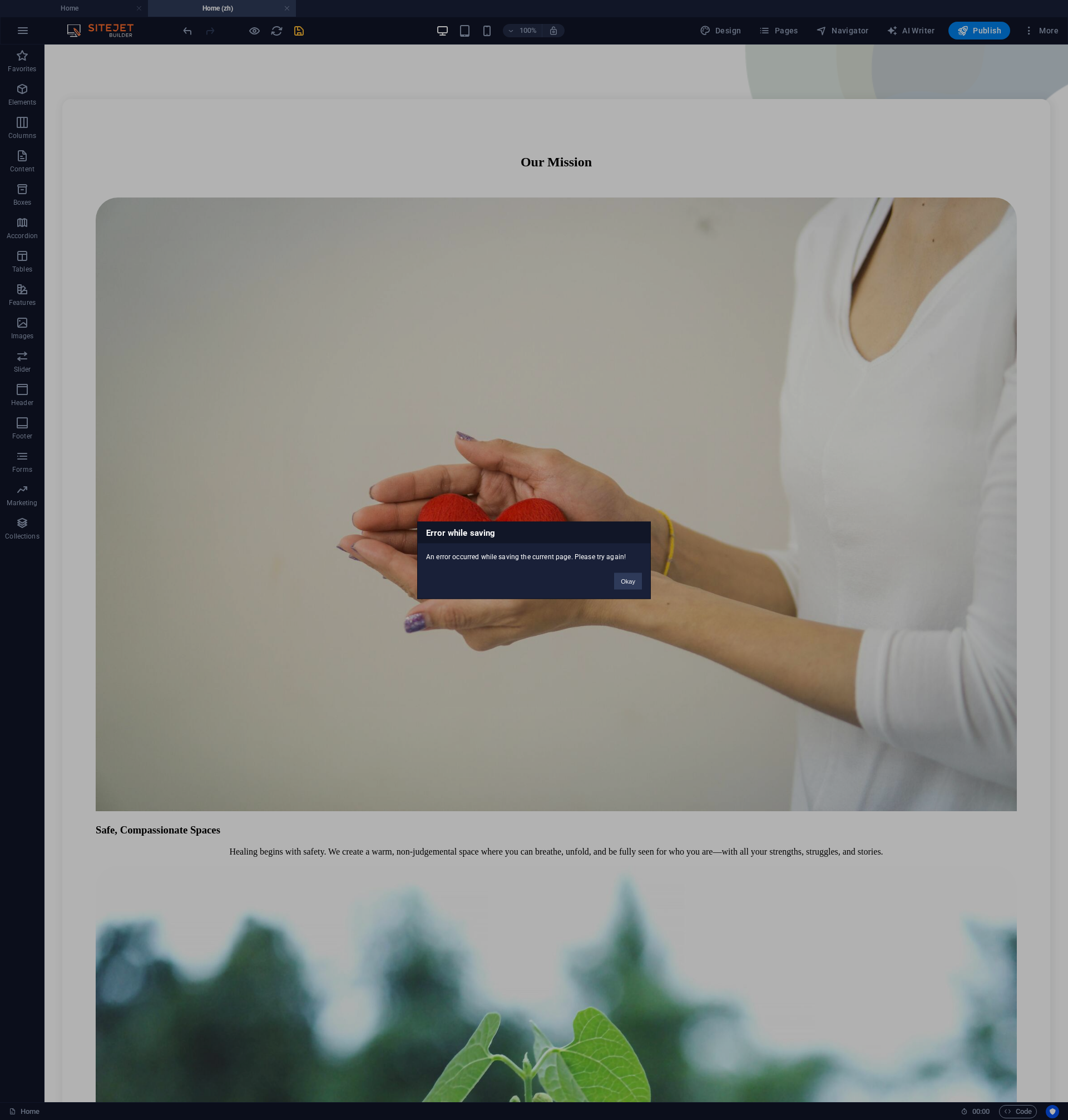
scroll to position [337, 0]
click at [622, 585] on button "Okay" at bounding box center [628, 581] width 28 height 17
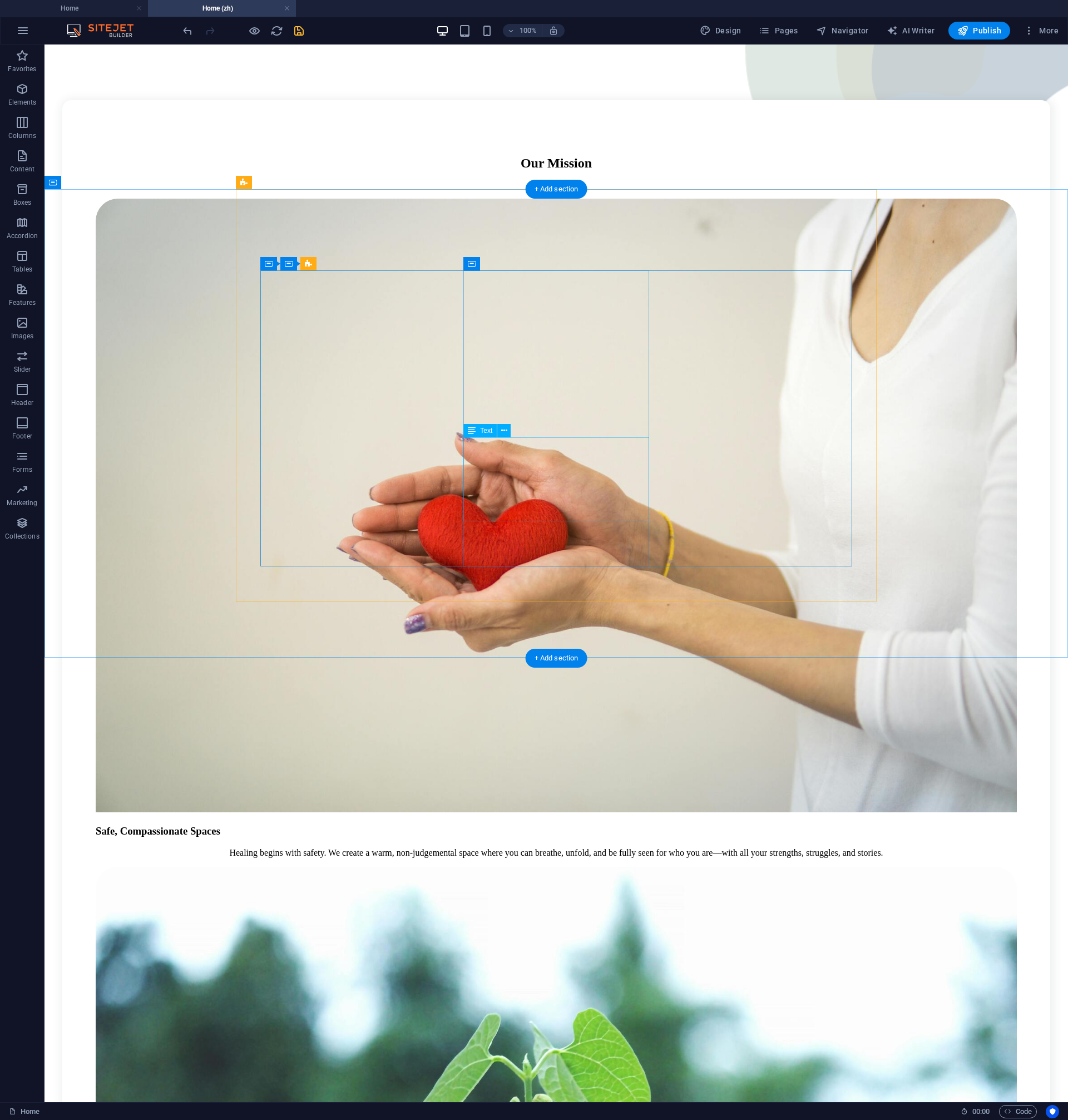
scroll to position [0, 0]
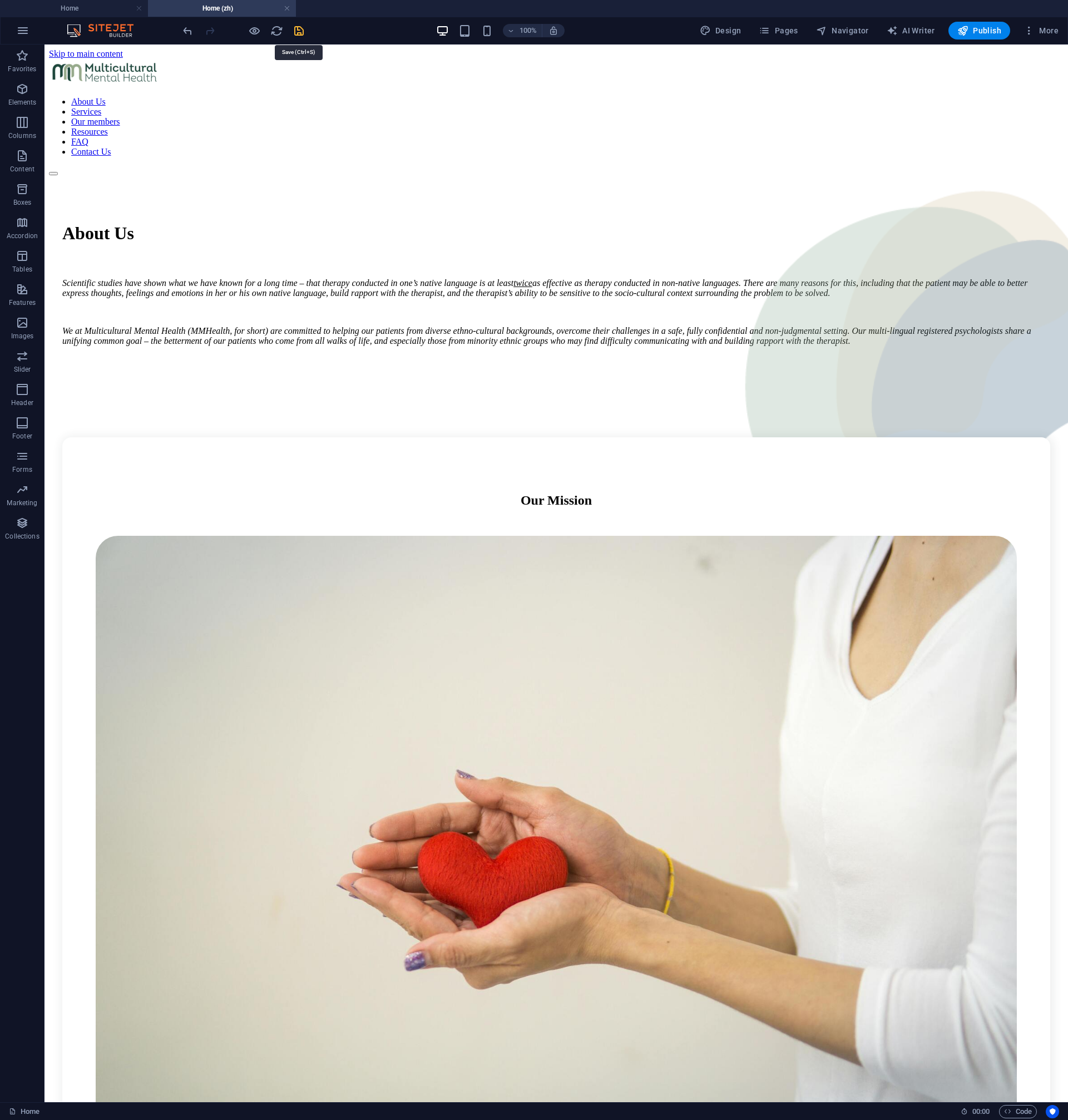
click at [301, 31] on icon "save" at bounding box center [299, 31] width 13 height 13
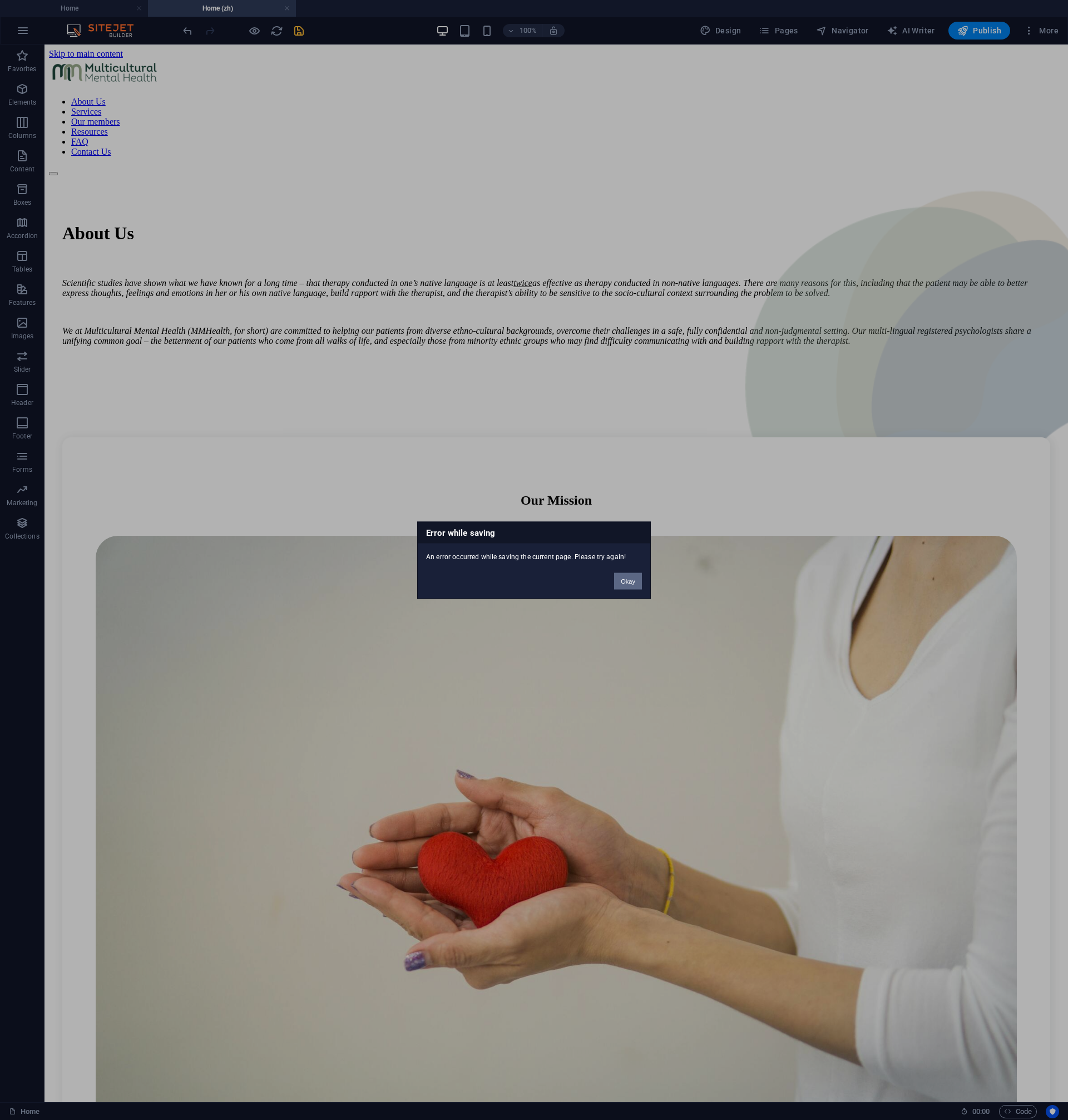
drag, startPoint x: 629, startPoint y: 583, endPoint x: 587, endPoint y: 533, distance: 65.3
click at [629, 583] on button "Okay" at bounding box center [628, 581] width 28 height 17
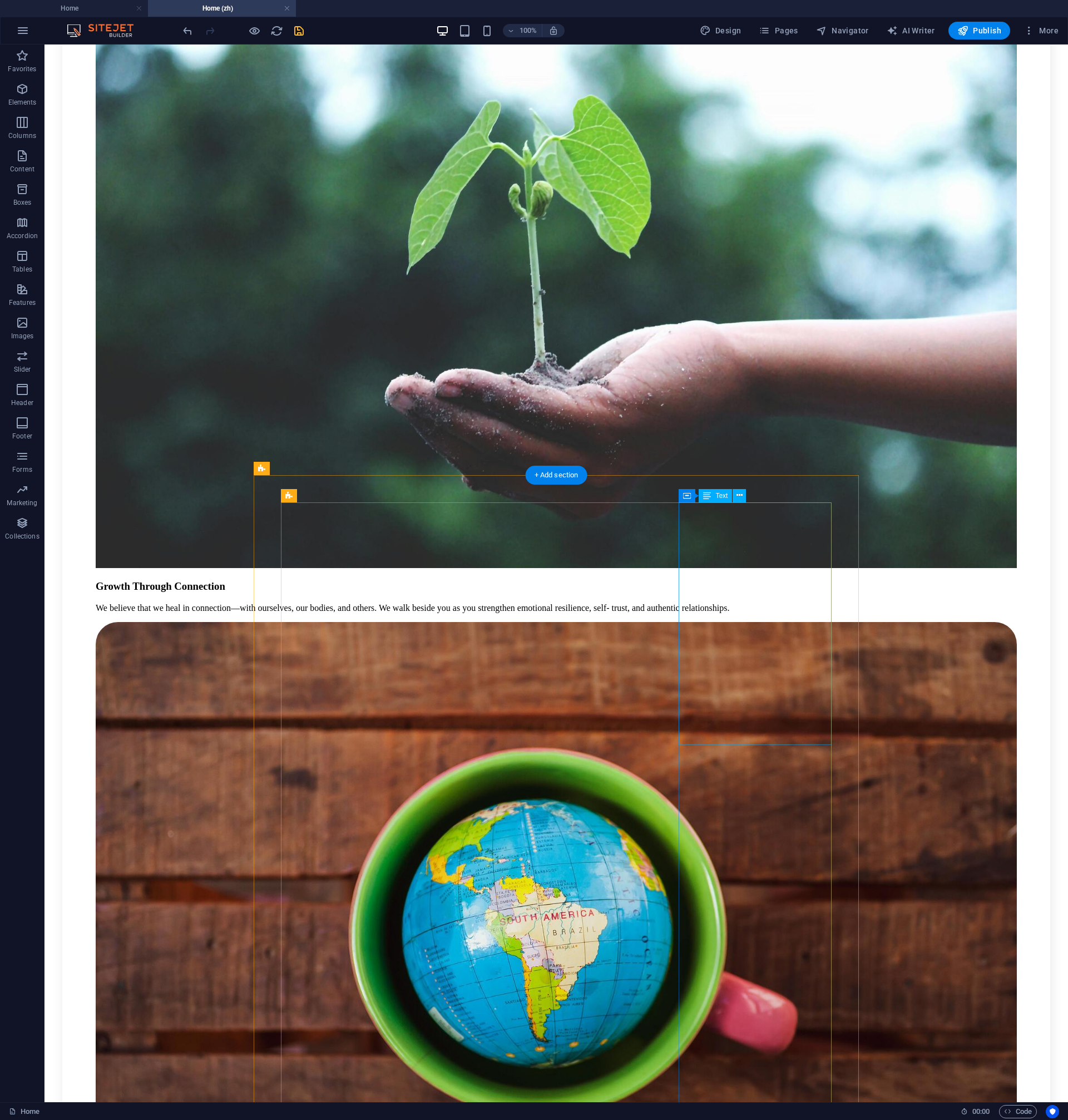
scroll to position [1305, 0]
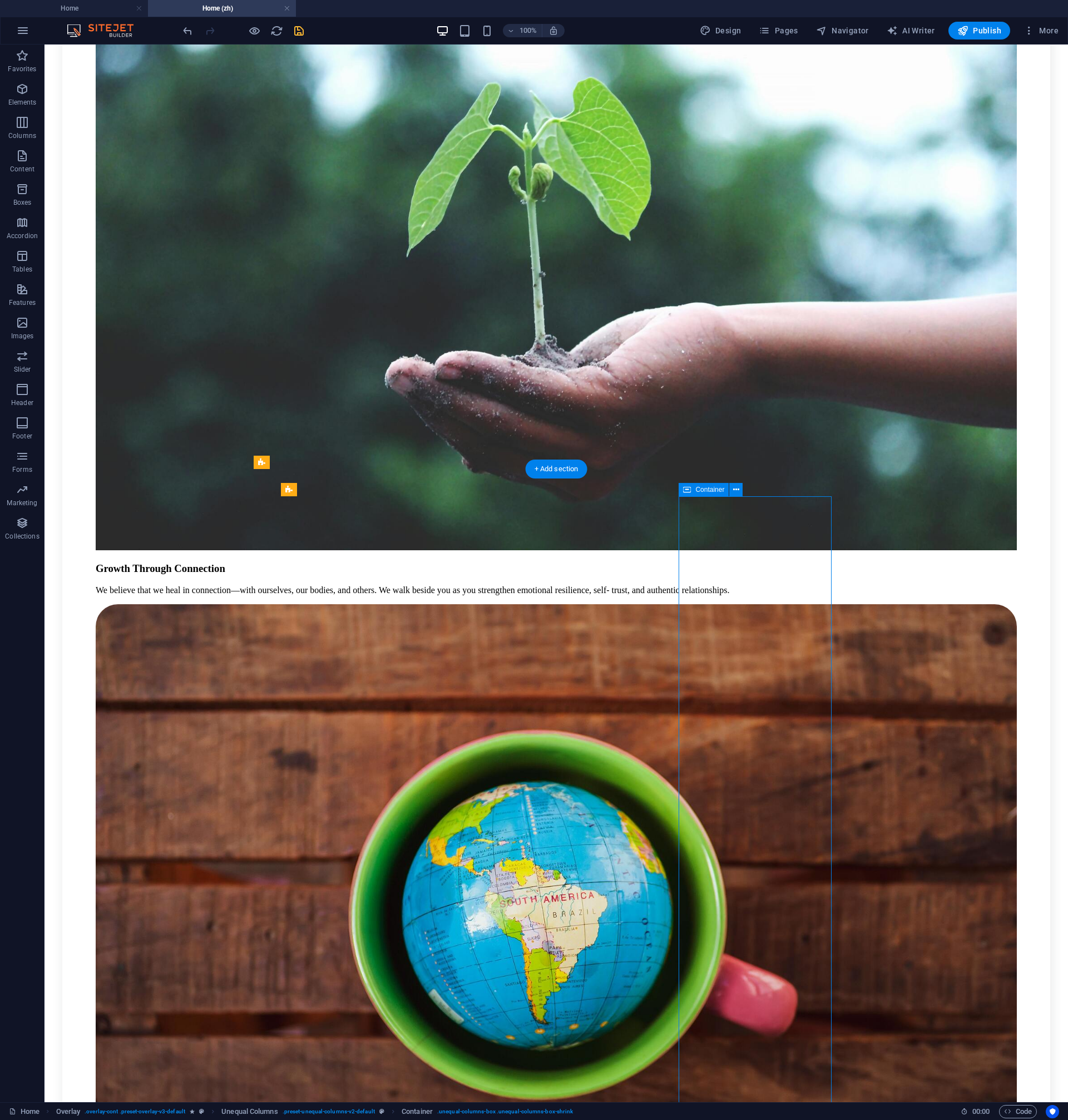
scroll to position [1228, 0]
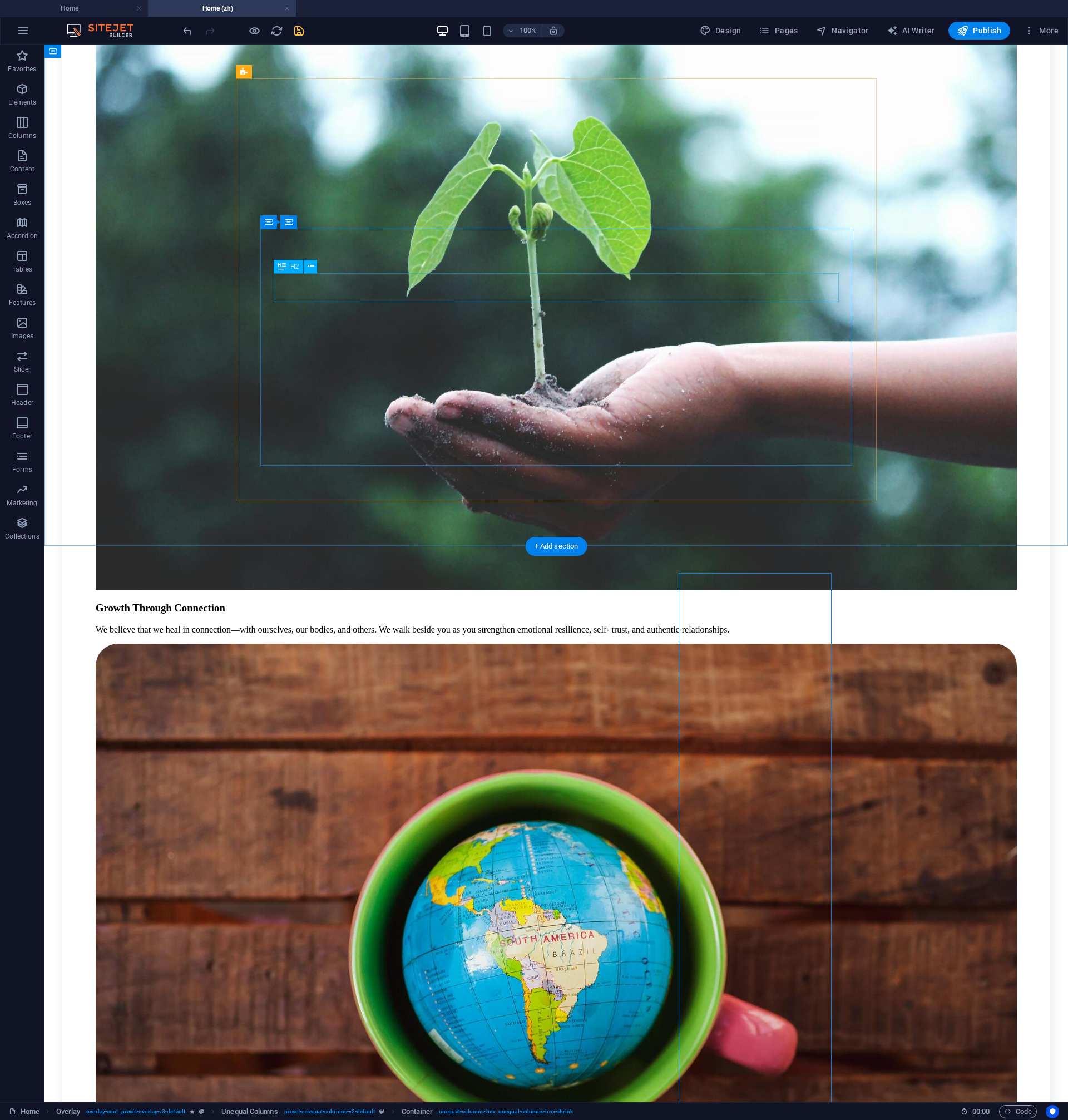
click at [297, 27] on icon "save" at bounding box center [299, 31] width 13 height 13
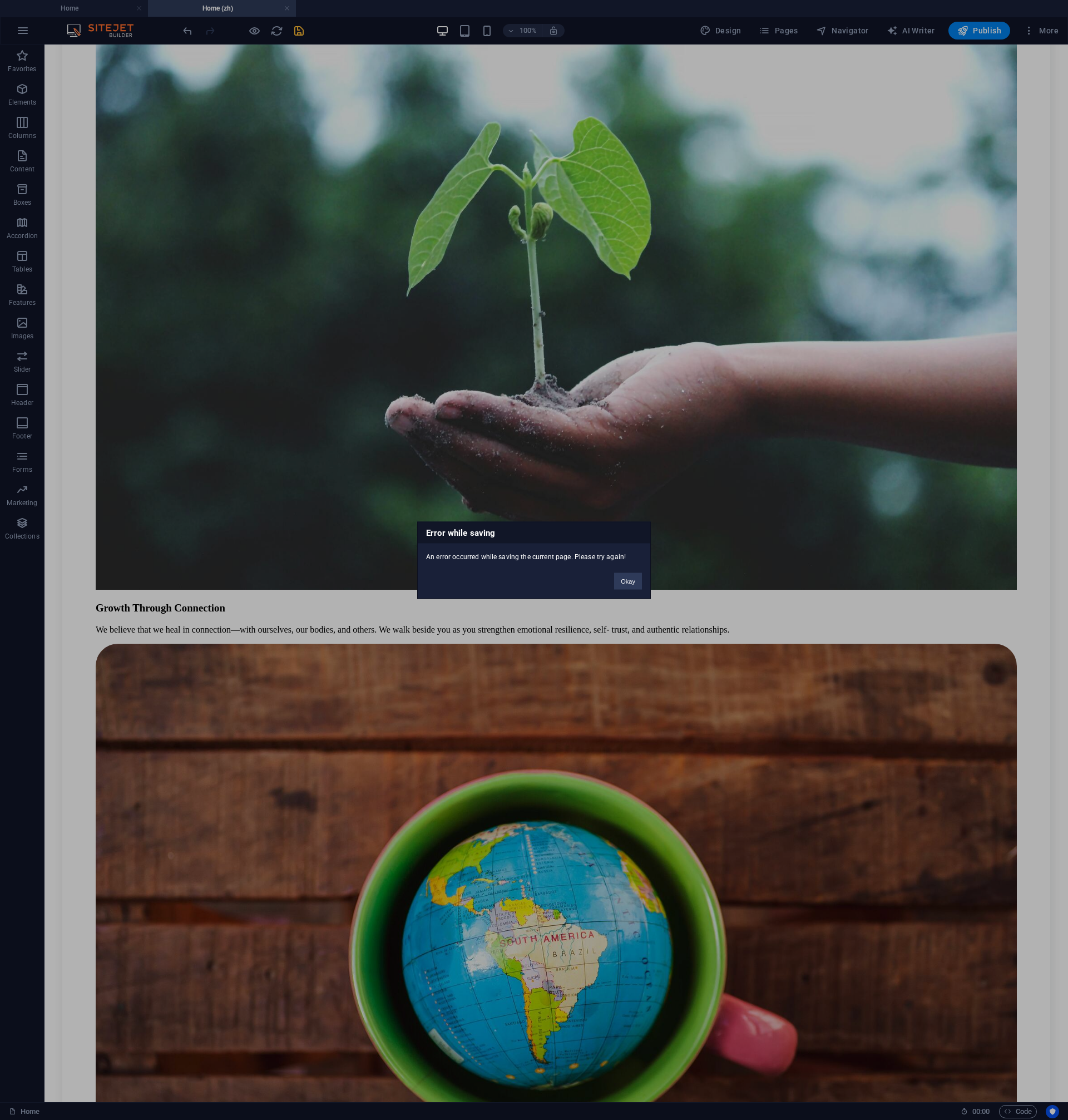
click at [285, 11] on div "Error while saving An error occurred while saving the current page. Please try …" at bounding box center [534, 560] width 1068 height 1120
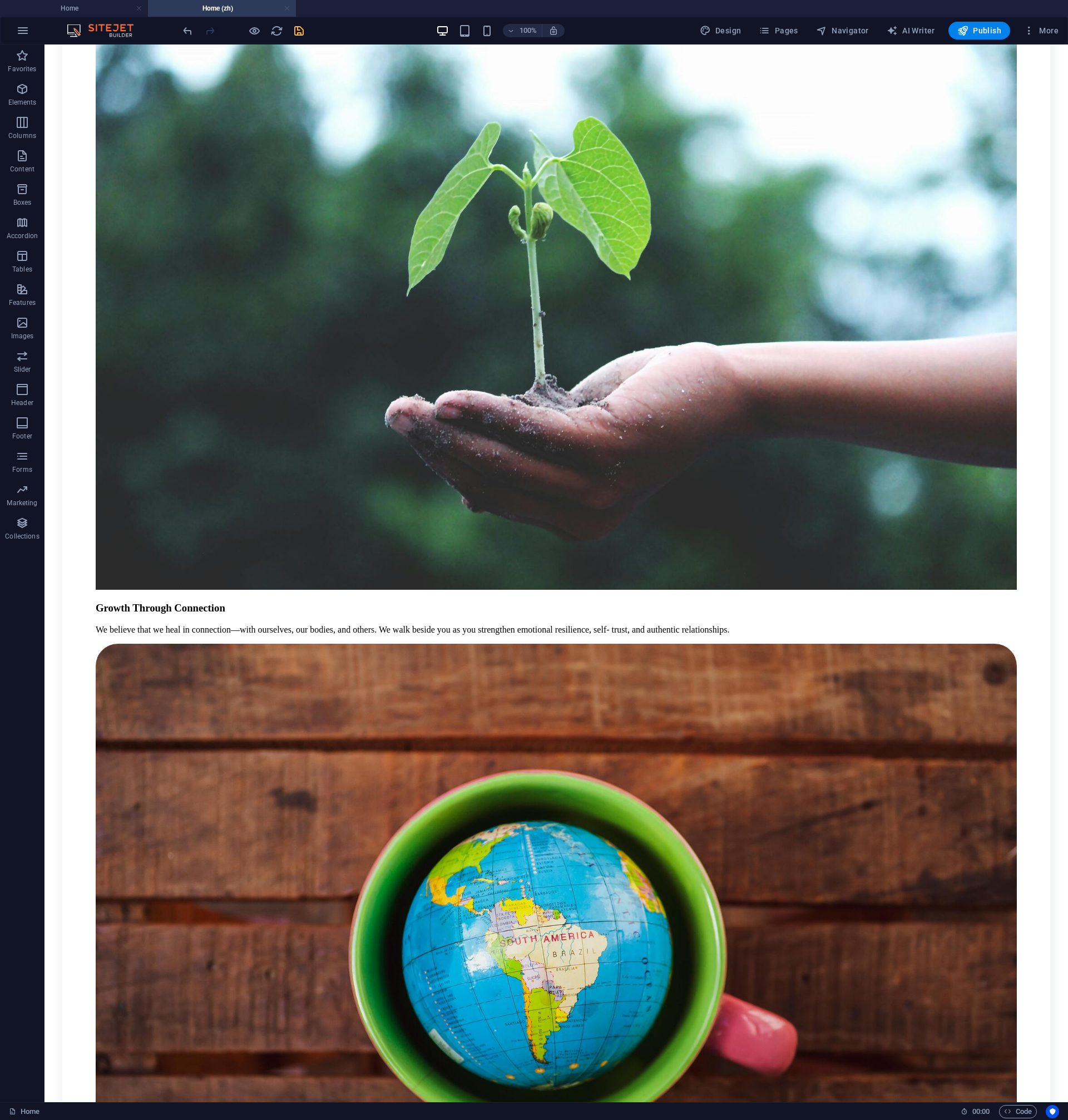
click at [285, 11] on link at bounding box center [287, 9] width 7 height 10
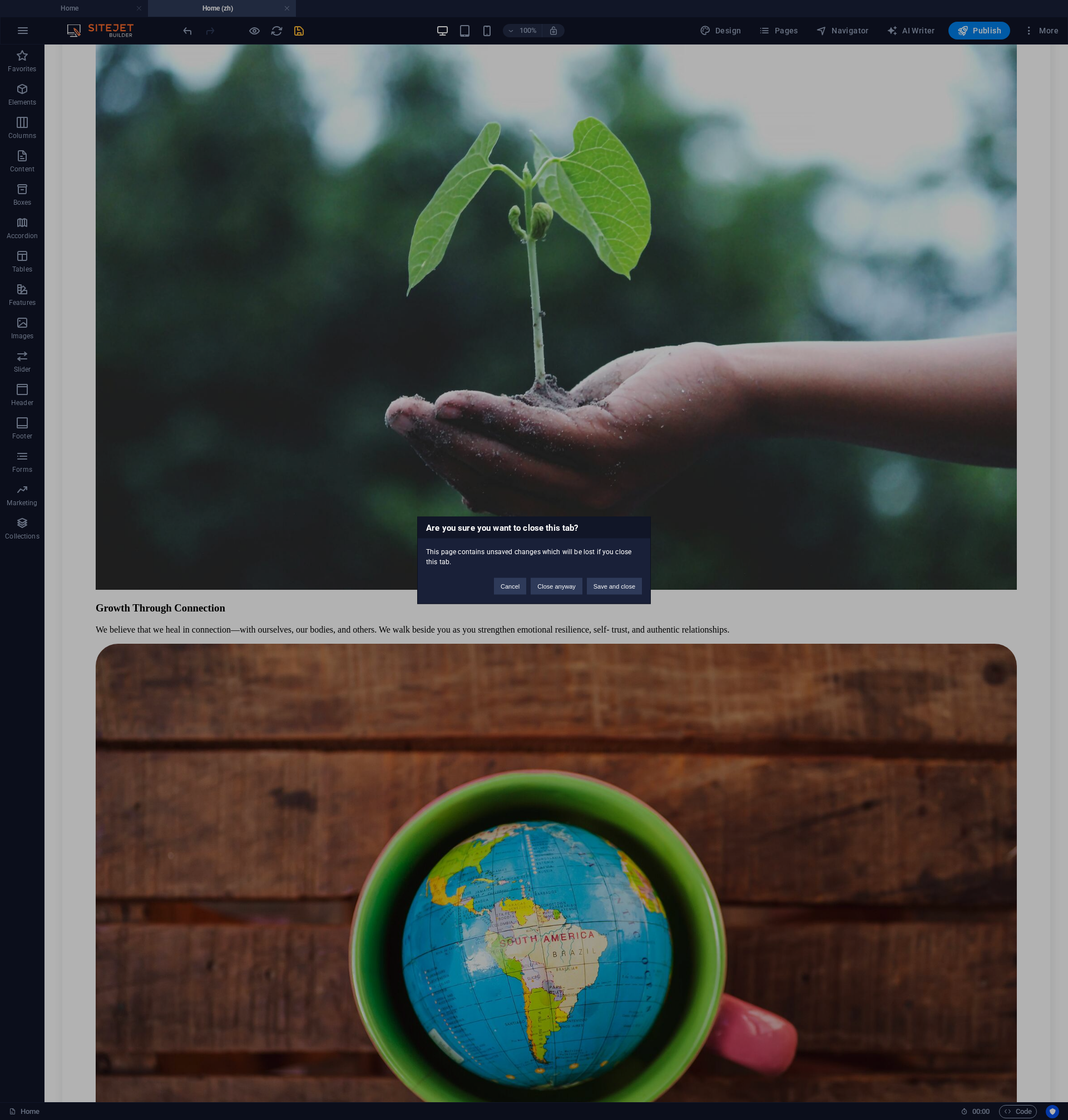
click at [565, 594] on div "Cancel Close anyway Save and close" at bounding box center [568, 580] width 165 height 28
click at [571, 591] on button "Close anyway" at bounding box center [556, 585] width 51 height 17
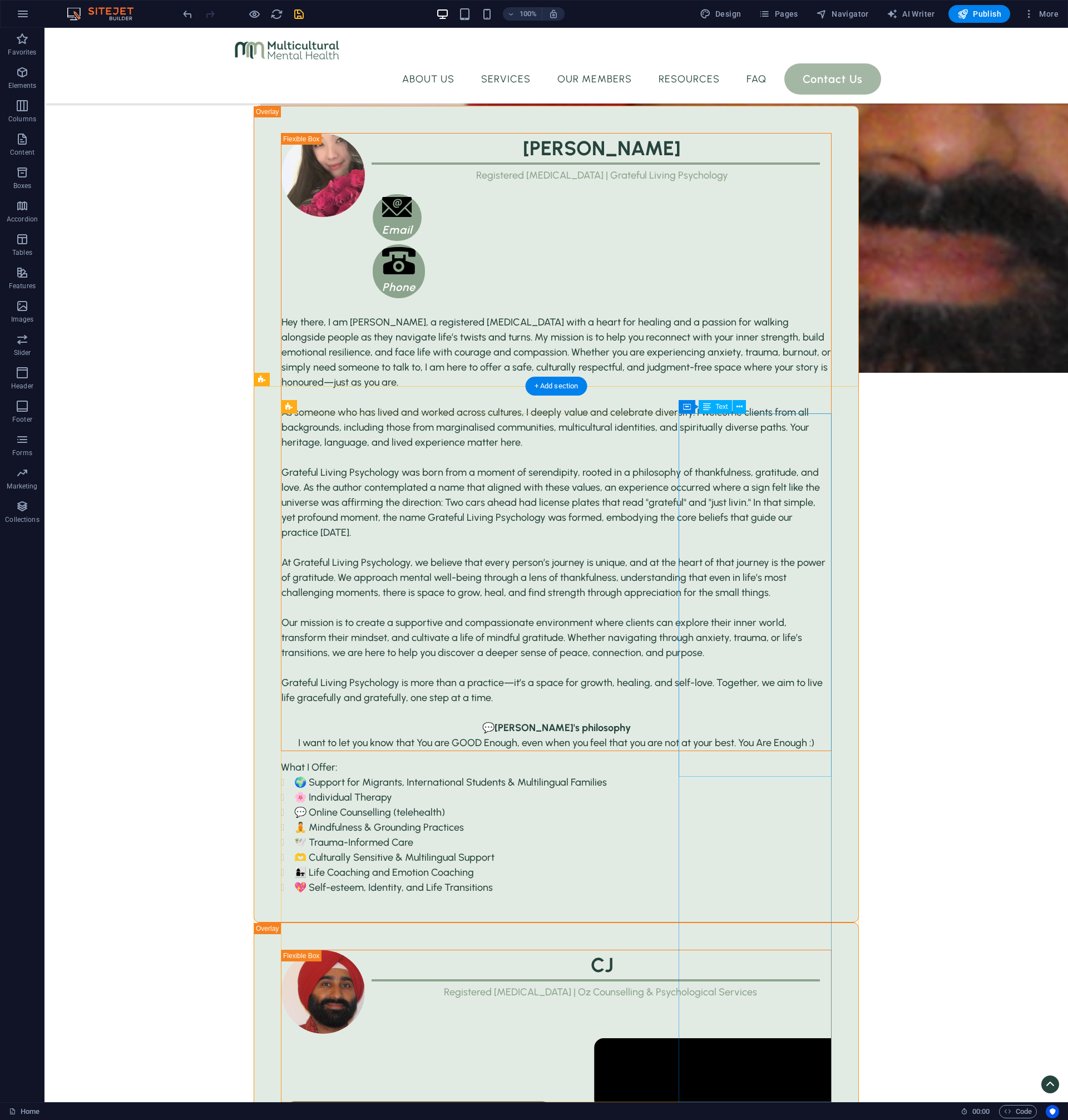
scroll to position [2113, 0]
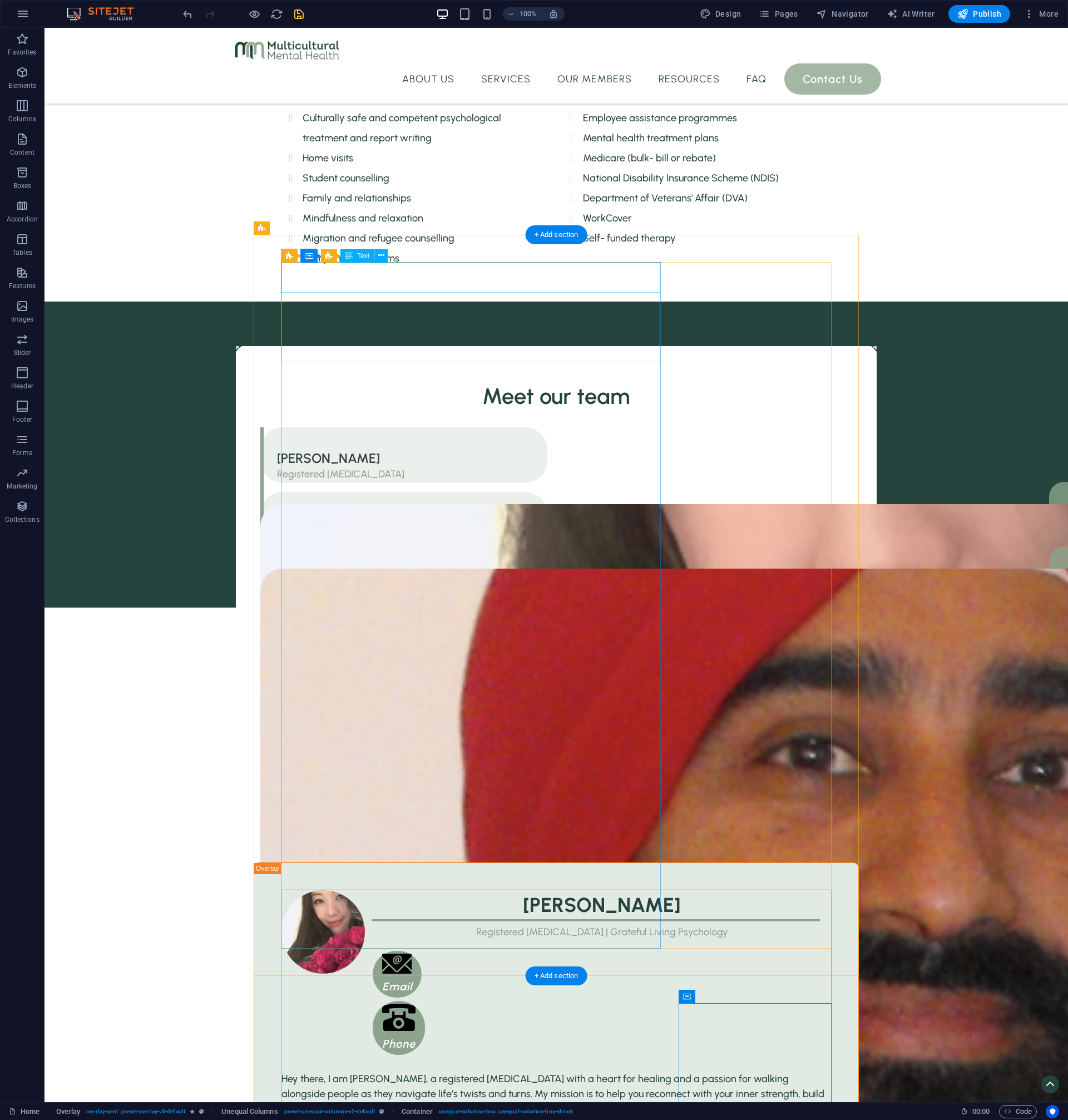
scroll to position [1335, 0]
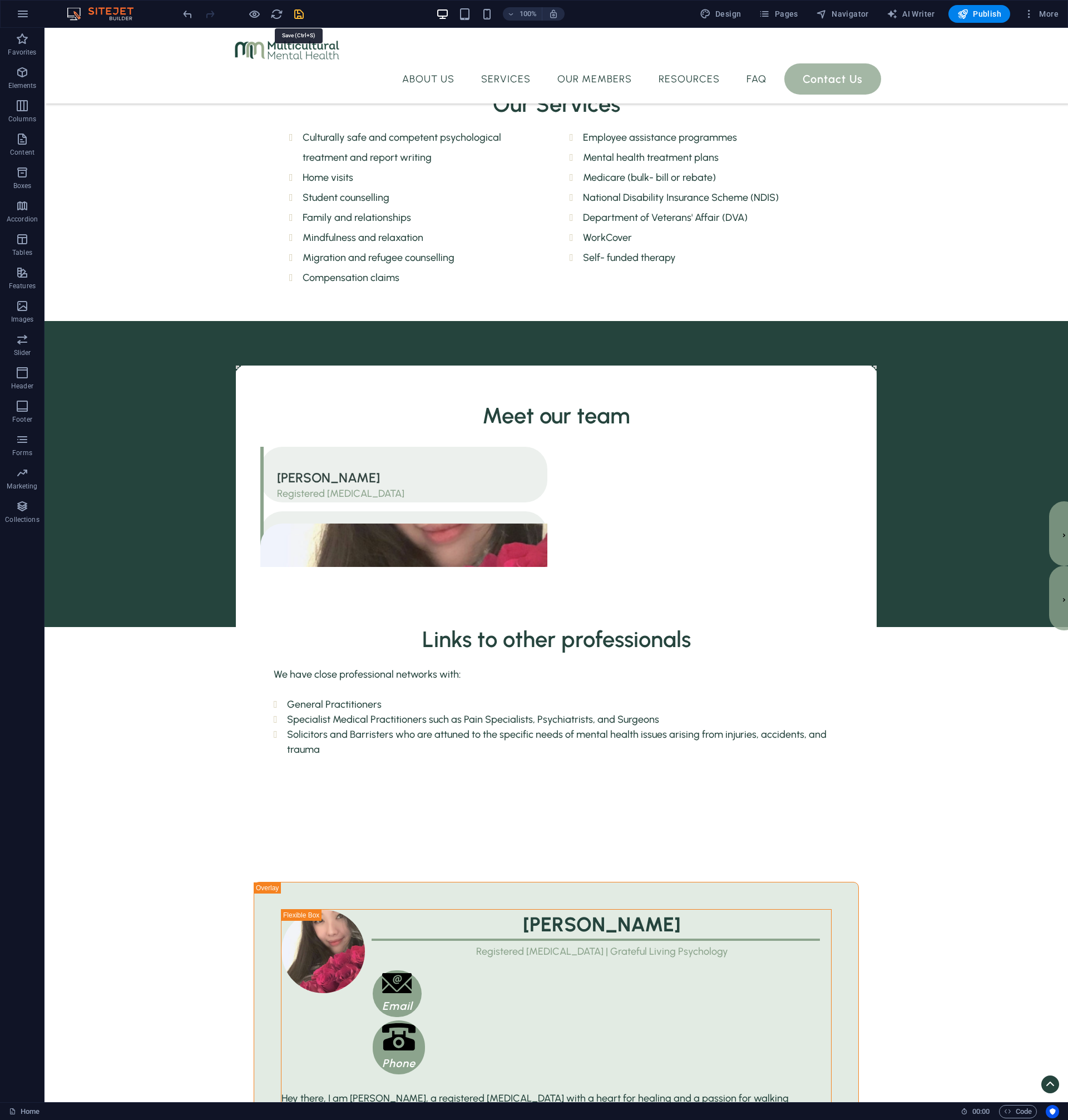
click at [300, 14] on icon "save" at bounding box center [299, 14] width 13 height 13
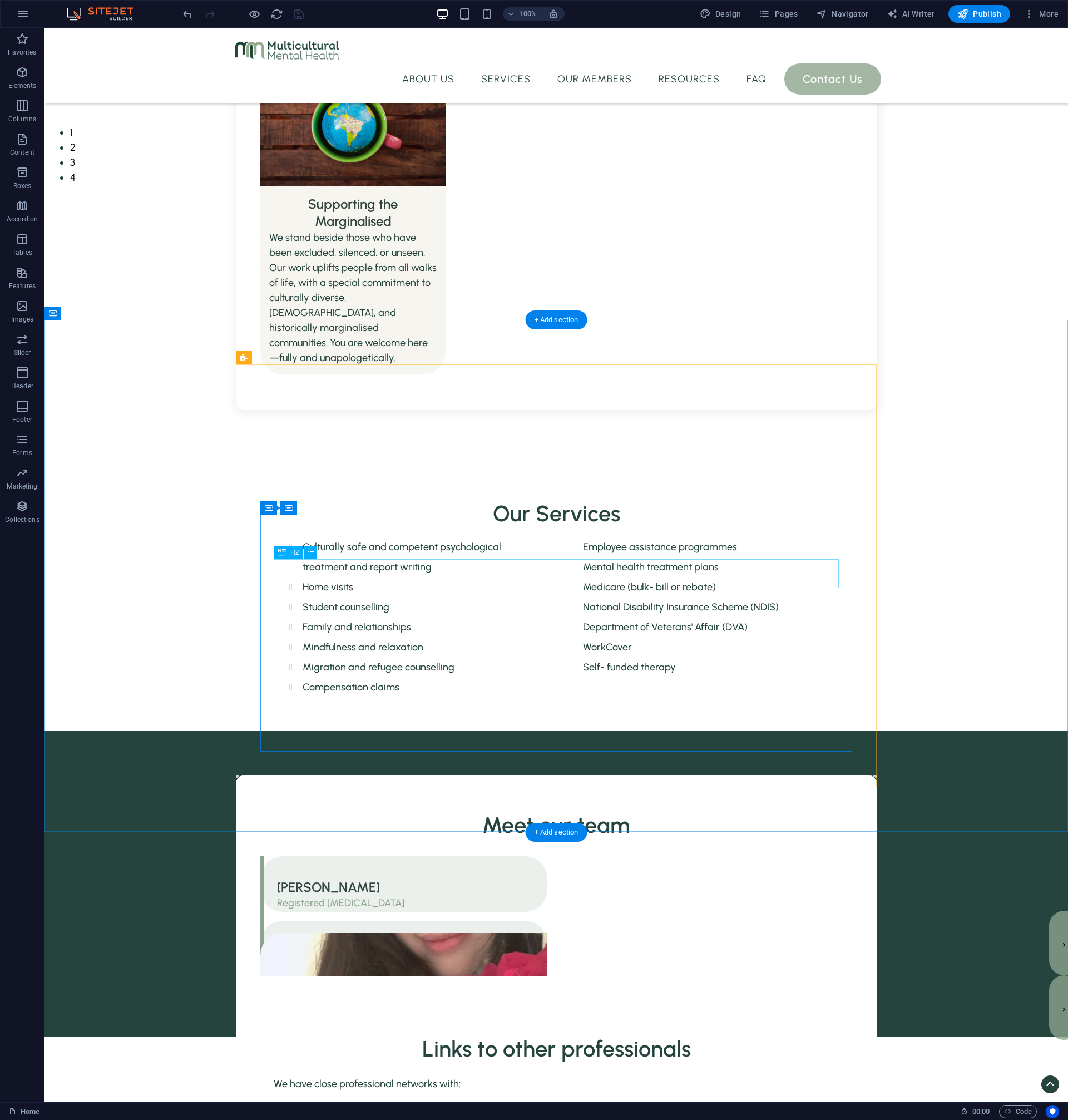
scroll to position [931, 0]
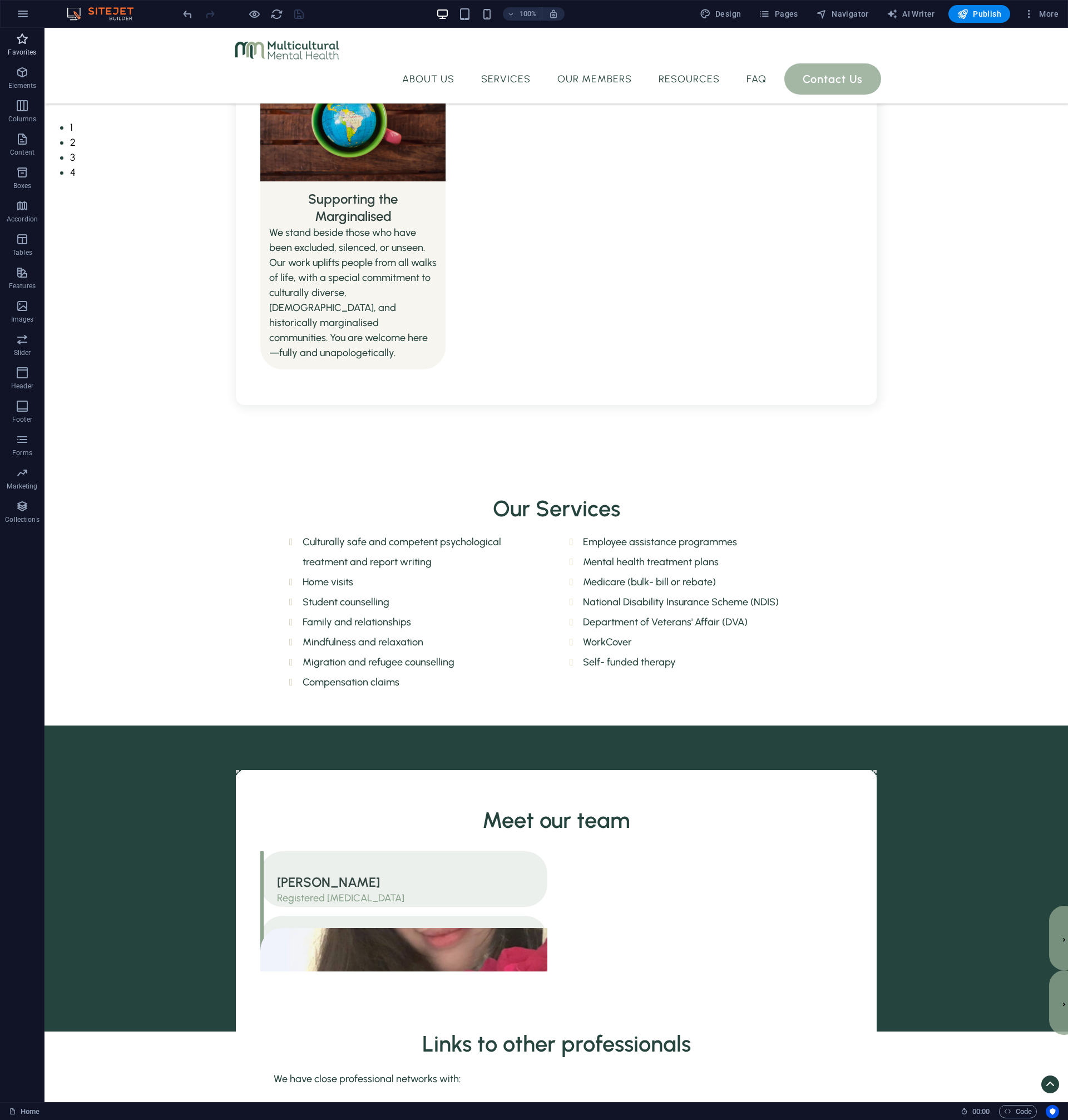
click at [12, 40] on span "Favorites" at bounding box center [22, 46] width 44 height 27
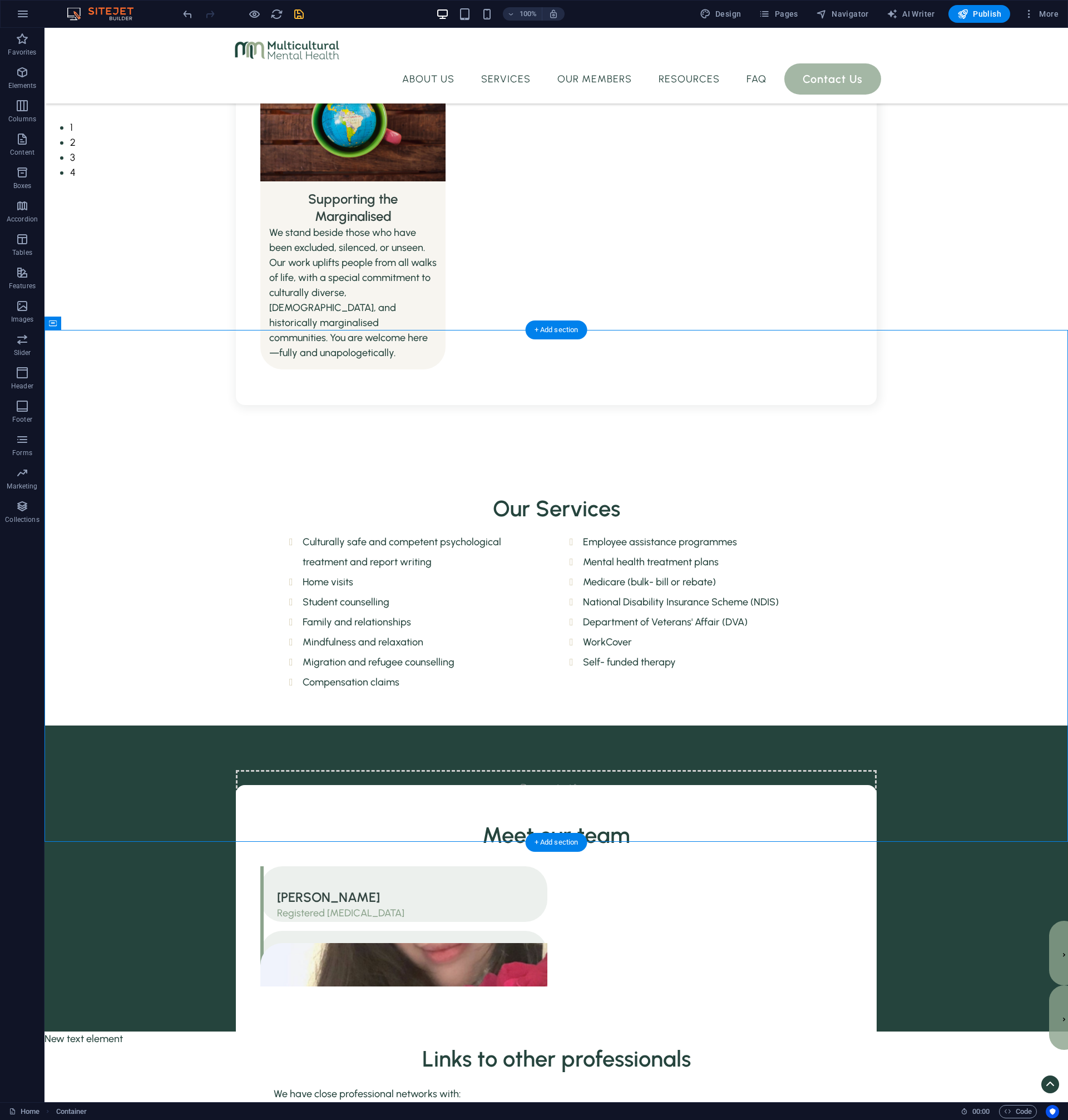
drag, startPoint x: 515, startPoint y: 366, endPoint x: 546, endPoint y: 364, distance: 31.1
click at [546, 740] on div "Meet our team [PERSON_NAME] Registered [MEDICAL_DATA]     CJ Registered [MEDICA…" at bounding box center [556, 1020] width 1024 height 561
drag, startPoint x: 610, startPoint y: 368, endPoint x: 661, endPoint y: 367, distance: 51.0
click at [661, 740] on div "Meet our team [PERSON_NAME] Registered [MEDICAL_DATA]     CJ Registered [MEDICA…" at bounding box center [556, 1020] width 1024 height 561
click at [673, 785] on div "Meet our team [PERSON_NAME] Registered [MEDICAL_DATA]     CJ Registered [MEDICA…" at bounding box center [556, 1021] width 641 height 472
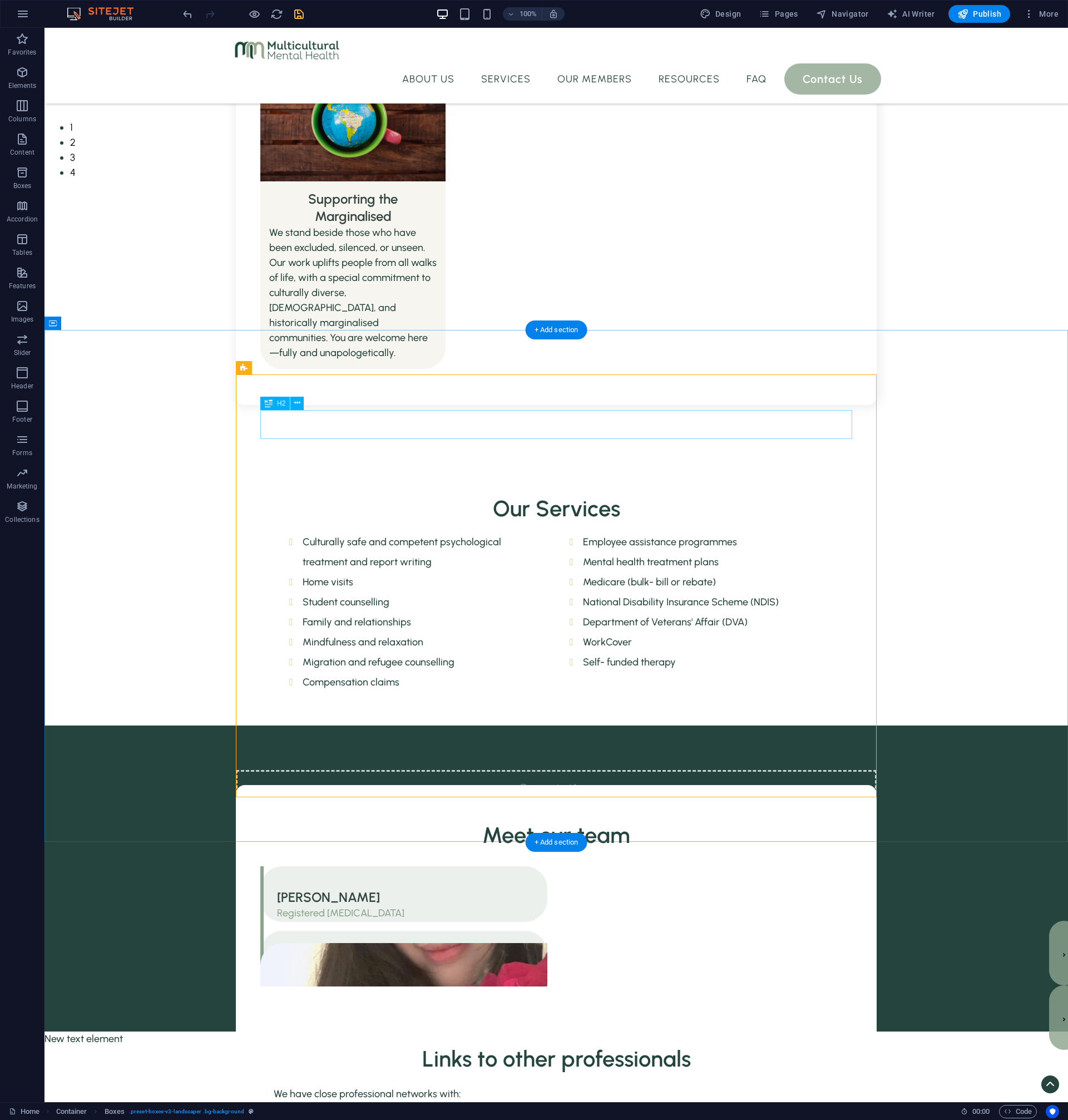
click at [666, 820] on div "Meet our team" at bounding box center [556, 835] width 592 height 29
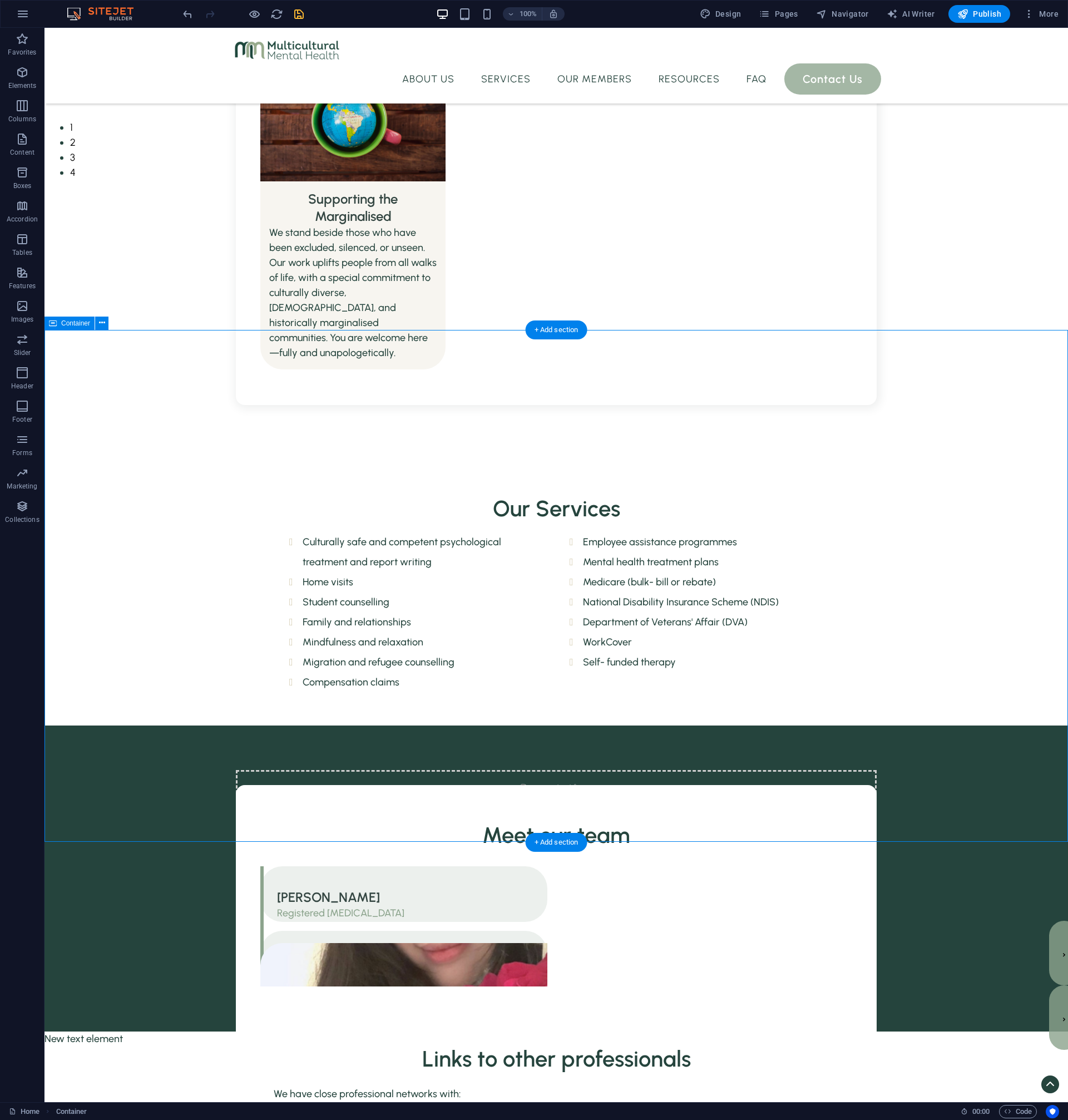
drag, startPoint x: 647, startPoint y: 365, endPoint x: 657, endPoint y: 388, distance: 25.1
click at [662, 740] on div "Meet our team [PERSON_NAME] Registered [MEDICAL_DATA]     CJ Registered [MEDICA…" at bounding box center [556, 1020] width 1024 height 561
click at [653, 740] on div "Meet our team [PERSON_NAME] Registered [MEDICAL_DATA]     CJ Registered [MEDICA…" at bounding box center [556, 1020] width 1024 height 561
click at [644, 740] on div "Meet our team [PERSON_NAME] Registered [MEDICAL_DATA]     CJ Registered [MEDICA…" at bounding box center [556, 1020] width 1024 height 561
click at [499, 740] on div "Meet our team [PERSON_NAME] Registered [MEDICAL_DATA]     CJ Registered [MEDICA…" at bounding box center [556, 1020] width 1024 height 561
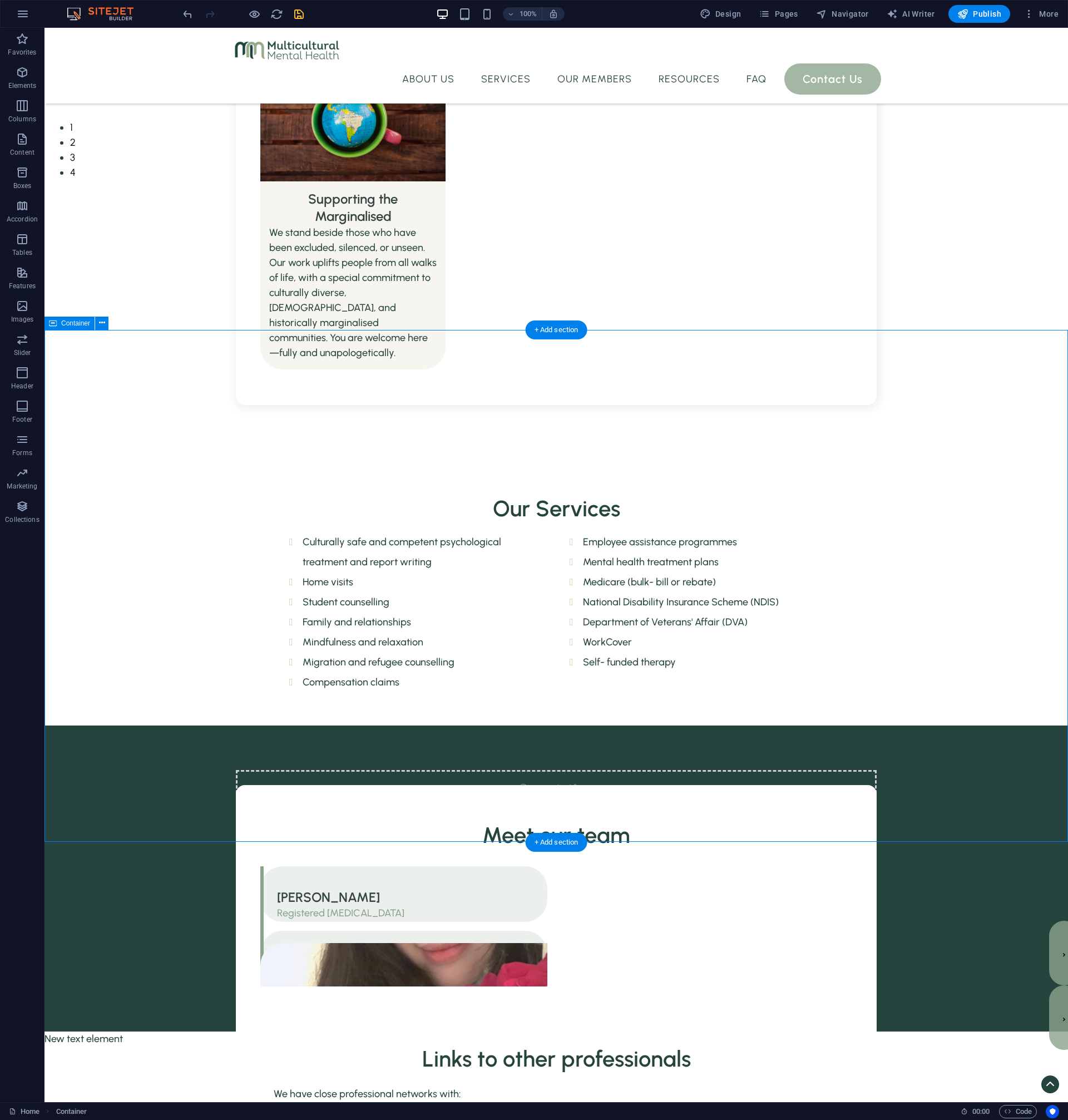
click at [499, 740] on div "Meet our team [PERSON_NAME] Registered [MEDICAL_DATA]     CJ Registered [MEDICA…" at bounding box center [556, 1020] width 1024 height 561
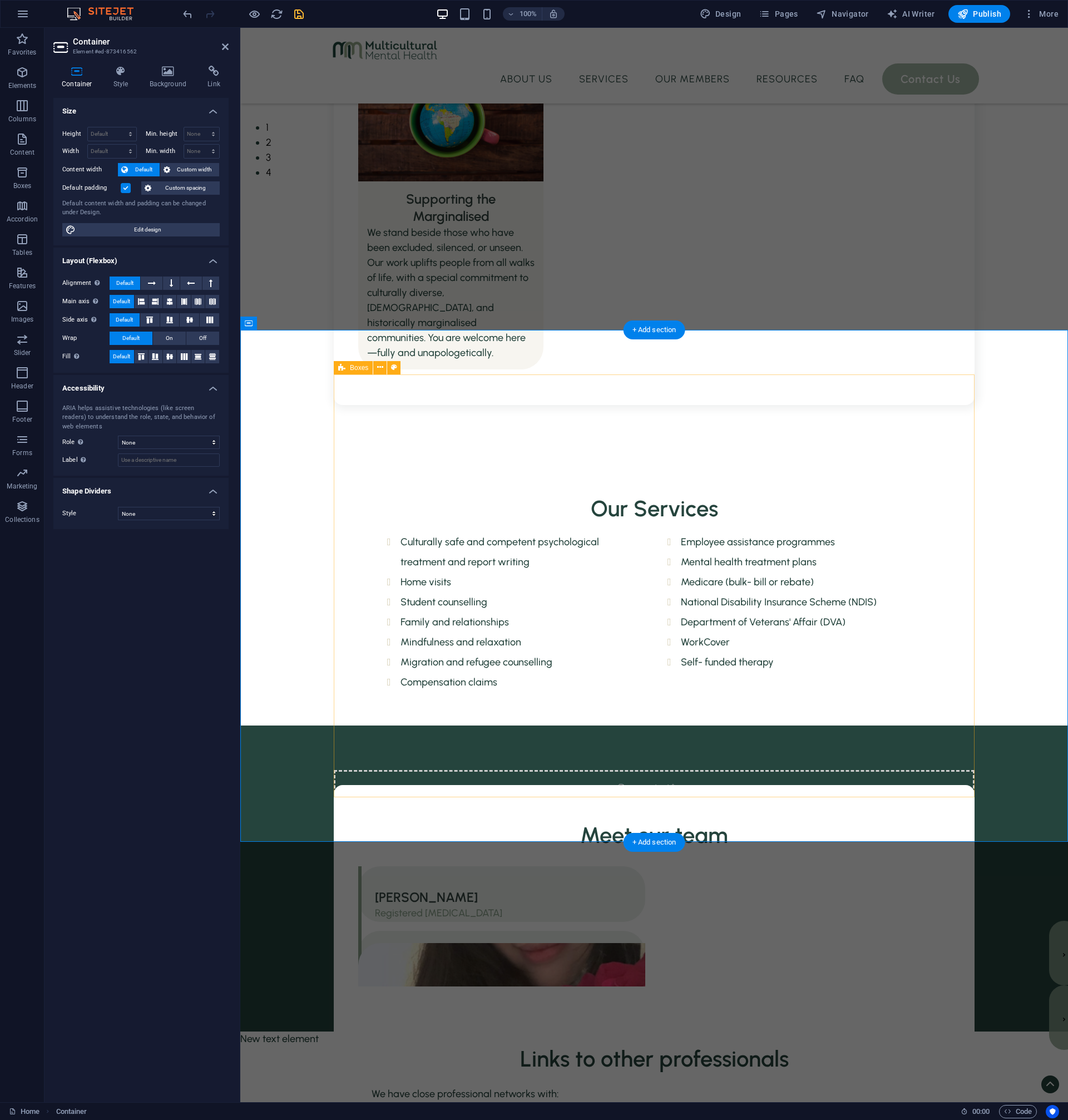
click at [488, 785] on div "Meet our team [PERSON_NAME] Registered [MEDICAL_DATA]     CJ Registered [MEDICA…" at bounding box center [654, 1021] width 641 height 472
click at [495, 740] on div "Meet our team [PERSON_NAME] Registered [MEDICAL_DATA]     CJ Registered [MEDICA…" at bounding box center [654, 1020] width 828 height 561
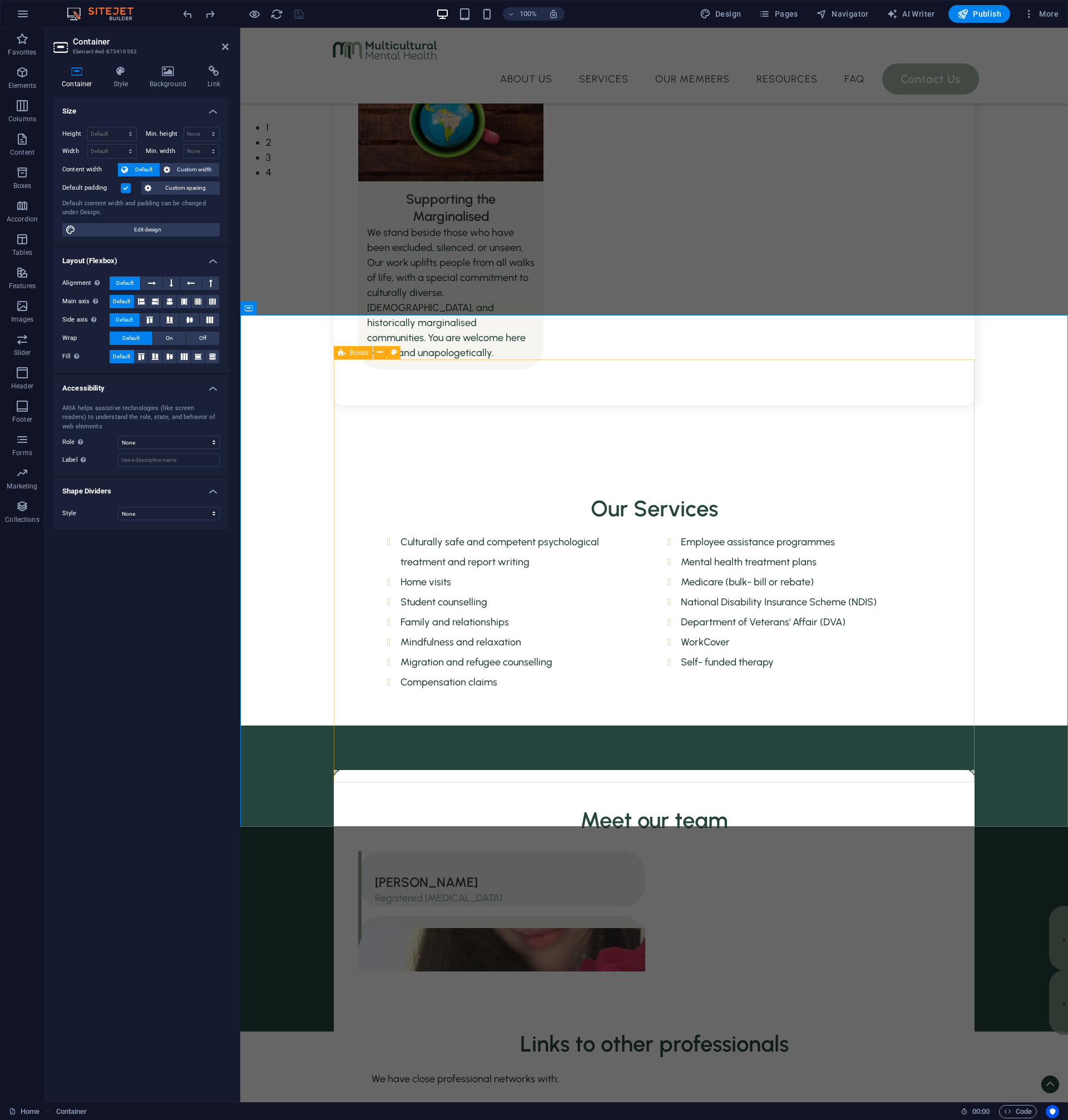
click at [505, 770] on div "Meet our team [PERSON_NAME] Registered [MEDICAL_DATA]     CJ Registered [MEDICA…" at bounding box center [654, 1005] width 641 height 472
click at [24, 80] on span "Elements" at bounding box center [22, 79] width 44 height 27
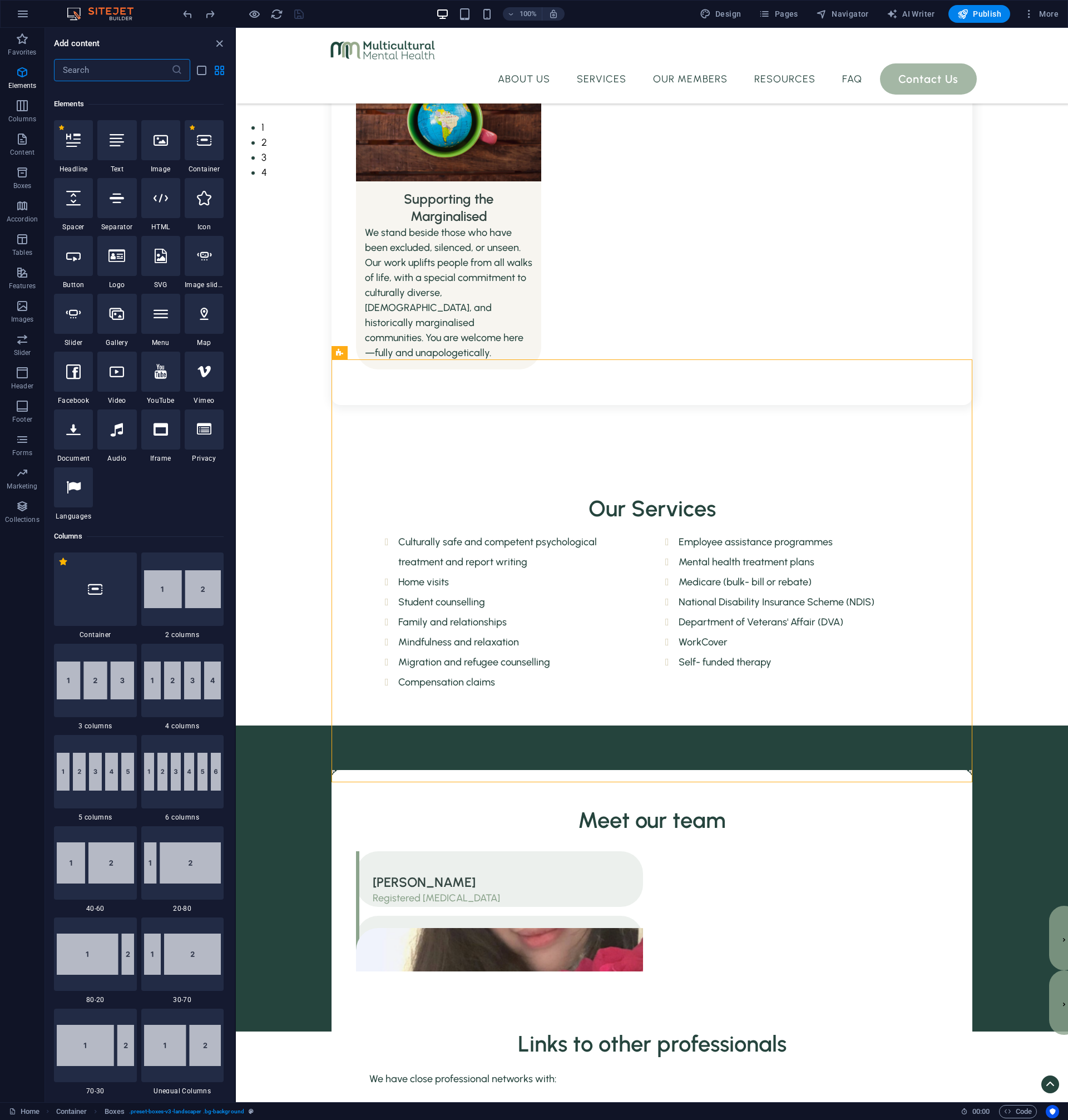
scroll to position [119, 0]
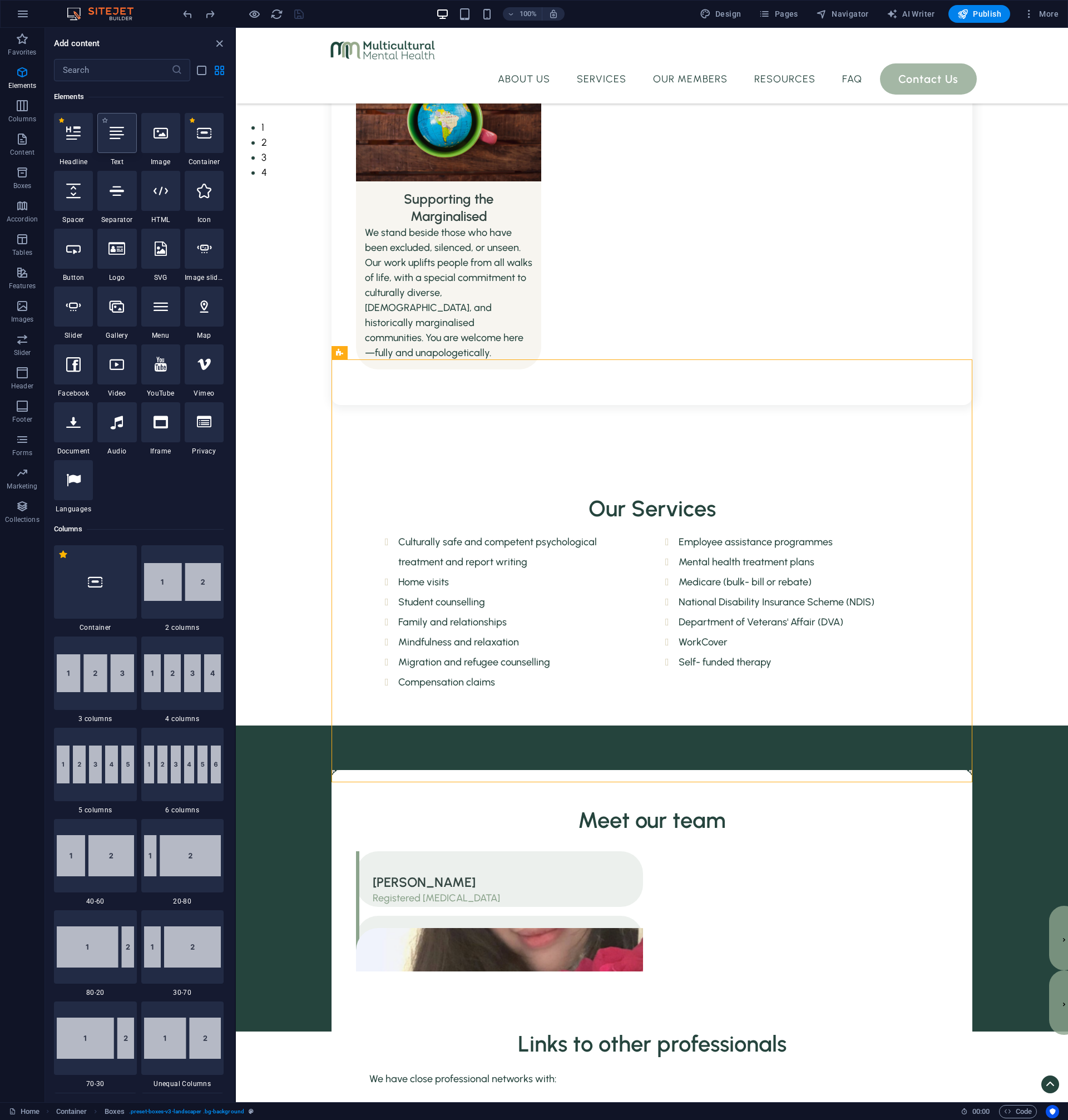
click at [107, 136] on div at bounding box center [117, 133] width 39 height 40
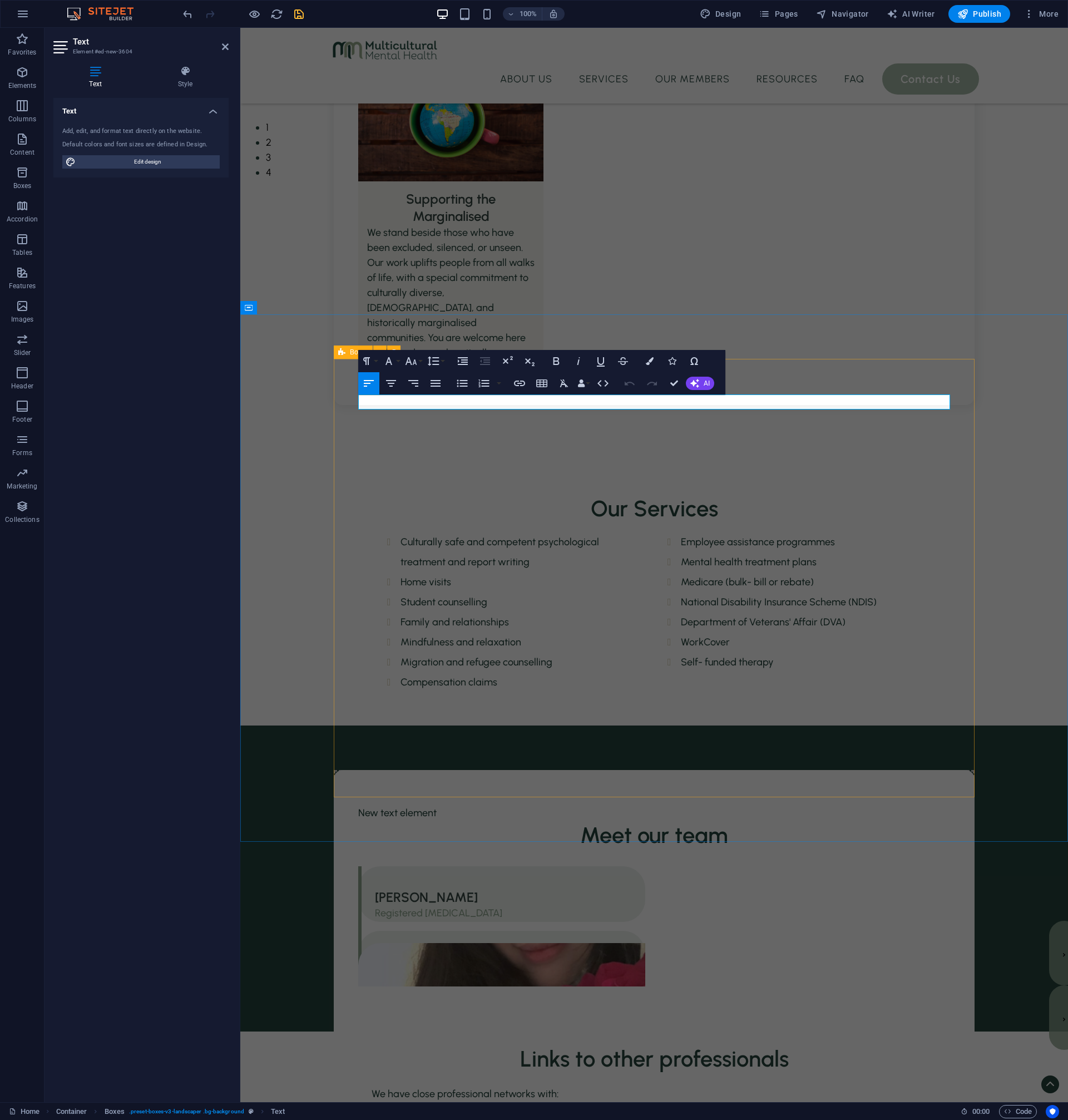
click at [756, 770] on div "New text element Meet our team [PERSON_NAME] Registered [MEDICAL_DATA]     [PER…" at bounding box center [654, 1013] width 641 height 487
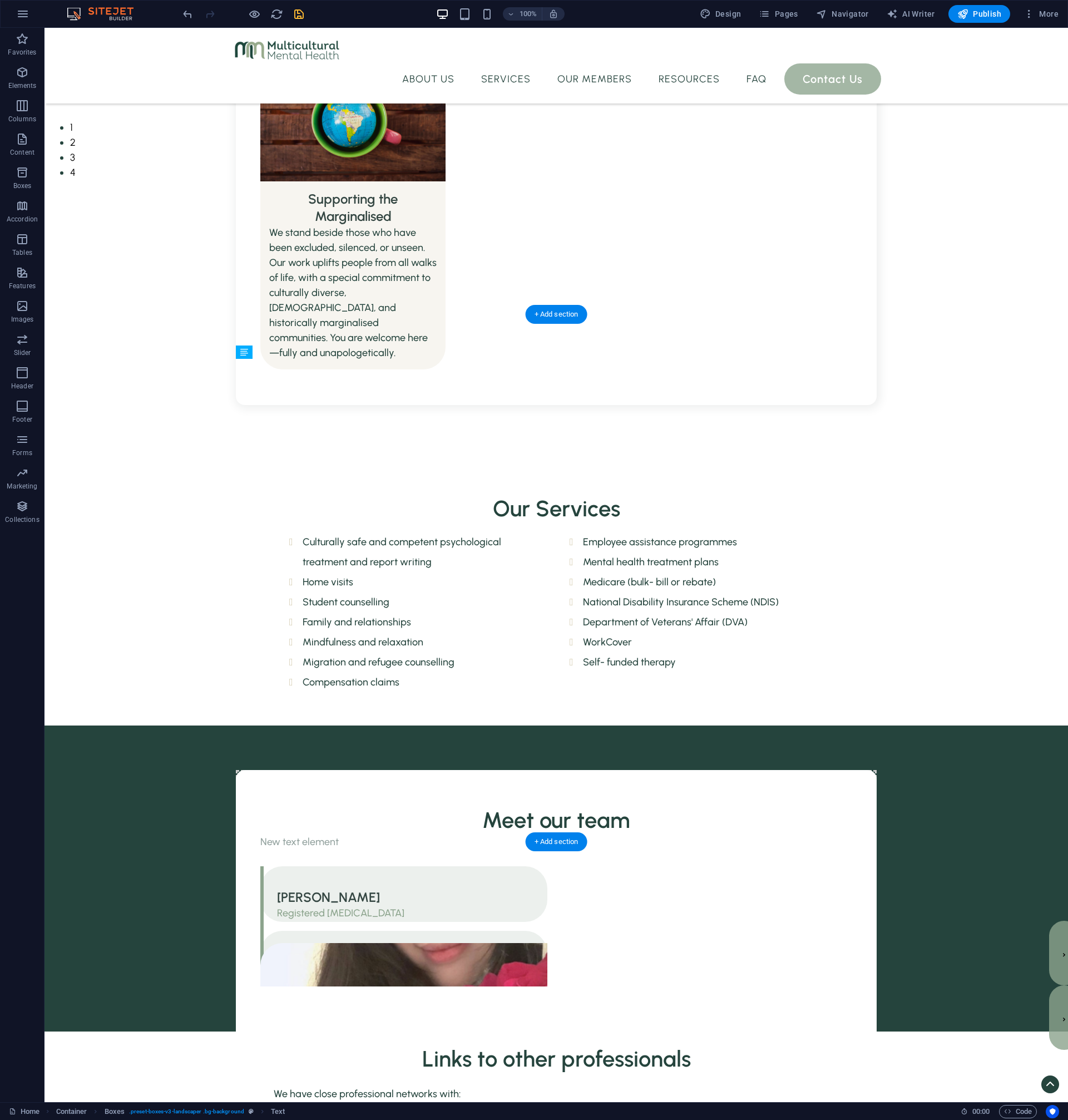
drag, startPoint x: 574, startPoint y: 397, endPoint x: 581, endPoint y: 431, distance: 34.7
click at [581, 761] on div "New text element Meet our team New text element [PERSON_NAME] Registered [MEDIC…" at bounding box center [556, 1013] width 658 height 505
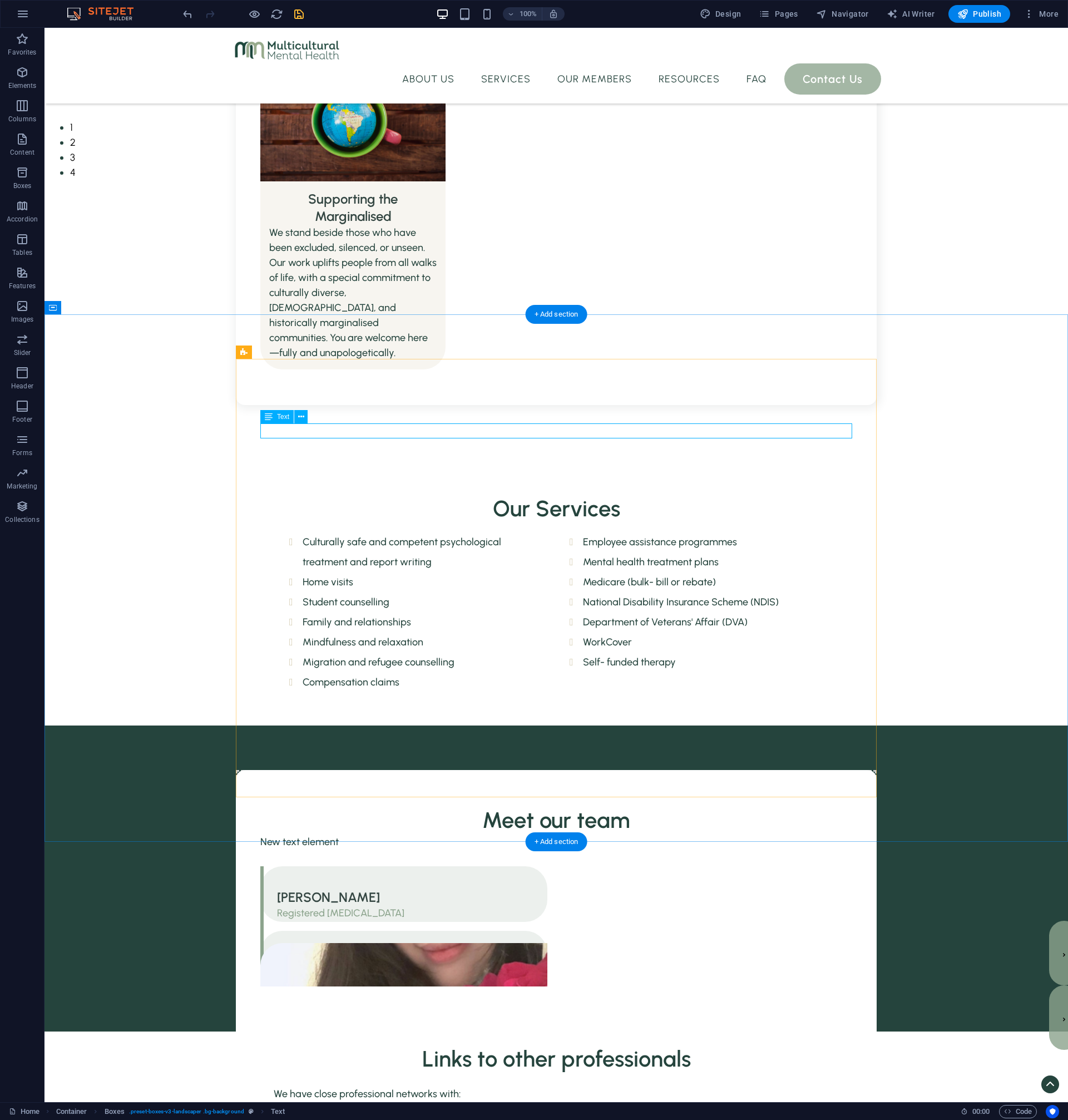
click at [497, 834] on div "New text element" at bounding box center [556, 842] width 592 height 15
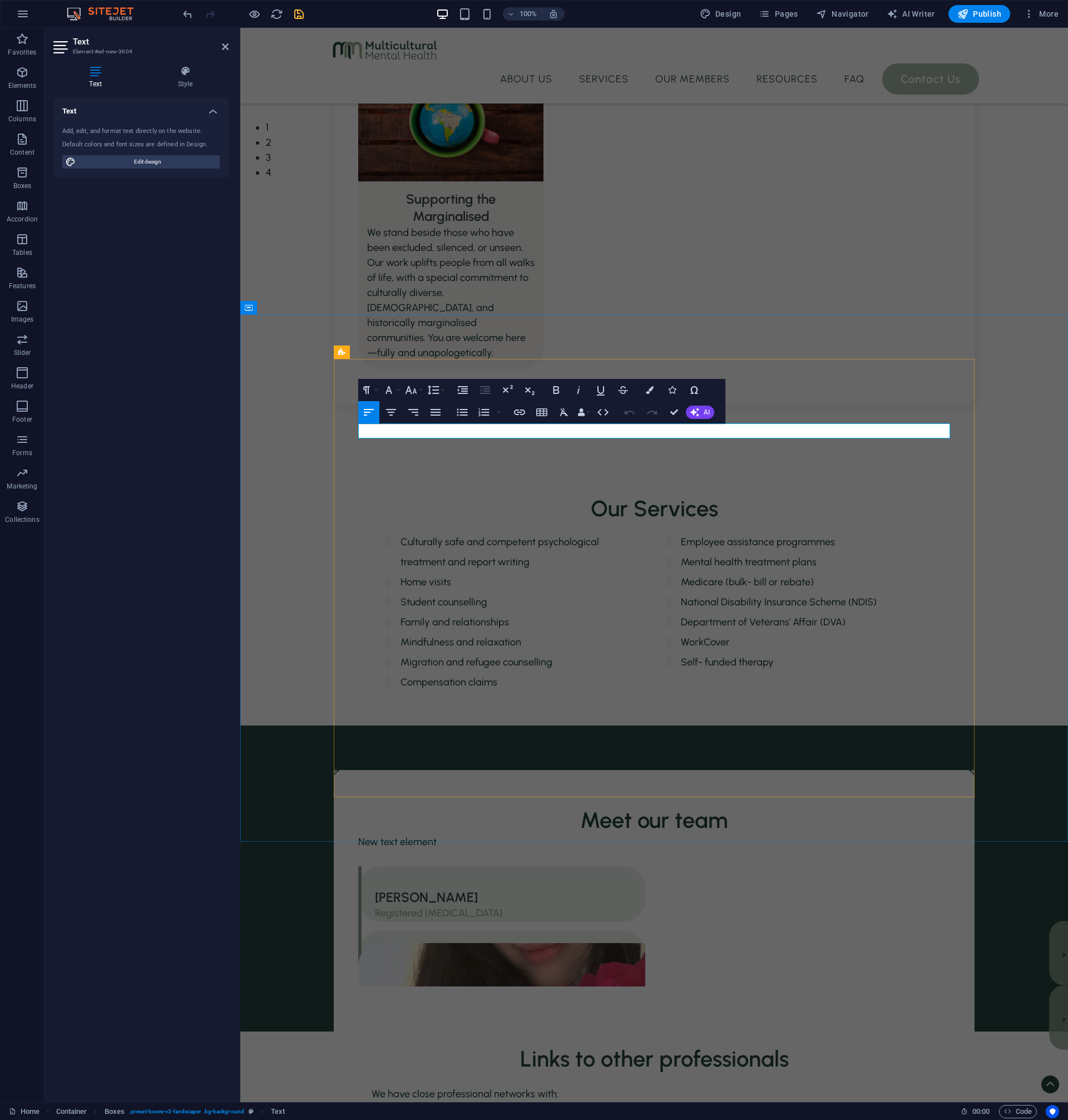
click at [497, 834] on p "New text element" at bounding box center [654, 842] width 592 height 15
click at [825, 1000] on div "Links to other professionals We have close professional networks with: General …" at bounding box center [654, 1110] width 592 height 221
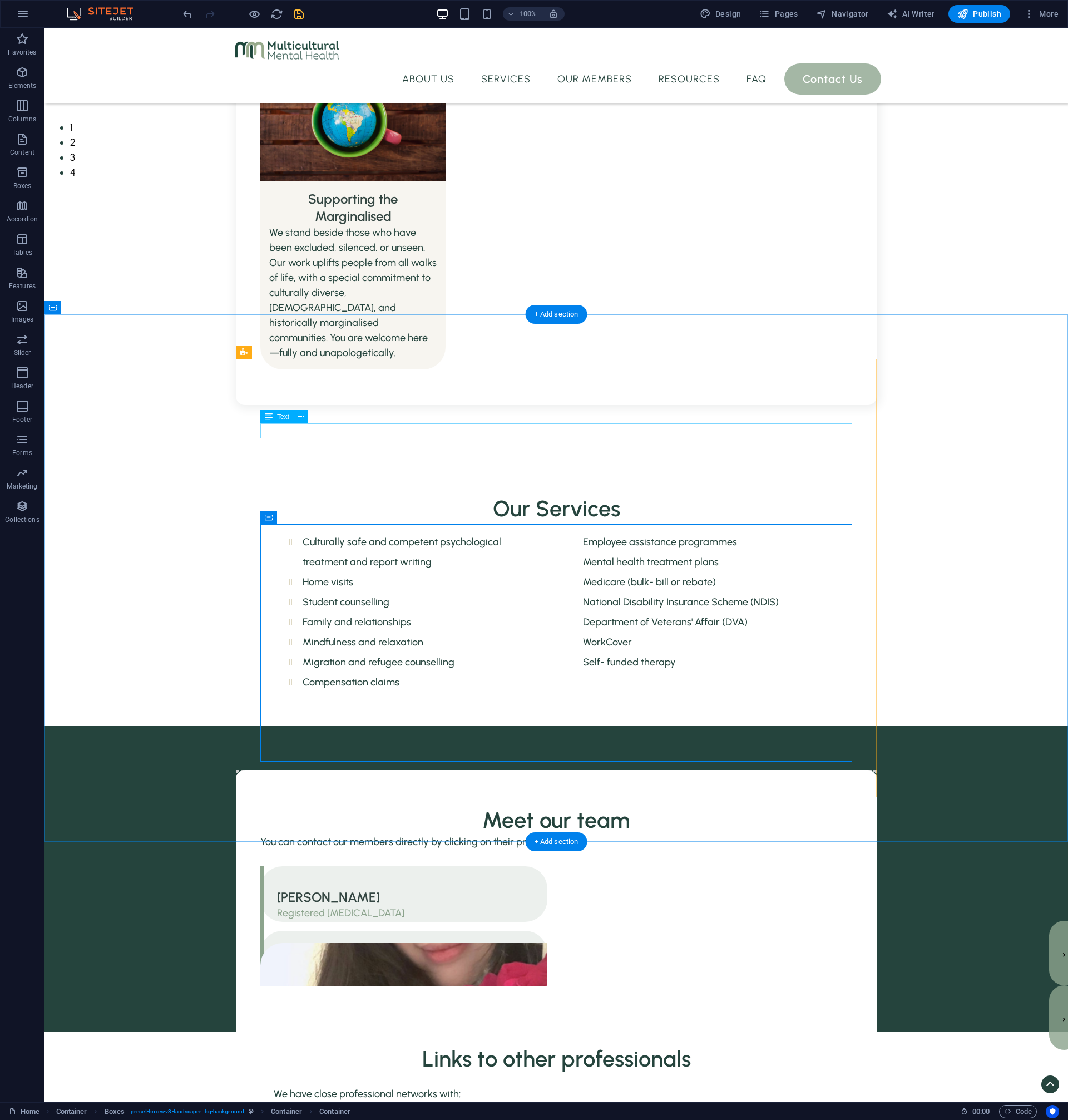
click at [392, 834] on div "You can contact our members directly by clicking on their profile below." at bounding box center [556, 842] width 592 height 15
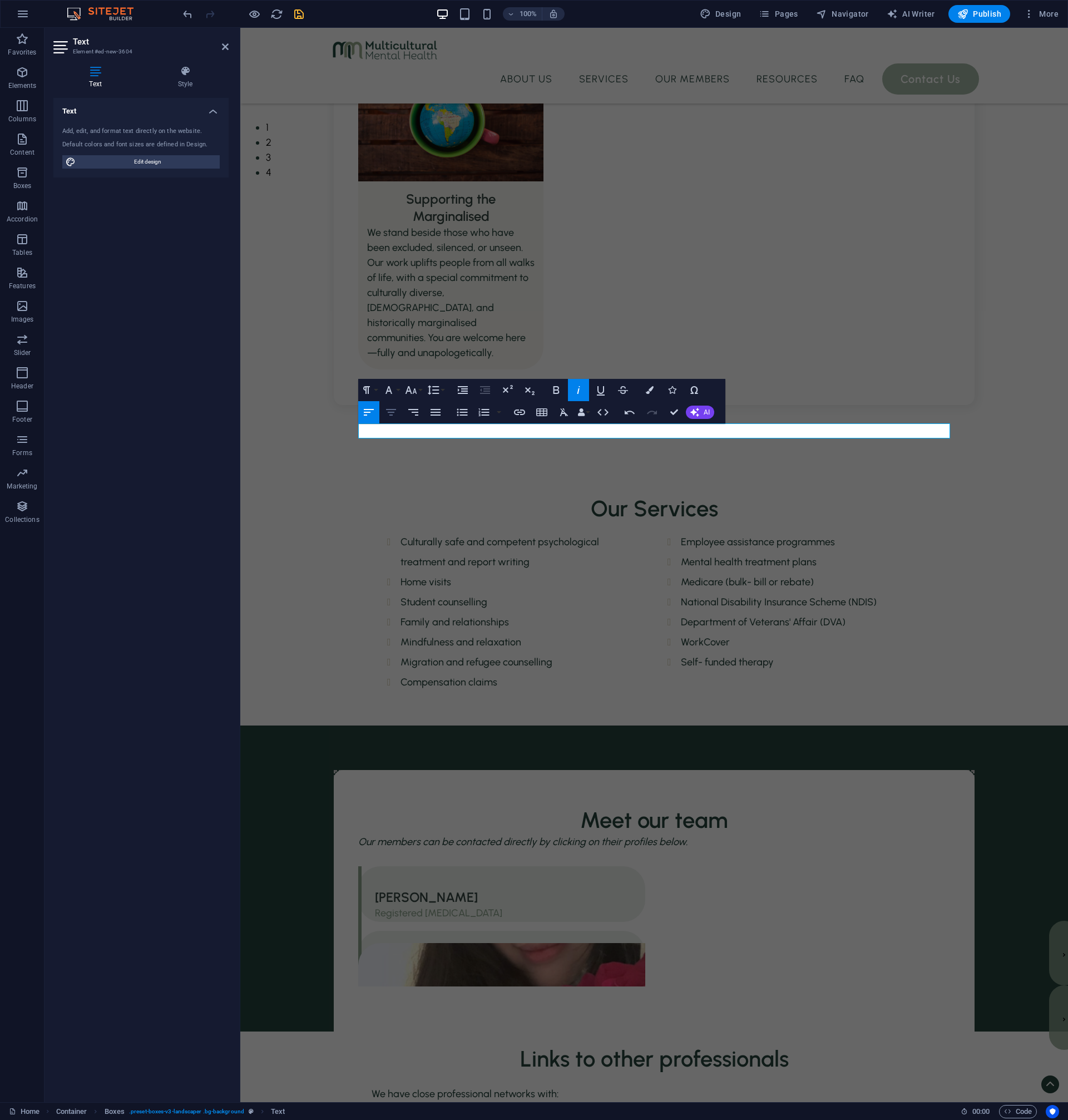
click at [388, 414] on icon "button" at bounding box center [391, 412] width 13 height 13
click at [911, 1073] on div at bounding box center [654, 1080] width 565 height 13
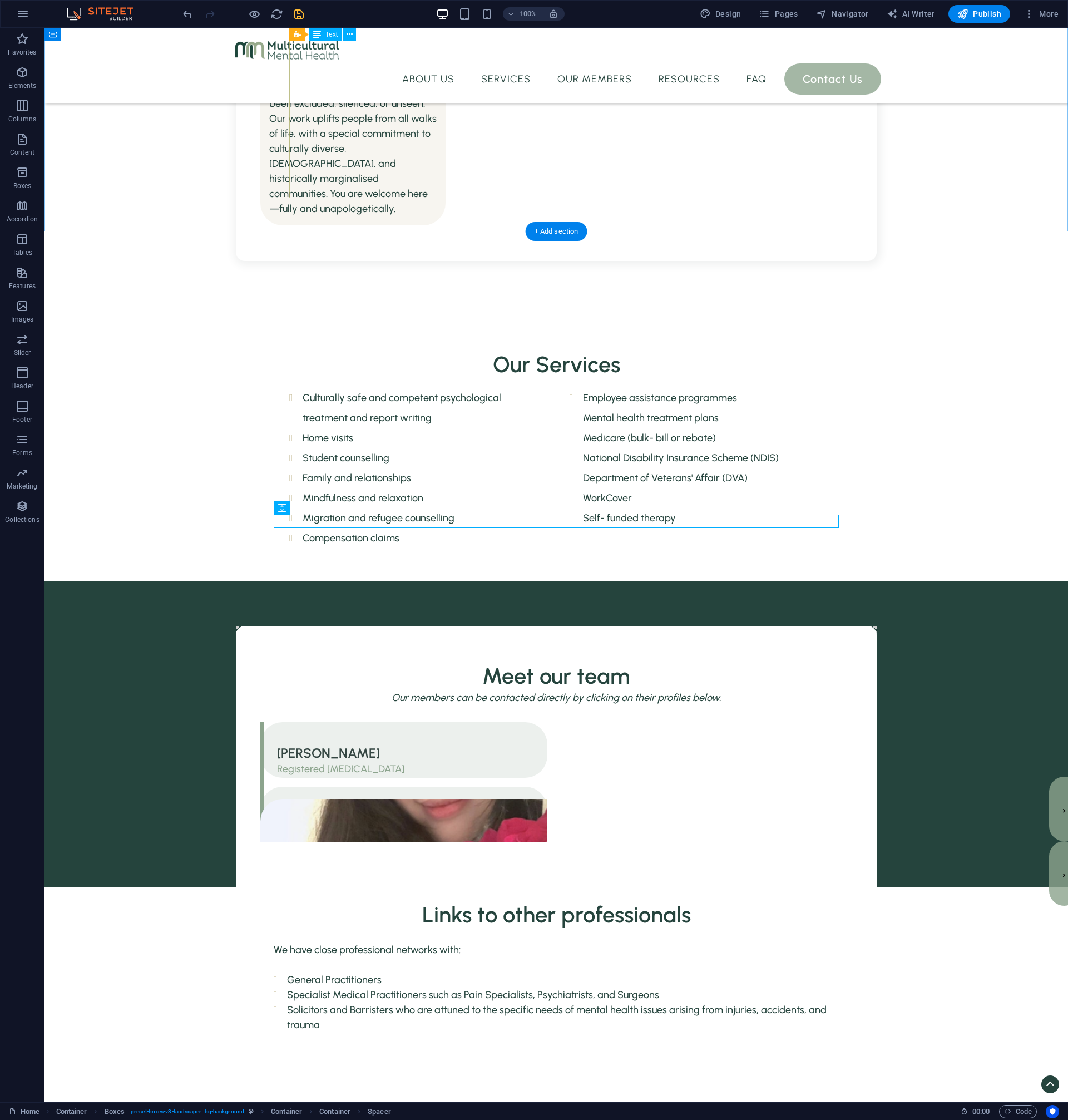
scroll to position [989, 0]
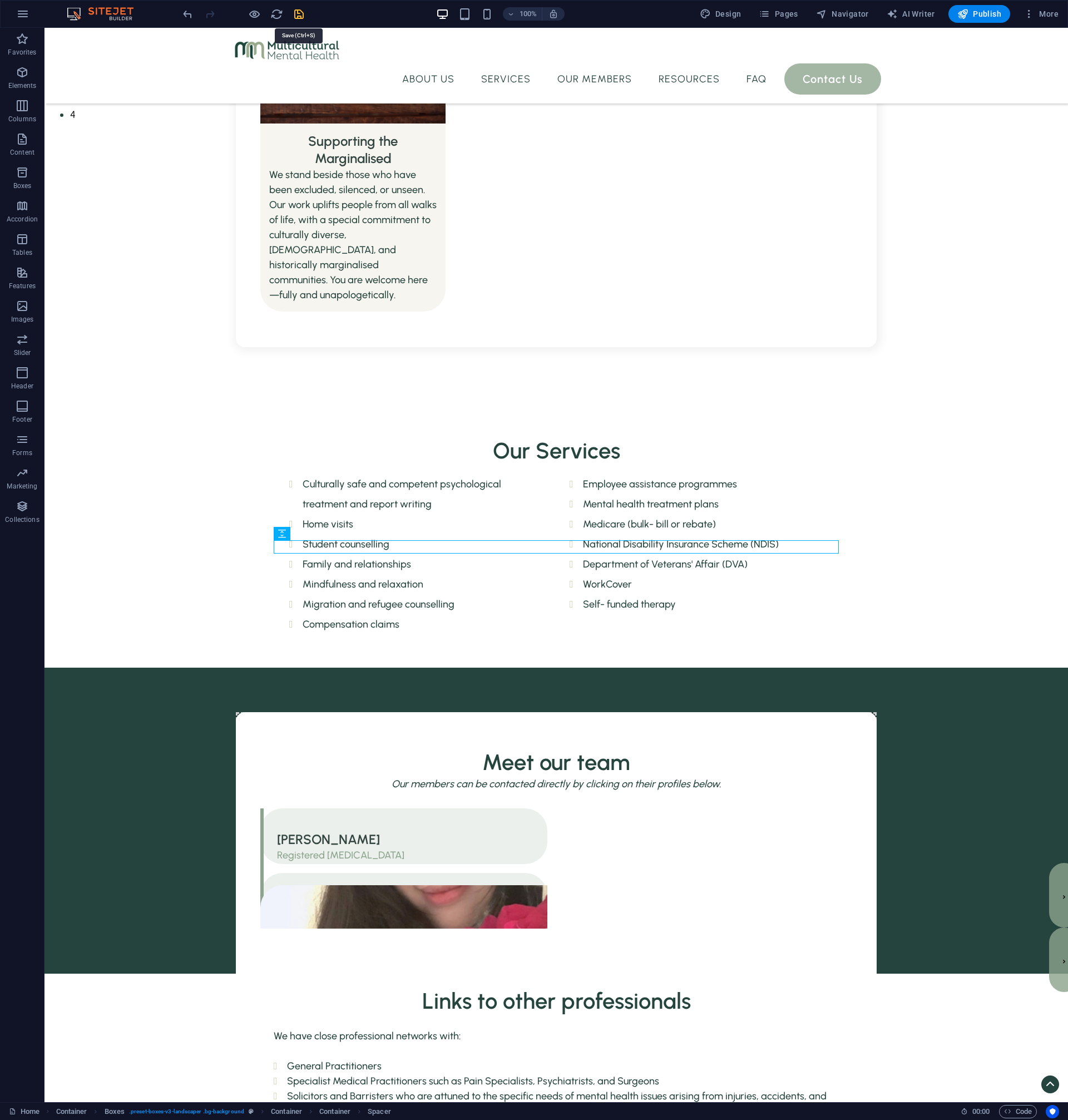
click at [301, 12] on icon "save" at bounding box center [299, 14] width 13 height 13
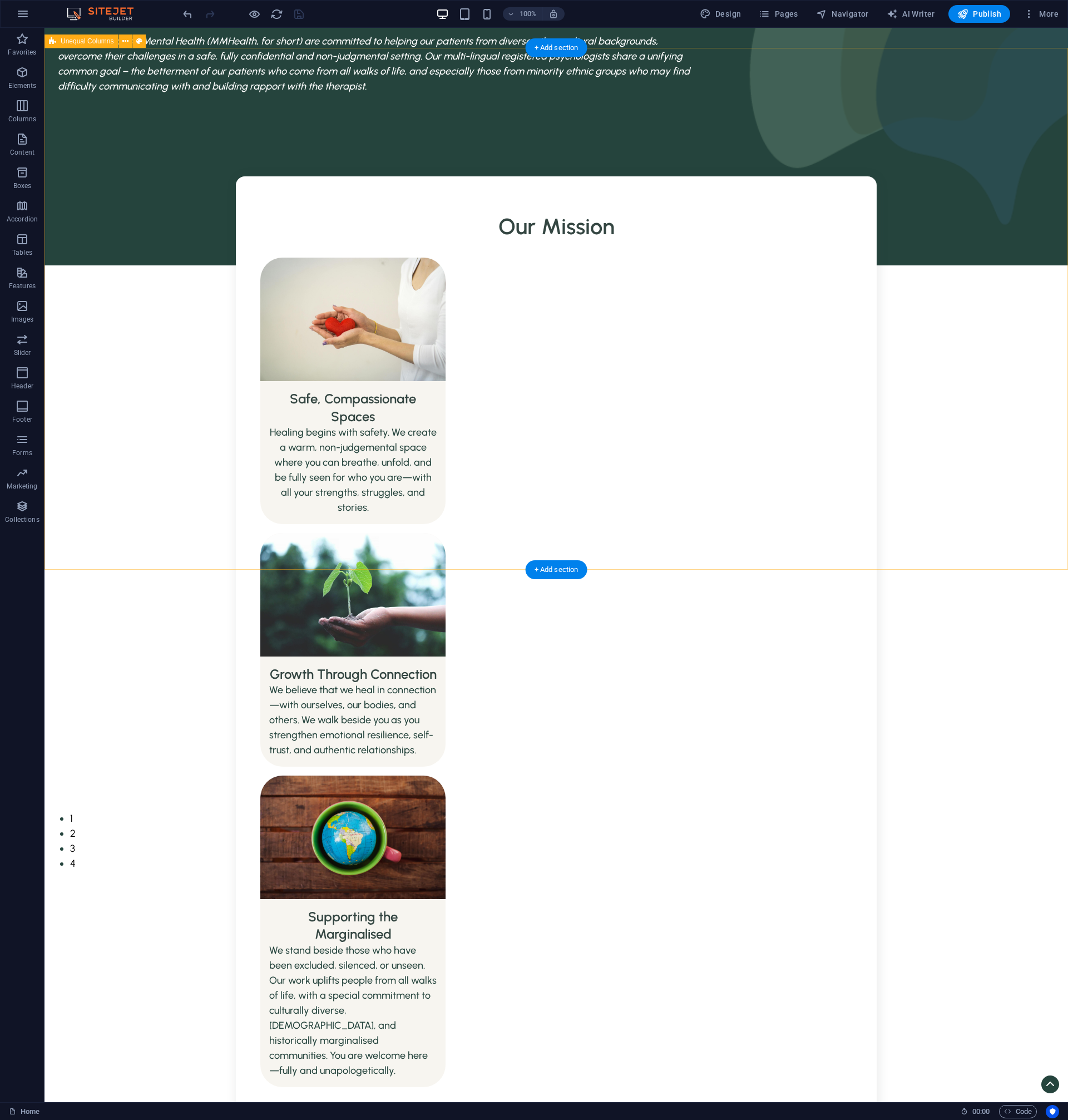
scroll to position [0, 0]
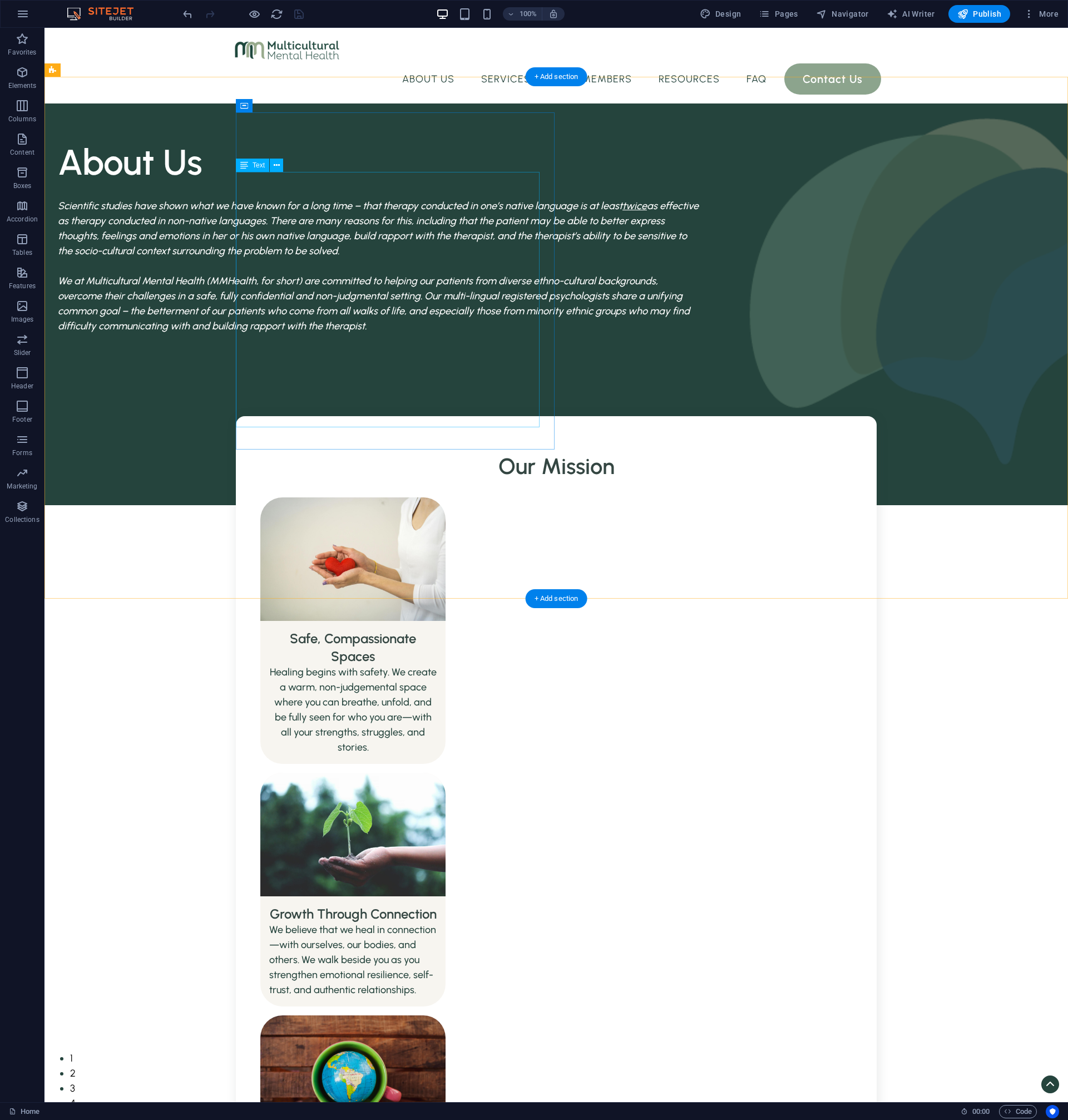
click at [291, 199] on div "Scientific studies have shown what we have known for a long time – that therapy…" at bounding box center [378, 266] width 641 height 135
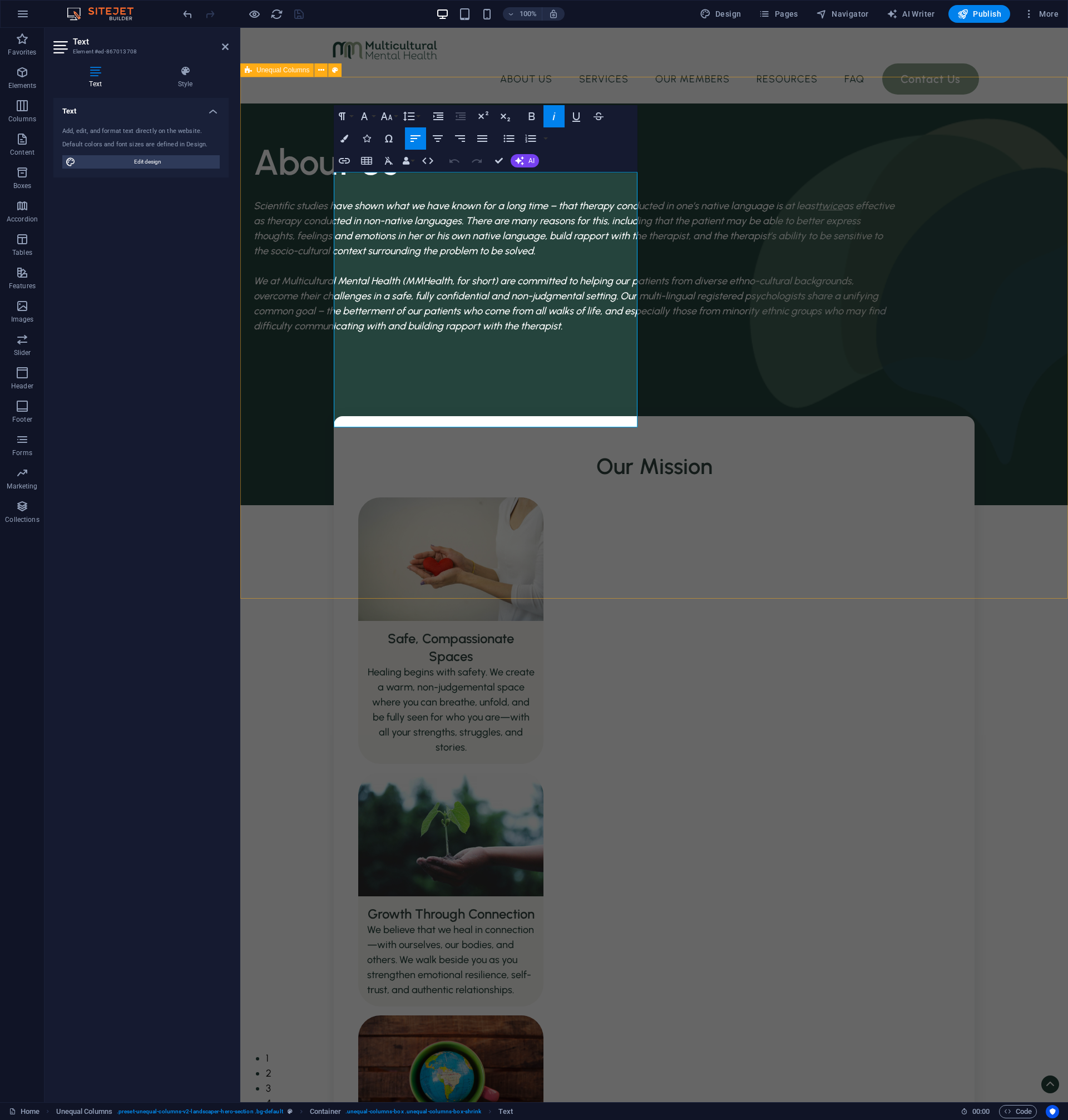
click at [291, 184] on div "About Us Scientific studies have shown what we have known for a long time – tha…" at bounding box center [654, 304] width 828 height 402
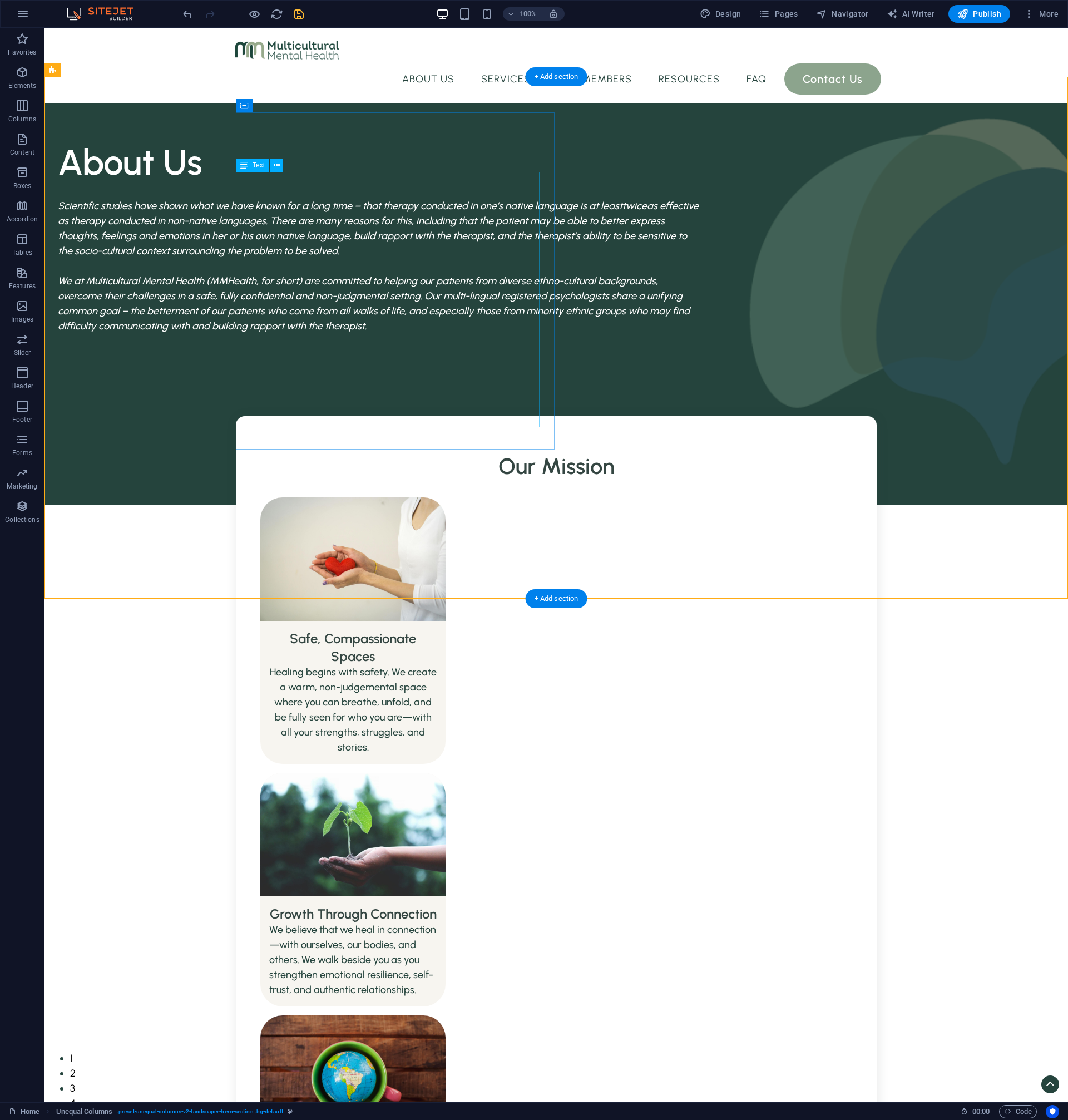
click at [357, 209] on div "Scientific studies have shown what we have known for a long time – that therapy…" at bounding box center [378, 266] width 641 height 135
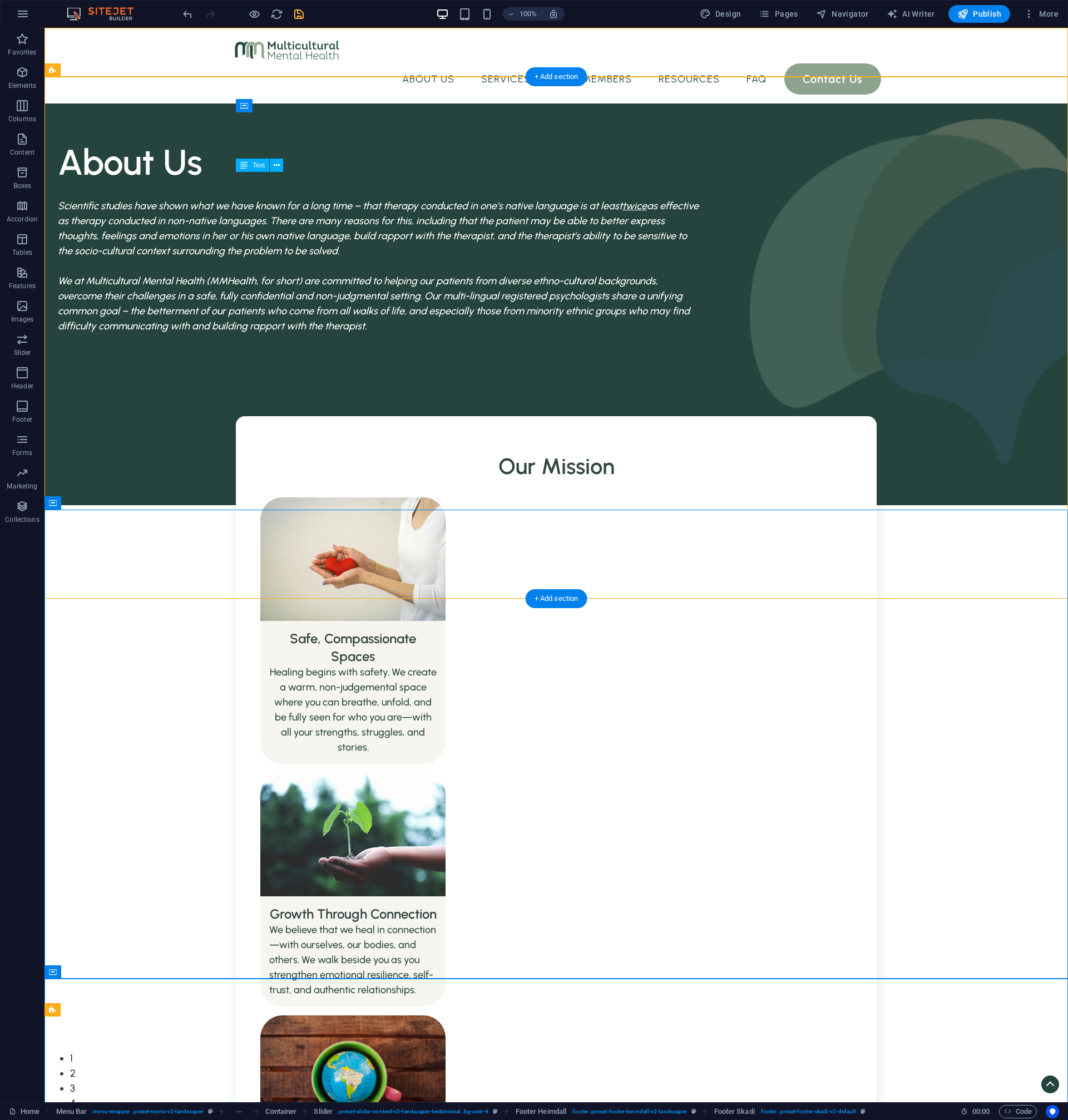
click at [359, 212] on div "Scientific studies have shown what we have known for a long time – that therapy…" at bounding box center [378, 266] width 641 height 135
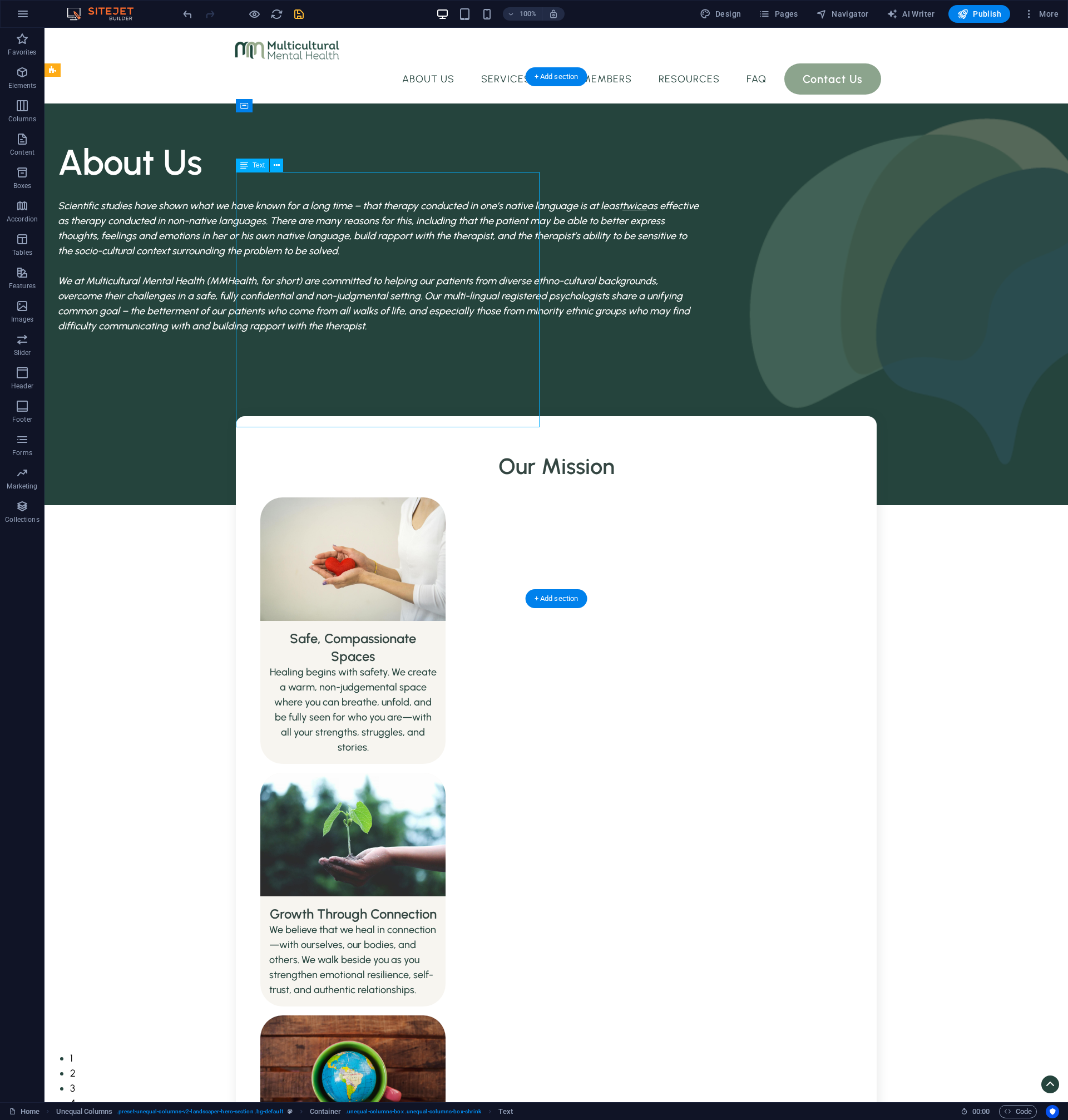
click at [359, 212] on div "Scientific studies have shown what we have known for a long time – that therapy…" at bounding box center [378, 266] width 641 height 135
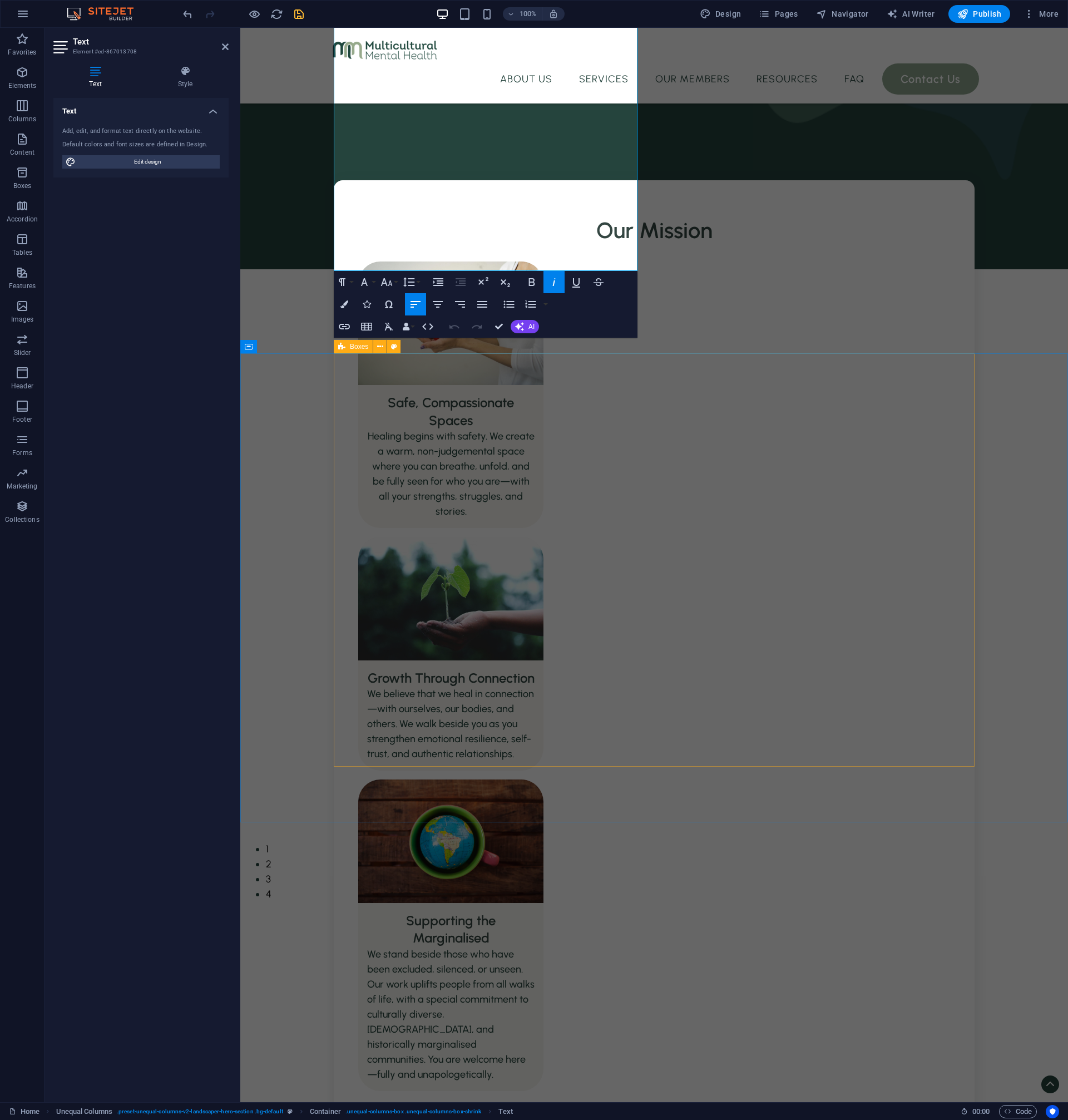
scroll to position [230, 0]
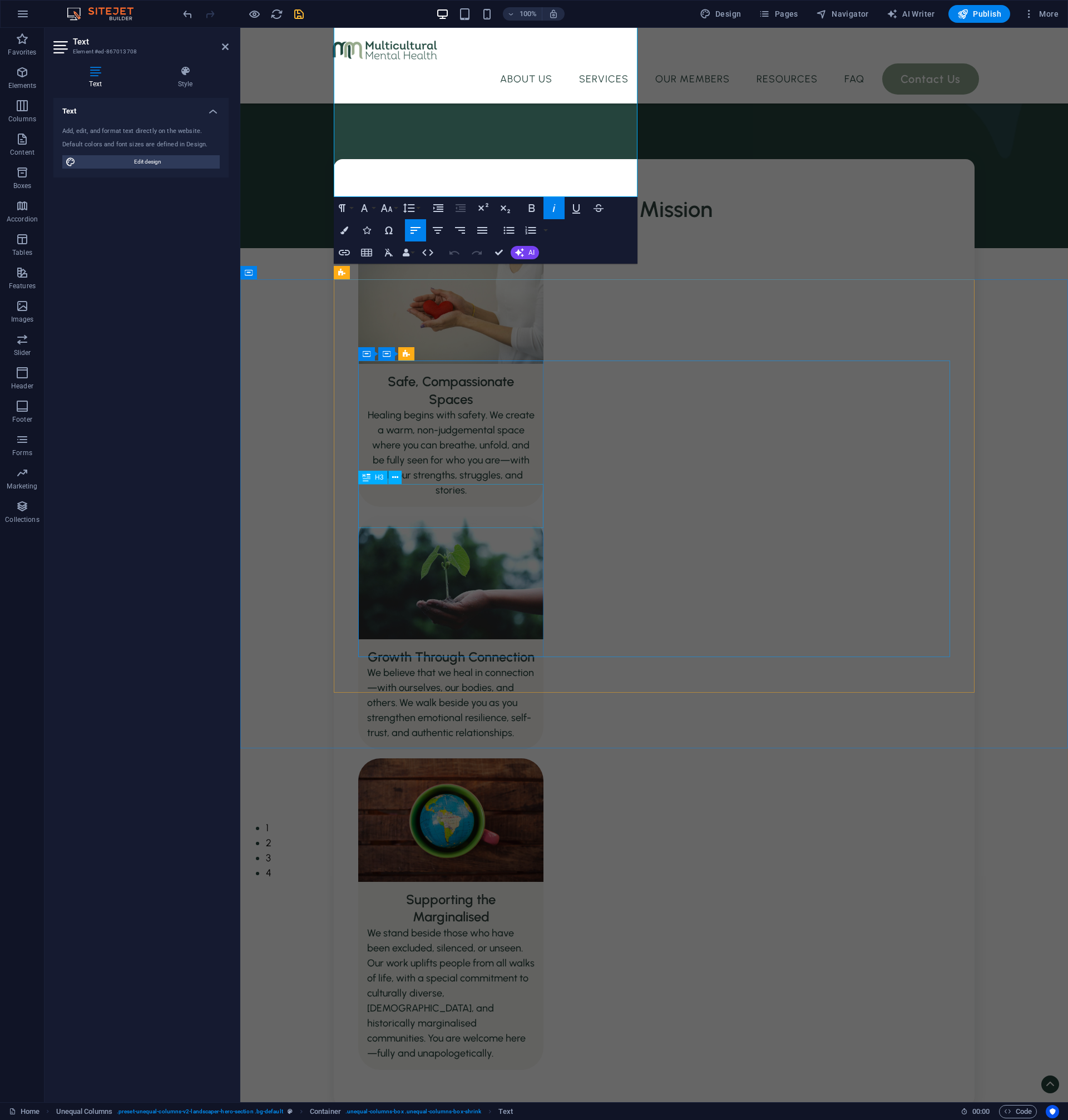
click at [478, 407] on div "Safe, Compassionate Spaces" at bounding box center [451, 385] width 185 height 43
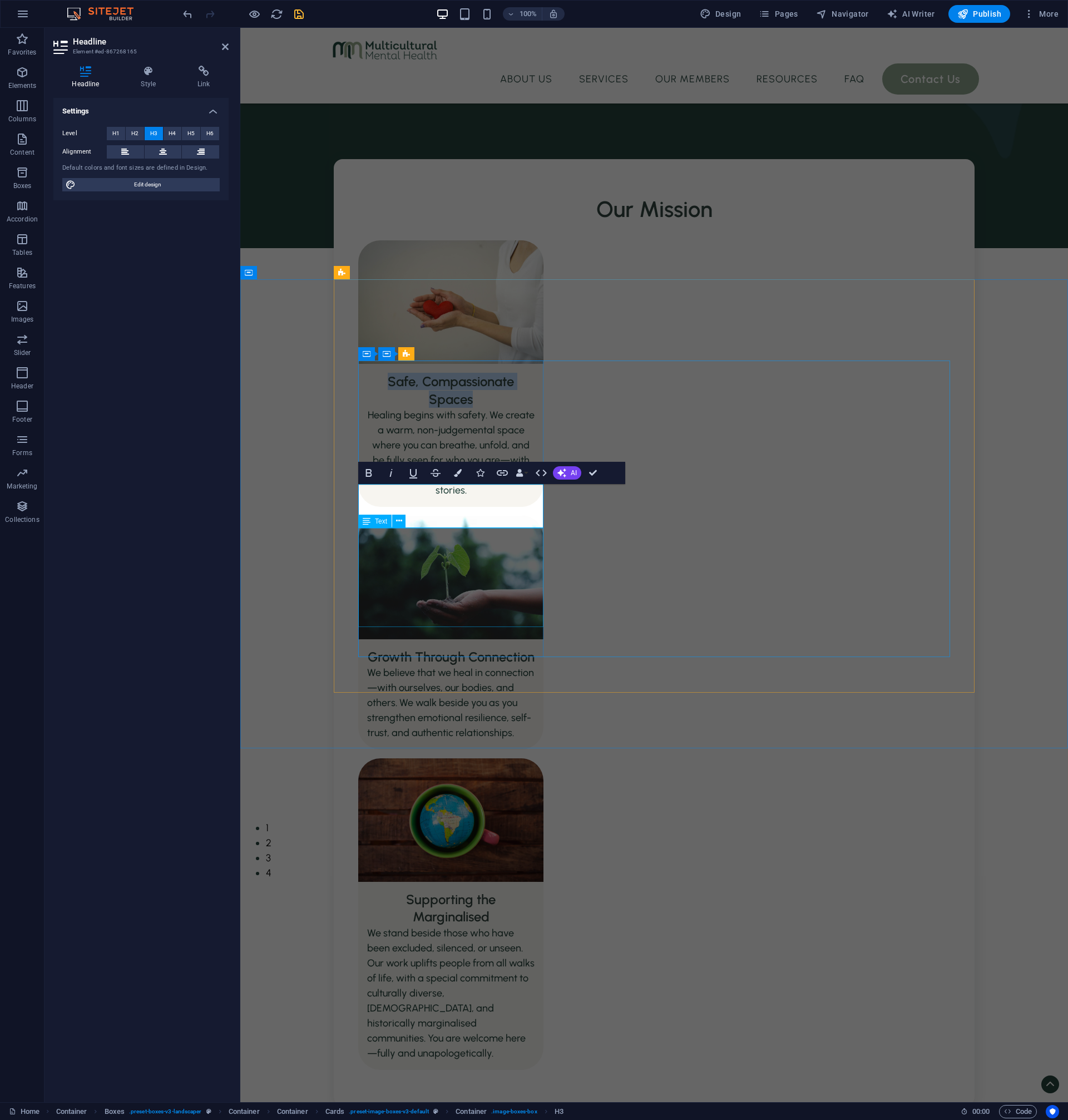
click at [474, 507] on div "Healing begins with safety. We create a warm, non-judgemental space where you c…" at bounding box center [451, 457] width 185 height 99
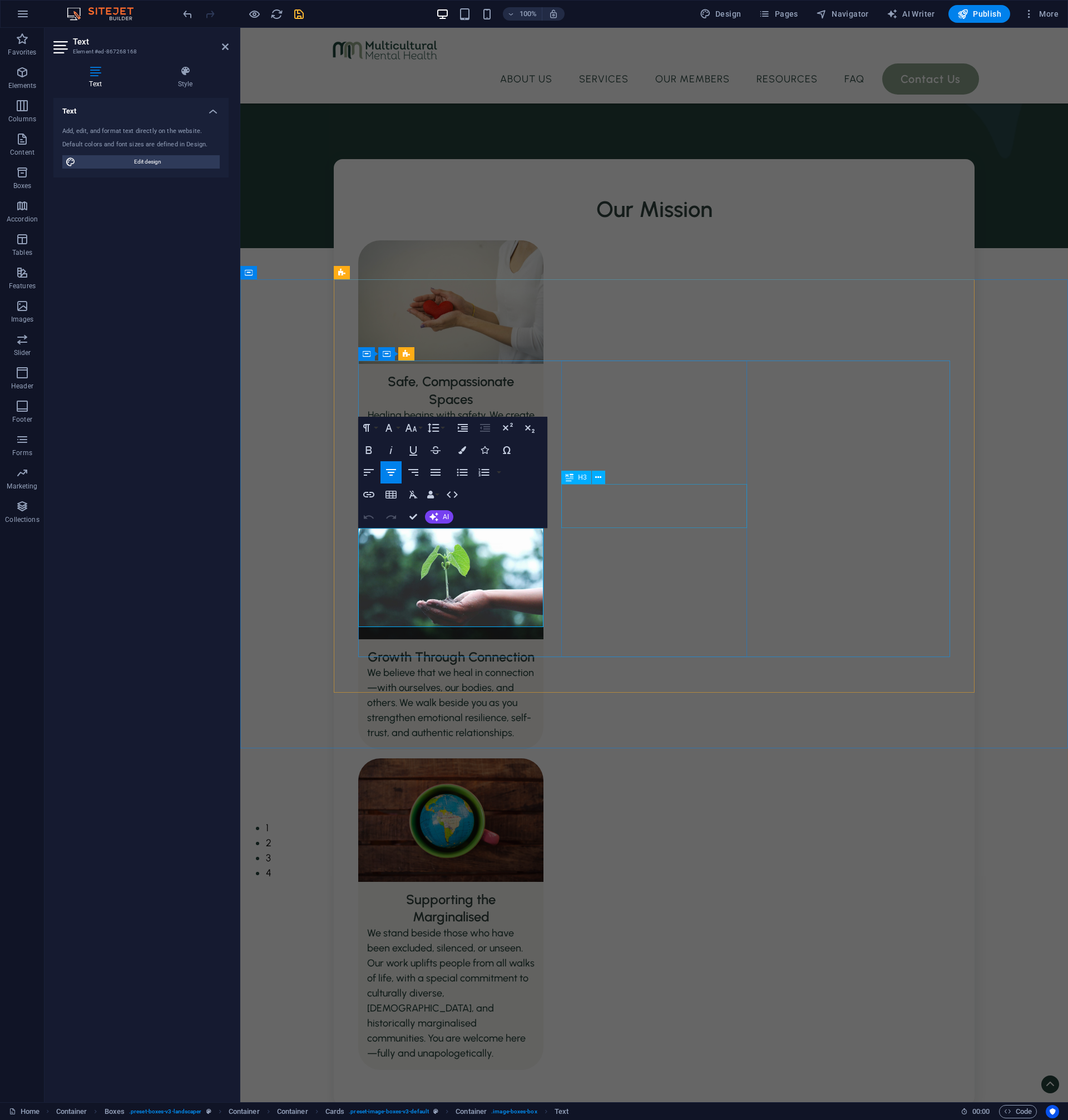
click at [543, 640] on div "Growth Through Connection" at bounding box center [451, 652] width 185 height 26
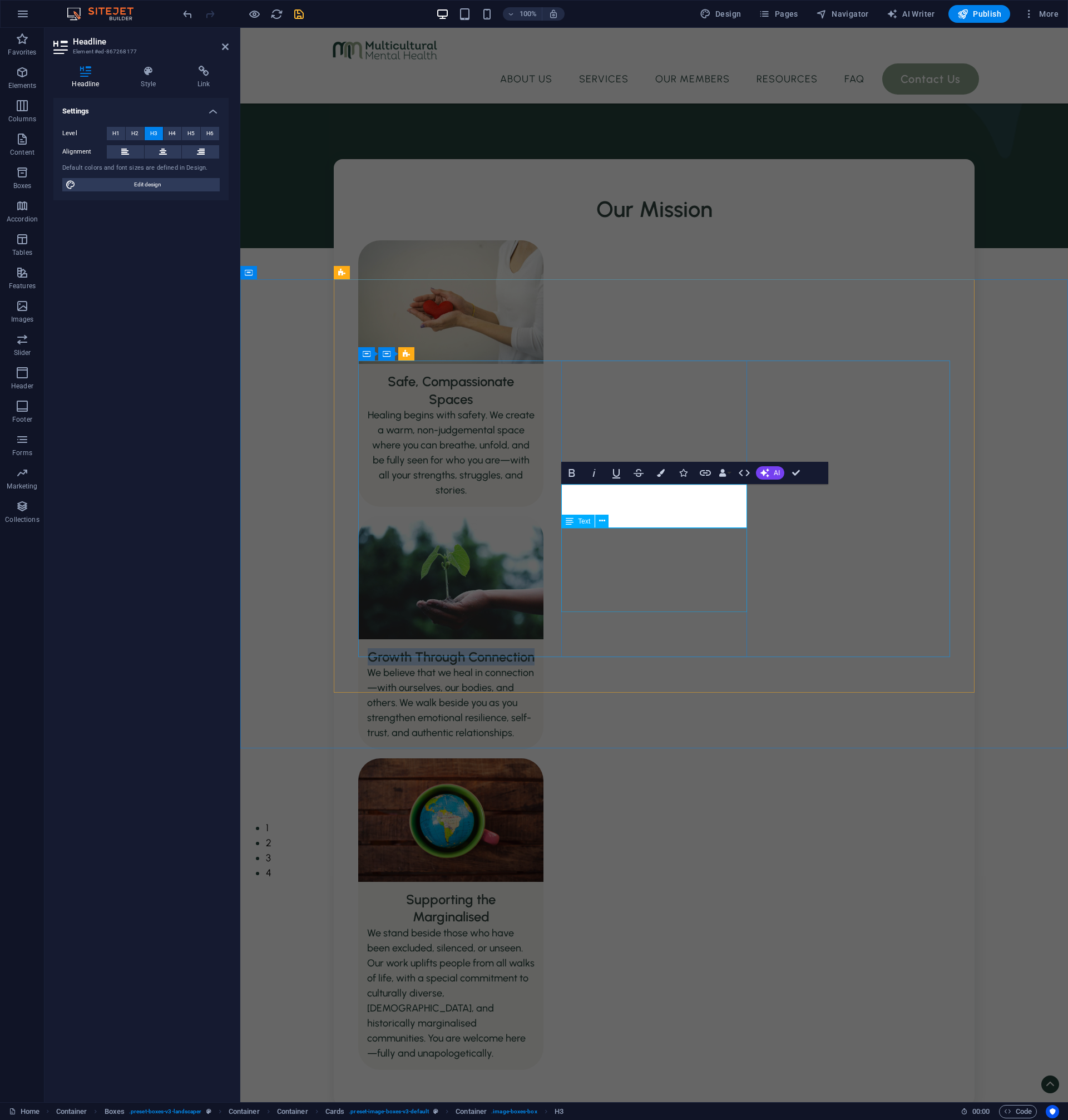
click at [543, 665] on div "We believe that we heal in connection—with ourselves, our bodies, and others. W…" at bounding box center [451, 707] width 185 height 84
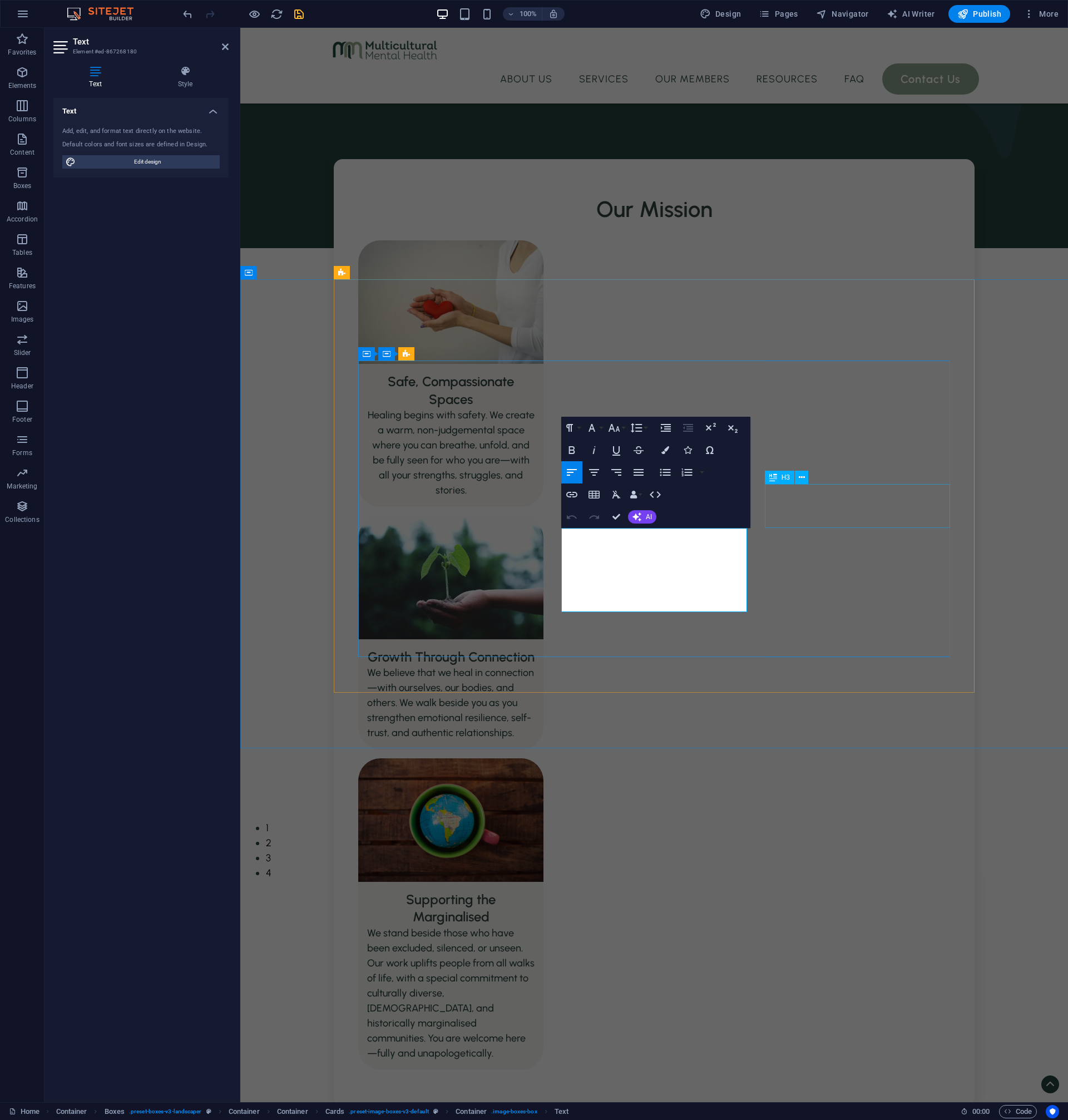
click at [543, 882] on div "Supporting the Marginalised" at bounding box center [451, 903] width 185 height 43
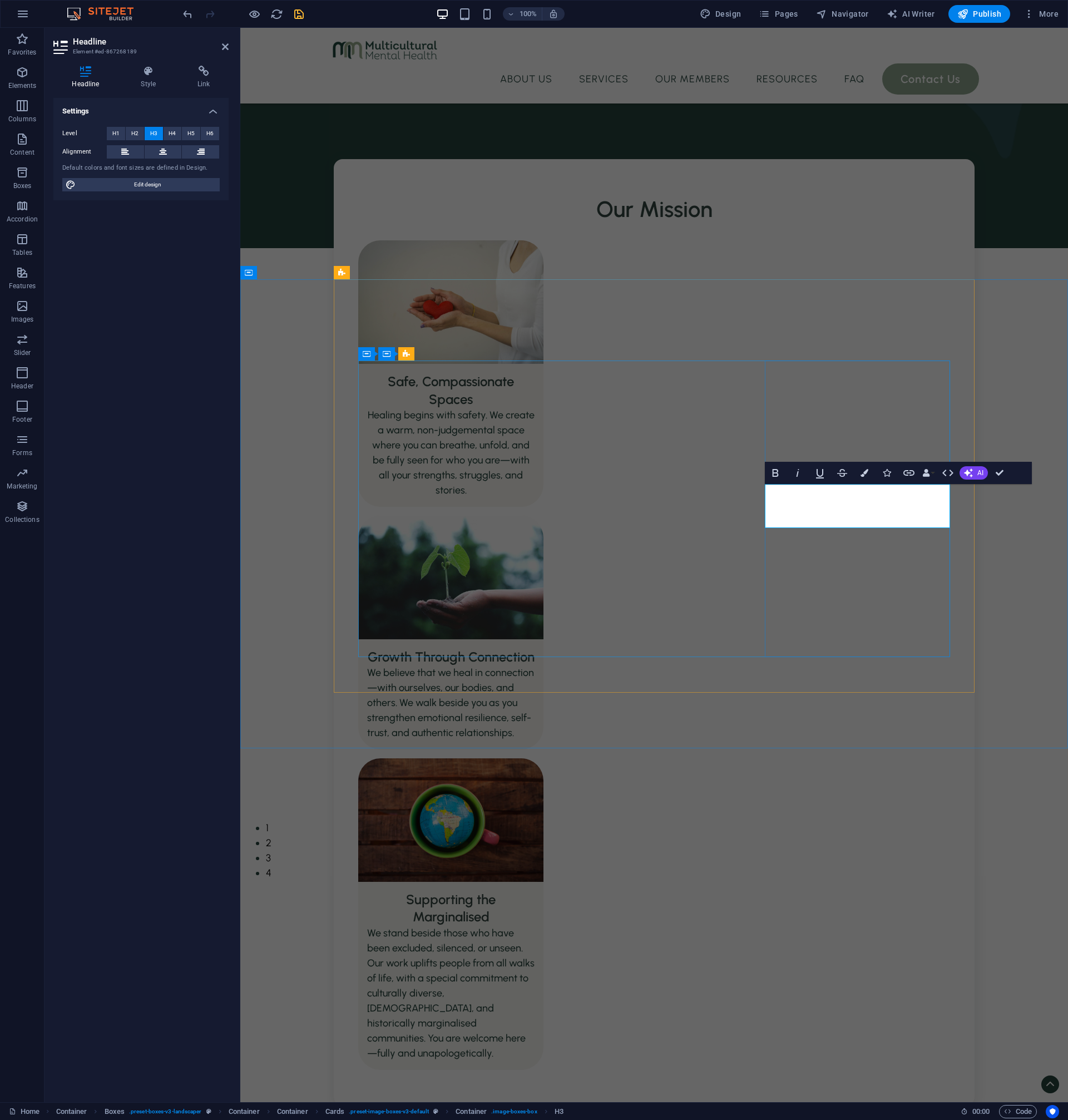
click at [535, 891] on h3 "Supporting the Marginalised" at bounding box center [450, 908] width 168 height 35
click at [543, 926] on div "We stand beside those who have been excluded, silenced, or unseen. Our work upl…" at bounding box center [451, 998] width 185 height 144
click at [535, 927] on span "We stand beside those who have been excluded, silenced, or unseen. Our work upl…" at bounding box center [450, 993] width 168 height 133
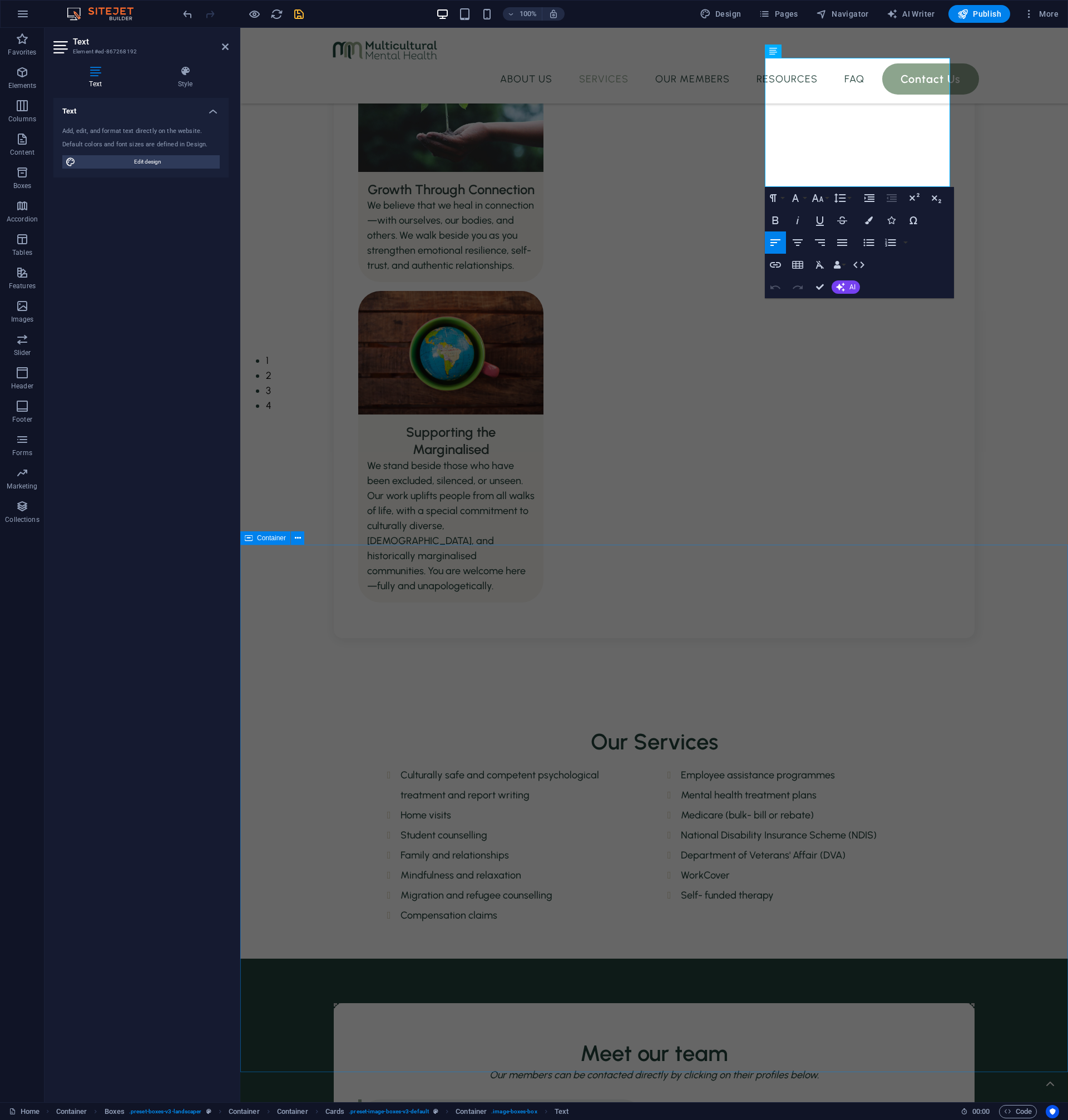
scroll to position [701, 0]
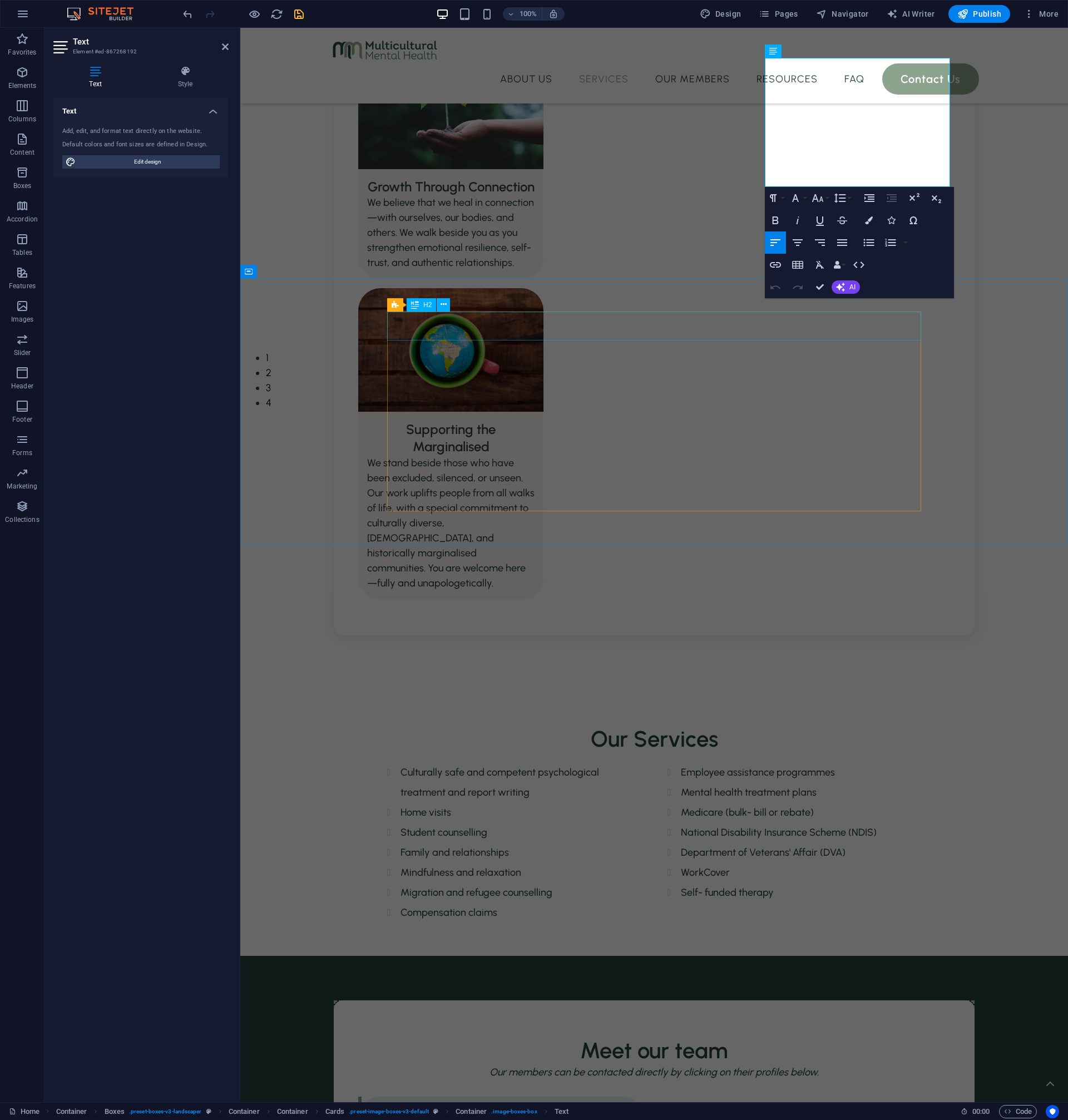
click at [726, 724] on div "Our Services" at bounding box center [654, 739] width 534 height 29
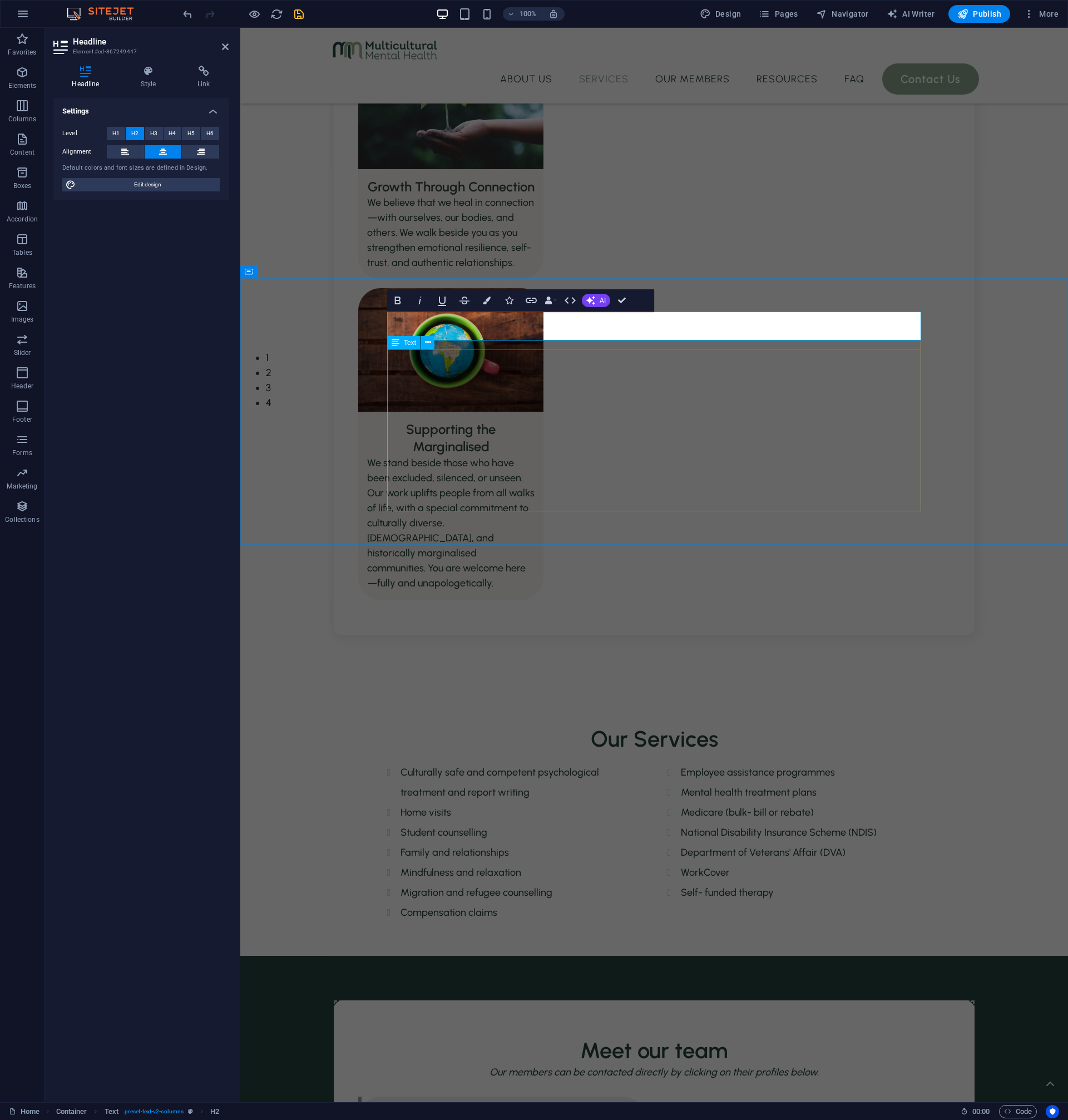
click at [682, 762] on div "Culturally safe and competent psychological treatment and report writing Home v…" at bounding box center [654, 842] width 534 height 160
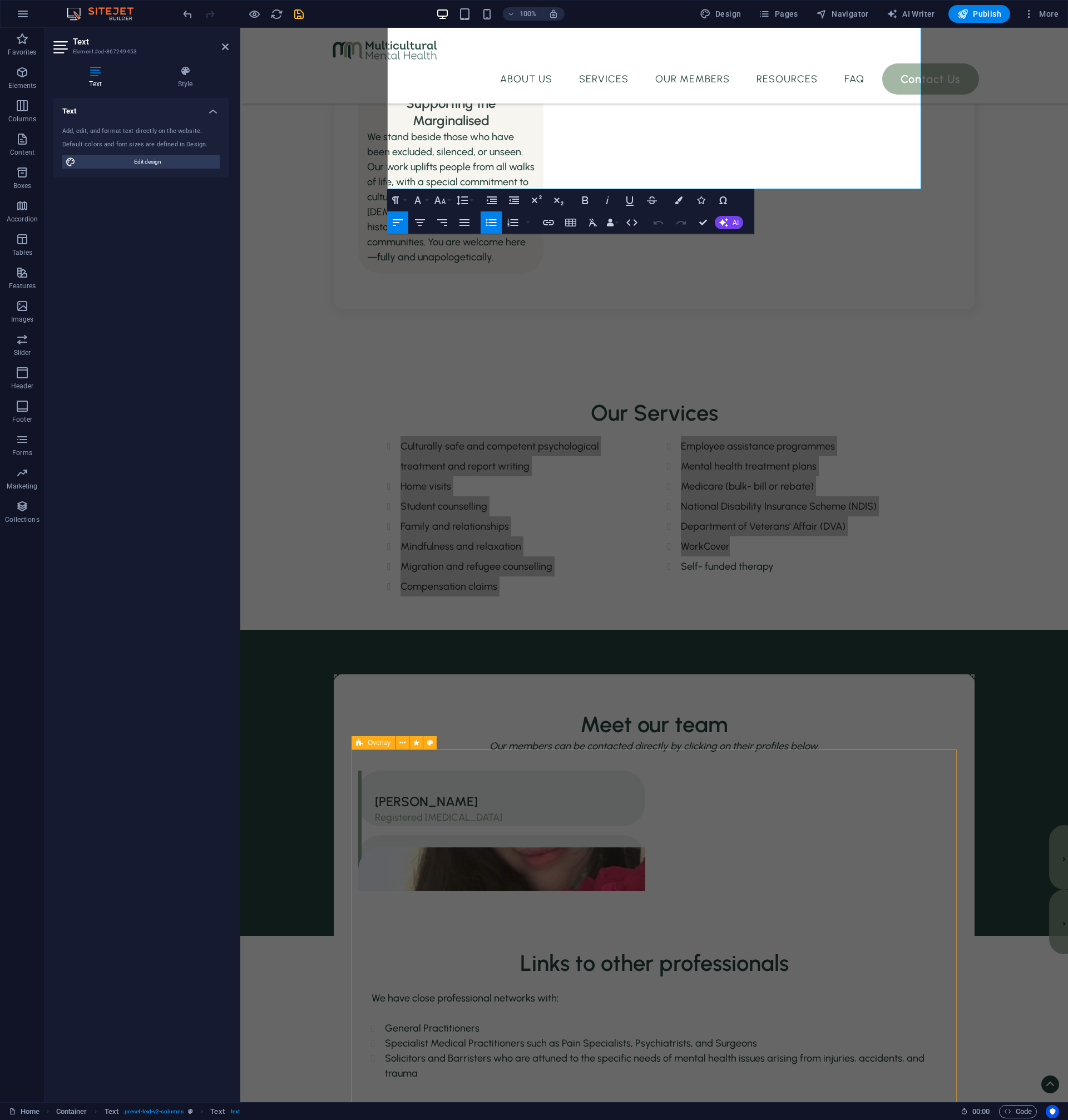
scroll to position [1027, 0]
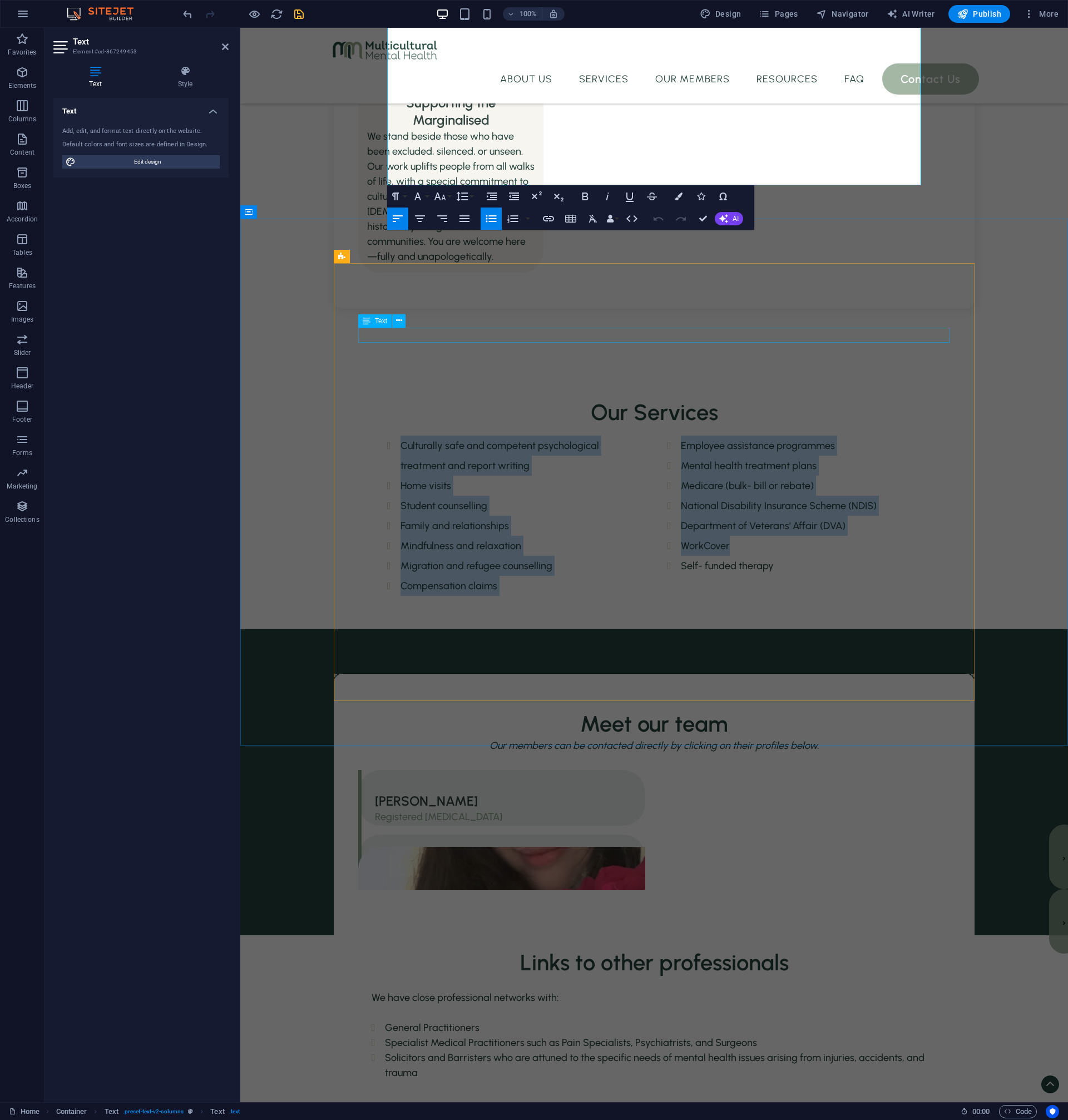
click at [770, 738] on div "Our members can be contacted directly by clicking on their profiles below." at bounding box center [654, 746] width 592 height 15
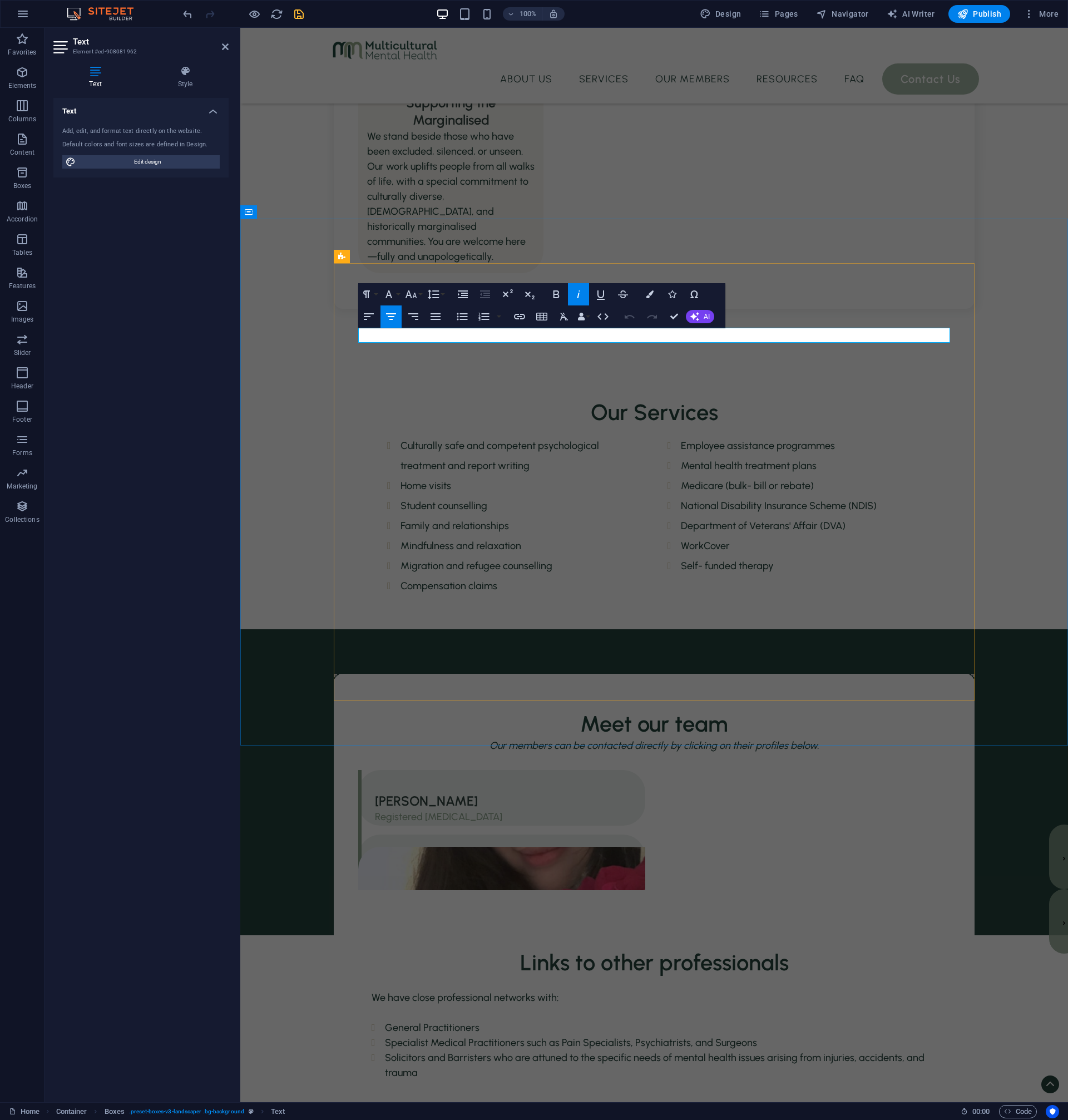
click at [724, 739] on em "Our members can be contacted directly by clicking on their profiles below." at bounding box center [654, 745] width 330 height 12
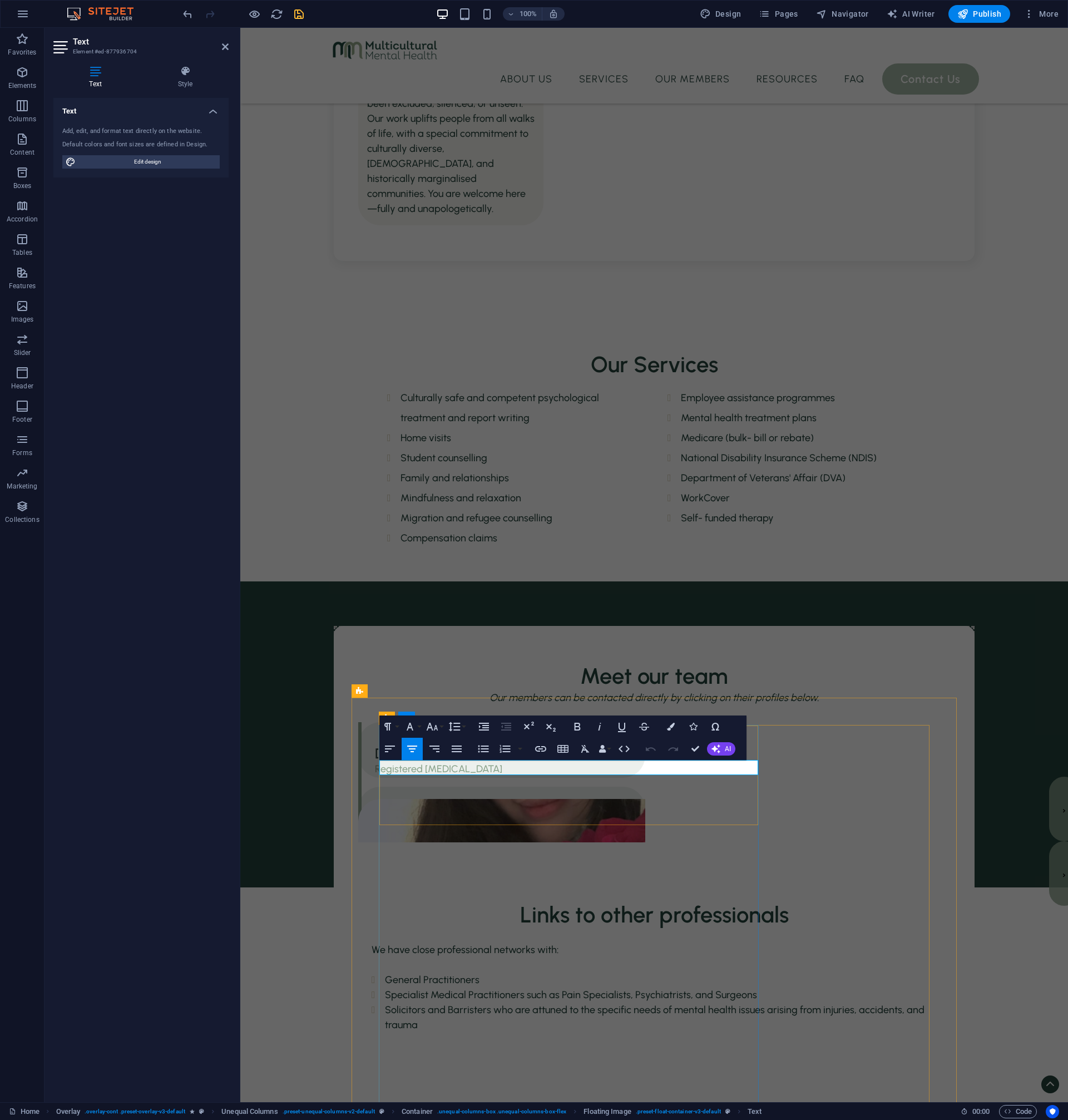
copy p "Registered [MEDICAL_DATA] | Grateful Living Psychology"
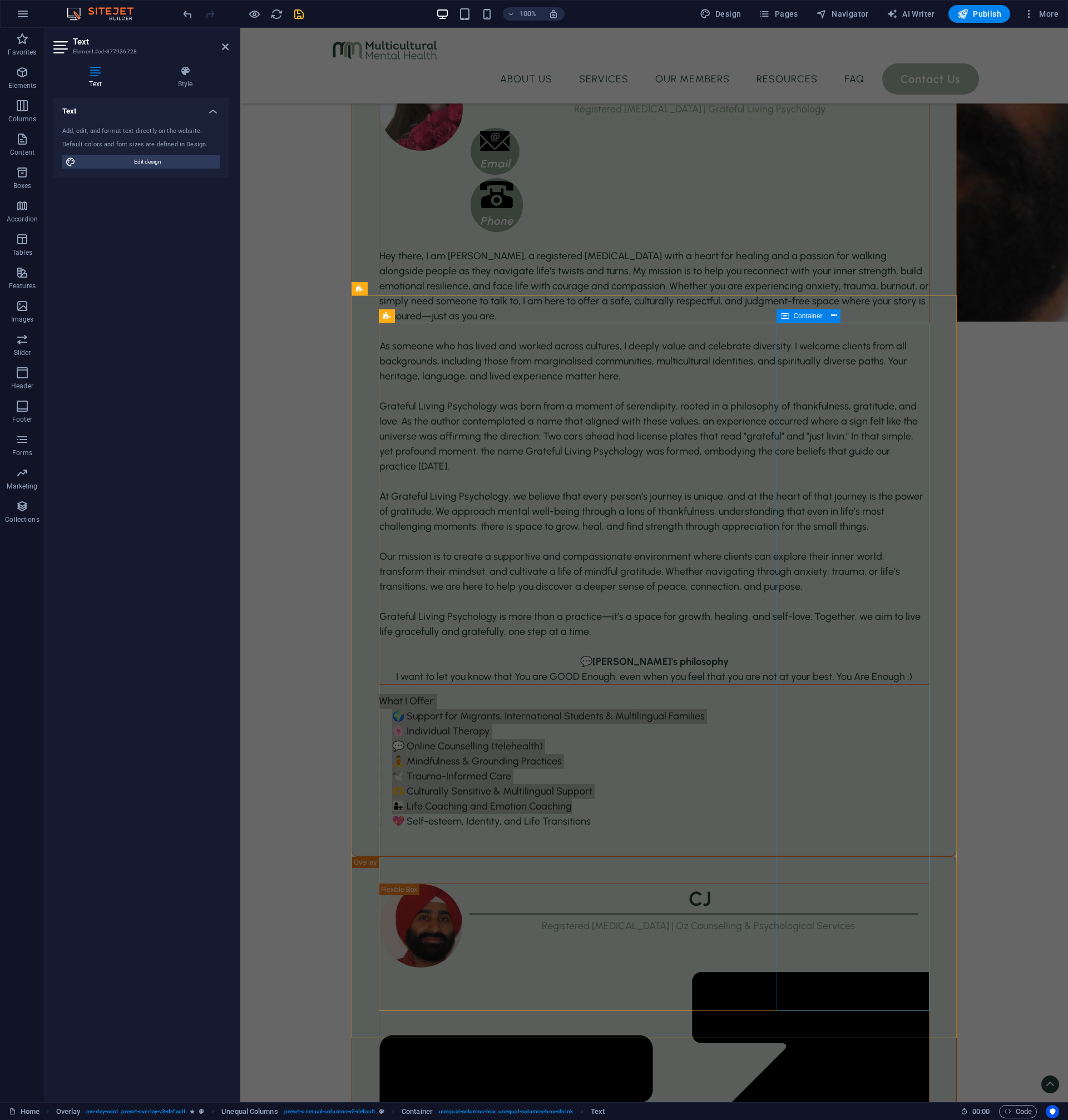
scroll to position [2188, 0]
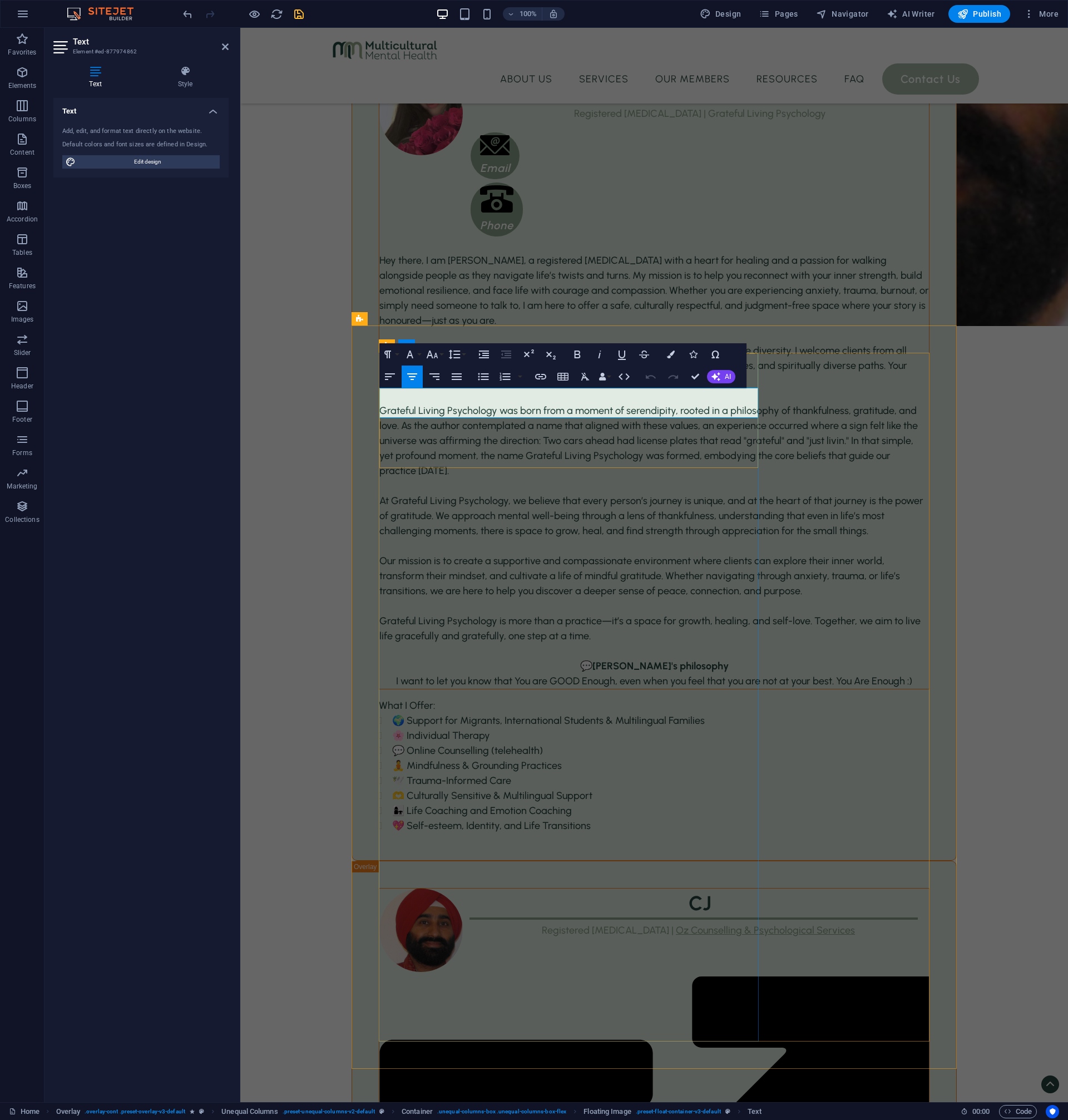
click at [695, 924] on span "Oz Counselling & Psychological Services" at bounding box center [765, 930] width 179 height 12
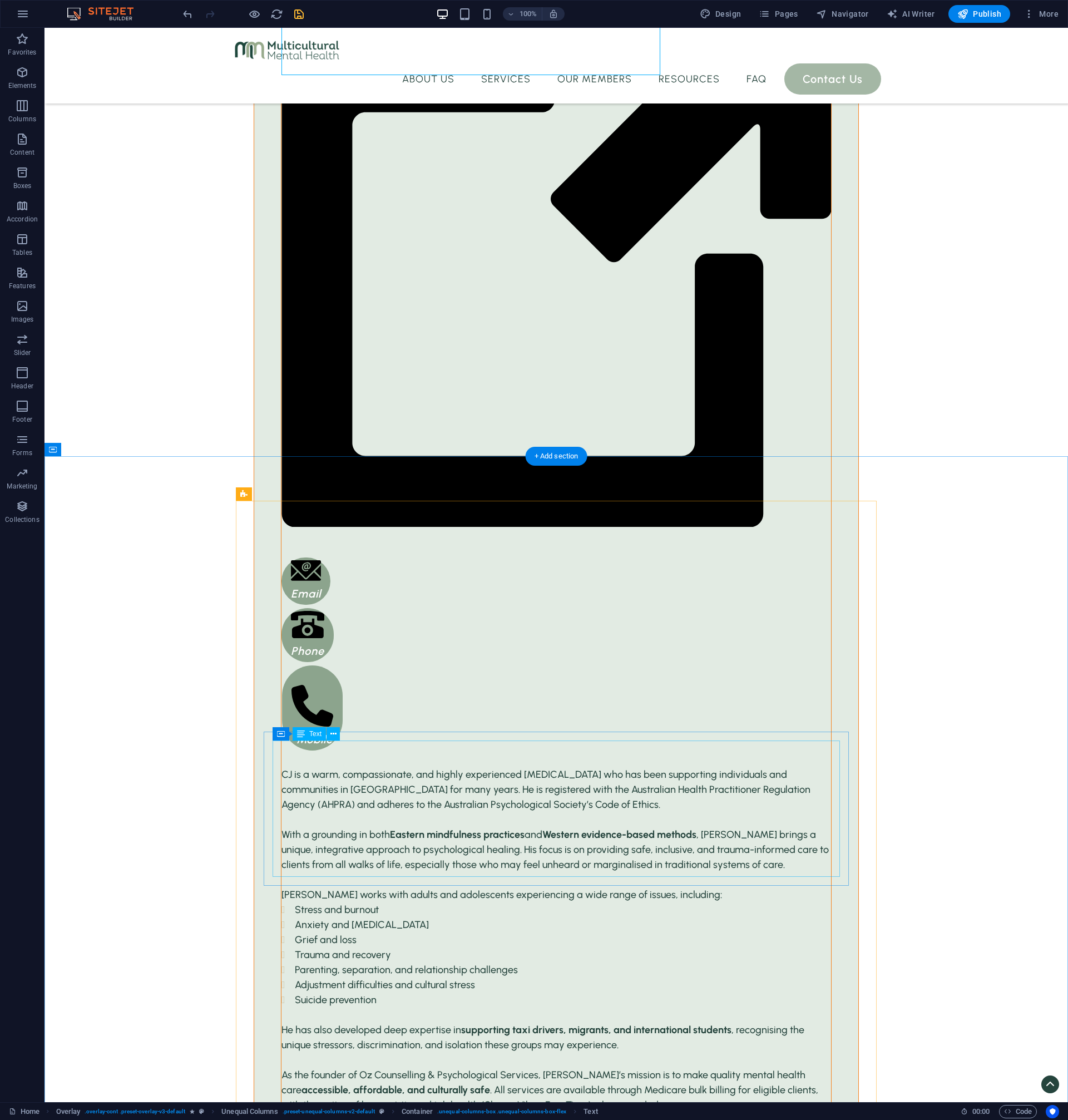
scroll to position [3206, 0]
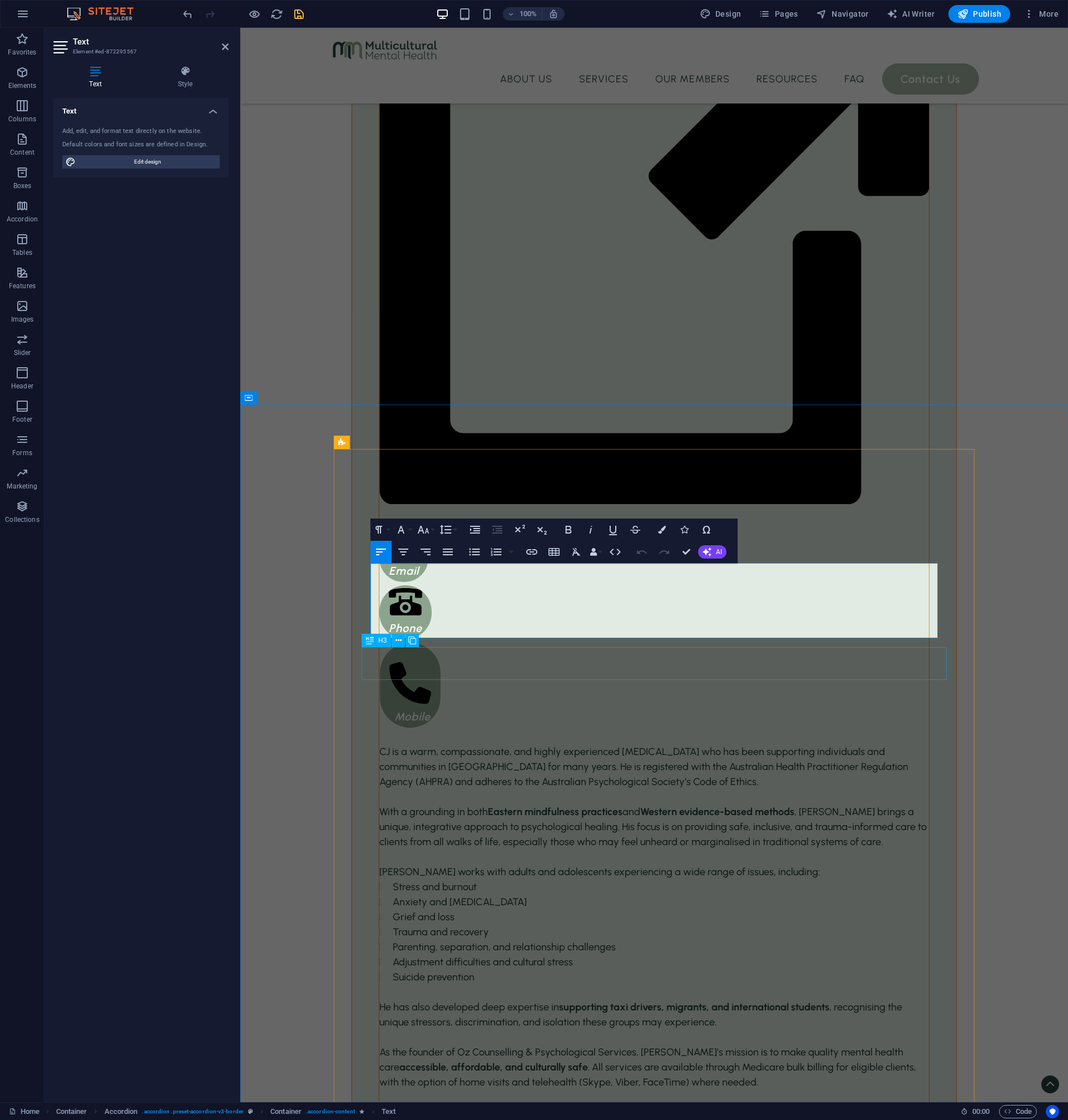
copy div "We warmly welcome you to Multicultural Mental Health, where you are engaging in…"
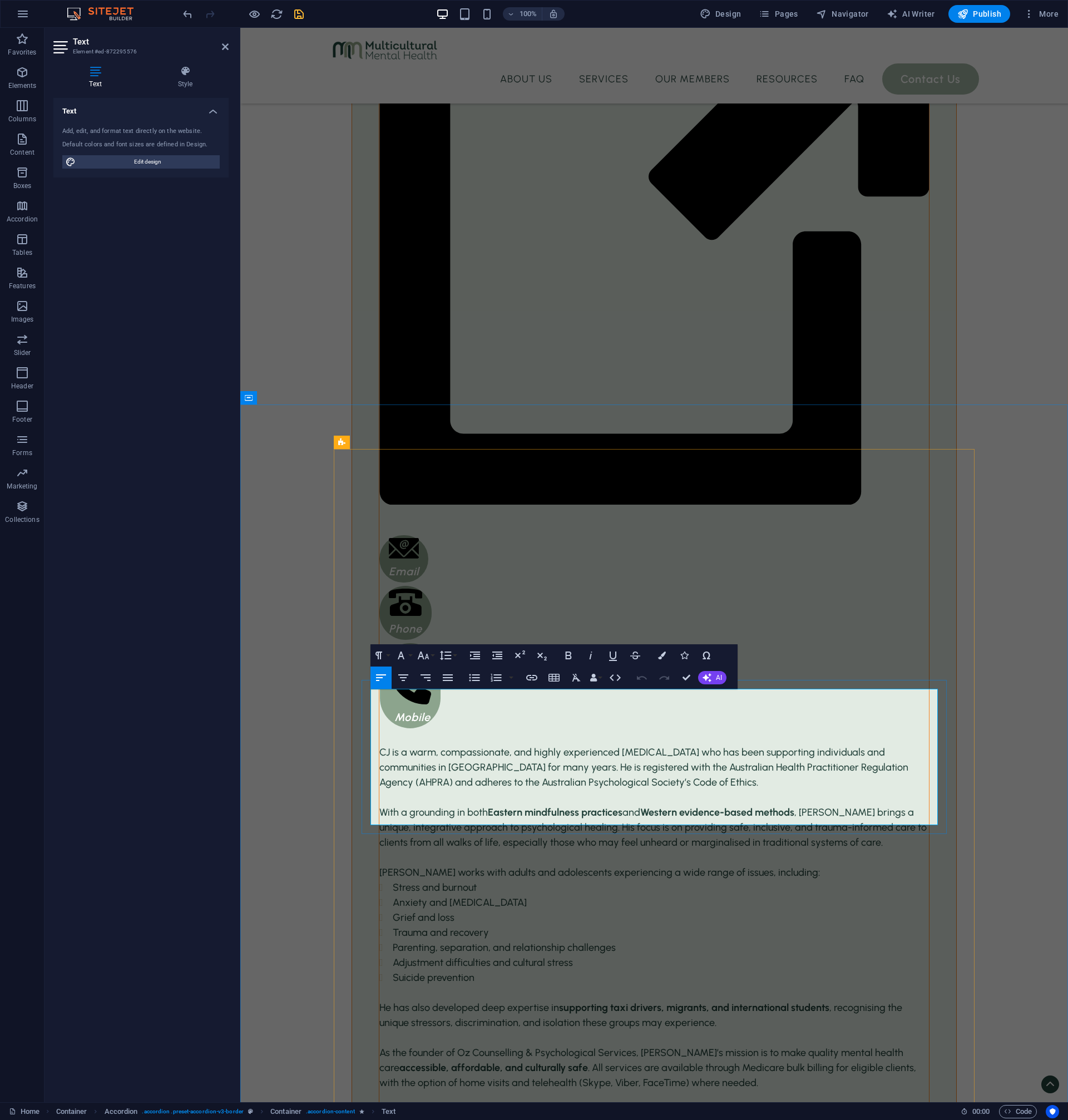
copy div "Your information will remain private and confidential except under the followin…"
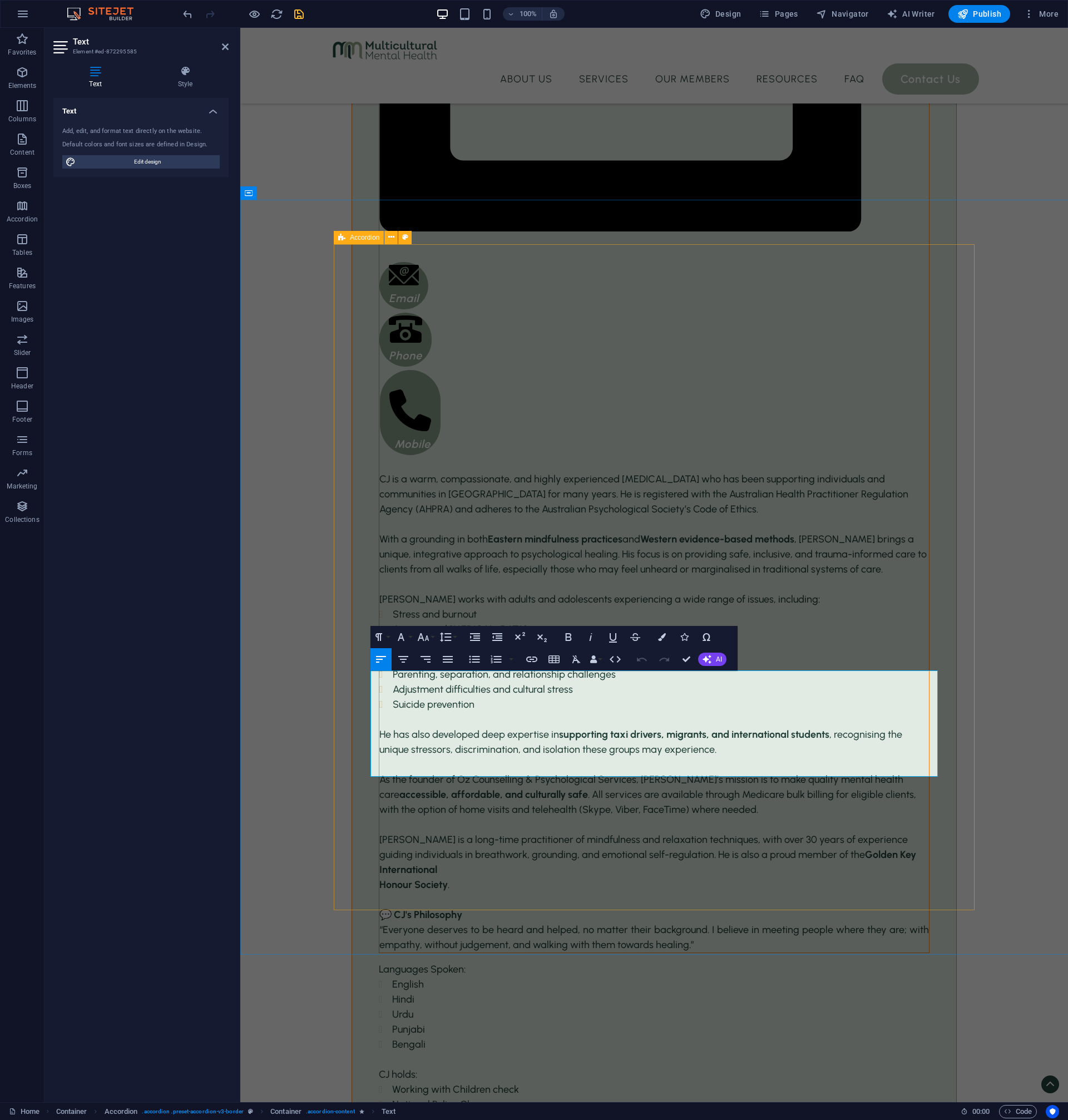
scroll to position [3484, 0]
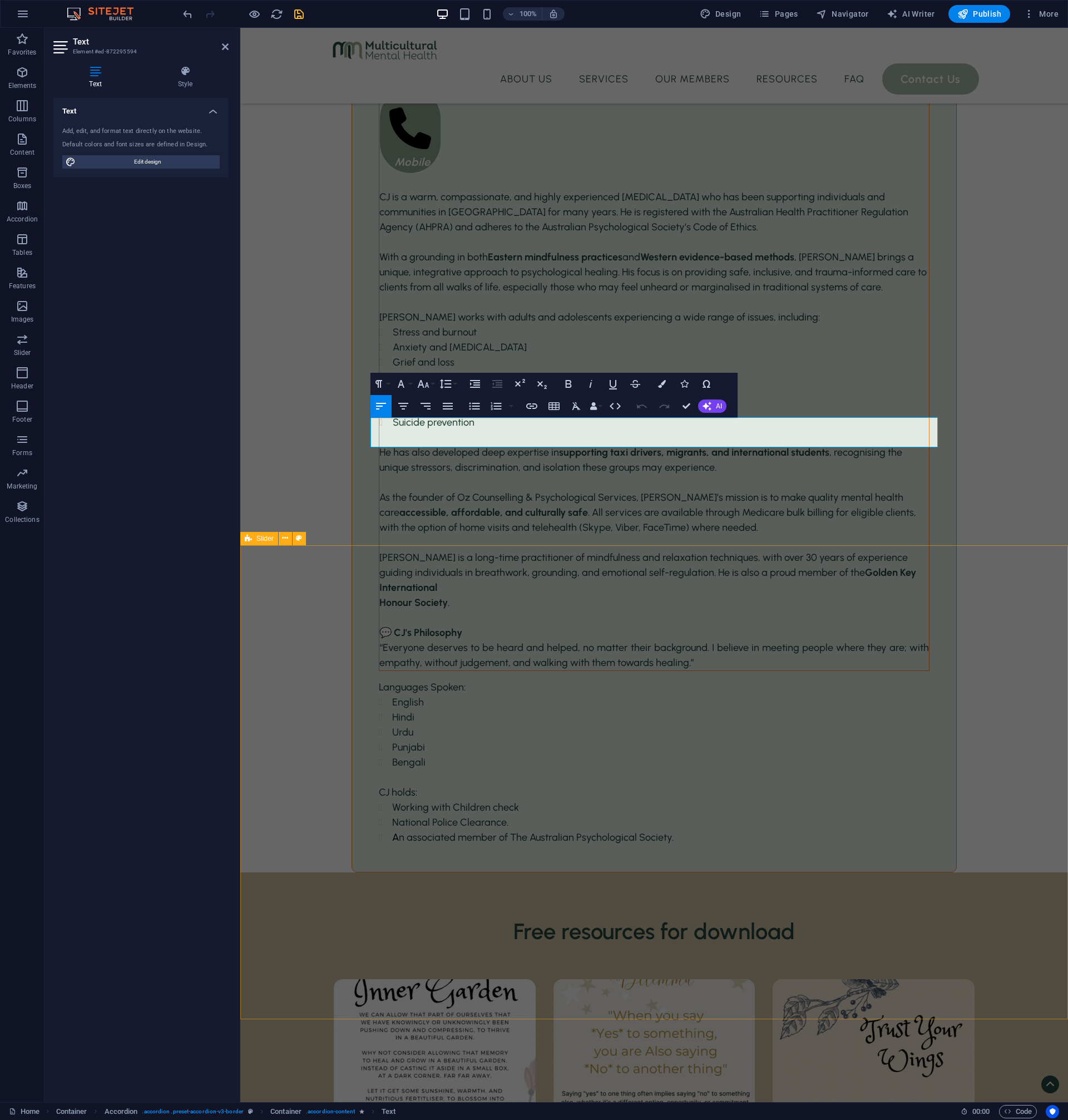
scroll to position [3867, 0]
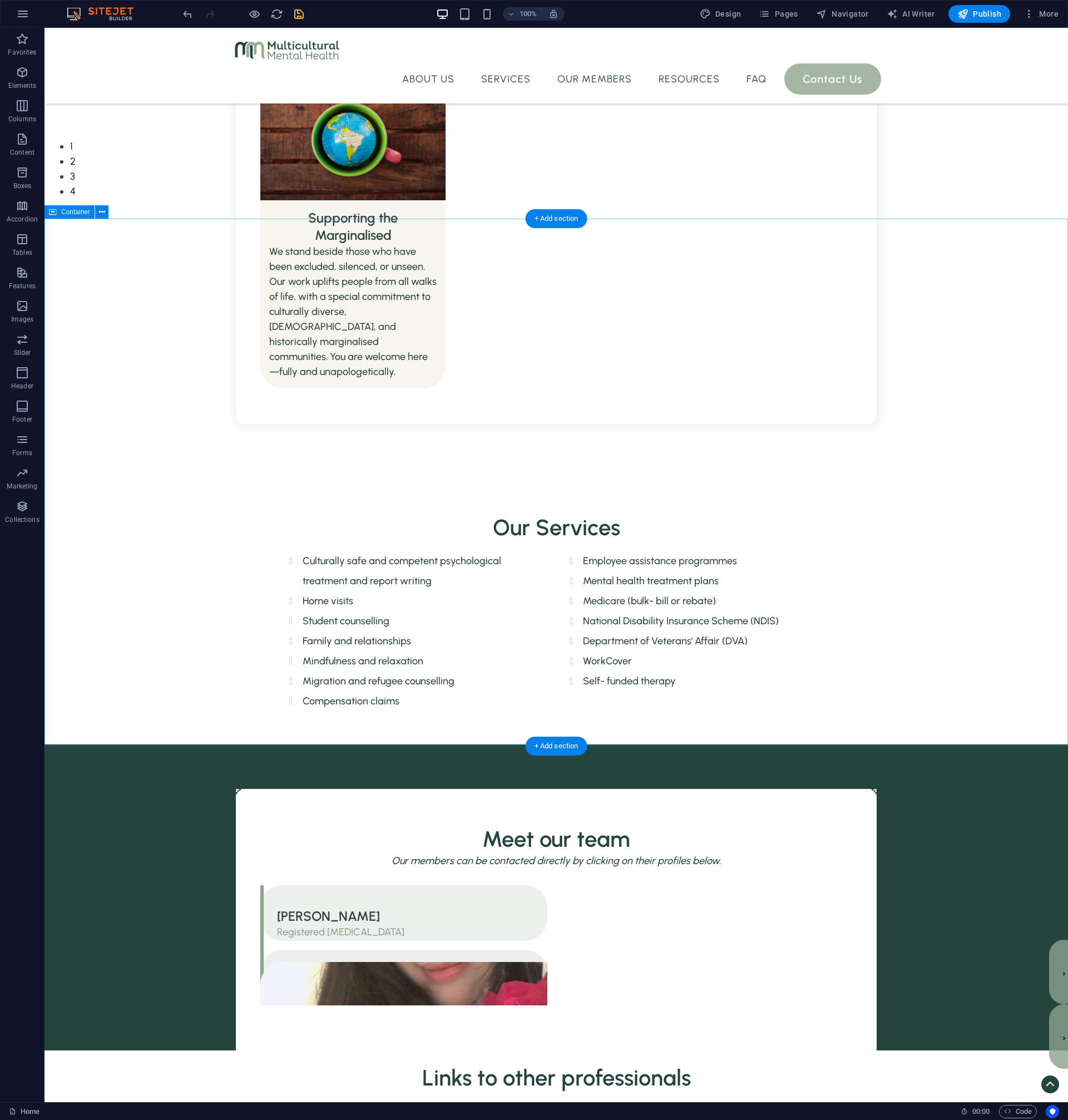
scroll to position [1027, 0]
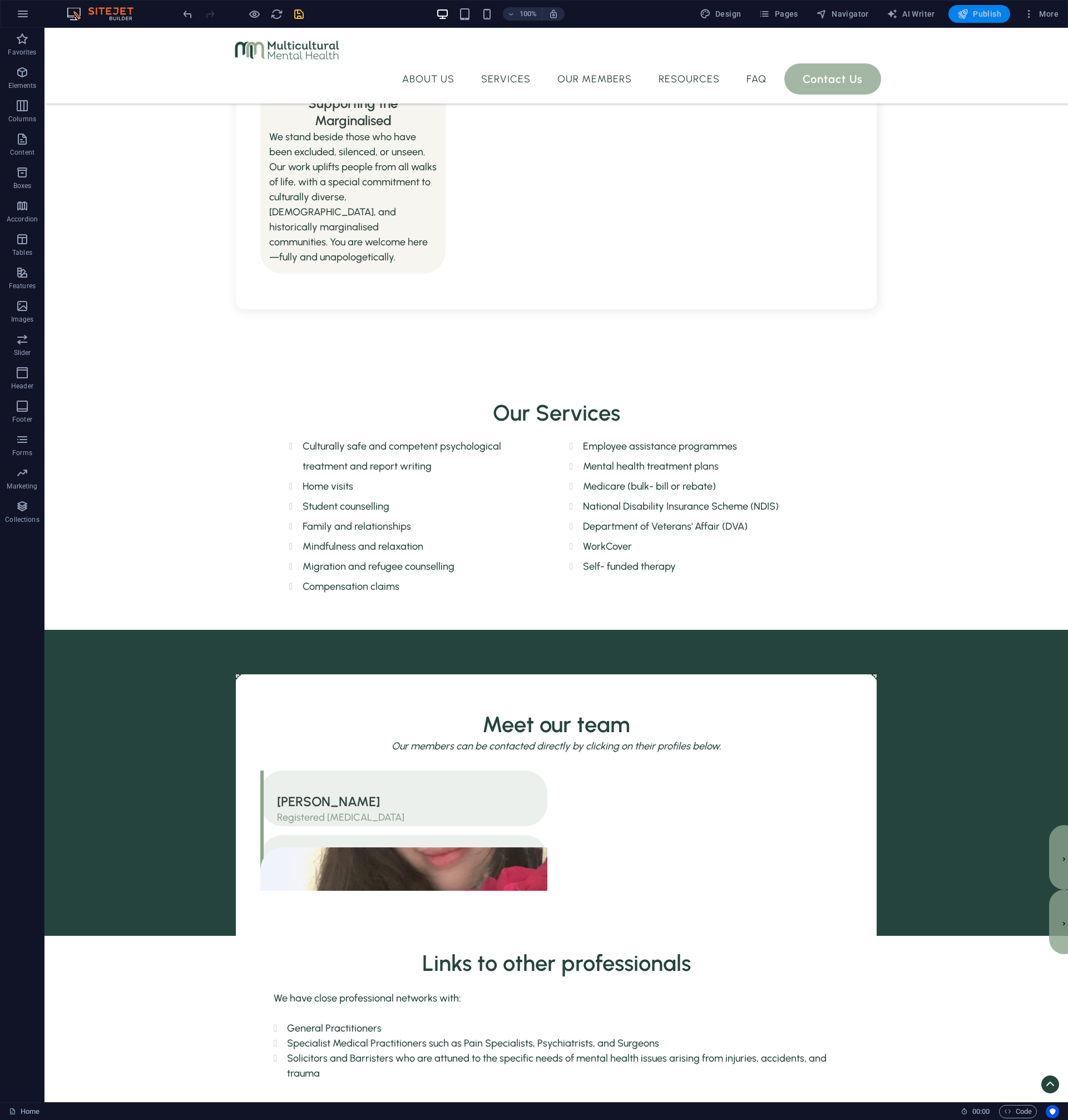
click at [971, 14] on span "Publish" at bounding box center [979, 13] width 44 height 11
click at [971, 17] on span "Publish" at bounding box center [979, 13] width 44 height 11
click at [972, 14] on span "Publish" at bounding box center [979, 13] width 44 height 11
